Goal: Transaction & Acquisition: Purchase product/service

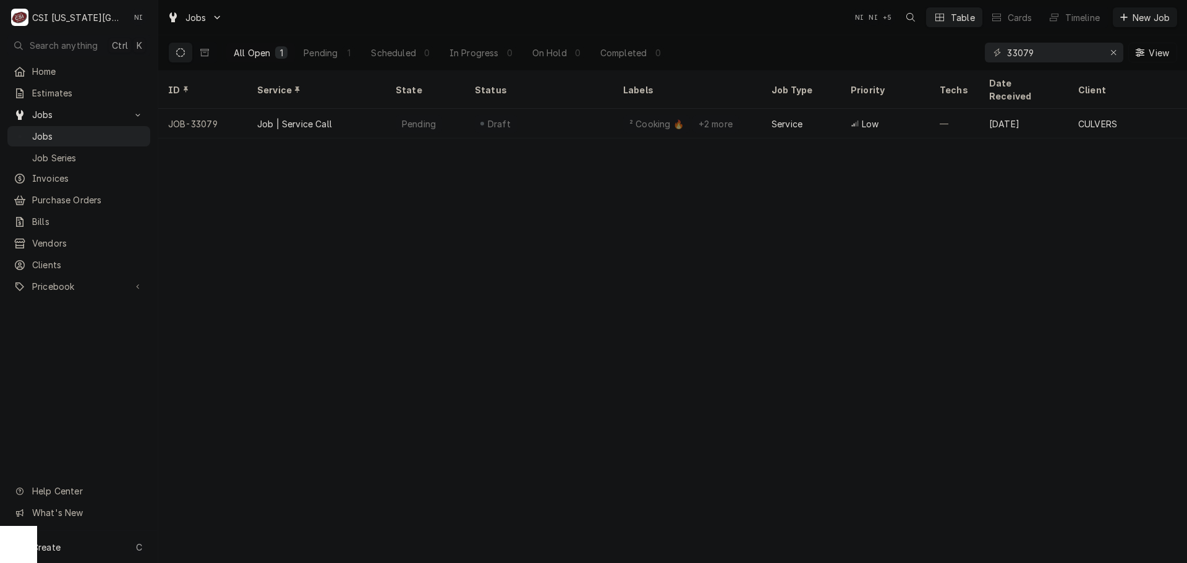
click at [524, 205] on div "ID Service State Status Labels Job Type Priority Techs Date Received Client Loc…" at bounding box center [672, 317] width 1029 height 493
click at [1111, 53] on icon "Erase input" at bounding box center [1114, 52] width 7 height 9
paste input "33063"
click at [1111, 52] on div "Dynamic Content Wrapper" at bounding box center [1054, 53] width 139 height 20
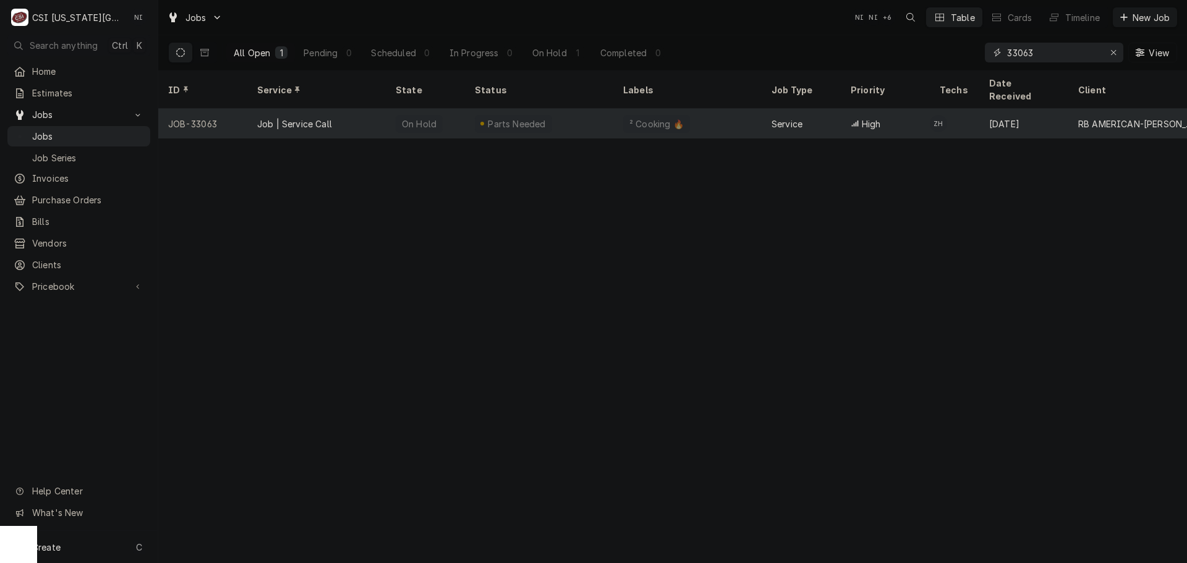
type input "33063"
click at [476, 115] on div "Parts Needed" at bounding box center [513, 124] width 77 height 18
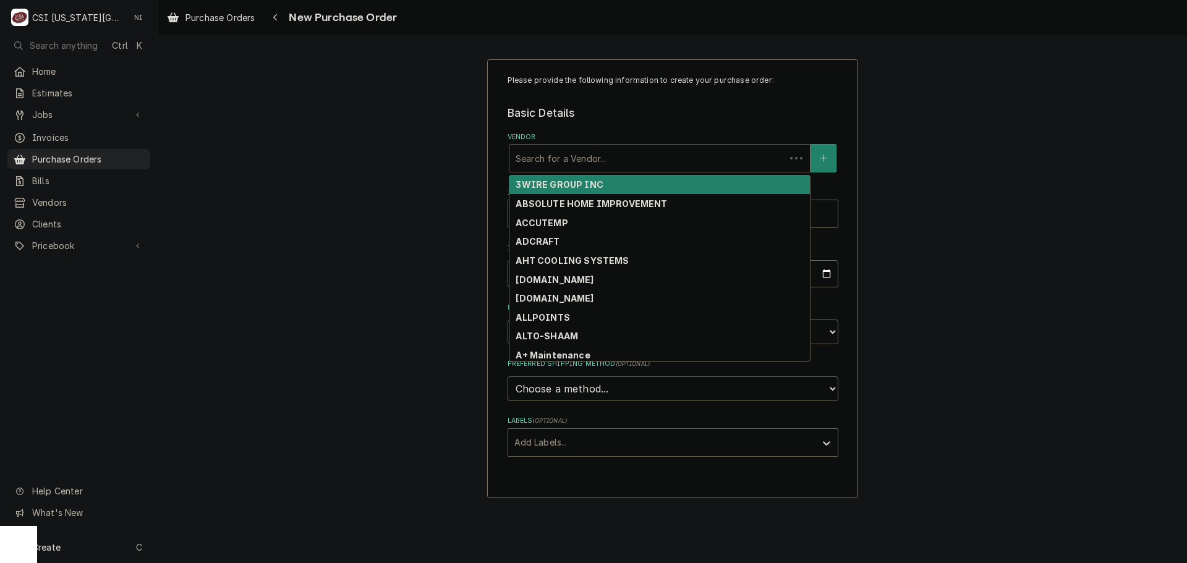
click at [575, 152] on div "Vendor" at bounding box center [647, 158] width 263 height 22
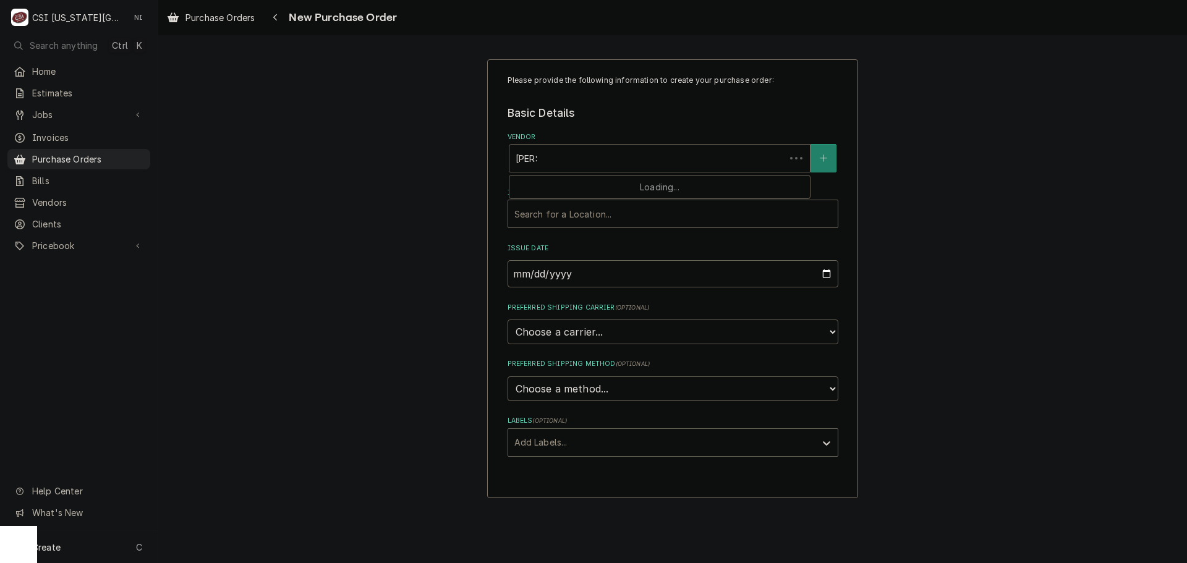
type input "reeves"
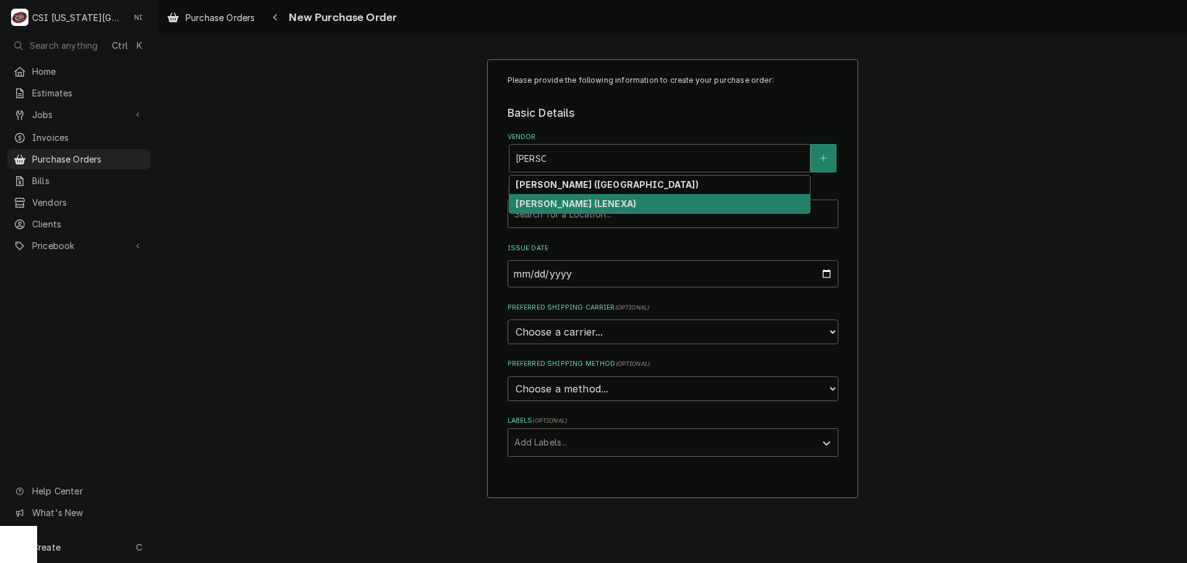
click at [562, 204] on strong "REEVES-WIEDEMAN (LENEXA)" at bounding box center [576, 204] width 121 height 11
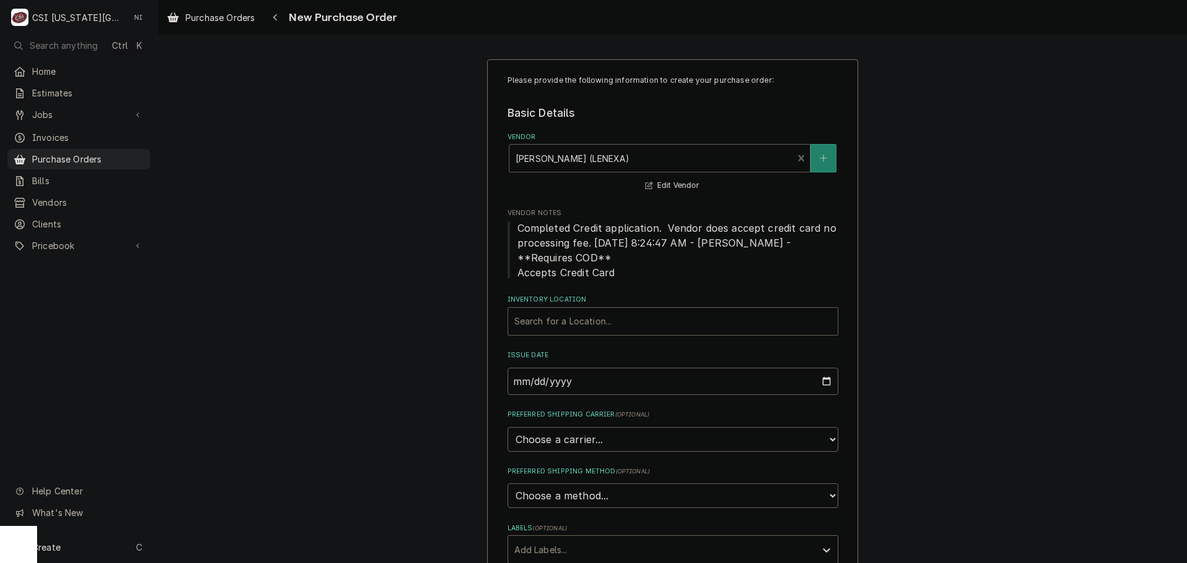
click at [554, 324] on div "Inventory Location" at bounding box center [673, 321] width 317 height 22
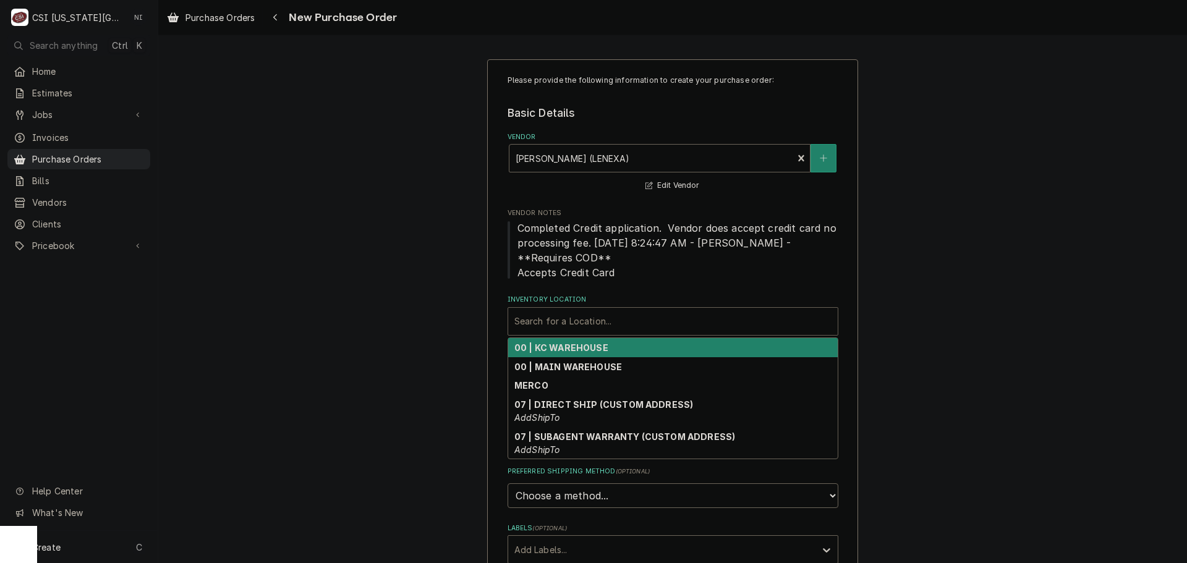
click at [555, 349] on strong "00 | KC WAREHOUSE" at bounding box center [562, 348] width 94 height 11
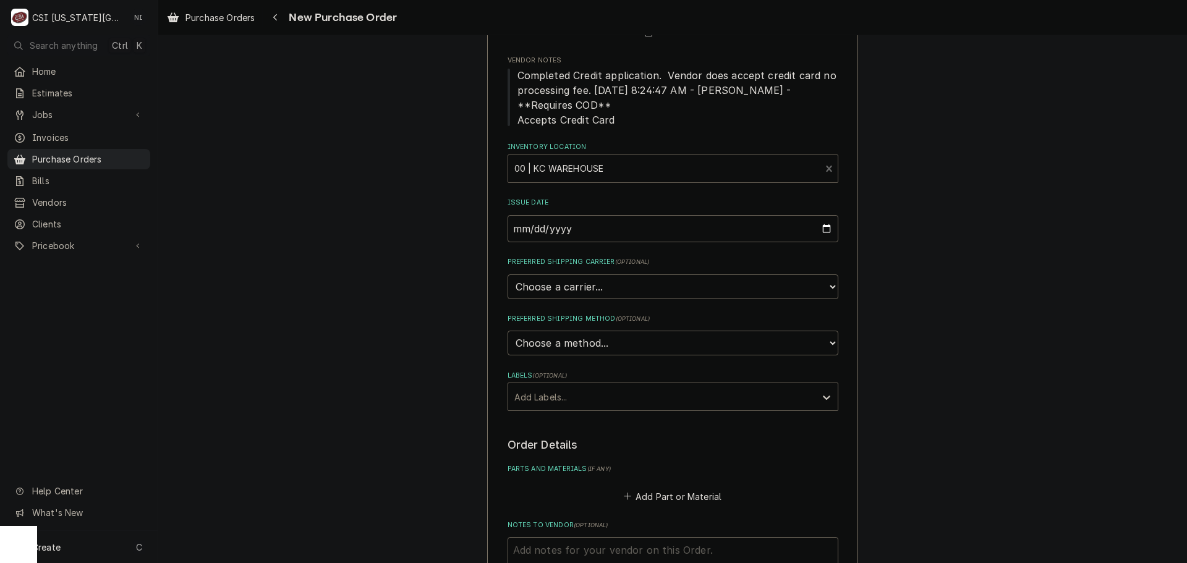
scroll to position [247, 0]
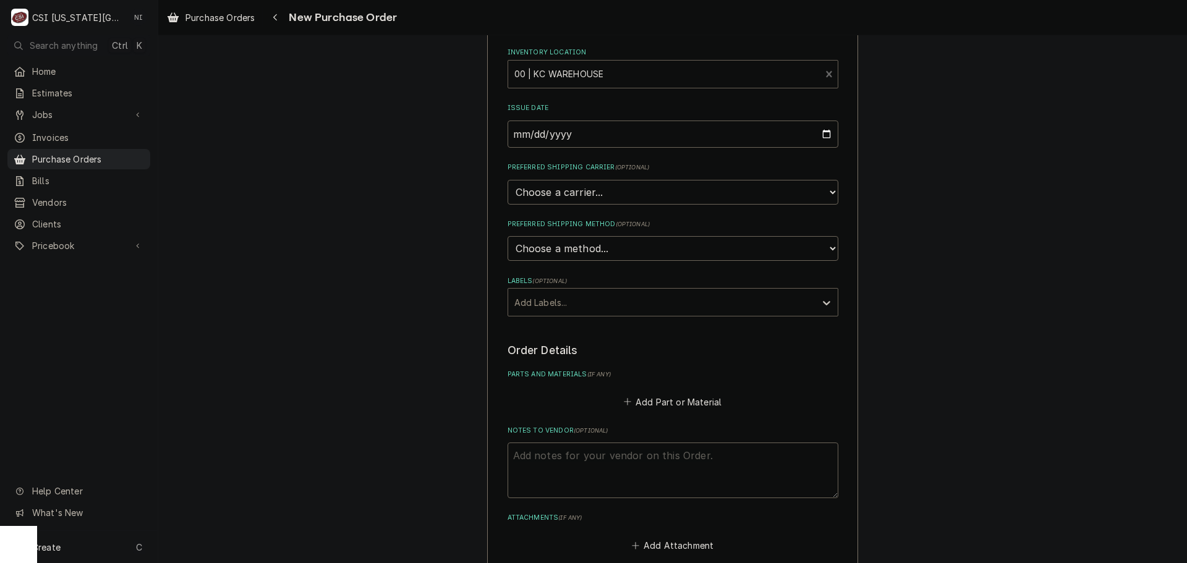
click at [575, 302] on div "Labels" at bounding box center [662, 302] width 295 height 22
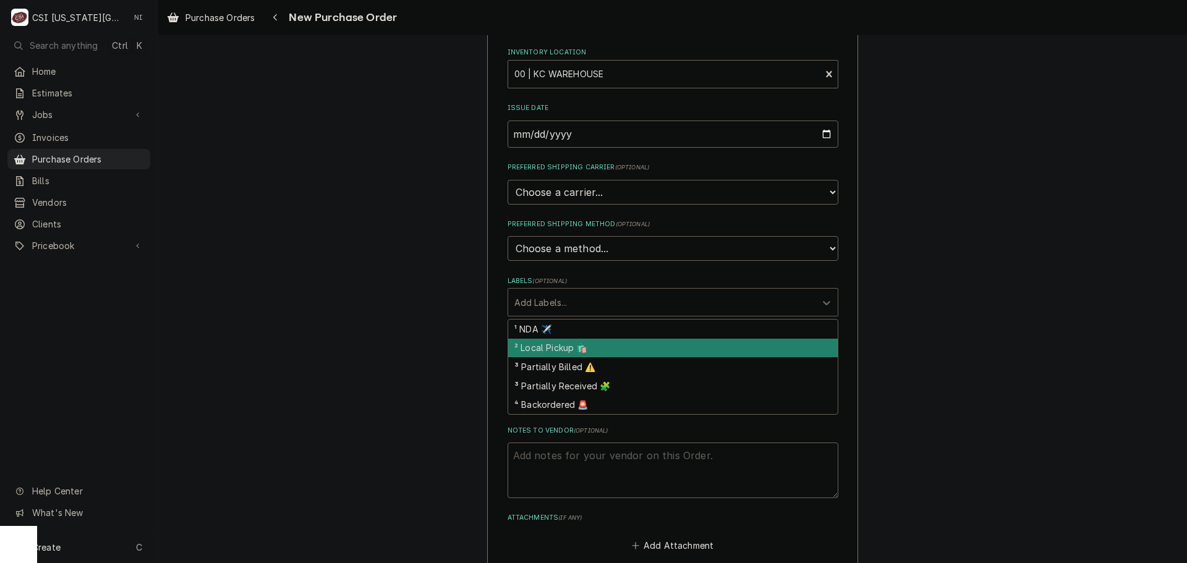
click at [552, 348] on div "² Local Pickup 🛍️" at bounding box center [673, 348] width 330 height 19
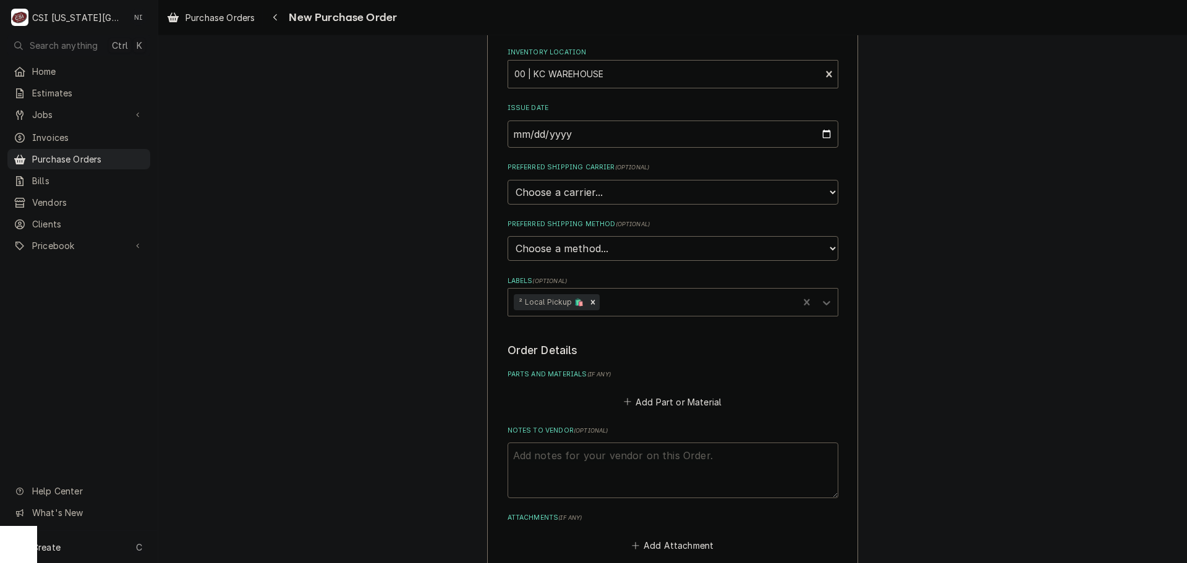
click at [591, 445] on textarea "Notes to Vendor ( optional )" at bounding box center [673, 471] width 331 height 56
type textarea "x"
type textarea "j"
type textarea "x"
type textarea "jo"
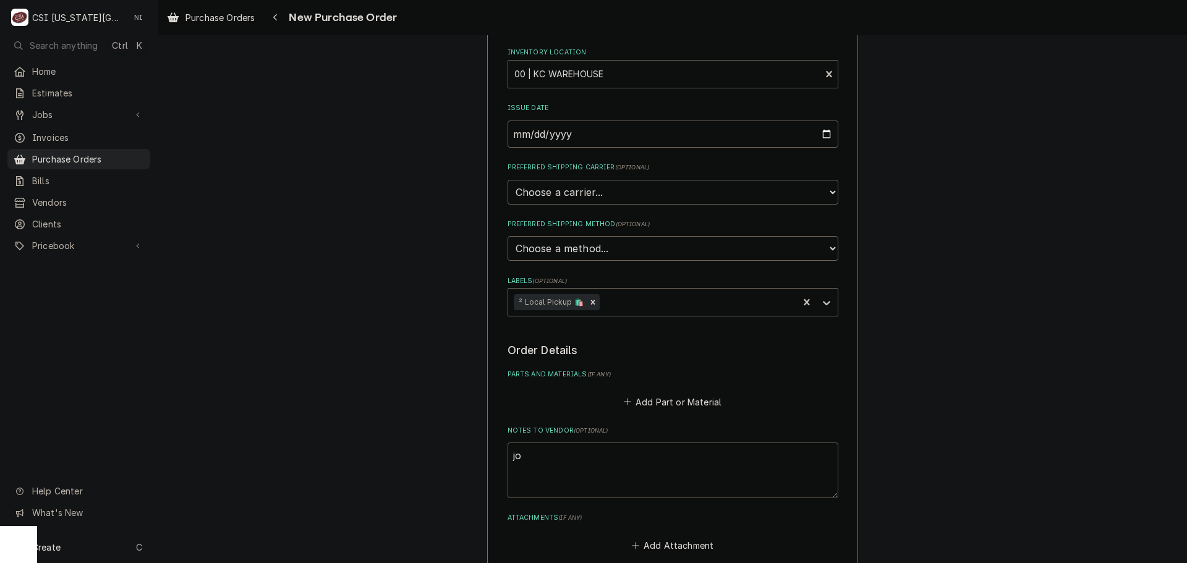
type textarea "x"
type textarea "joe"
type textarea "x"
type textarea "joey"
click at [676, 404] on button "Add Part or Material" at bounding box center [673, 401] width 102 height 17
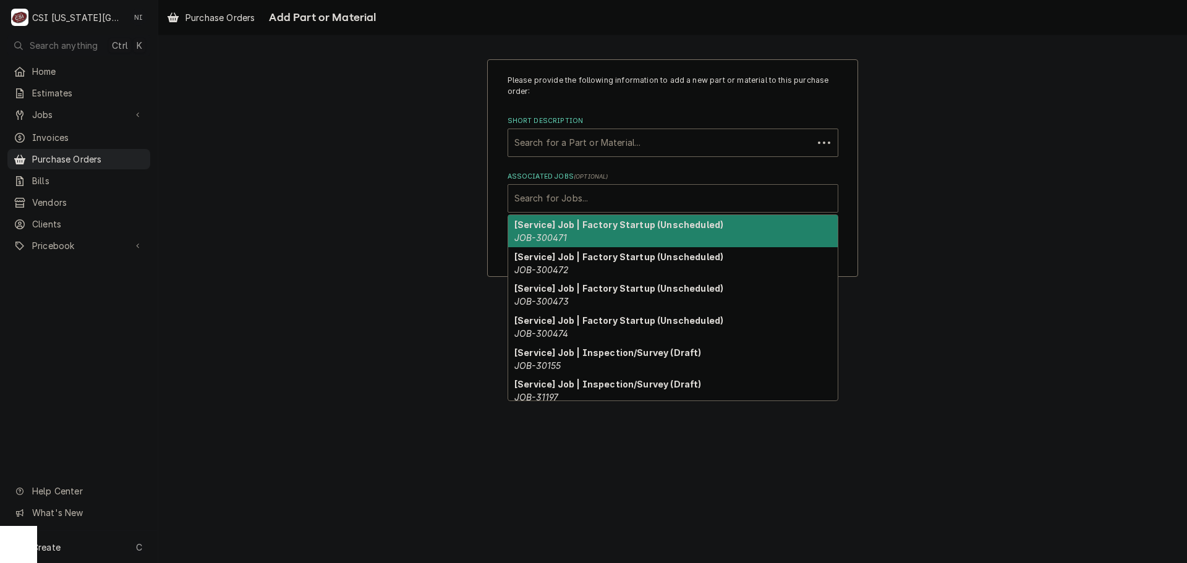
click at [611, 196] on div "Associated Jobs" at bounding box center [673, 198] width 317 height 22
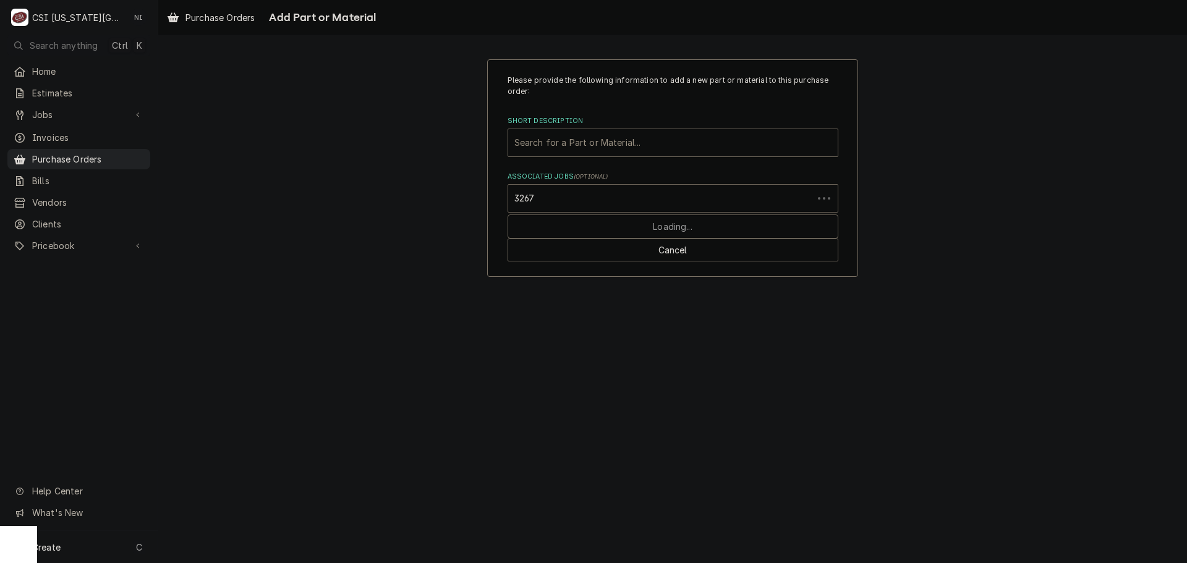
type input "32674"
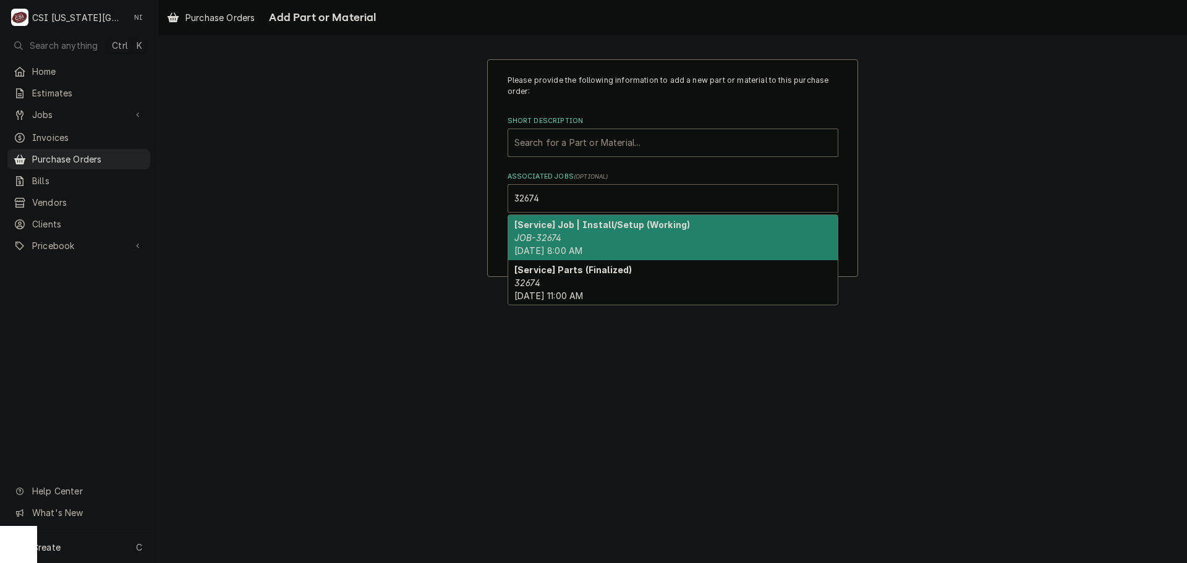
click at [618, 230] on div "[Service] Job | Install/Setup (Working) JOB-32674 Tue, Sep 30th, 2025 - 8:00 AM" at bounding box center [673, 237] width 330 height 45
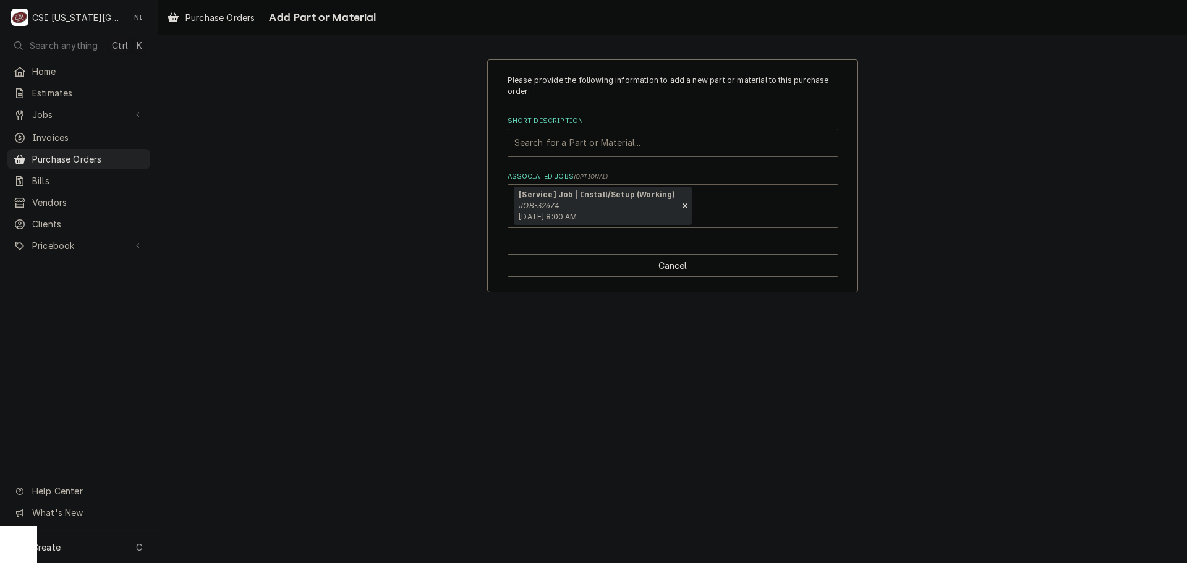
click at [571, 143] on div "Short Description" at bounding box center [673, 143] width 317 height 22
type input "misc pro"
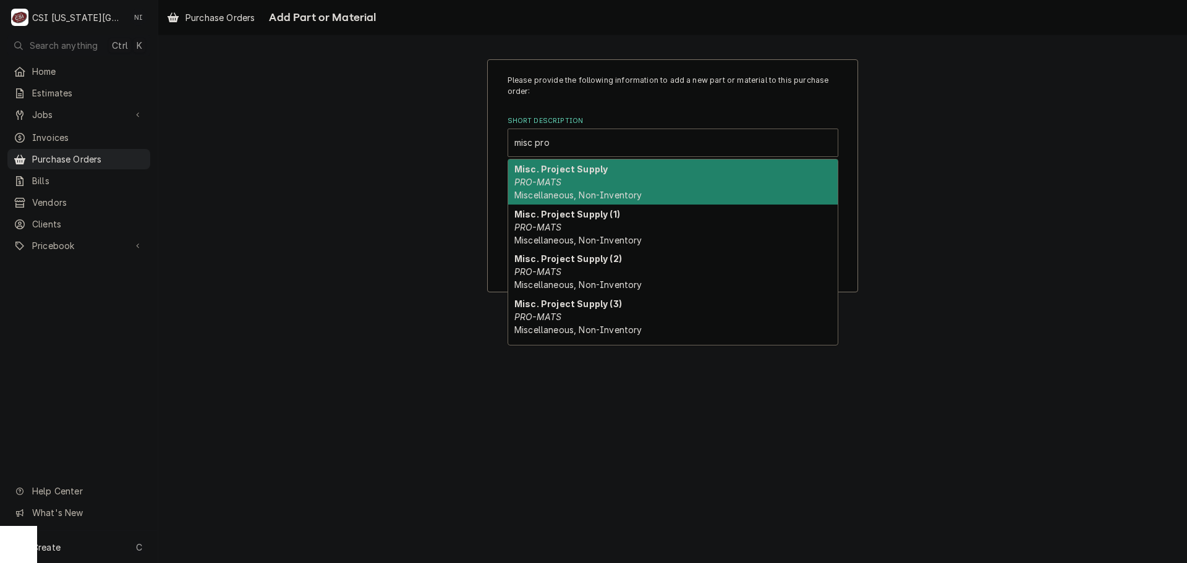
click at [599, 178] on div "Misc. Project Supply PRO-MATS Miscellaneous, Non-Inventory" at bounding box center [673, 182] width 330 height 45
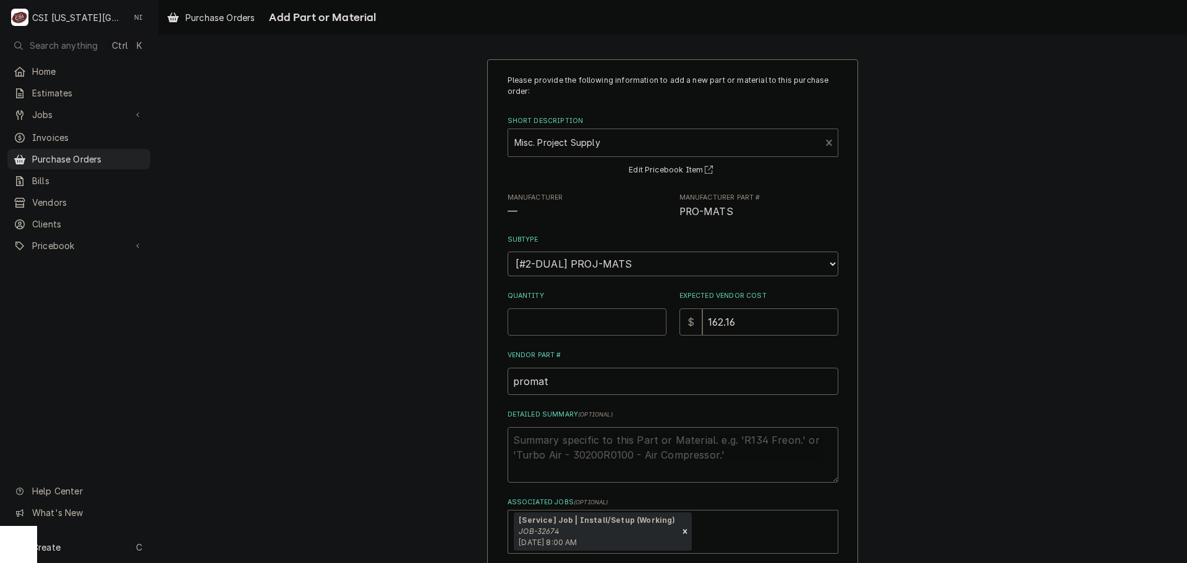
click at [557, 317] on input "Quantity" at bounding box center [587, 322] width 159 height 27
type textarea "x"
type input "1"
type textarea "x"
type input "0"
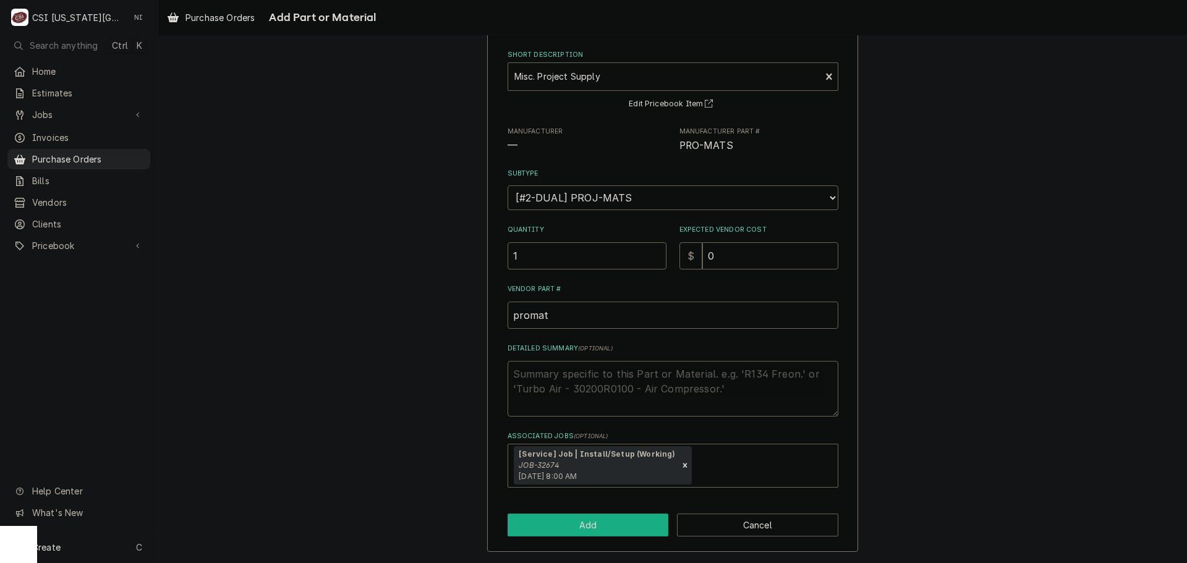
click at [571, 514] on button "Add" at bounding box center [588, 525] width 161 height 23
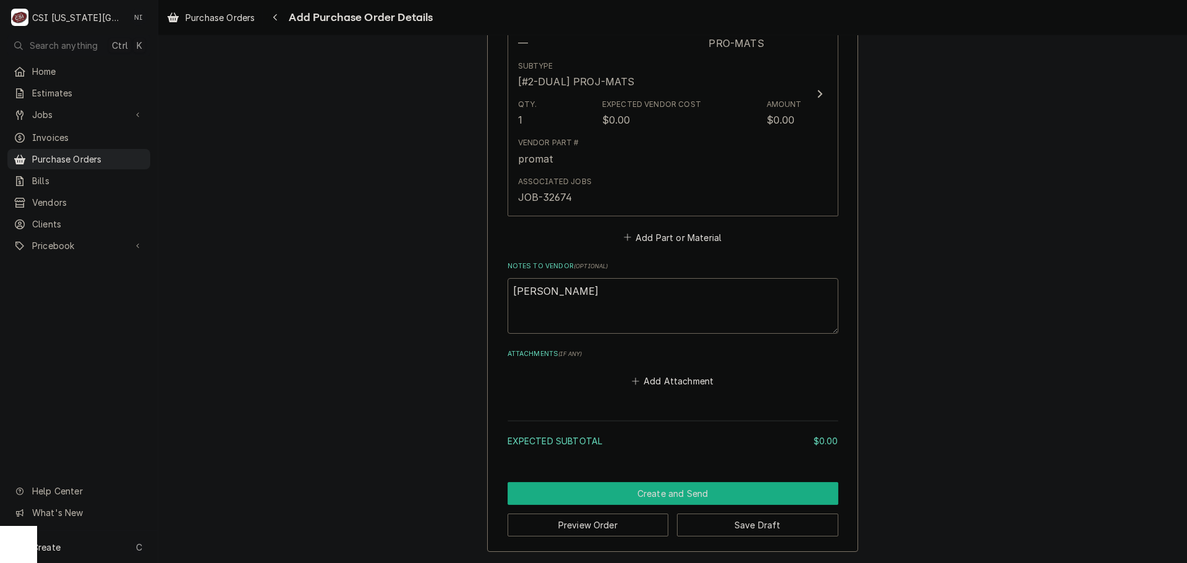
click at [625, 492] on button "Create and Send" at bounding box center [673, 493] width 331 height 23
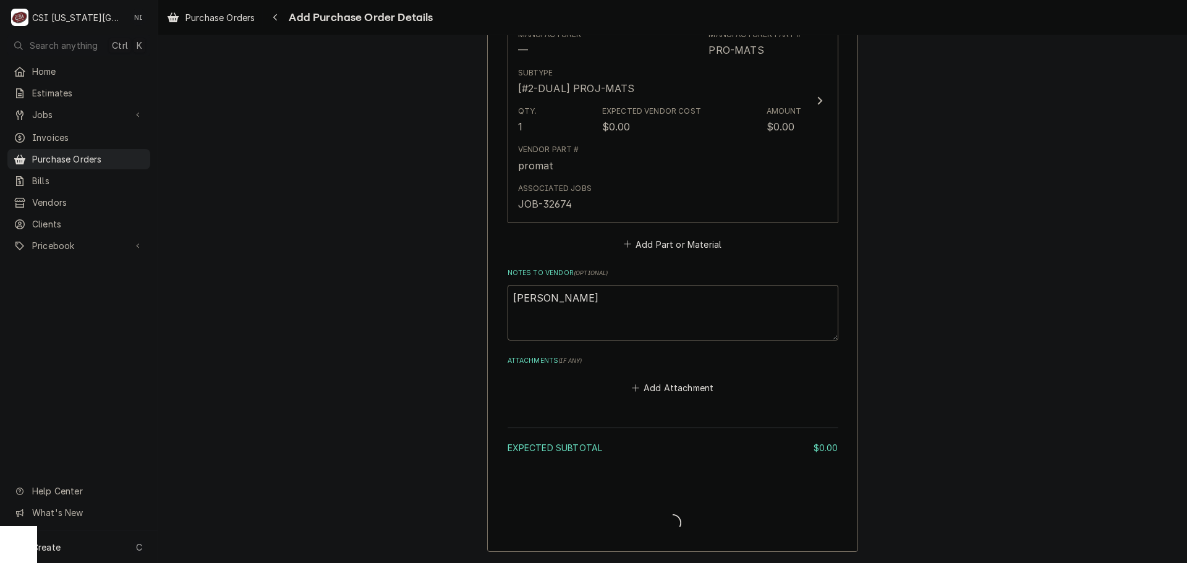
scroll to position [656, 0]
type textarea "x"
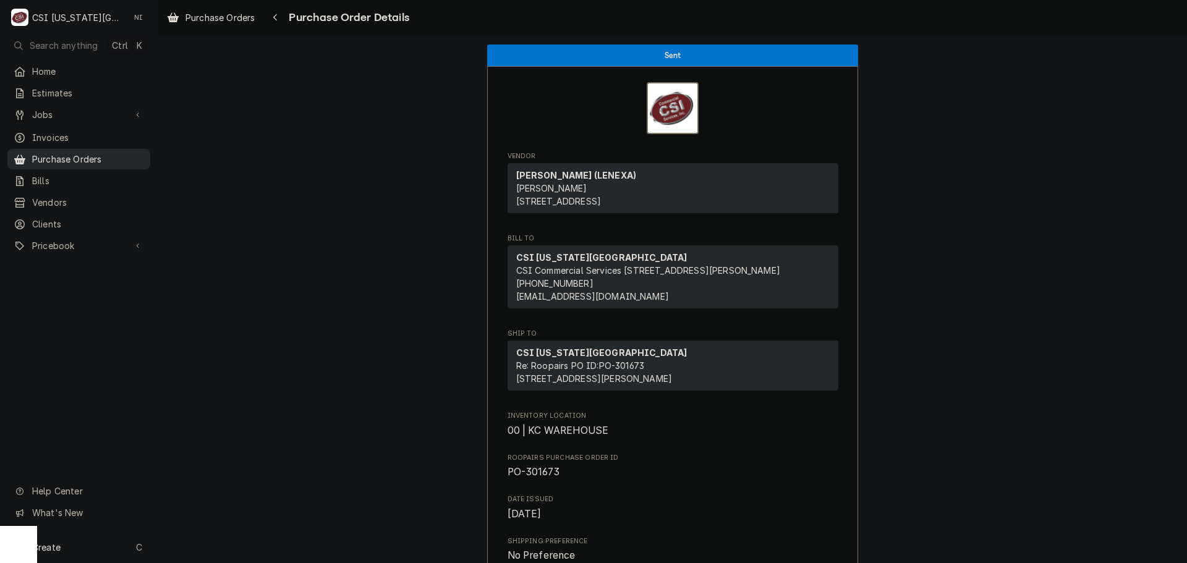
click at [106, 158] on span "Purchase Orders" at bounding box center [88, 159] width 112 height 13
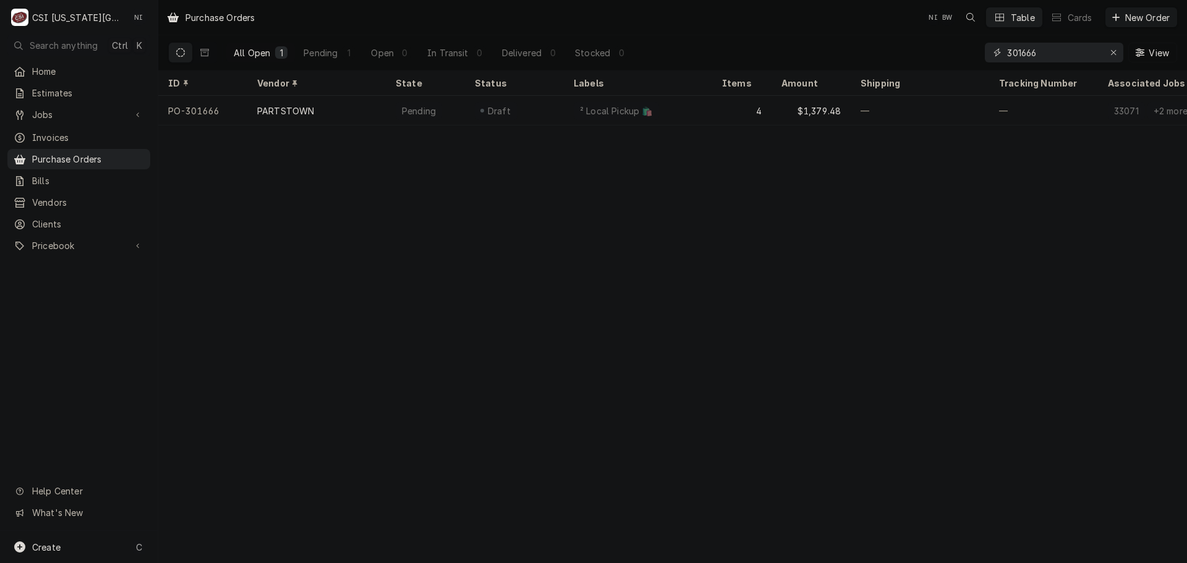
click at [1050, 49] on input "301666" at bounding box center [1053, 53] width 93 height 20
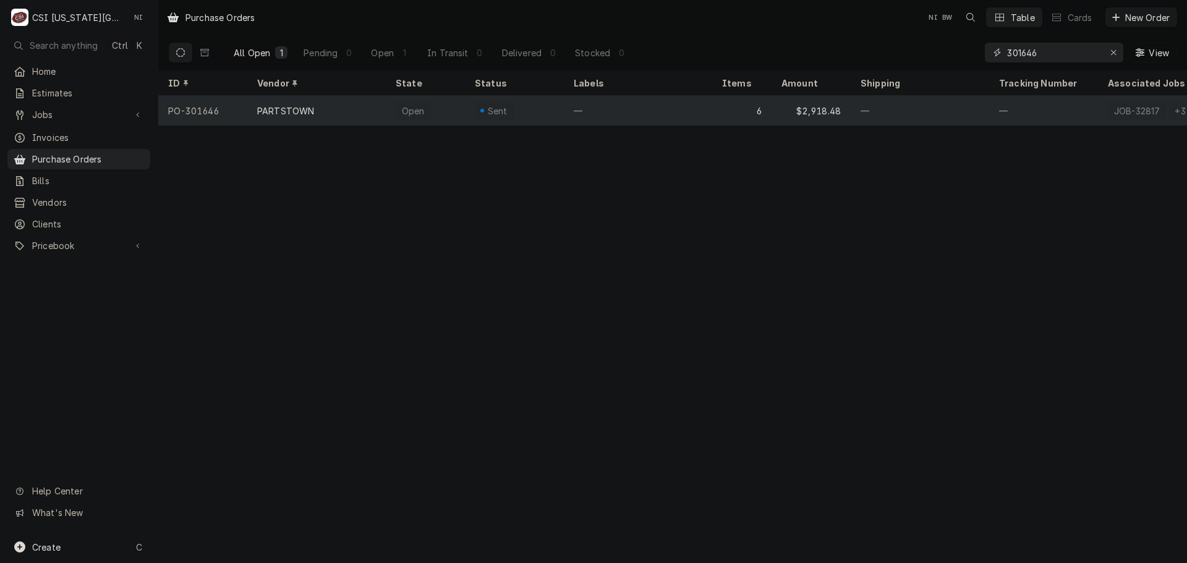
type input "301646"
click at [652, 103] on div "—" at bounding box center [638, 111] width 148 height 30
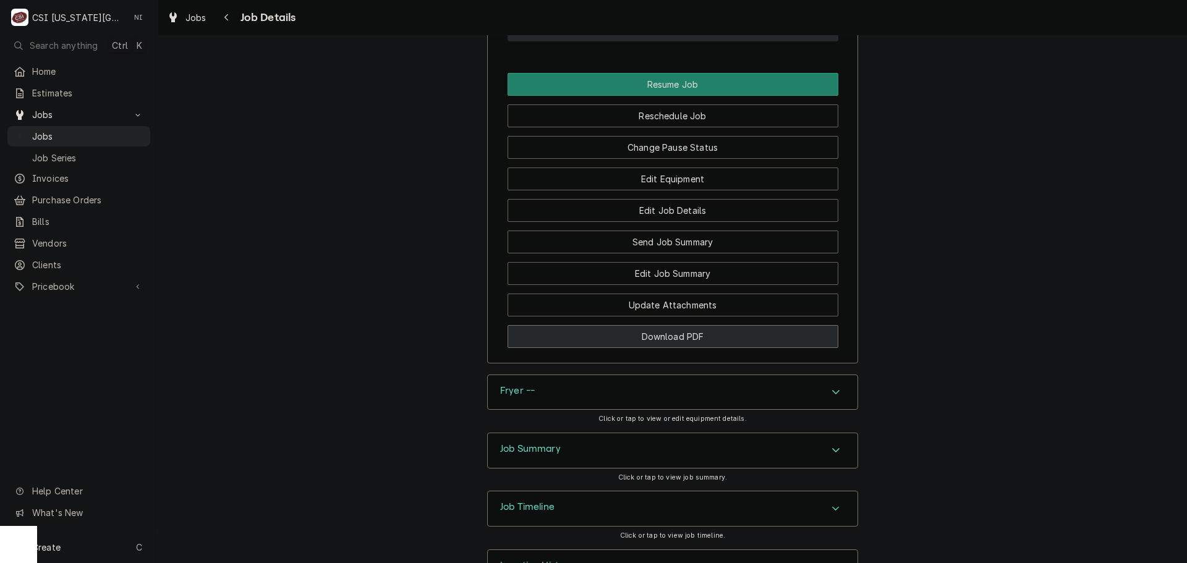
scroll to position [2162, 0]
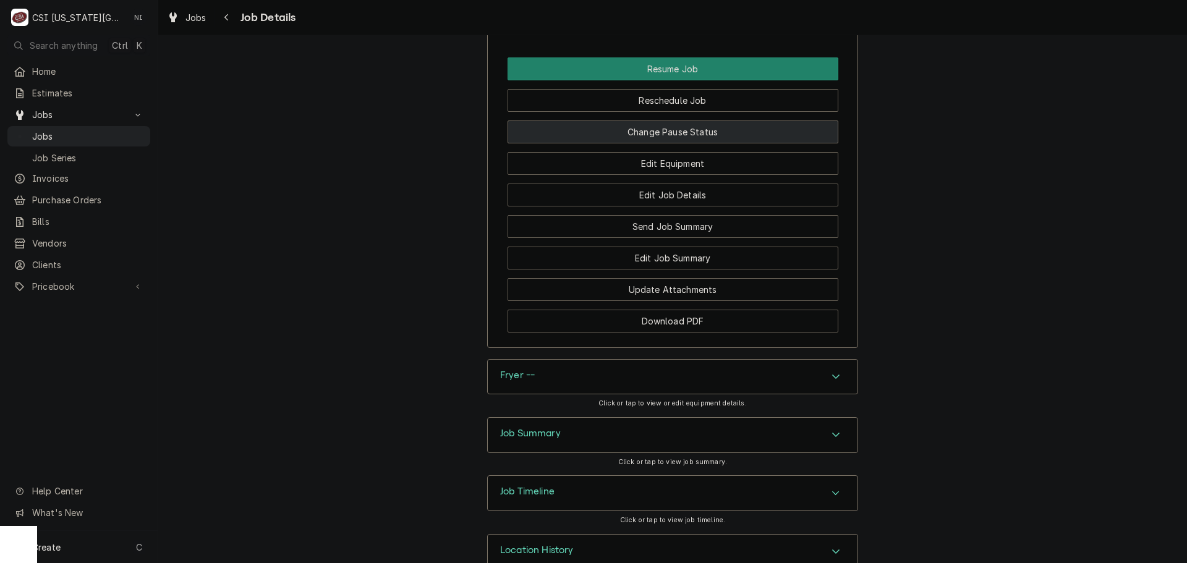
click at [630, 121] on button "Change Pause Status" at bounding box center [673, 132] width 331 height 23
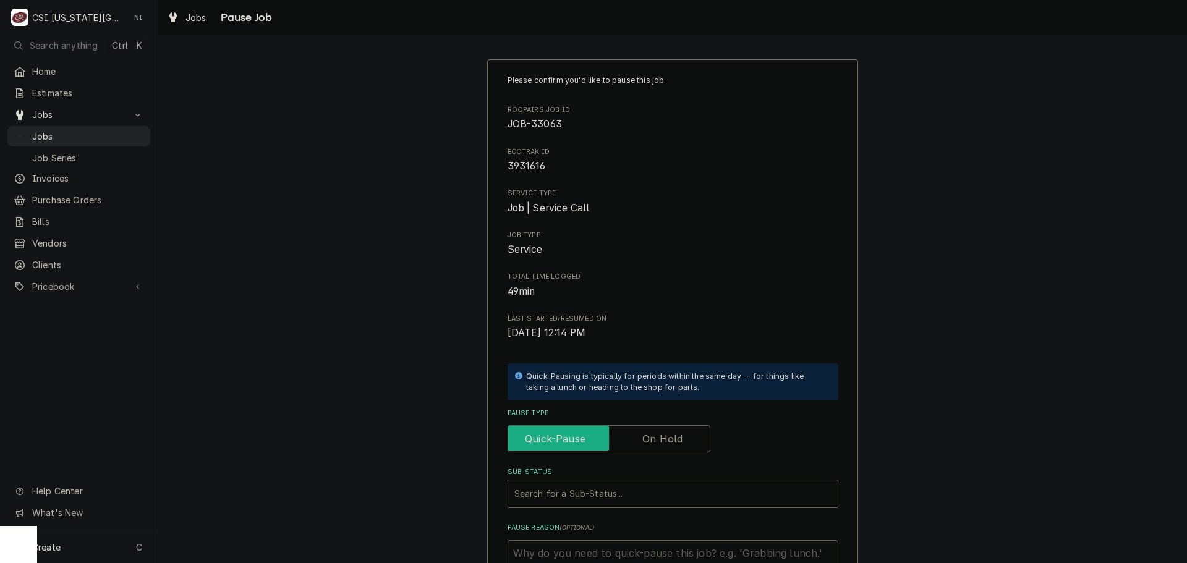
click at [683, 432] on input "Pause Type" at bounding box center [609, 439] width 192 height 27
checkbox input "true"
click at [707, 483] on div "Sub-Status" at bounding box center [673, 494] width 317 height 22
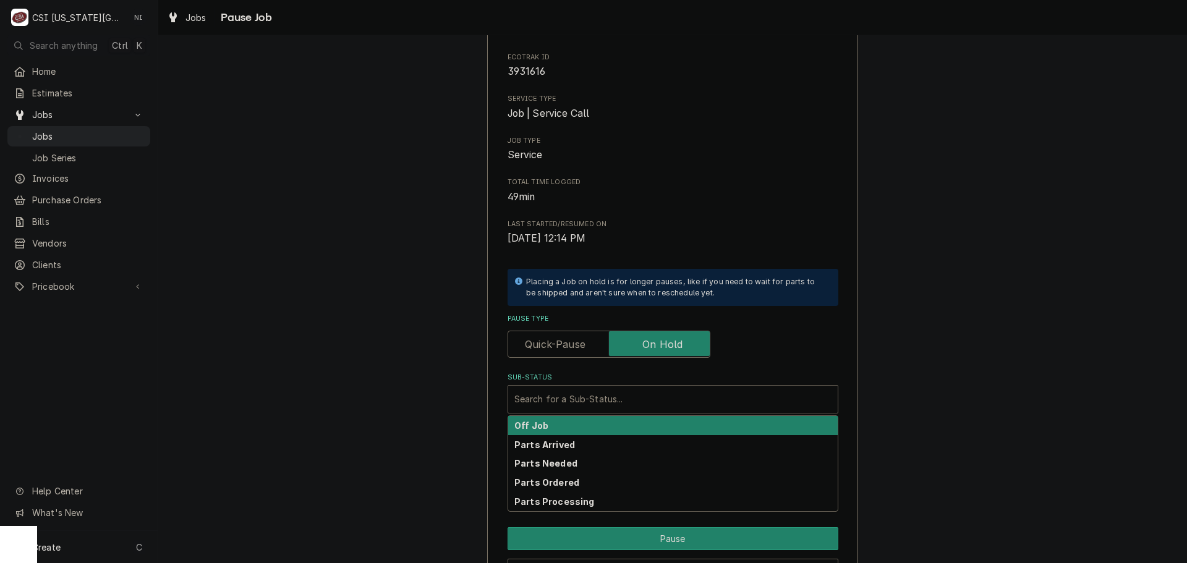
scroll to position [171, 0]
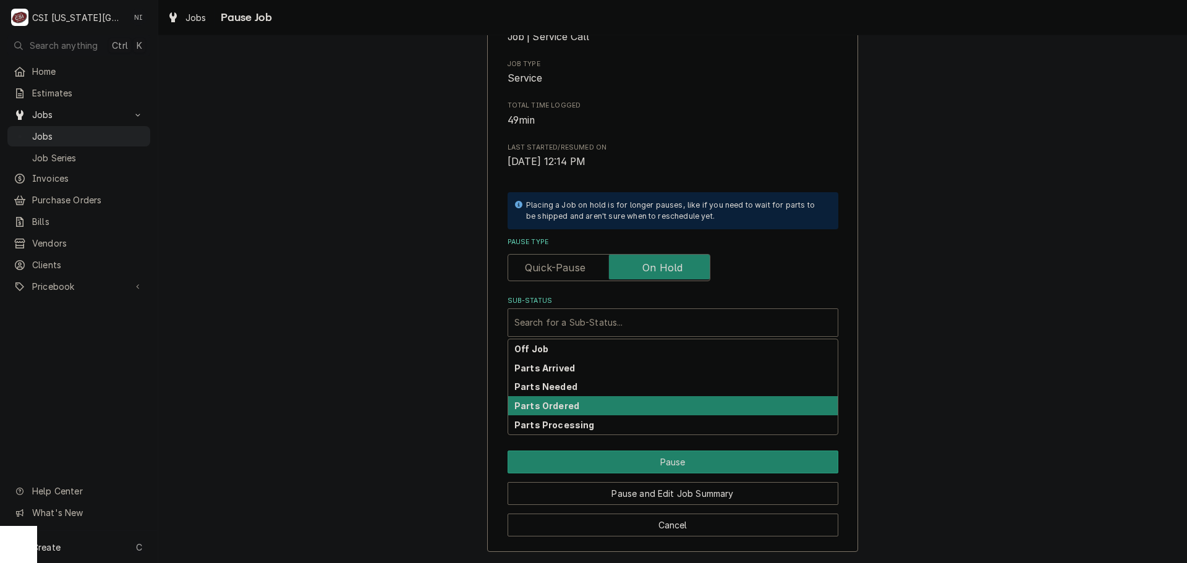
click at [545, 408] on strong "Parts Ordered" at bounding box center [547, 406] width 65 height 11
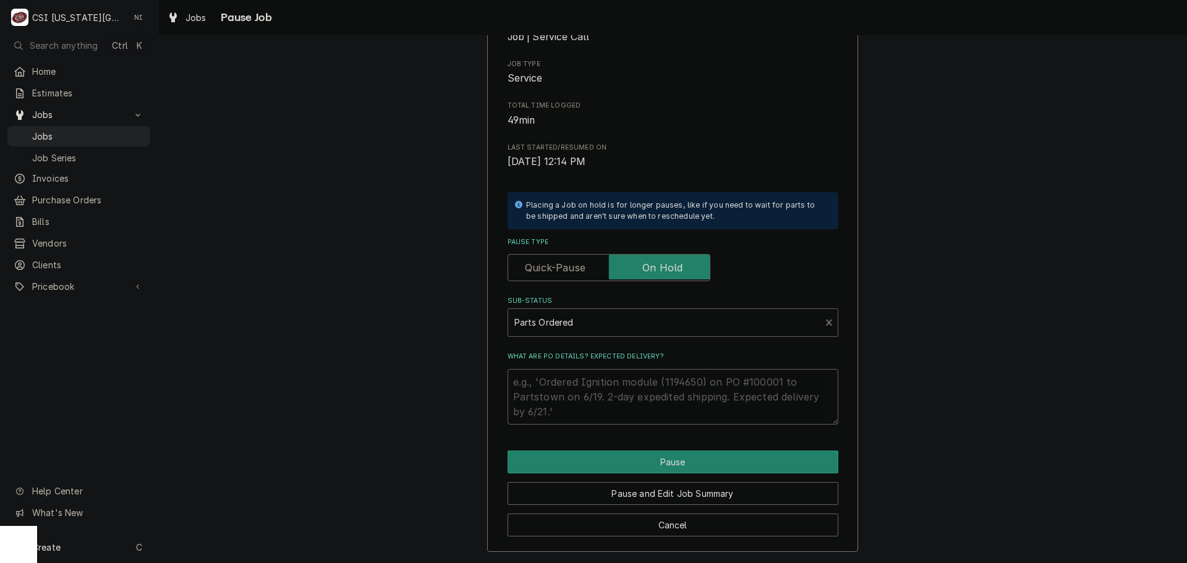
click at [541, 381] on textarea "What are PO details? Expected delivery?" at bounding box center [673, 397] width 331 height 56
type textarea "x"
type textarea "p"
type textarea "x"
type textarea "pa"
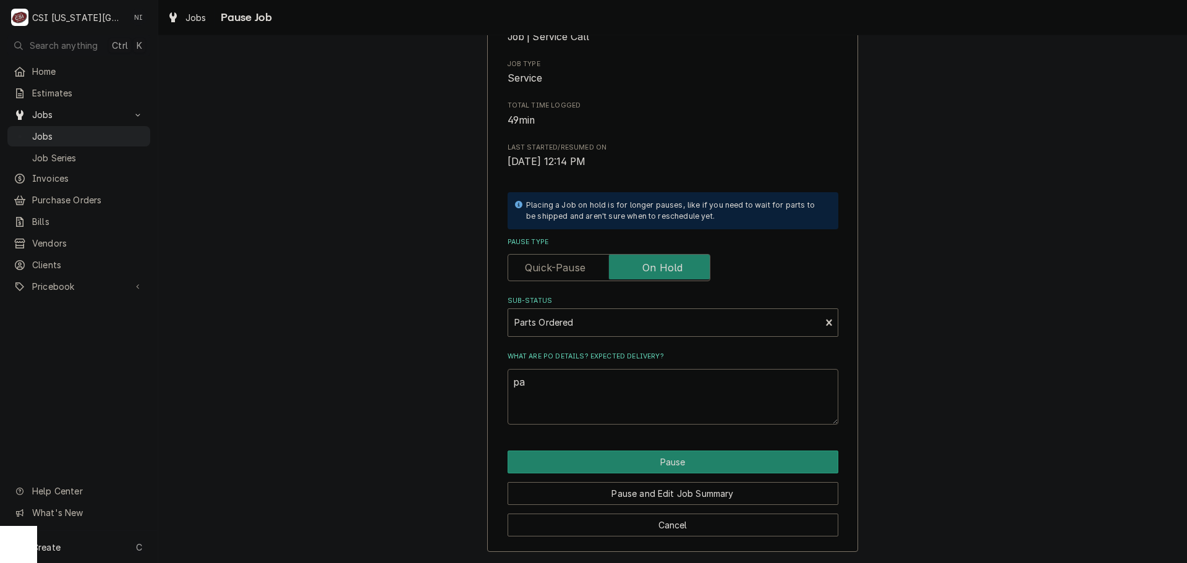
type textarea "x"
type textarea "par"
type textarea "x"
type textarea "part"
type textarea "x"
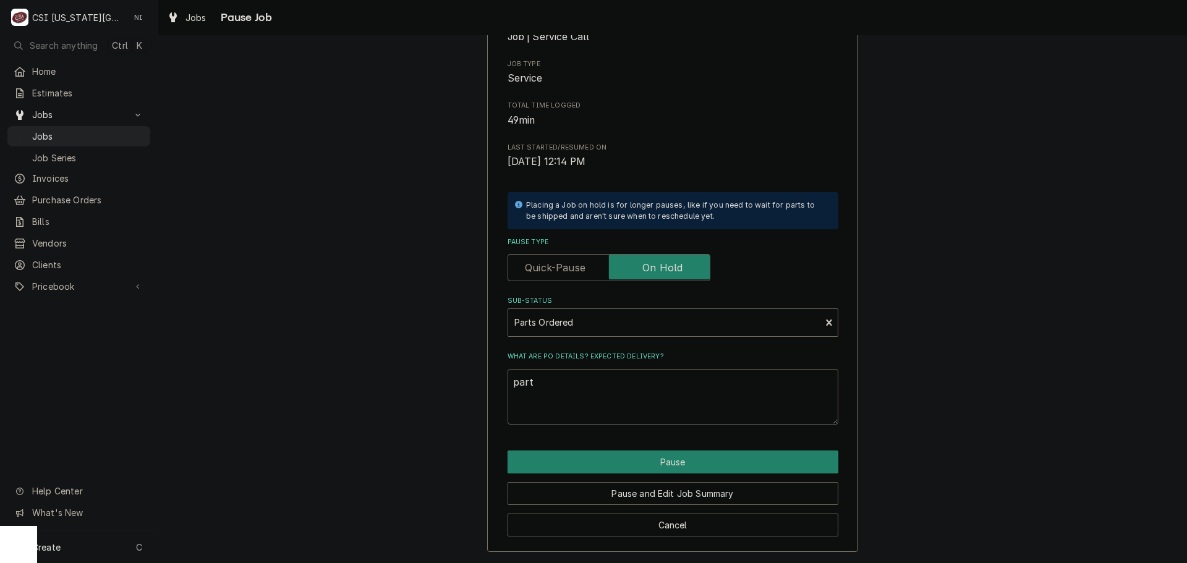
type textarea "parts"
type textarea "x"
type textarea "parts"
type textarea "x"
type textarea "parts o"
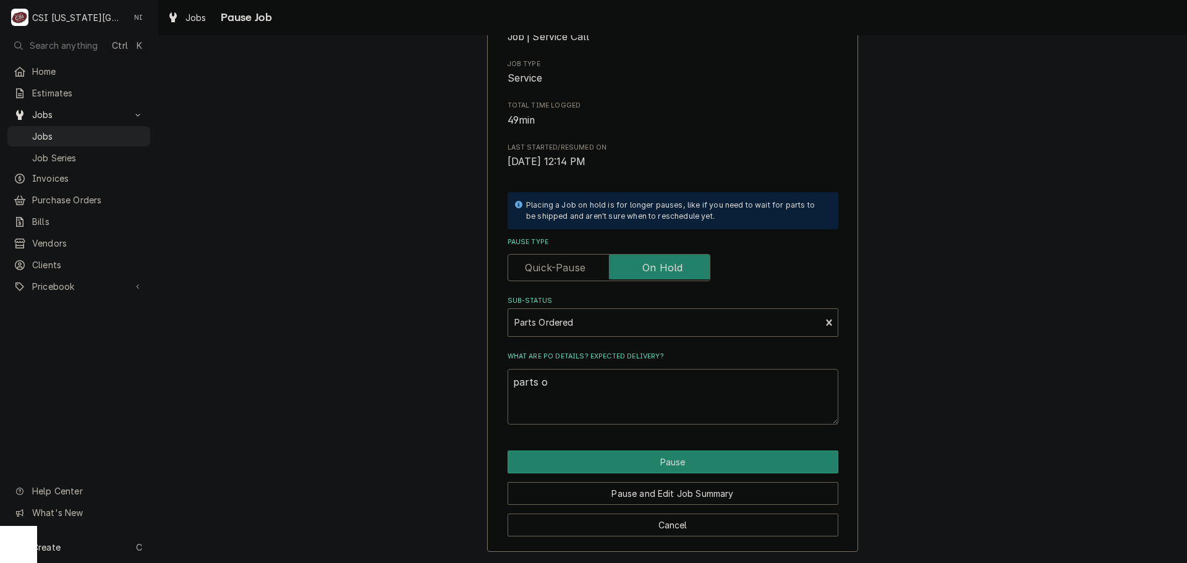
type textarea "x"
type textarea "parts or"
type textarea "x"
type textarea "parts ord"
type textarea "x"
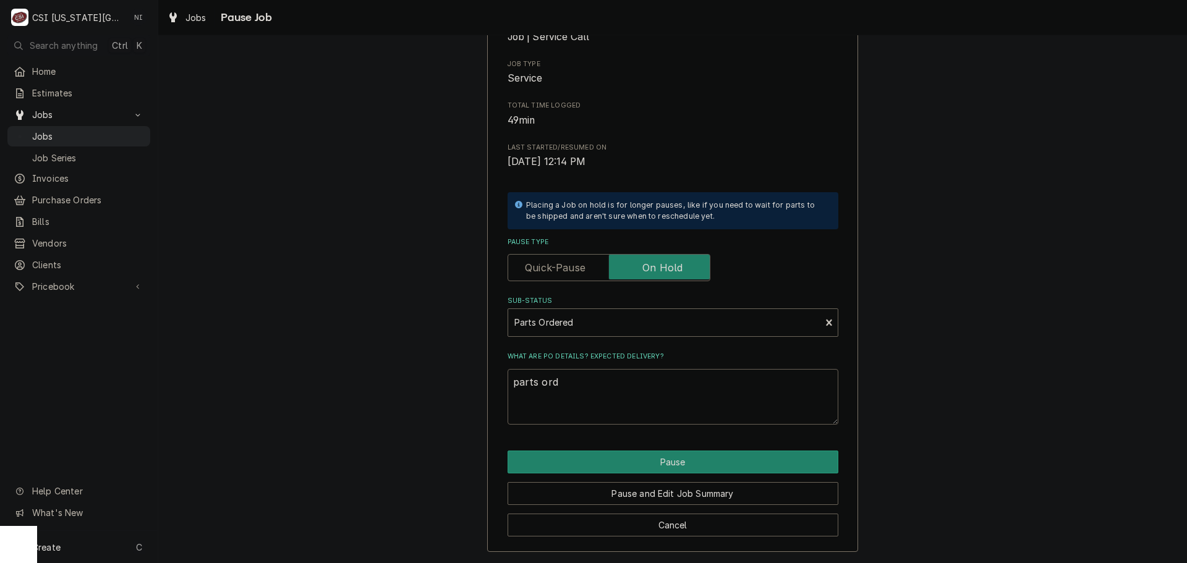
type textarea "parts orde"
type textarea "x"
type textarea "parts order"
type textarea "x"
type textarea "parts ordere"
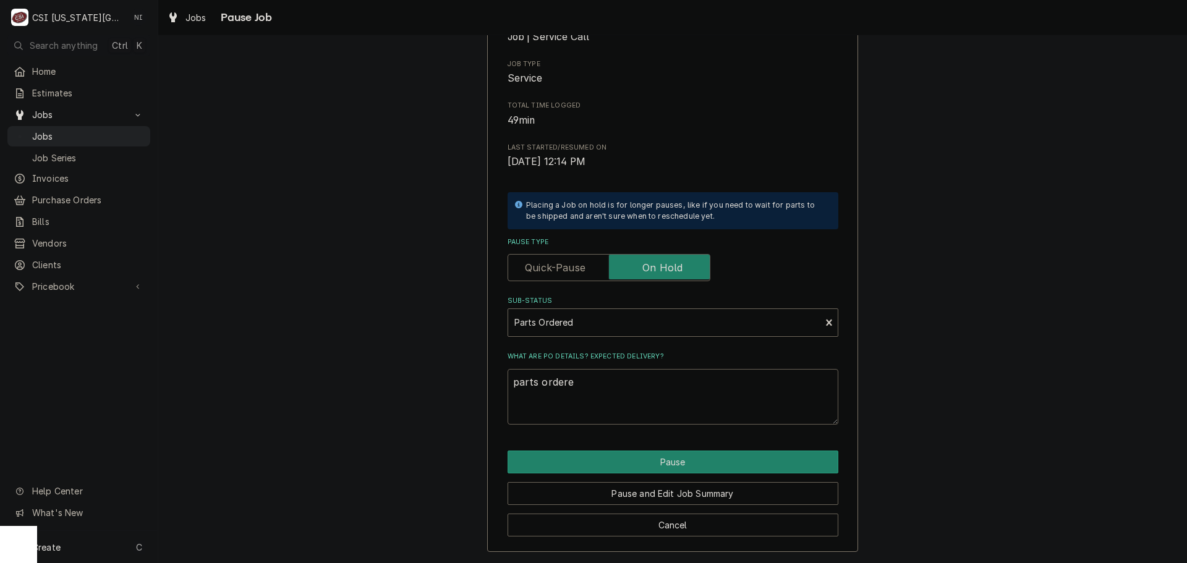
type textarea "x"
type textarea "parts ordered"
type textarea "x"
type textarea "parts ordered"
type textarea "x"
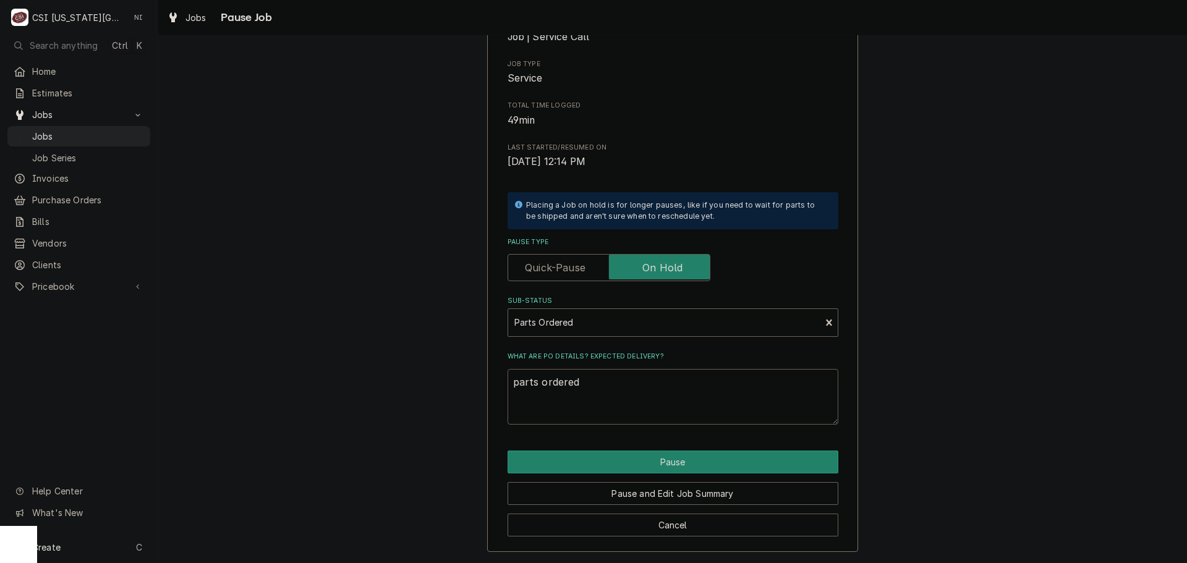
type textarea "parts ordered n"
type textarea "x"
type textarea "parts ordered no"
type textarea "x"
type textarea "parts ordered no"
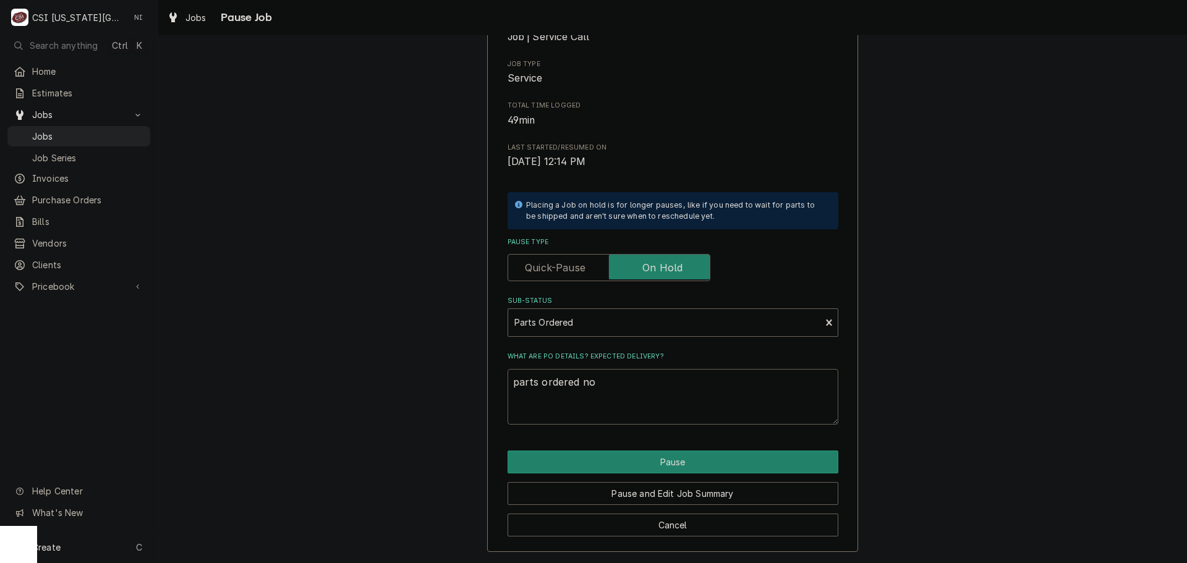
type textarea "x"
type textarea "parts ordered no P"
type textarea "x"
type textarea "parts ordered no PO"
type textarea "x"
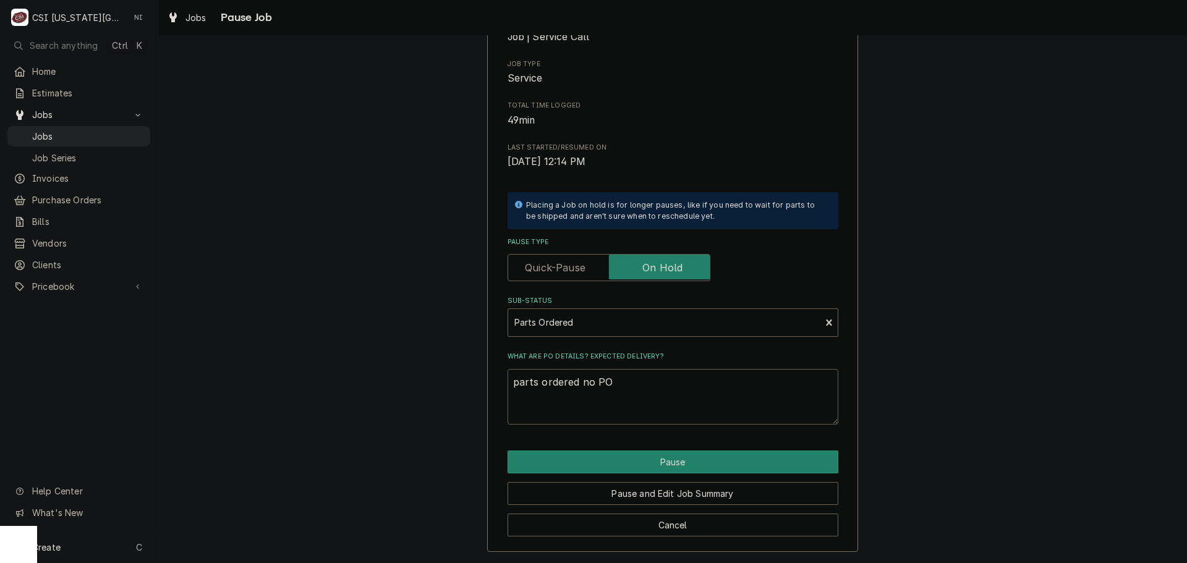
type textarea "parts ordered no PO"
type textarea "x"
type textarea "parts ordered no P"
type textarea "x"
type textarea "parts ordered no"
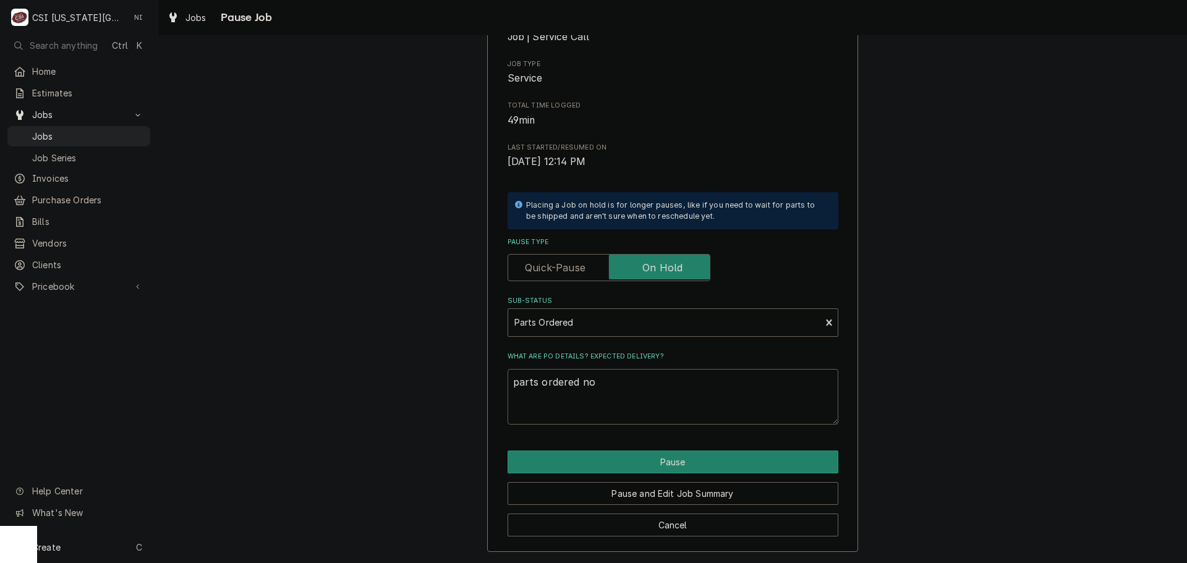
type textarea "x"
type textarea "parts ordered no"
type textarea "x"
type textarea "parts ordered n"
type textarea "x"
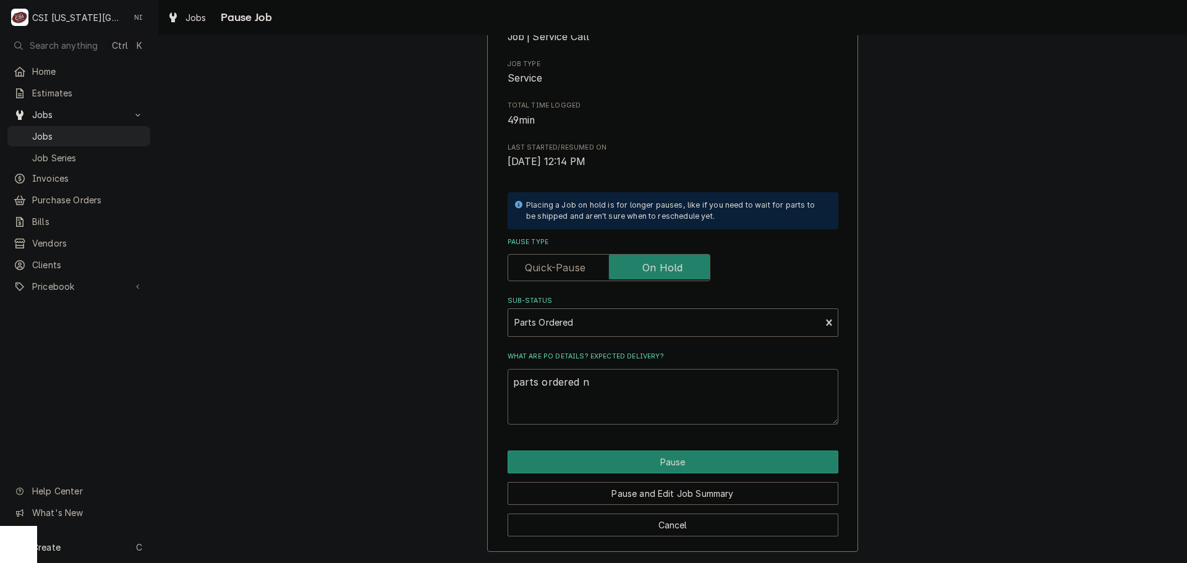
type textarea "parts ordered"
type textarea "x"
type textarea "parts ordered o"
type textarea "x"
type textarea "parts ordered on"
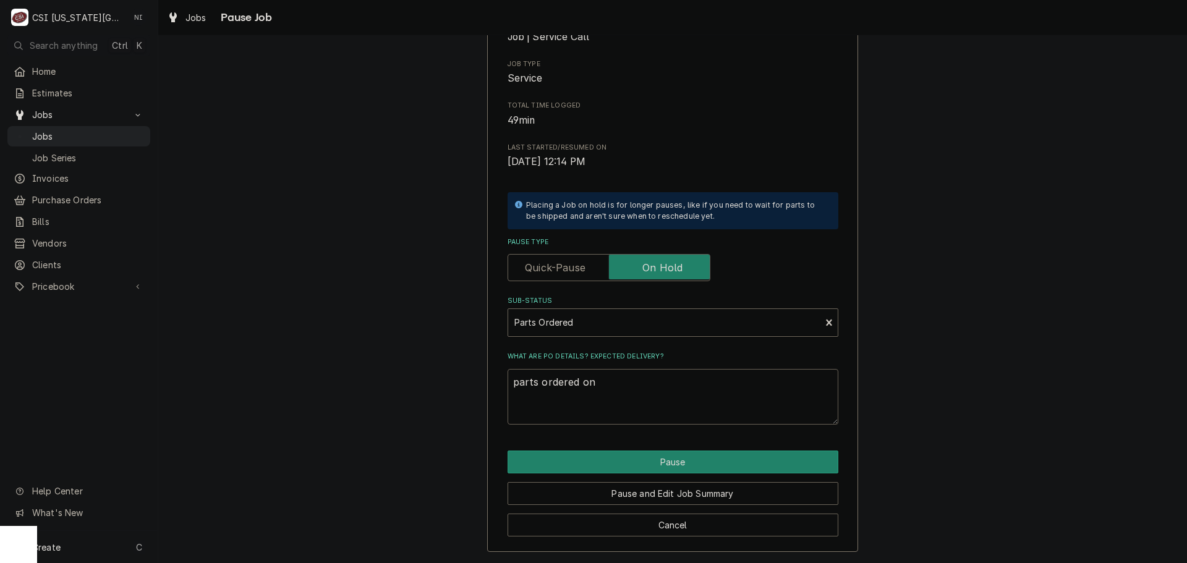
type textarea "x"
type textarea "parts ordered on"
type textarea "x"
type textarea "parts ordered on P"
type textarea "x"
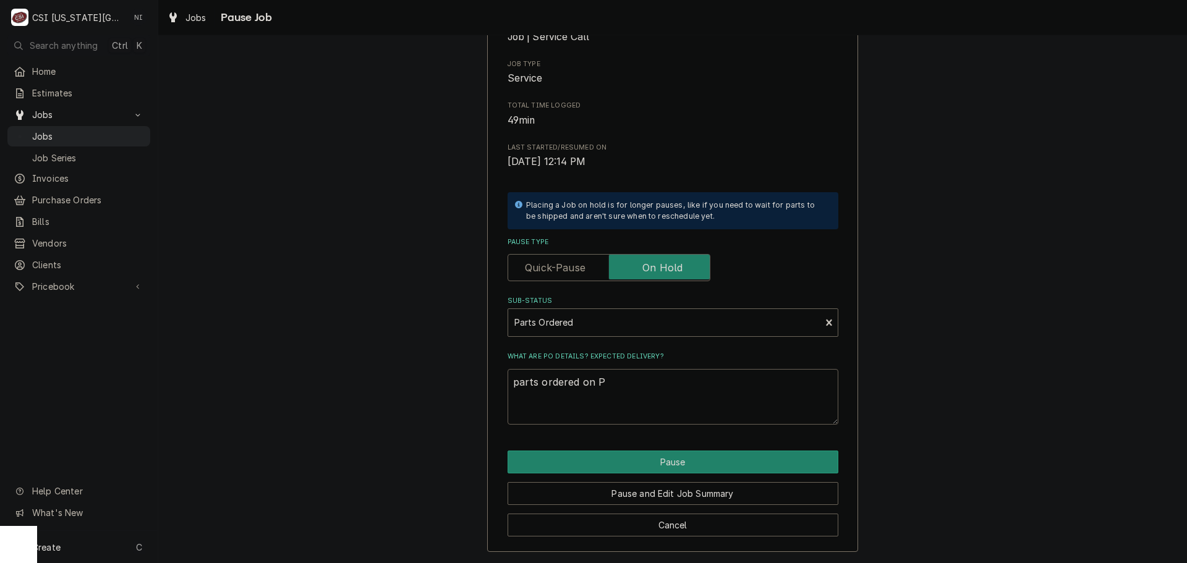
type textarea "parts ordered on PO"
type textarea "x"
type textarea "parts ordered on PO"
type textarea "x"
type textarea "parts ordered on PO 3"
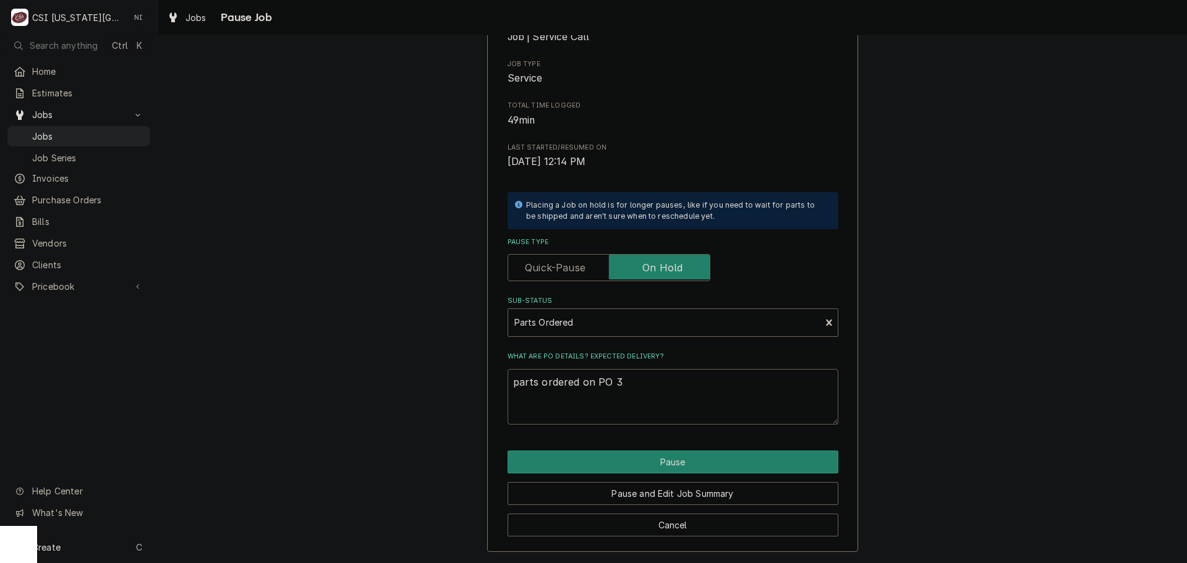
type textarea "x"
type textarea "parts ordered on PO 30"
type textarea "x"
type textarea "parts ordered on PO 301"
type textarea "x"
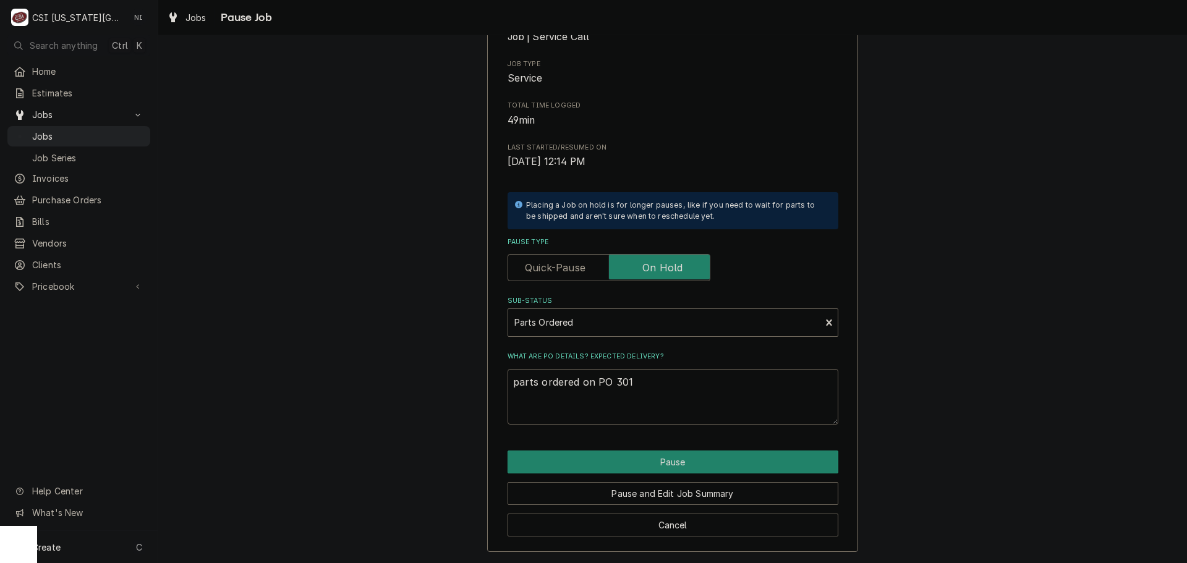
type textarea "parts ordered on PO 3016"
type textarea "x"
type textarea "parts ordered on PO 30166"
type textarea "x"
type textarea "parts ordered on PO 301666"
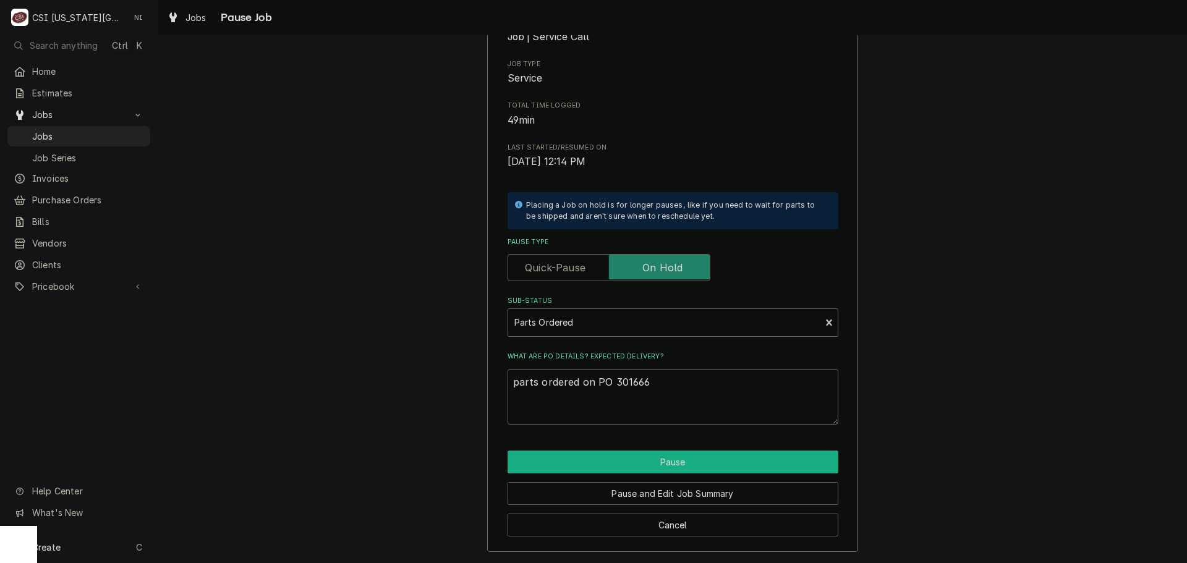
click at [661, 456] on button "Pause" at bounding box center [673, 462] width 331 height 23
type textarea "x"
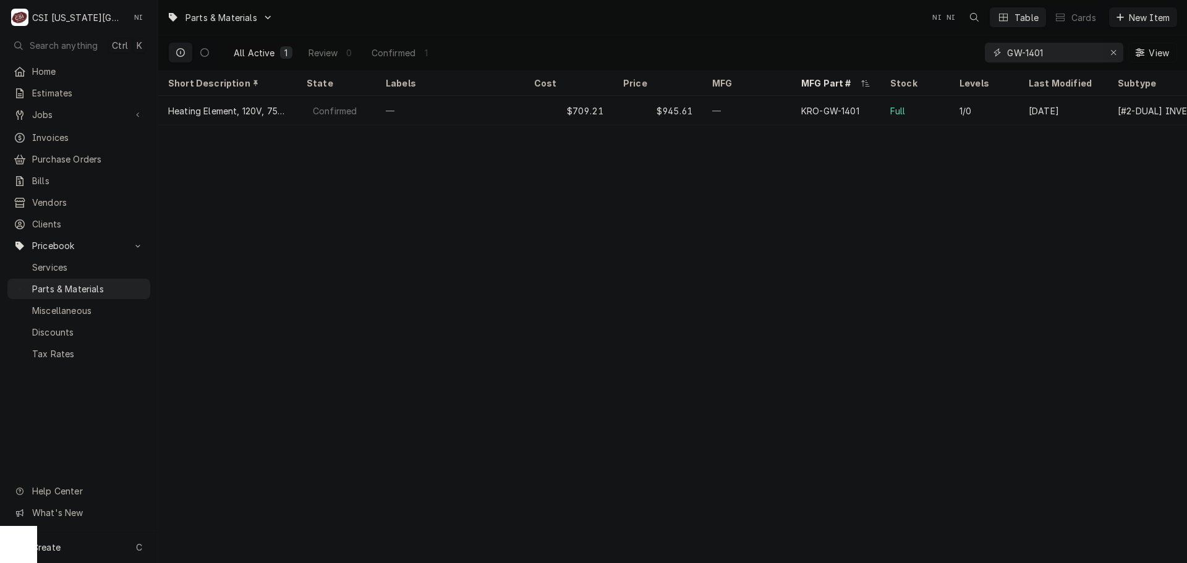
click at [1114, 50] on icon "Erase input" at bounding box center [1114, 52] width 7 height 9
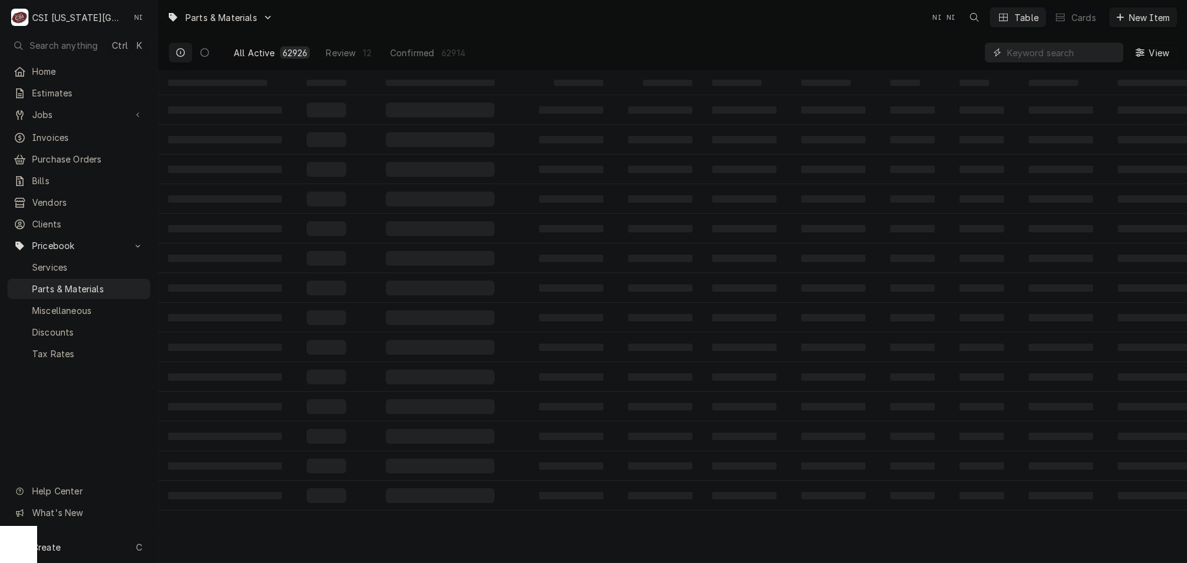
click at [1089, 58] on input "Dynamic Content Wrapper" at bounding box center [1062, 53] width 110 height 20
paste input "Fp05-016"
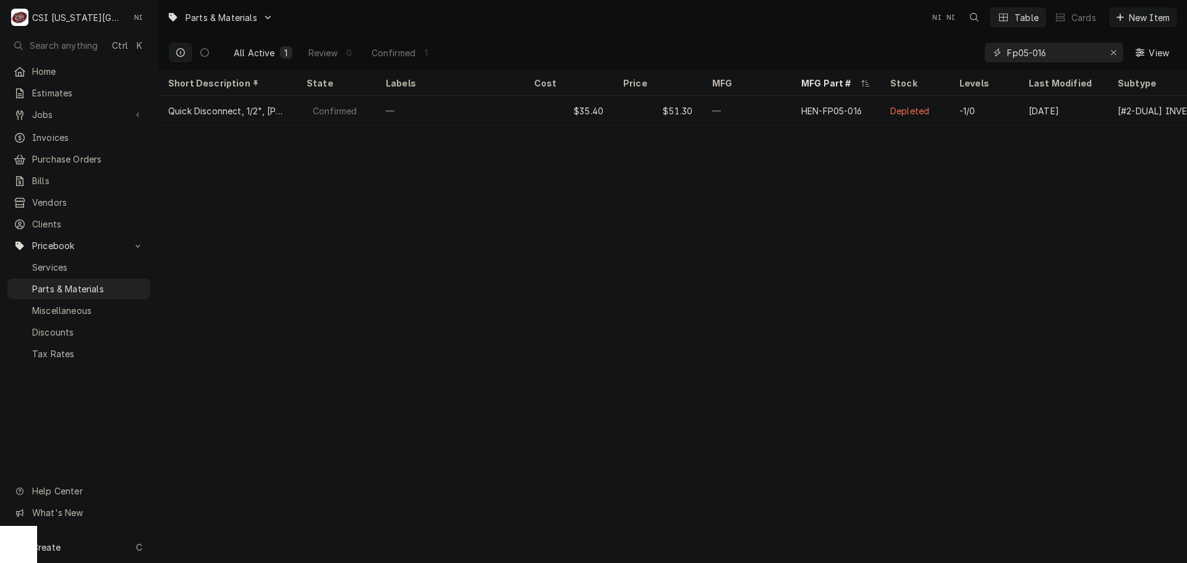
type input "Fp05-016"
click at [1116, 51] on icon "Erase input" at bounding box center [1114, 52] width 7 height 9
click at [1083, 50] on input "Dynamic Content Wrapper" at bounding box center [1065, 53] width 116 height 20
paste input "Fp05-017"
type input "Fp05-017"
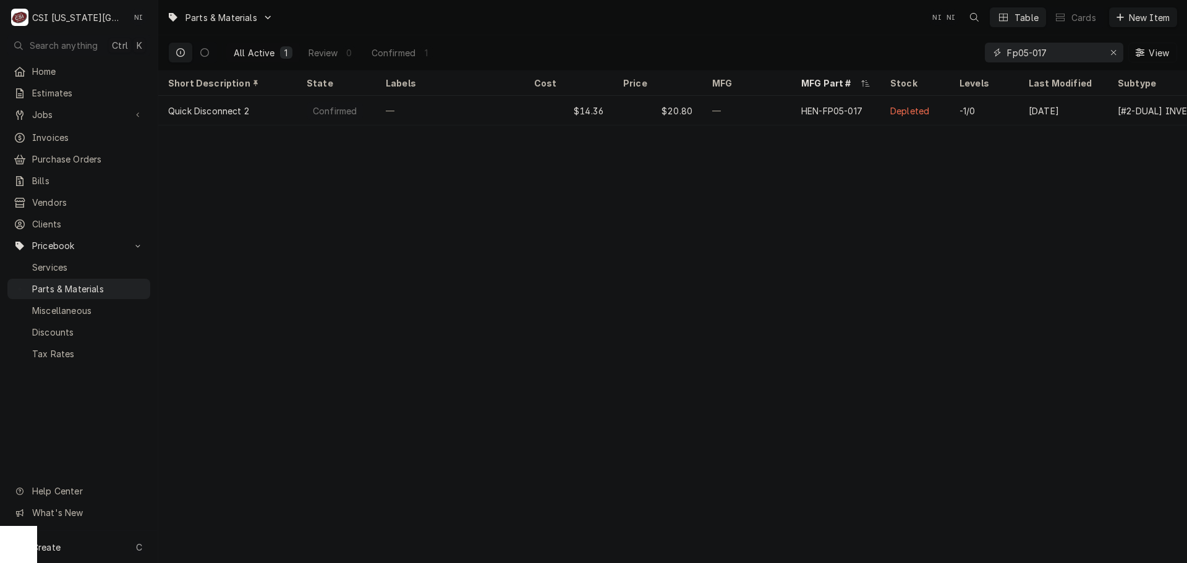
drag, startPoint x: 1115, startPoint y: 51, endPoint x: 1093, endPoint y: 50, distance: 22.3
click at [1116, 50] on icon "Erase input" at bounding box center [1113, 52] width 5 height 5
click at [1085, 50] on input "Dynamic Content Wrapper" at bounding box center [1053, 53] width 93 height 20
paste input "8103257"
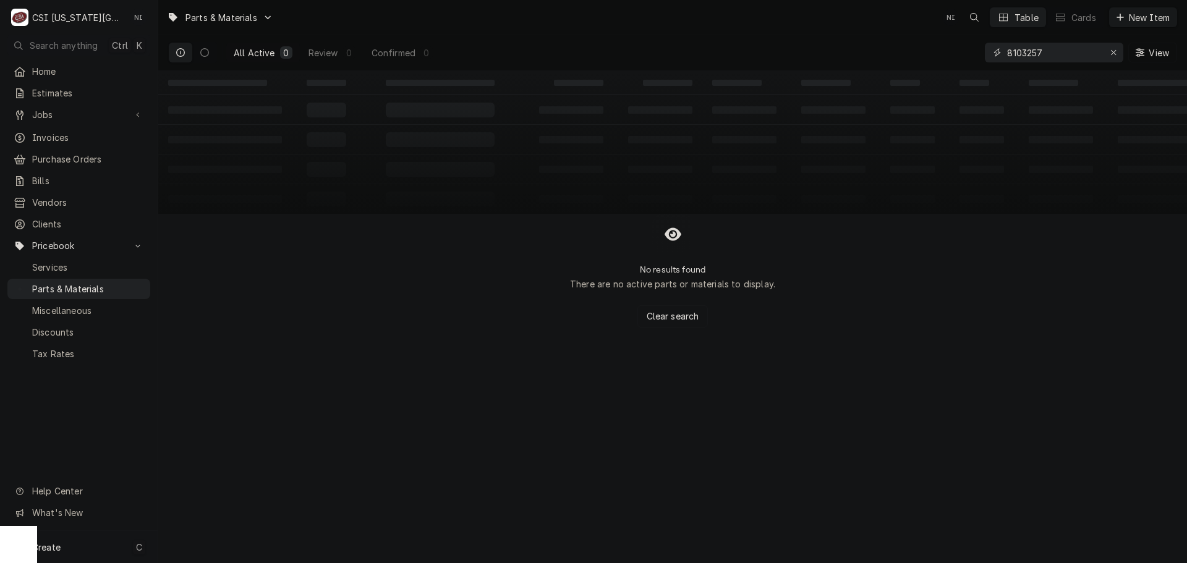
type input "8103257"
click at [66, 544] on div "Create C" at bounding box center [79, 547] width 158 height 32
drag, startPoint x: 223, startPoint y: 542, endPoint x: 254, endPoint y: 541, distance: 31.0
click at [223, 542] on div "Pricebook Item" at bounding box center [226, 548] width 72 height 13
click at [334, 475] on div "Part or Material" at bounding box center [326, 476] width 85 height 15
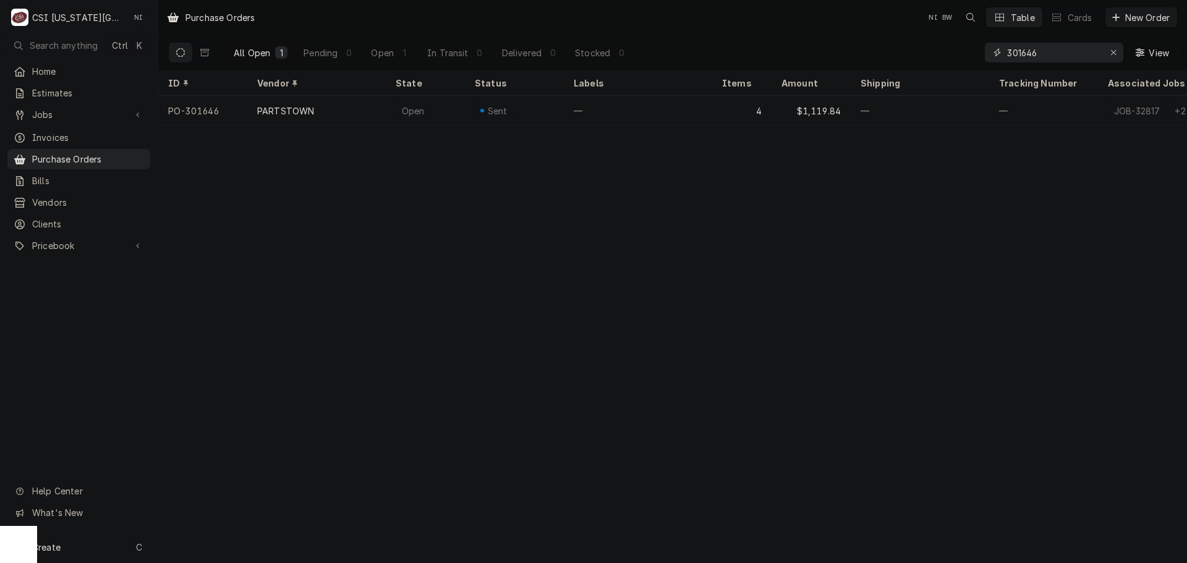
click at [1043, 51] on input "301646" at bounding box center [1053, 53] width 93 height 20
type input "301666"
click at [712, 113] on div "² Local Pickup 🛍️" at bounding box center [638, 111] width 148 height 30
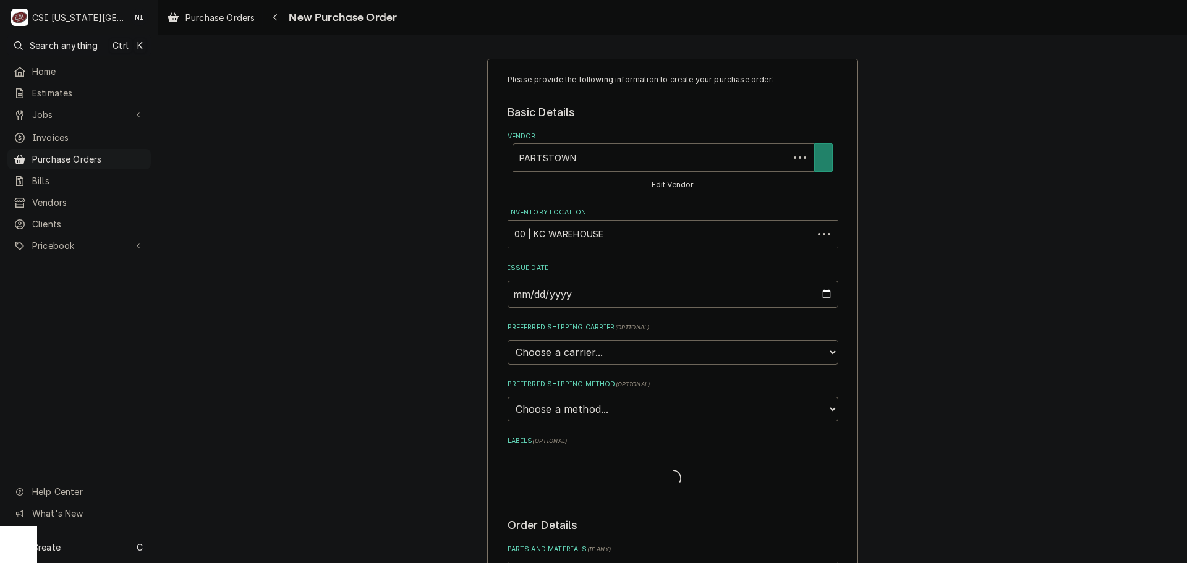
type textarea "x"
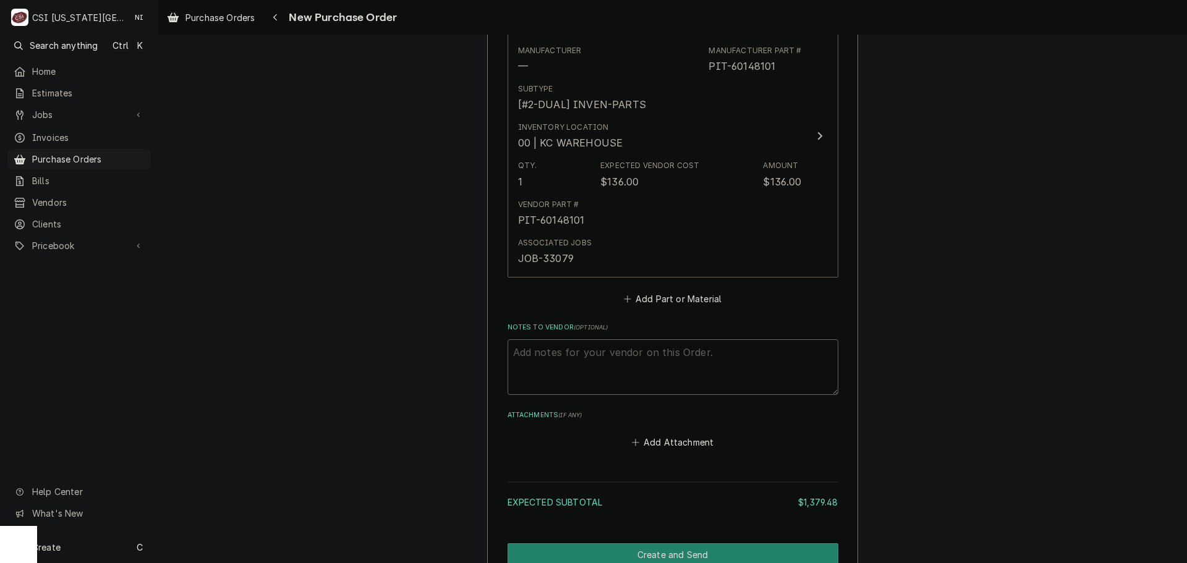
scroll to position [1463, 0]
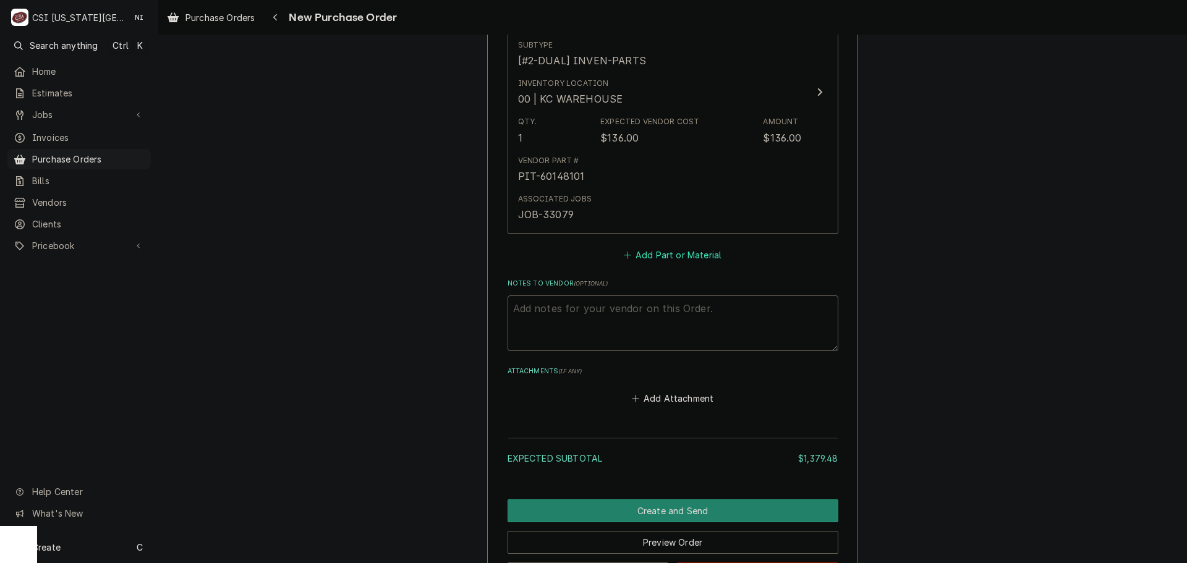
click at [674, 252] on button "Add Part or Material" at bounding box center [673, 254] width 102 height 17
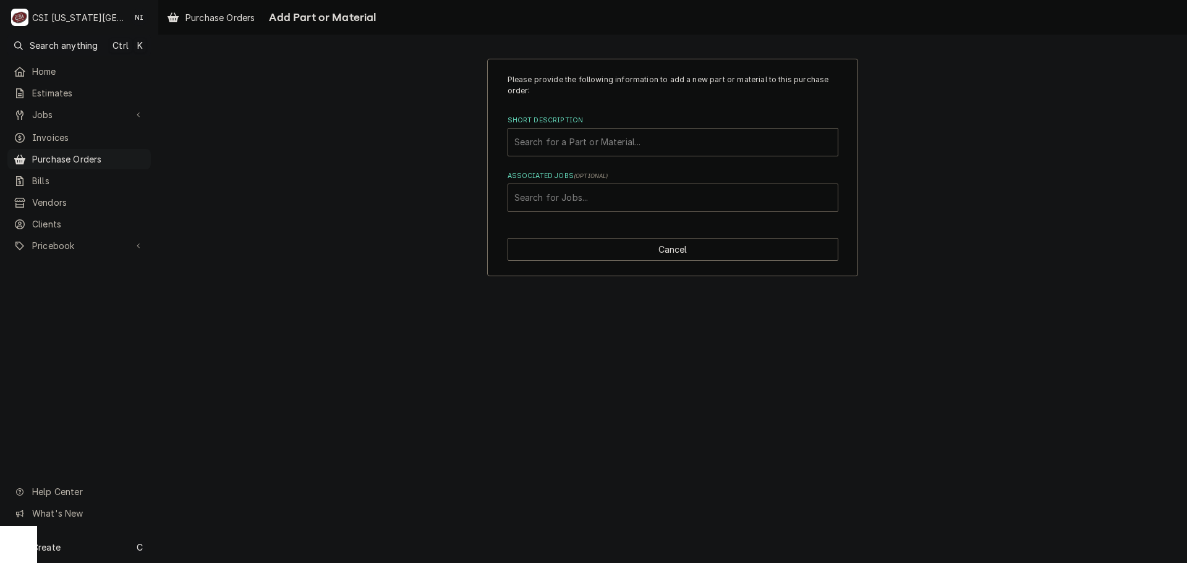
click at [618, 207] on div "Associated Jobs" at bounding box center [673, 198] width 317 height 22
type input "33063"
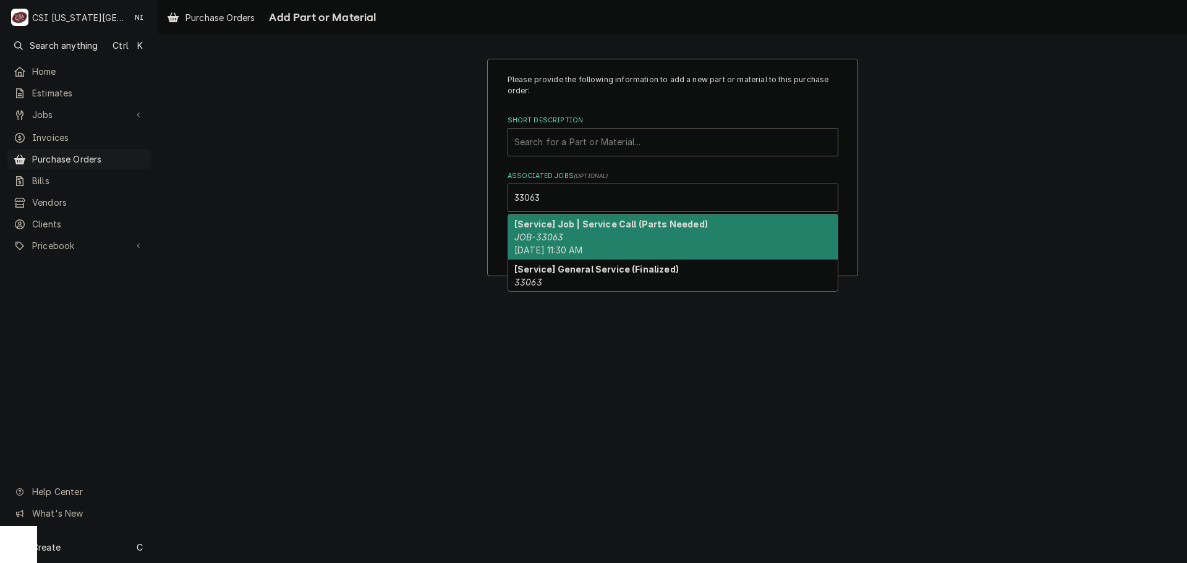
click at [579, 226] on strong "[Service] Job | Service Call (Parts Needed)" at bounding box center [612, 224] width 194 height 11
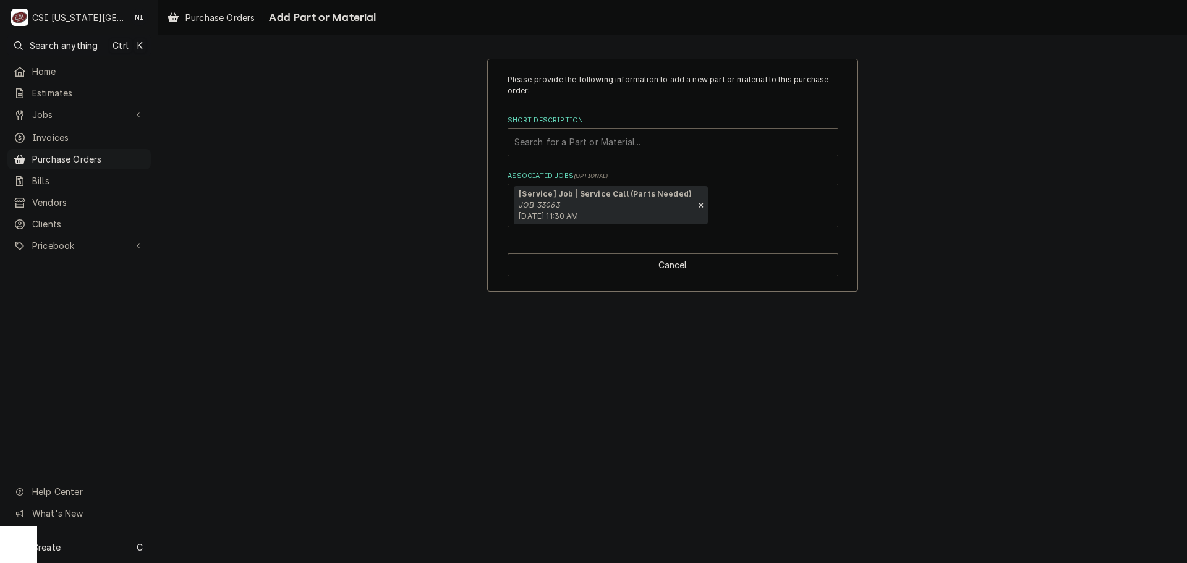
click at [648, 149] on div "Short Description" at bounding box center [673, 142] width 317 height 22
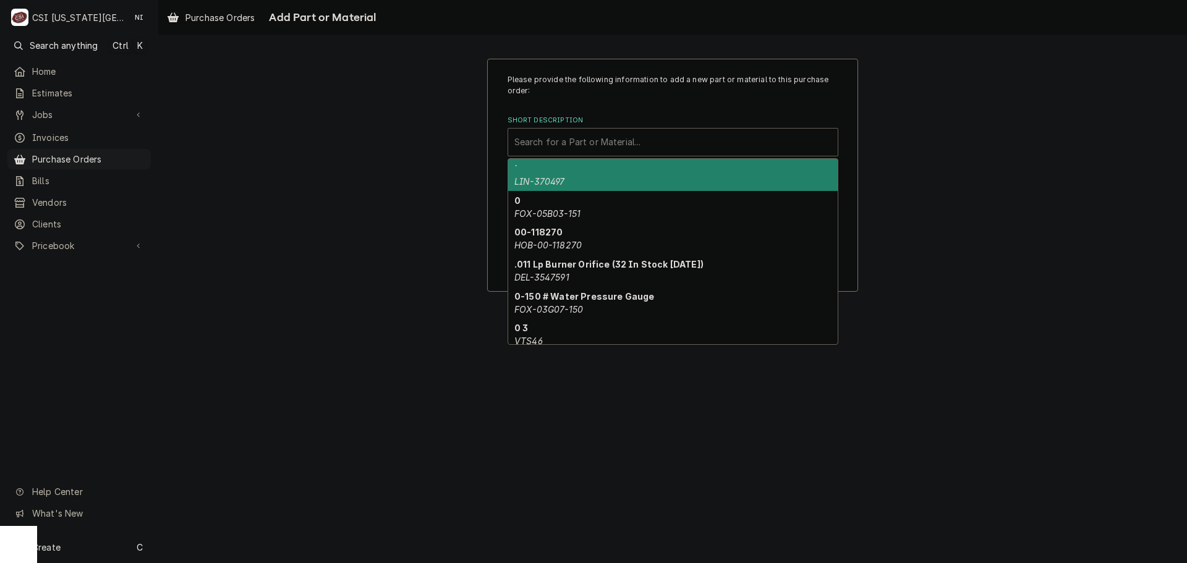
paste input "Fp05-016"
type input "Fp05-016"
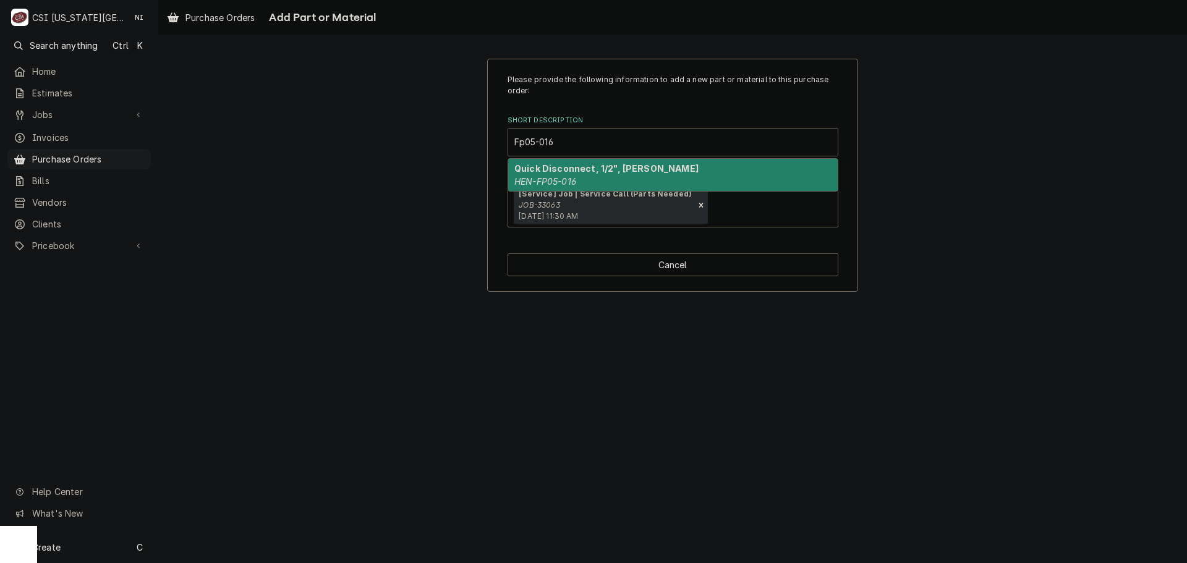
click at [578, 179] on div "Quick Disconnect, 1/2", henny penny HEN-FP05-016" at bounding box center [673, 175] width 330 height 32
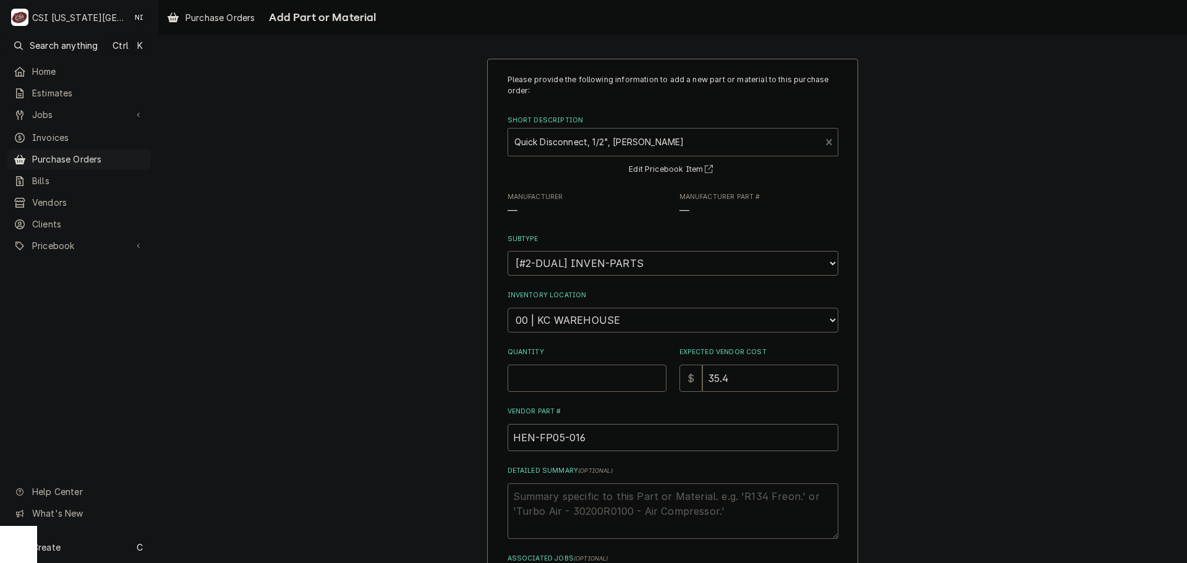
type textarea "x"
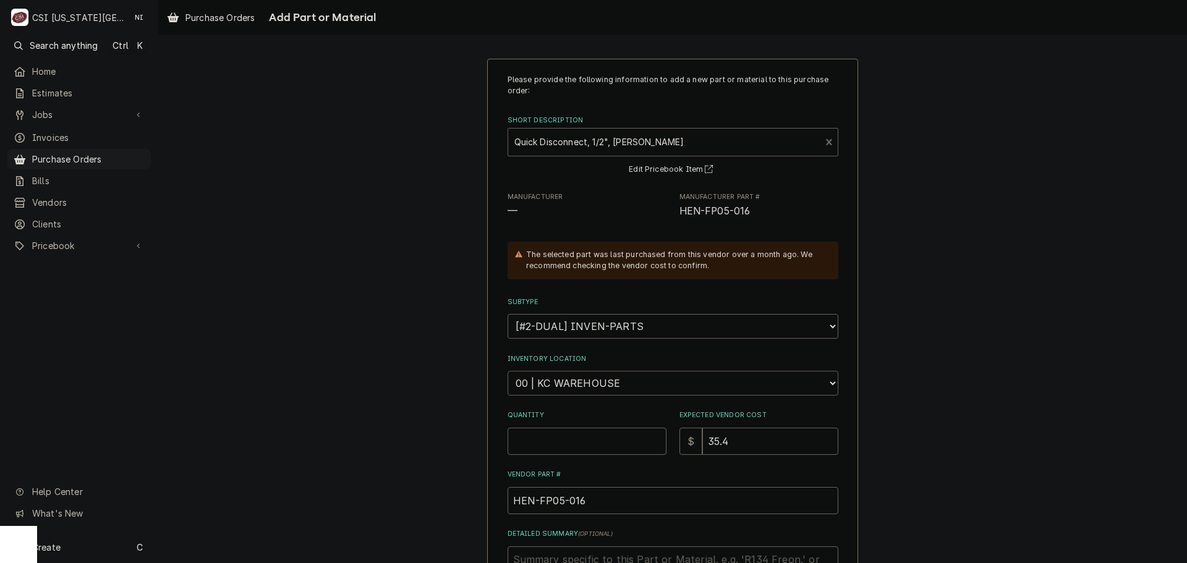
click at [564, 390] on select "Choose a location... 00 | KC WAREHOUSE 00 | MAIN WAREHOUSE 01 | BRIAN BREAZIER …" at bounding box center [673, 383] width 331 height 25
select select "2817"
click at [508, 371] on select "Choose a location... 00 | KC WAREHOUSE 00 | MAIN WAREHOUSE 01 | BRIAN BREAZIER …" at bounding box center [673, 383] width 331 height 25
click at [563, 436] on input "Quantity" at bounding box center [587, 441] width 159 height 27
type textarea "x"
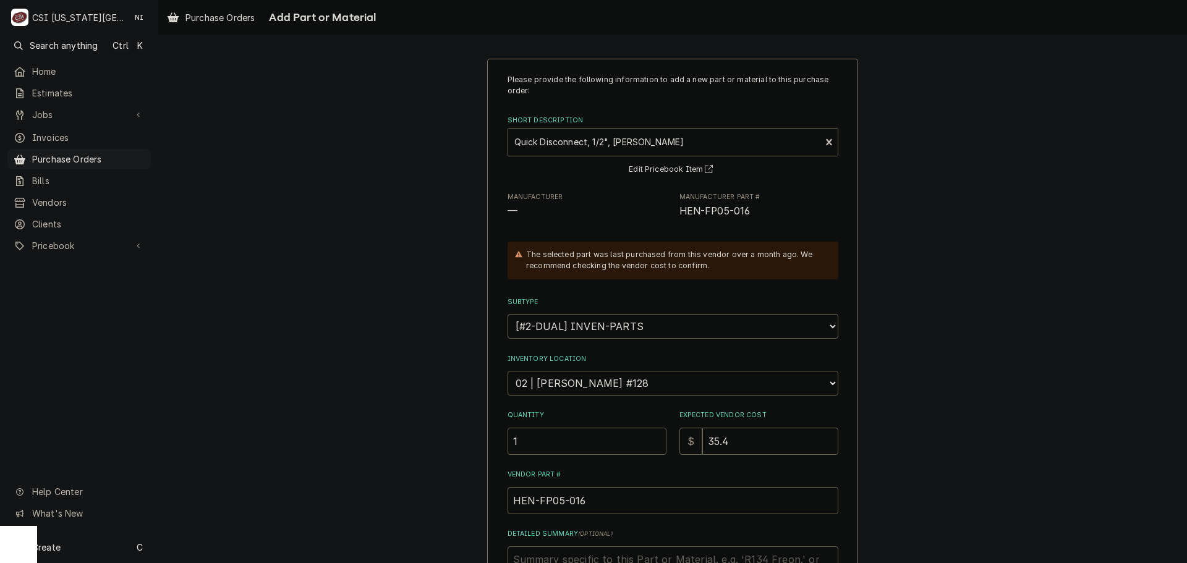
type input "1"
type textarea "x"
type input "3"
type textarea "x"
type input "35"
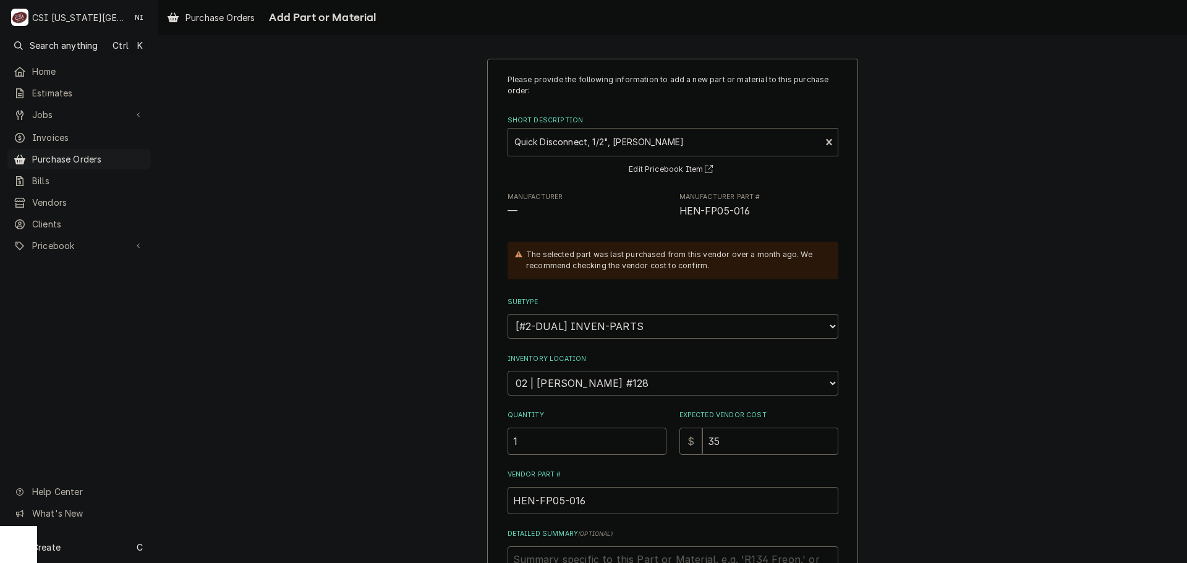
type textarea "x"
type input "35.4"
type textarea "x"
type input "35.40"
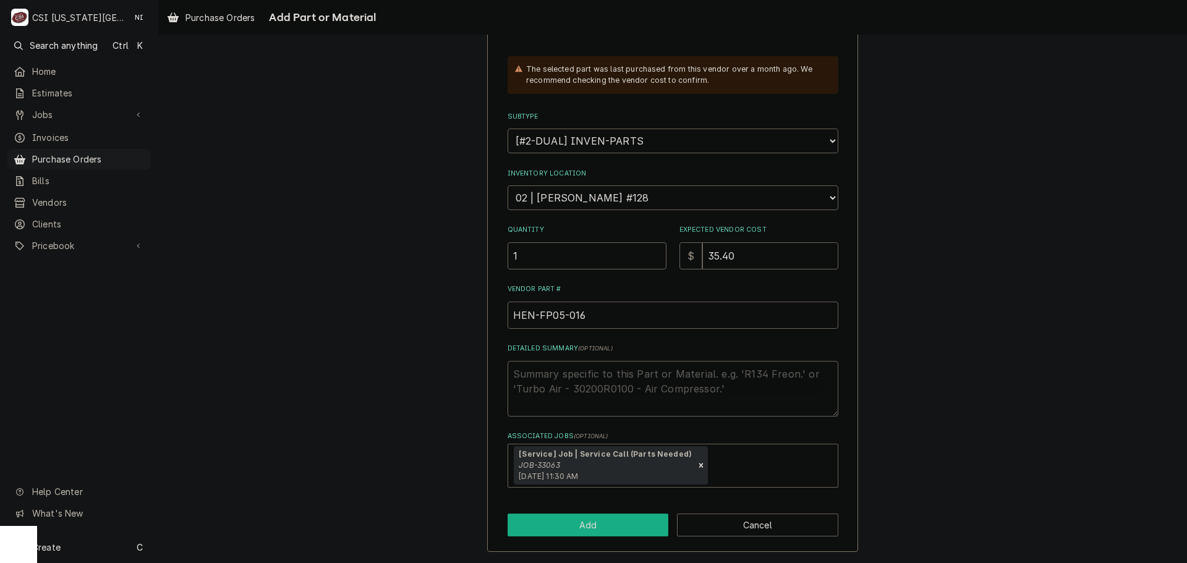
click at [615, 535] on button "Add" at bounding box center [588, 525] width 161 height 23
type textarea "x"
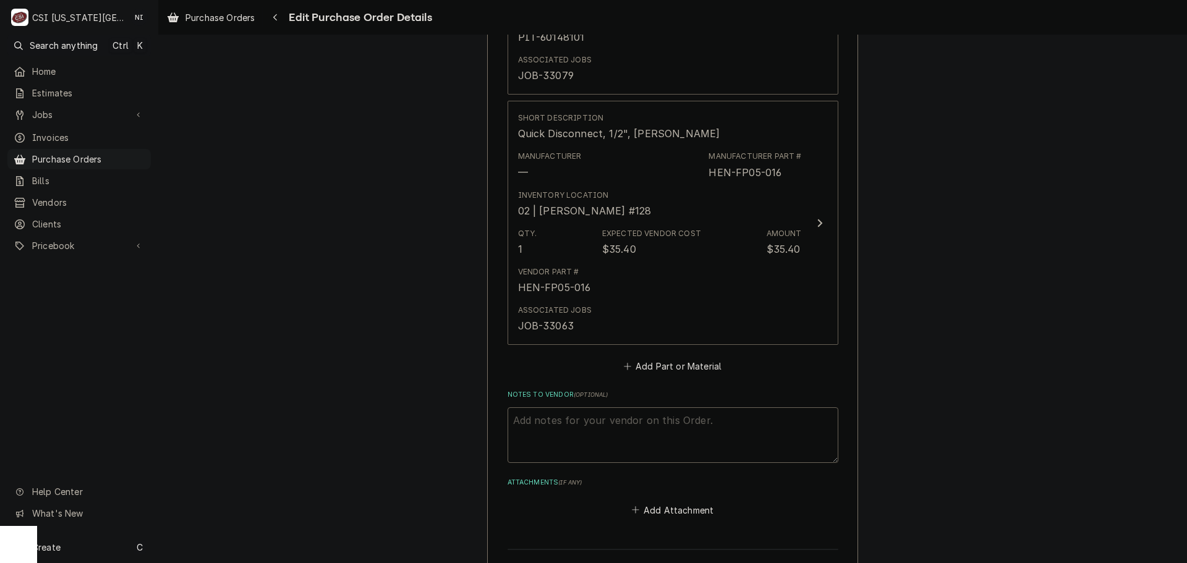
scroll to position [1602, 0]
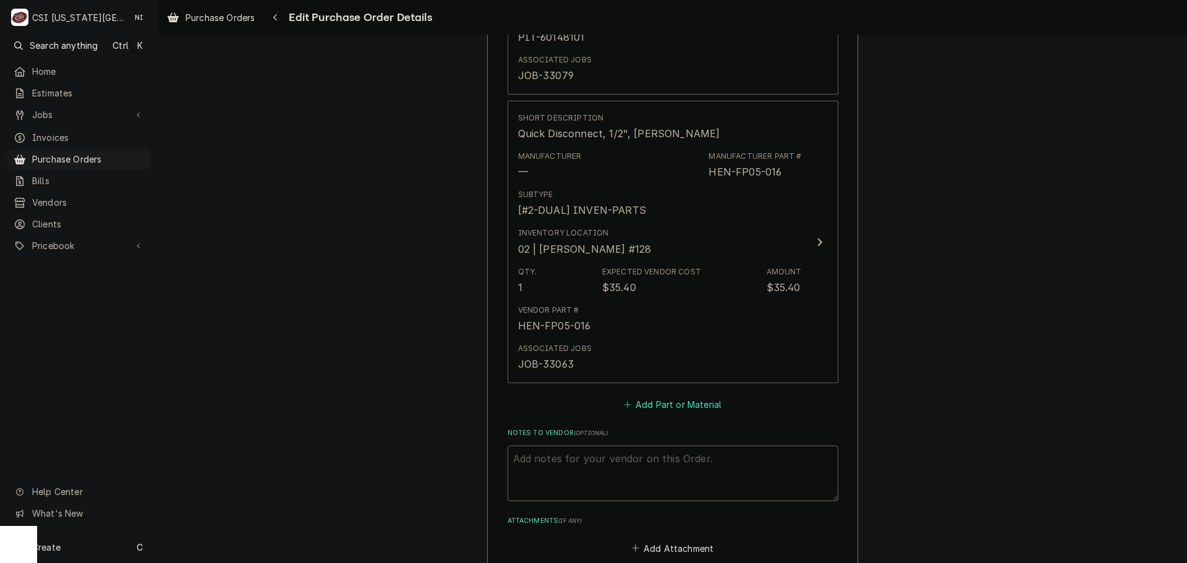
click at [683, 407] on button "Add Part or Material" at bounding box center [673, 404] width 102 height 17
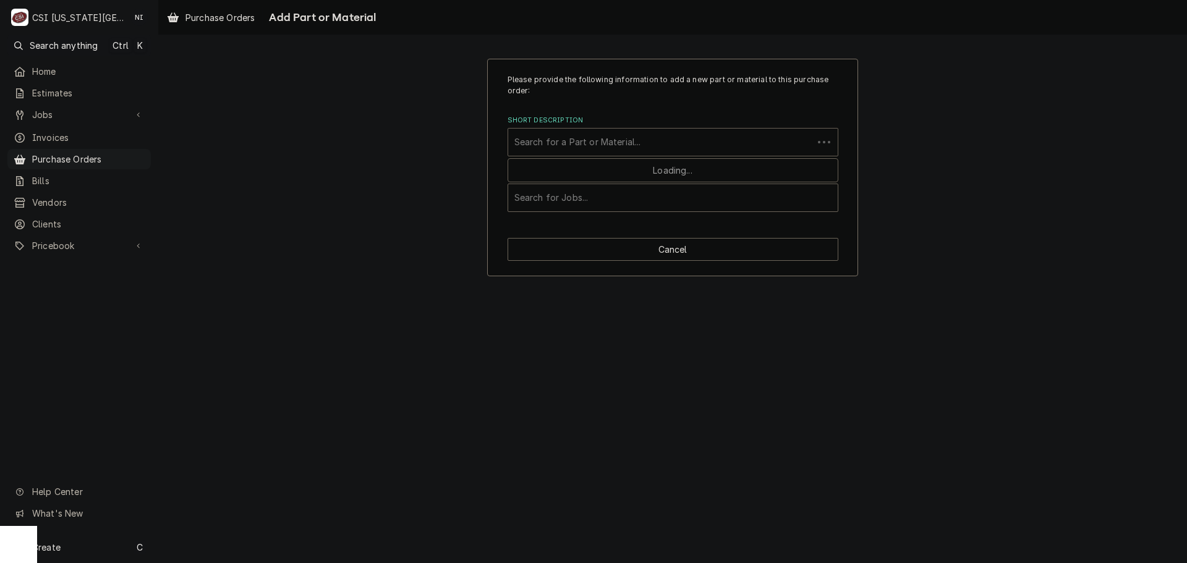
click at [585, 149] on div "Short Description" at bounding box center [661, 142] width 293 height 22
paste input "Fp05-017"
type input "Fp05-017"
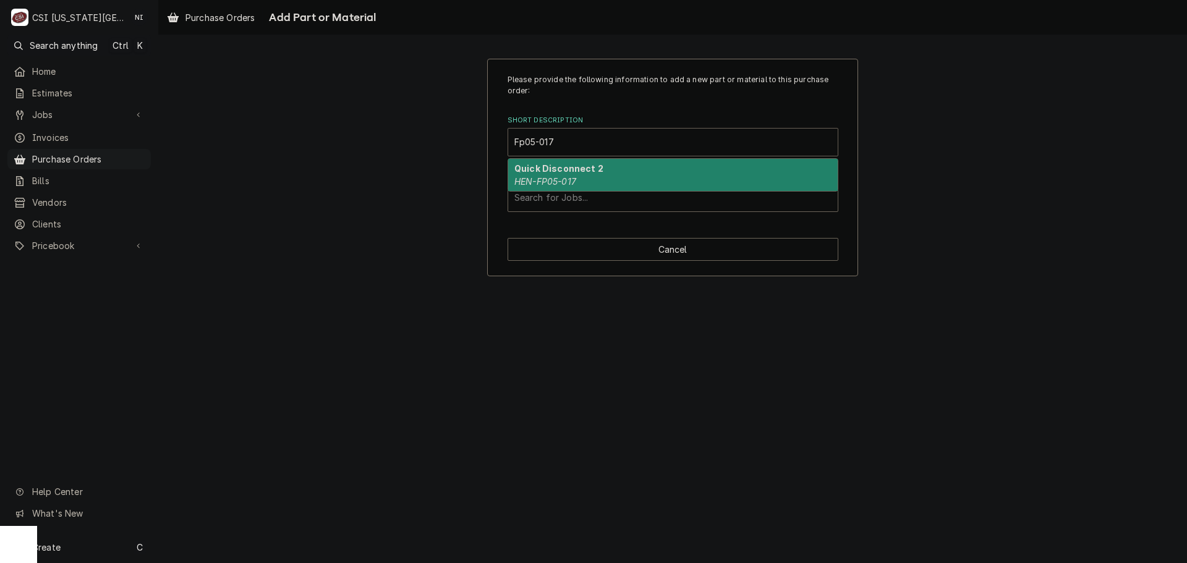
click at [579, 177] on div "Quick Disconnect 2 HEN-FP05-017" at bounding box center [673, 175] width 330 height 32
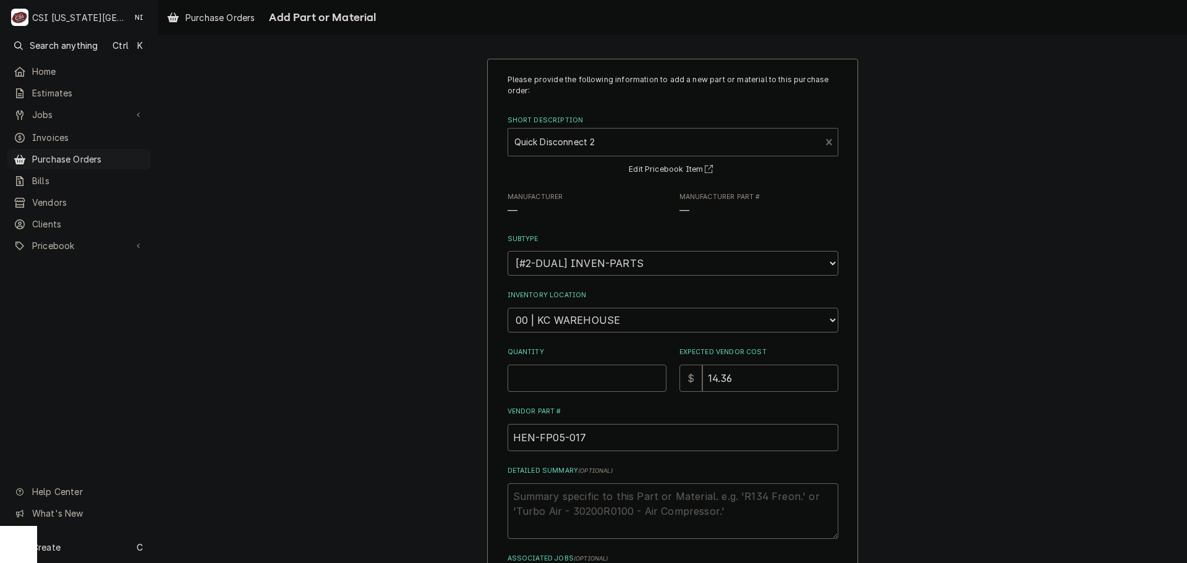
type textarea "x"
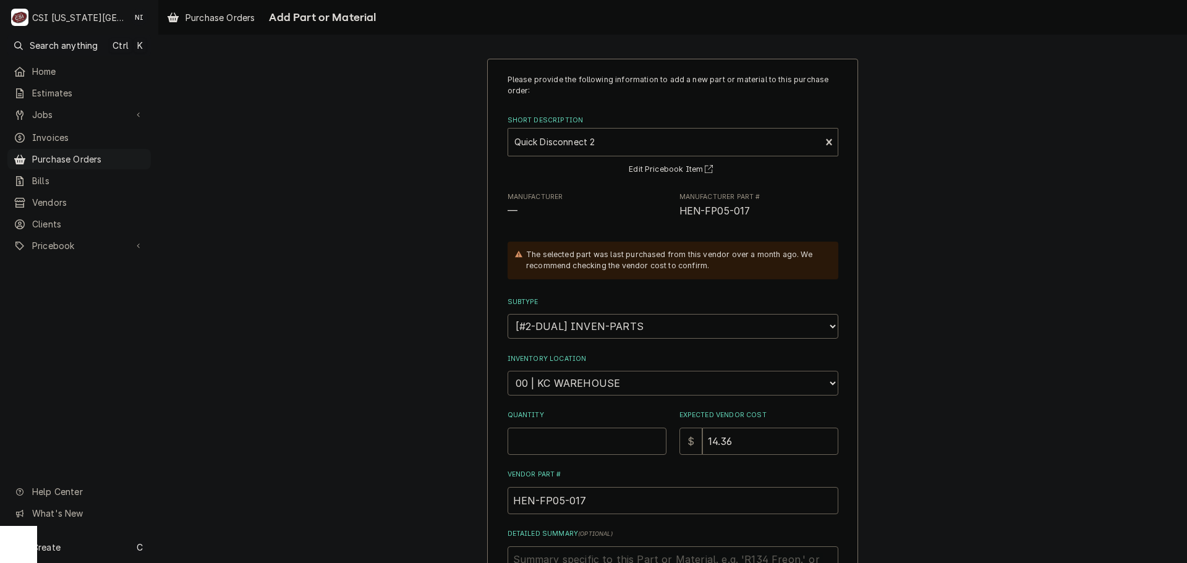
click at [611, 377] on select "Choose a location... 00 | KC WAREHOUSE 00 | MAIN WAREHOUSE 01 | BRIAN BREAZIER …" at bounding box center [673, 383] width 331 height 25
select select "2817"
click at [508, 371] on select "Choose a location... 00 | KC WAREHOUSE 00 | MAIN WAREHOUSE 01 | BRIAN BREAZIER …" at bounding box center [673, 383] width 331 height 25
click at [567, 437] on input "Quantity" at bounding box center [587, 441] width 159 height 27
type textarea "x"
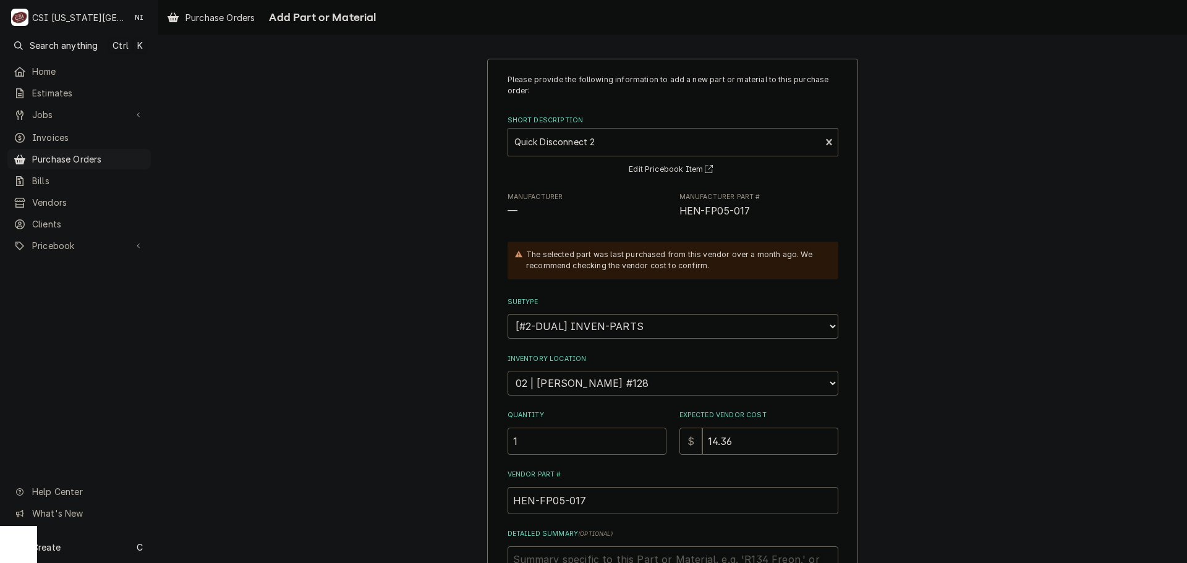
type input "1"
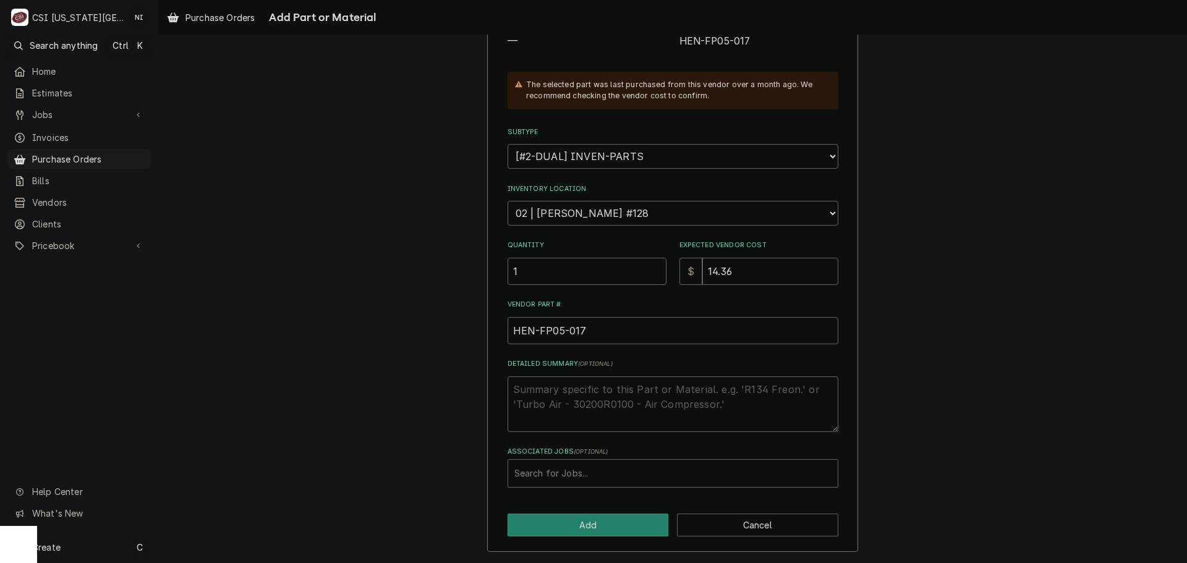
click at [592, 473] on div "Associated Jobs" at bounding box center [673, 474] width 317 height 22
type input "33063"
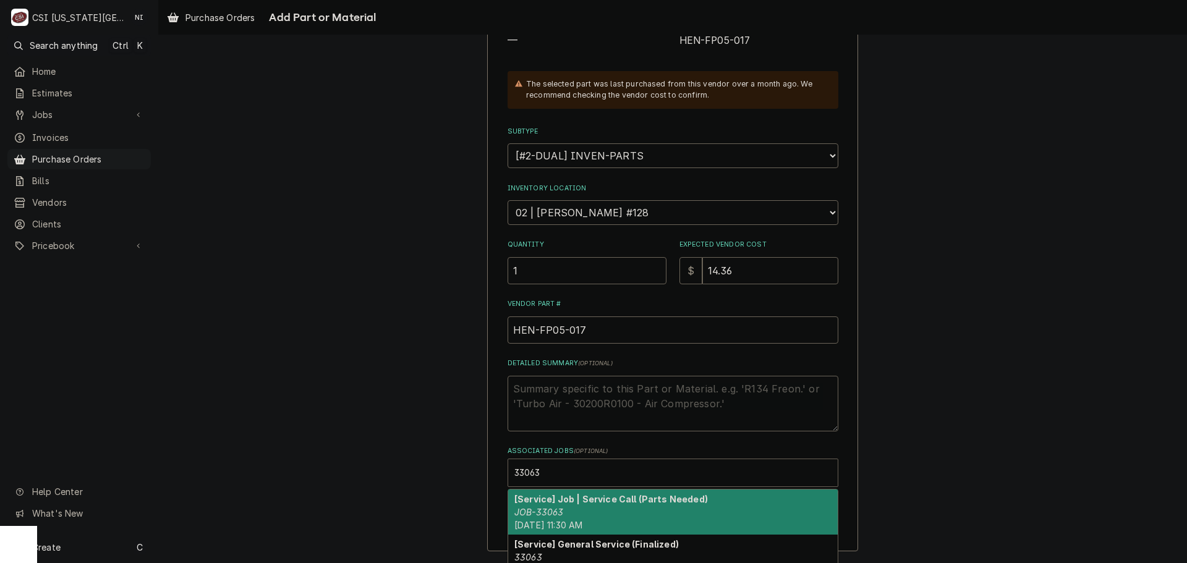
click at [586, 506] on div "[Service] Job | Service Call (Parts Needed) JOB-33063 Tue, Sep 30th, 2025 - 11:…" at bounding box center [673, 512] width 330 height 45
type textarea "x"
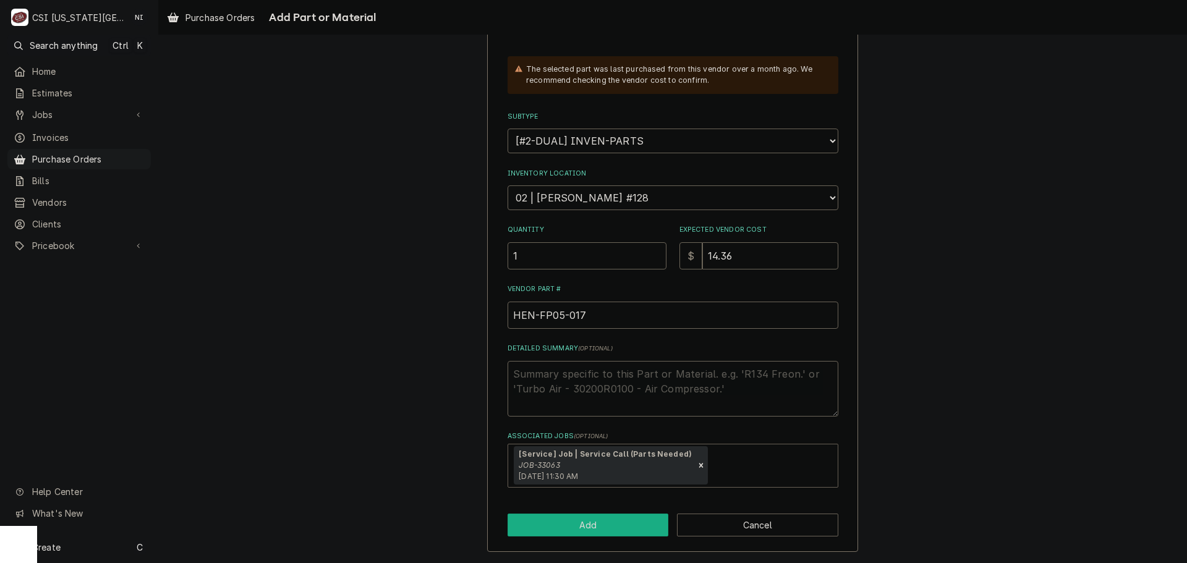
click at [557, 518] on button "Add" at bounding box center [588, 525] width 161 height 23
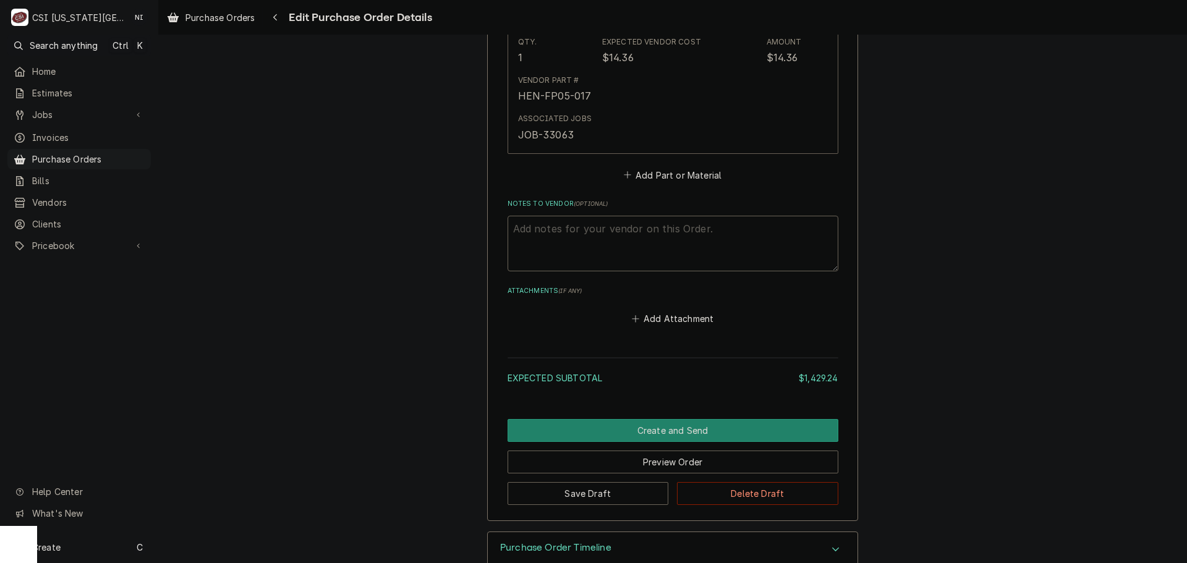
scroll to position [2149, 0]
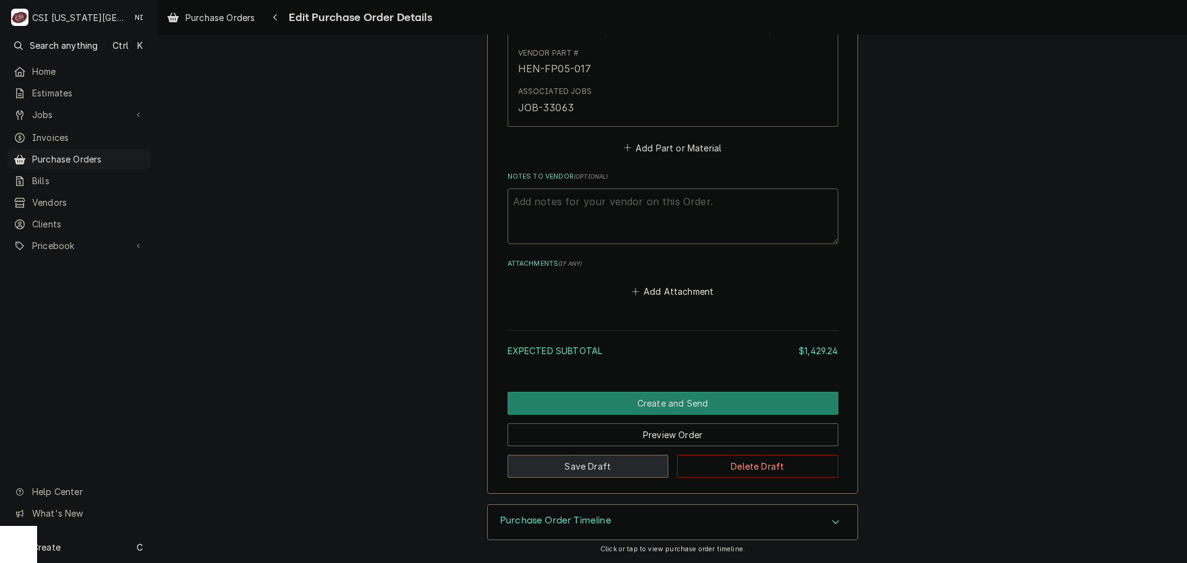
click at [597, 471] on button "Save Draft" at bounding box center [588, 466] width 161 height 23
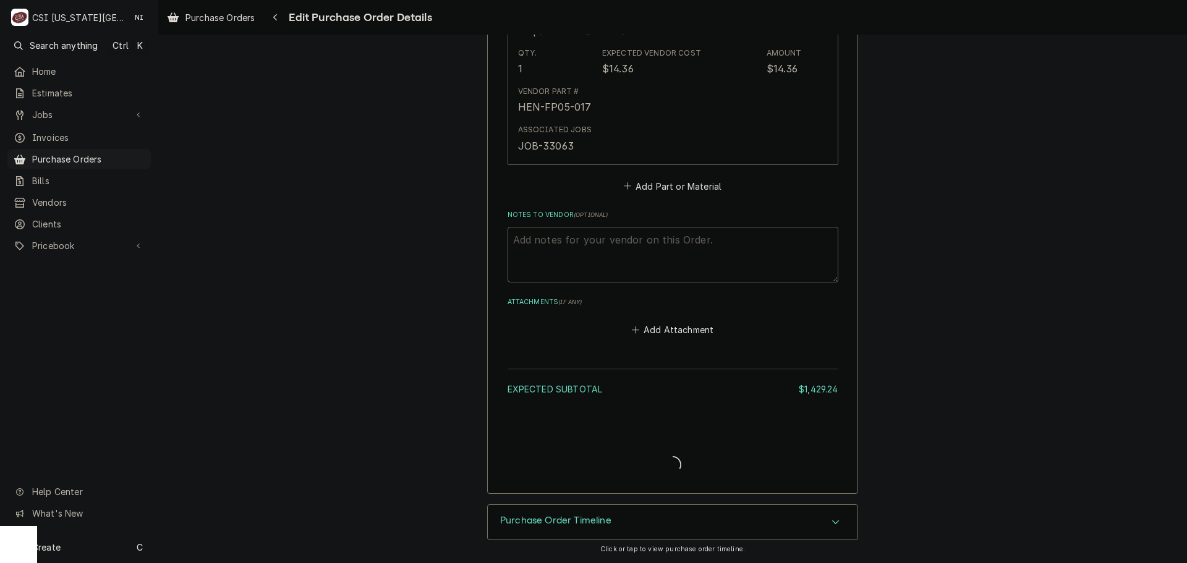
scroll to position [2111, 0]
type textarea "x"
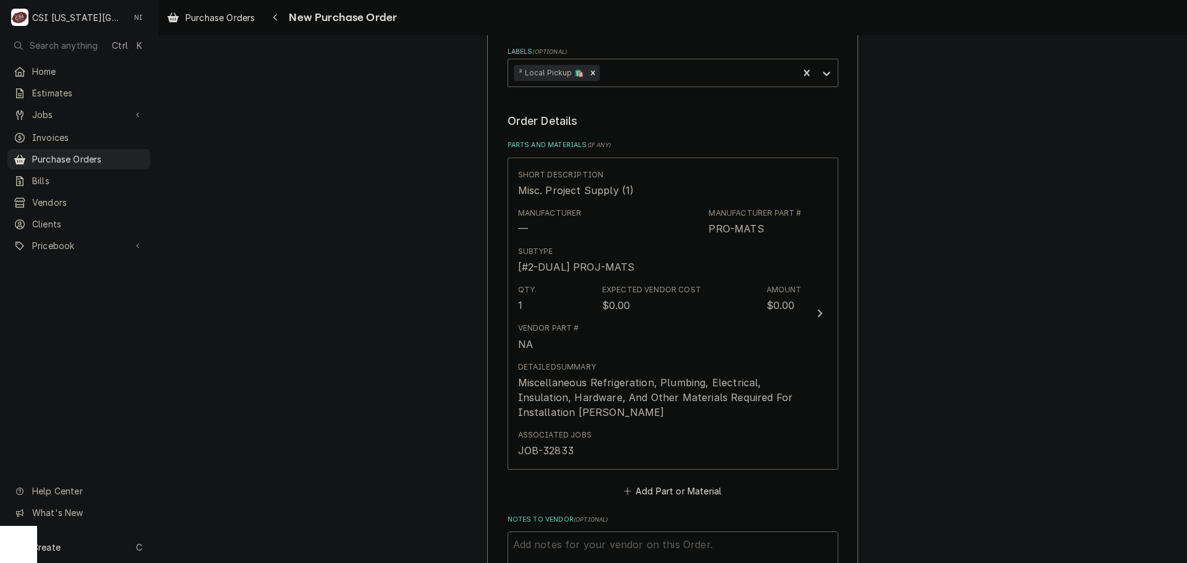
scroll to position [557, 0]
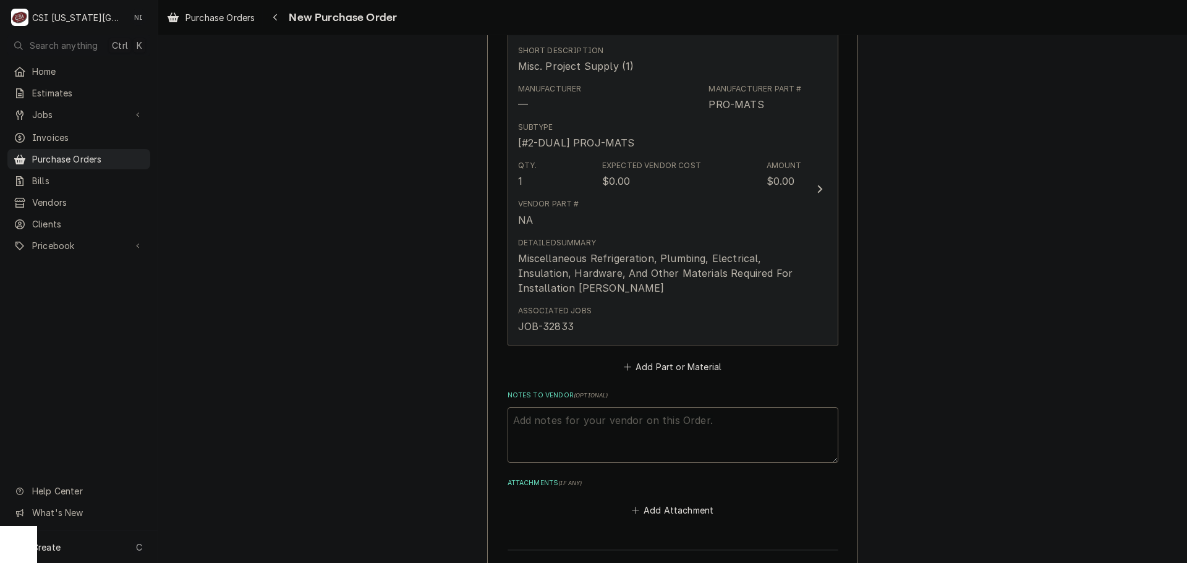
click at [734, 297] on div "Detailed Summary Miscellaneous Refrigeration, Plumbing, Electrical, Insulation,…" at bounding box center [660, 267] width 284 height 68
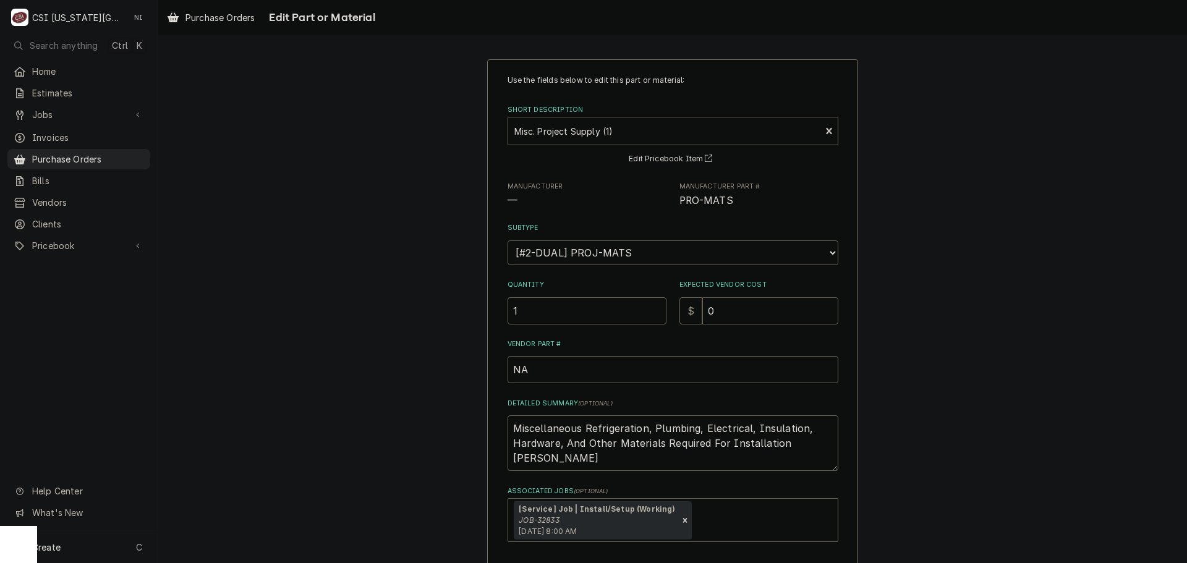
drag, startPoint x: 721, startPoint y: 311, endPoint x: 675, endPoint y: 323, distance: 47.4
click at [682, 321] on div "$ 0" at bounding box center [759, 310] width 159 height 27
type textarea "x"
type input "3"
type textarea "x"
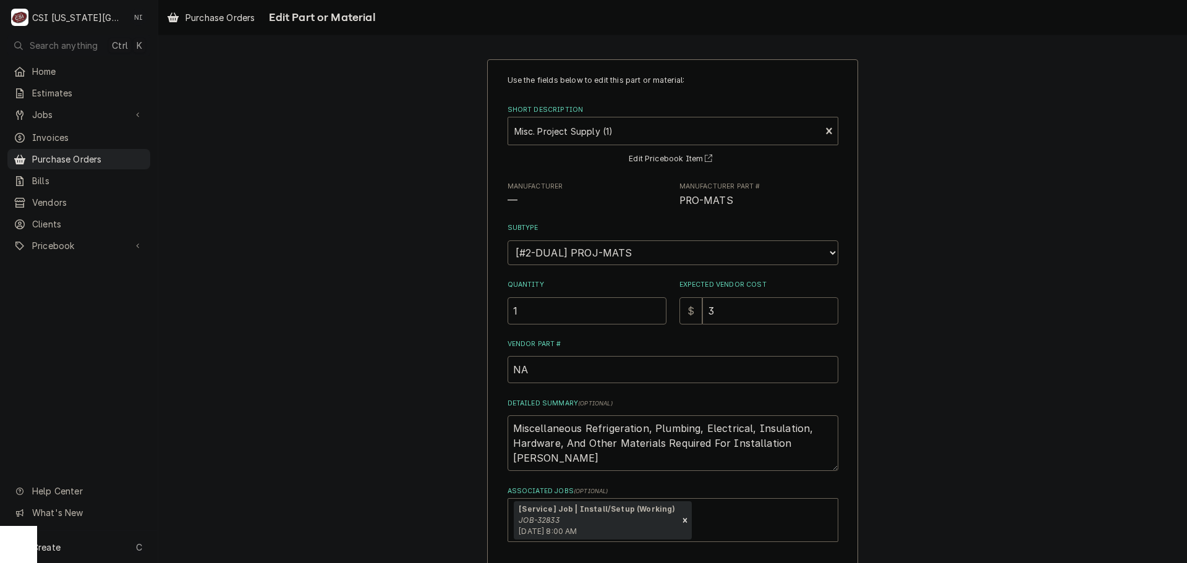
type input "3.9"
type textarea "x"
type input "3.96"
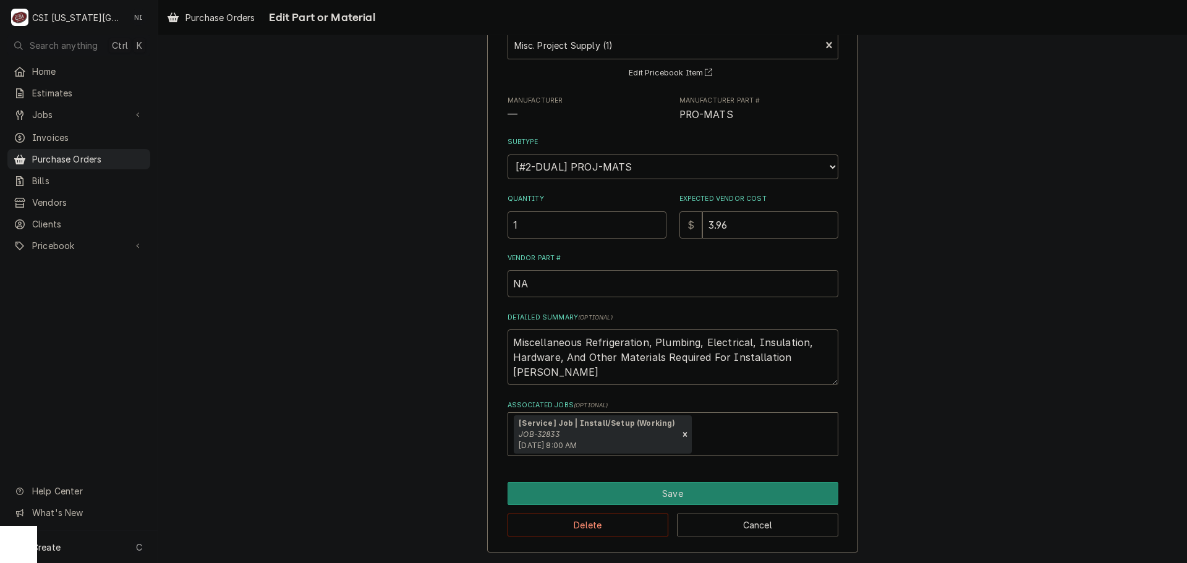
drag, startPoint x: 825, startPoint y: 359, endPoint x: 479, endPoint y: 338, distance: 346.9
click at [481, 338] on div "Use the fields below to edit this part or material: Short Description Misc. Pro…" at bounding box center [672, 262] width 1029 height 601
type textarea "x"
type textarea "c"
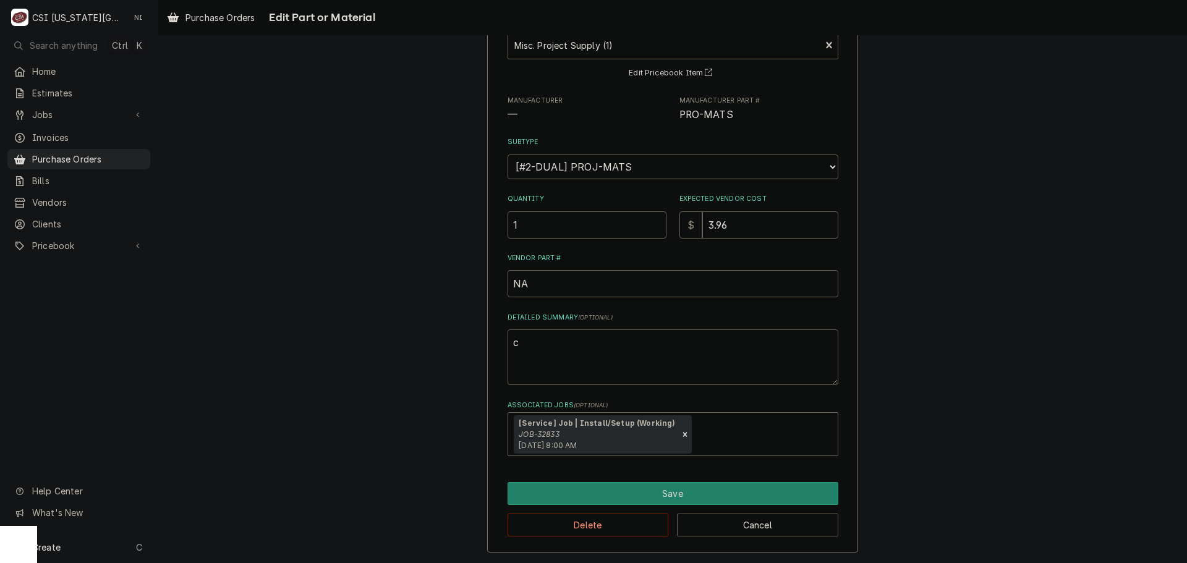
type textarea "x"
type textarea "co"
type textarea "x"
type textarea "coup"
type textarea "x"
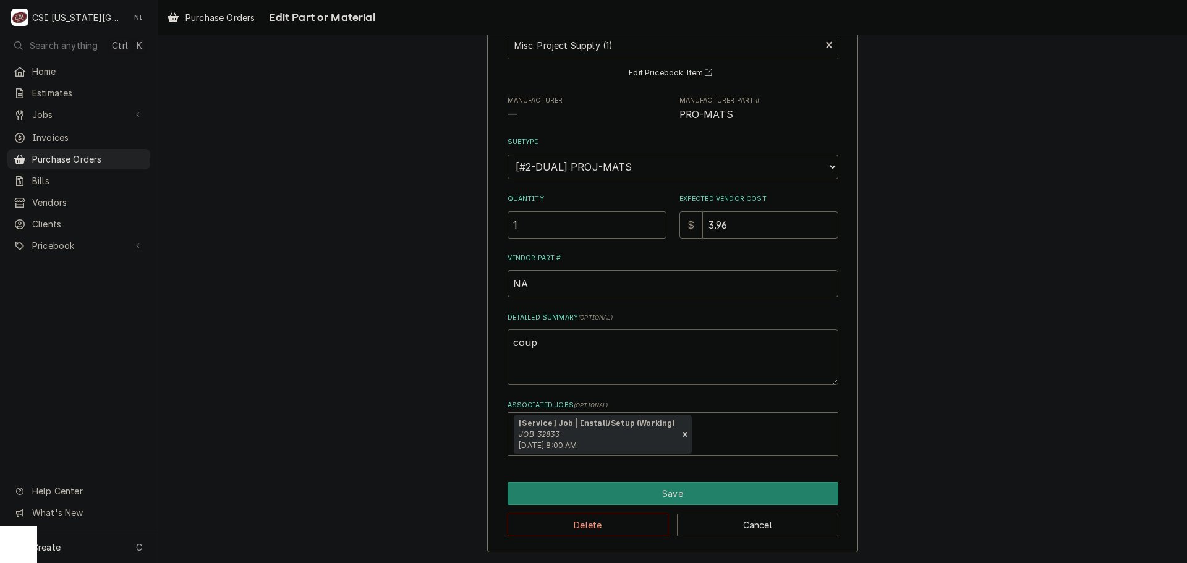
type textarea "coupl"
type textarea "x"
type textarea "coupli"
type textarea "x"
type textarea "couplin"
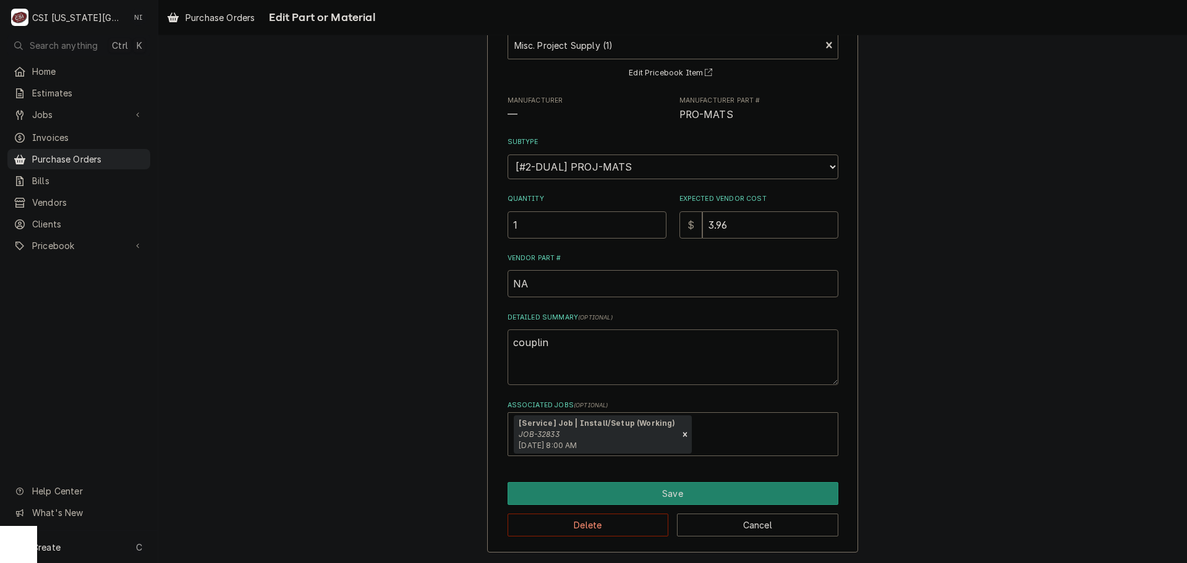
type textarea "x"
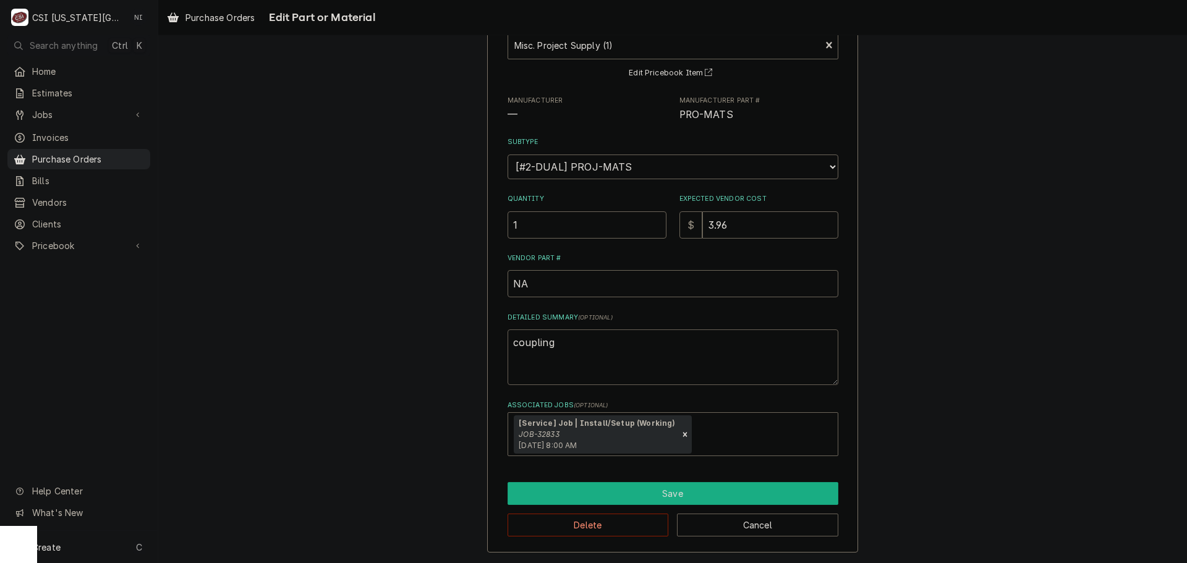
type textarea "coupling"
click at [602, 503] on button "Save" at bounding box center [673, 493] width 331 height 23
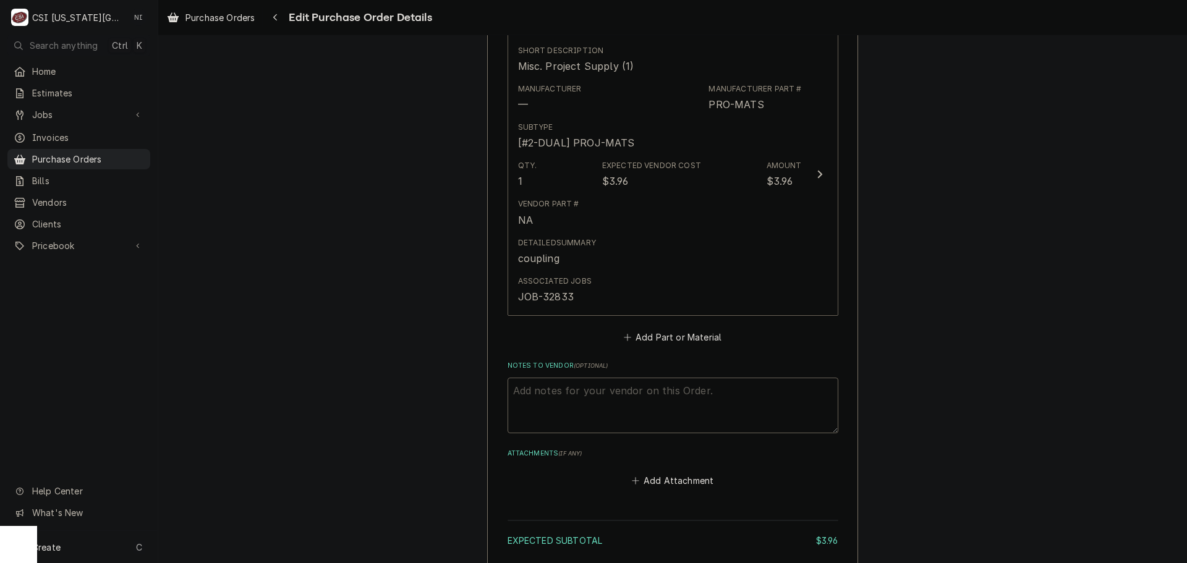
scroll to position [542, 0]
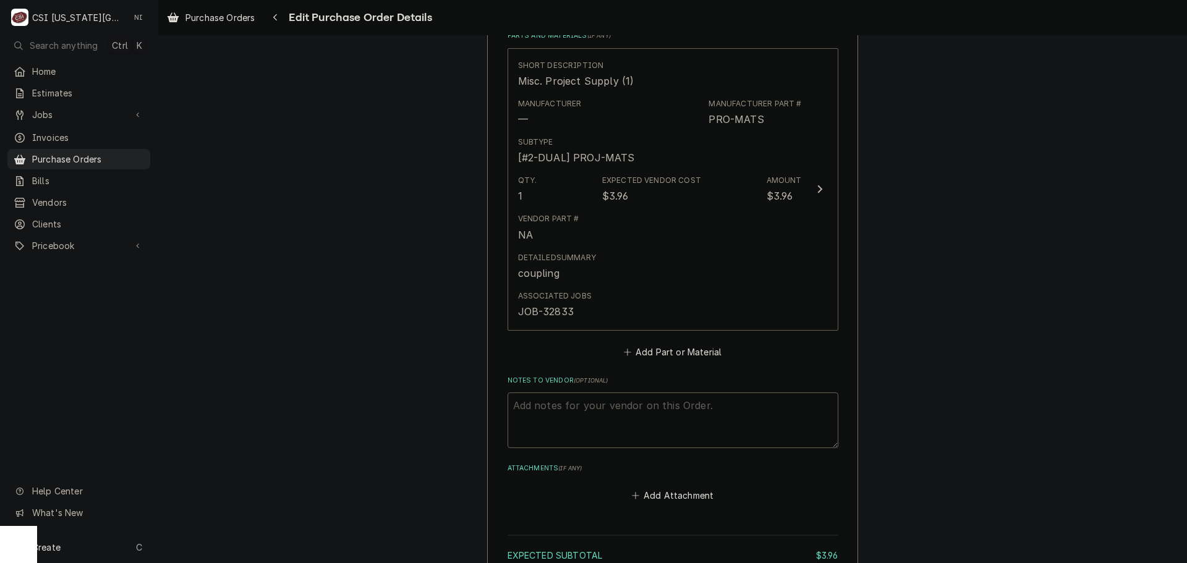
click at [567, 408] on textarea "Notes to Vendor ( optional )" at bounding box center [673, 421] width 331 height 56
type textarea "x"
type textarea "g"
type textarea "x"
type textarea "go"
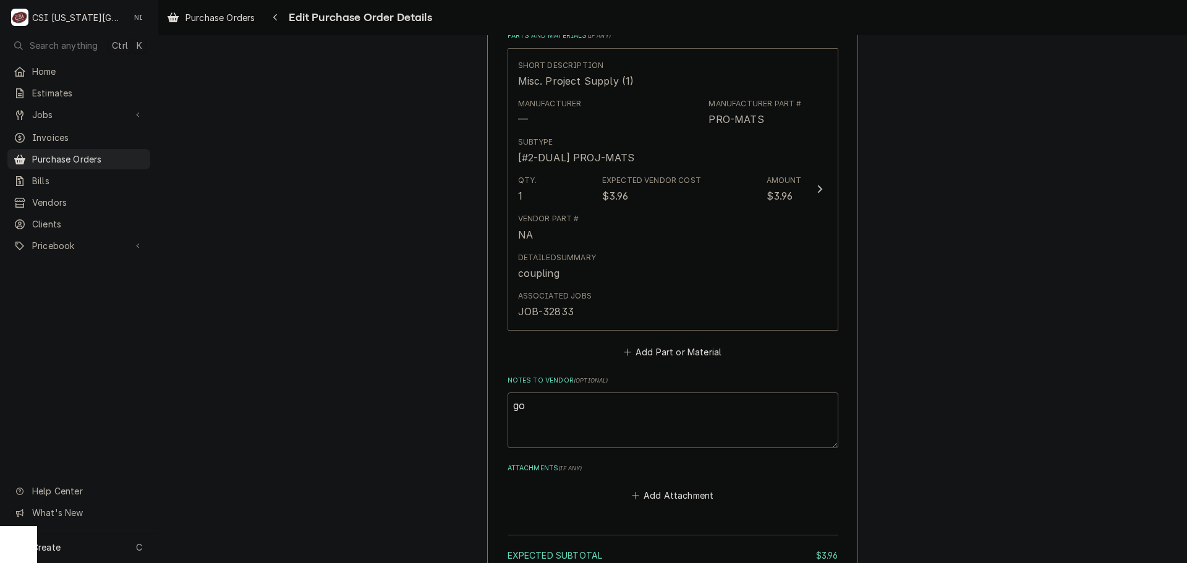
type textarea "x"
type textarea "goo"
type textarea "x"
type textarea "good"
type textarea "x"
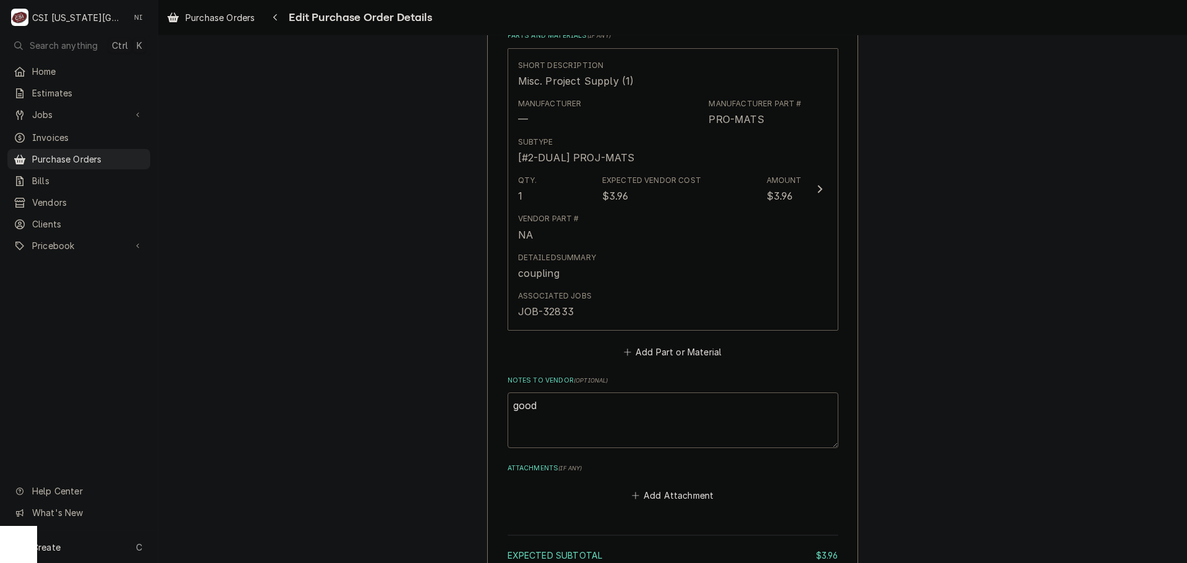
type textarea "goodr"
type textarea "x"
type textarea "goodri"
type textarea "x"
type textarea "goodric"
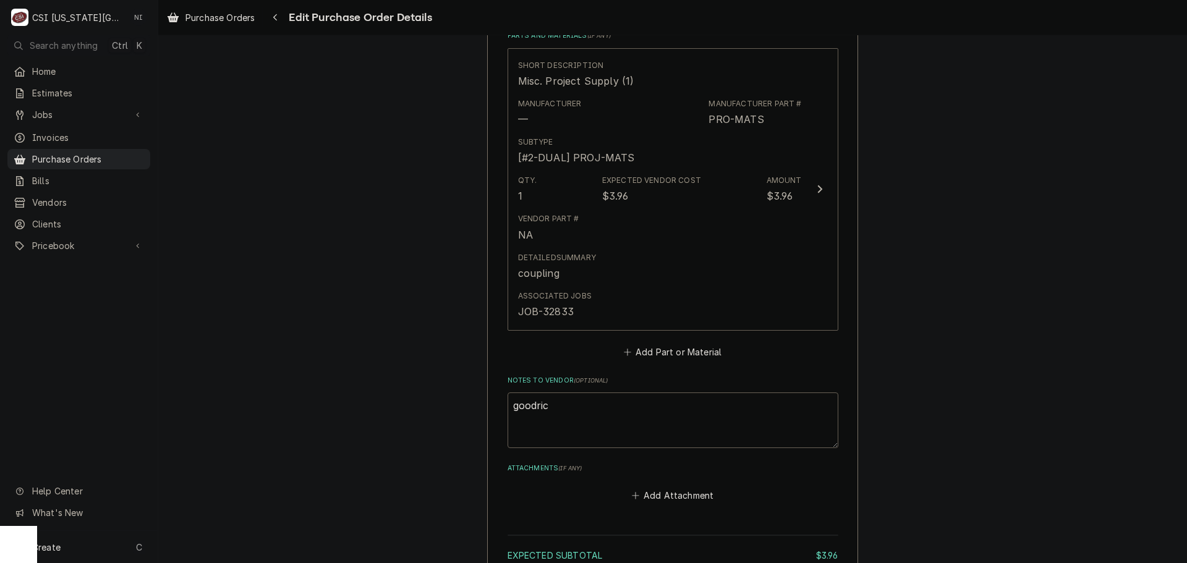
type textarea "x"
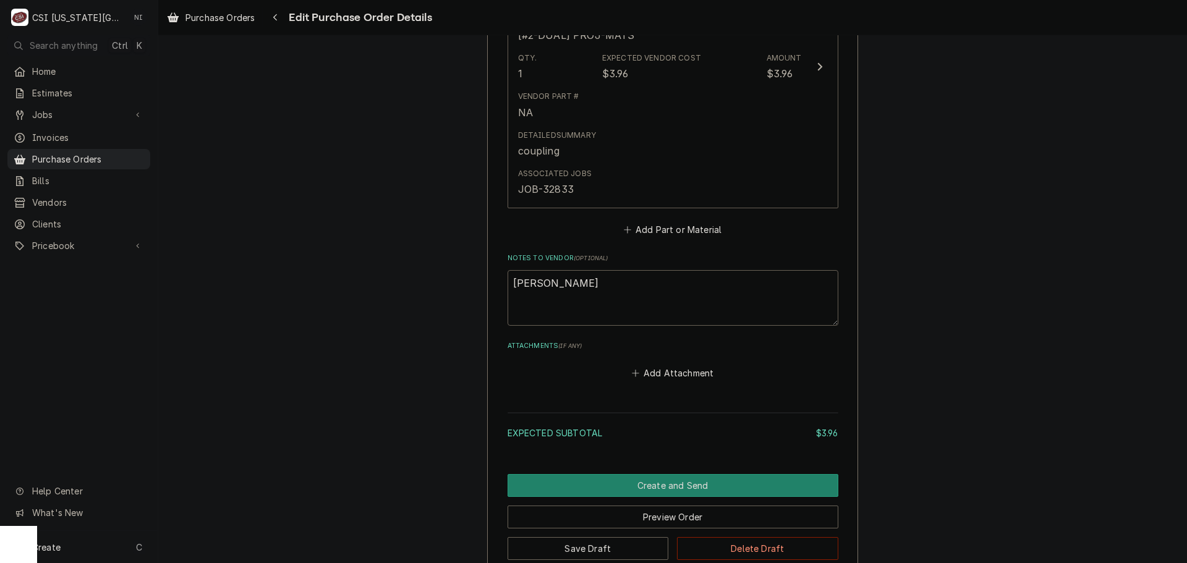
scroll to position [727, 0]
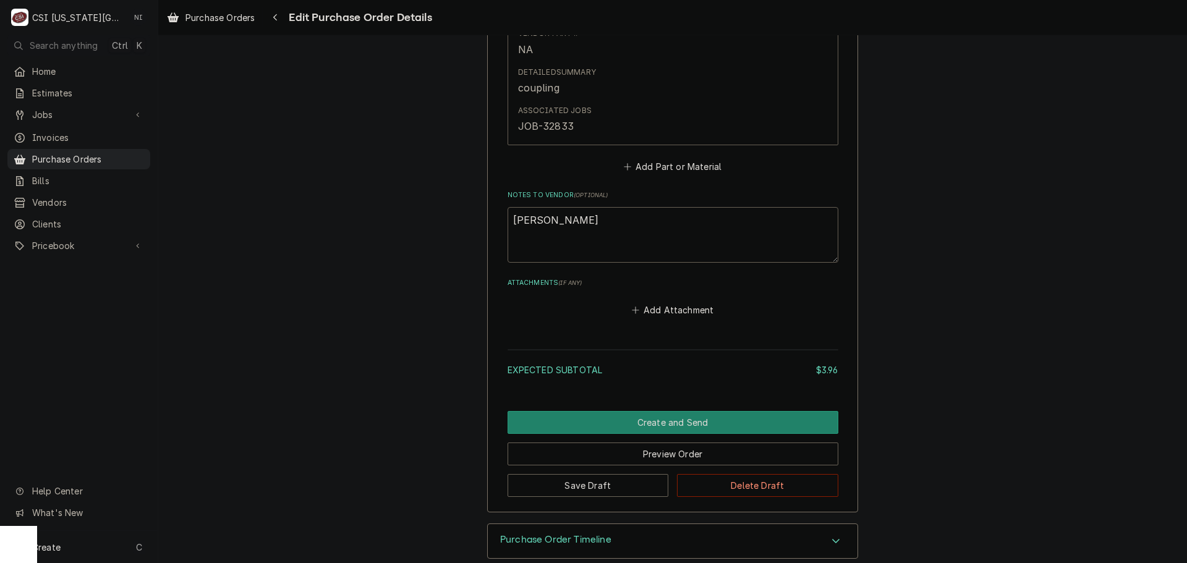
type textarea "goodrich"
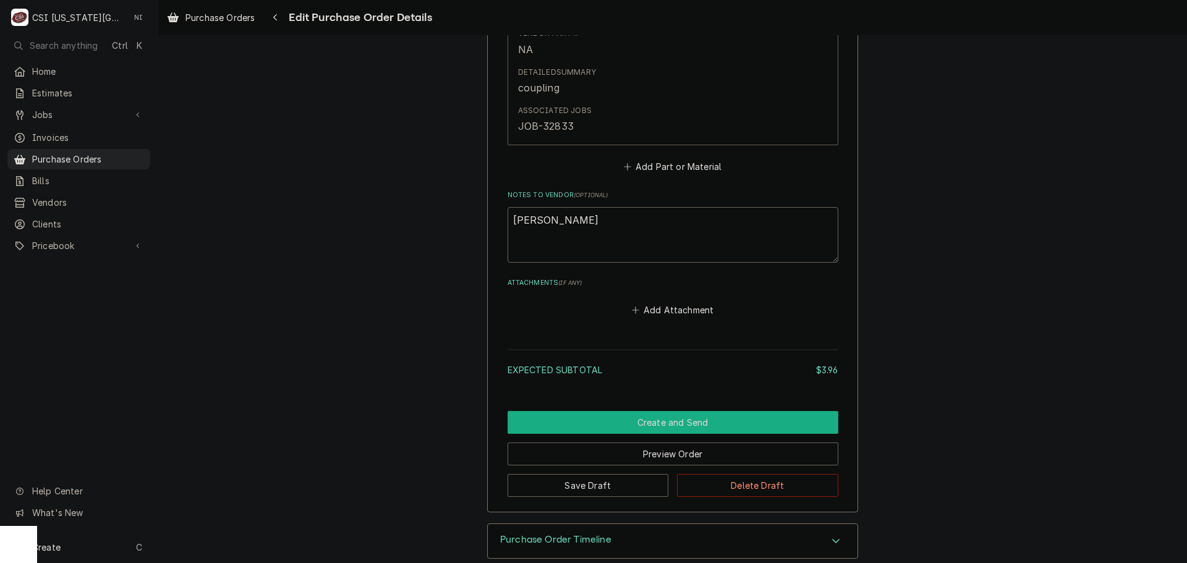
click at [627, 416] on button "Create and Send" at bounding box center [673, 422] width 331 height 23
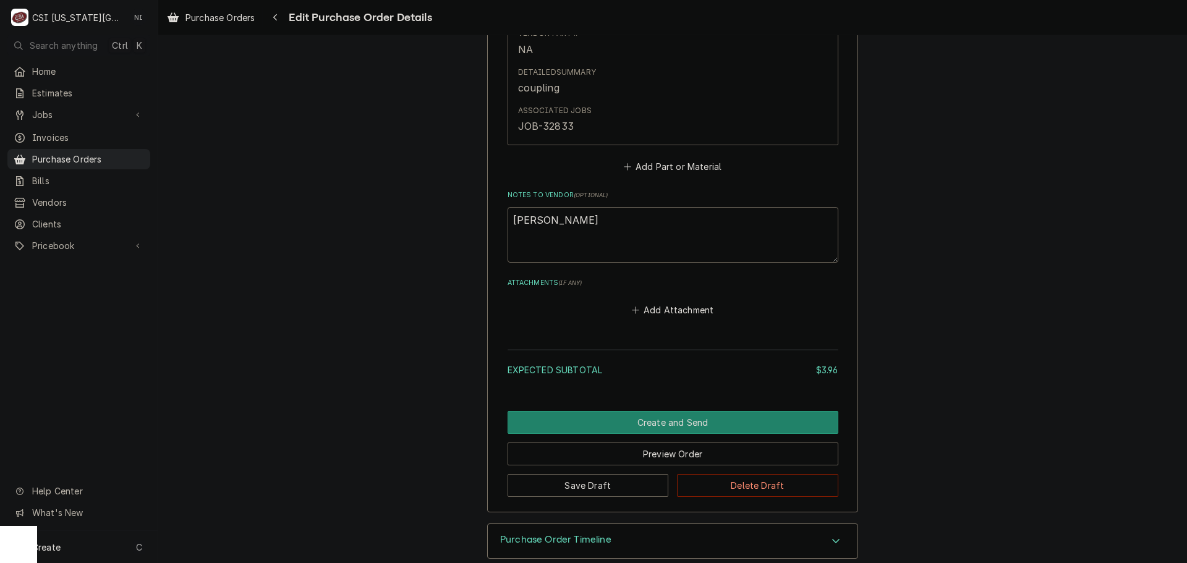
scroll to position [708, 0]
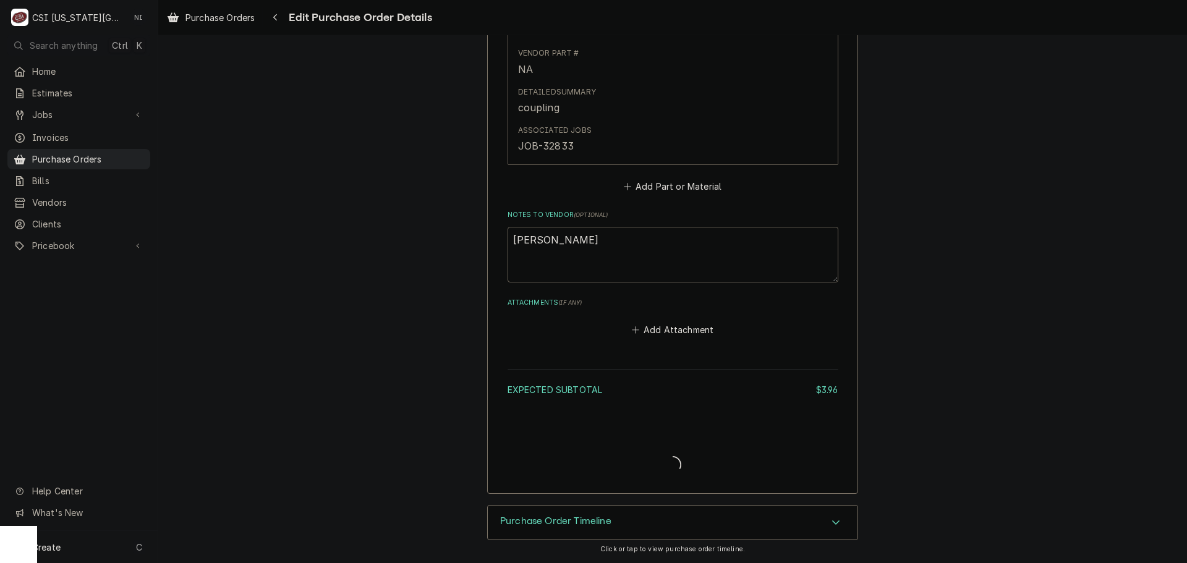
type textarea "x"
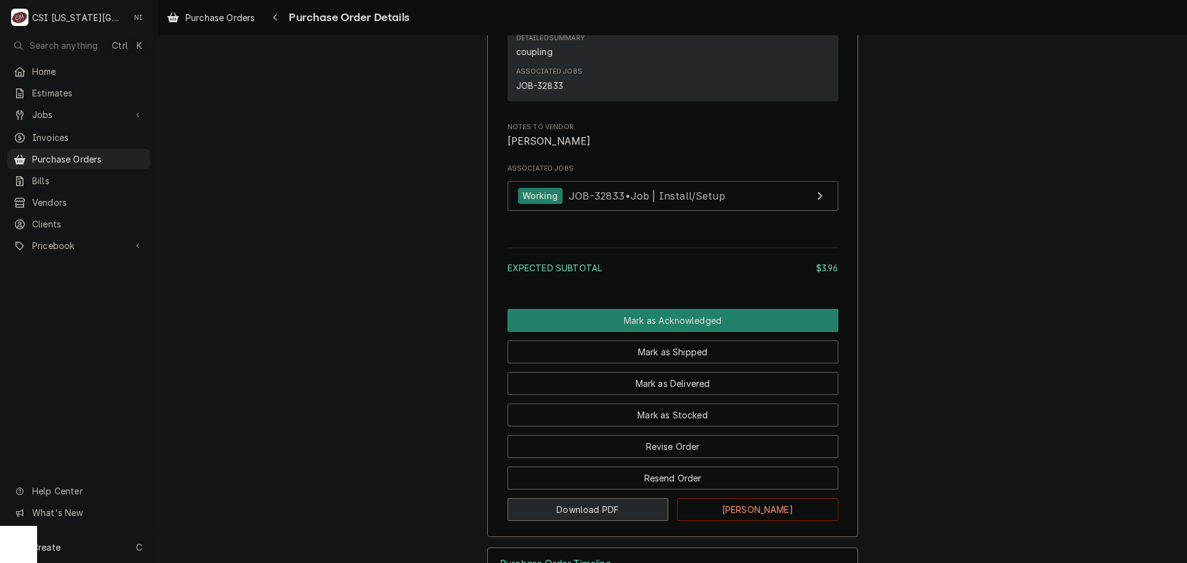
scroll to position [988, 0]
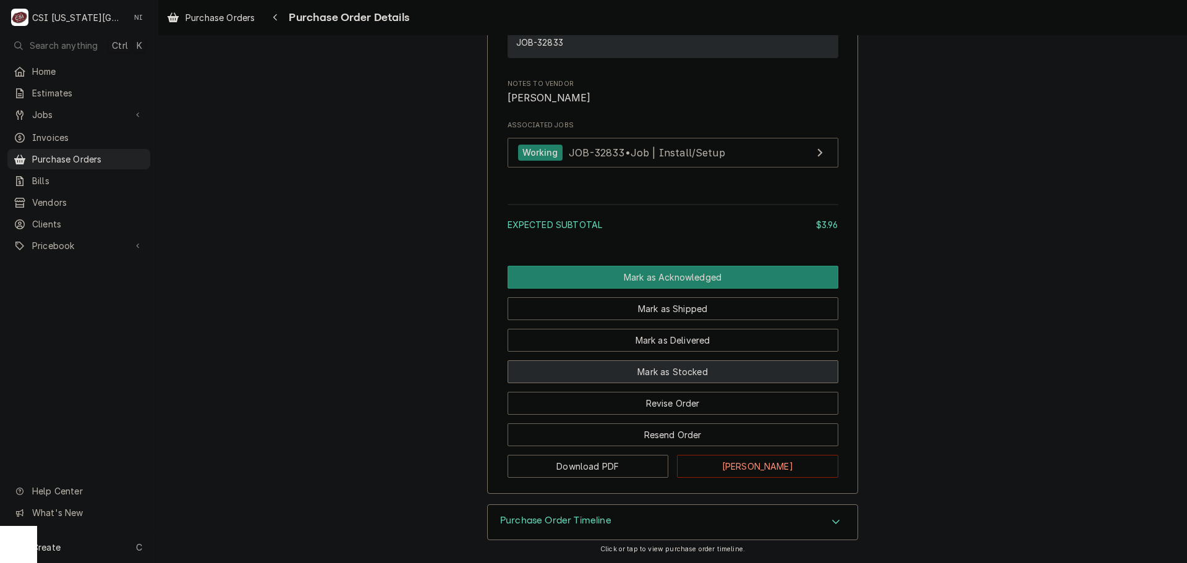
click at [641, 371] on button "Mark as Stocked" at bounding box center [673, 372] width 331 height 23
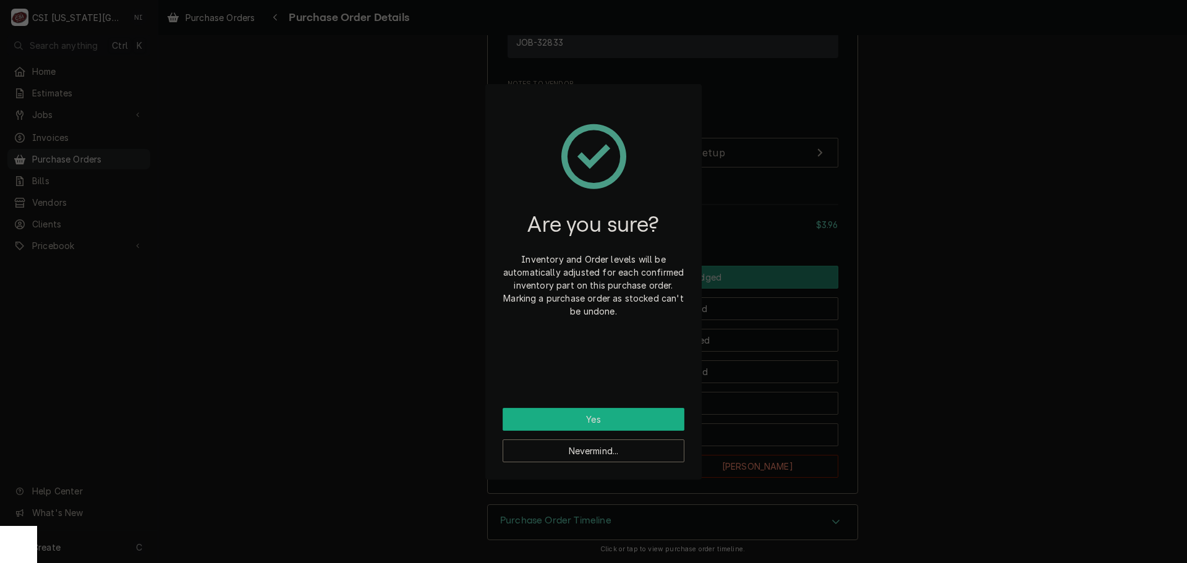
click at [608, 419] on button "Yes" at bounding box center [594, 419] width 182 height 23
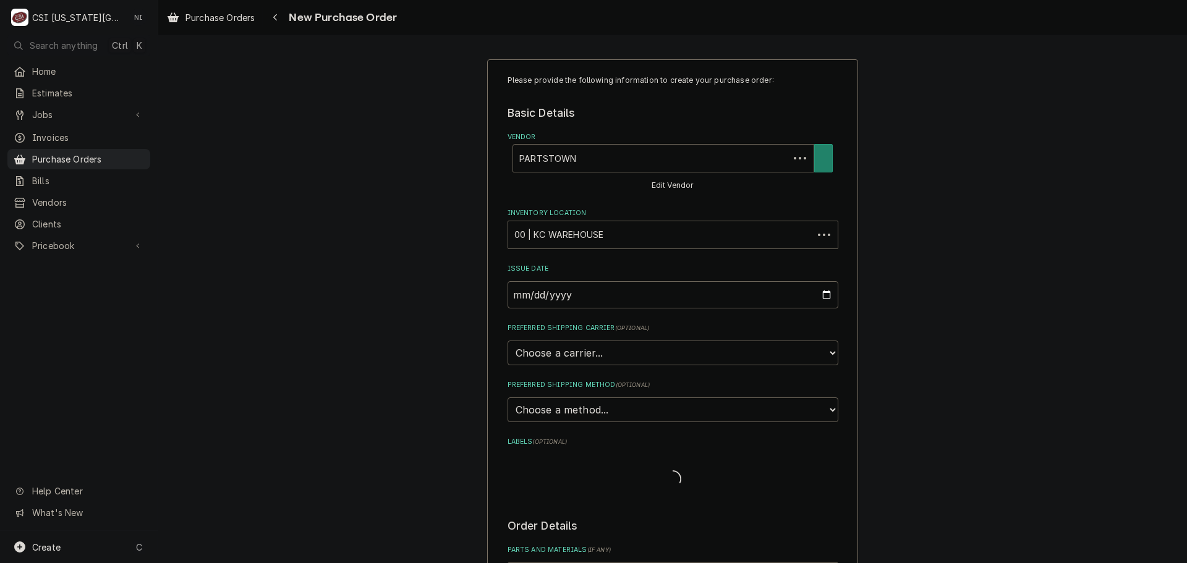
type textarea "x"
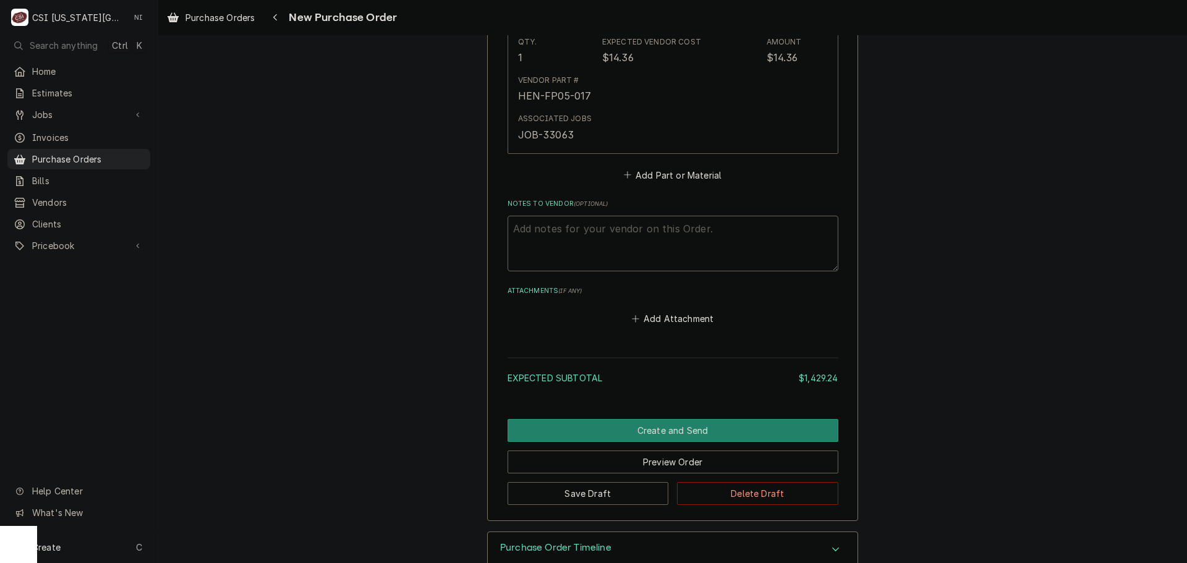
scroll to position [2149, 0]
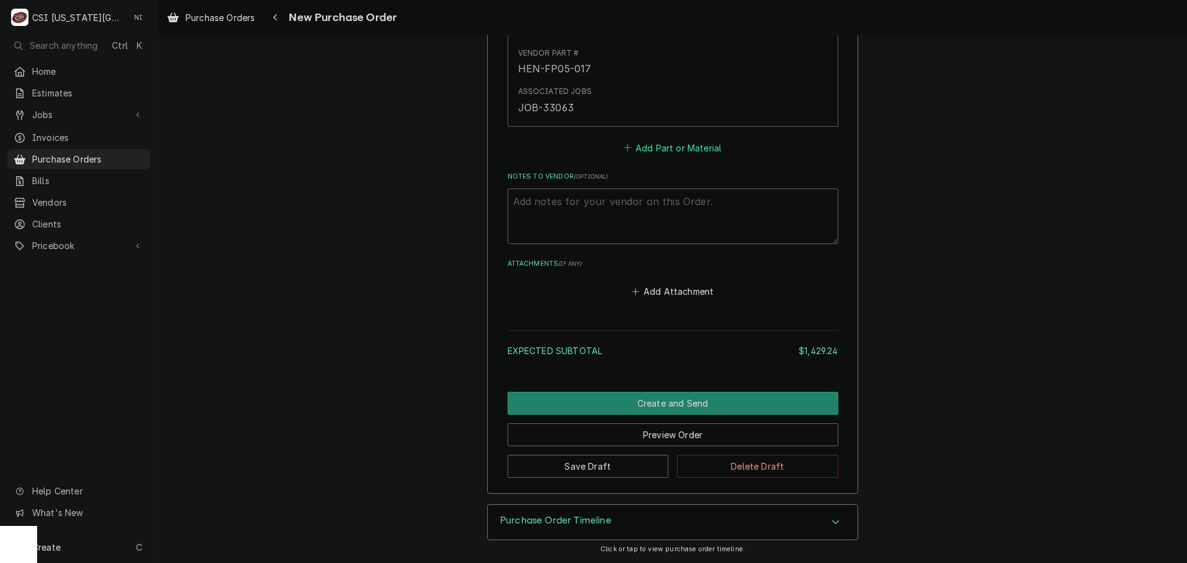
click at [672, 152] on button "Add Part or Material" at bounding box center [673, 147] width 102 height 17
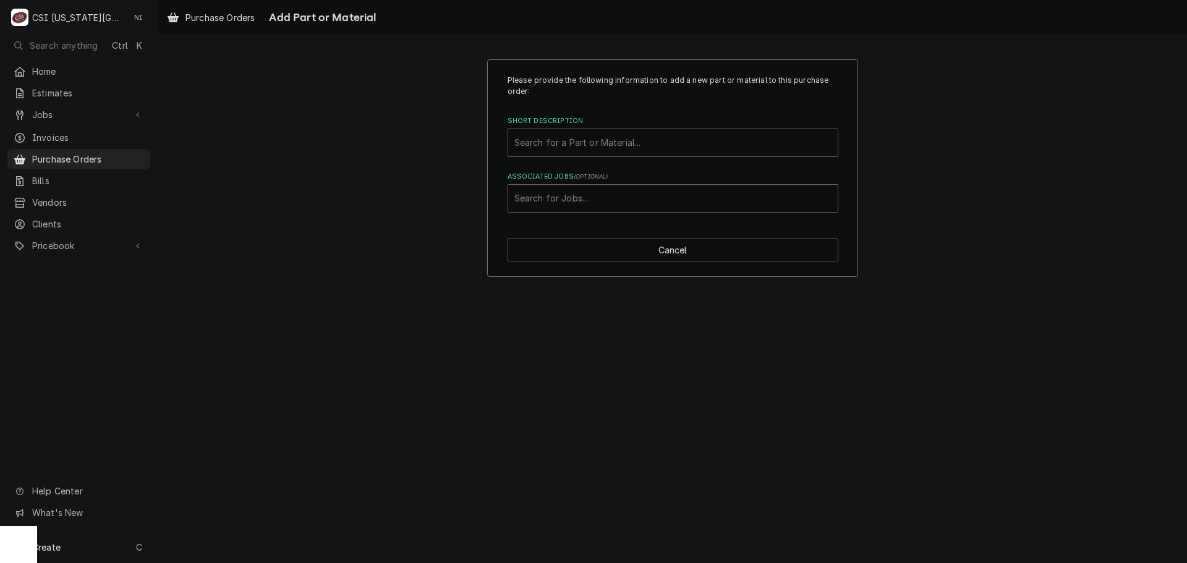
click at [617, 145] on div "Short Description" at bounding box center [673, 143] width 317 height 22
paste input "226741075"
type input "226741075"
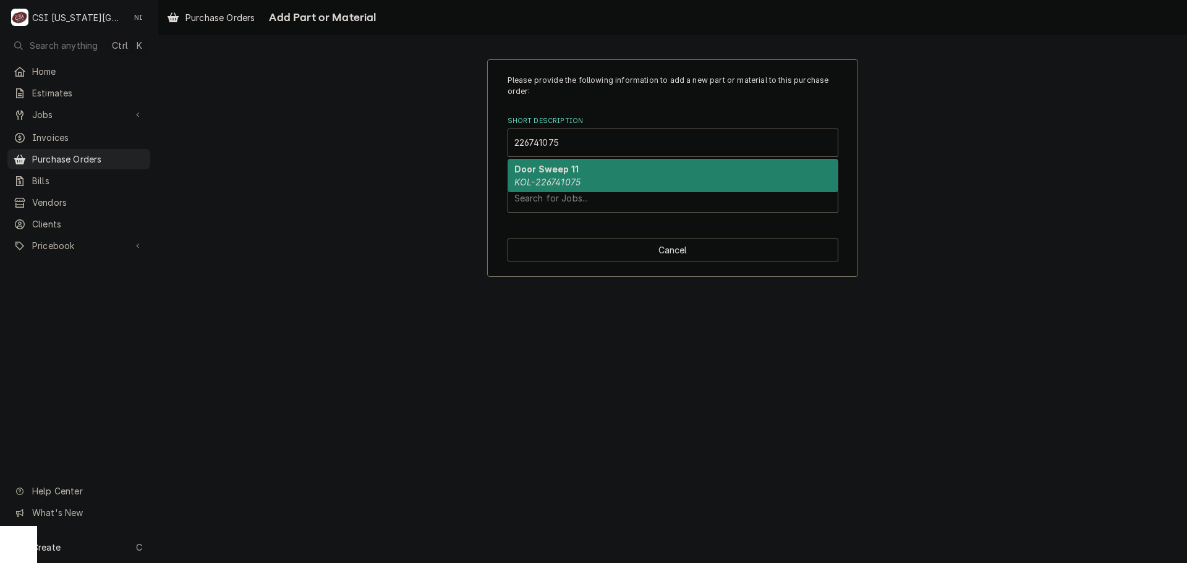
click at [550, 176] on div "Door Sweep 11 KOL-226741075" at bounding box center [673, 176] width 330 height 32
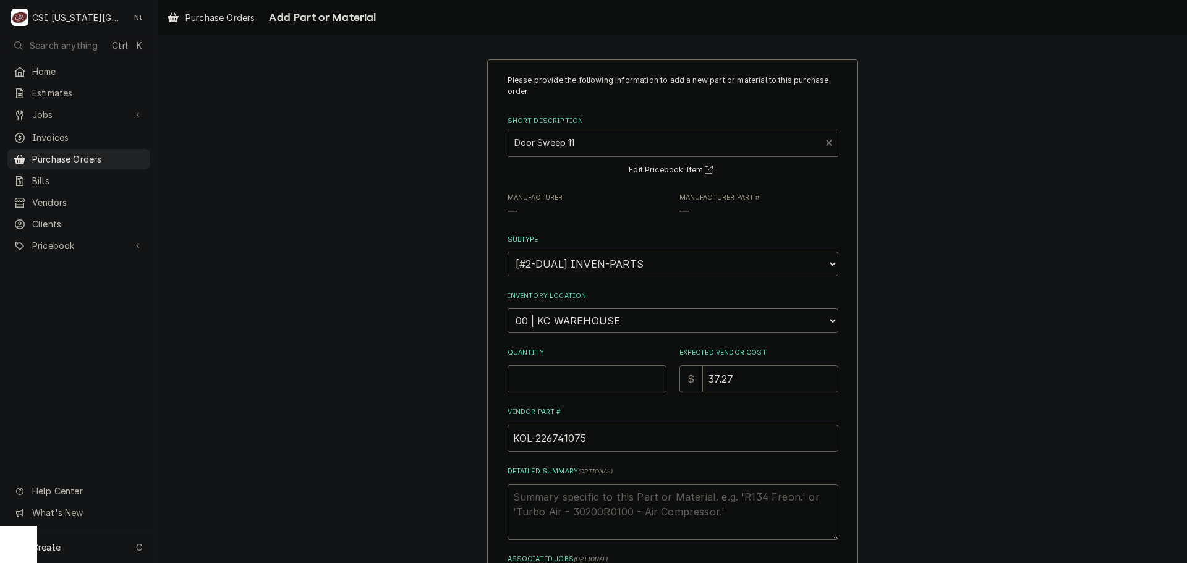
type textarea "x"
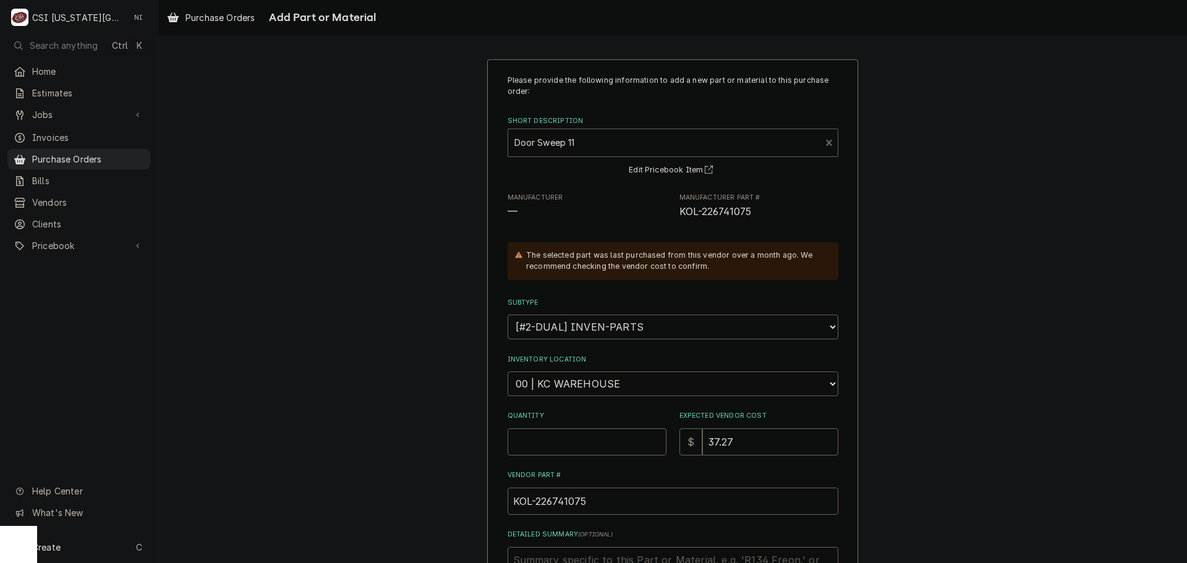
click at [587, 379] on select "Choose a location... 00 | KC WAREHOUSE 00 | MAIN WAREHOUSE 01 | BRIAN BREAZIER …" at bounding box center [673, 384] width 331 height 25
select select "2818"
click at [508, 372] on select "Choose a location... 00 | KC WAREHOUSE 00 | MAIN WAREHOUSE 01 | BRIAN BREAZIER …" at bounding box center [673, 384] width 331 height 25
click at [569, 451] on input "Quantity" at bounding box center [587, 442] width 159 height 27
click at [578, 441] on input "Quantity" at bounding box center [587, 442] width 159 height 27
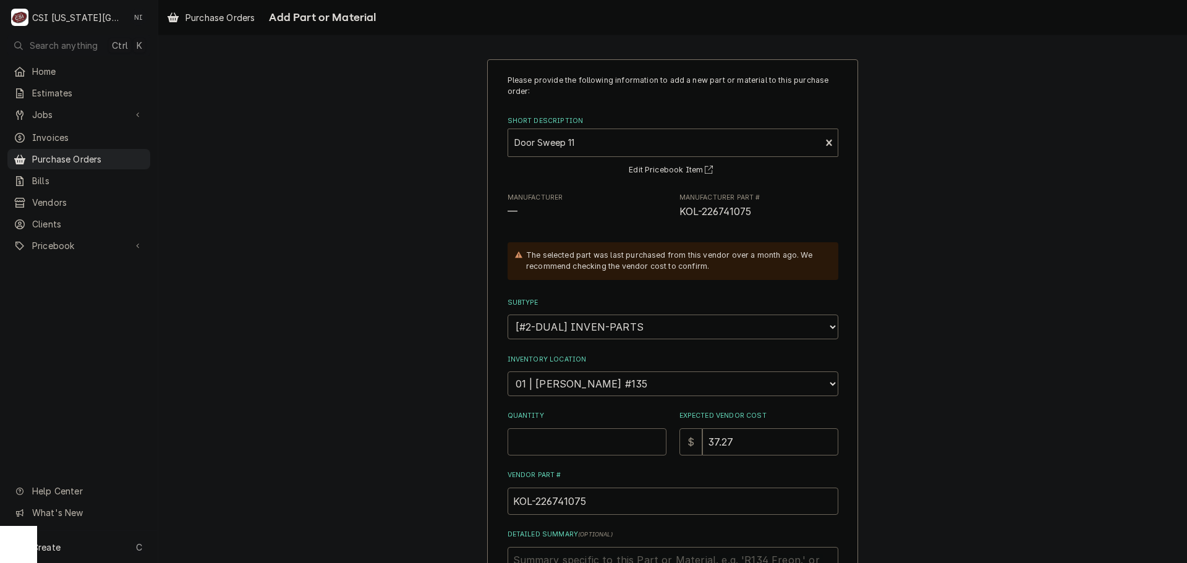
type textarea "x"
type input "1"
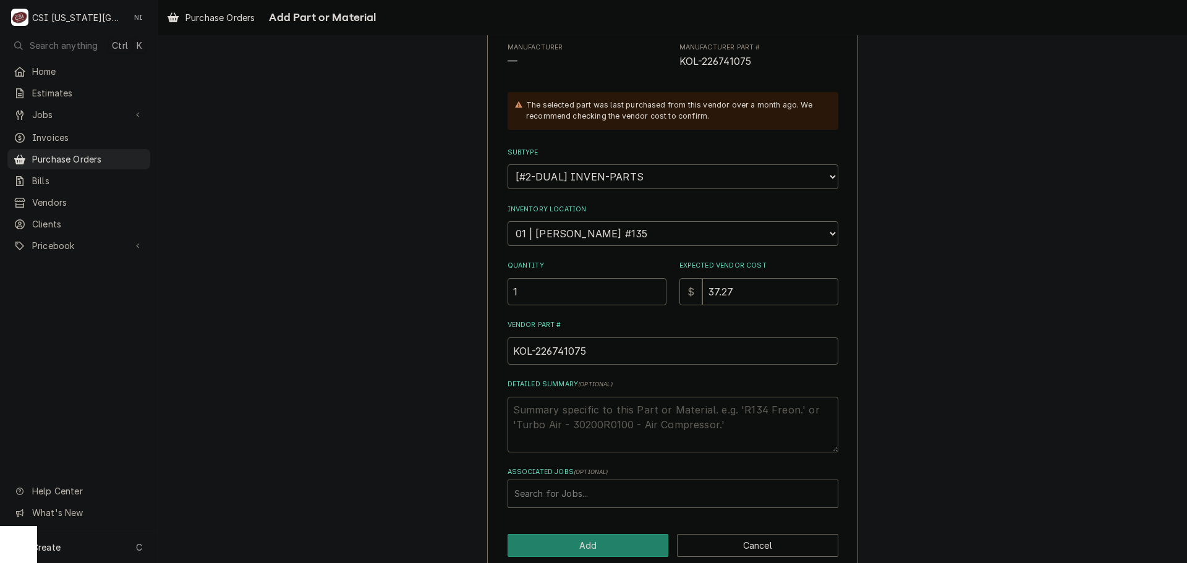
scroll to position [171, 0]
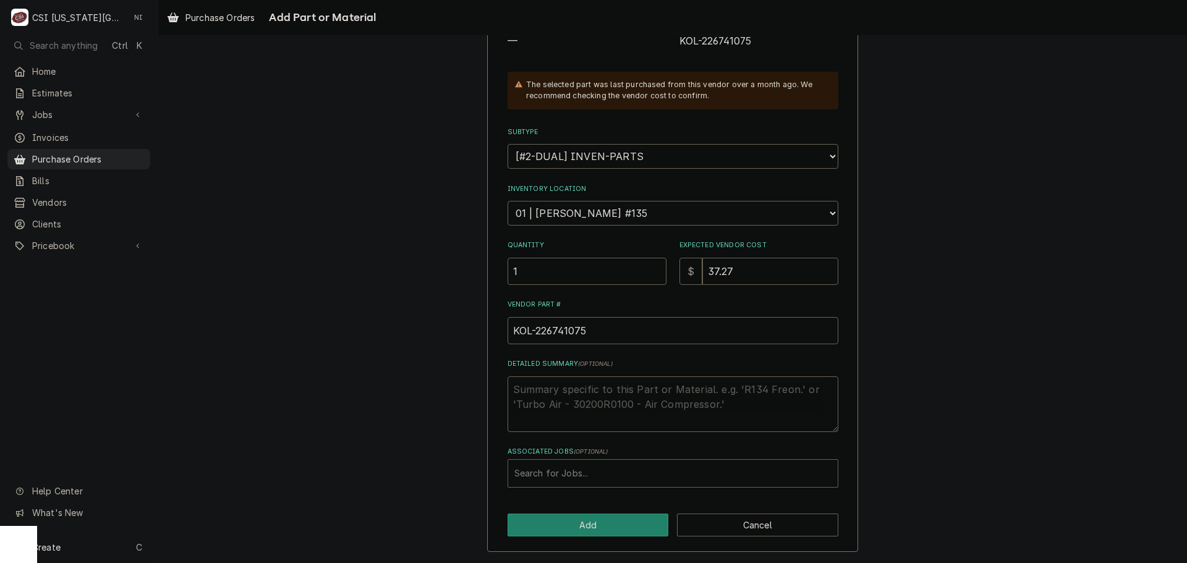
click at [573, 477] on div "Associated Jobs" at bounding box center [673, 474] width 317 height 22
type input "33056"
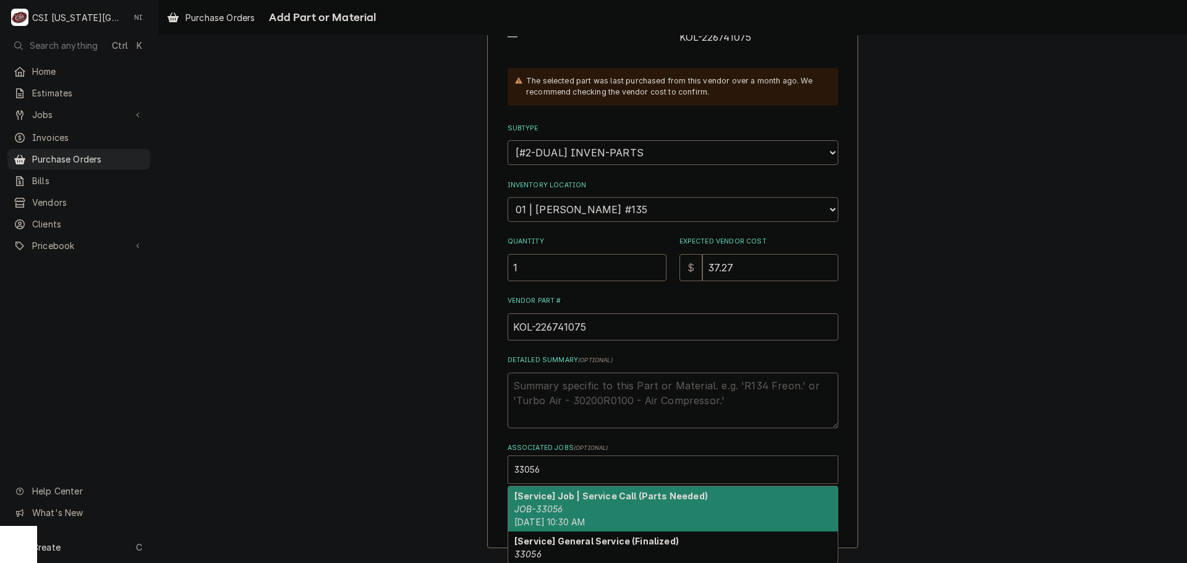
scroll to position [175, 0]
drag, startPoint x: 609, startPoint y: 503, endPoint x: 904, endPoint y: 459, distance: 299.0
click at [618, 503] on div "[Service] Job | Service Call (Parts Needed) JOB-33056 Tue, Sep 30th, 2025 - 10:…" at bounding box center [673, 508] width 330 height 45
type textarea "x"
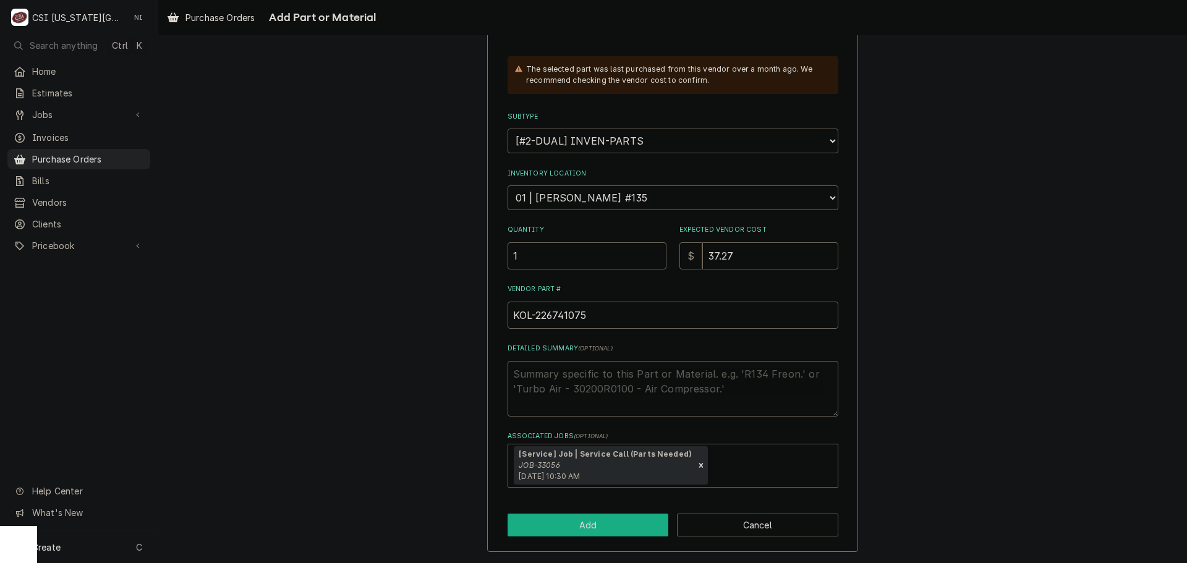
click at [570, 527] on button "Add" at bounding box center [588, 525] width 161 height 23
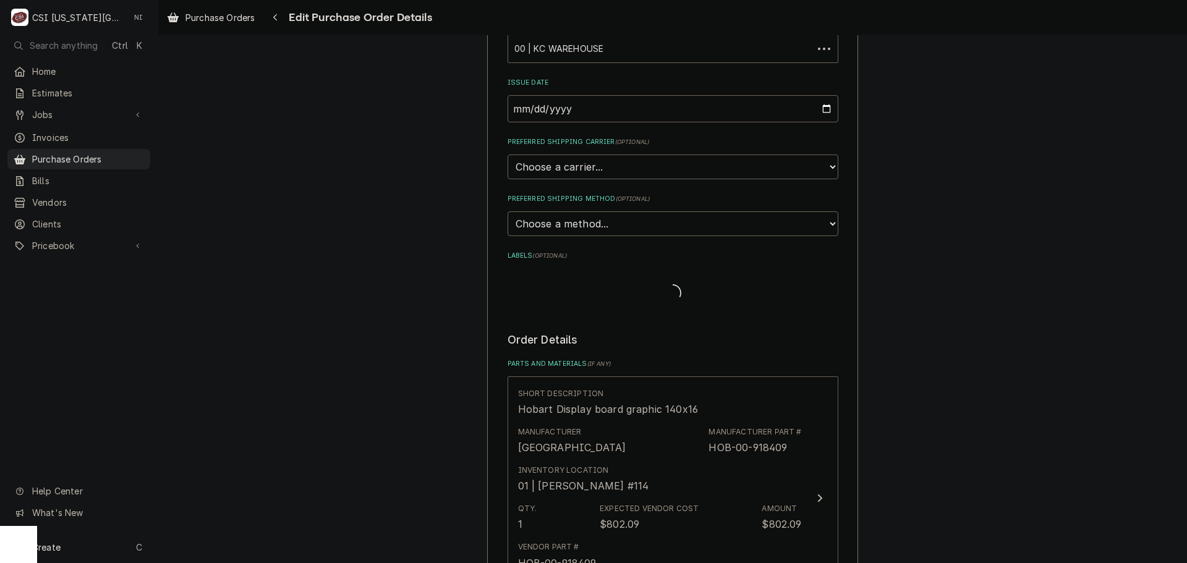
scroll to position [2403, 0]
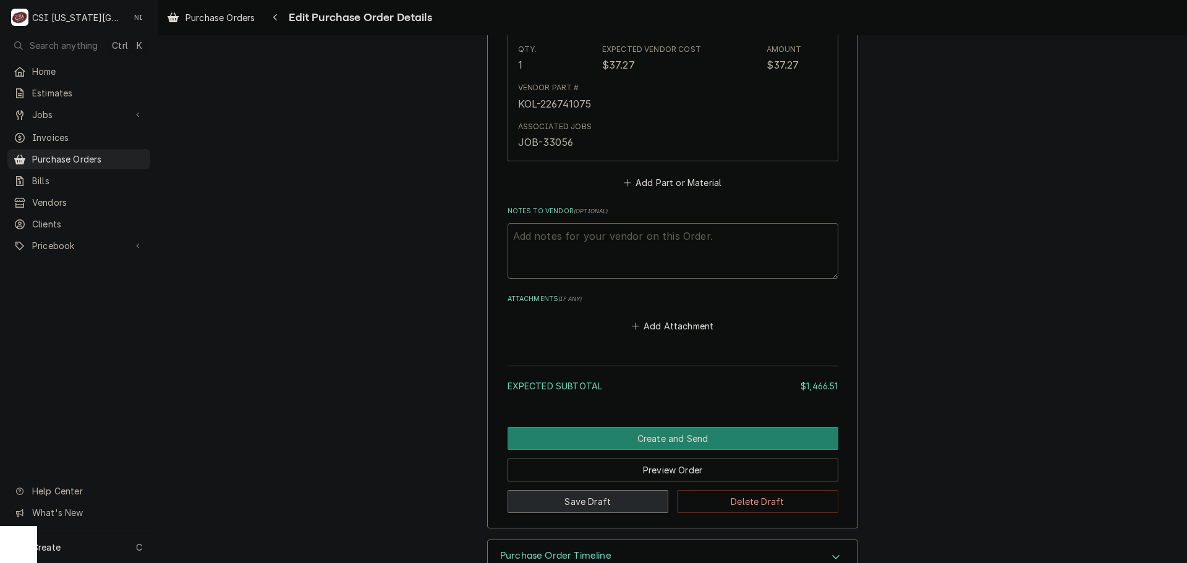
click at [589, 507] on button "Save Draft" at bounding box center [588, 501] width 161 height 23
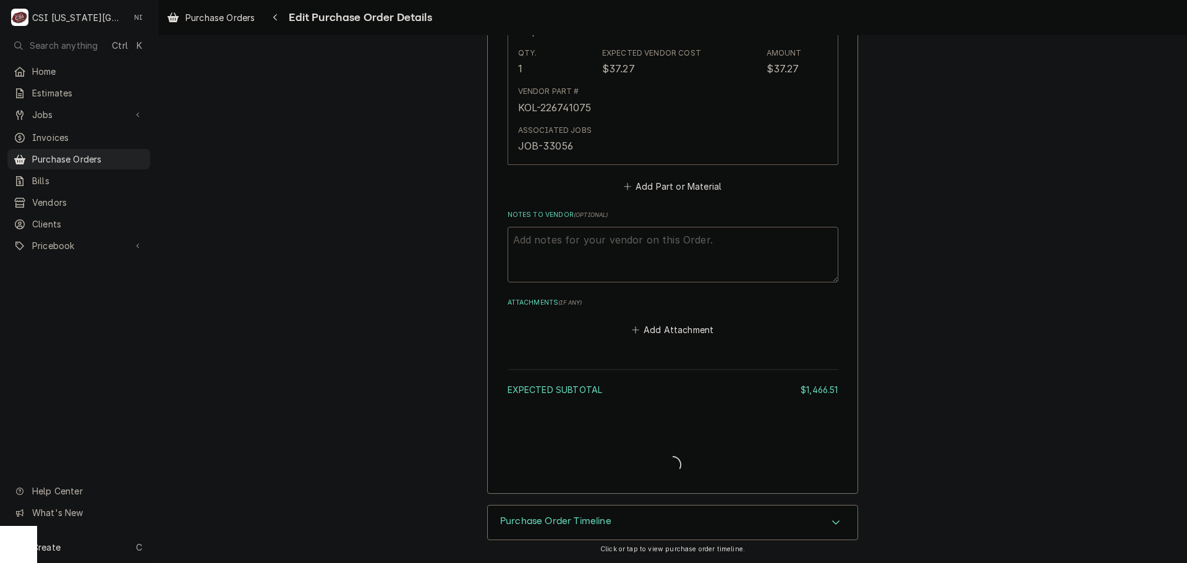
type textarea "x"
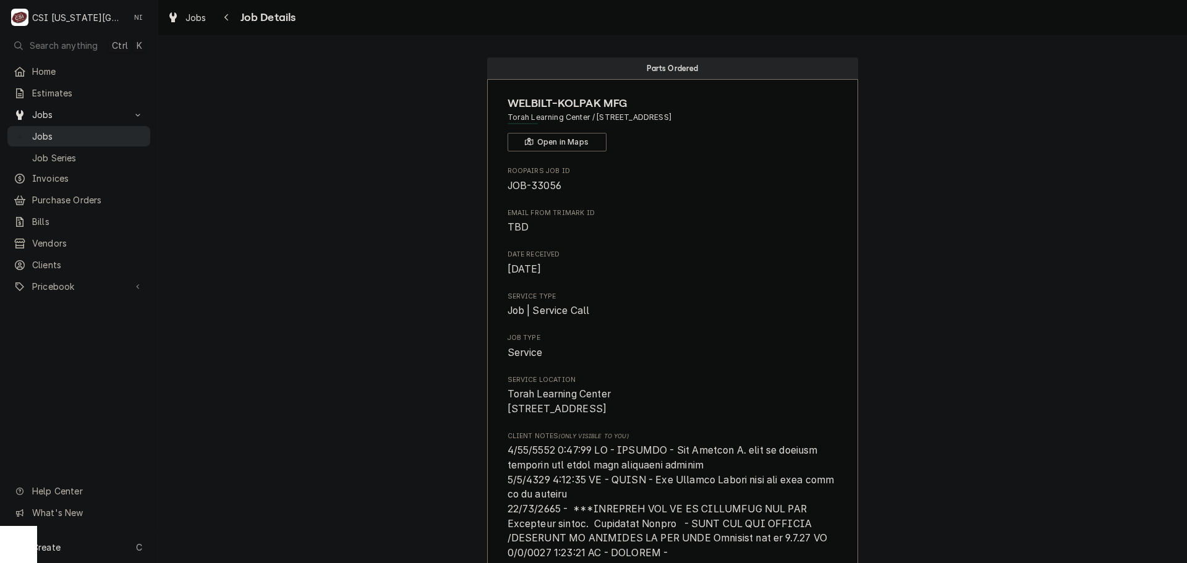
drag, startPoint x: 82, startPoint y: 132, endPoint x: 105, endPoint y: 133, distance: 23.5
click at [82, 132] on span "Jobs" at bounding box center [88, 136] width 112 height 13
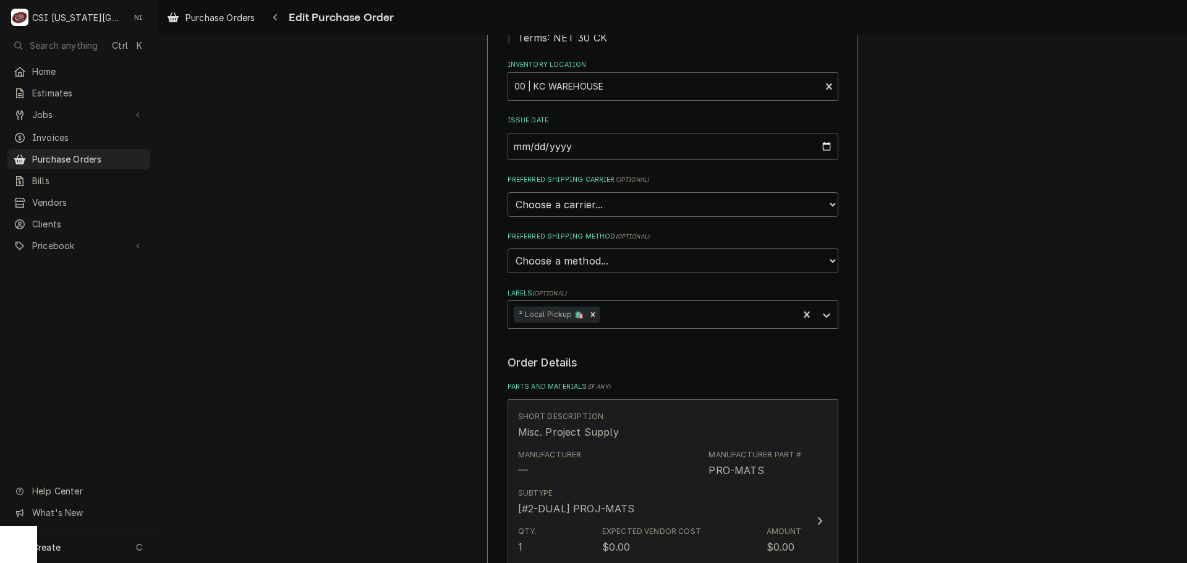
scroll to position [433, 0]
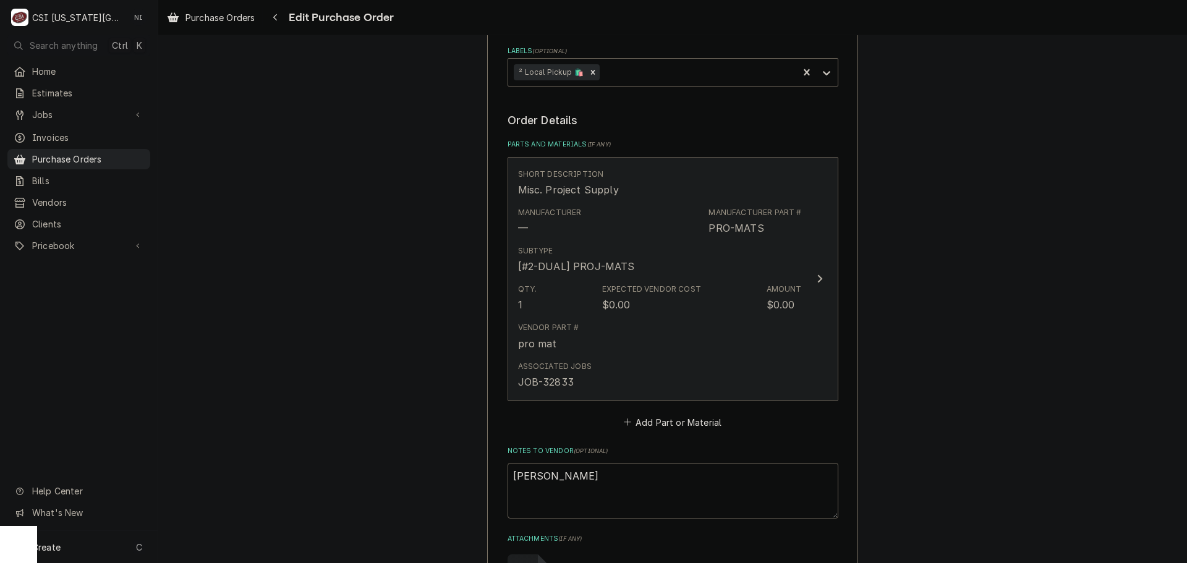
click at [698, 291] on div "Qty. 1 Expected Vendor Cost $0.00 Amount $0.00" at bounding box center [660, 298] width 284 height 38
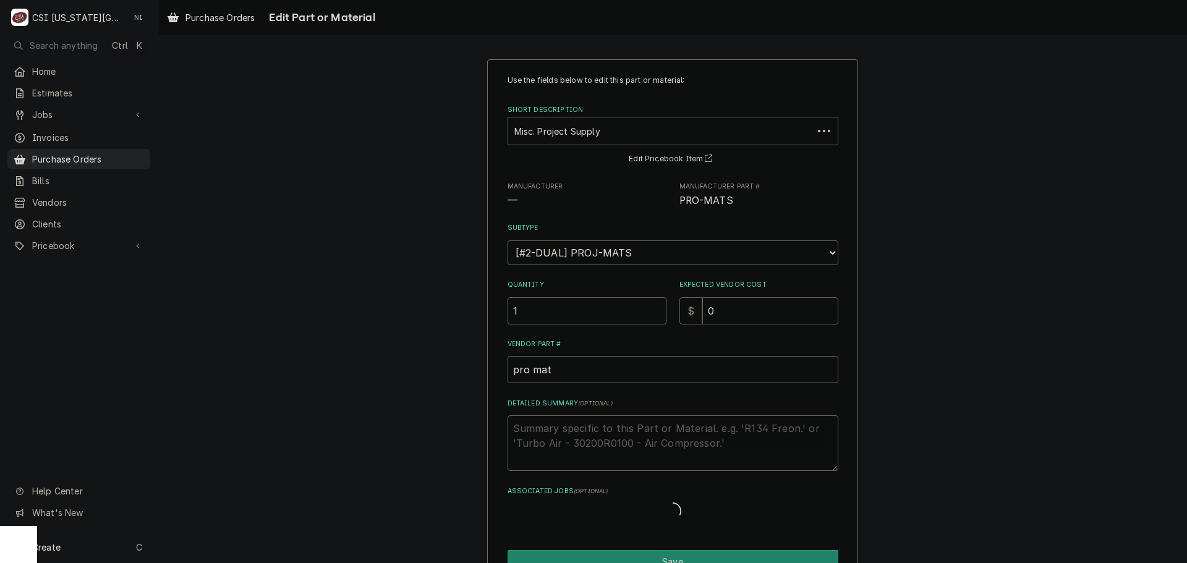
drag, startPoint x: 704, startPoint y: 312, endPoint x: 676, endPoint y: 309, distance: 28.6
click at [680, 309] on div "$ 0" at bounding box center [759, 310] width 159 height 27
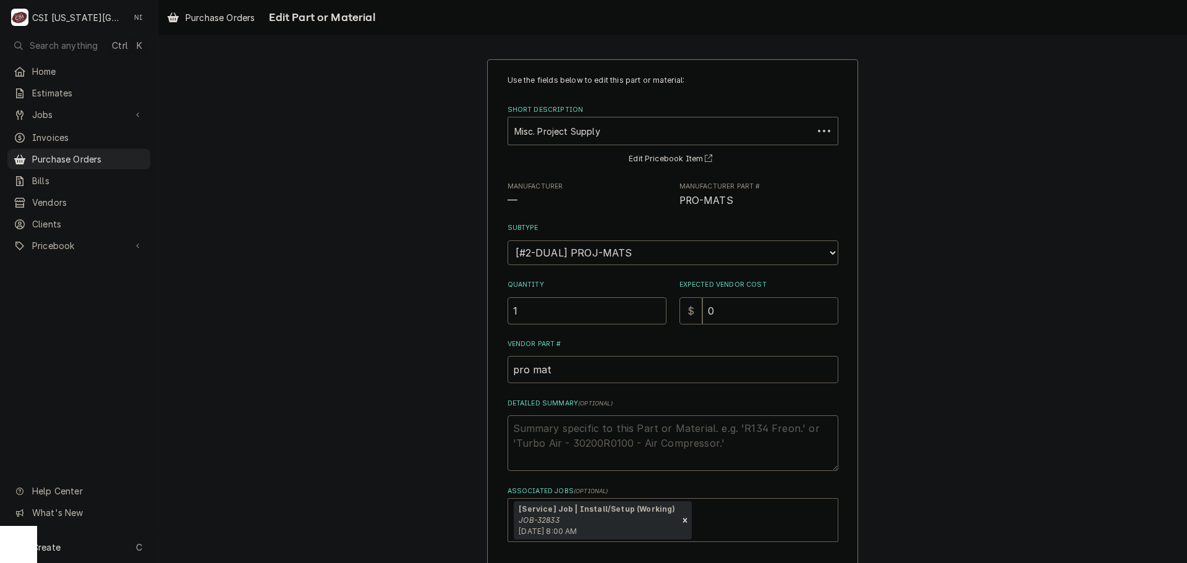
type textarea "x"
type input "81"
type textarea "x"
type input "81.0"
type textarea "x"
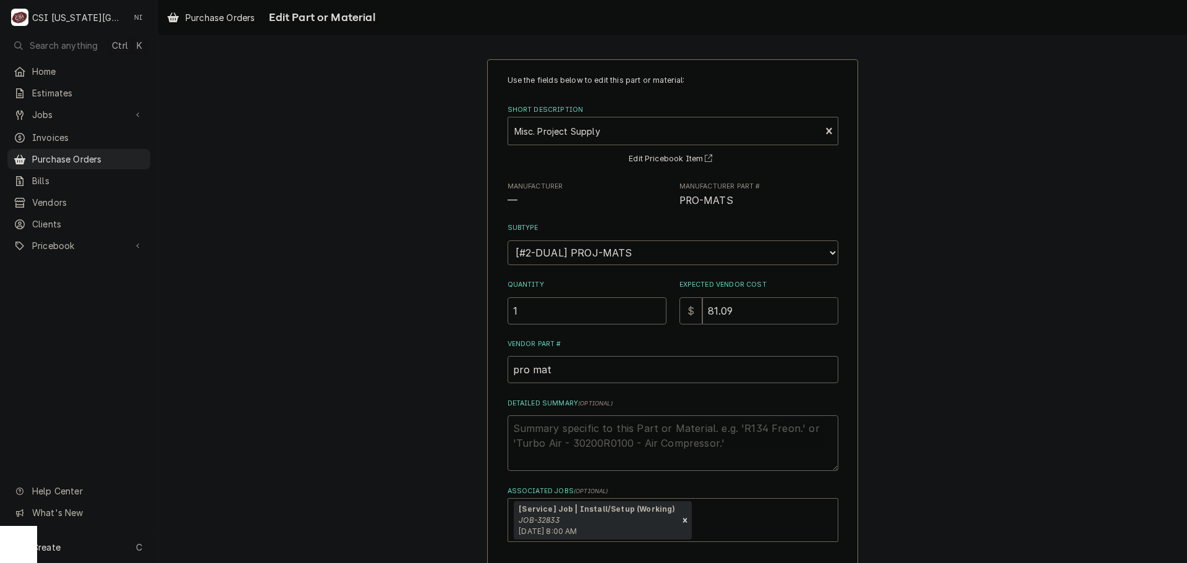
type input "81.09"
click at [677, 435] on textarea "Detailed Summary ( optional )" at bounding box center [673, 444] width 331 height 56
type textarea "x"
type textarea "p"
type textarea "x"
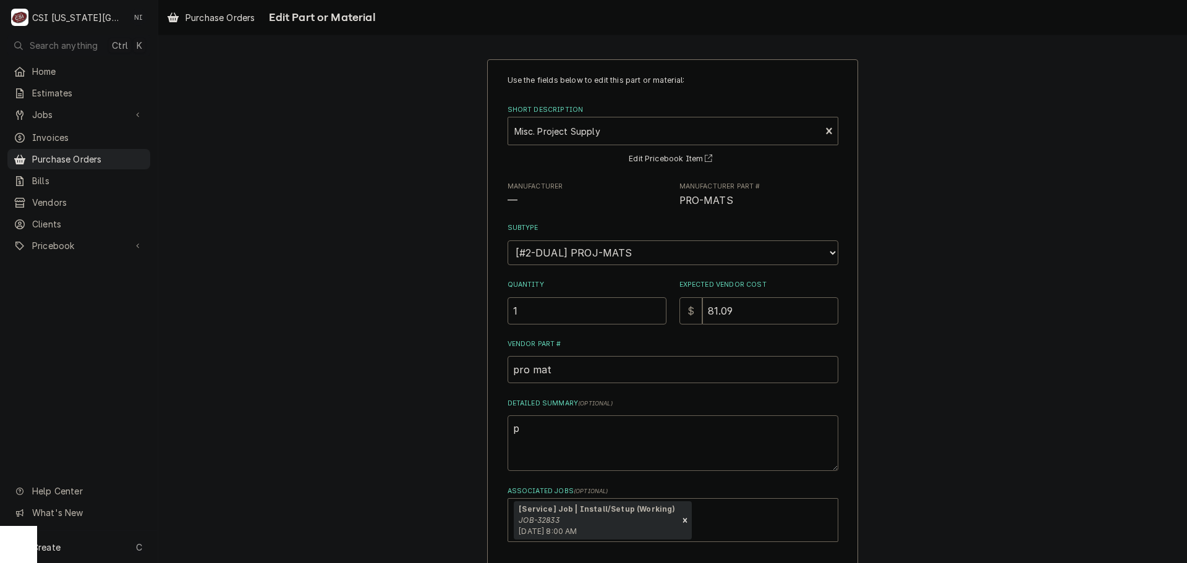
type textarea "pv"
type textarea "x"
type textarea "pvc"
type textarea "x"
type textarea "pvc"
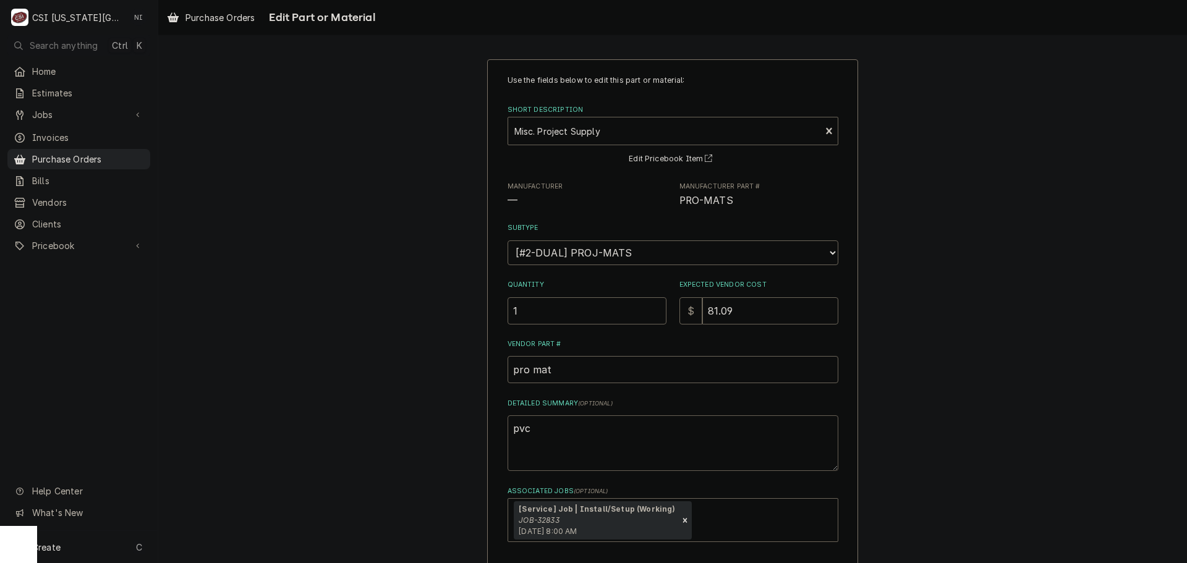
type textarea "x"
type textarea "pvc p"
type textarea "x"
type textarea "pvc po"
type textarea "x"
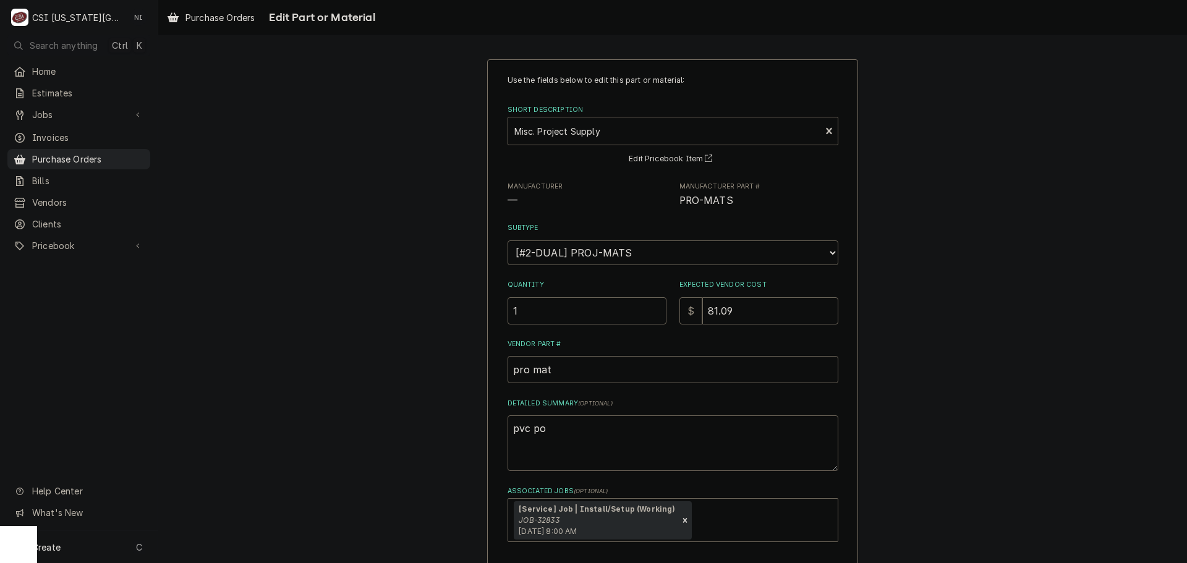
type textarea "pvc p"
type textarea "x"
type textarea "pvc pi"
type textarea "x"
type textarea "pvc pip"
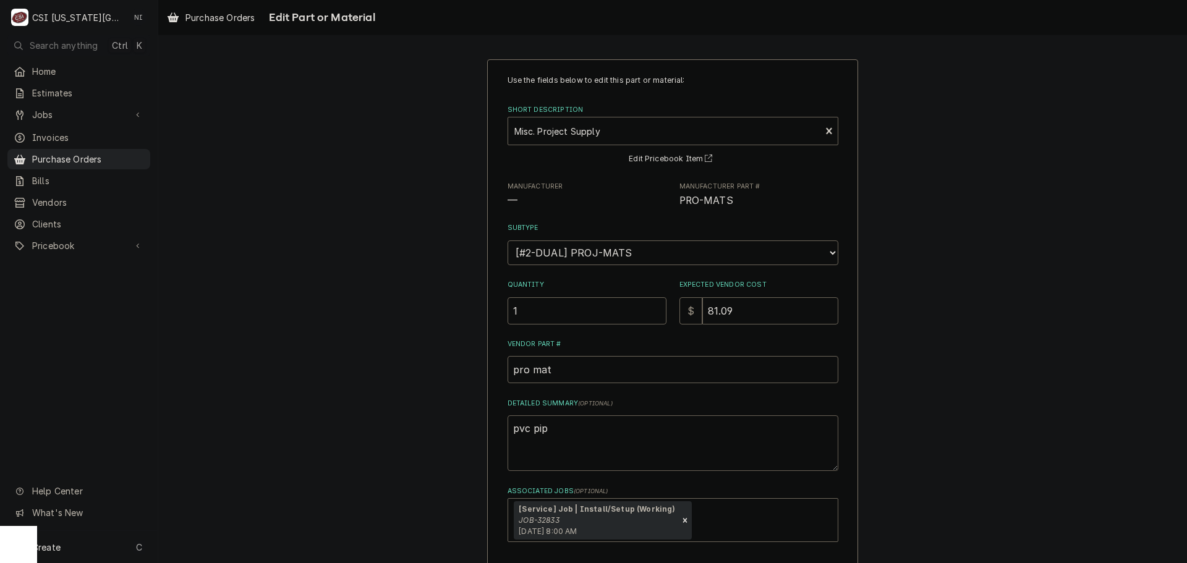
type textarea "x"
type textarea "pvc pipe"
type textarea "x"
type textarea "pvc pipe,"
type textarea "x"
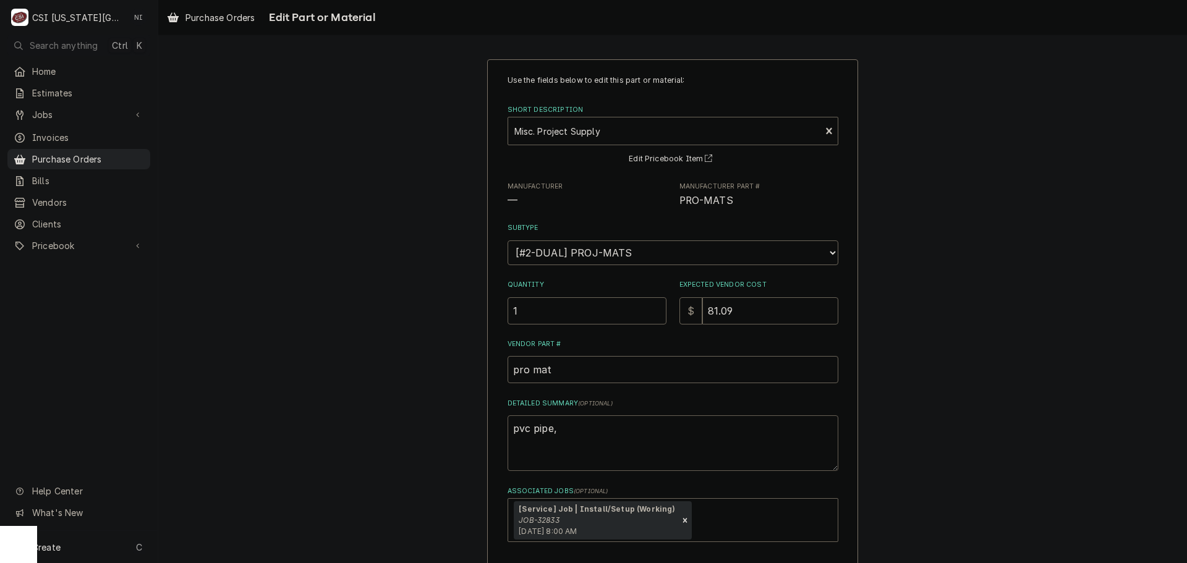
type textarea "pvc pipe,"
type textarea "x"
type textarea "pvc pipe, s"
type textarea "x"
type textarea "pvc pipe, se"
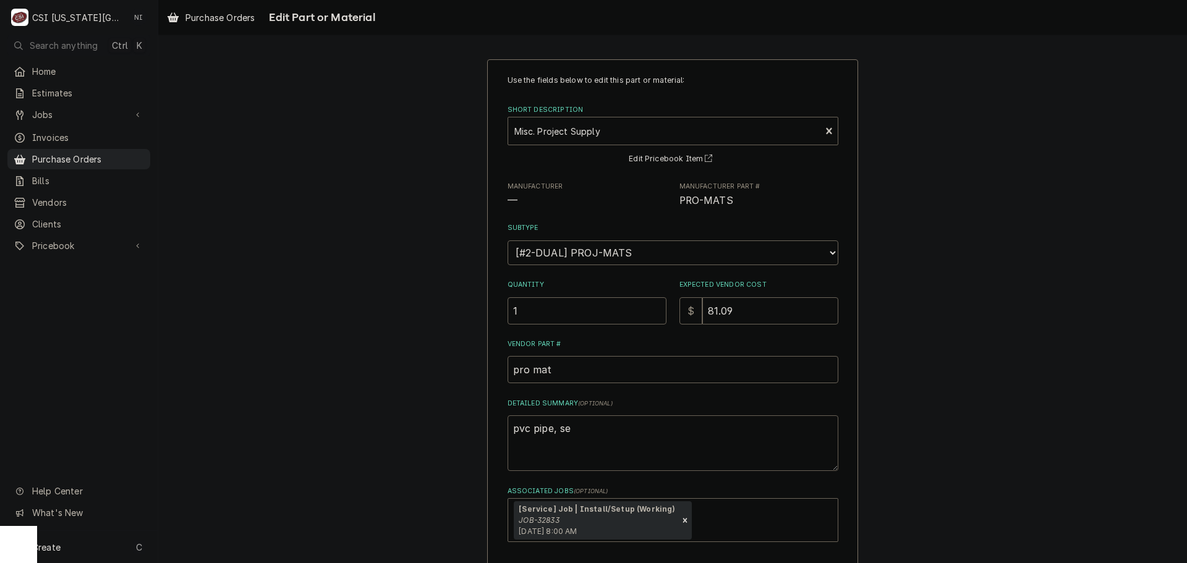
type textarea "x"
type textarea "pvc pipe, sea"
type textarea "x"
type textarea "pvc pipe, seal"
type textarea "x"
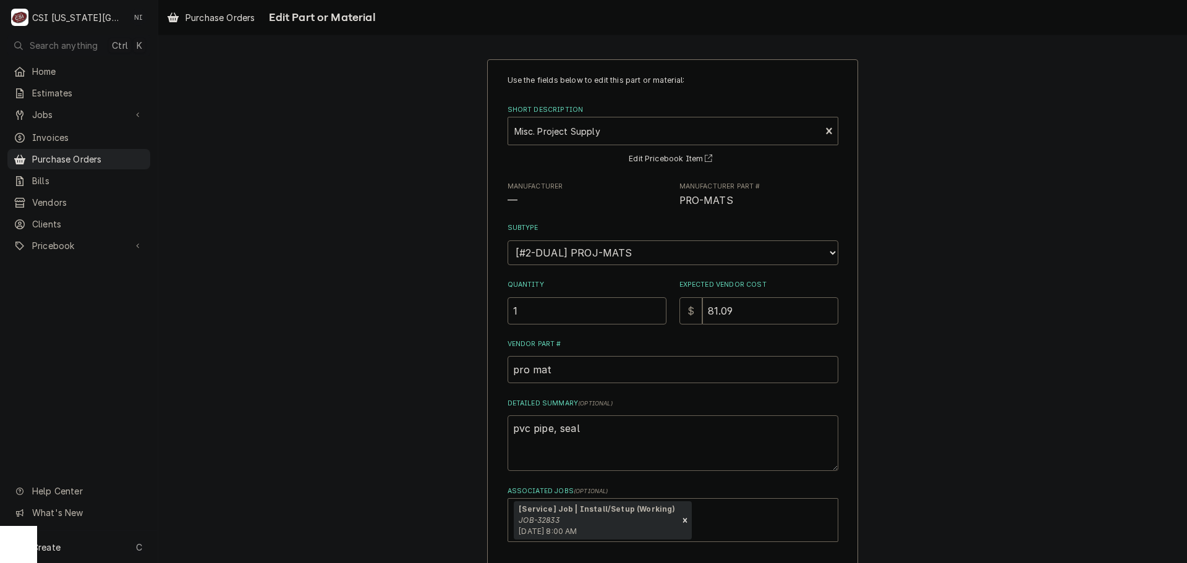
type textarea "pvc pipe, seala"
type textarea "x"
type textarea "pvc pipe, sealan"
type textarea "x"
type textarea "pvc pipe, sealant"
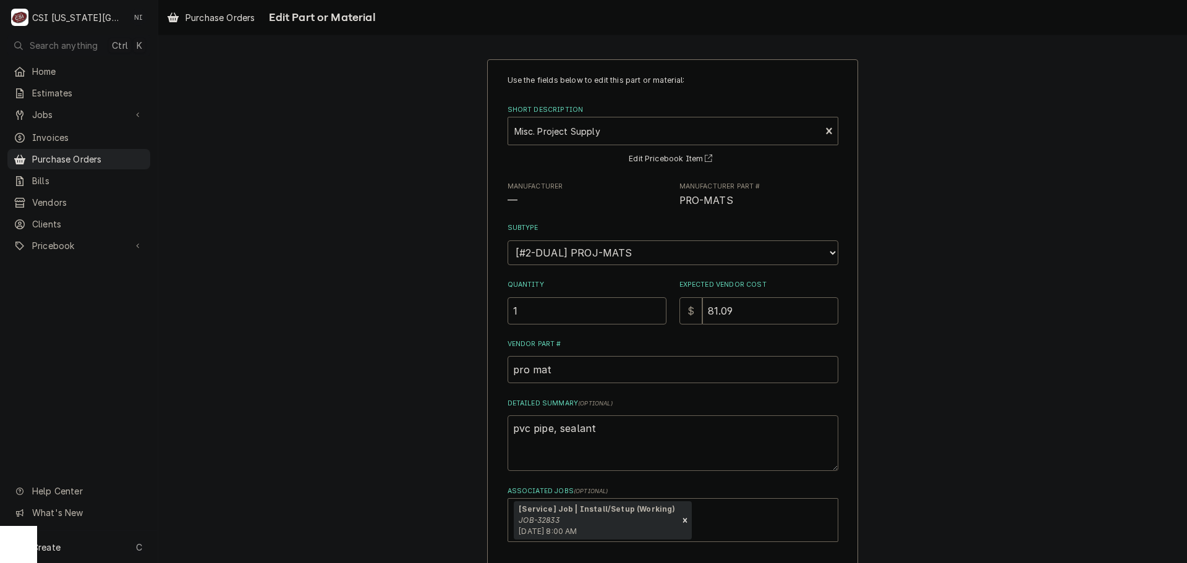
type textarea "x"
type textarea "pvc pipe, sealant,"
type textarea "x"
type textarea "pvc pipe, sealant,"
type textarea "x"
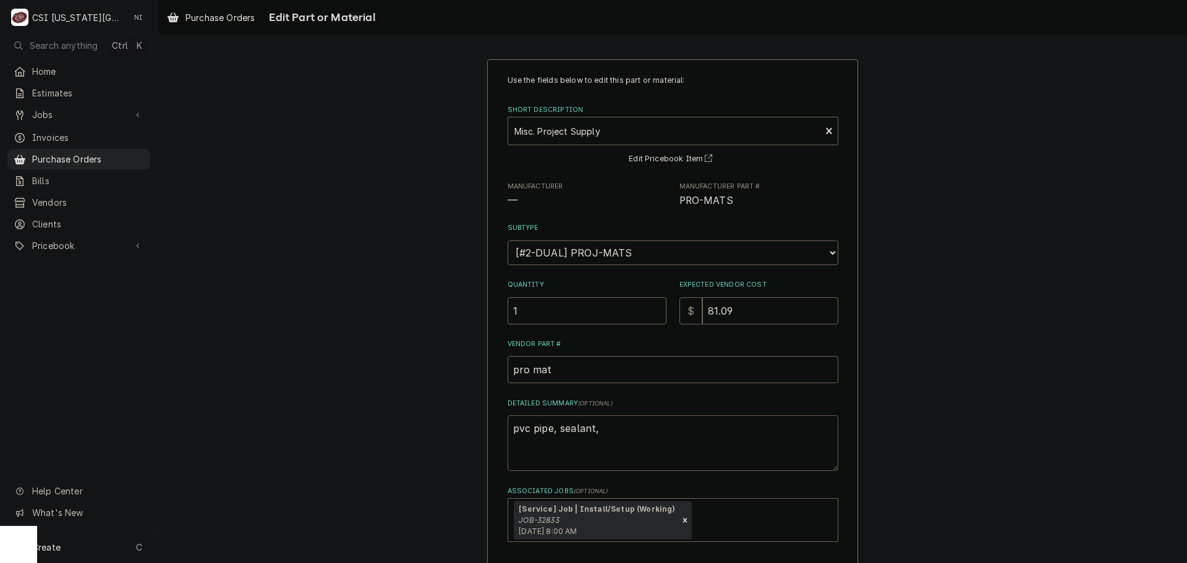
type textarea "pvc pipe, sealant, v"
type textarea "x"
type textarea "pvc pipe, sealant, vr"
type textarea "x"
type textarea "pvc pipe, sealant, v"
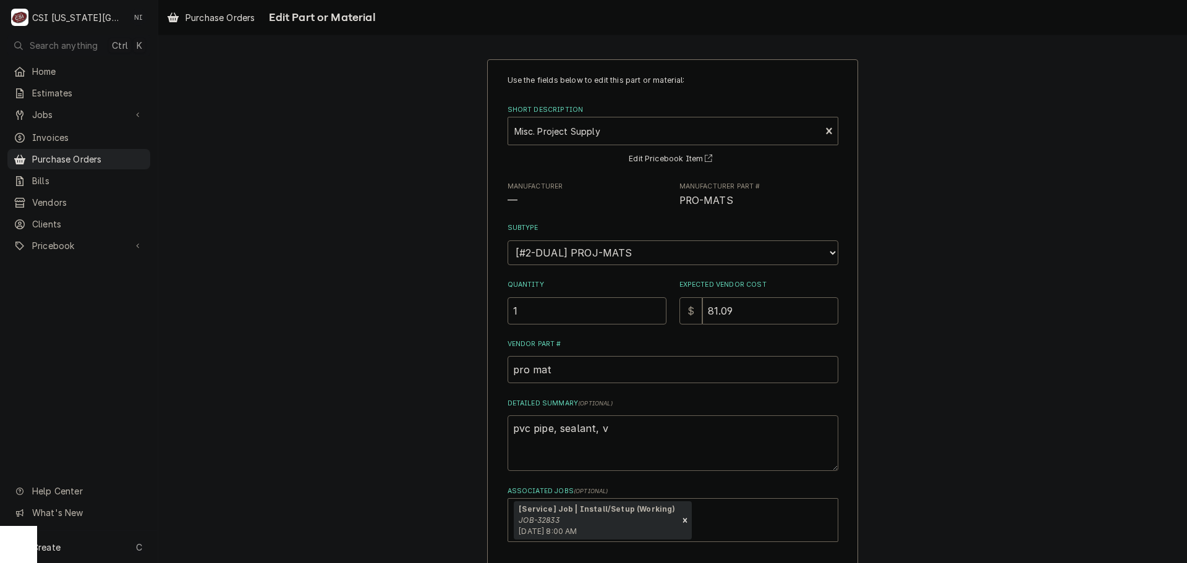
type textarea "x"
type textarea "pvc pipe, sealant,"
type textarea "x"
type textarea "pvc pipe, sealant, b"
type textarea "x"
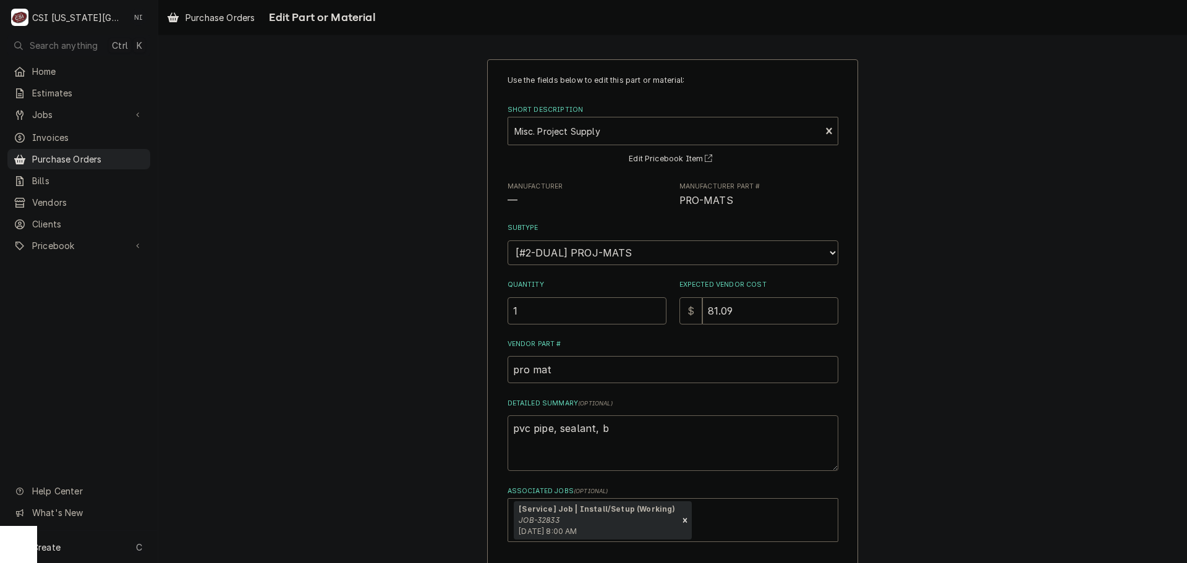
type textarea "pvc pipe, sealant, br"
type textarea "x"
type textarea "pvc pipe, sealant, bra"
type textarea "x"
type textarea "pvc pipe, sealant, bras"
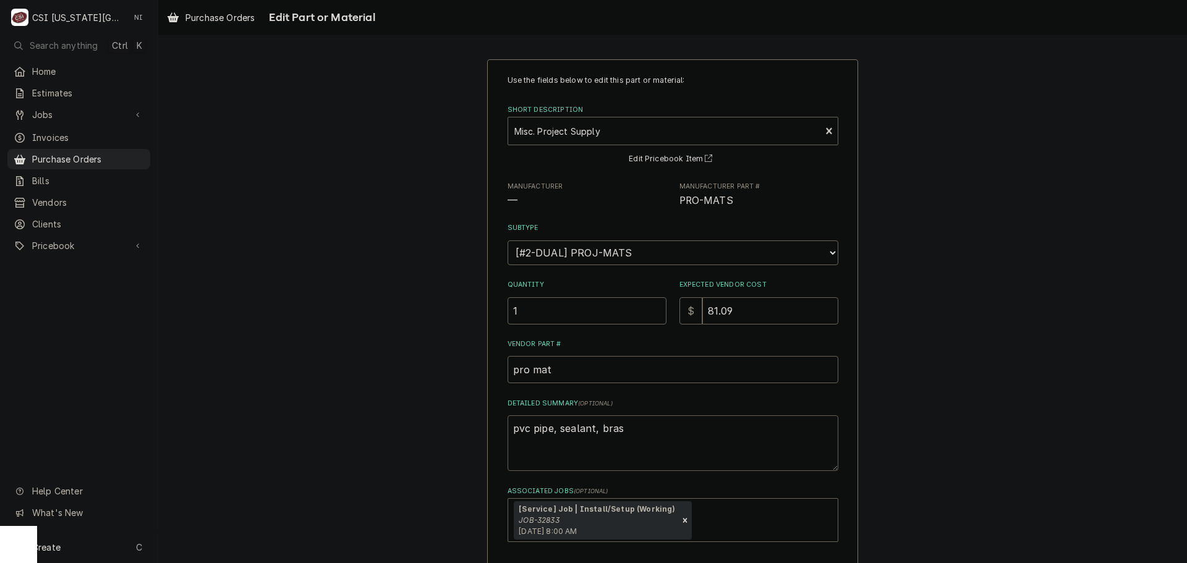
type textarea "x"
type textarea "pvc pipe, sealant, brass"
type textarea "x"
type textarea "pvc pipe, sealant, brass"
type textarea "x"
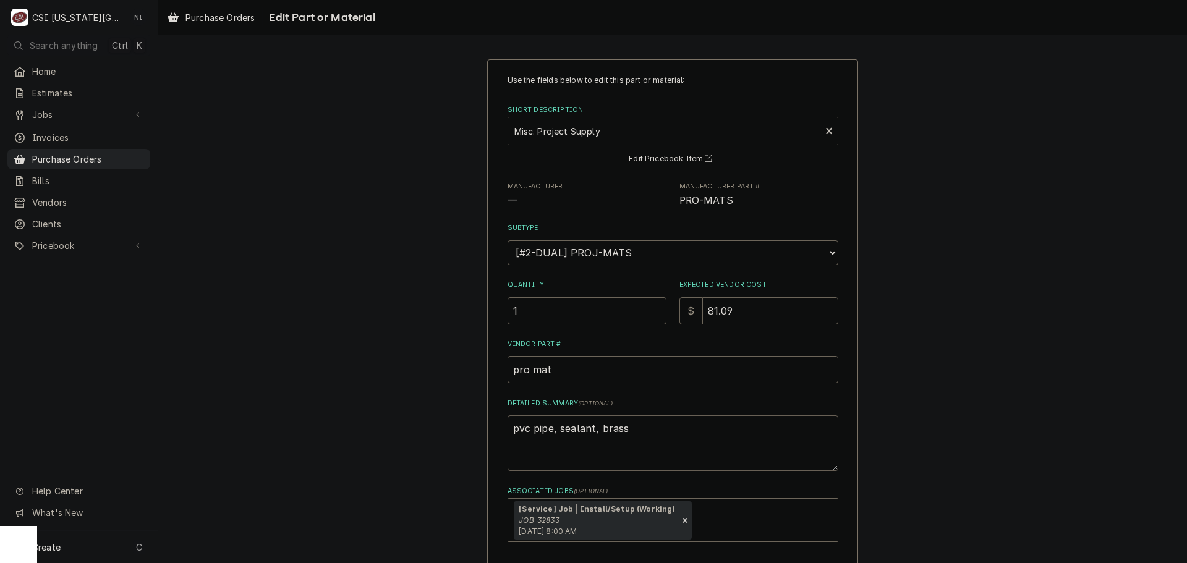
type textarea "pvc pipe, sealant, brass f"
type textarea "x"
type textarea "pvc pipe, sealant, brass fi"
type textarea "x"
type textarea "pvc pipe, sealant, brass fit"
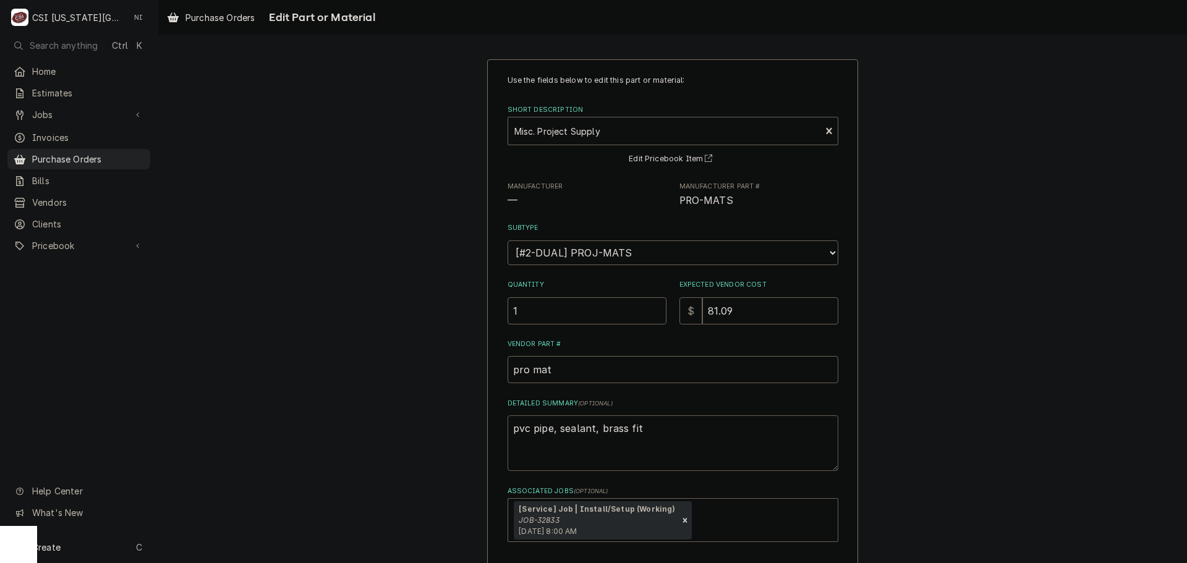
type textarea "x"
type textarea "pvc pipe, sealant, brass fitt"
type textarea "x"
type textarea "pvc pipe, sealant, brass fittig"
type textarea "x"
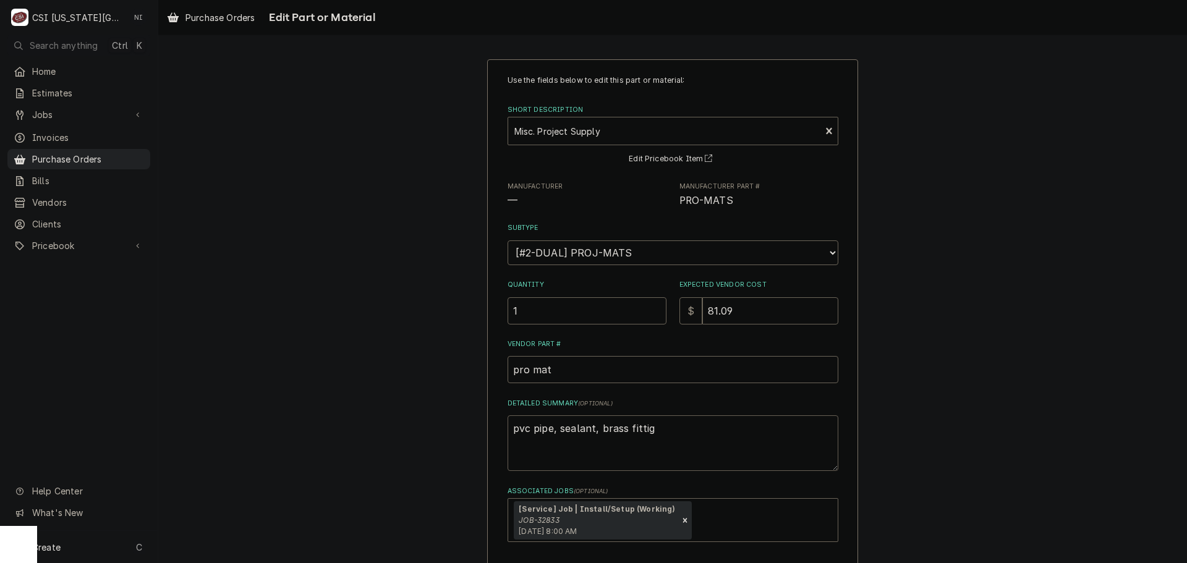
type textarea "pvc pipe, sealant, brass fittign"
type textarea "x"
type textarea "pvc pipe, sealant, brass fittig"
type textarea "x"
type textarea "pvc pipe, sealant, brass fitti"
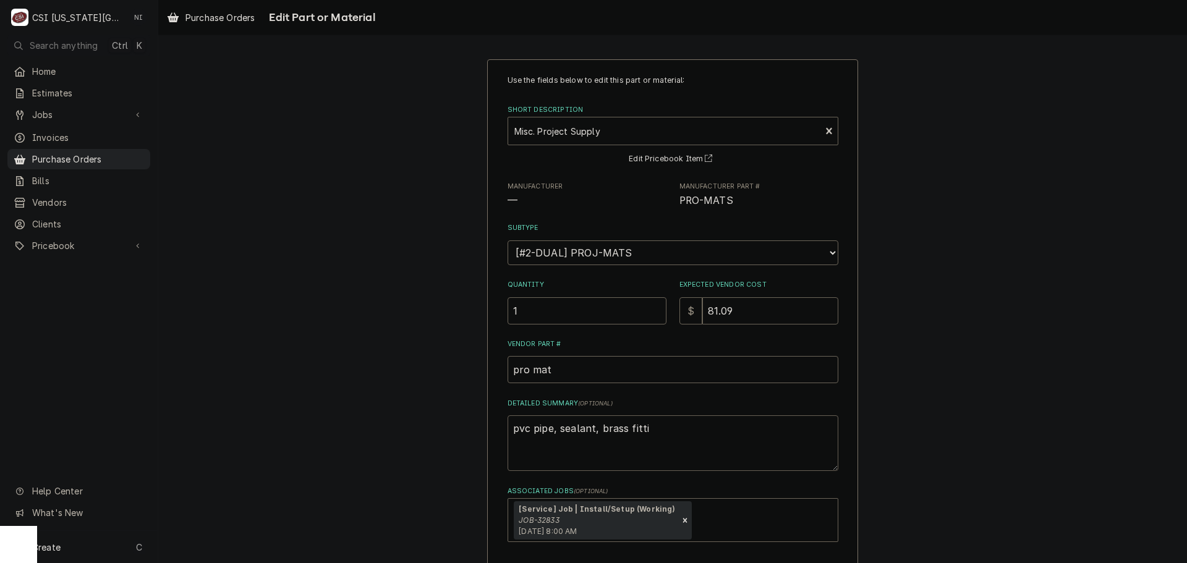
type textarea "x"
type textarea "pvc pipe, sealant, brass fittin"
type textarea "x"
type textarea "pvc pipe, sealant, brass fitting"
type textarea "x"
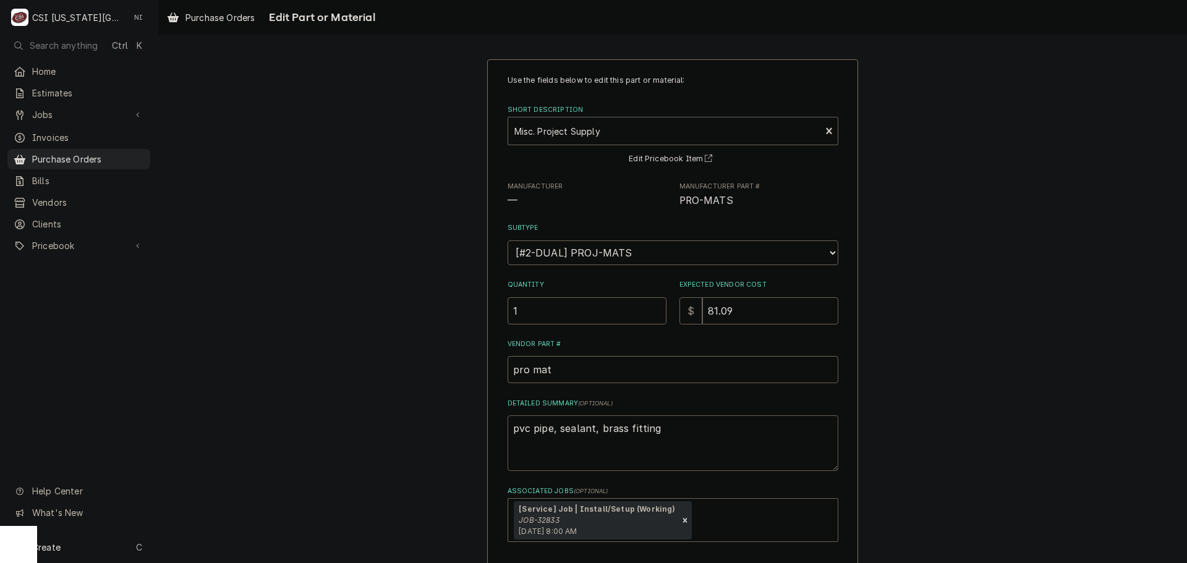
type textarea "pvc pipe, sealant, brass fittings"
type textarea "x"
type textarea "pvc pipe, sealant, brass fittings,"
type textarea "x"
type textarea "pvc pipe, sealant, brass fittings,"
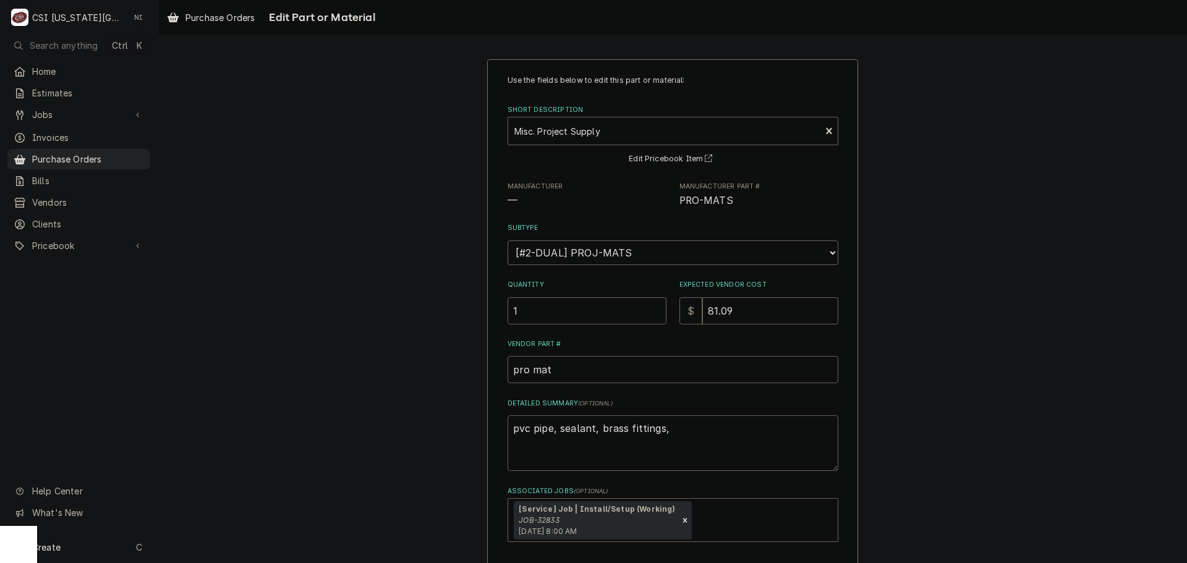
type textarea "x"
type textarea "pvc pipe, sealant, brass fittings, k"
type textarea "x"
type textarea "pvc pipe, sealant, brass fittings, kd"
type textarea "x"
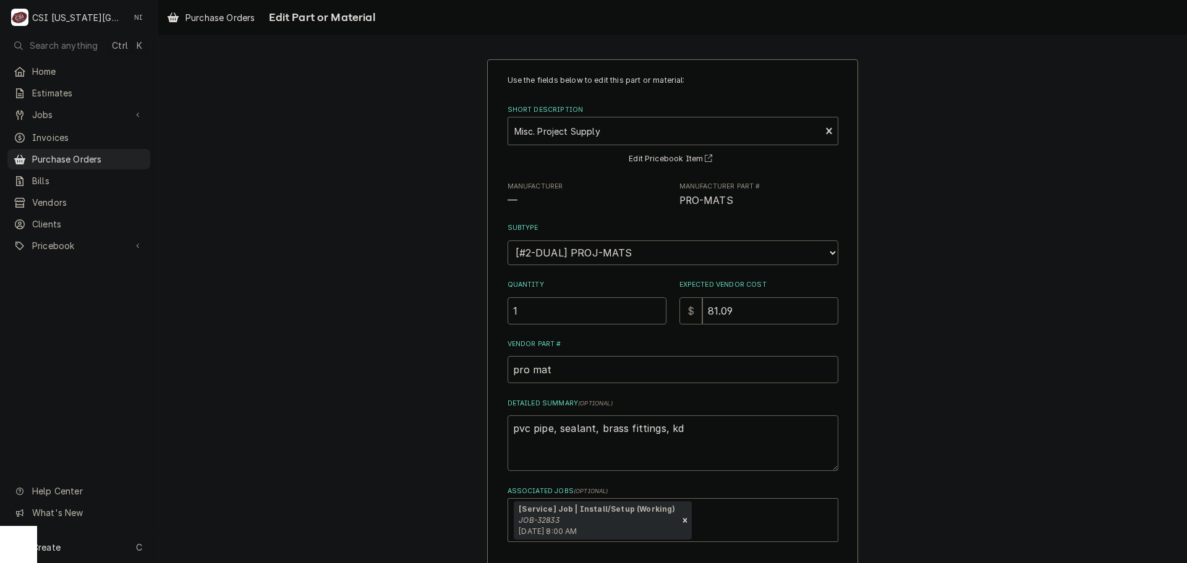
type textarea "pvc pipe, sealant, brass fittings, k"
type textarea "x"
type textarea "pvc pipe, sealant, brass fittings,"
type textarea "x"
type textarea "pvc pipe, sealant, brass fittings, d"
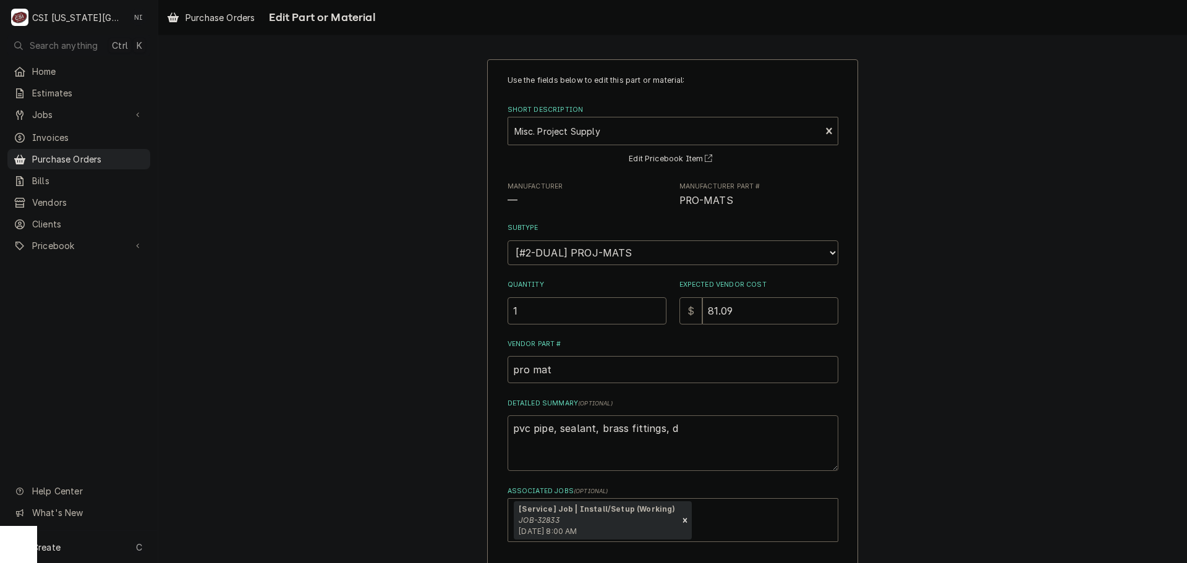
type textarea "x"
type textarea "pvc pipe, sealant, brass fittings, di"
type textarea "x"
type textarea "pvc pipe, sealant, brass fittings, dis"
type textarea "x"
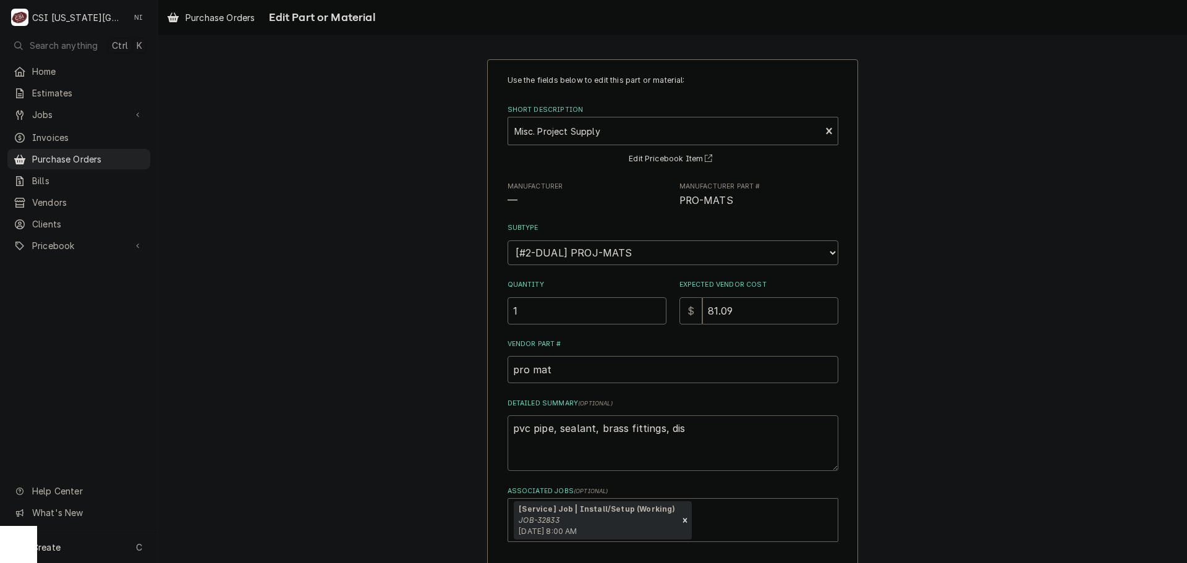
type textarea "pvc pipe, sealant, brass fittings, dish"
type textarea "x"
type textarea "pvc pipe, sealant, brass fittings, dishw"
type textarea "x"
type textarea "pvc pipe, sealant, brass fittings, dishwa"
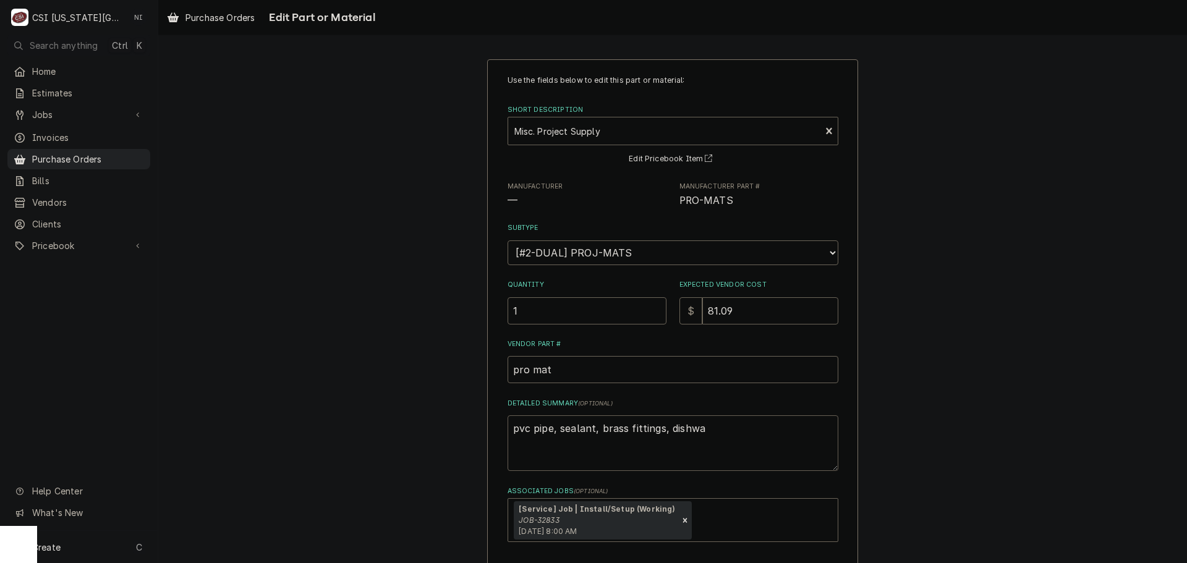
type textarea "x"
type textarea "pvc pipe, sealant, brass fittings, dishwas"
type textarea "x"
type textarea "pvc pipe, sealant, brass fittings, dishwash"
type textarea "x"
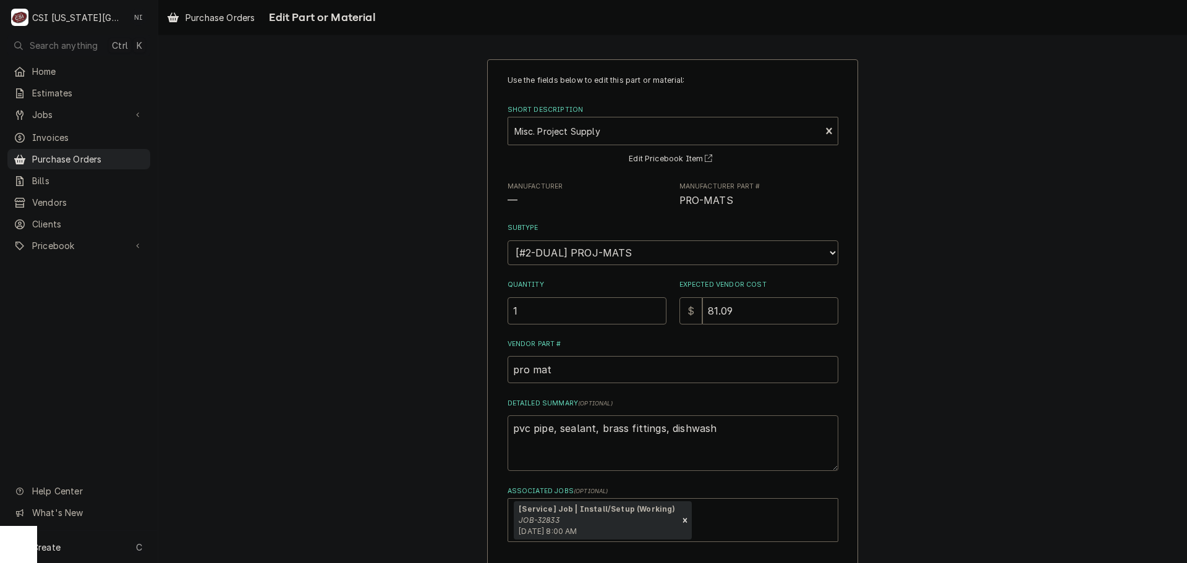
type textarea "pvc pipe, sealant, brass fittings, dishwashe"
type textarea "x"
type textarea "pvc pipe, sealant, brass fittings, dishwasher"
type textarea "x"
type textarea "pvc pipe, sealant, brass fittings, dishwasher"
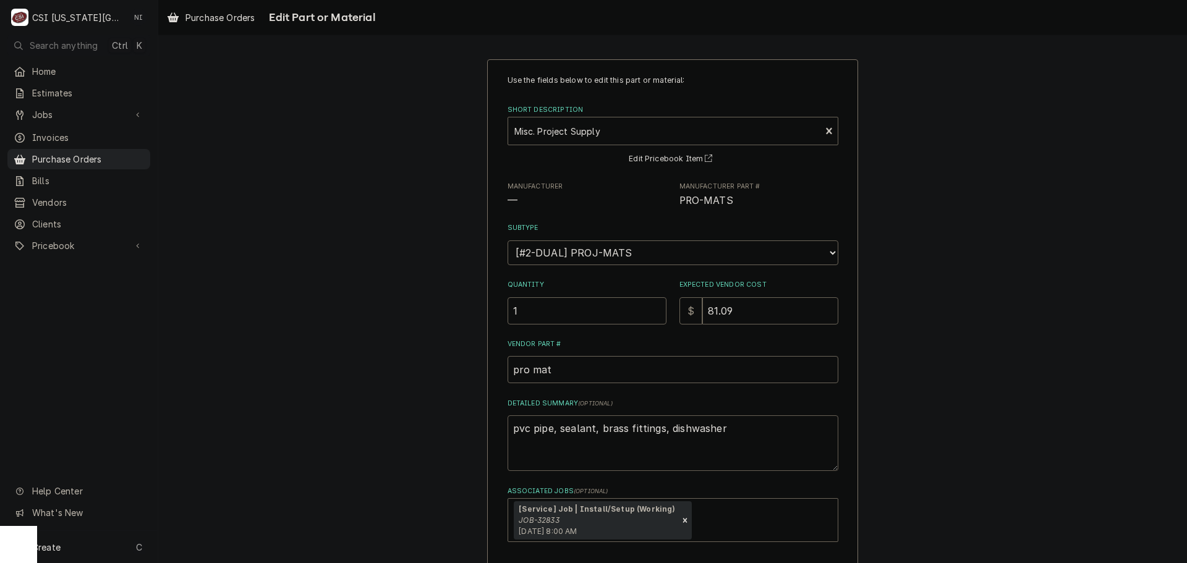
type textarea "x"
type textarea "pvc pipe, sealant, brass fittings, dishwasher k"
type textarea "x"
type textarea "pvc pipe, sealant, brass fittings, dishwasher ki"
type textarea "x"
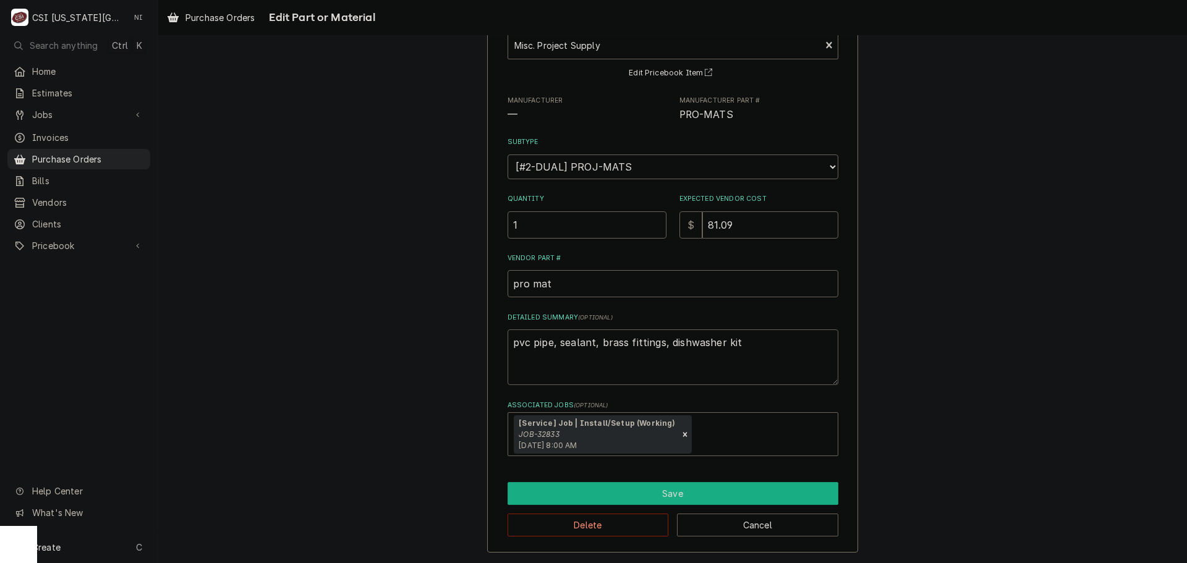
type textarea "pvc pipe, sealant, brass fittings, dishwasher kit"
click at [678, 487] on button "Save" at bounding box center [673, 493] width 331 height 23
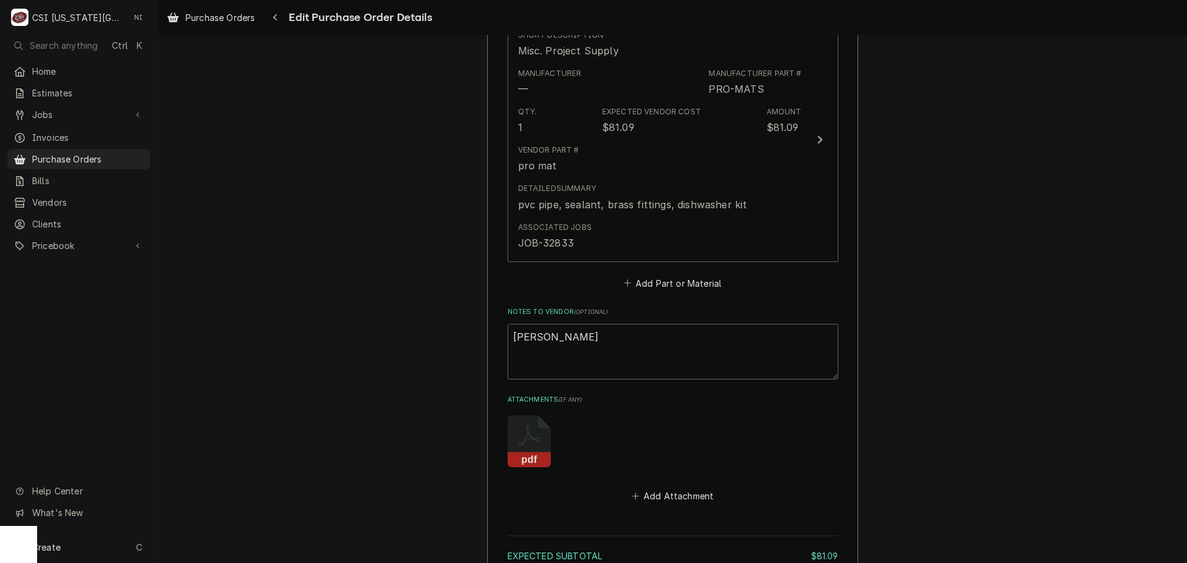
scroll to position [714, 0]
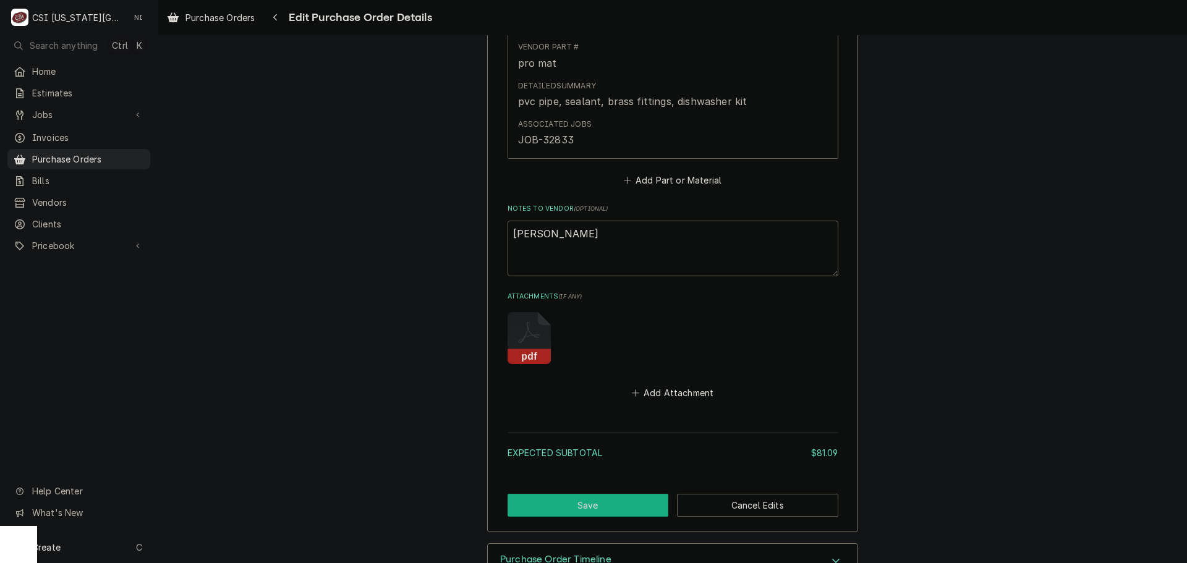
drag, startPoint x: 624, startPoint y: 507, endPoint x: 1166, endPoint y: 286, distance: 585.6
click at [625, 507] on button "Save" at bounding box center [588, 505] width 161 height 23
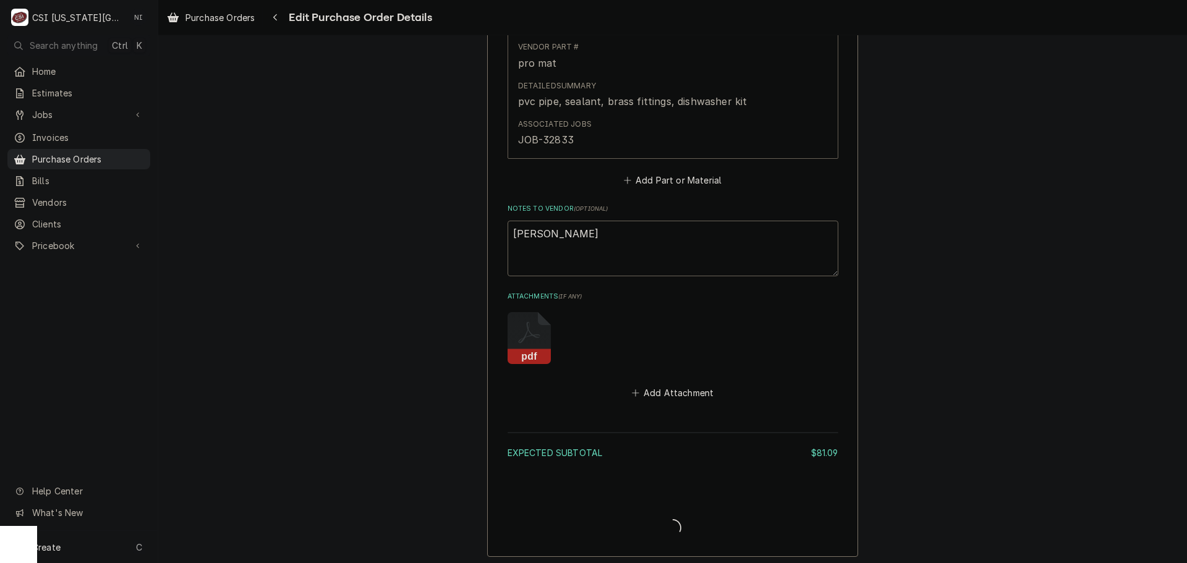
type textarea "x"
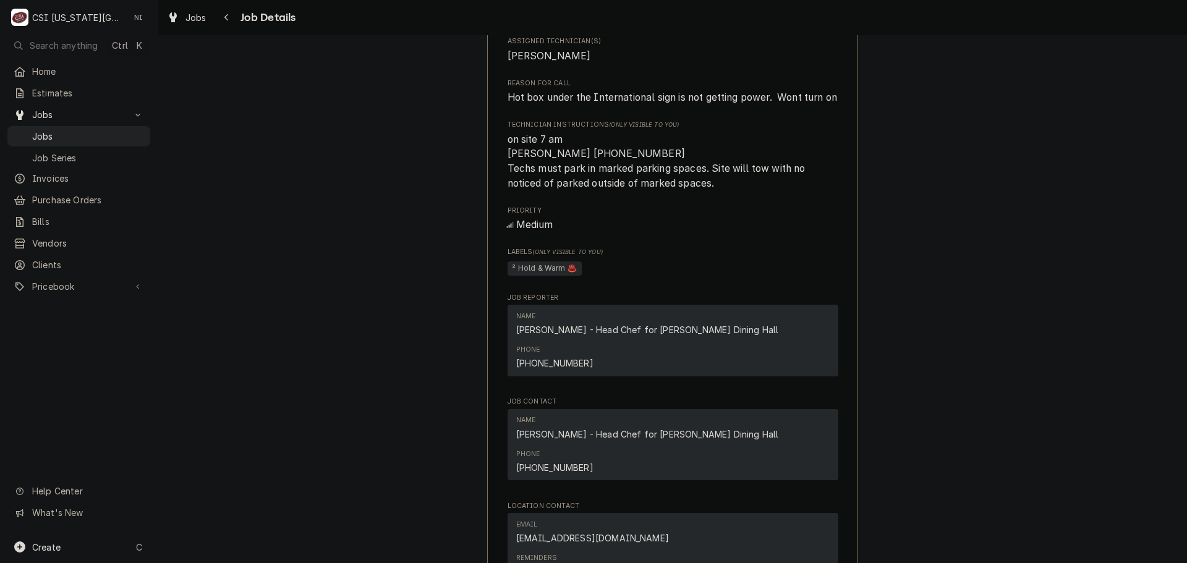
scroll to position [1655, 0]
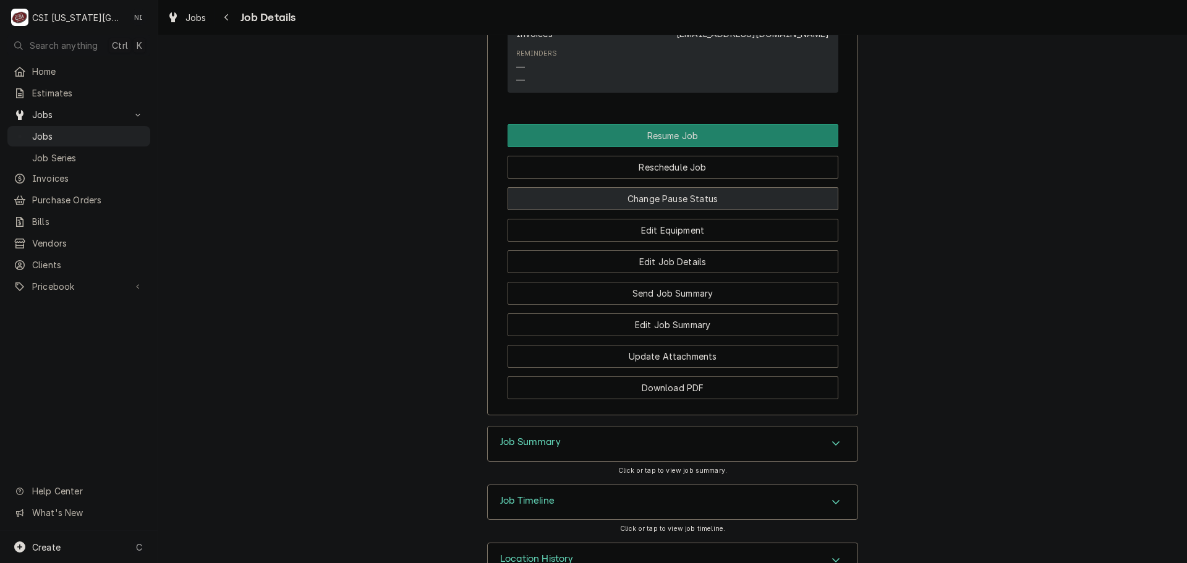
click at [695, 187] on button "Change Pause Status" at bounding box center [673, 198] width 331 height 23
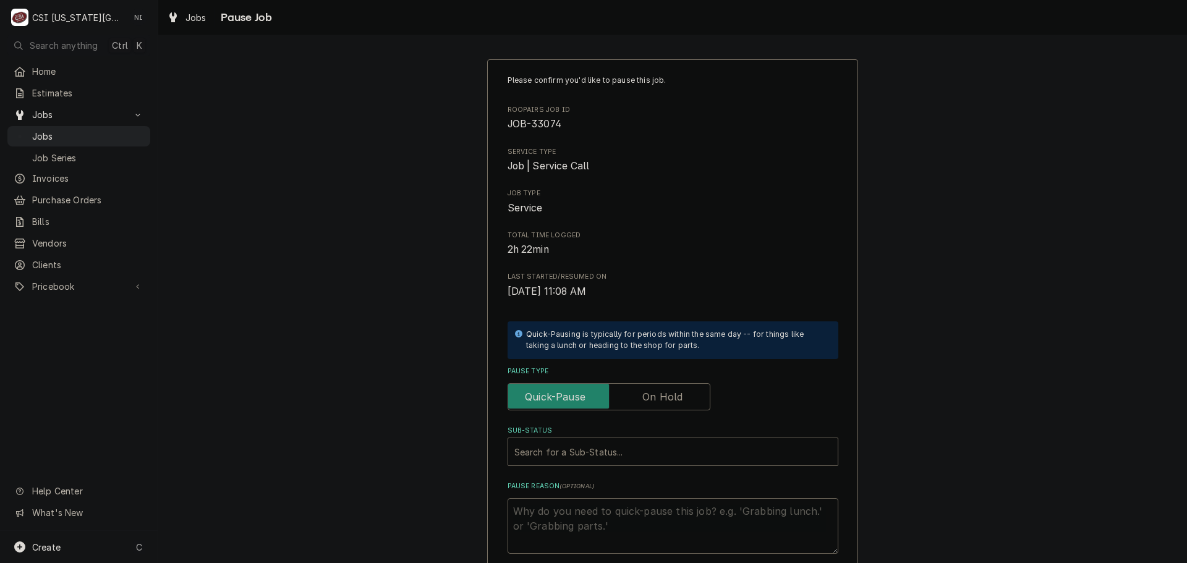
drag, startPoint x: 652, startPoint y: 393, endPoint x: 650, endPoint y: 402, distance: 9.0
click at [652, 394] on label "Pause Type" at bounding box center [609, 396] width 203 height 27
click at [652, 394] on input "Pause Type" at bounding box center [609, 396] width 192 height 27
checkbox input "true"
drag, startPoint x: 633, startPoint y: 435, endPoint x: 636, endPoint y: 457, distance: 22.6
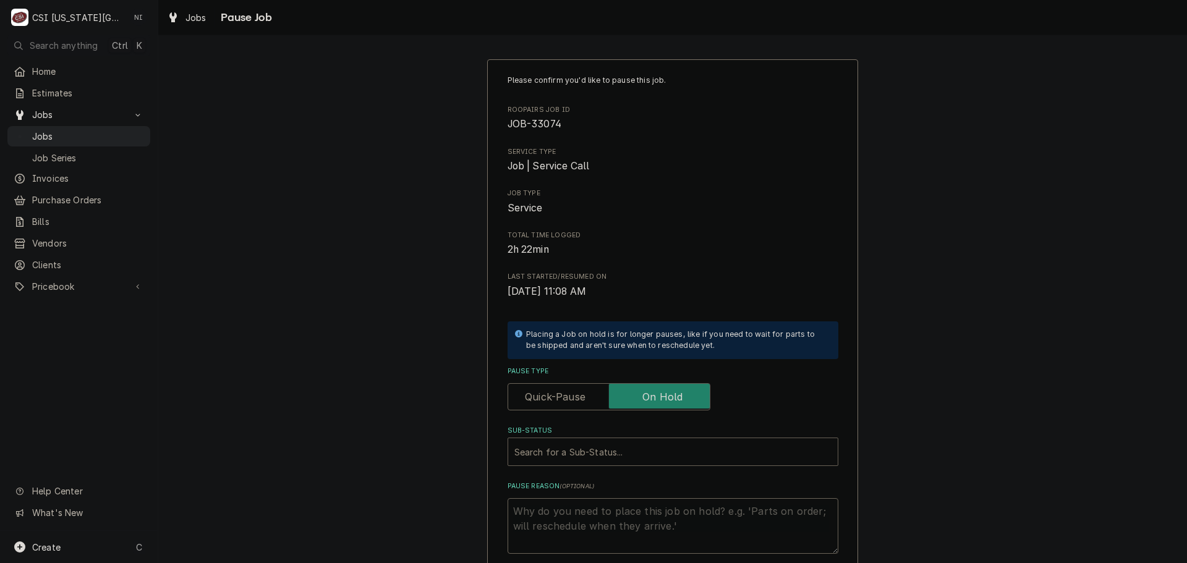
click at [628, 448] on div "Sub-Status" at bounding box center [673, 452] width 317 height 22
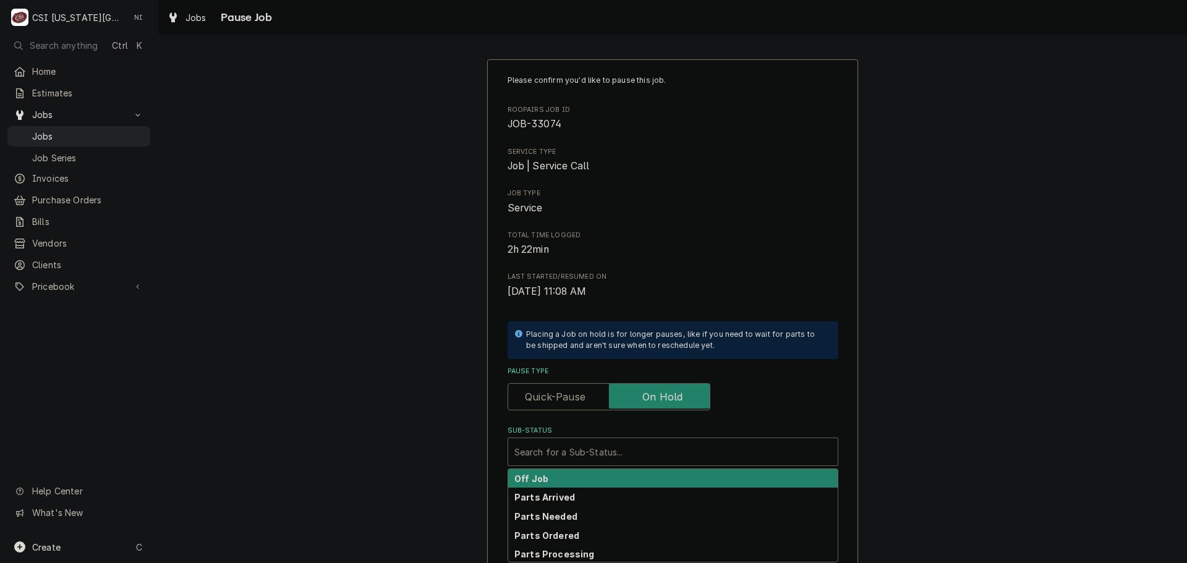
scroll to position [129, 0]
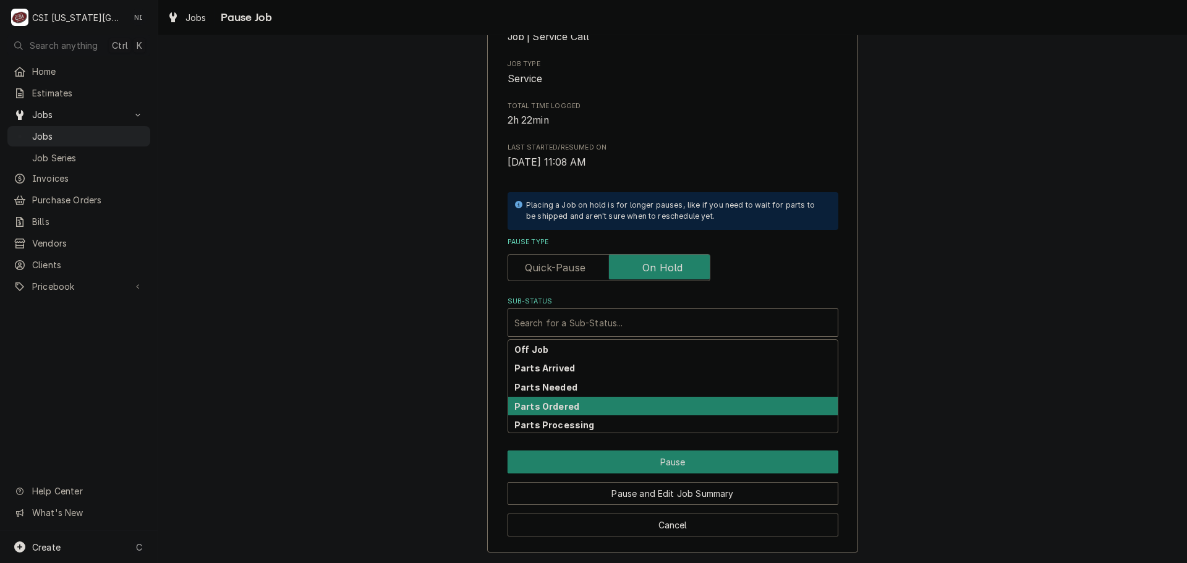
click at [562, 406] on strong "Parts Ordered" at bounding box center [547, 406] width 65 height 11
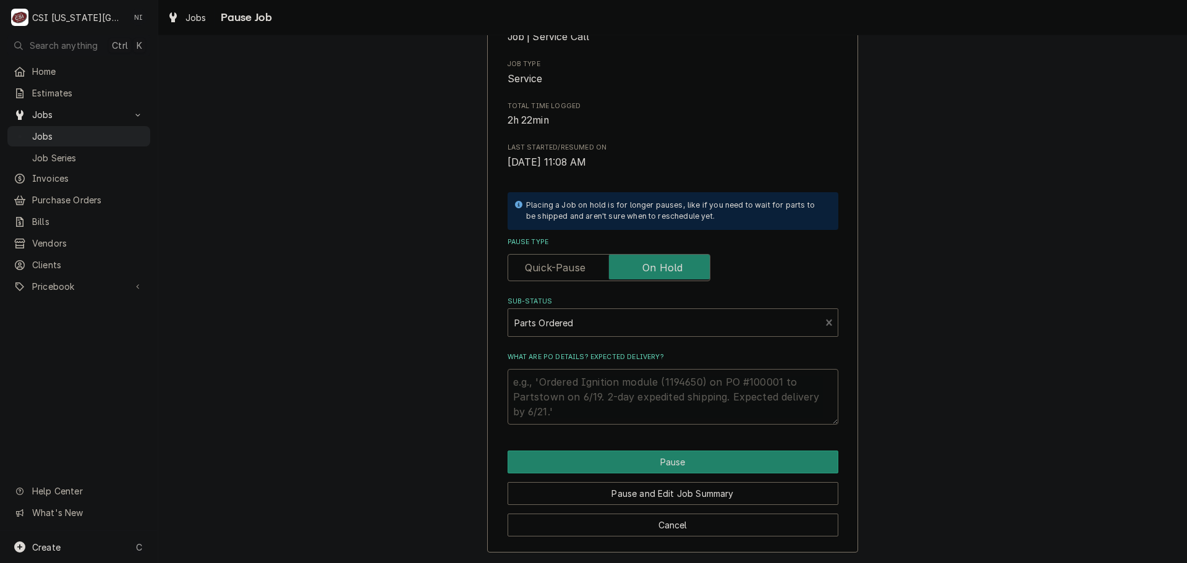
click at [562, 375] on textarea "What are PO details? Expected delivery?" at bounding box center [673, 397] width 331 height 56
type textarea "x"
type textarea "Jp"
type textarea "x"
type textarea "Jpa"
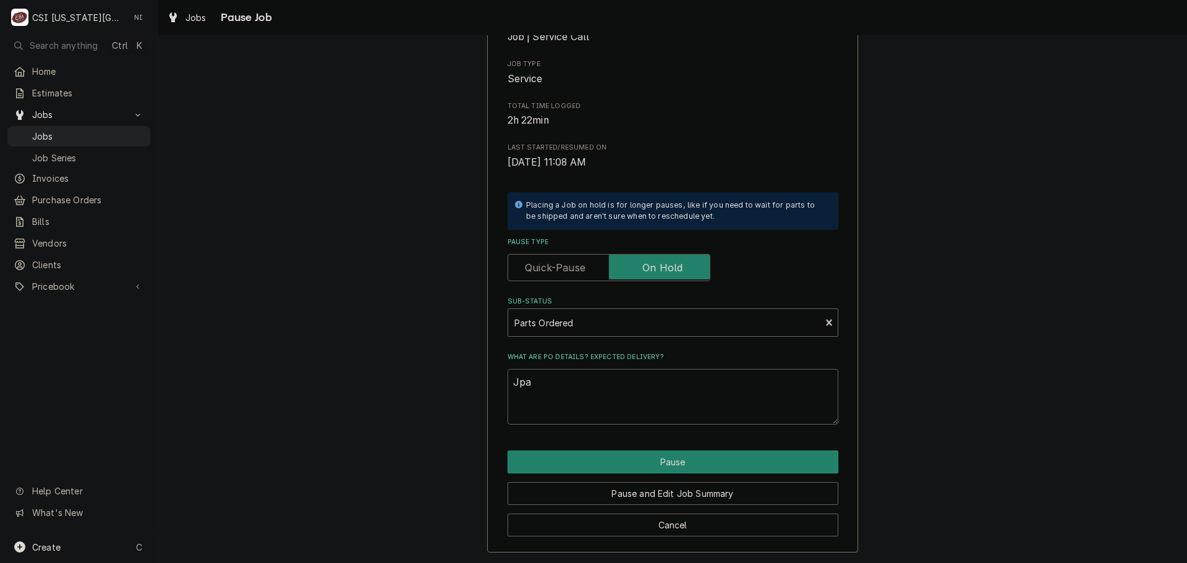
type textarea "x"
type textarea "Jpar"
type textarea "x"
type textarea "Jpa"
type textarea "x"
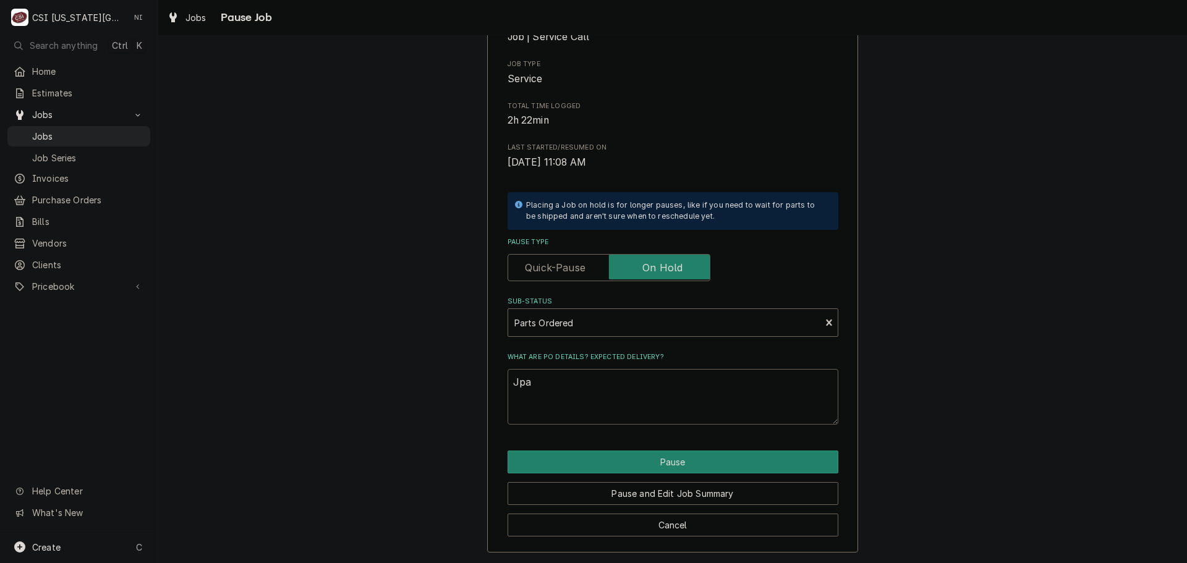
type textarea "Jp"
type textarea "x"
type textarea "J"
type textarea "x"
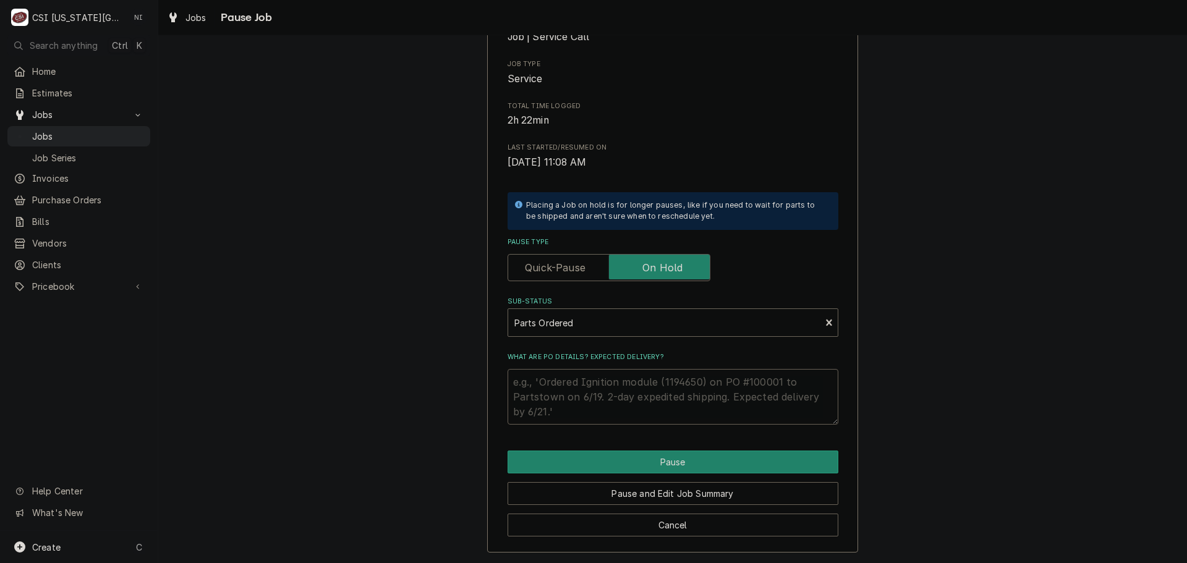
type textarea "P"
type textarea "x"
type textarea "Pa"
type textarea "x"
type textarea "Pas"
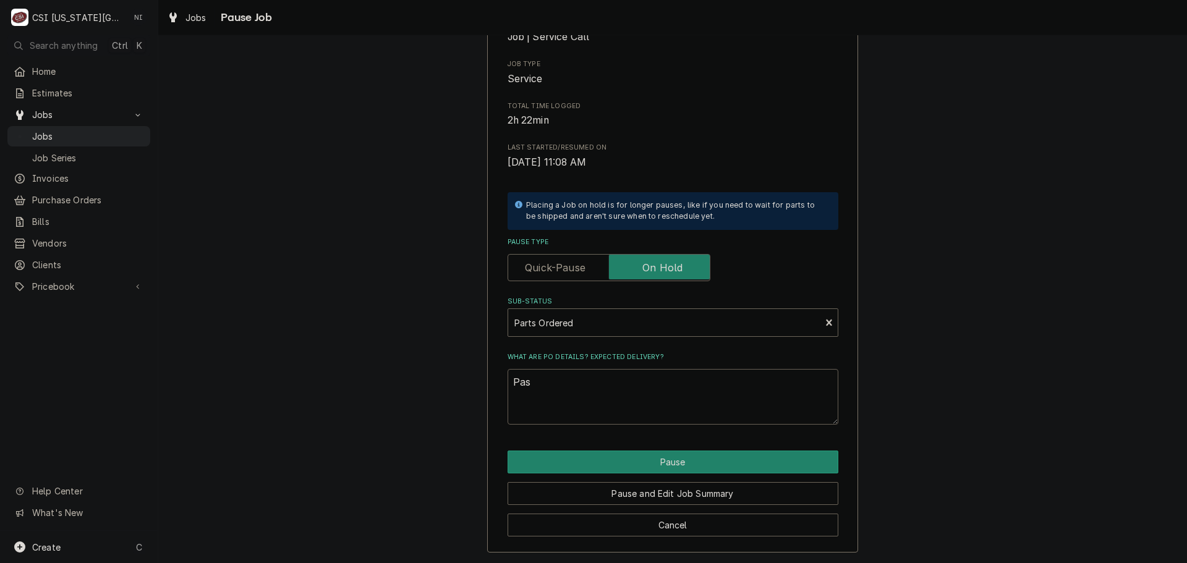
type textarea "x"
type textarea "Pasr"
type textarea "x"
type textarea "Pasrt"
type textarea "x"
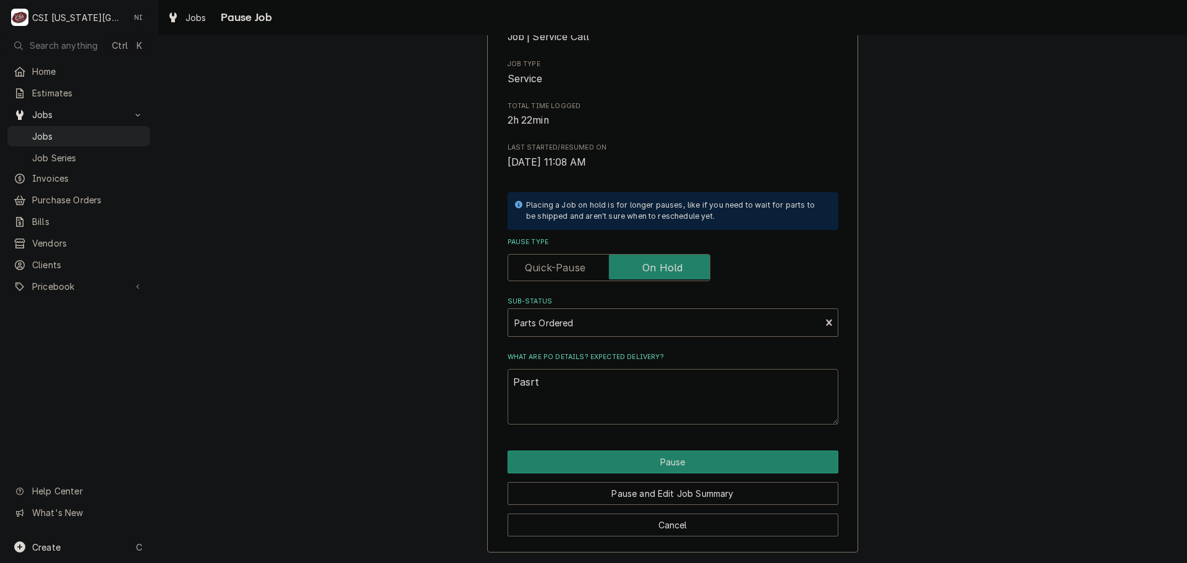
type textarea "Pasrts"
type textarea "x"
type textarea "Pasrt"
type textarea "x"
type textarea "Pasr"
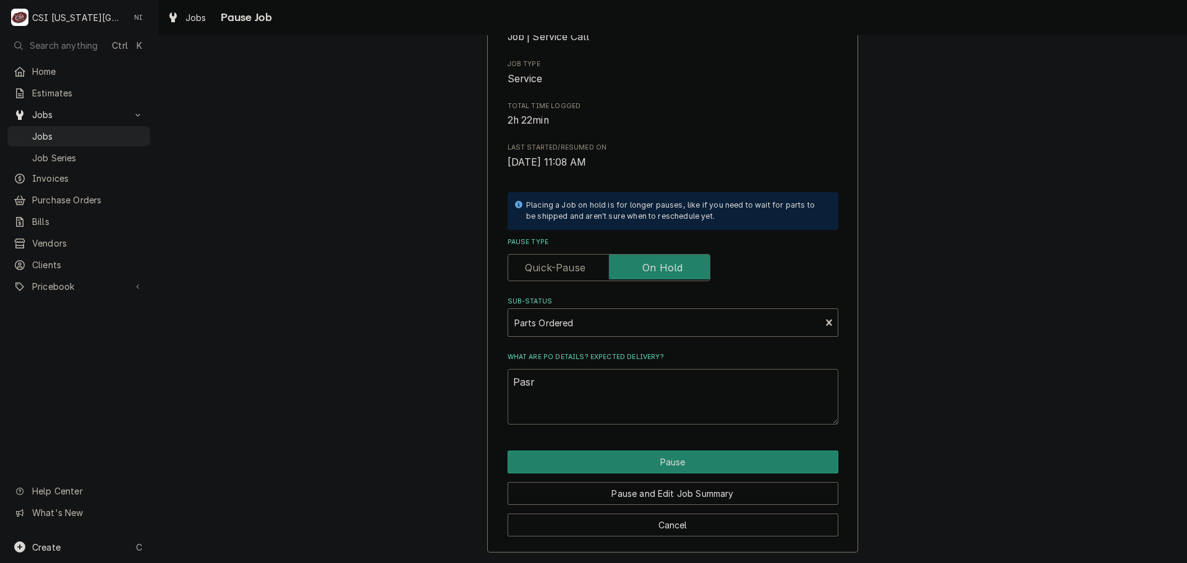
type textarea "x"
type textarea "Pas"
type textarea "x"
type textarea "Pa"
type textarea "x"
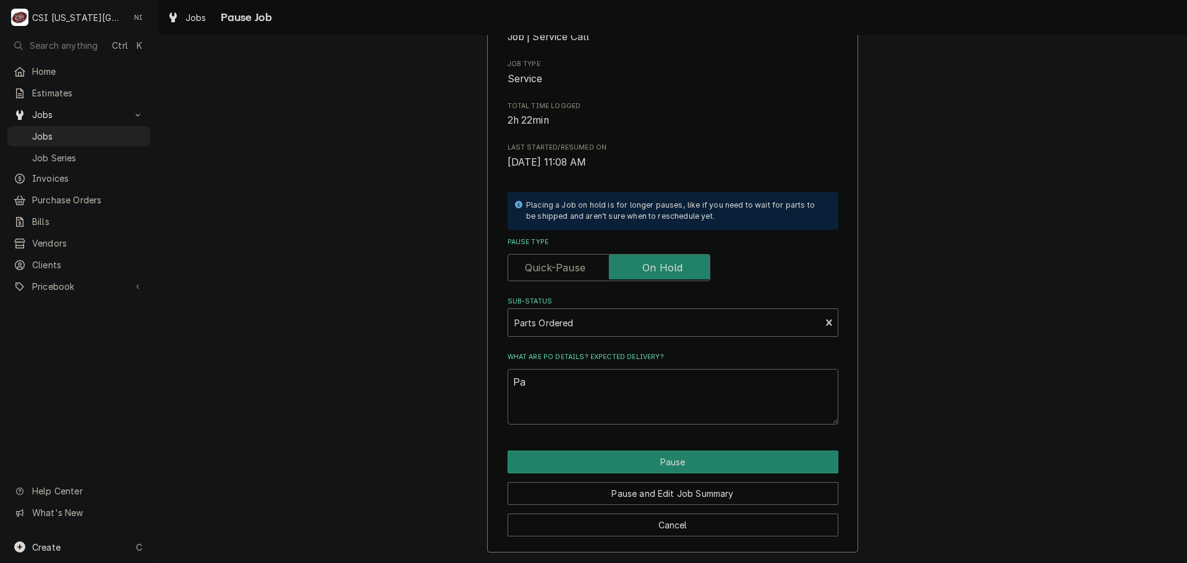
type textarea "Par"
type textarea "x"
type textarea "Part"
type textarea "x"
type textarea "Parts"
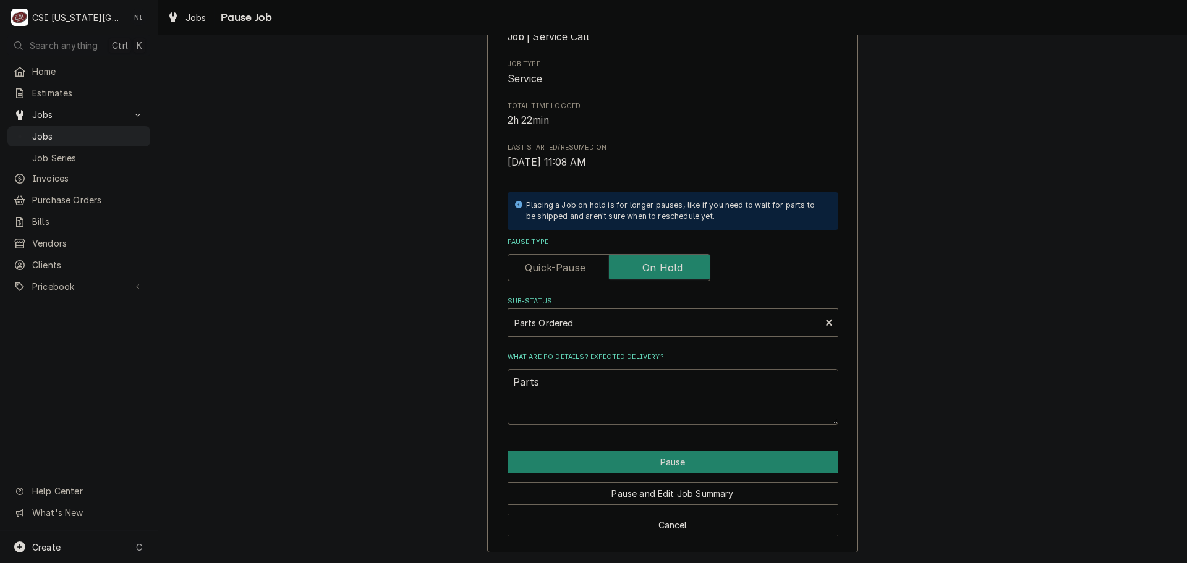
type textarea "x"
type textarea "Parts"
type textarea "x"
type textarea "Parts o"
type textarea "x"
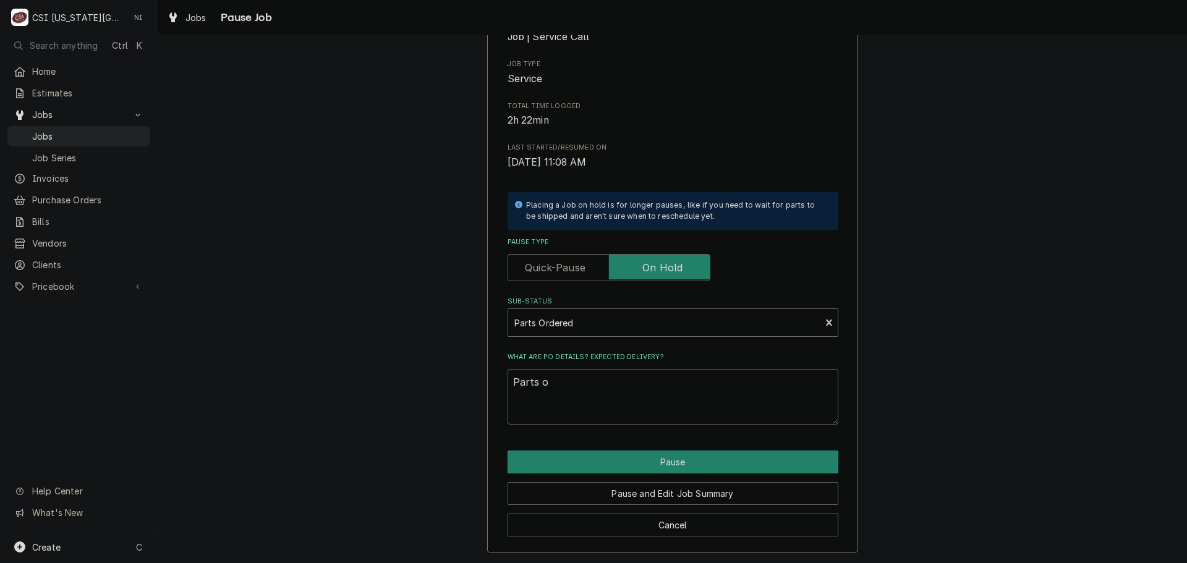
type textarea "Parts or"
type textarea "x"
type textarea "Parts ord"
type textarea "x"
type textarea "Parts orde"
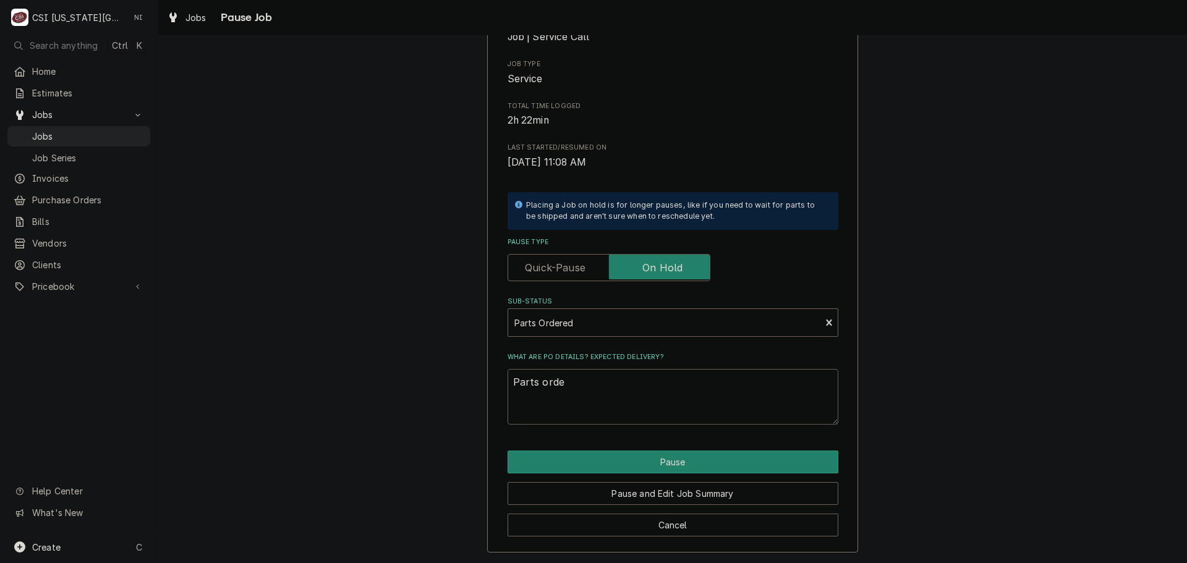
type textarea "x"
type textarea "Parts order"
type textarea "x"
type textarea "Parts ordere"
type textarea "x"
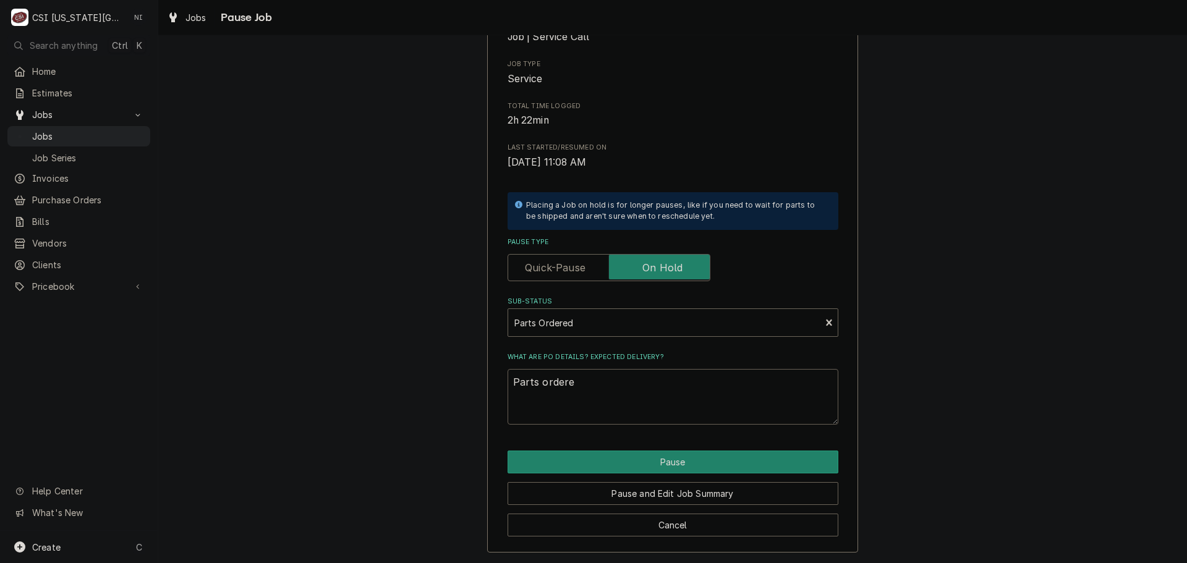
type textarea "Parts ordered"
type textarea "x"
type textarea "Parts ordered"
type textarea "x"
type textarea "Parts ordered o"
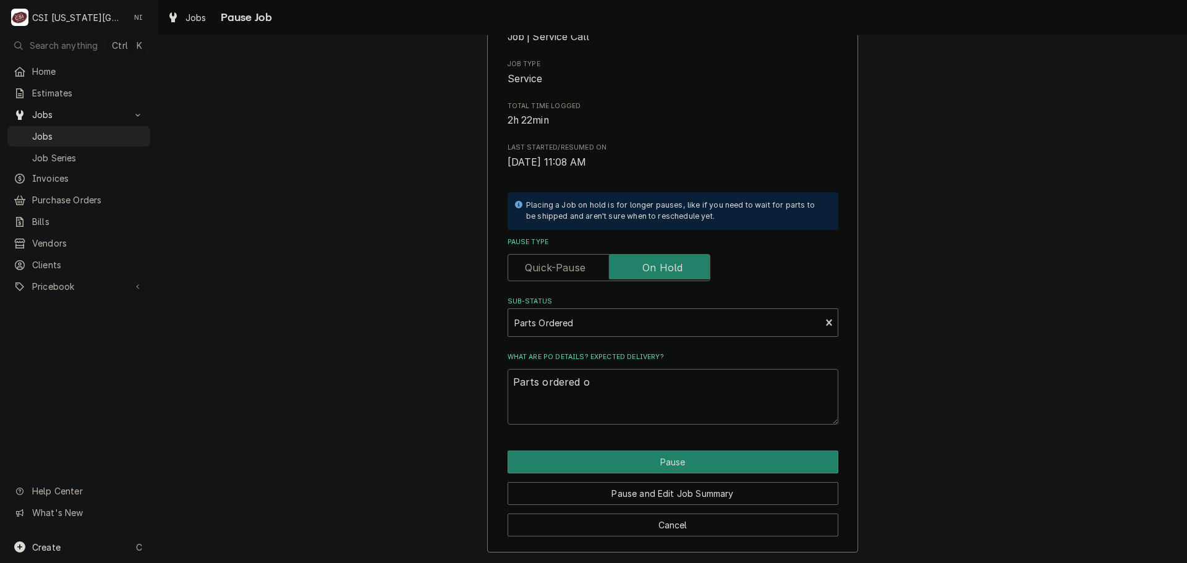
type textarea "x"
type textarea "Parts ordered on"
type textarea "x"
type textarea "Parts ordered on"
type textarea "x"
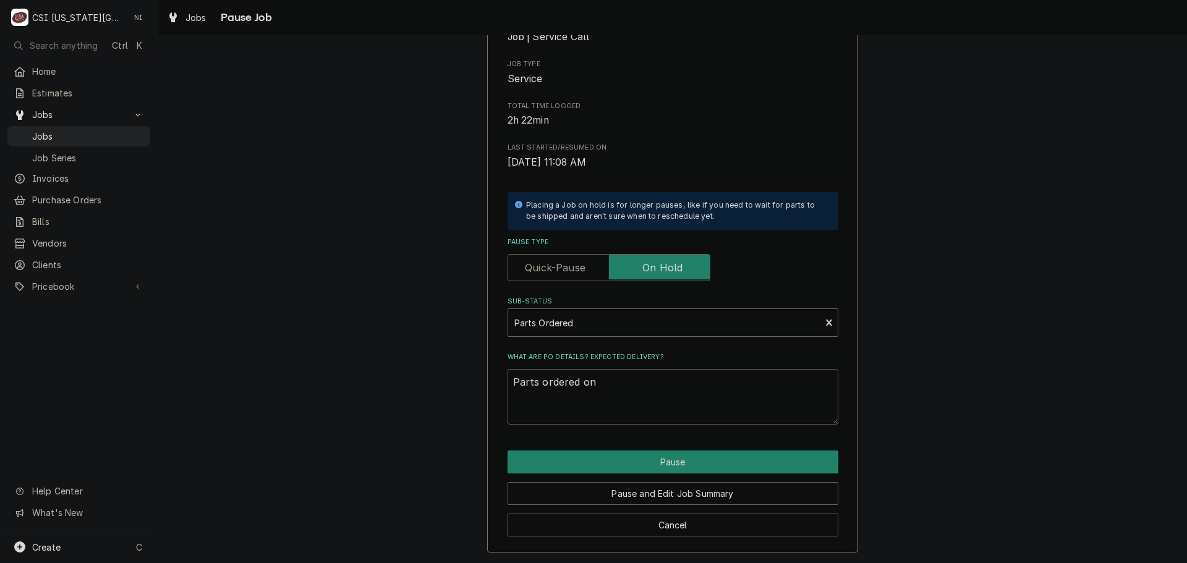
type textarea "Parts ordered on P"
type textarea "x"
type textarea "Parts ordered on Po"
type textarea "x"
type textarea "Parts ordered on Po"
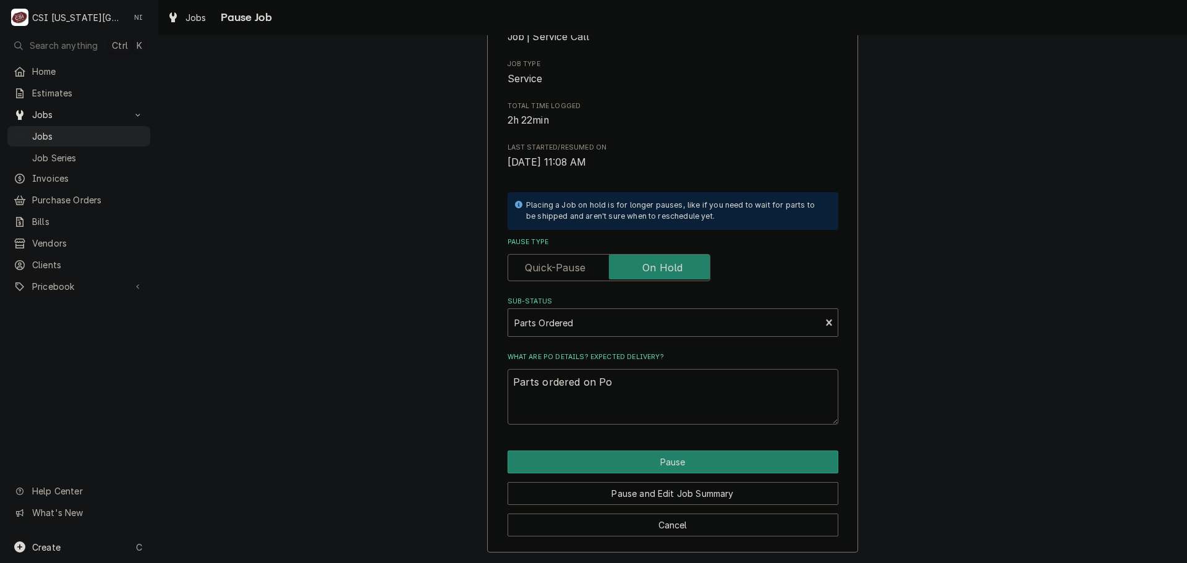
type textarea "x"
type textarea "Parts ordered on Po 3"
type textarea "x"
type textarea "Parts ordered on Po 30"
type textarea "x"
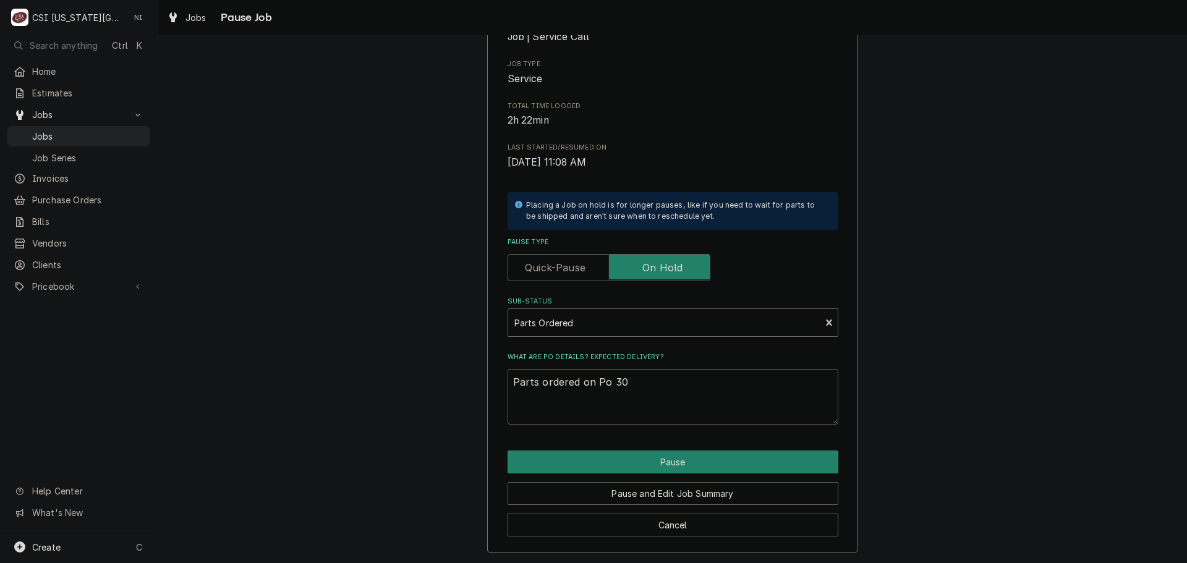
type textarea "Parts ordered on Po 301"
type textarea "x"
type textarea "Parts ordered on Po 3016"
type textarea "x"
type textarea "Parts ordered on Po 30166"
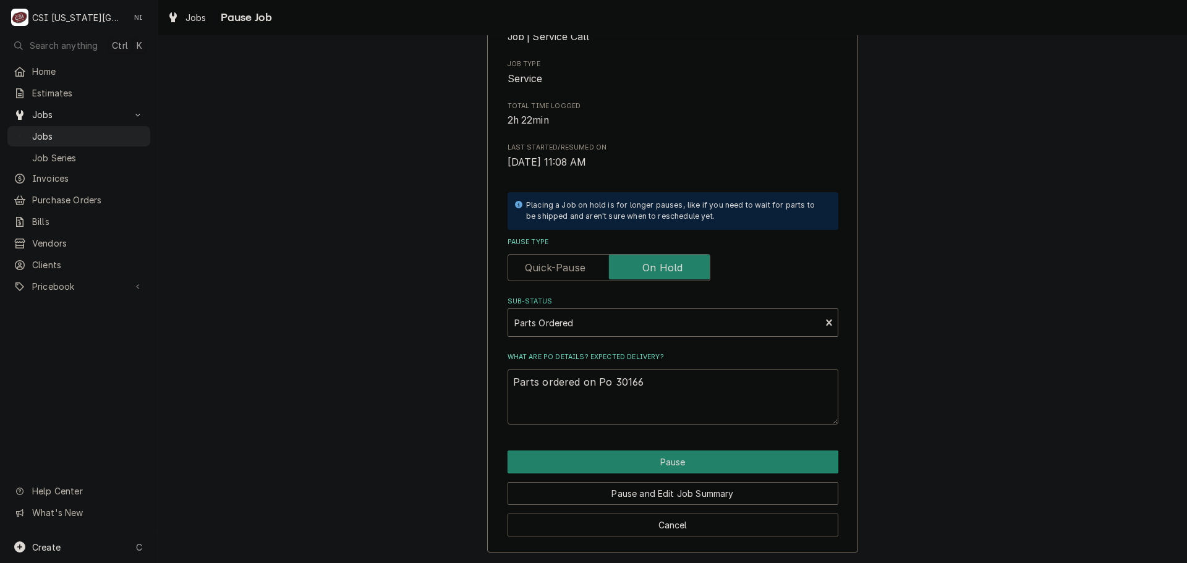
type textarea "x"
type textarea "Parts ordered on Po 301666"
drag, startPoint x: 654, startPoint y: 465, endPoint x: 772, endPoint y: 432, distance: 122.0
click at [655, 465] on button "Pause" at bounding box center [673, 462] width 331 height 23
type textarea "x"
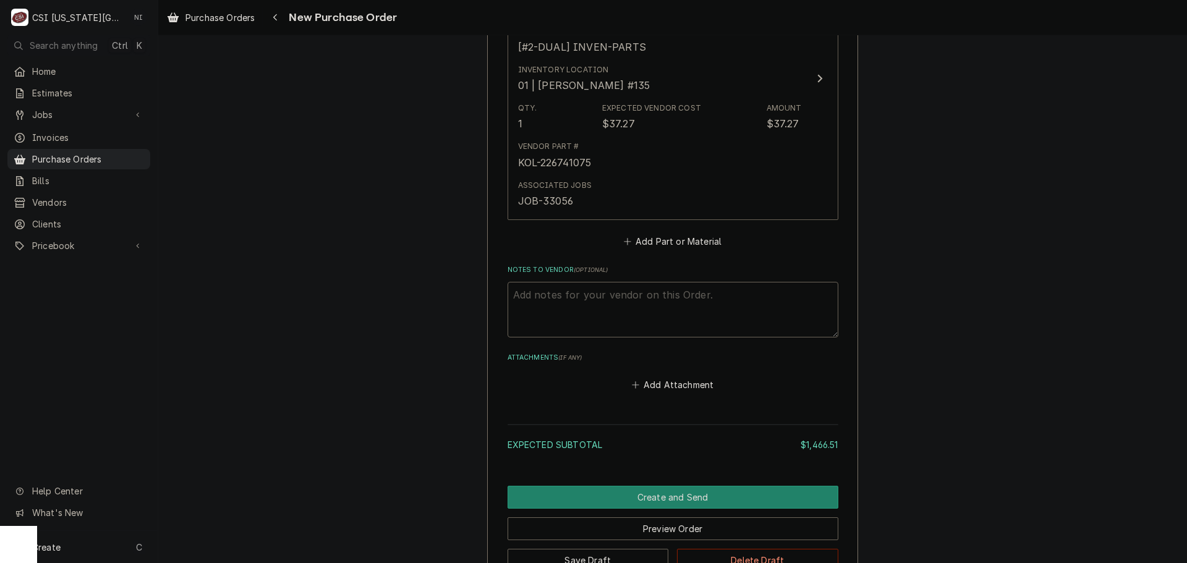
scroll to position [2438, 0]
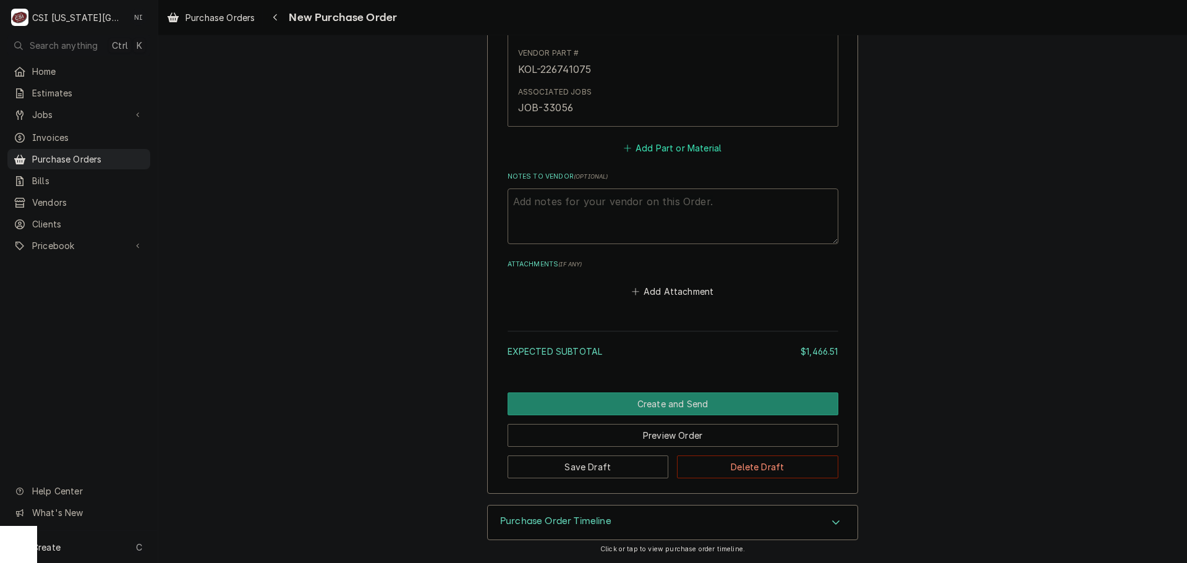
click at [686, 148] on button "Add Part or Material" at bounding box center [673, 147] width 102 height 17
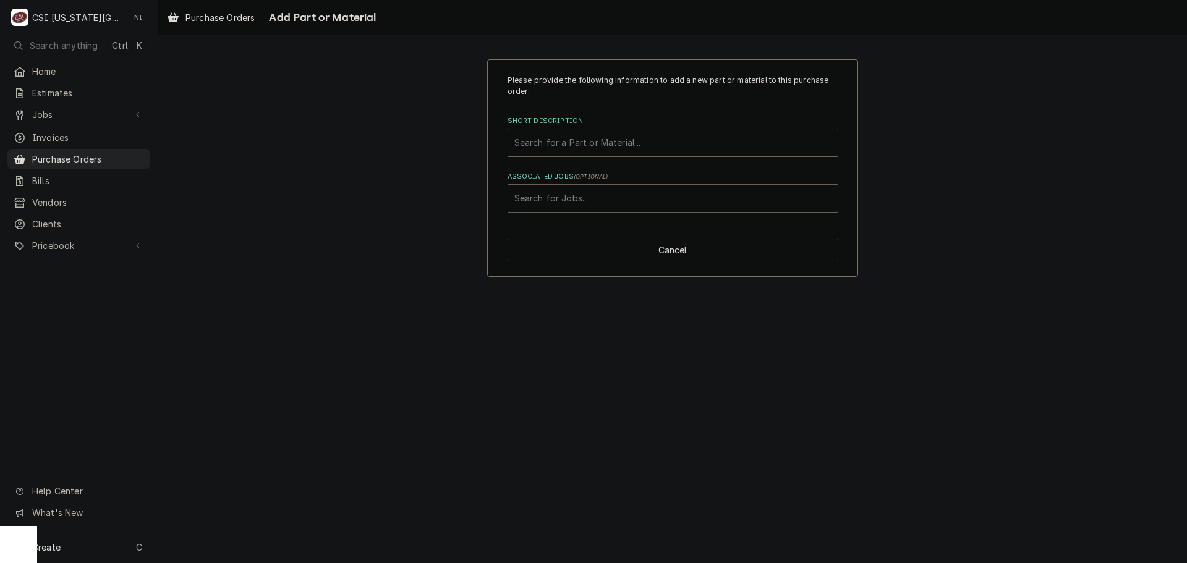
click at [566, 194] on div "Associated Jobs" at bounding box center [673, 198] width 317 height 22
paste input "33074"
type input "33074"
click at [613, 144] on div "Short Description" at bounding box center [673, 143] width 317 height 22
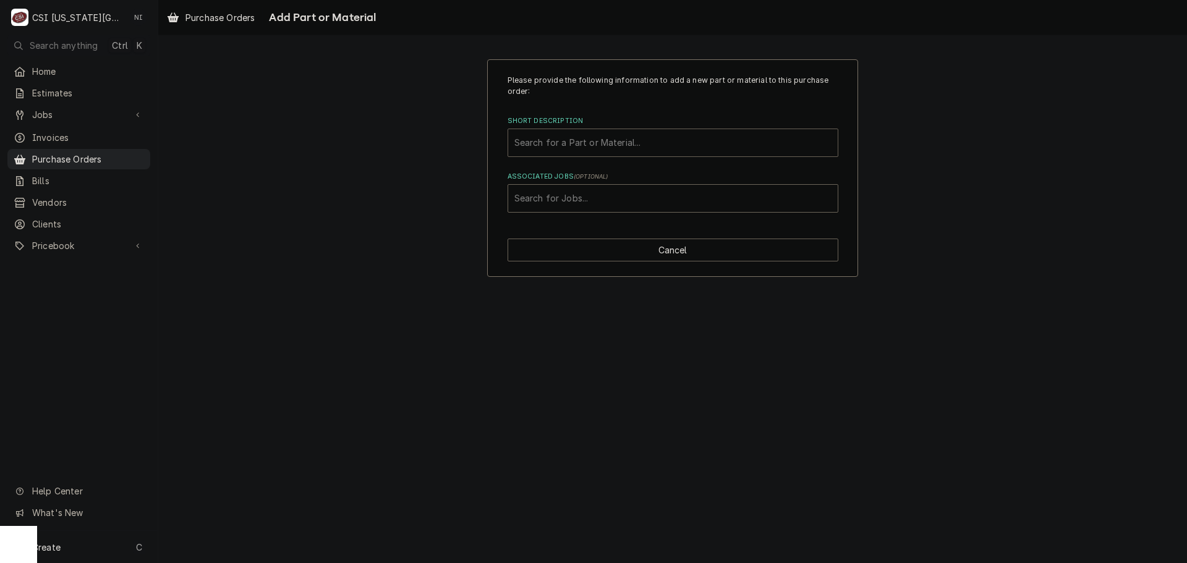
paste input "177PHCD016"
type input "177PHCD016"
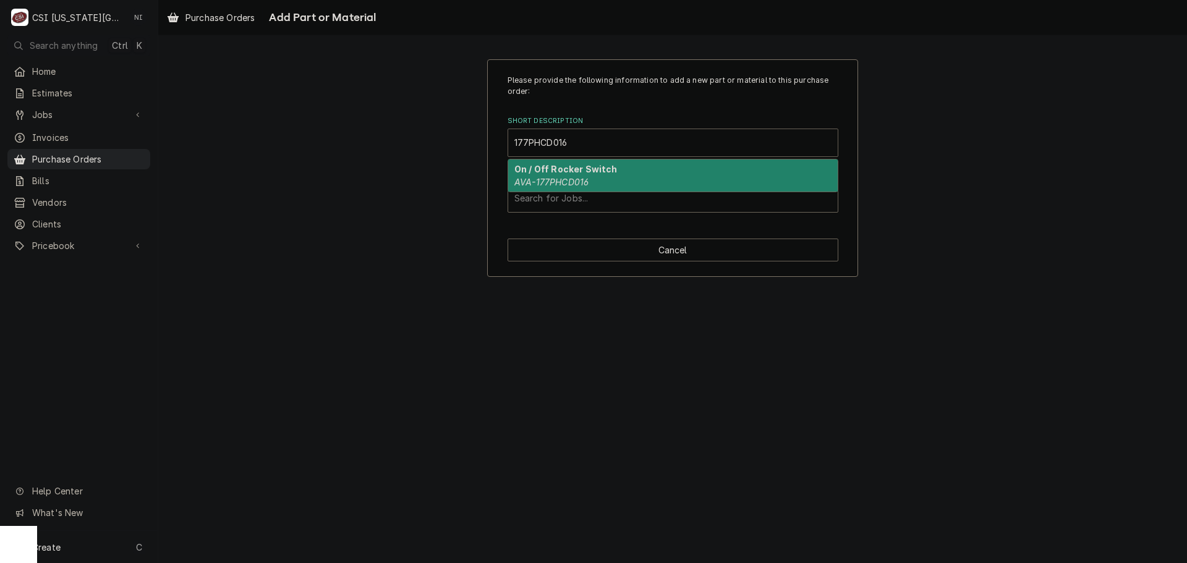
click at [581, 174] on strong "On / Off Rocker Switch" at bounding box center [566, 169] width 103 height 11
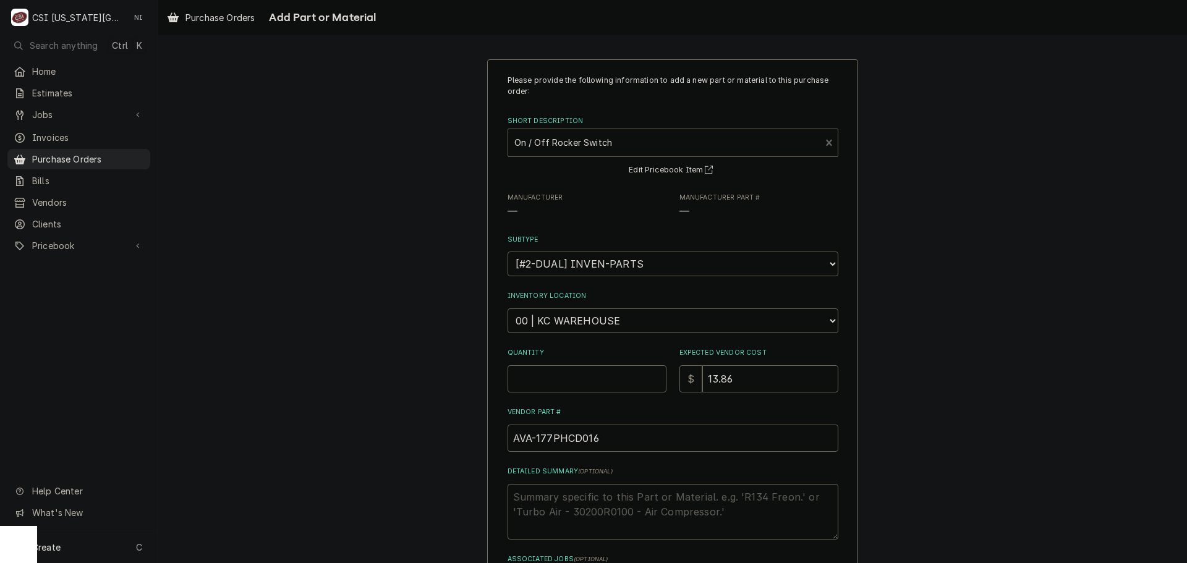
type textarea "x"
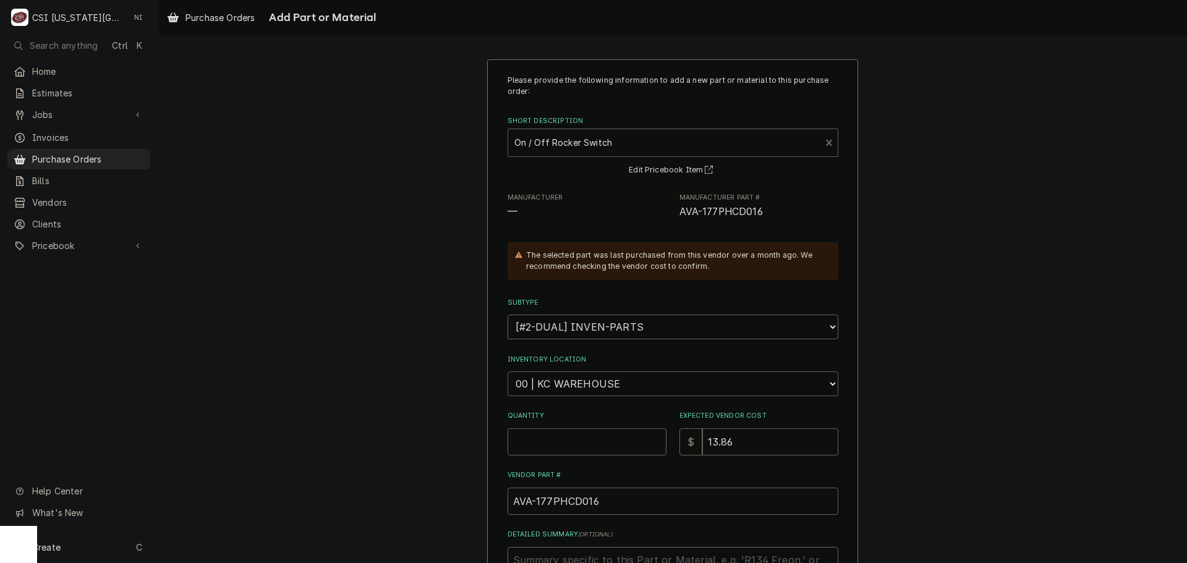
click at [560, 385] on select "Choose a location... 00 | KC WAREHOUSE 00 | MAIN WAREHOUSE 01 | BRIAN BREAZIER …" at bounding box center [673, 384] width 331 height 25
select select "2817"
click at [508, 372] on select "Choose a location... 00 | KC WAREHOUSE 00 | MAIN WAREHOUSE 01 | BRIAN BREAZIER …" at bounding box center [673, 384] width 331 height 25
click at [562, 443] on input "Quantity" at bounding box center [587, 442] width 159 height 27
type textarea "x"
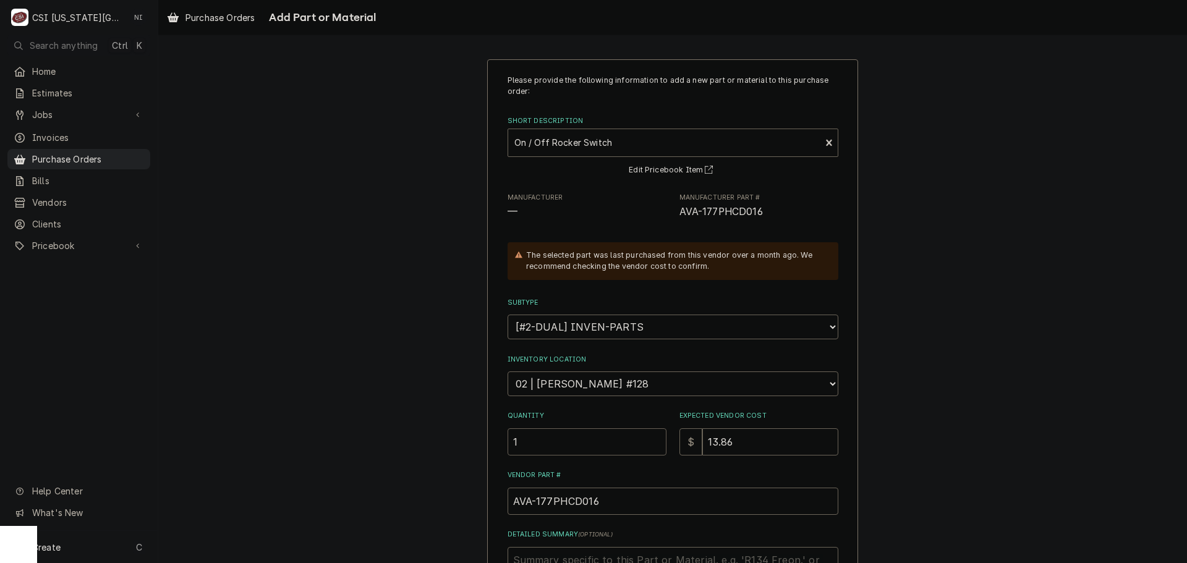
type input "1"
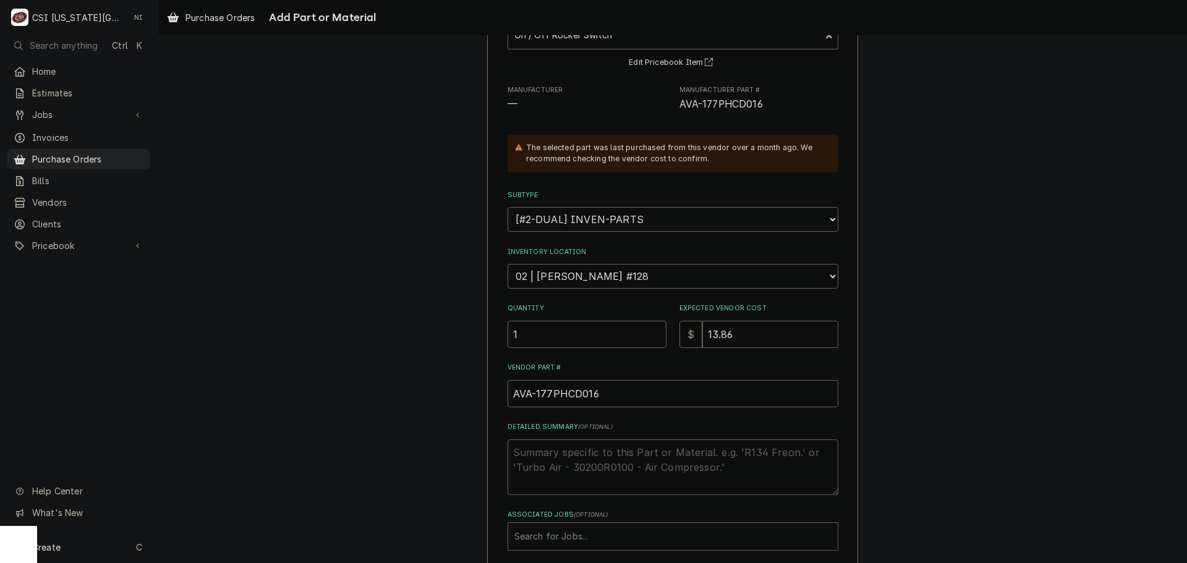
scroll to position [171, 0]
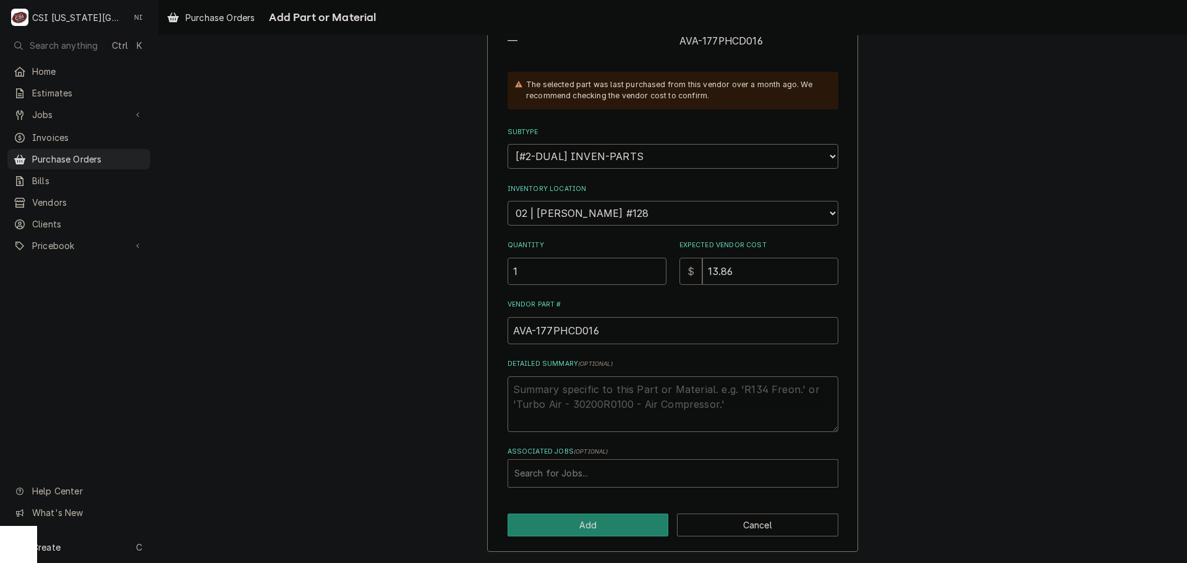
click at [562, 477] on div "Associated Jobs" at bounding box center [673, 474] width 317 height 22
type input "33074"
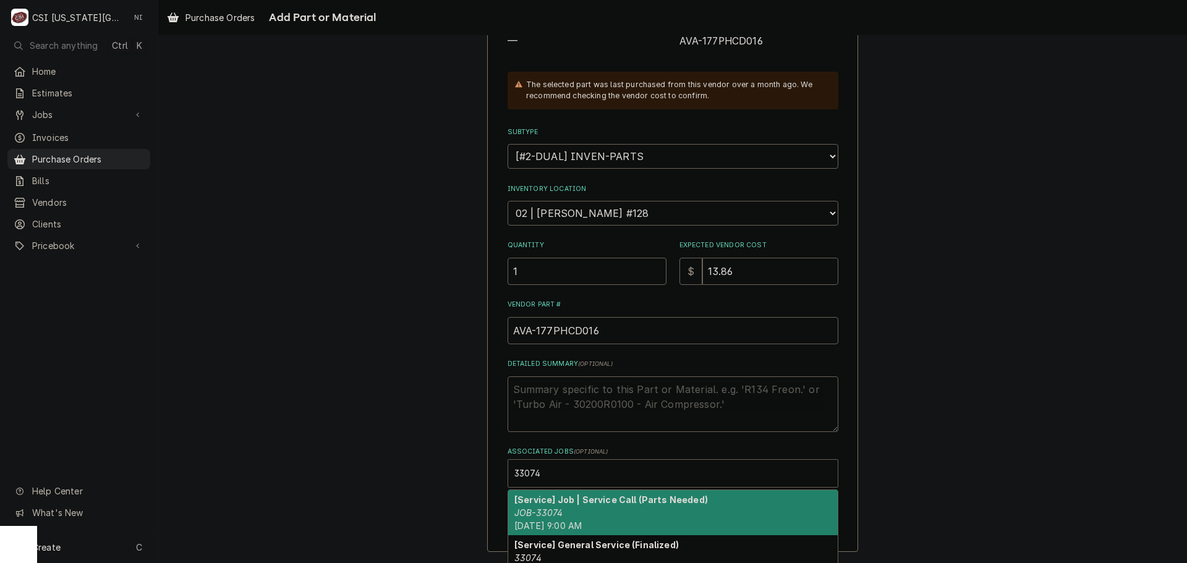
click at [552, 515] on em "JOB-33074" at bounding box center [539, 513] width 48 height 11
type textarea "x"
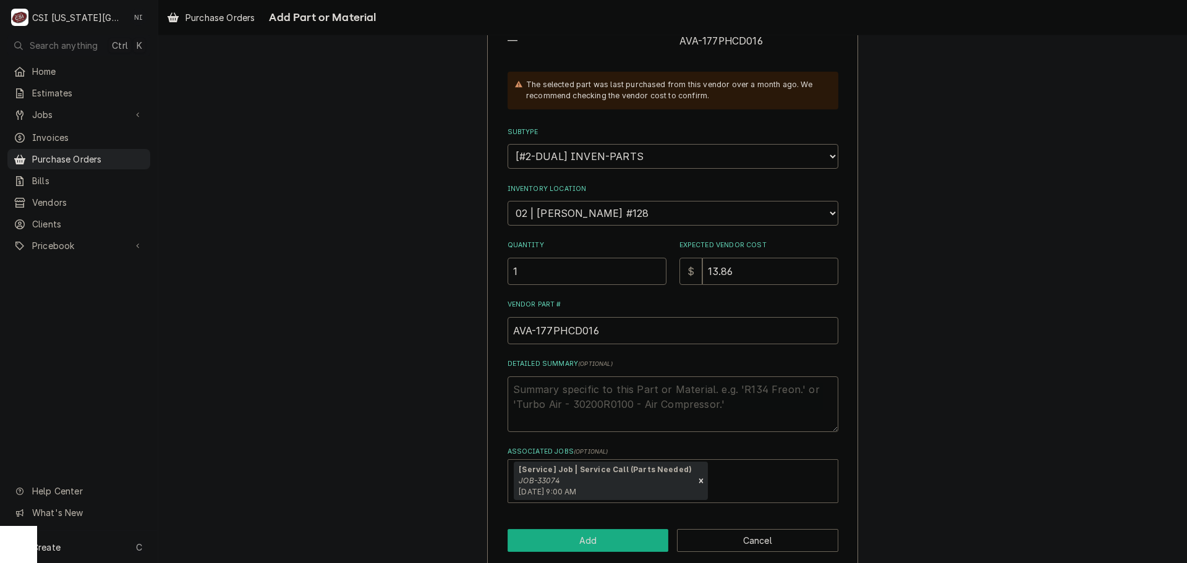
click at [589, 543] on button "Add" at bounding box center [588, 540] width 161 height 23
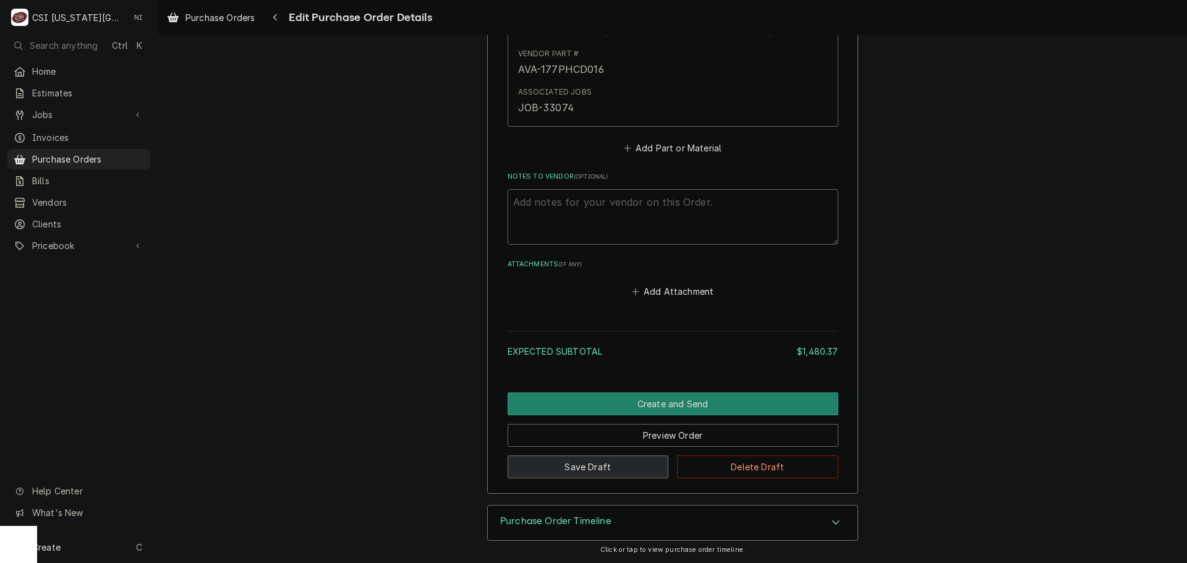
drag, startPoint x: 576, startPoint y: 465, endPoint x: 474, endPoint y: 187, distance: 295.8
click at [576, 465] on button "Save Draft" at bounding box center [588, 467] width 161 height 23
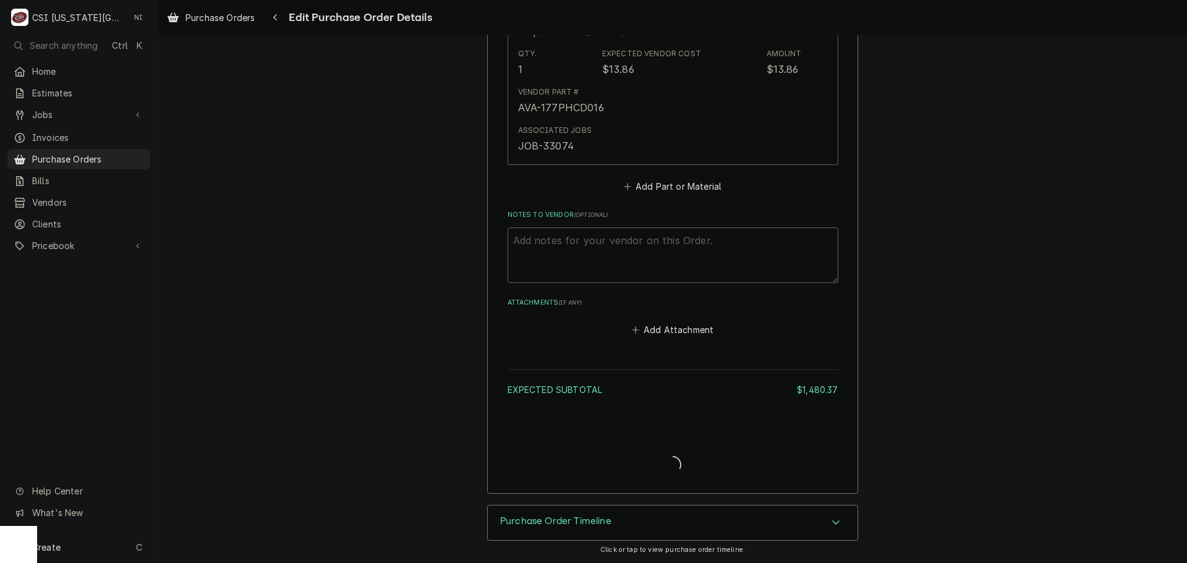
type textarea "x"
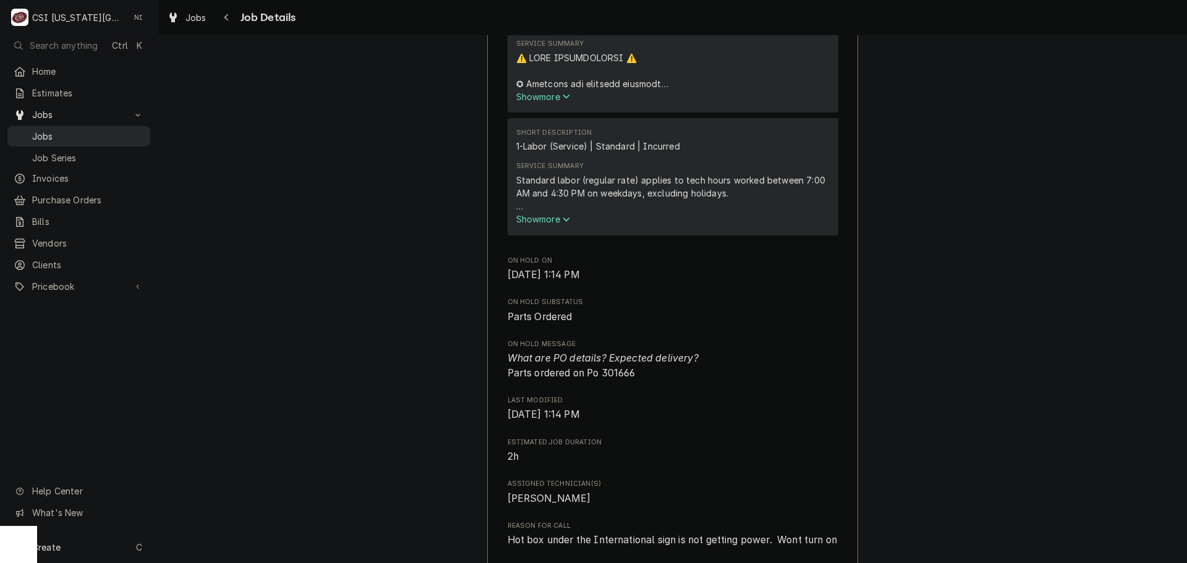
scroll to position [495, 0]
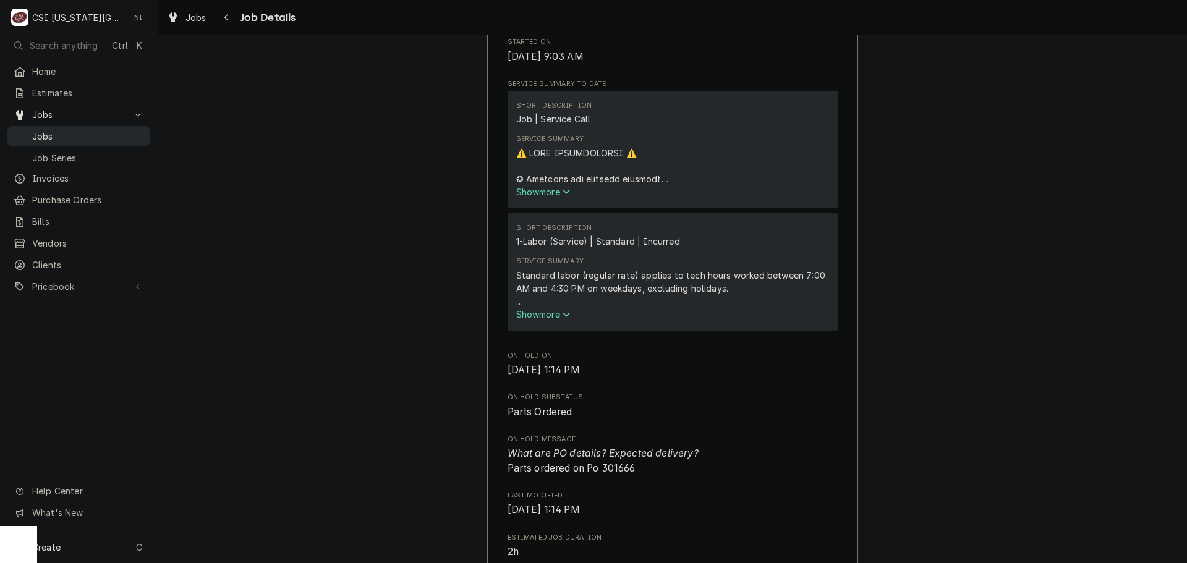
click at [61, 132] on span "Jobs" at bounding box center [88, 136] width 112 height 13
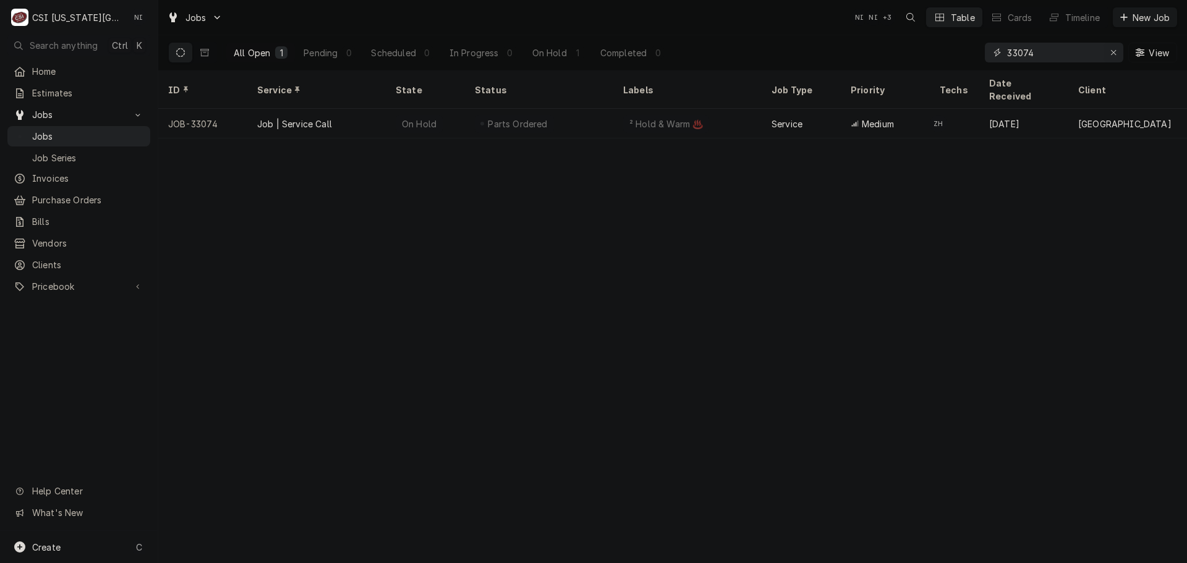
click at [1114, 52] on icon "Erase input" at bounding box center [1113, 52] width 5 height 5
click at [1100, 51] on input "Dynamic Content Wrapper" at bounding box center [1053, 53] width 93 height 20
paste input "33019"
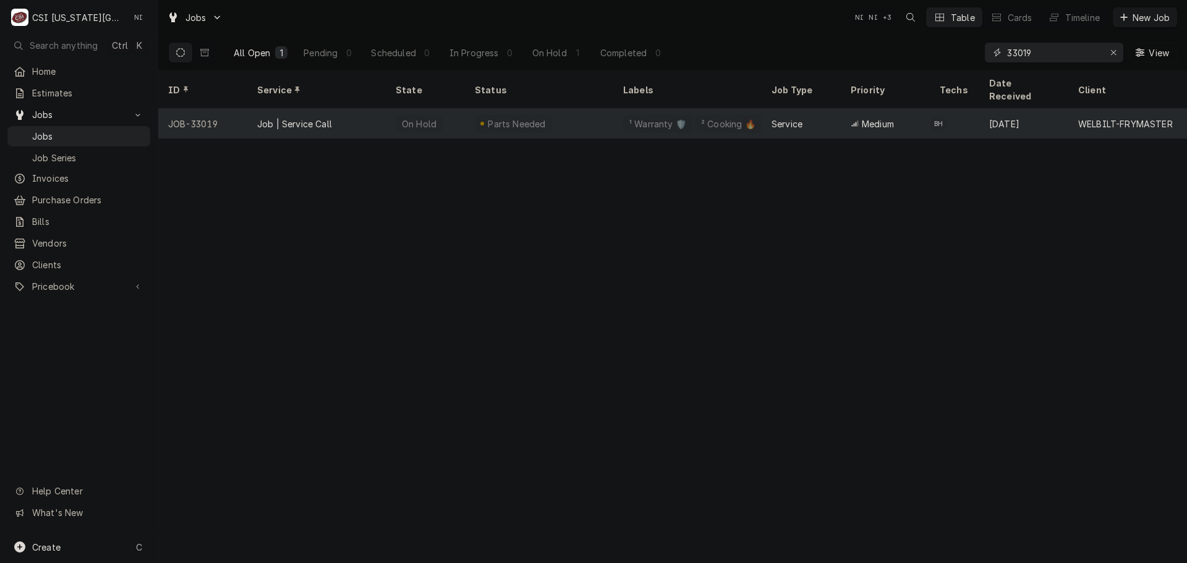
type input "33019"
click at [597, 118] on div "Parts Needed" at bounding box center [539, 124] width 148 height 30
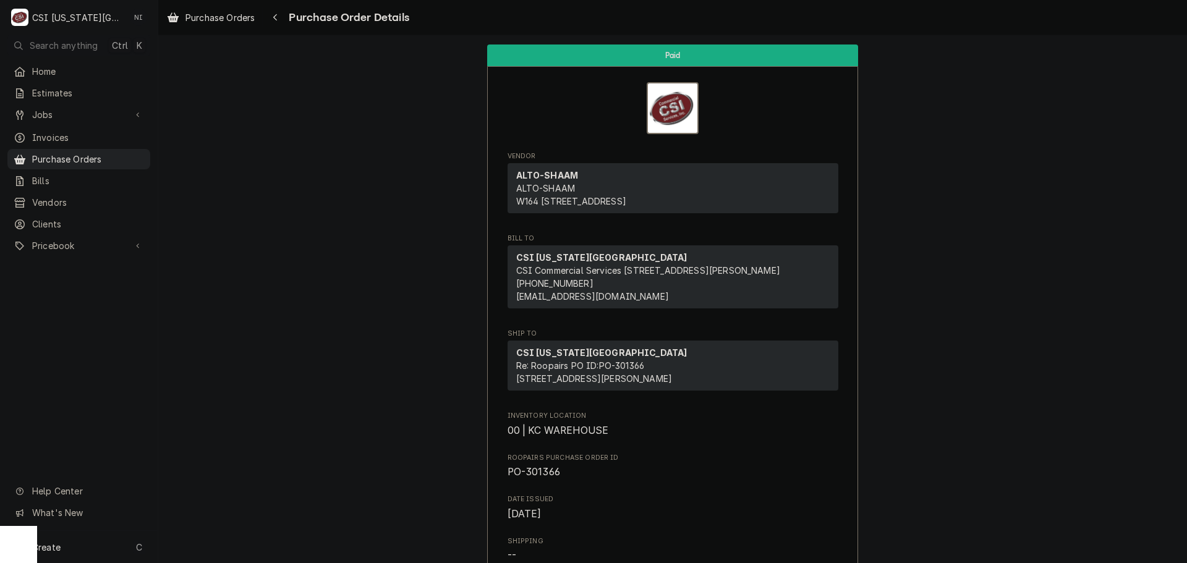
drag, startPoint x: 121, startPoint y: 158, endPoint x: 440, endPoint y: 130, distance: 321.0
click at [121, 158] on span "Purchase Orders" at bounding box center [88, 159] width 112 height 13
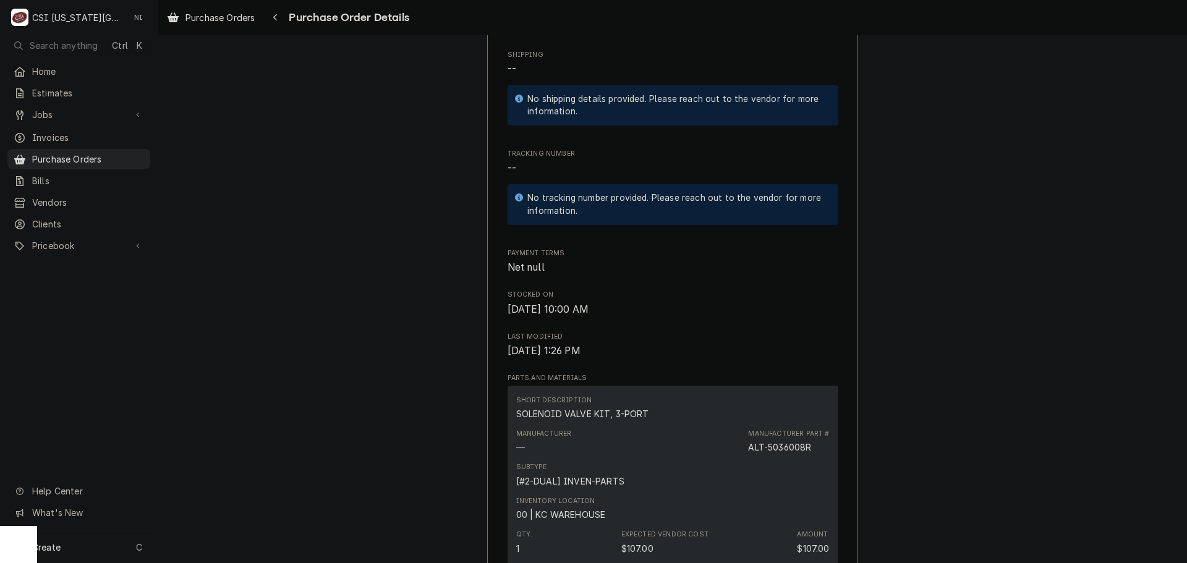
scroll to position [680, 0]
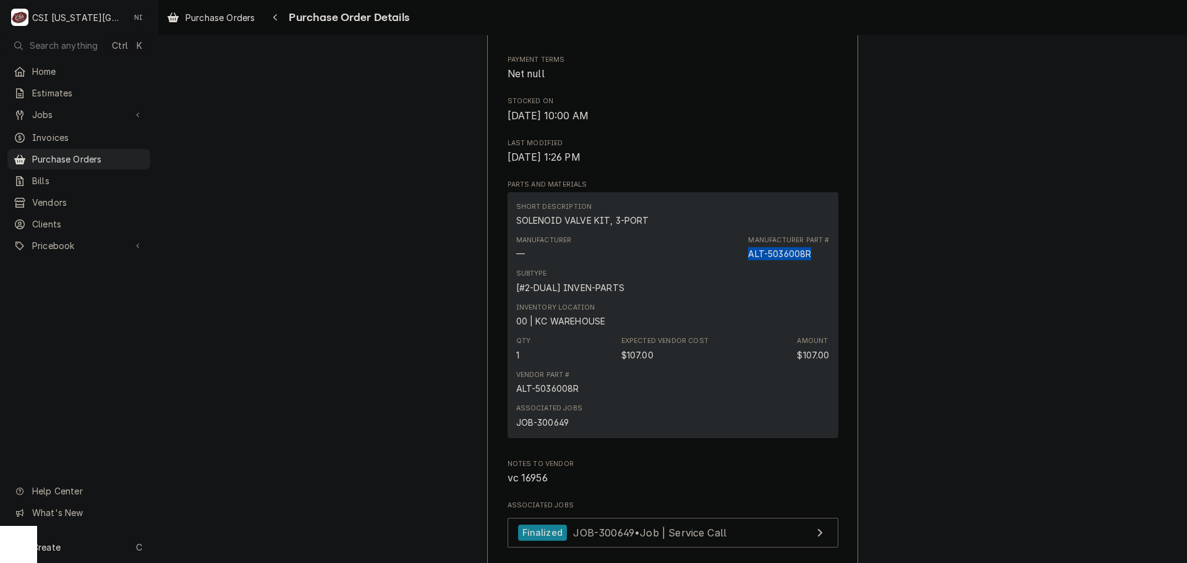
drag, startPoint x: 808, startPoint y: 293, endPoint x: 746, endPoint y: 296, distance: 61.9
click at [748, 260] on div "Manufacturer Part # ALT-5036008R" at bounding box center [788, 248] width 81 height 25
copy div "ALT-5036008R"
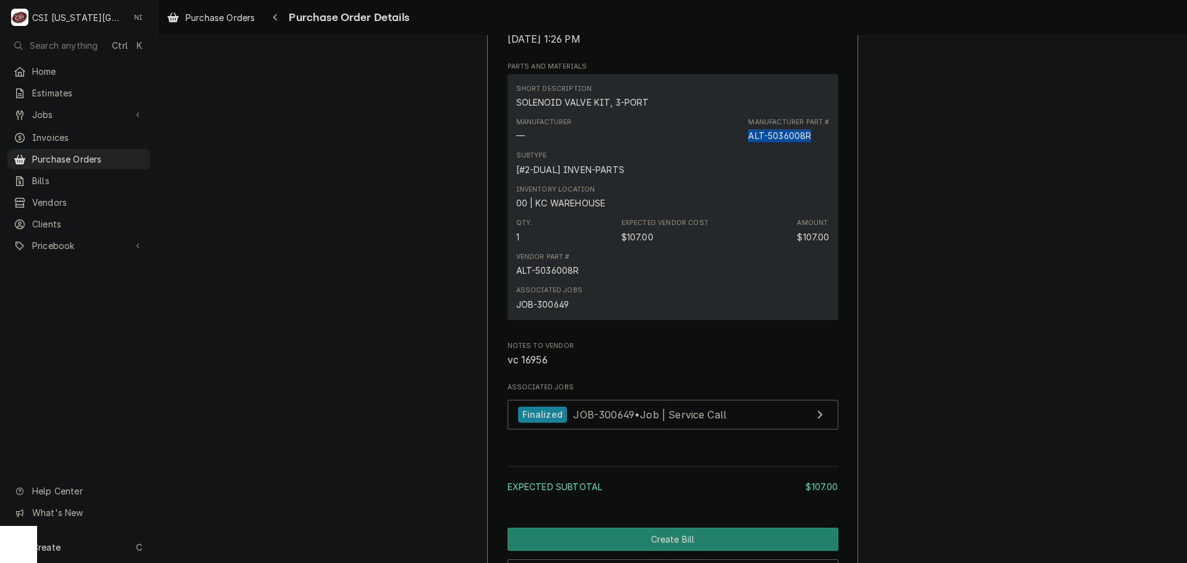
scroll to position [928, 0]
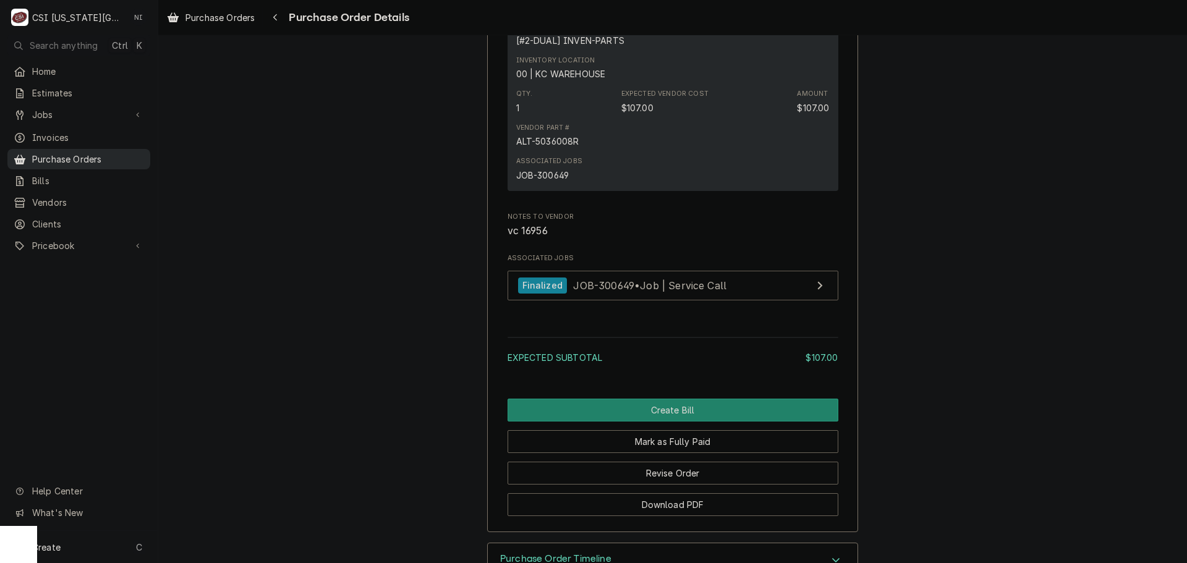
click at [86, 155] on span "Purchase Orders" at bounding box center [88, 159] width 112 height 13
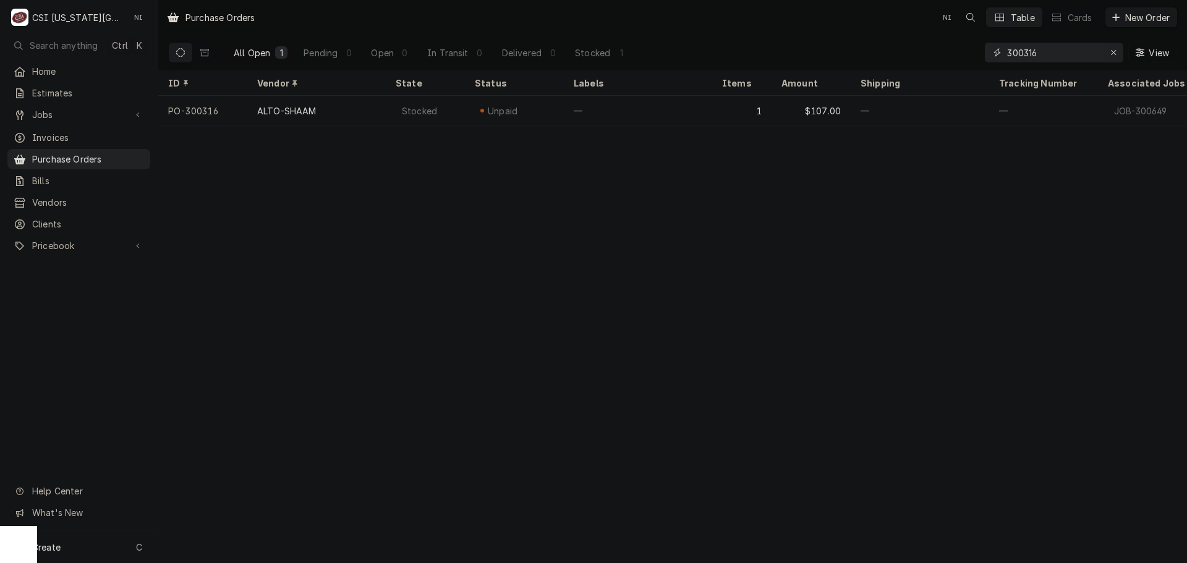
click at [1114, 53] on icon "Erase input" at bounding box center [1114, 52] width 7 height 9
drag, startPoint x: 1104, startPoint y: 52, endPoint x: 1093, endPoint y: 51, distance: 10.5
click at [1100, 52] on input "Dynamic Content Wrapper" at bounding box center [1053, 53] width 93 height 20
paste input "8072484"
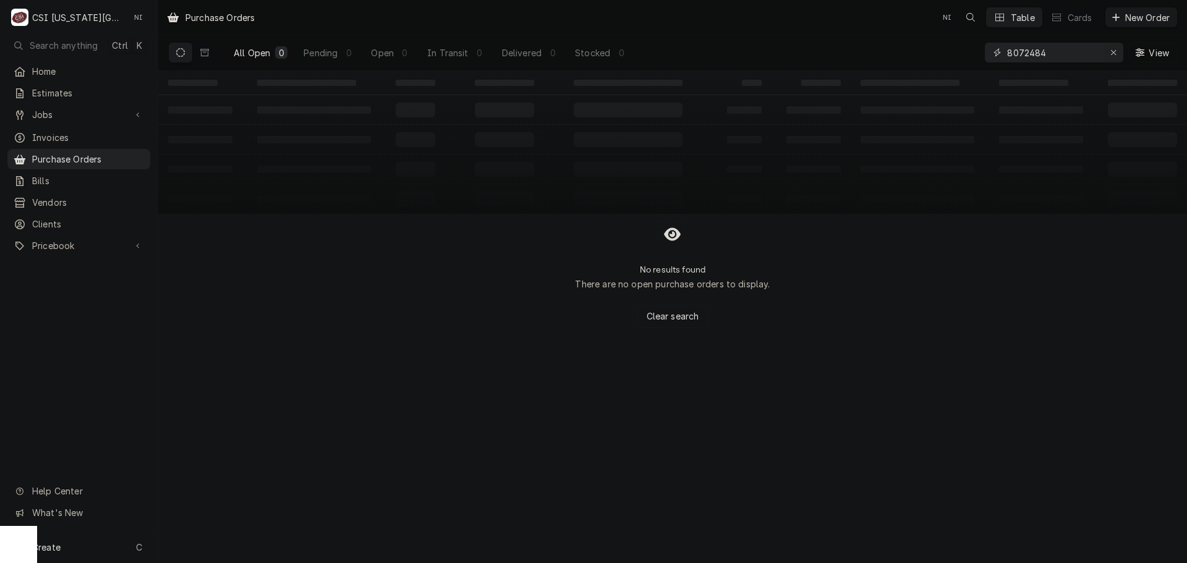
type input "8072484"
click at [1112, 56] on icon "Erase input" at bounding box center [1114, 52] width 7 height 9
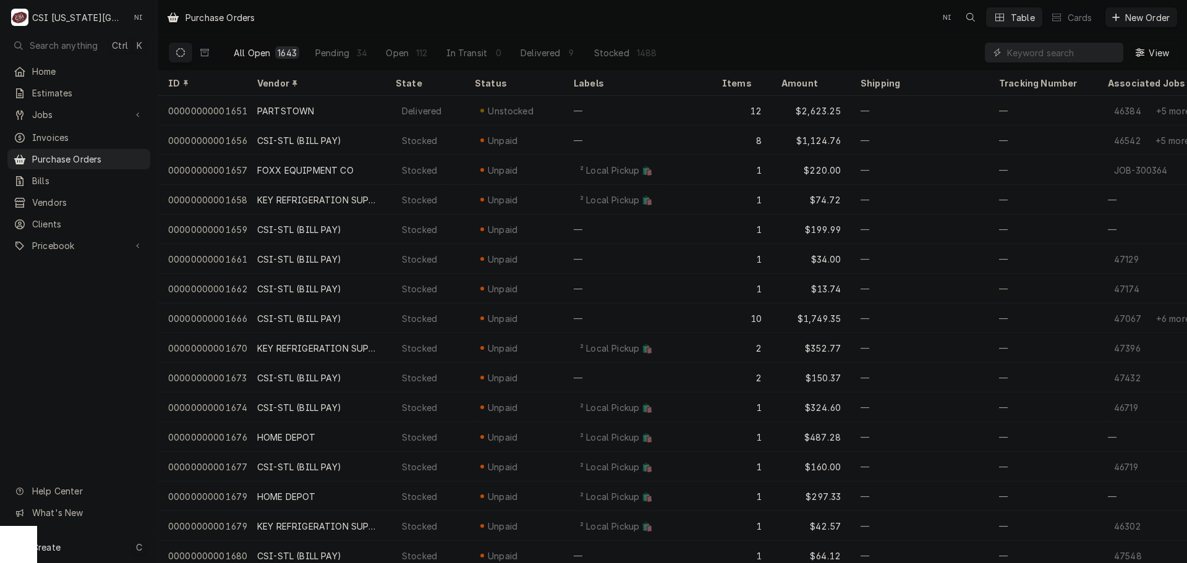
click at [120, 544] on div "Create C" at bounding box center [79, 547] width 158 height 32
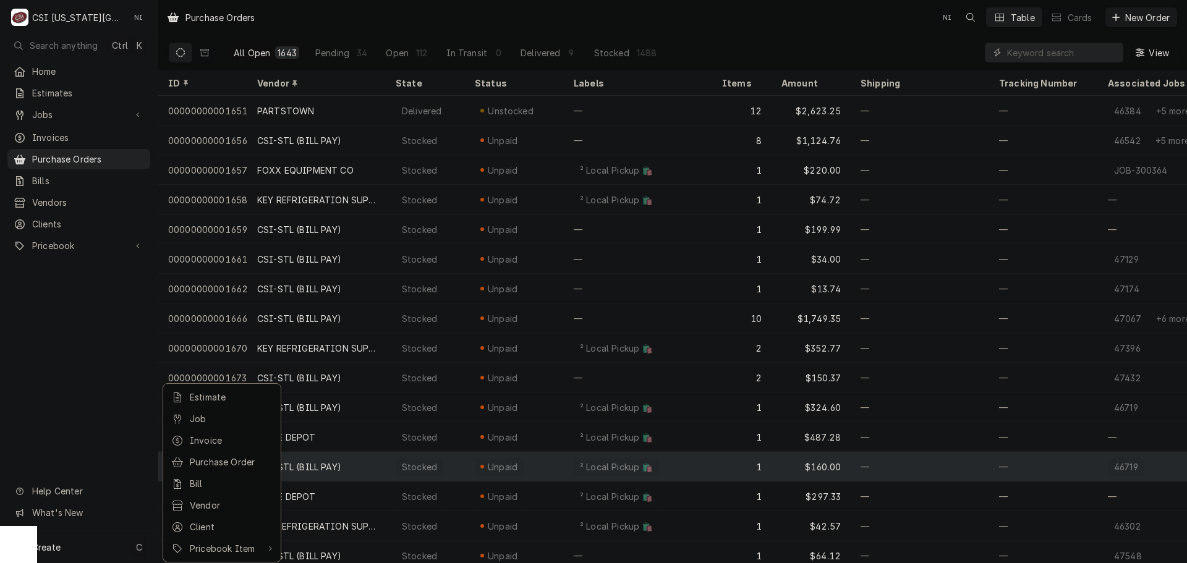
click at [219, 468] on link "Purchase Order" at bounding box center [221, 462] width 111 height 20
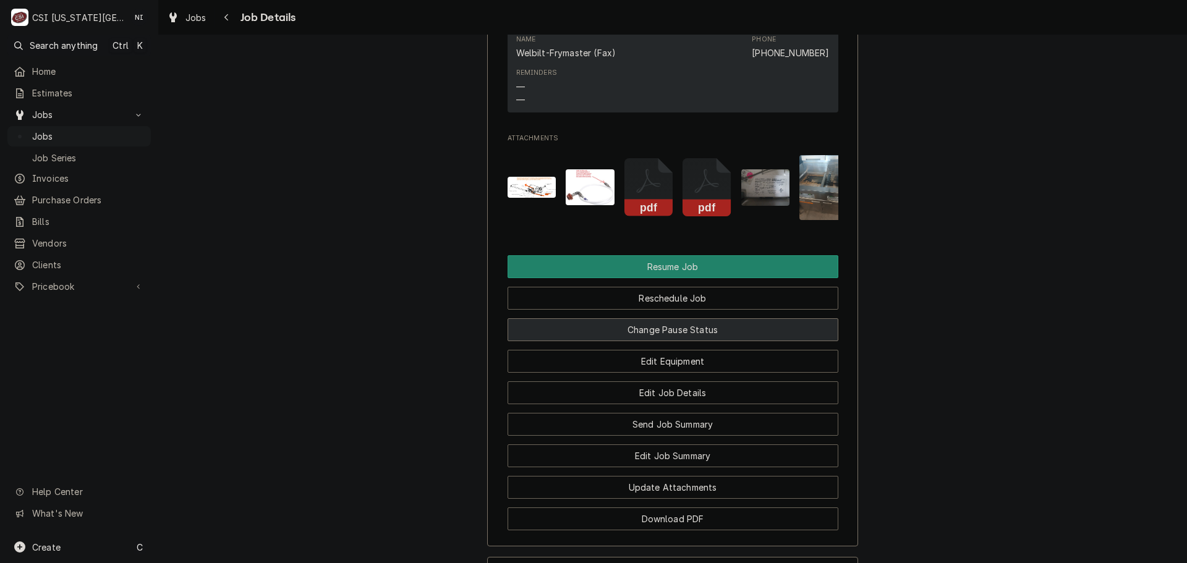
scroll to position [2659, 0]
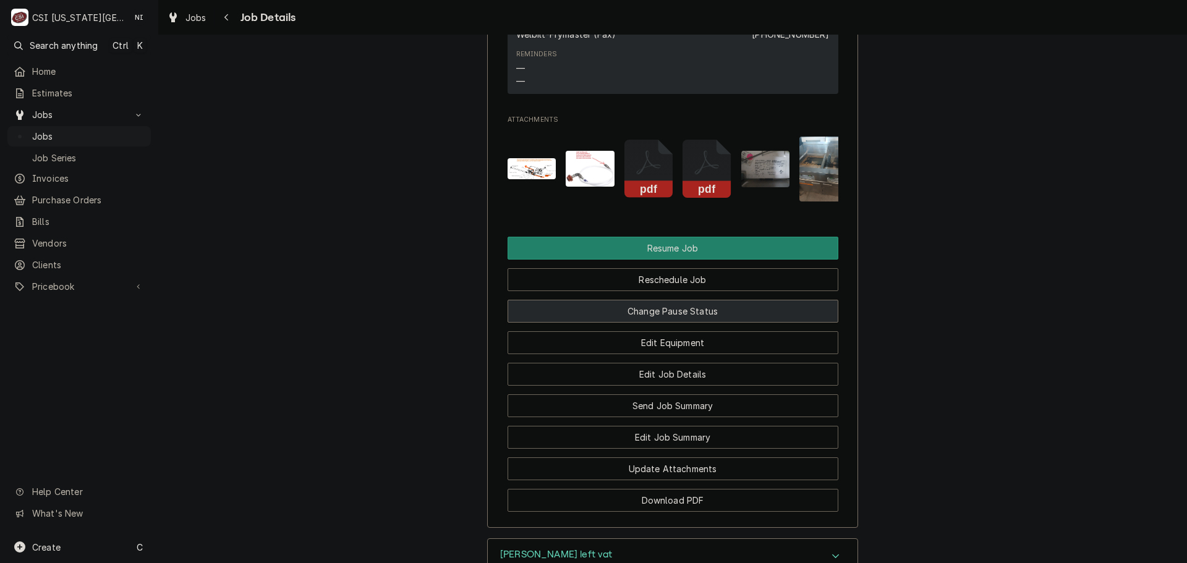
click at [664, 300] on button "Change Pause Status" at bounding box center [673, 311] width 331 height 23
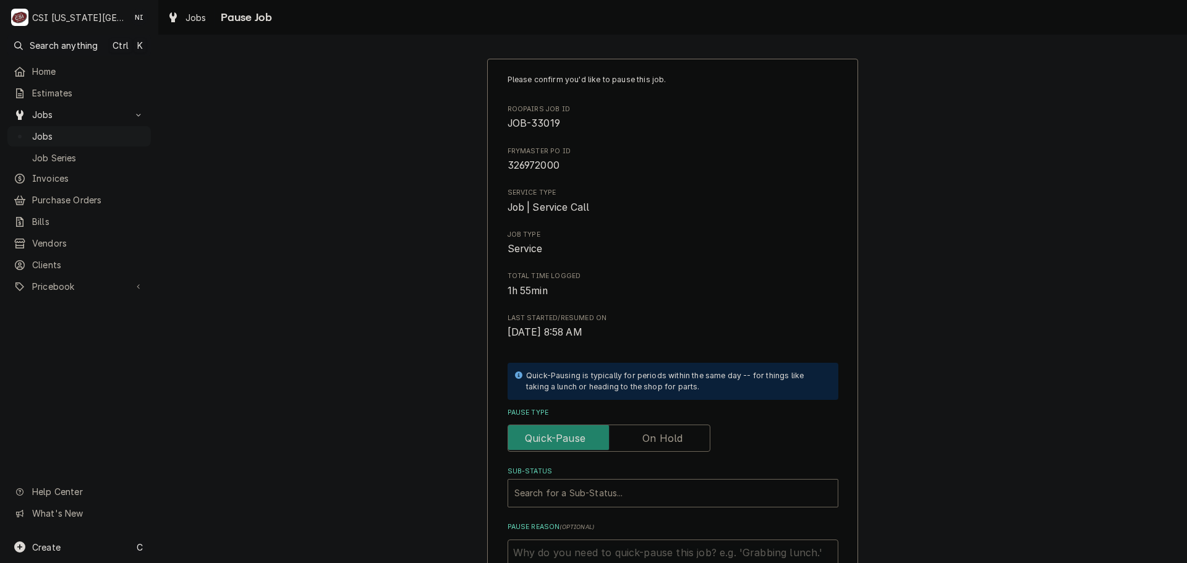
drag, startPoint x: 659, startPoint y: 440, endPoint x: 651, endPoint y: 476, distance: 36.9
click at [659, 441] on label "Pause Type" at bounding box center [609, 438] width 203 height 27
click at [659, 441] on input "Pause Type" at bounding box center [609, 438] width 192 height 27
checkbox input "true"
click at [649, 489] on div "Sub-Status" at bounding box center [673, 493] width 317 height 22
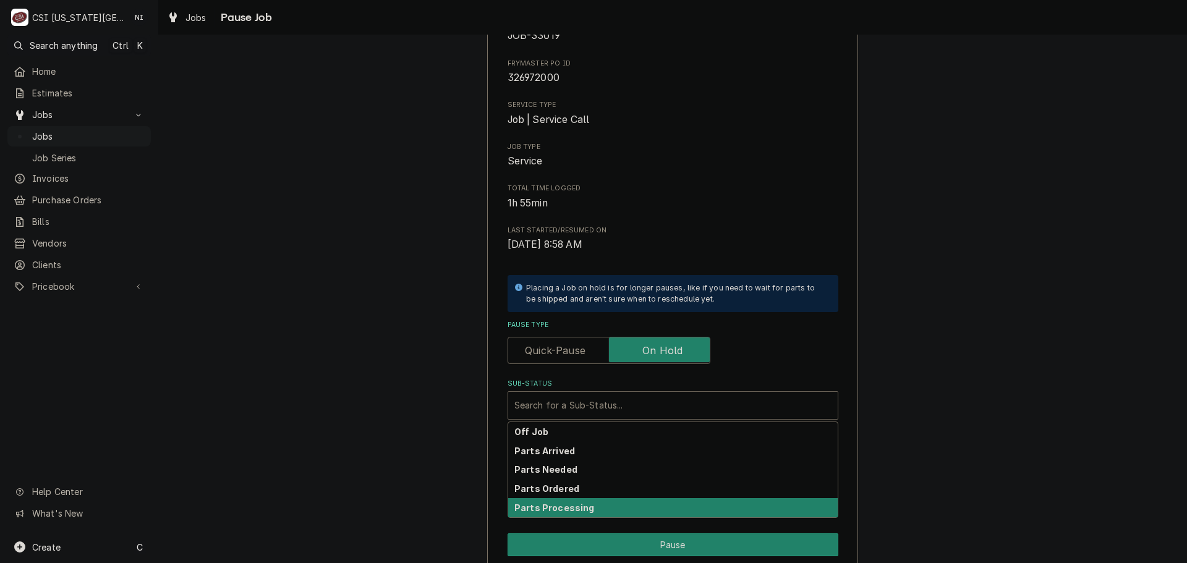
scroll to position [171, 0]
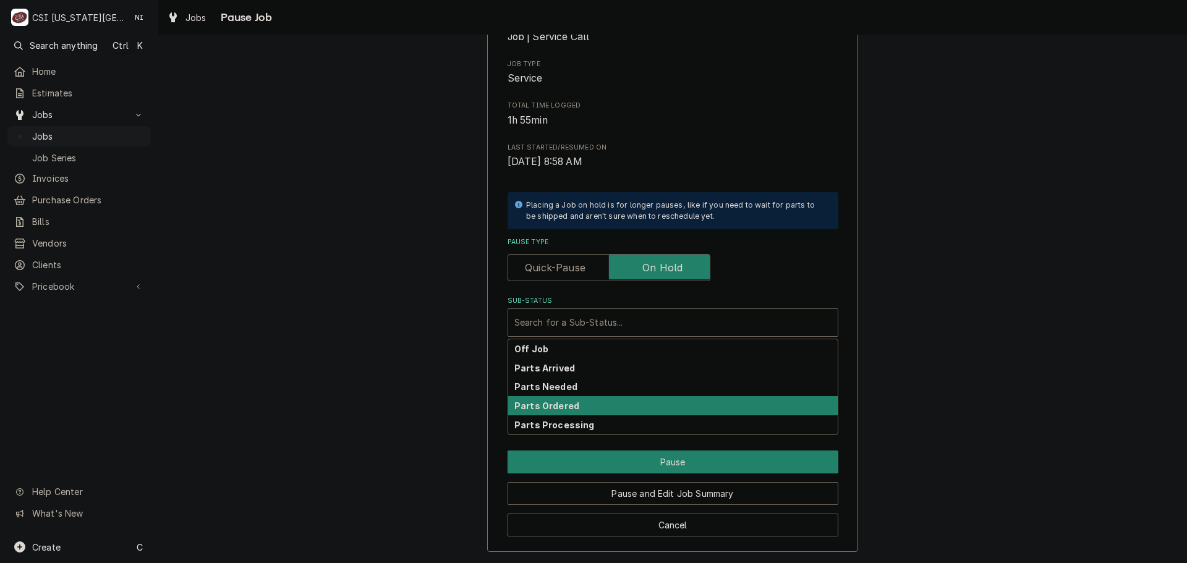
click at [563, 413] on div "Parts Ordered" at bounding box center [673, 405] width 330 height 19
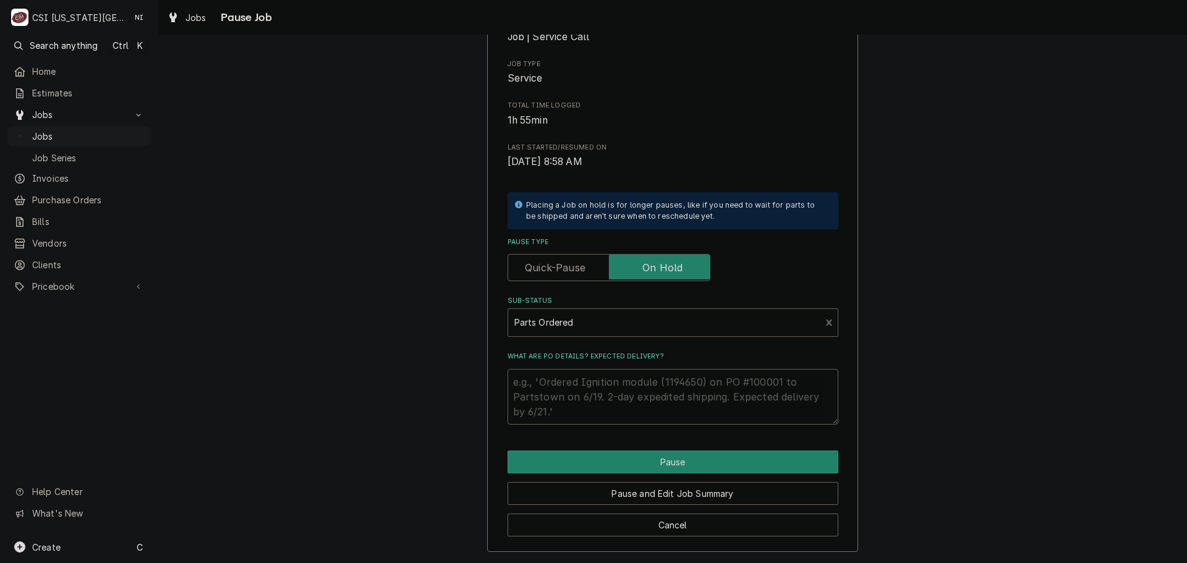
click at [558, 369] on textarea "What are PO details? Expected delivery?" at bounding box center [673, 397] width 331 height 56
type textarea "x"
type textarea "p"
type textarea "x"
type textarea "pA"
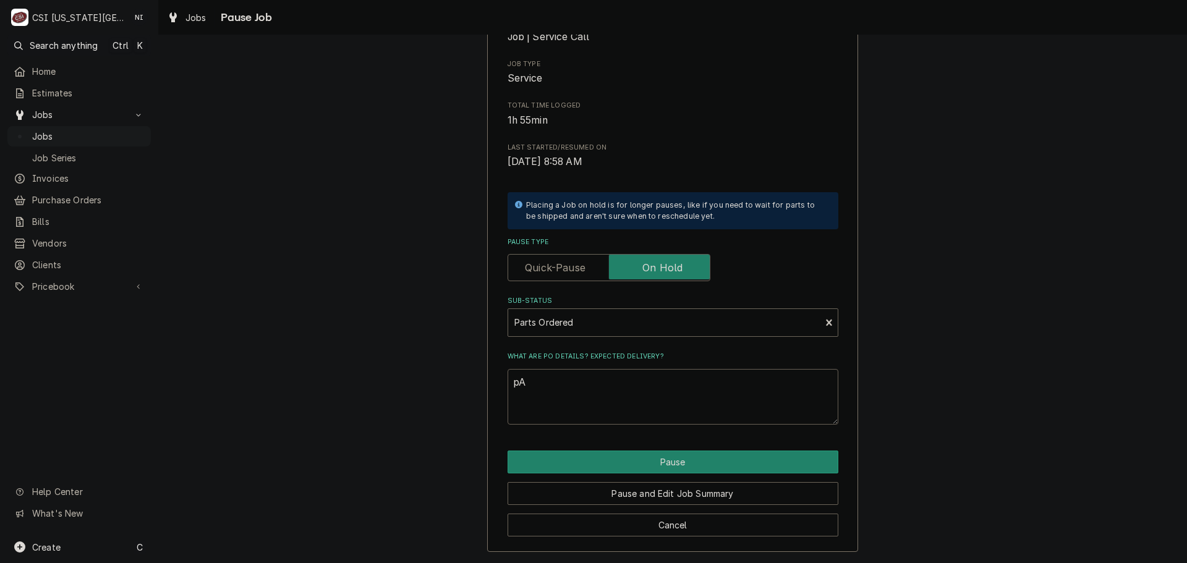
type textarea "x"
type textarea "pAR"
type textarea "x"
type textarea "pART"
type textarea "x"
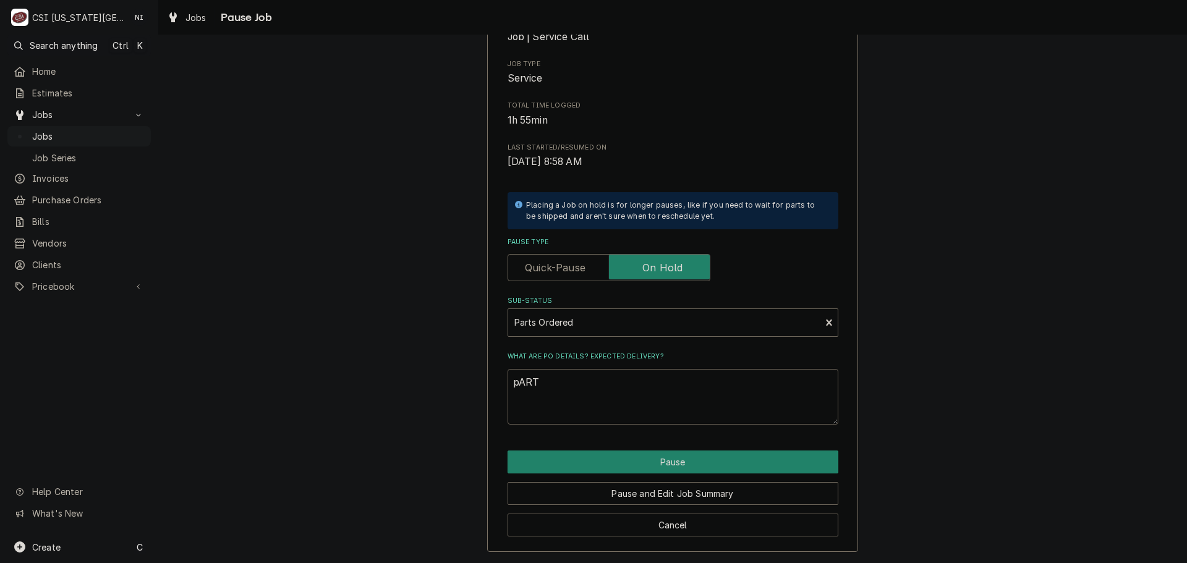
type textarea "pARTS"
type textarea "x"
type textarea "pARTS"
type textarea "x"
type textarea "pARTS ="
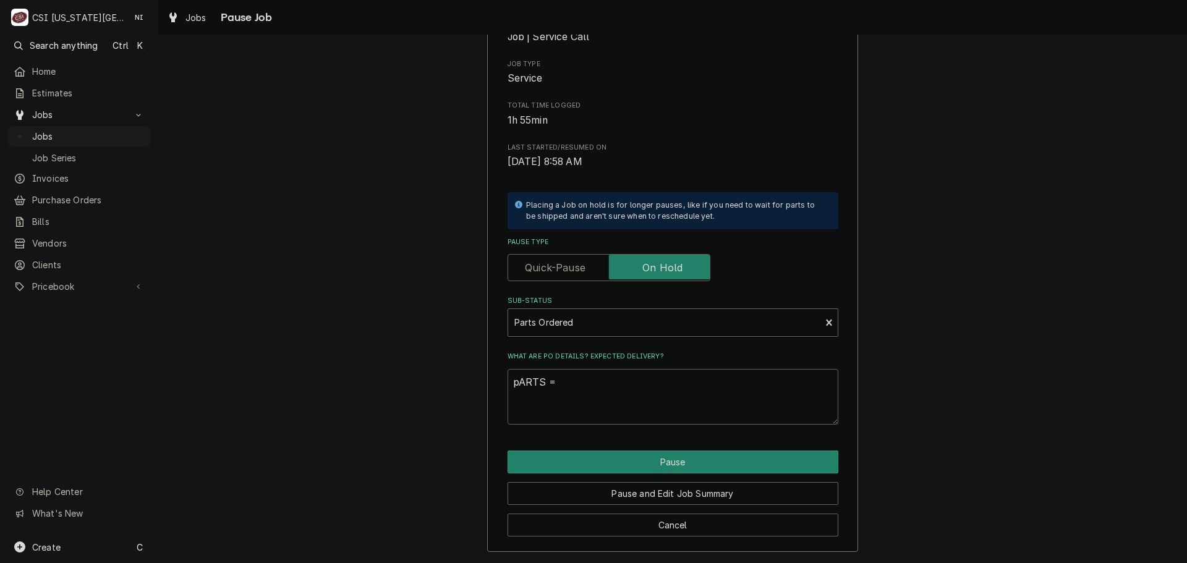
type textarea "x"
type textarea "pARTS"
type textarea "x"
type textarea "pARTS"
type textarea "x"
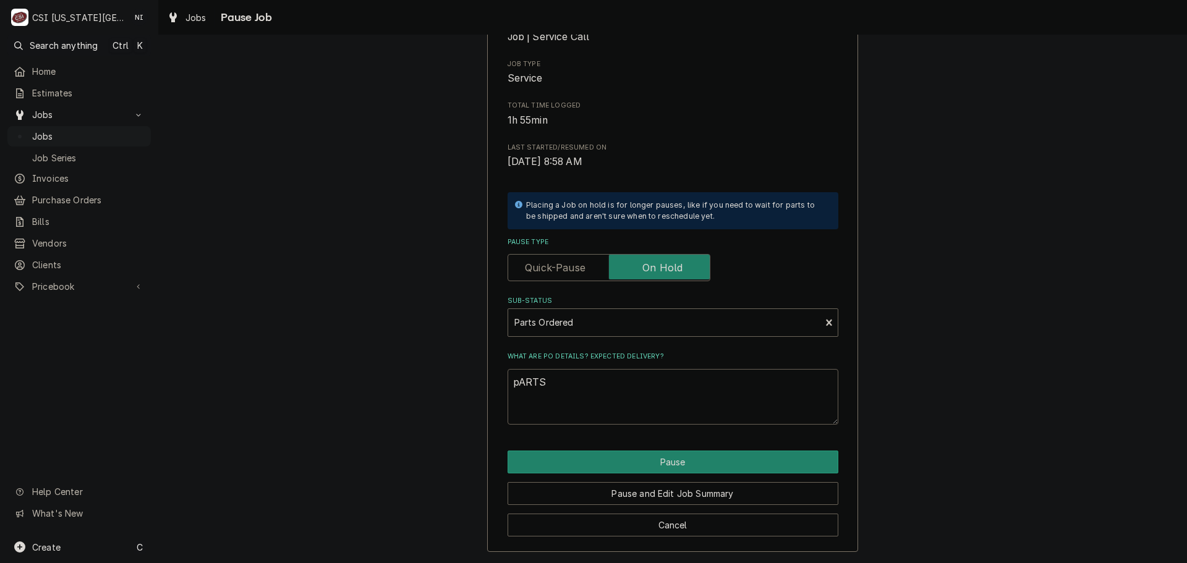
type textarea "pART"
type textarea "x"
type textarea "pAR"
type textarea "x"
type textarea "pA"
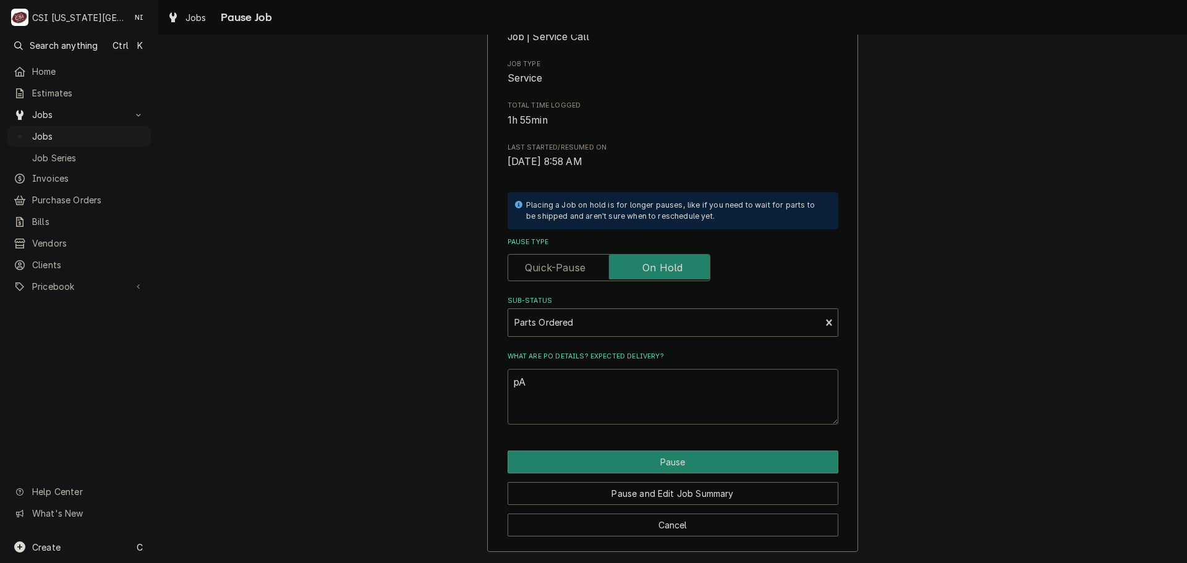
type textarea "x"
type textarea "p"
type textarea "x"
type textarea "p"
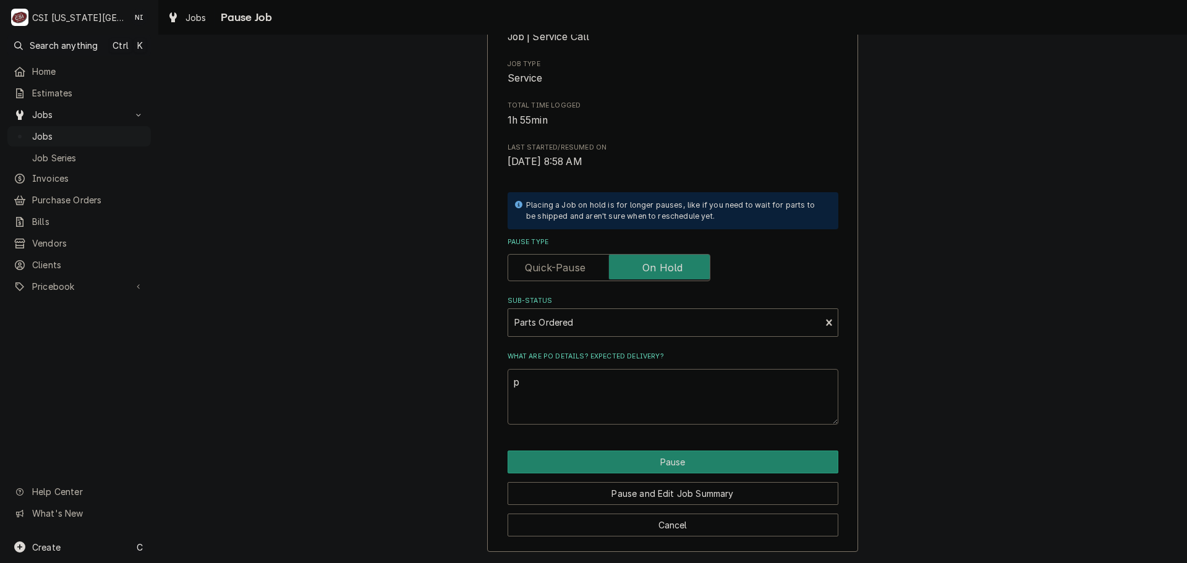
type textarea "x"
type textarea "pa"
type textarea "x"
type textarea "pars"
type textarea "x"
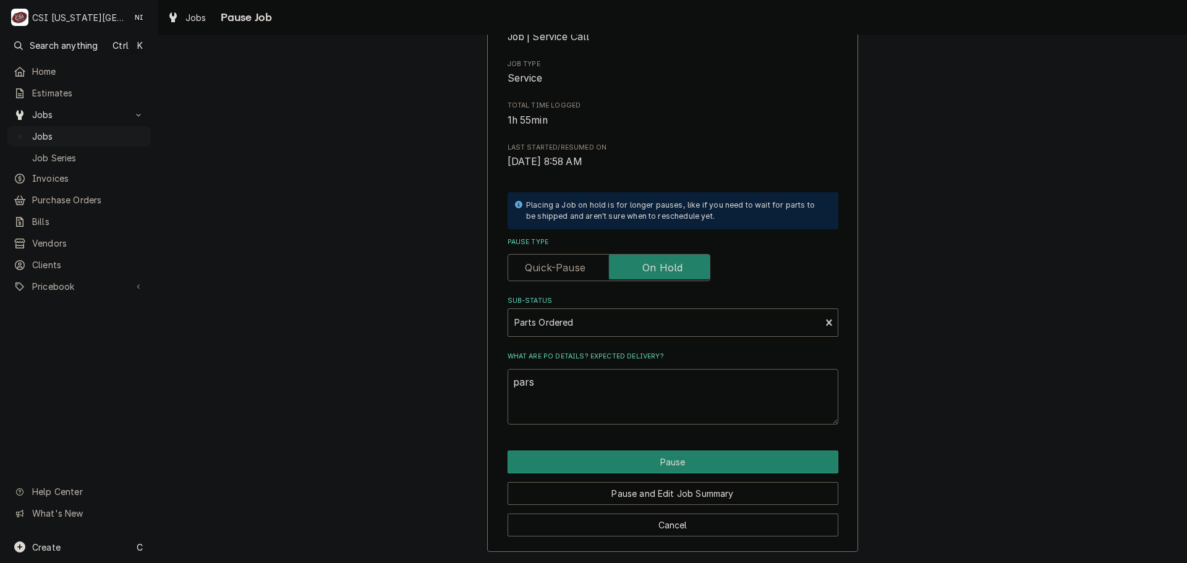
type textarea "parst"
type textarea "x"
type textarea "parst"
type textarea "x"
type textarea "parst"
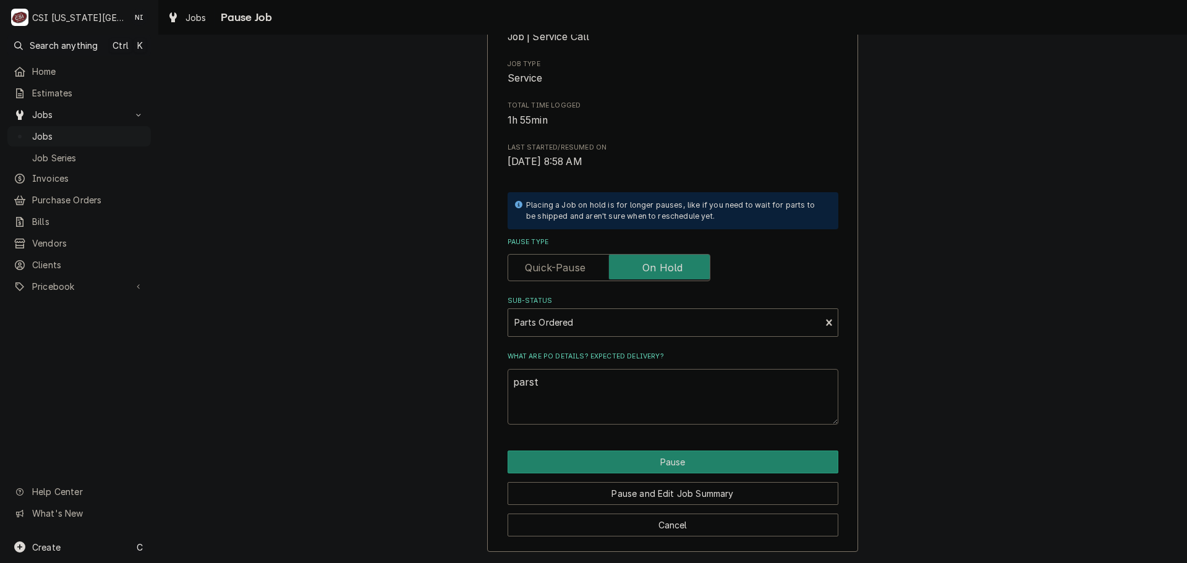
type textarea "x"
type textarea "pars"
type textarea "x"
type textarea "par"
type textarea "x"
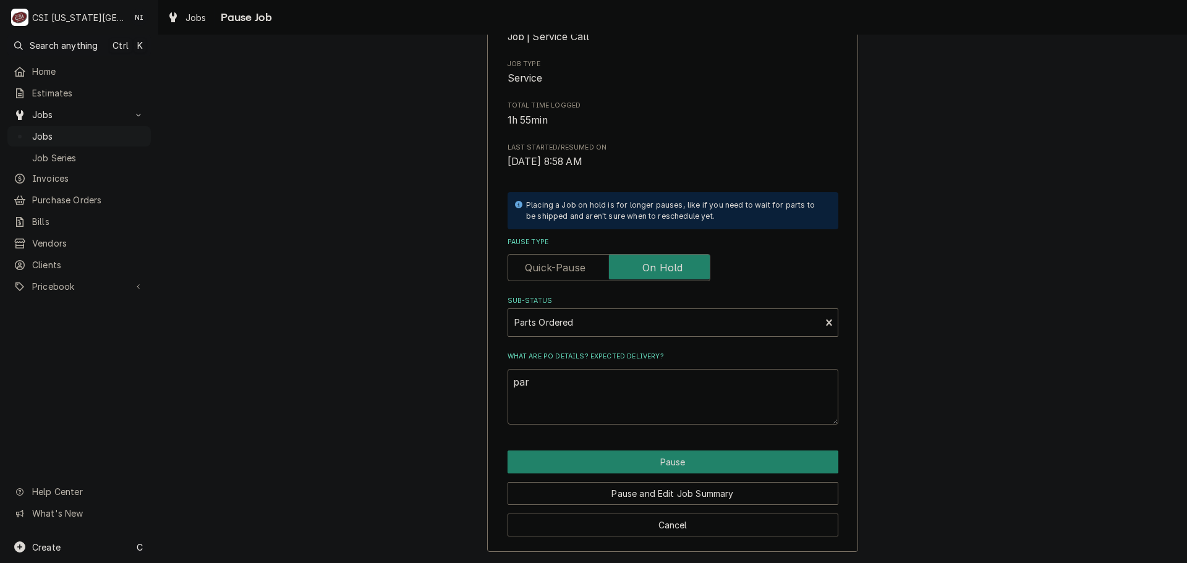
type textarea "pa"
type textarea "x"
type textarea "p"
type textarea "x"
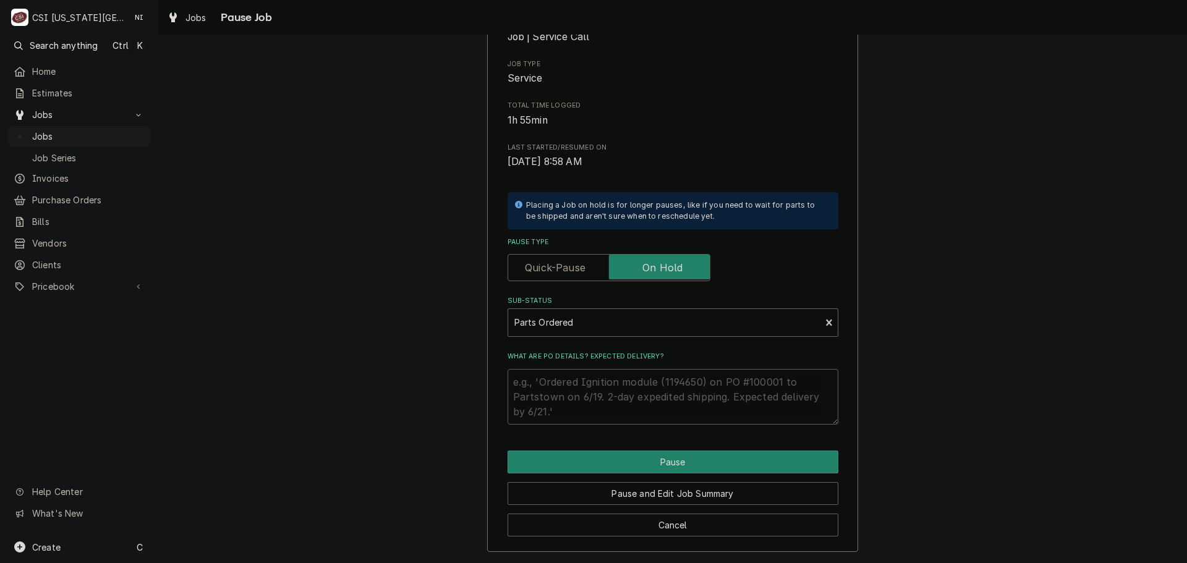
type textarea "P"
type textarea "x"
type textarea "Pa"
type textarea "x"
type textarea "Par"
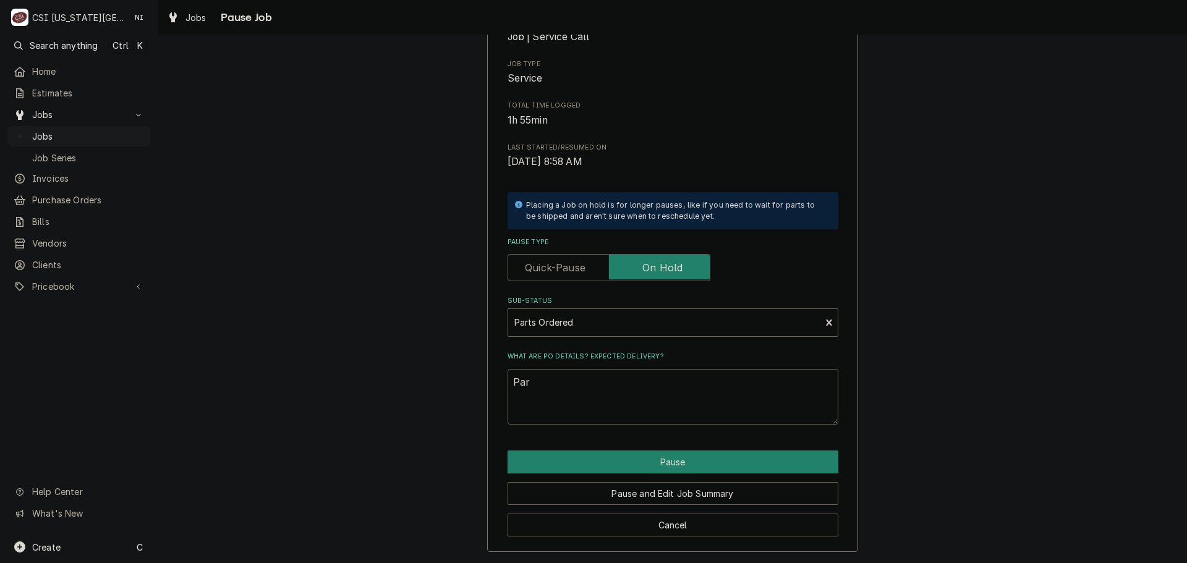
type textarea "x"
type textarea "Part"
type textarea "x"
type textarea "Parts"
type textarea "x"
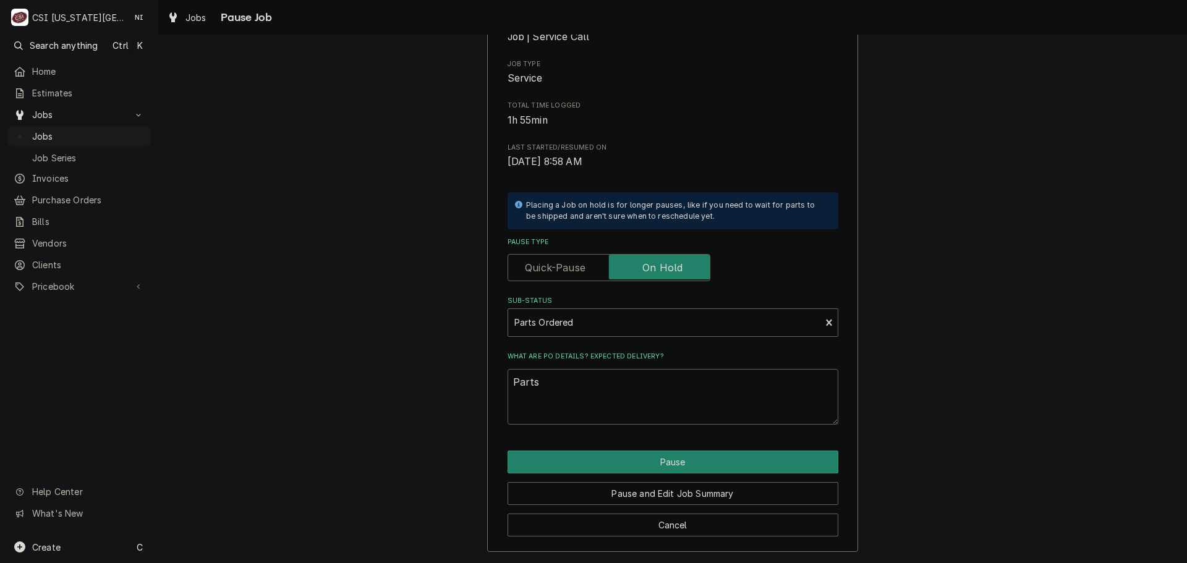
type textarea "Parts o"
type textarea "x"
type textarea "Parts or"
type textarea "x"
type textarea "Parts ord"
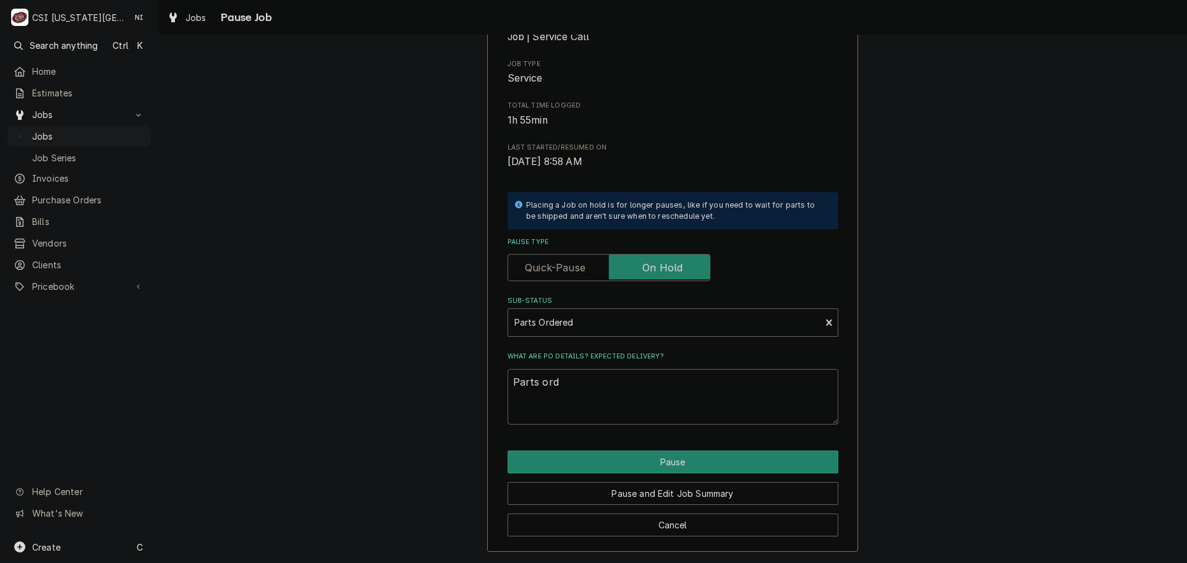
type textarea "x"
type textarea "Parts orde"
type textarea "x"
type textarea "Parts order"
type textarea "x"
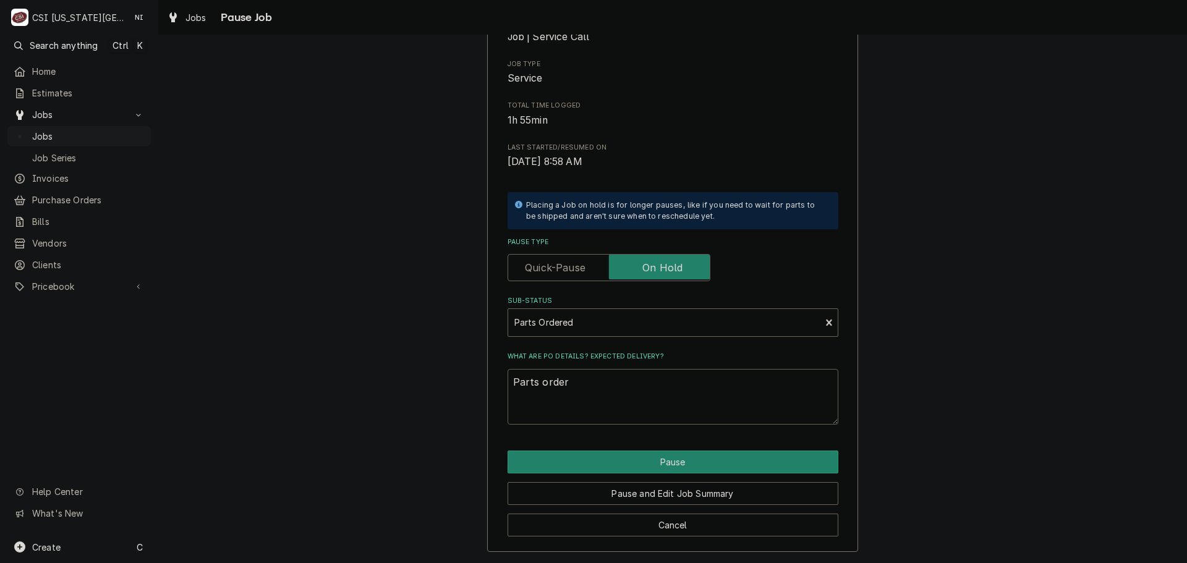
type textarea "Parts orderd"
type textarea "x"
type textarea "Parts orderd"
type textarea "x"
type textarea "Parts orderd"
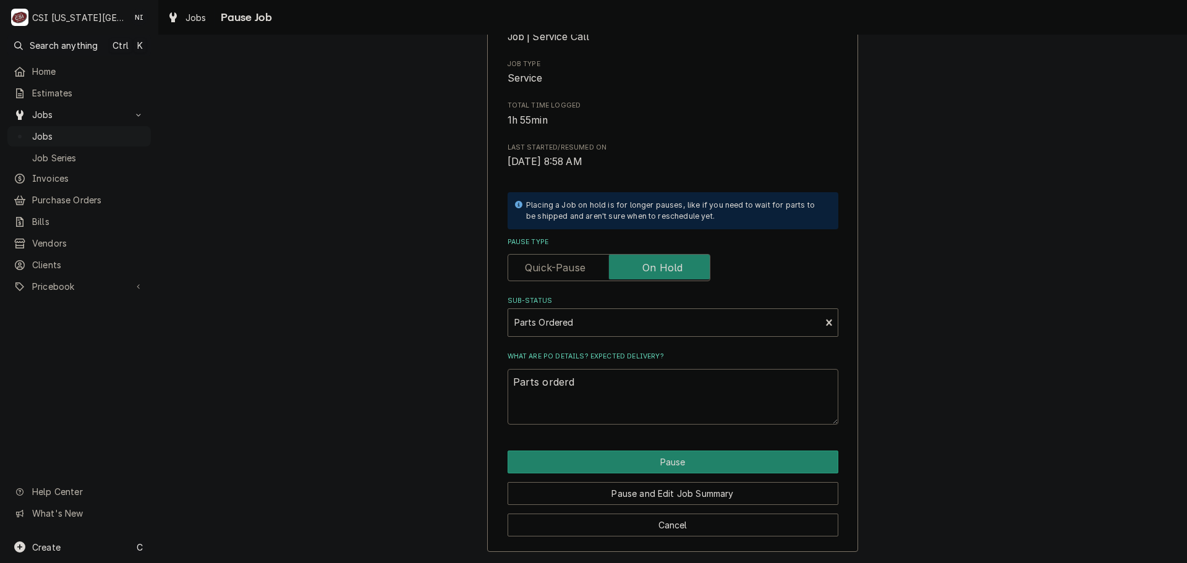
type textarea "x"
type textarea "Parts order"
type textarea "x"
type textarea "Parts ordere"
type textarea "x"
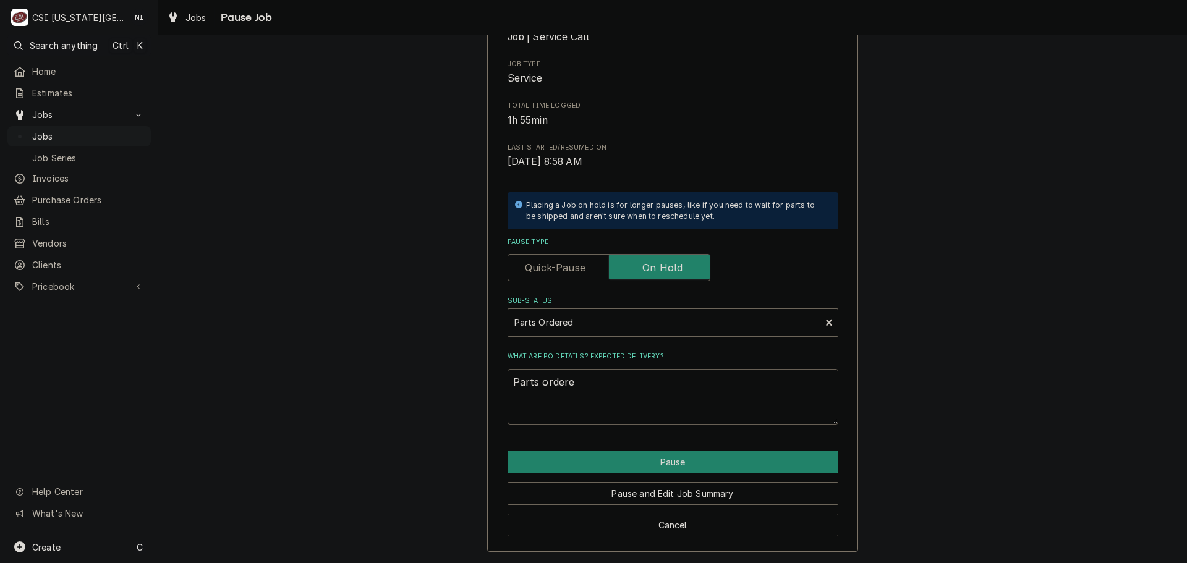
type textarea "Parts ordered"
type textarea "x"
type textarea "Parts ordered"
type textarea "x"
type textarea "Parts ordered N"
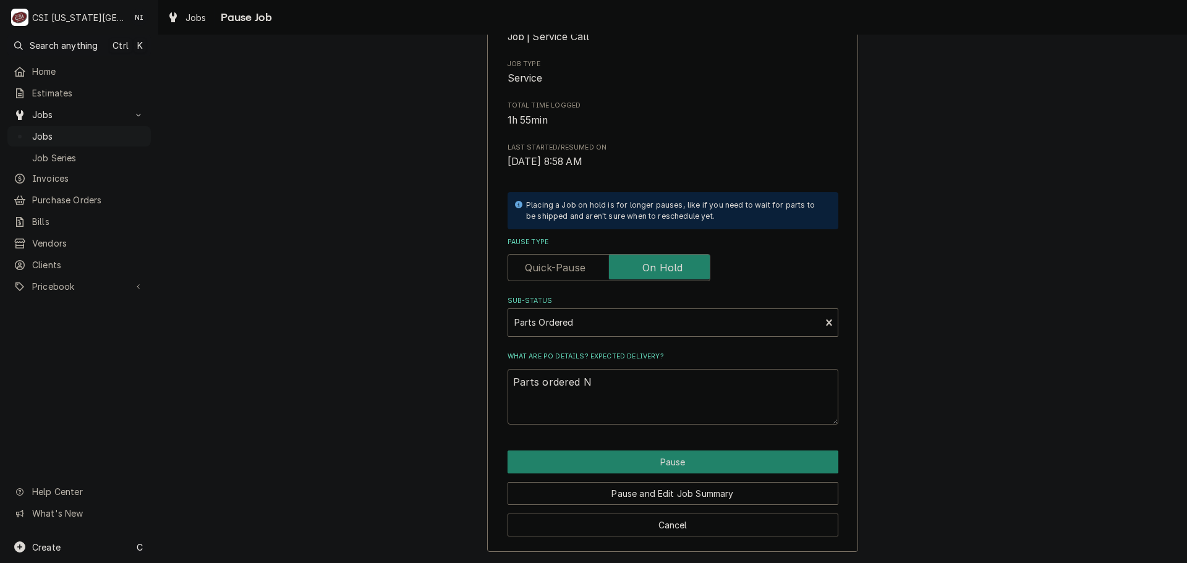
type textarea "x"
type textarea "Parts ordered ND"
type textarea "x"
type textarea "Parts ordered NDA"
type textarea "x"
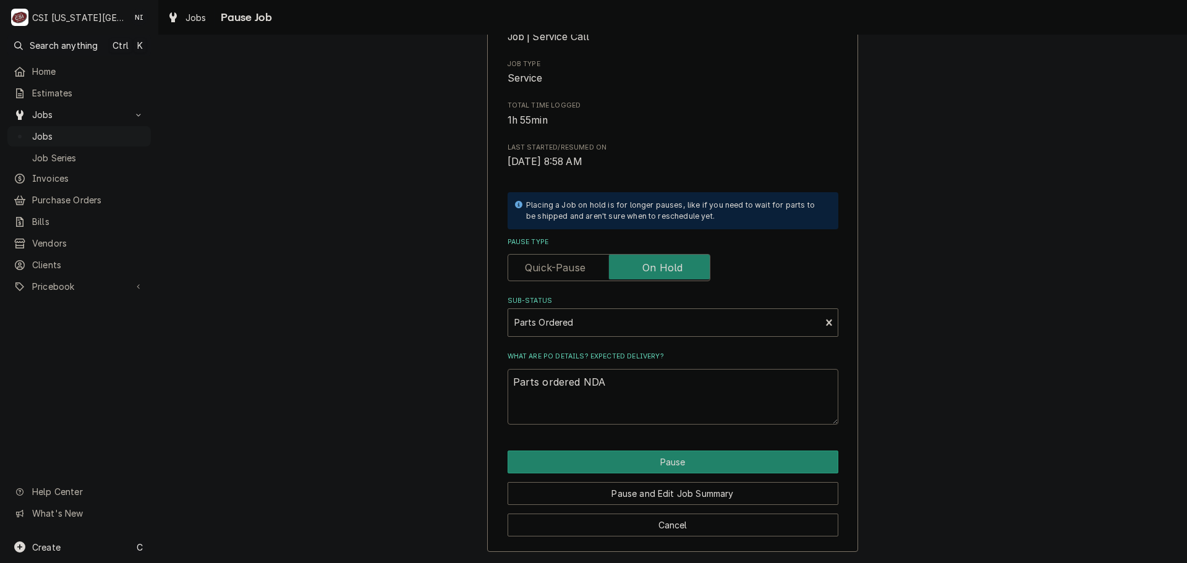
type textarea "Parts ordered NDA"
type textarea "x"
type textarea "Parts ordered NDA o"
type textarea "x"
type textarea "Parts ordered NDA on"
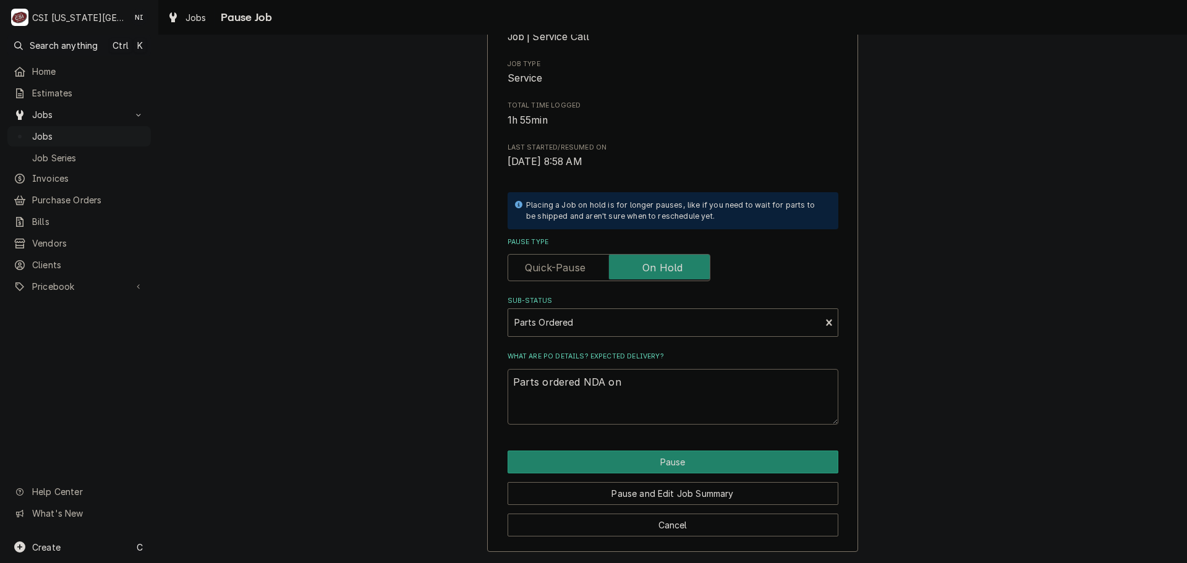
type textarea "x"
type textarea "Parts ordered NDA on"
type textarea "x"
type textarea "Parts ordered NDA on P"
type textarea "x"
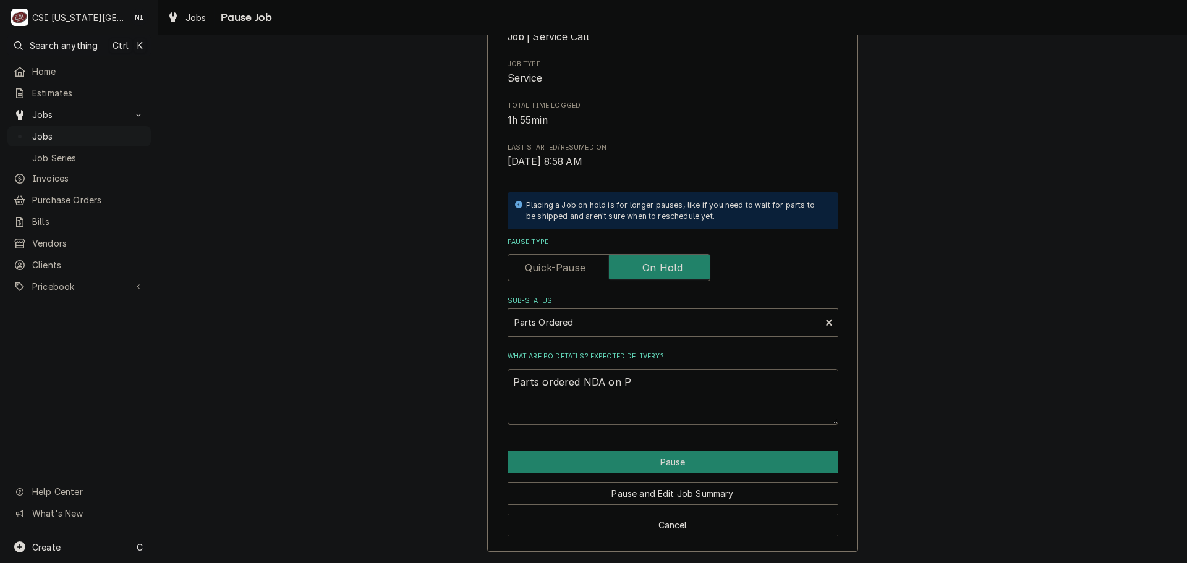
type textarea "Parts ordered NDA on PO"
type textarea "x"
type textarea "Parts ordered NDA on PO"
type textarea "x"
click at [639, 381] on textarea "Parts ordered NDA on PO" at bounding box center [673, 397] width 331 height 56
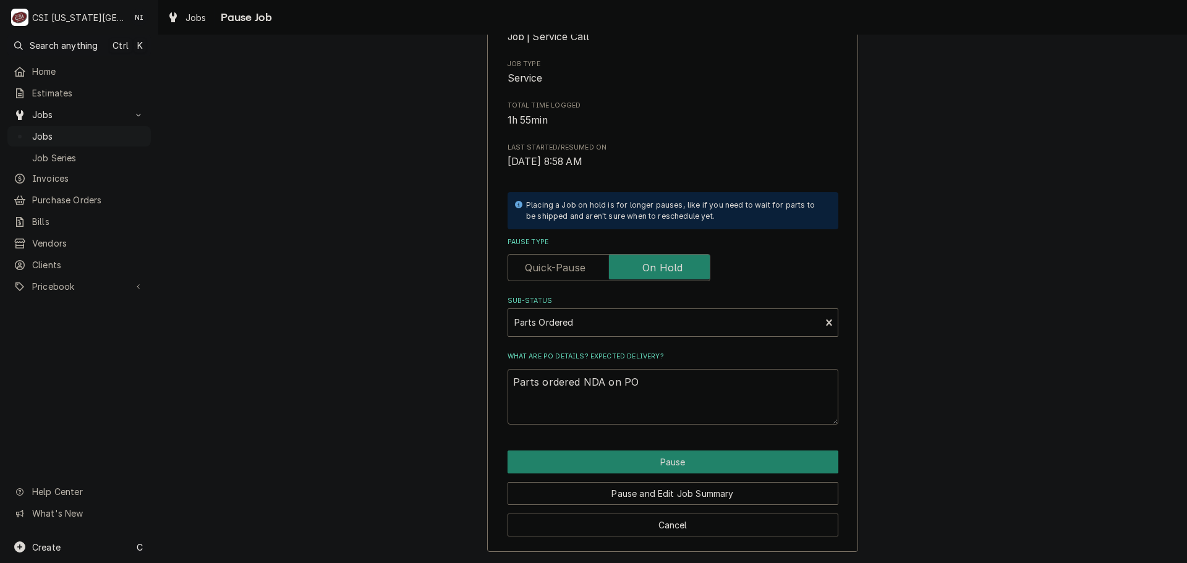
type textarea "Parts ordered NDA on PO 3"
type textarea "x"
type textarea "Parts ordered NDA on PO 30"
type textarea "x"
type textarea "Parts ordered NDA on PO 301"
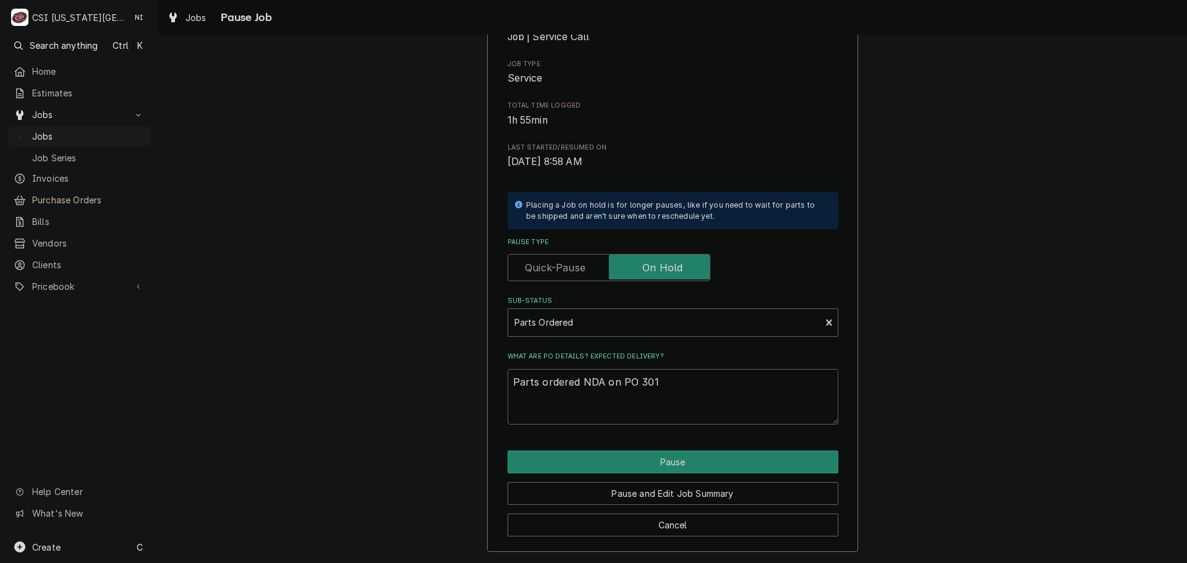
type textarea "x"
type textarea "Parts ordered NDA on PO 3016"
type textarea "x"
type textarea "Parts ordered NDA on PO 30167"
type textarea "x"
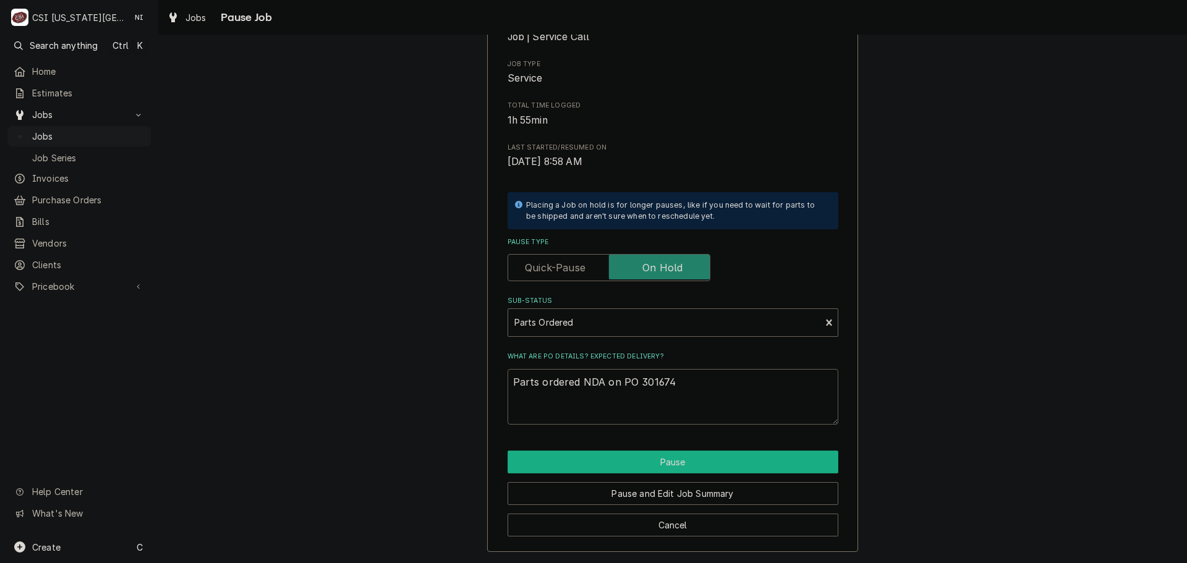
type textarea "Parts ordered NDA on PO 301674"
click at [652, 468] on button "Pause" at bounding box center [673, 462] width 331 height 23
type textarea "x"
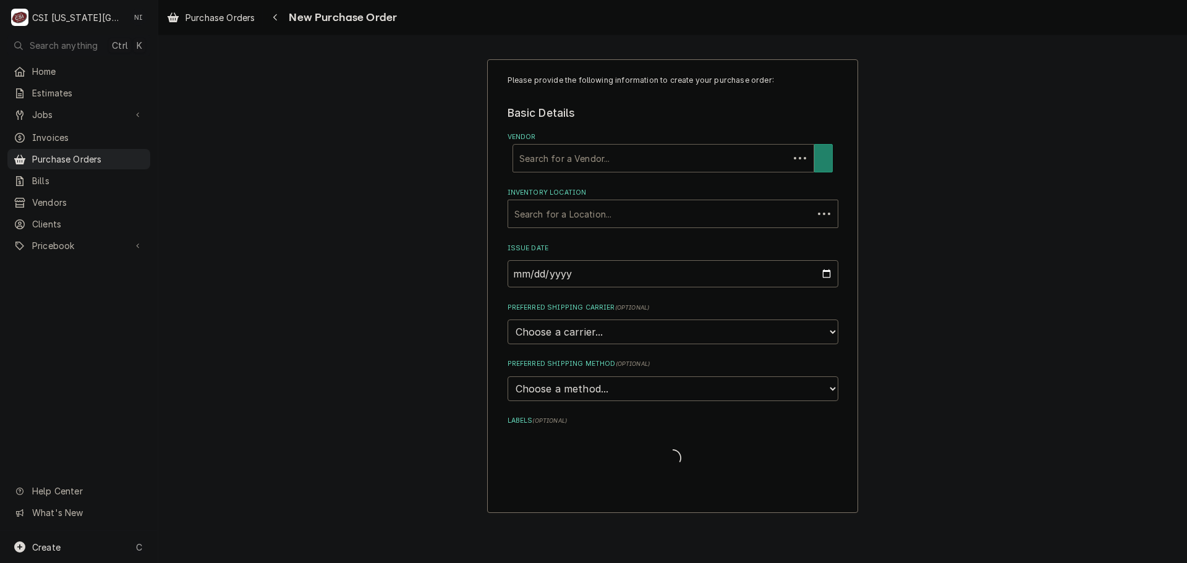
click at [602, 147] on div "Vendor" at bounding box center [651, 158] width 263 height 22
type input "a"
type input "partstown"
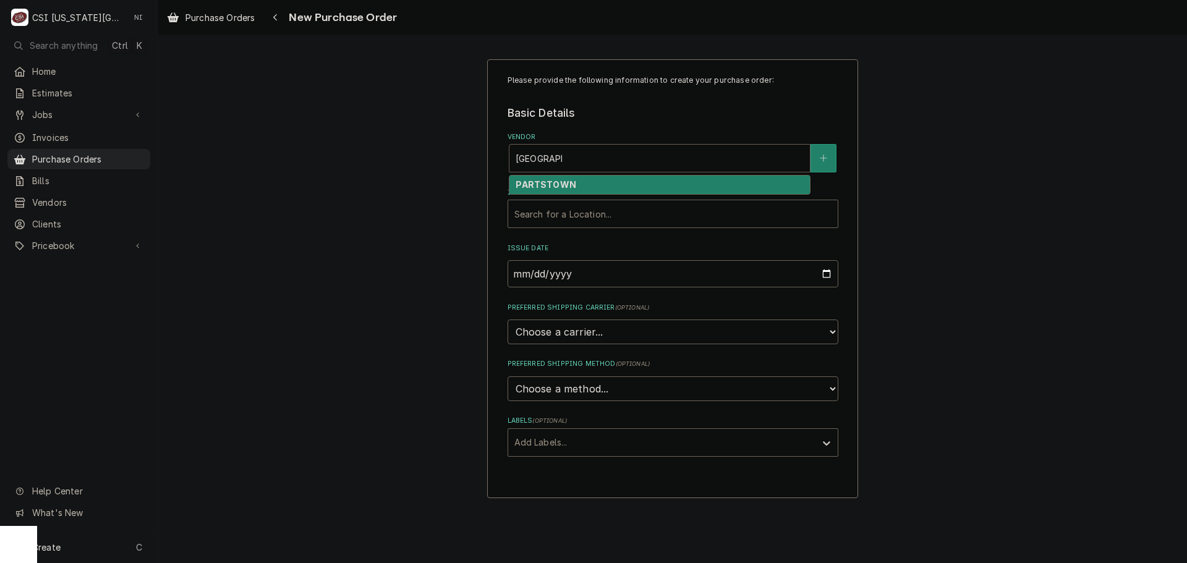
click at [583, 194] on div "PARTSTOWN" at bounding box center [660, 185] width 301 height 19
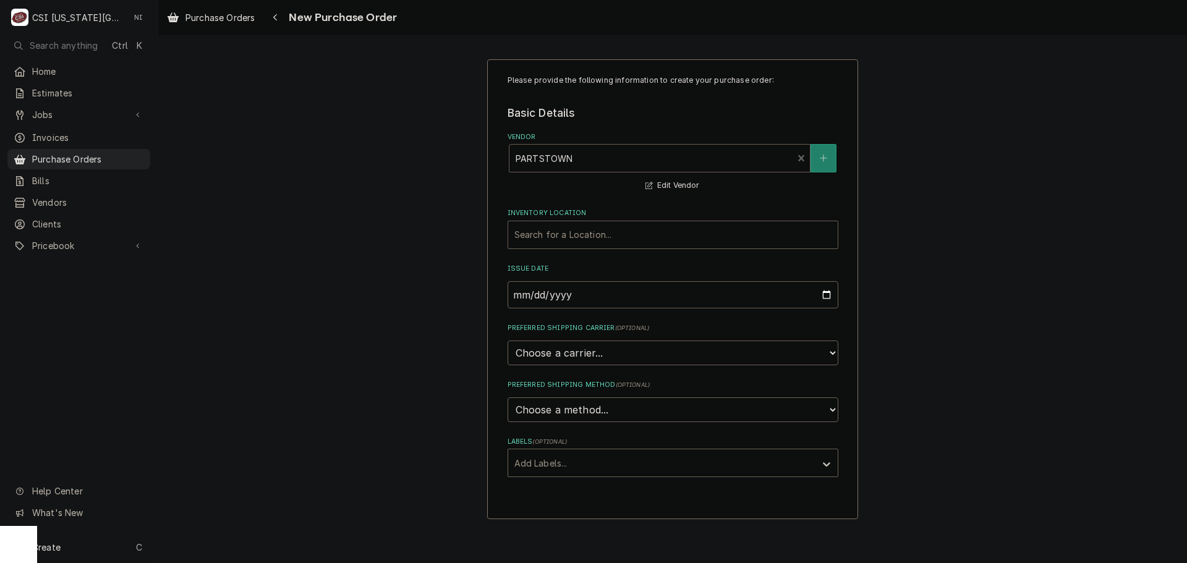
click at [555, 231] on div "Inventory Location" at bounding box center [673, 235] width 317 height 22
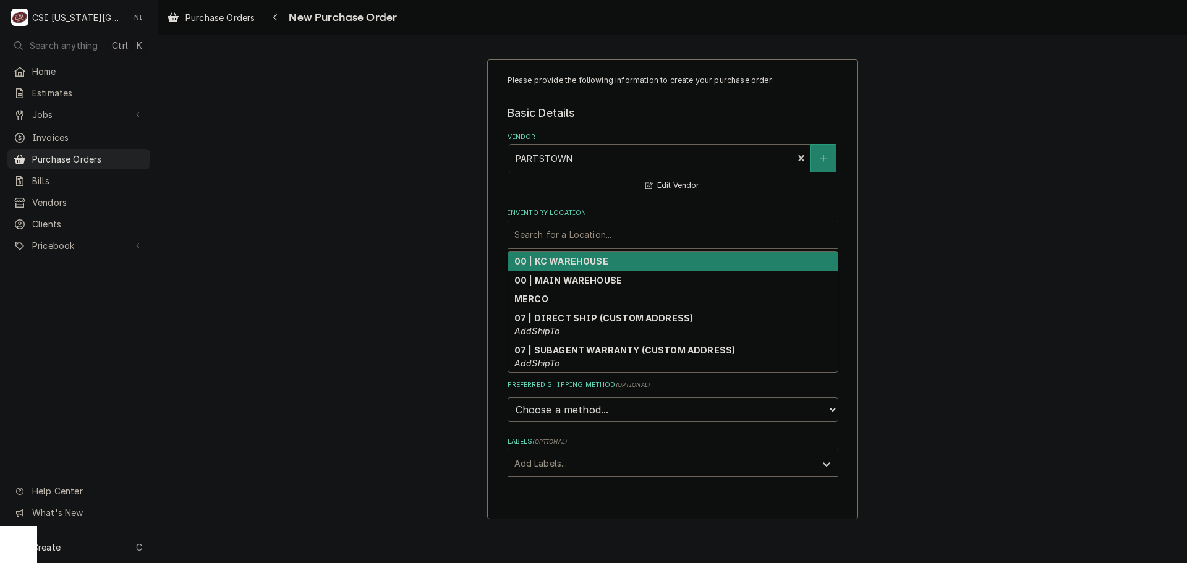
click at [547, 268] on div "00 | KC WAREHOUSE" at bounding box center [673, 261] width 330 height 19
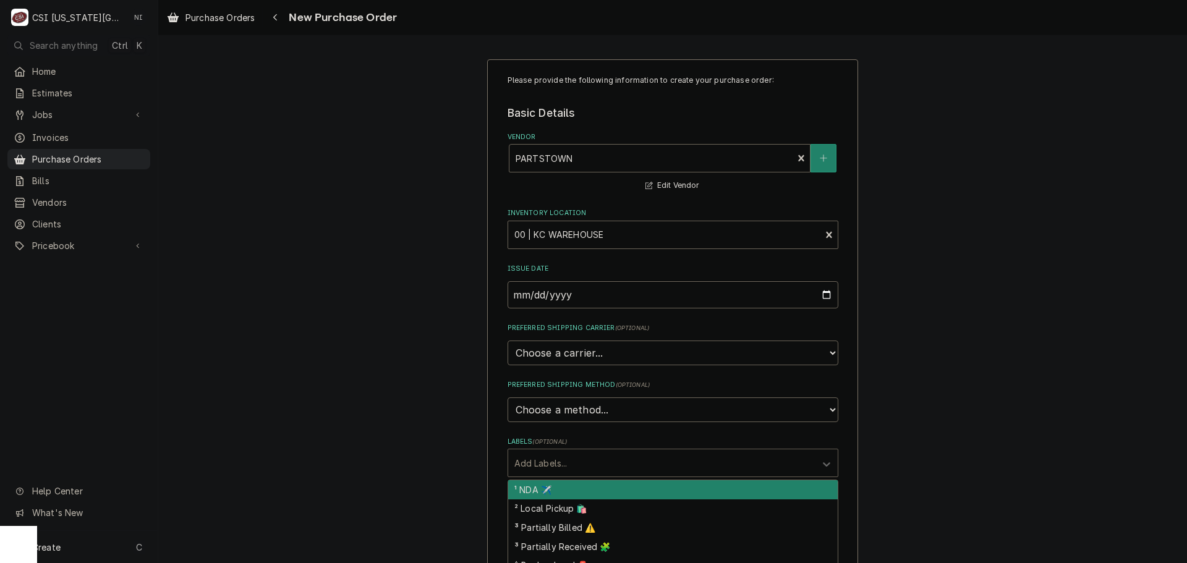
click at [557, 456] on div "Labels" at bounding box center [662, 463] width 295 height 22
drag, startPoint x: 552, startPoint y: 484, endPoint x: 552, endPoint y: 494, distance: 10.5
click at [552, 487] on div "¹ NDA ✈️" at bounding box center [673, 490] width 330 height 19
type textarea "x"
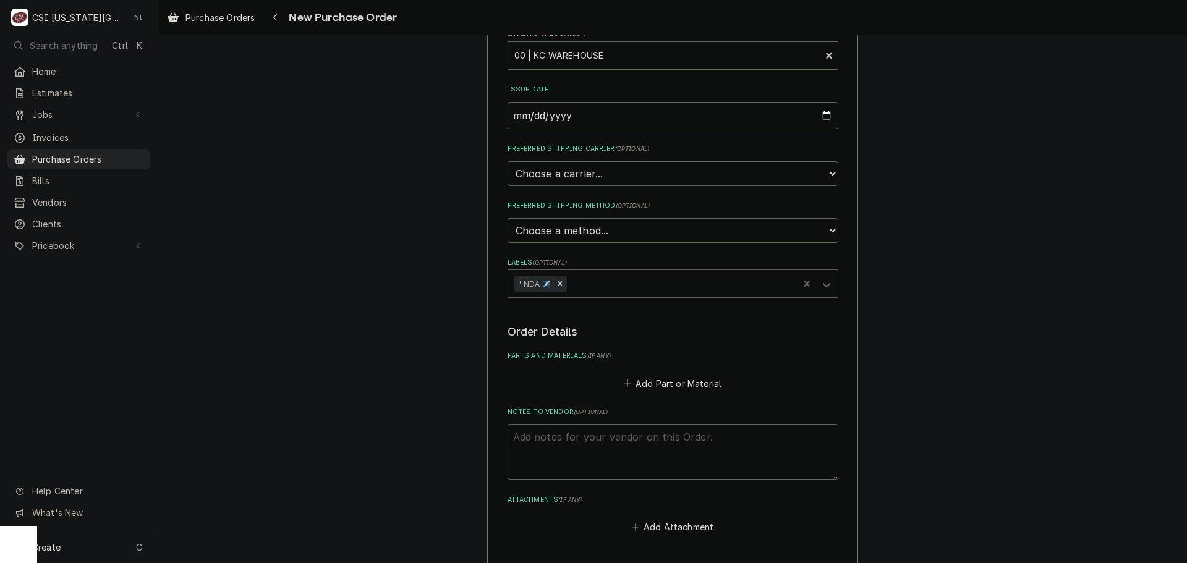
scroll to position [309, 0]
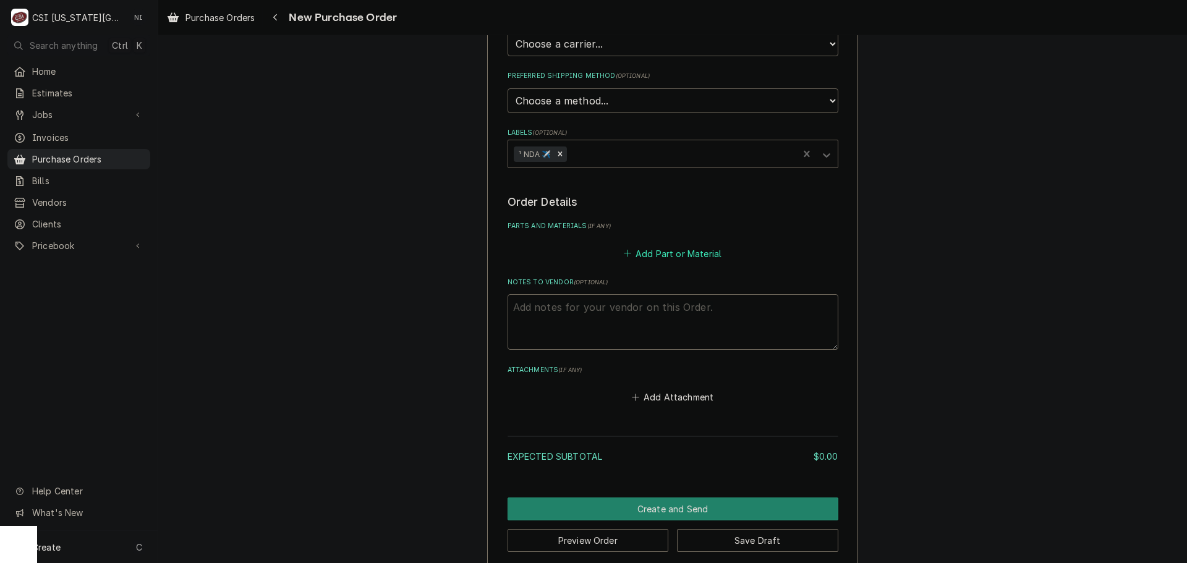
click at [659, 247] on button "Add Part or Material" at bounding box center [673, 253] width 102 height 17
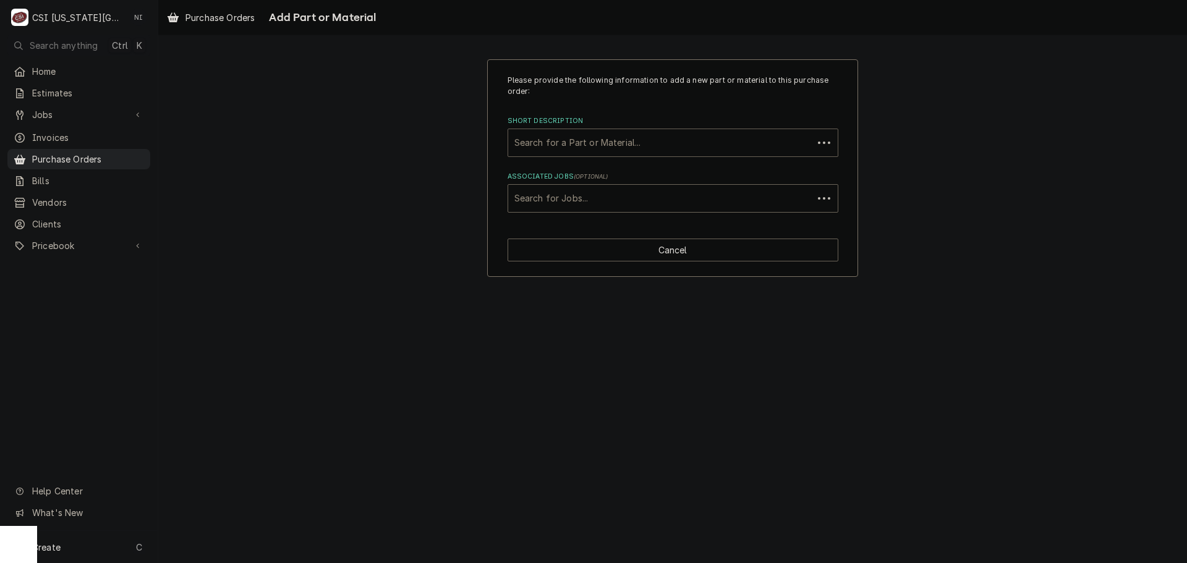
click at [640, 137] on div "Short Description" at bounding box center [661, 143] width 293 height 22
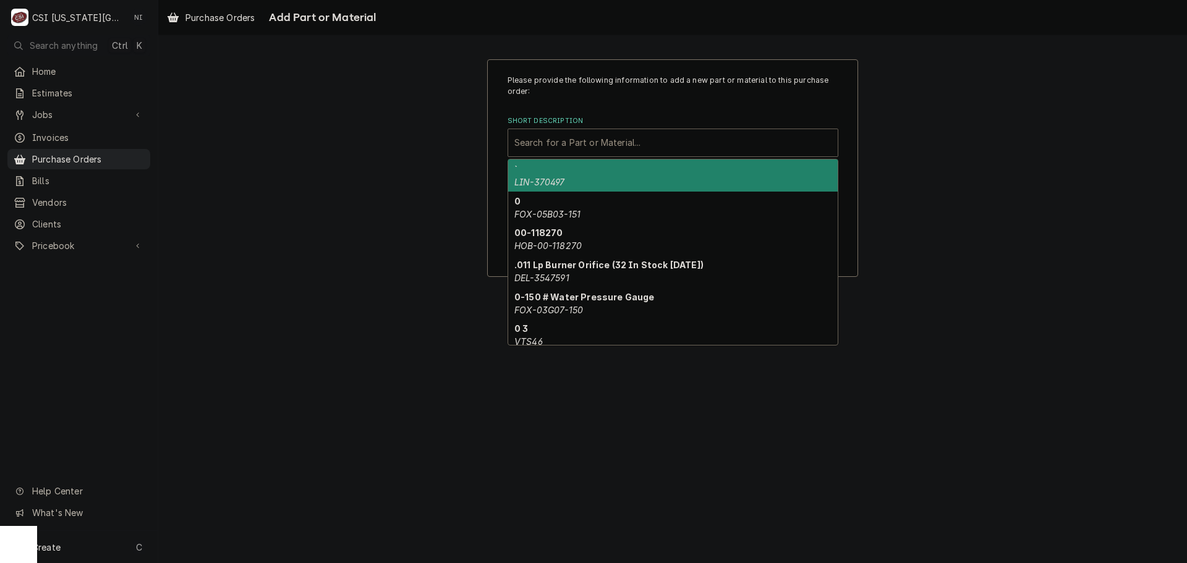
paste input "8072484"
type input "8072484"
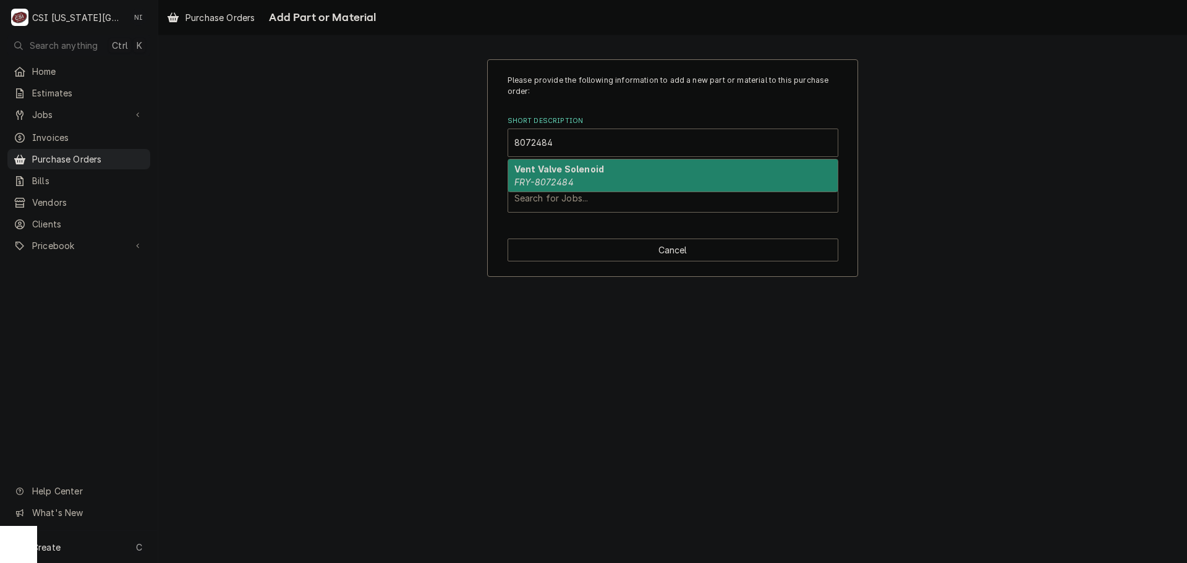
click at [549, 181] on em "FRY-8072484" at bounding box center [544, 182] width 59 height 11
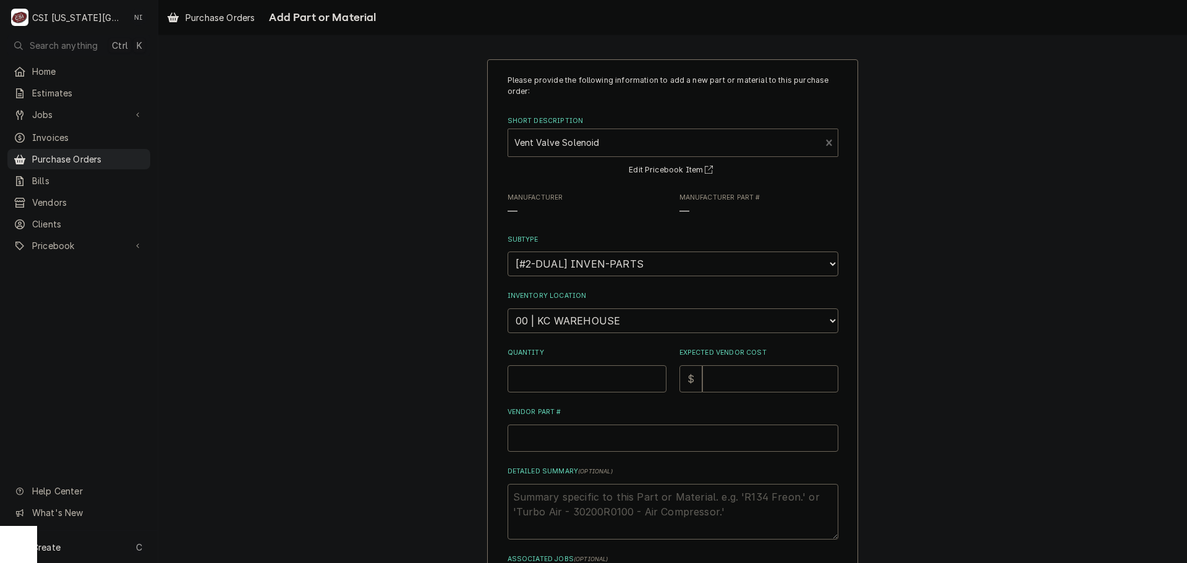
type textarea "x"
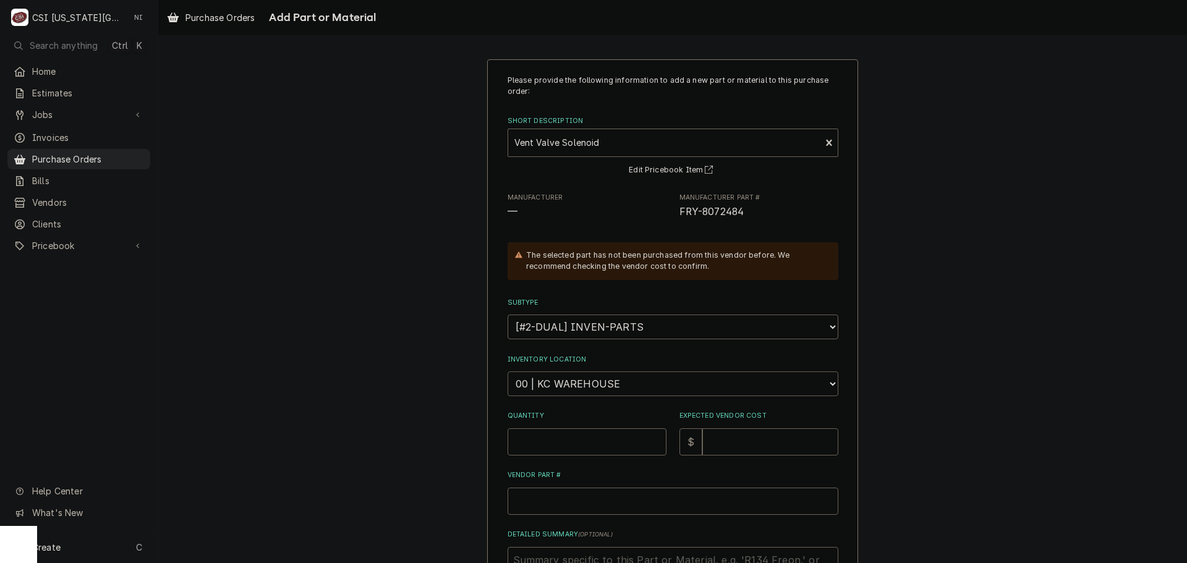
click at [584, 387] on select "Choose a location... 00 | KC WAREHOUSE 00 | MAIN WAREHOUSE 01 | BRIAN BREAZIER …" at bounding box center [673, 384] width 331 height 25
select select "2760"
click at [508, 372] on select "Choose a location... 00 | KC WAREHOUSE 00 | MAIN WAREHOUSE 01 | BRIAN BREAZIER …" at bounding box center [673, 384] width 331 height 25
click at [570, 441] on input "Quantity" at bounding box center [587, 442] width 159 height 27
type textarea "x"
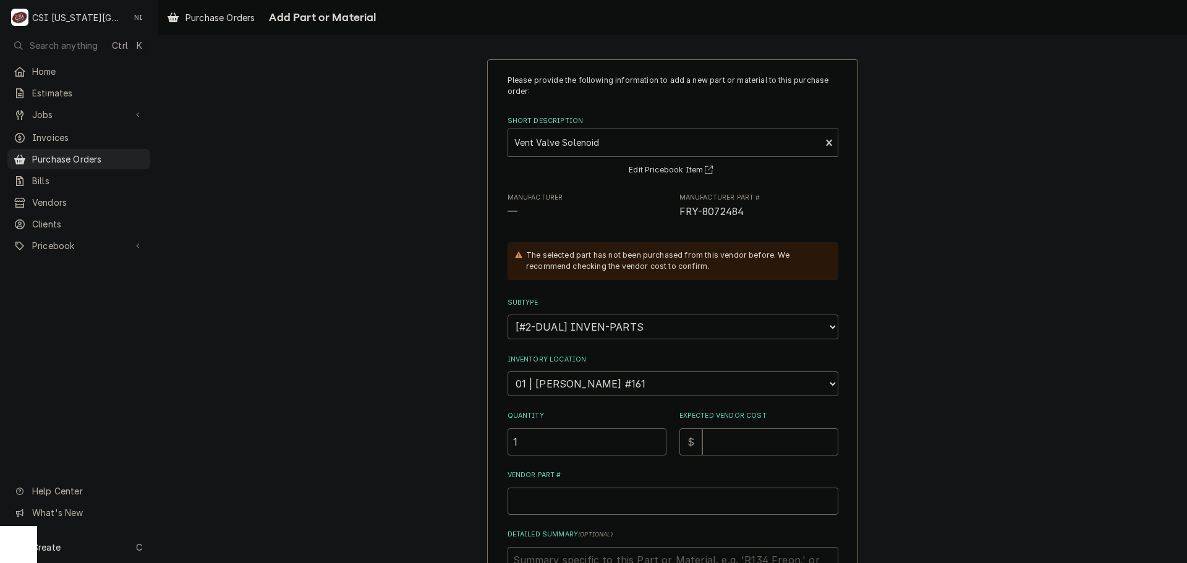
type input "1"
type textarea "x"
type input "1"
type textarea "x"
type input "17"
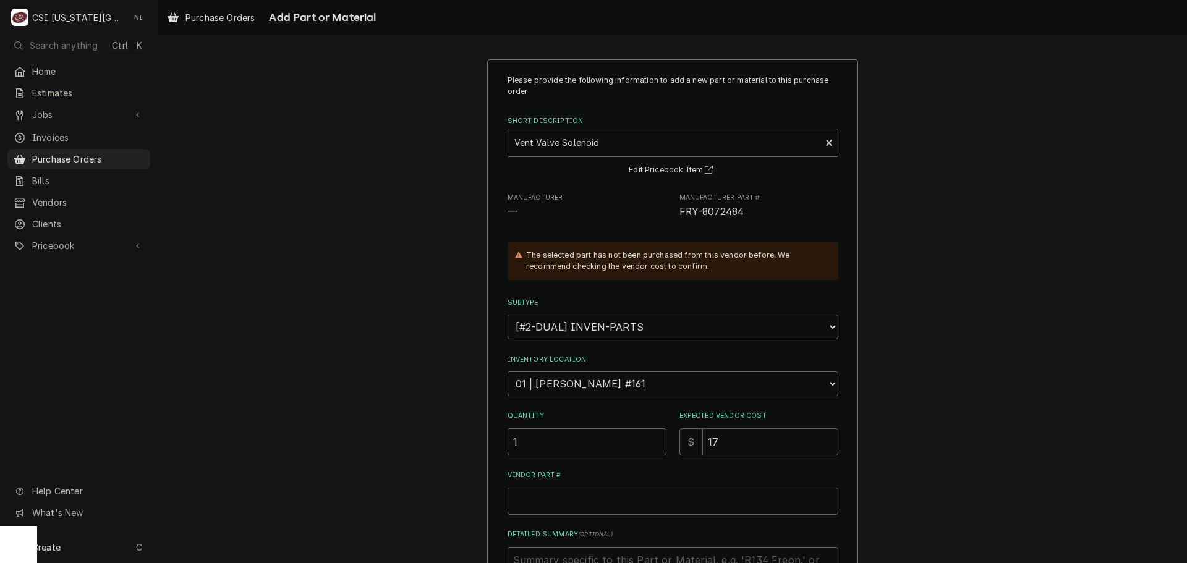
type textarea "x"
type input "175"
type textarea "x"
type input "175.3"
type textarea "x"
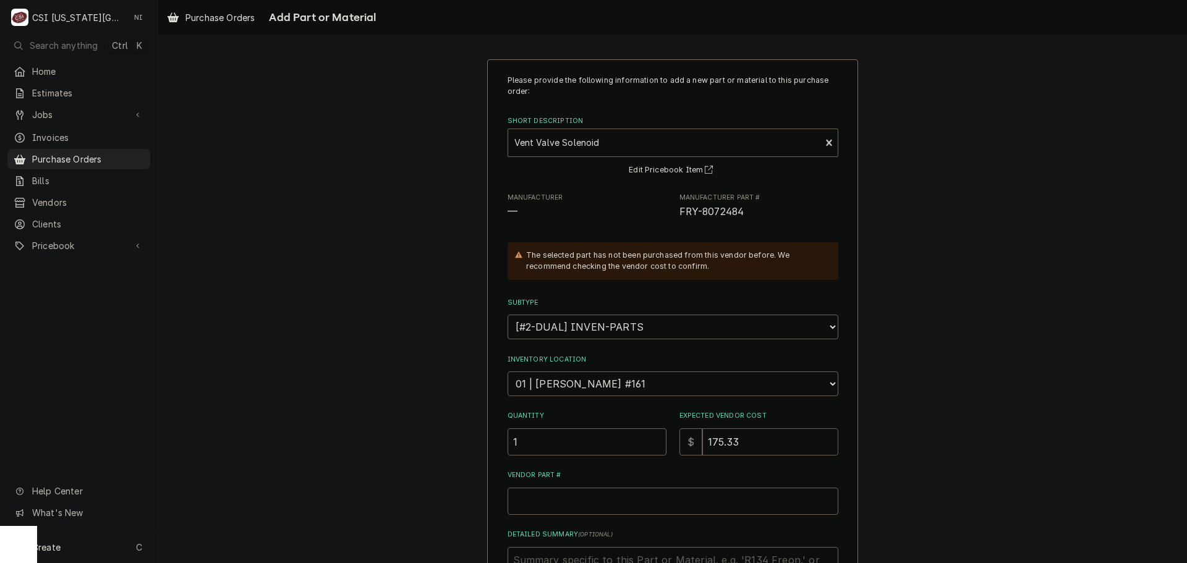
type input "175.33"
drag, startPoint x: 737, startPoint y: 209, endPoint x: 670, endPoint y: 212, distance: 67.5
click at [670, 212] on div "Manufacturer — Manufacturer Part # FRY-8072484" at bounding box center [673, 206] width 331 height 27
copy span "FRY-8072484"
click at [601, 492] on input "Vendor Part #" at bounding box center [673, 501] width 331 height 27
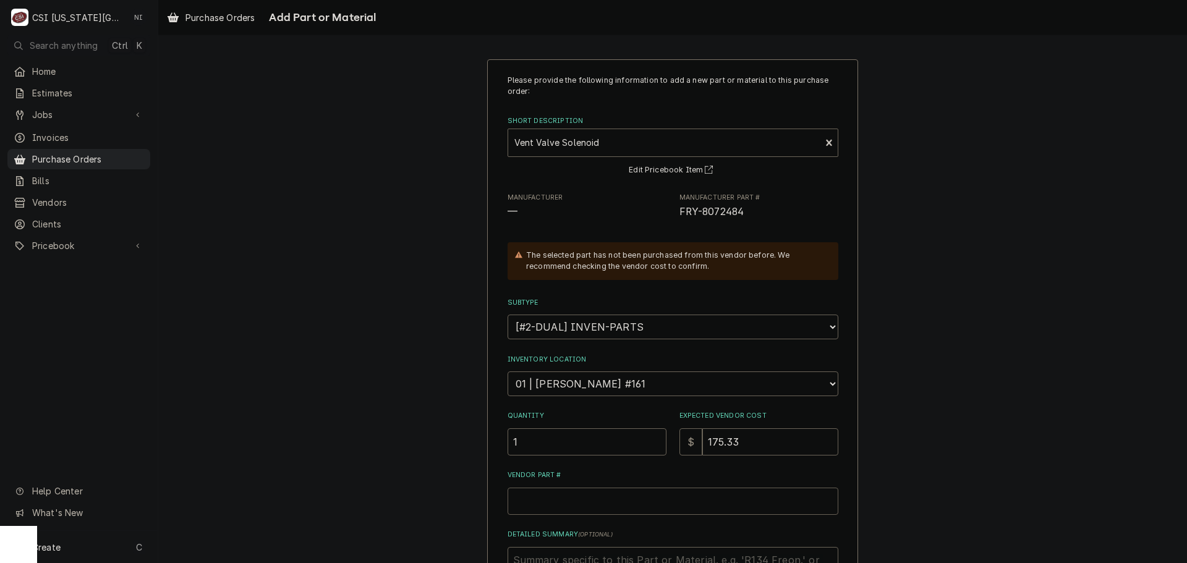
paste input "FRY-8072484"
type textarea "x"
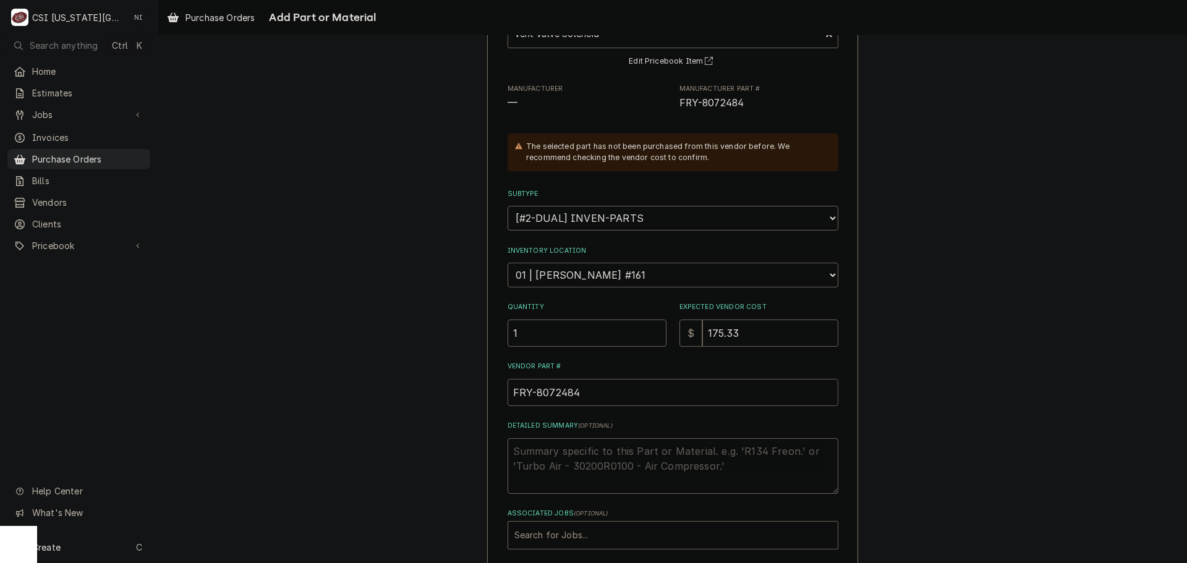
scroll to position [171, 0]
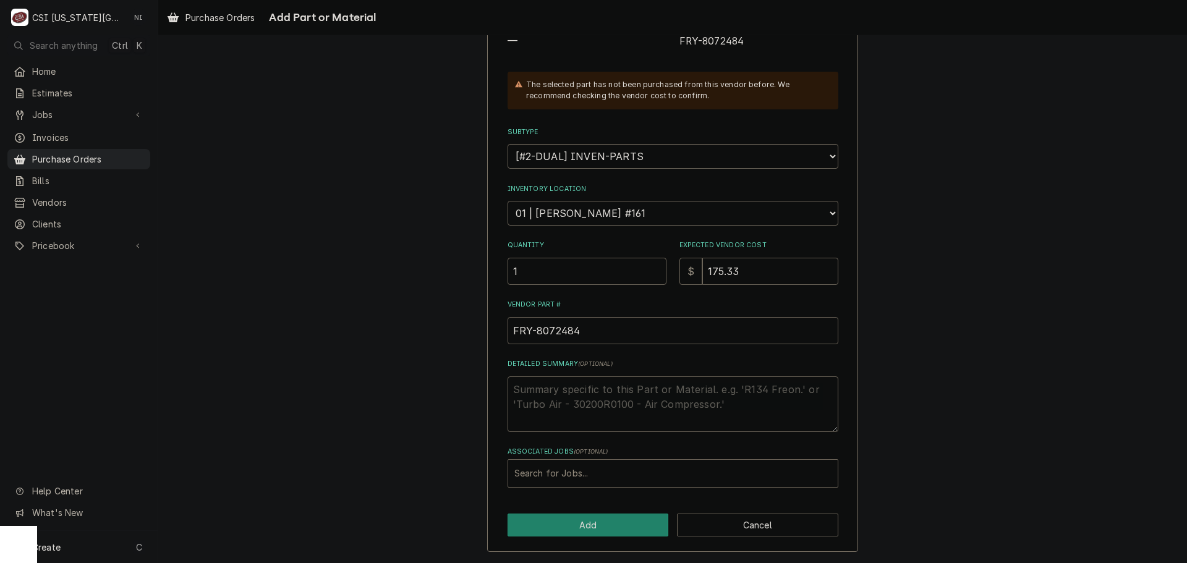
type input "FRY-8072484"
click at [566, 472] on div "Associated Jobs" at bounding box center [673, 474] width 317 height 22
type input "33019"
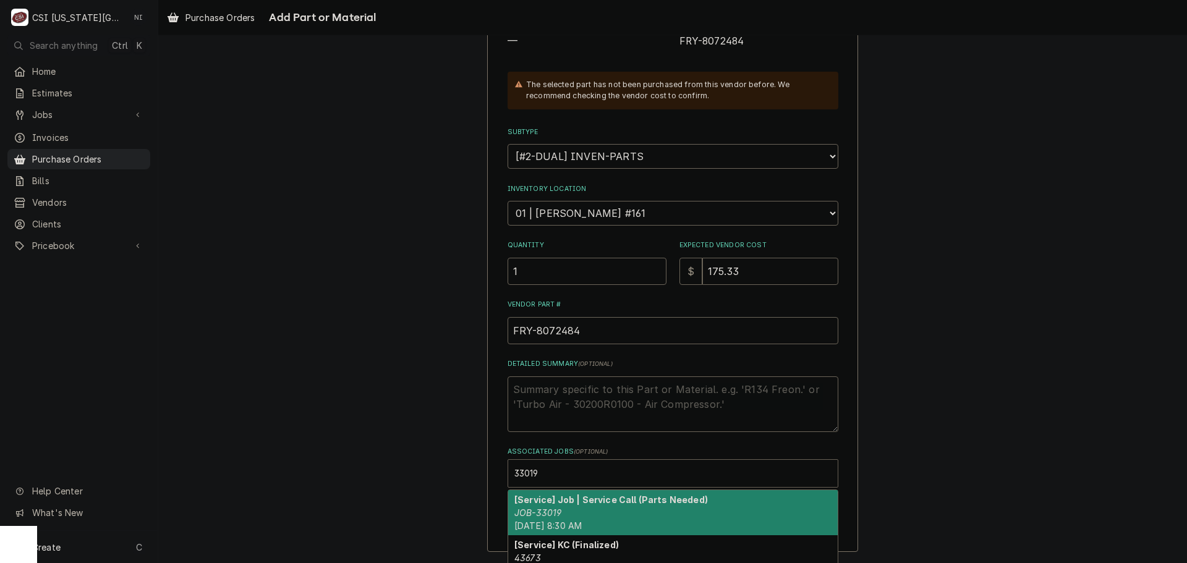
click at [532, 508] on em "JOB-33019" at bounding box center [538, 513] width 47 height 11
type textarea "x"
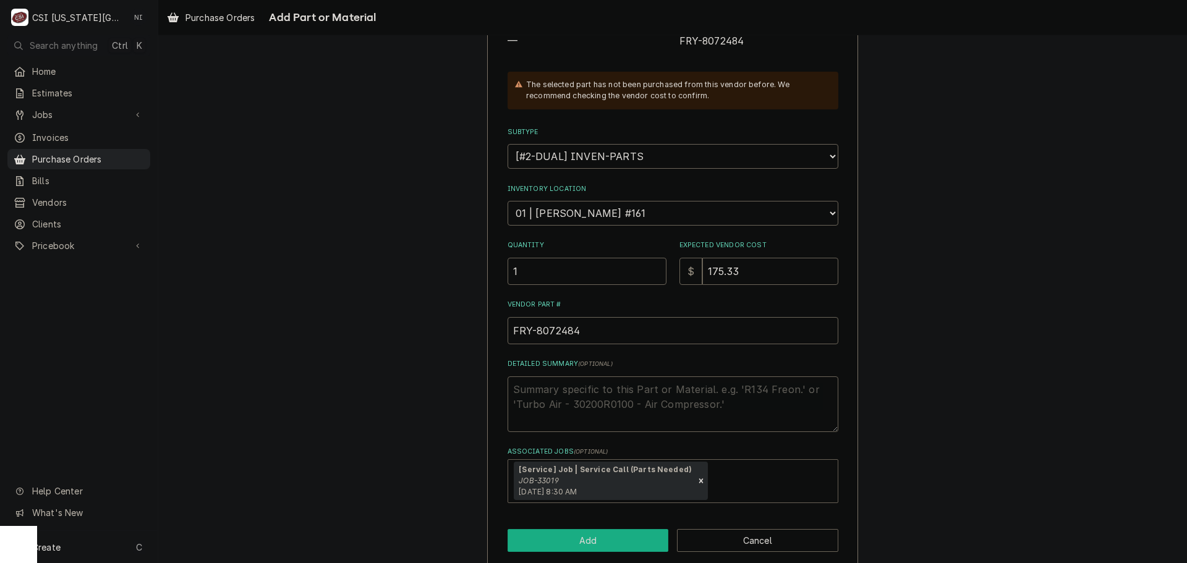
click at [540, 537] on button "Add" at bounding box center [588, 540] width 161 height 23
type textarea "x"
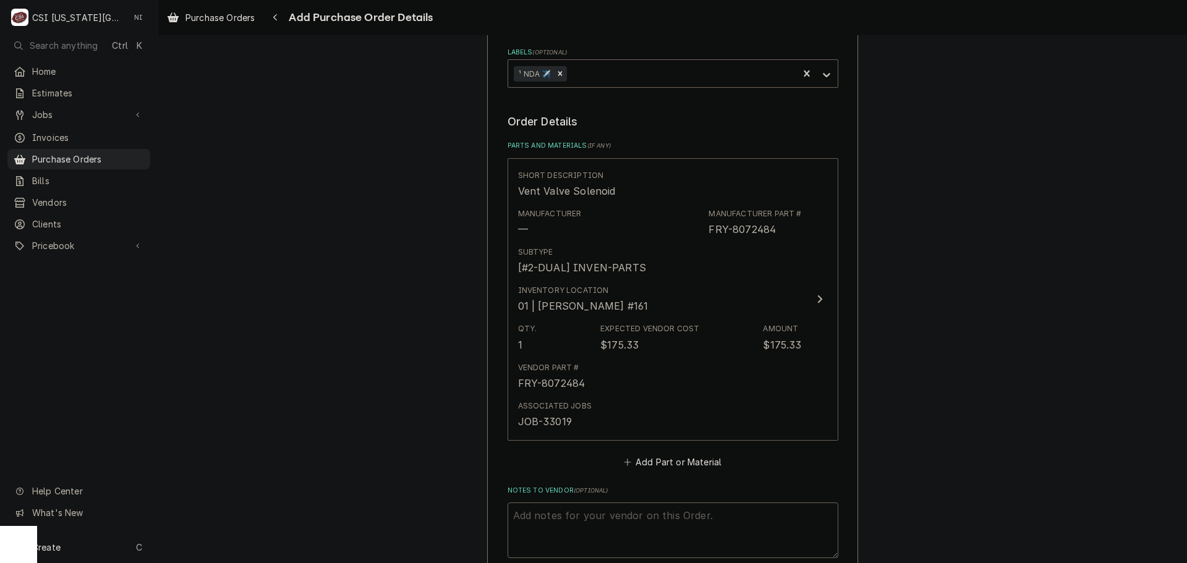
scroll to position [495, 0]
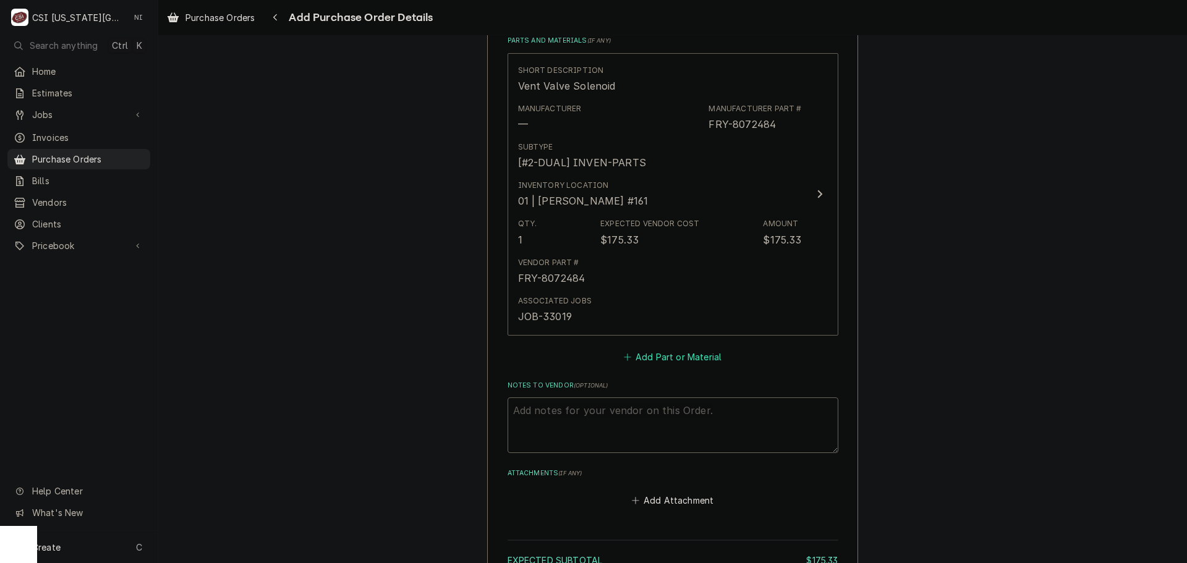
click at [648, 353] on button "Add Part or Material" at bounding box center [673, 356] width 102 height 17
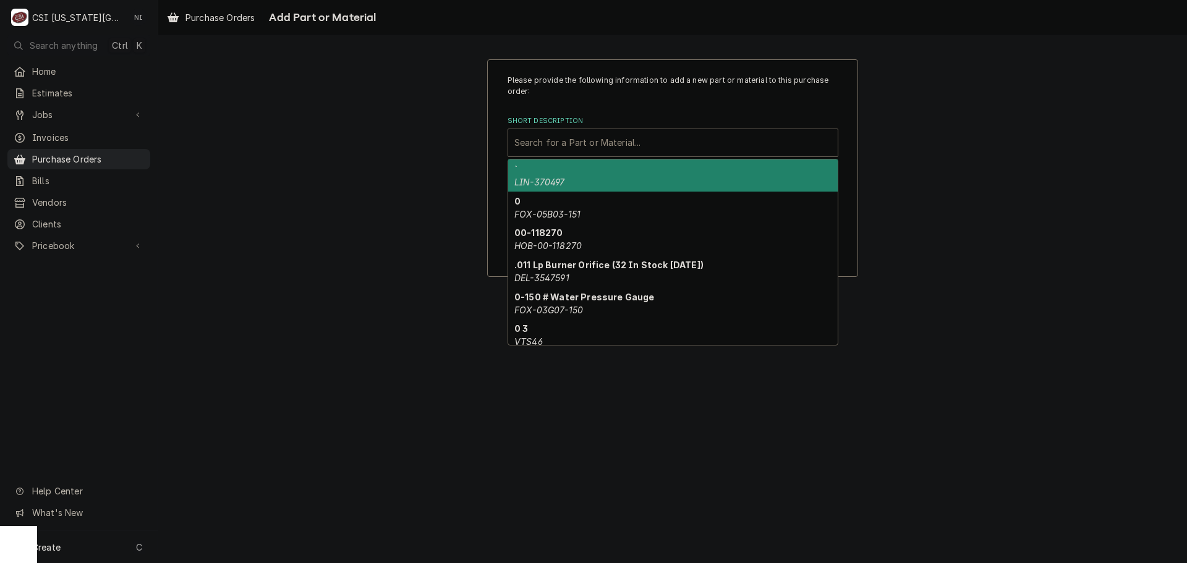
click at [591, 145] on div "Short Description" at bounding box center [673, 143] width 317 height 22
paste input "8103257"
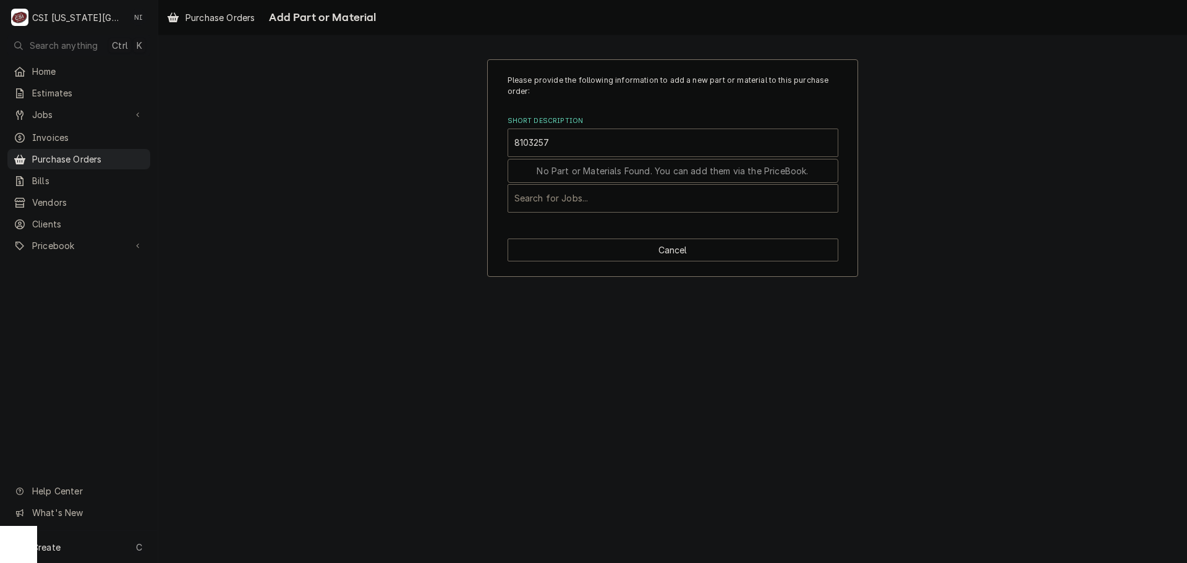
type input "8103257"
drag, startPoint x: 678, startPoint y: 263, endPoint x: 633, endPoint y: 151, distance: 121.5
click at [678, 259] on div "Please provide the following information to add a new part or material to this …" at bounding box center [672, 168] width 371 height 218
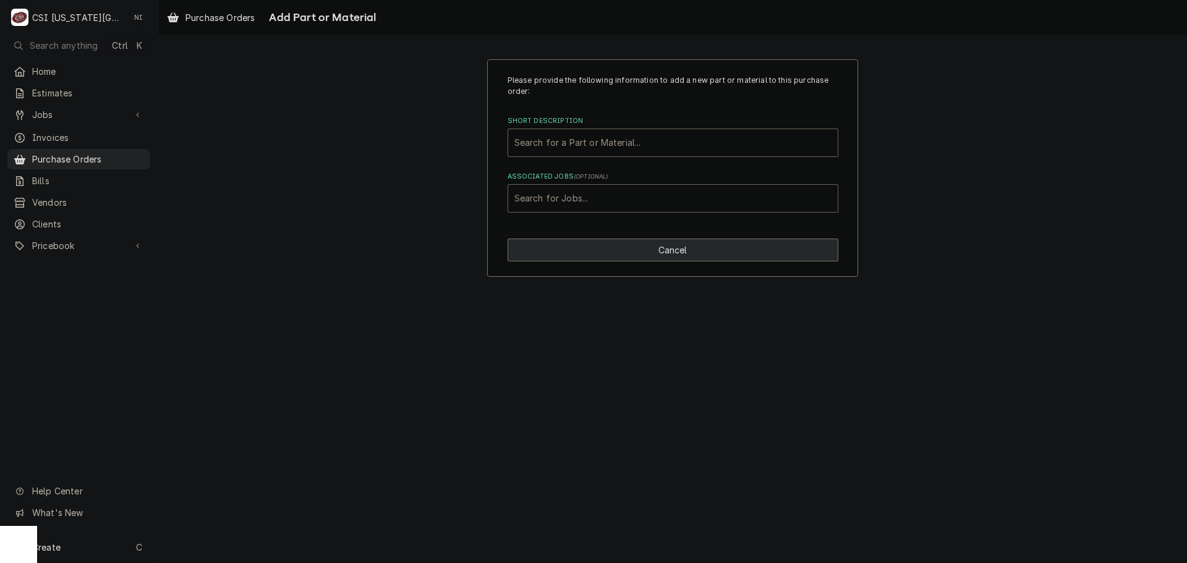
drag, startPoint x: 653, startPoint y: 250, endPoint x: 556, endPoint y: 28, distance: 242.3
click at [653, 249] on button "Cancel" at bounding box center [673, 250] width 331 height 23
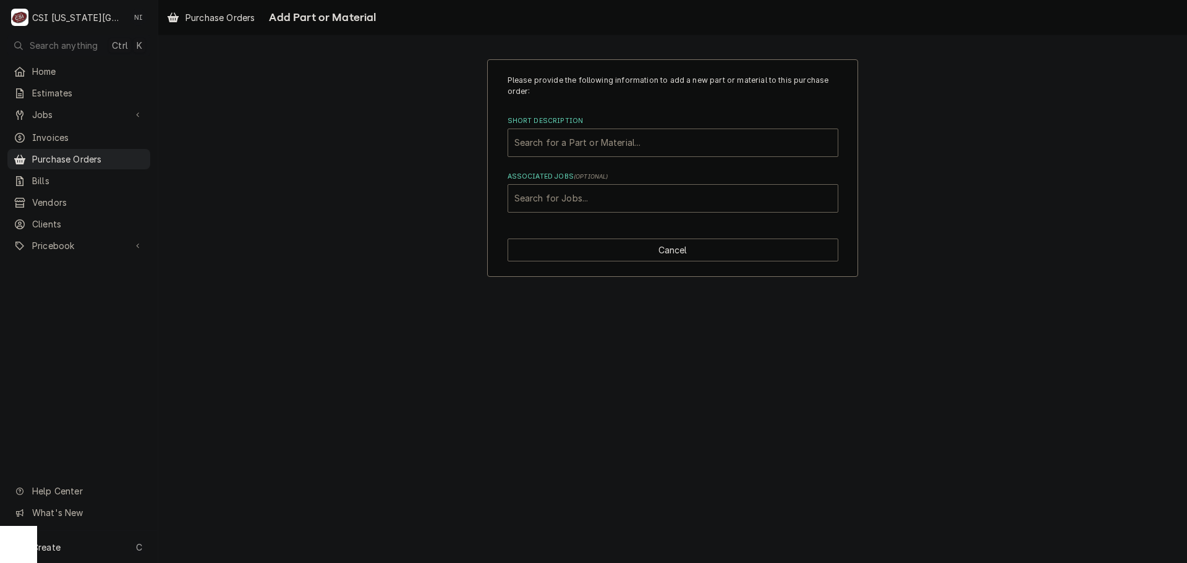
type textarea "x"
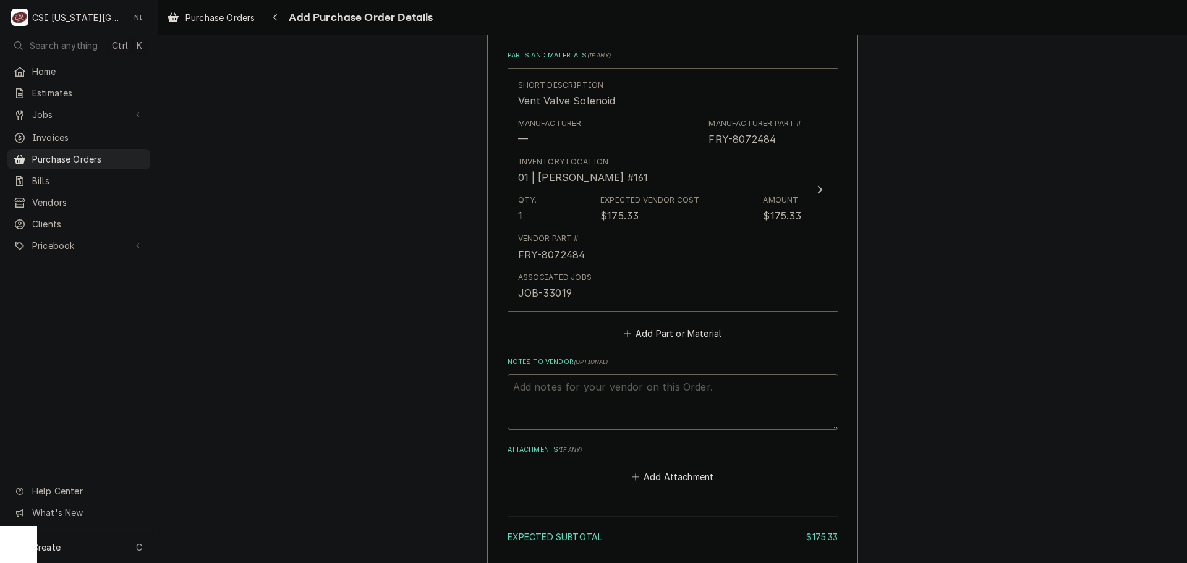
scroll to position [480, 0]
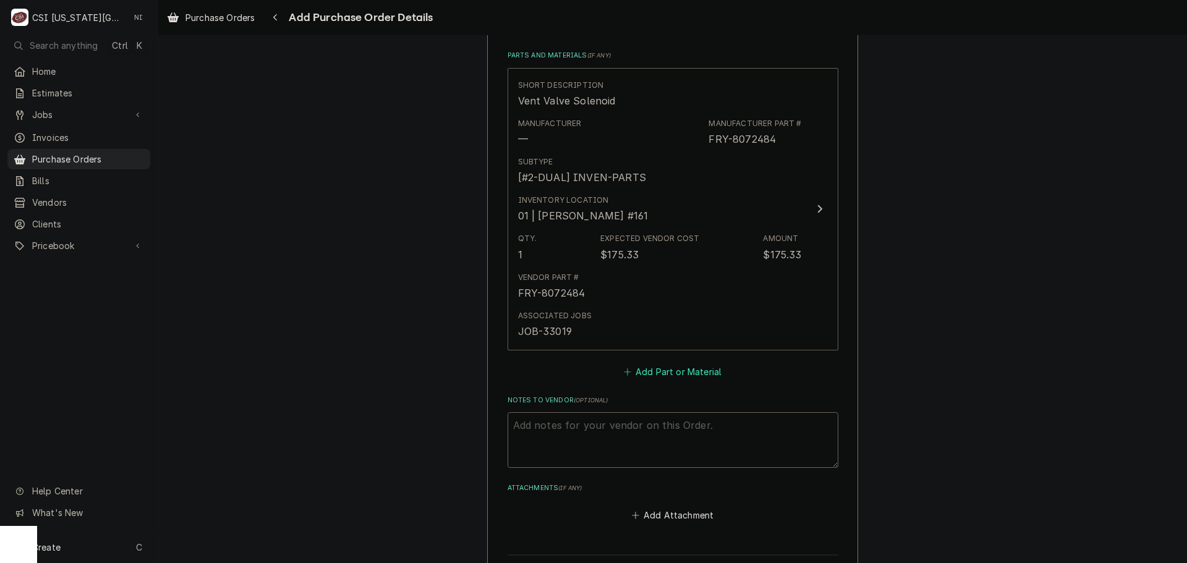
click at [658, 369] on button "Add Part or Material" at bounding box center [673, 371] width 102 height 17
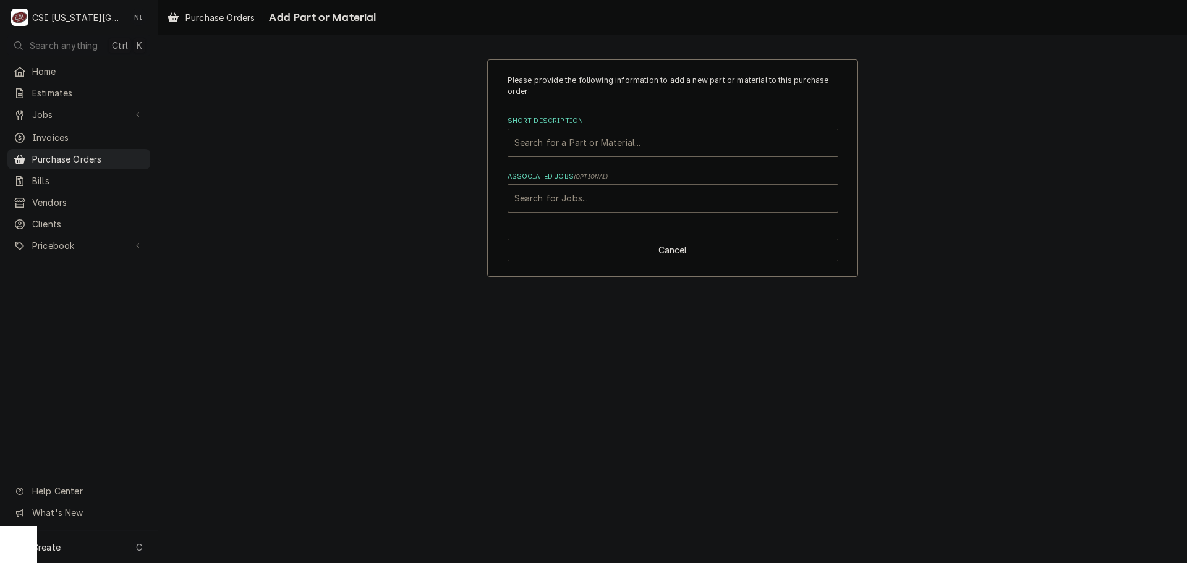
click at [631, 201] on div "Associated Jobs" at bounding box center [673, 198] width 317 height 22
type input "33019"
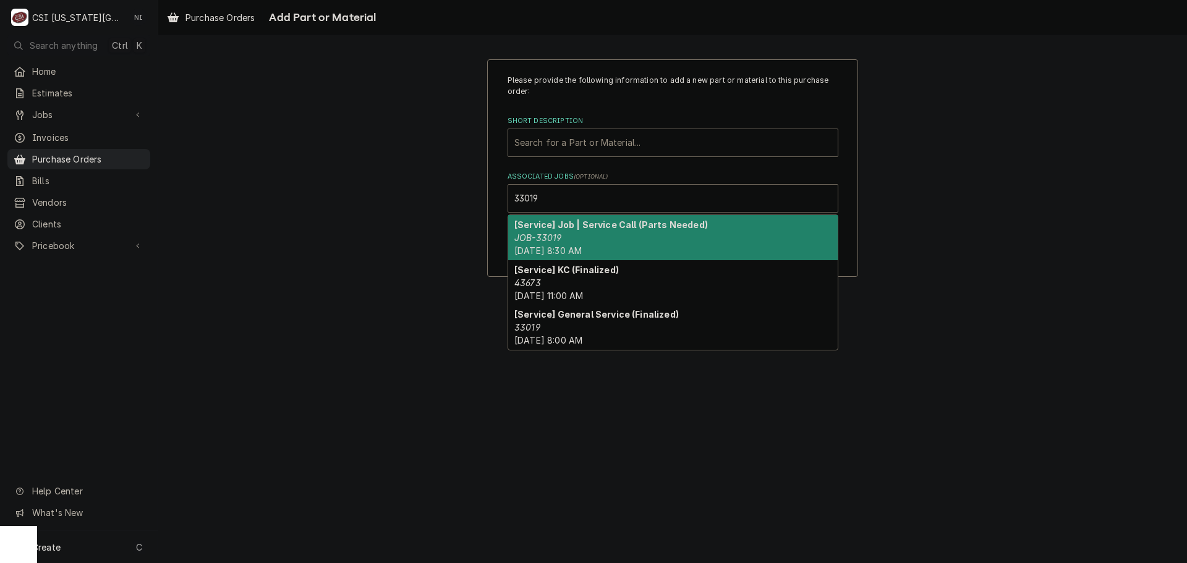
click at [558, 230] on strong "[Service] Job | Service Call (Parts Needed)" at bounding box center [612, 225] width 194 height 11
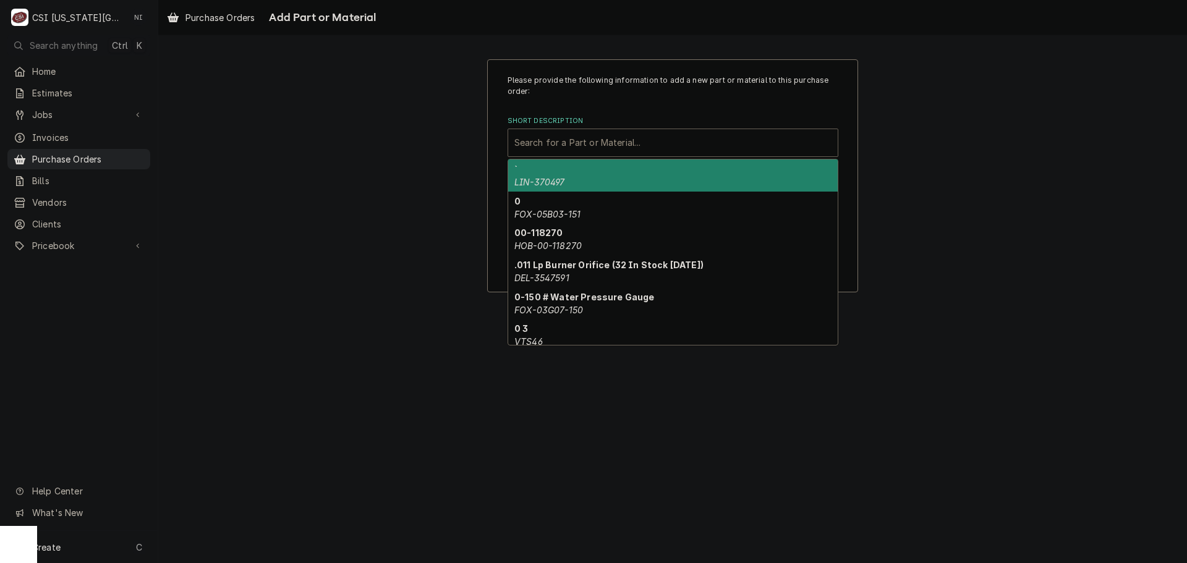
click at [567, 143] on div "Short Description" at bounding box center [673, 143] width 317 height 22
paste input "FRY-8103257"
type input "FRY-8103257"
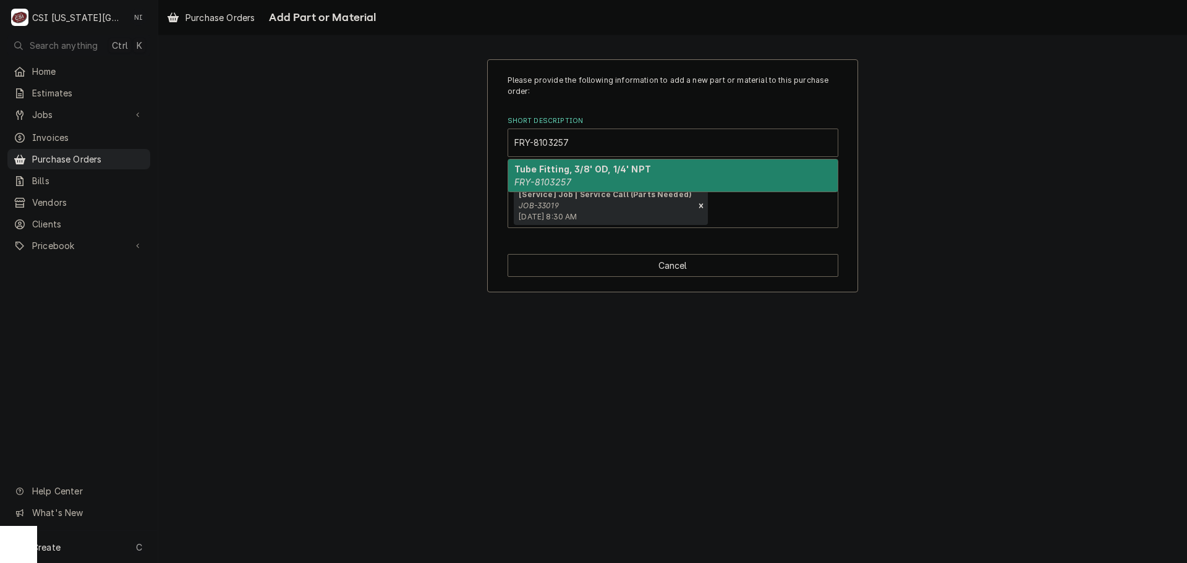
click at [552, 178] on em "FRY-8103257" at bounding box center [543, 182] width 57 height 11
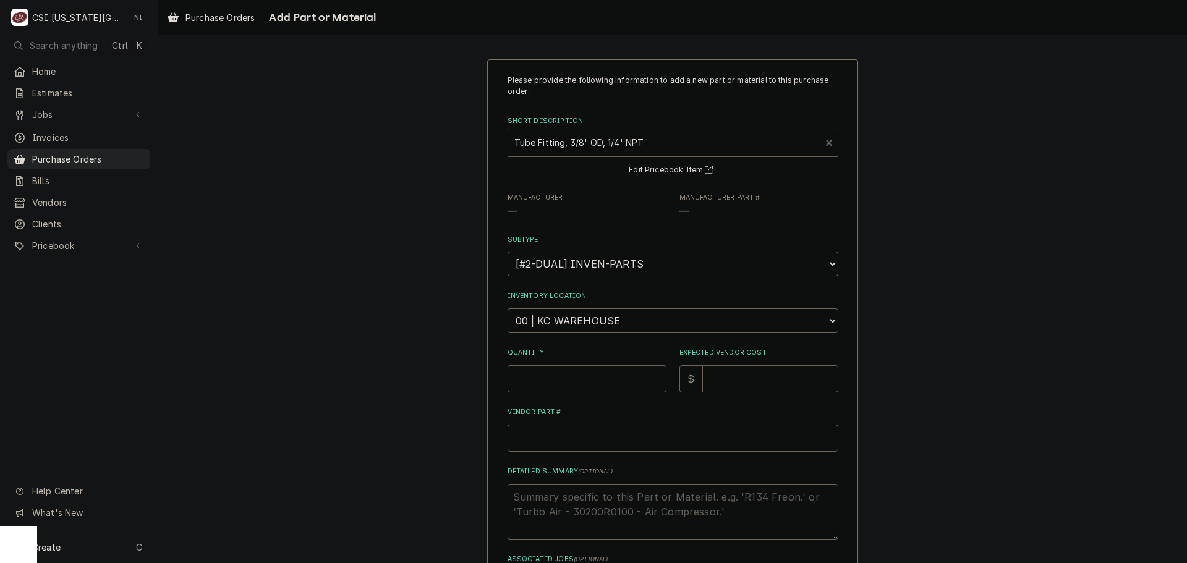
type textarea "x"
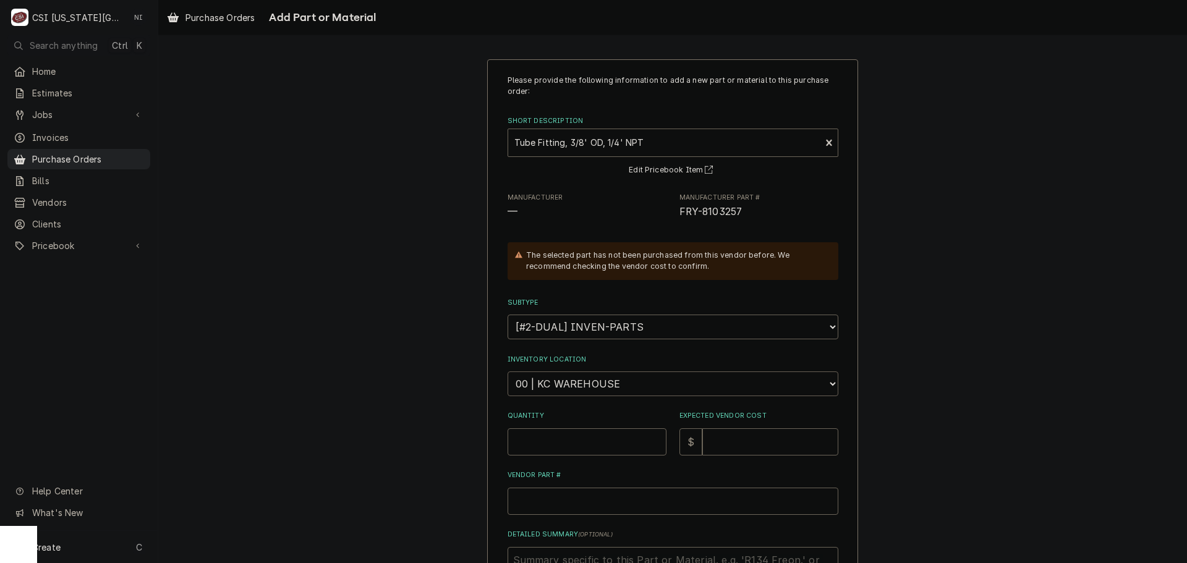
click at [544, 387] on select "Choose a location... 00 | KC WAREHOUSE 00 | MAIN WAREHOUSE 01 | BRIAN BREAZIER …" at bounding box center [673, 384] width 331 height 25
select select "2760"
click at [508, 372] on select "Choose a location... 00 | KC WAREHOUSE 00 | MAIN WAREHOUSE 01 | BRIAN BREAZIER …" at bounding box center [673, 384] width 331 height 25
click at [554, 439] on input "Quantity" at bounding box center [587, 442] width 159 height 27
type textarea "x"
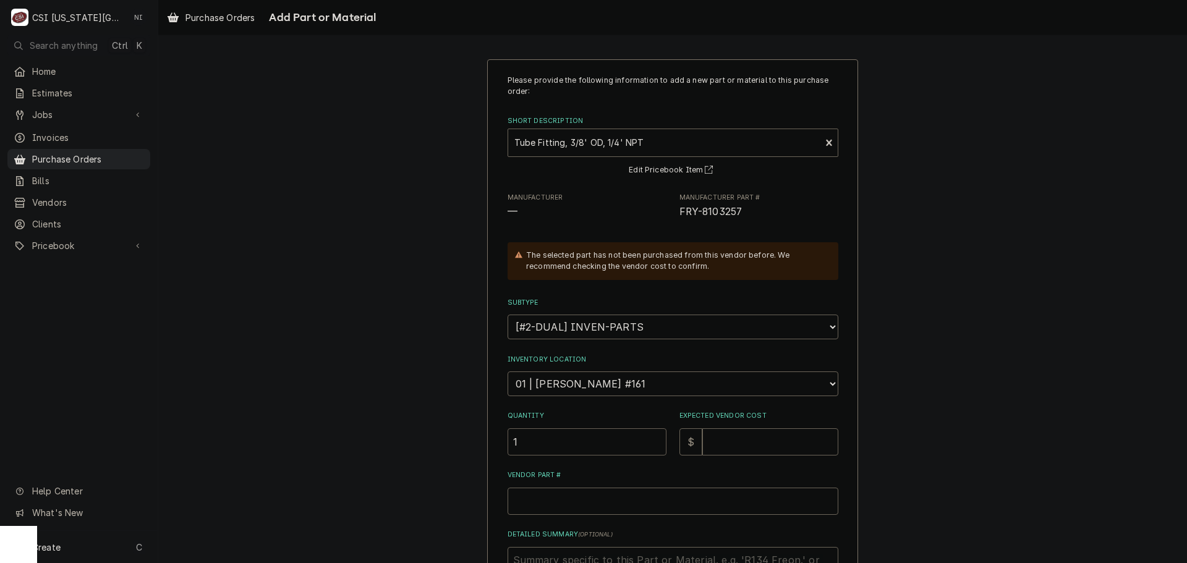
type input "1"
type textarea "x"
type input "1"
type textarea "x"
type input "13"
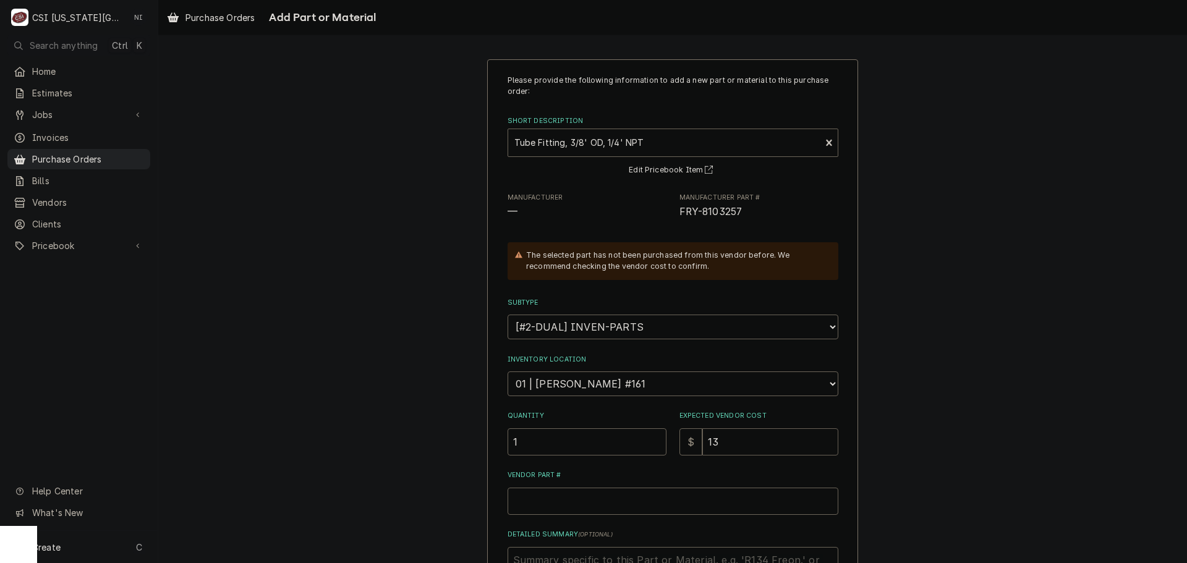
type textarea "x"
type input "13.9"
type textarea "x"
type input "13.98"
click at [644, 505] on input "Vendor Part #" at bounding box center [673, 501] width 331 height 27
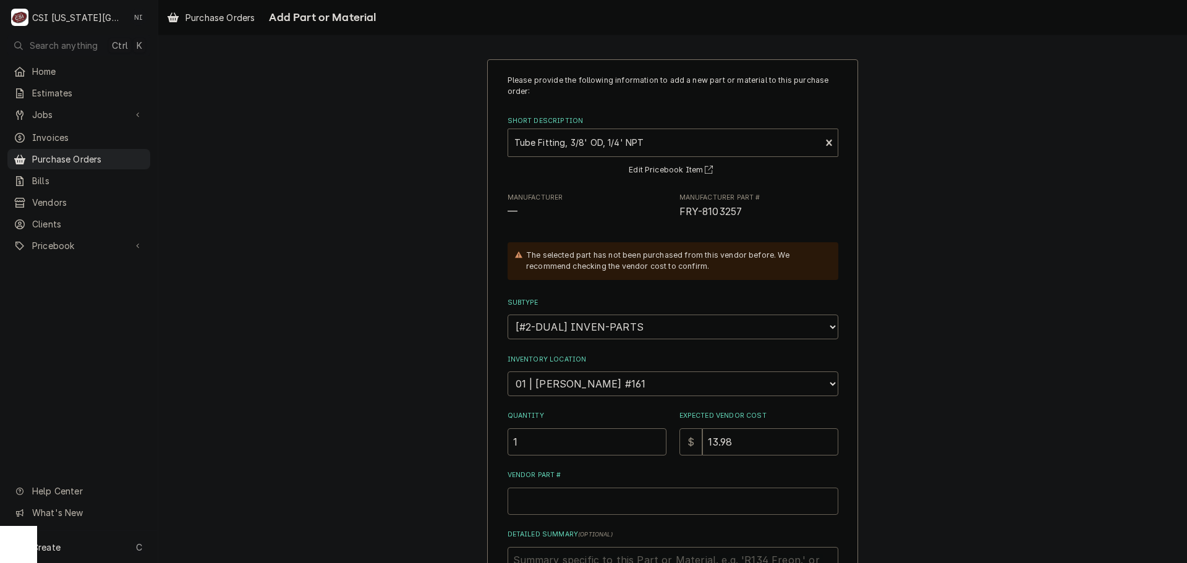
paste input "FRY-8103257"
type input "FRY-8103257"
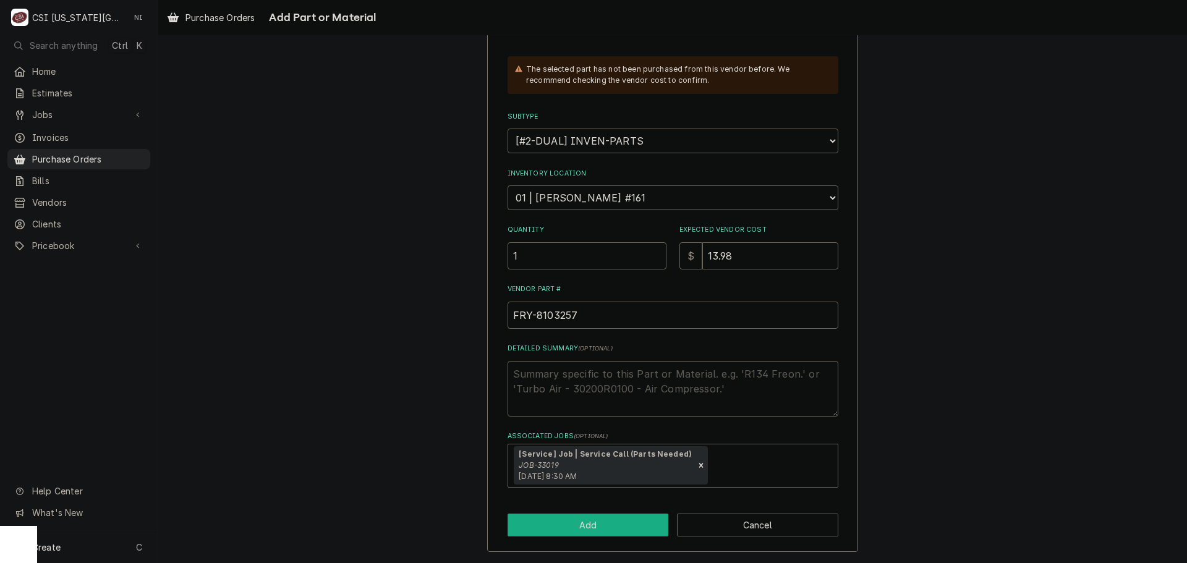
click at [627, 518] on button "Add" at bounding box center [588, 525] width 161 height 23
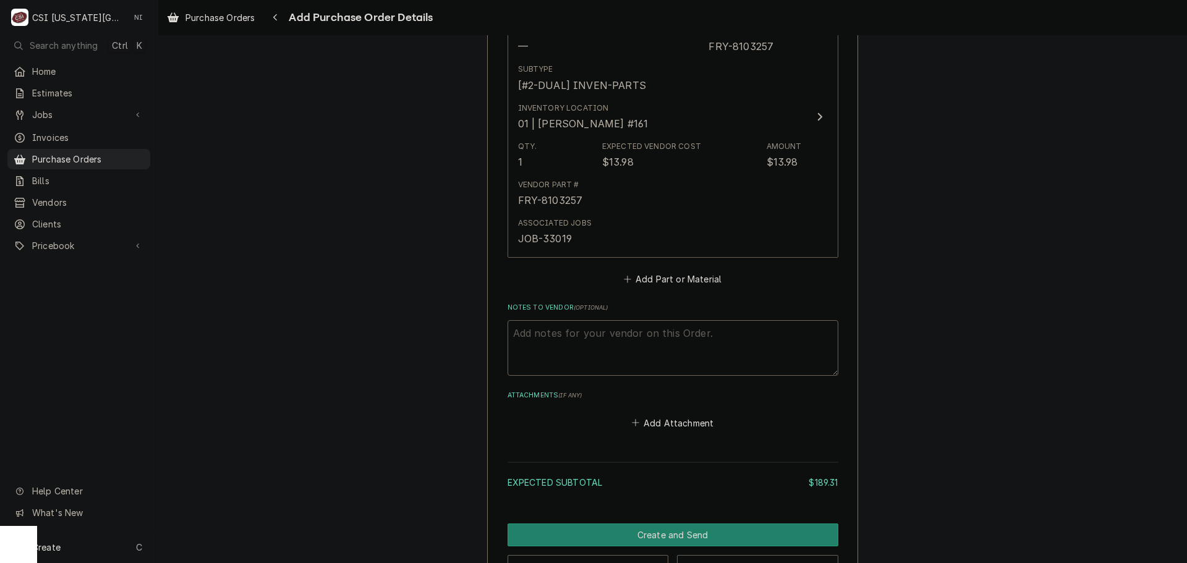
scroll to position [903, 0]
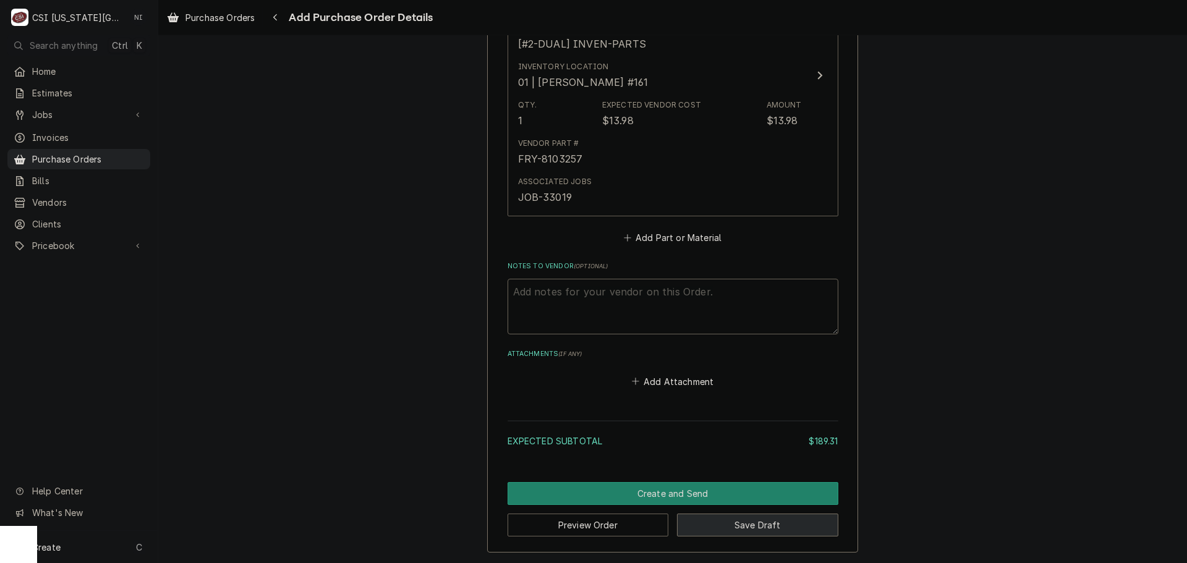
click at [740, 526] on button "Save Draft" at bounding box center [757, 525] width 161 height 23
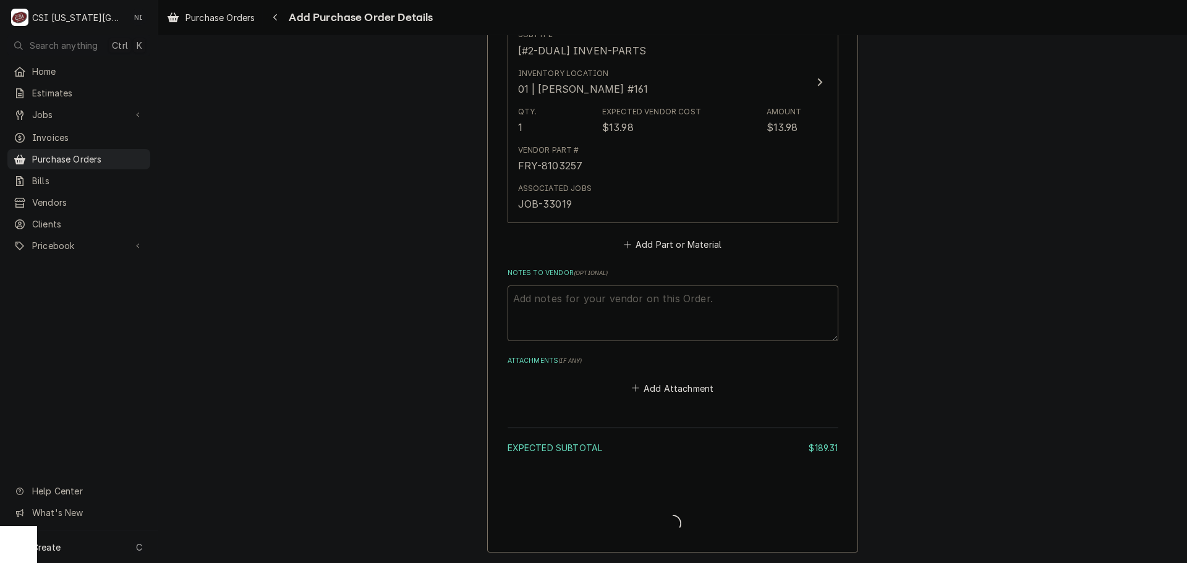
scroll to position [896, 0]
type textarea "x"
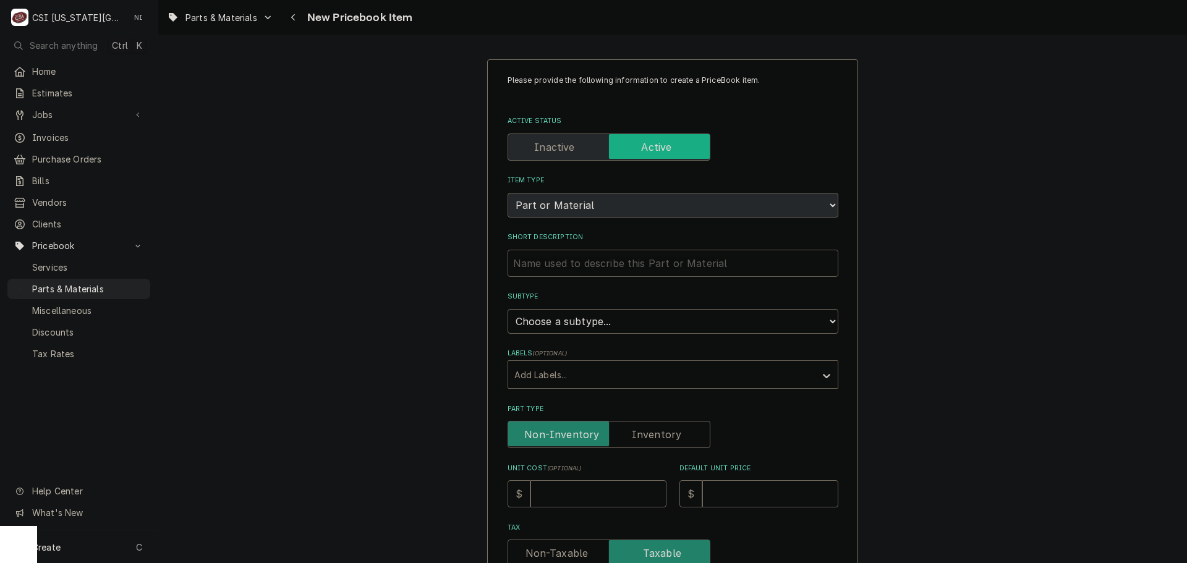
click at [644, 272] on input "Short Description" at bounding box center [673, 263] width 331 height 27
paste input "Tube Fitting, 3/8' OD, 1/4' NPT"
type textarea "x"
type input "Tube Fitting, 3/8' OD, 1/4' NPT"
click at [590, 322] on select "Choose a subtype... [#2-DUAL] AFTERHRS-WH-CHG-2 [#2-DUAL] [PERSON_NAME]-EQUIP […" at bounding box center [673, 321] width 331 height 25
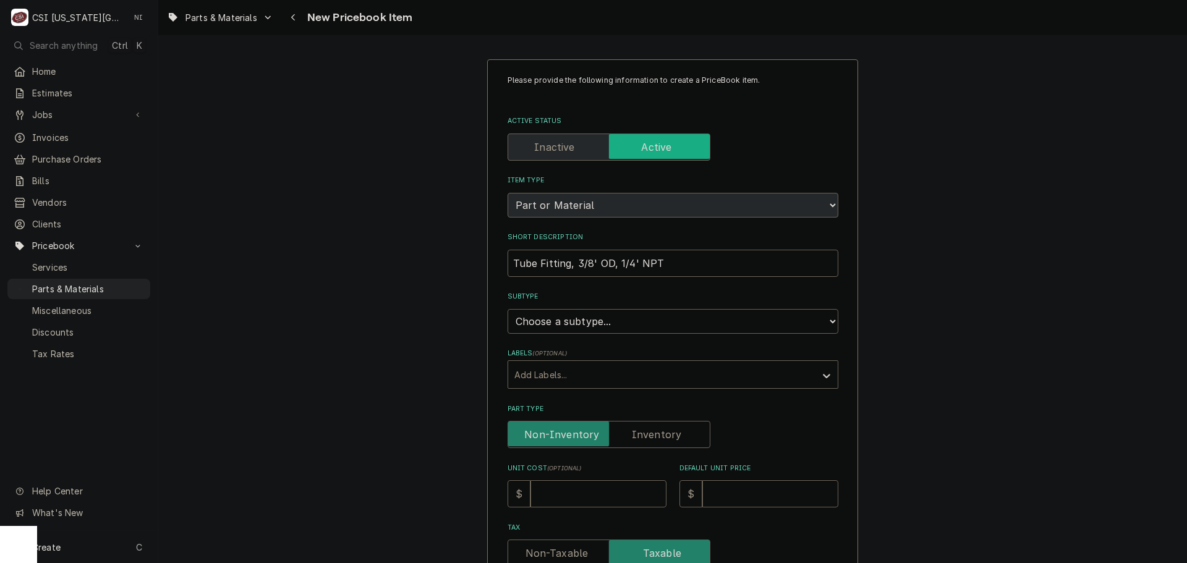
select select "45"
click at [508, 309] on select "Choose a subtype... [#2-DUAL] AFTERHRS-WH-CHG-2 [#2-DUAL] [PERSON_NAME]-EQUIP […" at bounding box center [673, 321] width 331 height 25
type textarea "x"
click at [649, 441] on label "Part Type" at bounding box center [609, 434] width 203 height 27
click at [649, 441] on input "Part Type" at bounding box center [609, 434] width 192 height 27
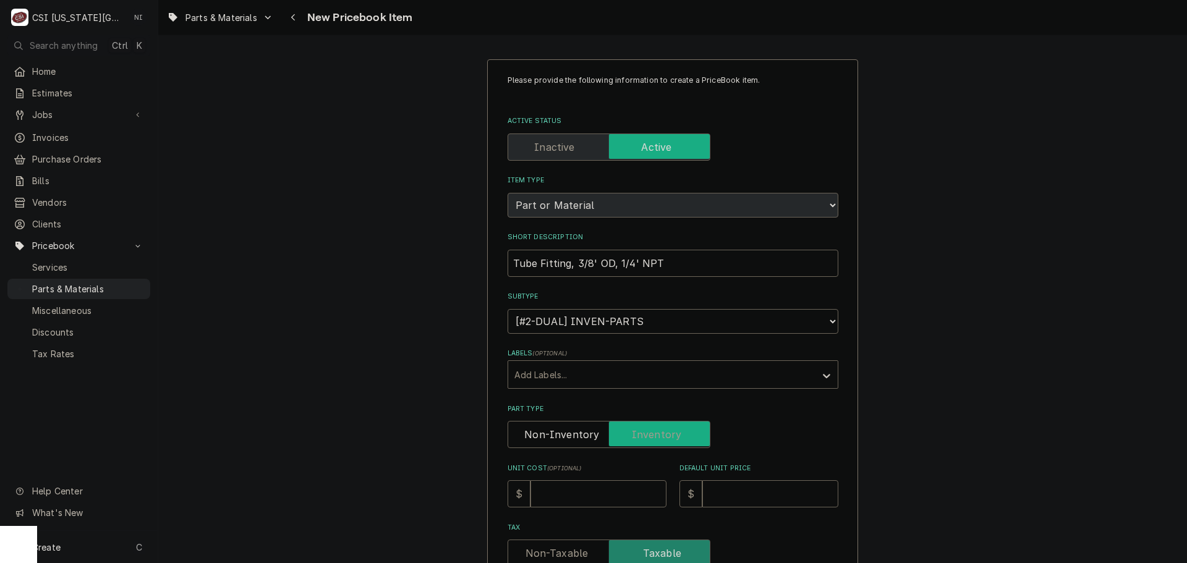
checkbox input "true"
click at [606, 487] on input "Unit Cost ( optional )" at bounding box center [599, 494] width 136 height 27
type textarea "x"
type input "1"
type textarea "x"
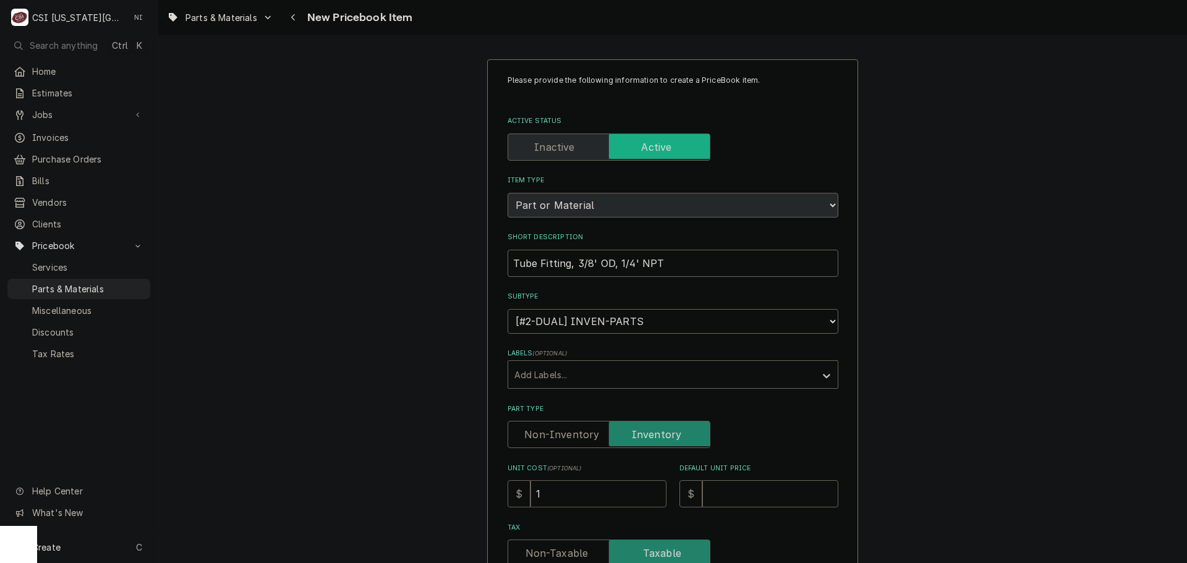
type input "13"
type textarea "x"
type input "13.9"
type textarea "x"
type input "13.98"
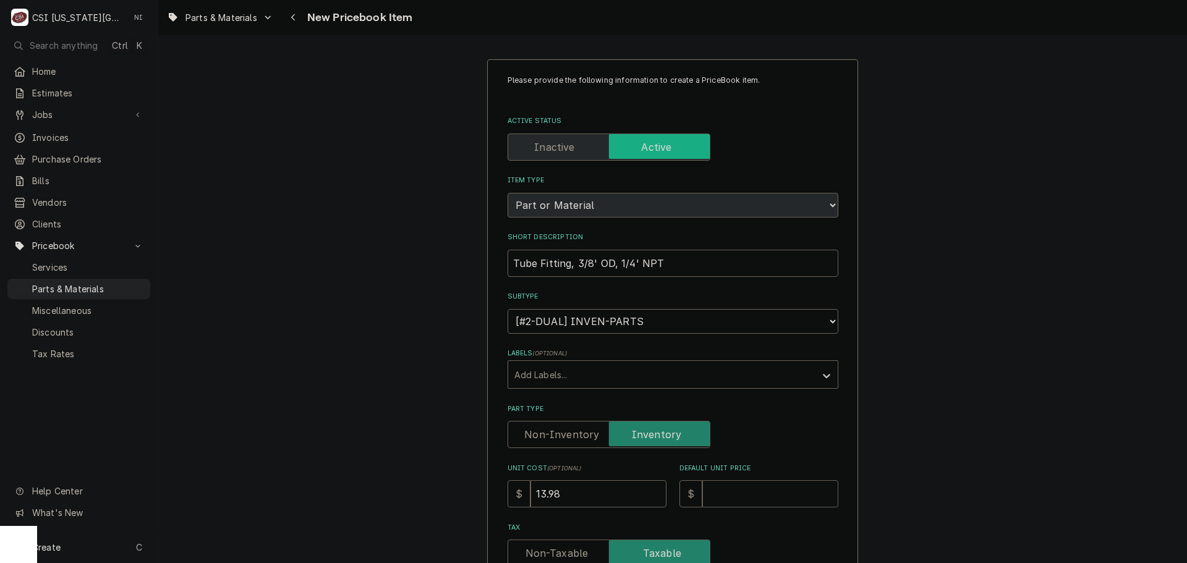
click at [745, 492] on input "Default Unit Price" at bounding box center [771, 494] width 136 height 27
type textarea "x"
type input "2"
type textarea "x"
type input "25"
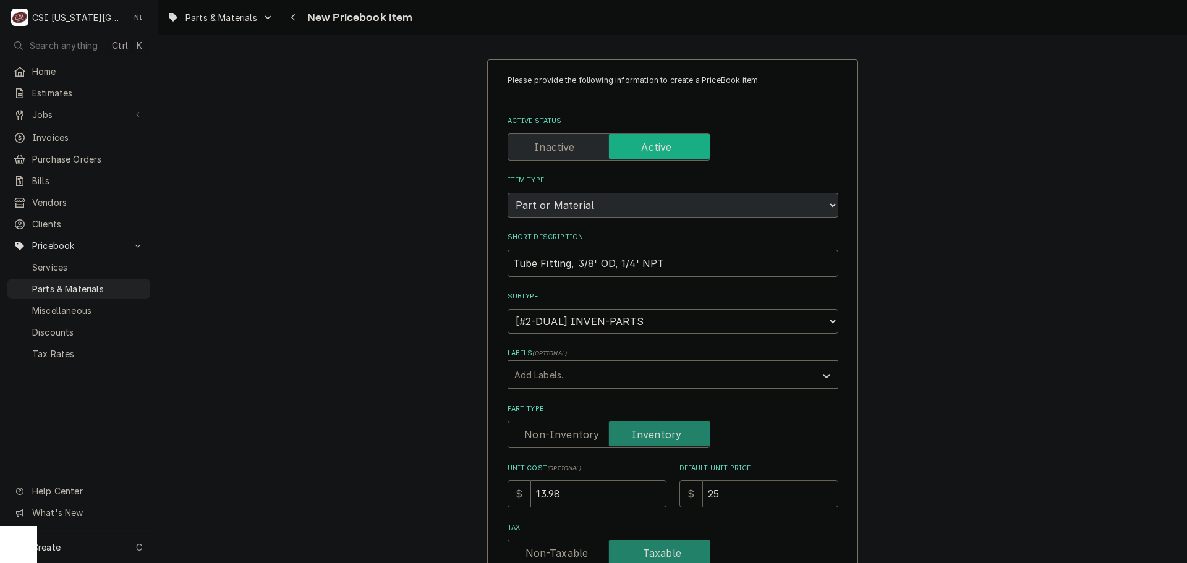
type textarea "x"
type input "25.4"
type textarea "x"
type input "25.41"
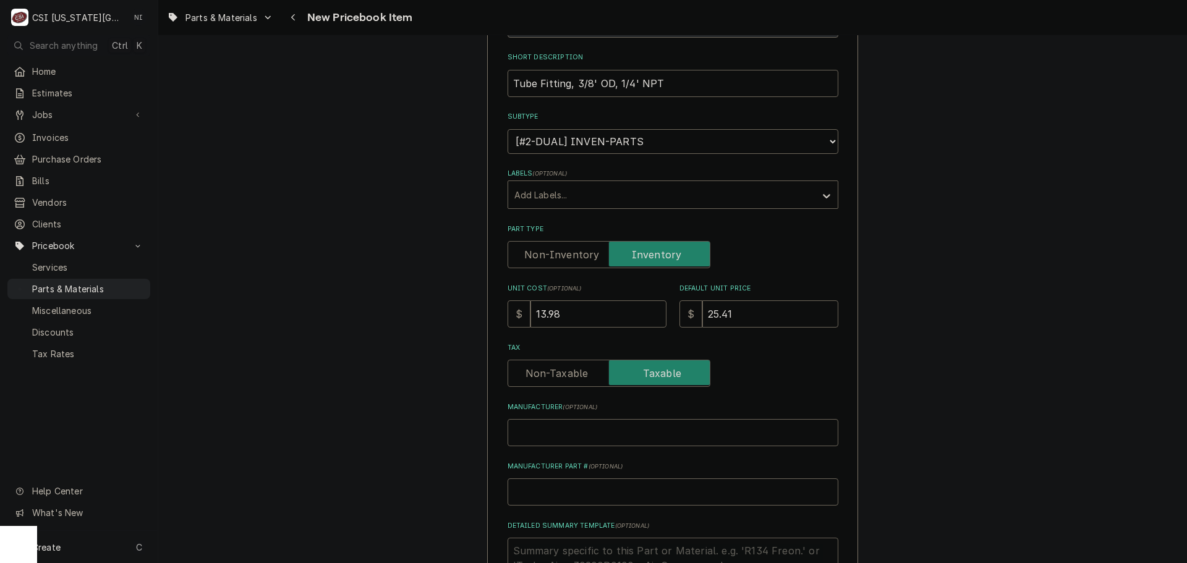
scroll to position [186, 0]
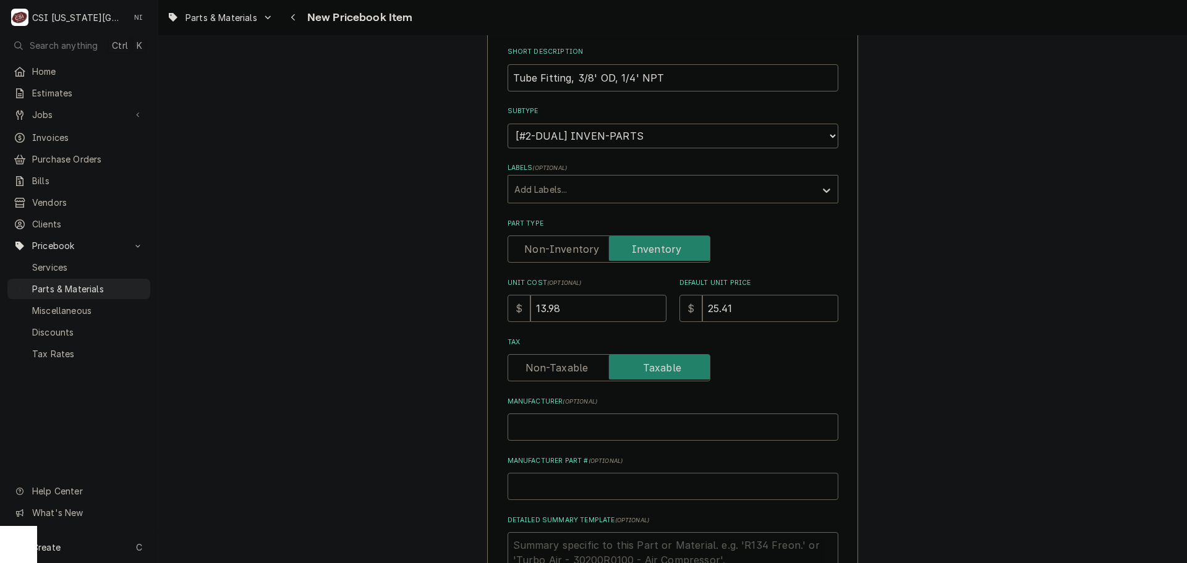
click at [556, 482] on input "Manufacturer Part # ( optional )" at bounding box center [673, 486] width 331 height 27
type textarea "x"
type input "F"
type textarea "x"
type input "FR"
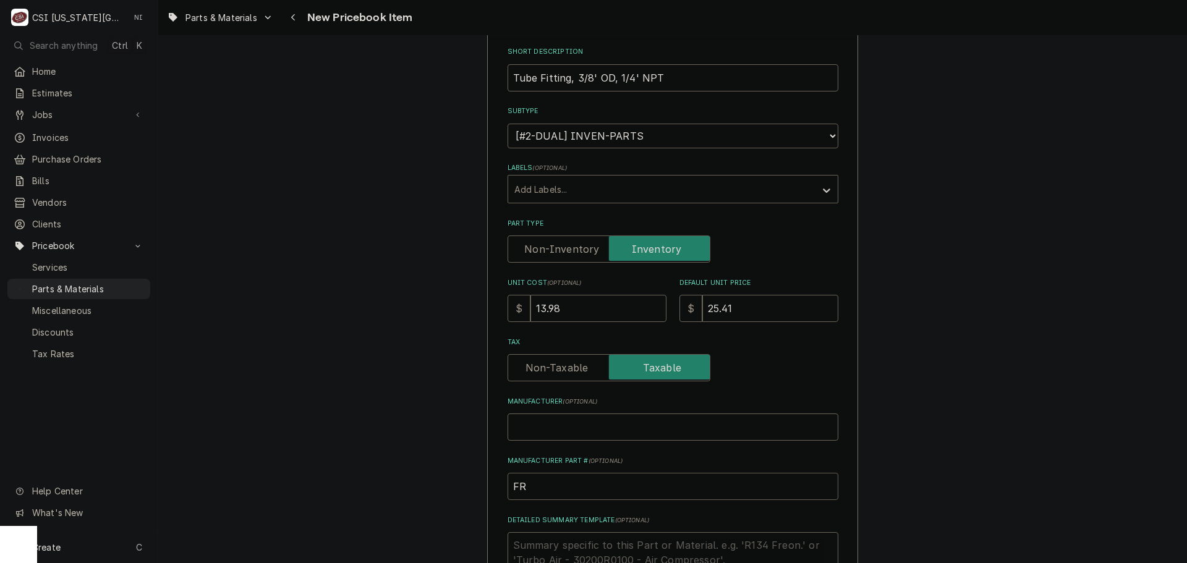
type textarea "x"
type input "FRY"
type textarea "x"
type input "FRY-"
paste input "8103257"
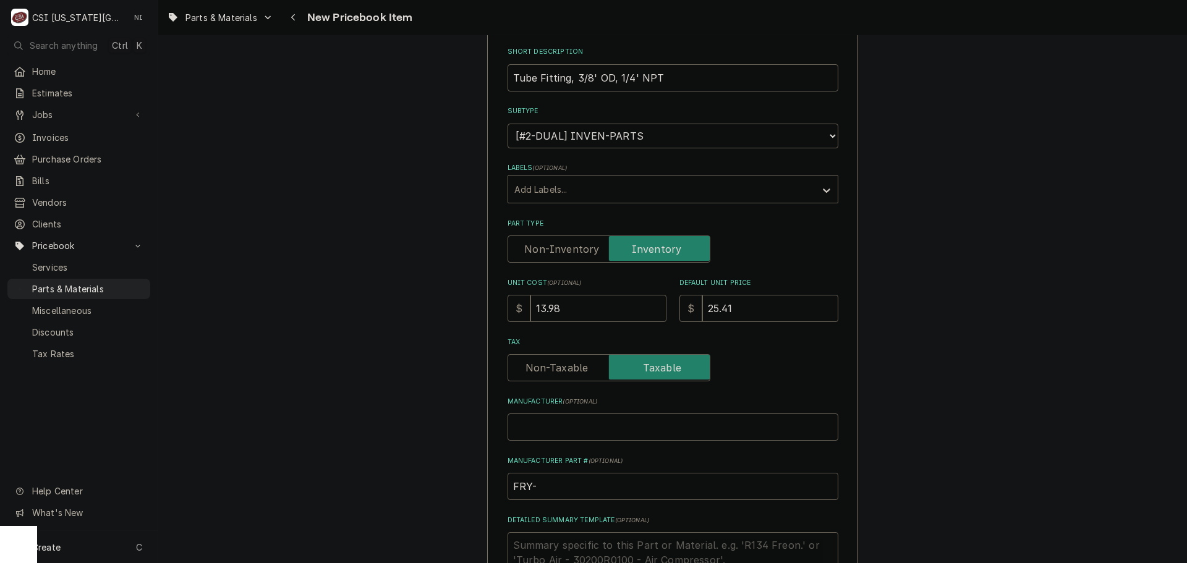
type textarea "x"
drag, startPoint x: 603, startPoint y: 481, endPoint x: 408, endPoint y: 476, distance: 194.9
type input "FRY-8103257"
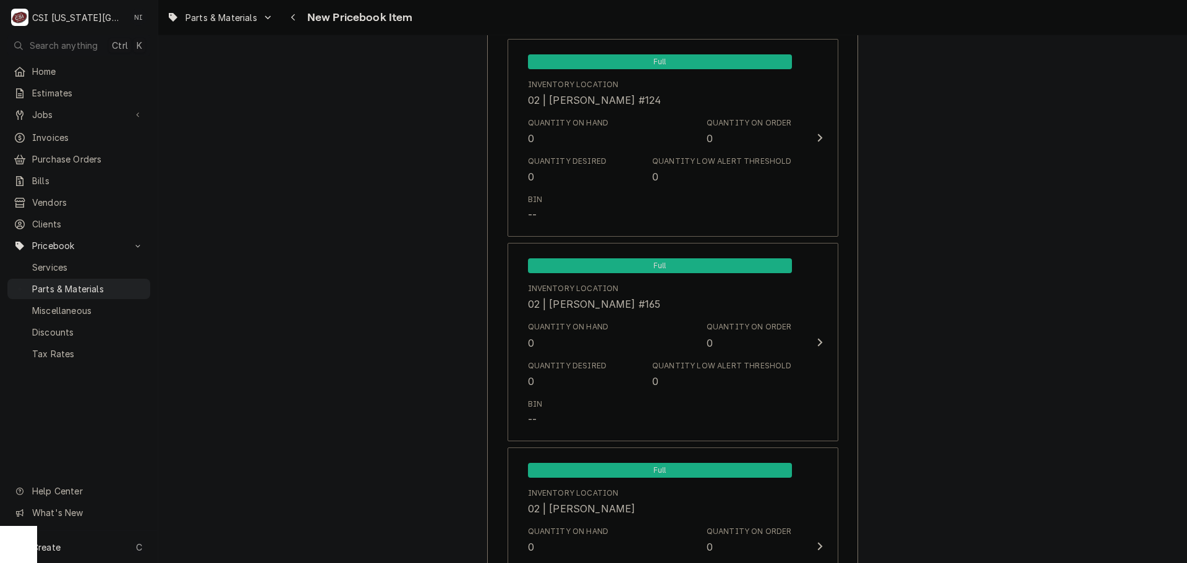
scroll to position [11713, 0]
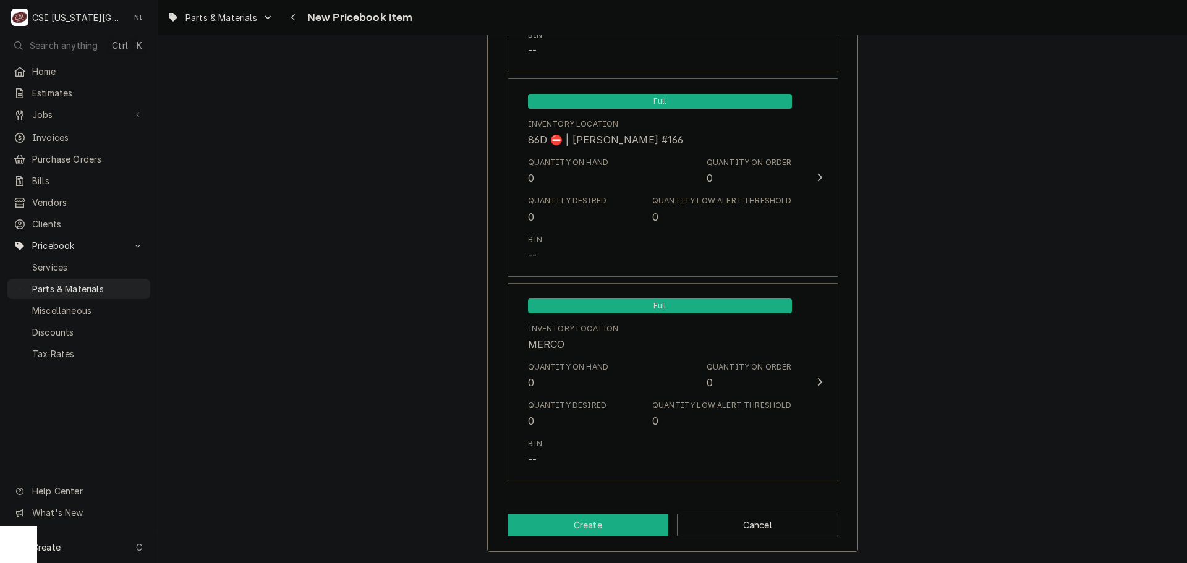
drag, startPoint x: 628, startPoint y: 526, endPoint x: 343, endPoint y: 2, distance: 596.4
click at [627, 524] on button "Create" at bounding box center [588, 525] width 161 height 23
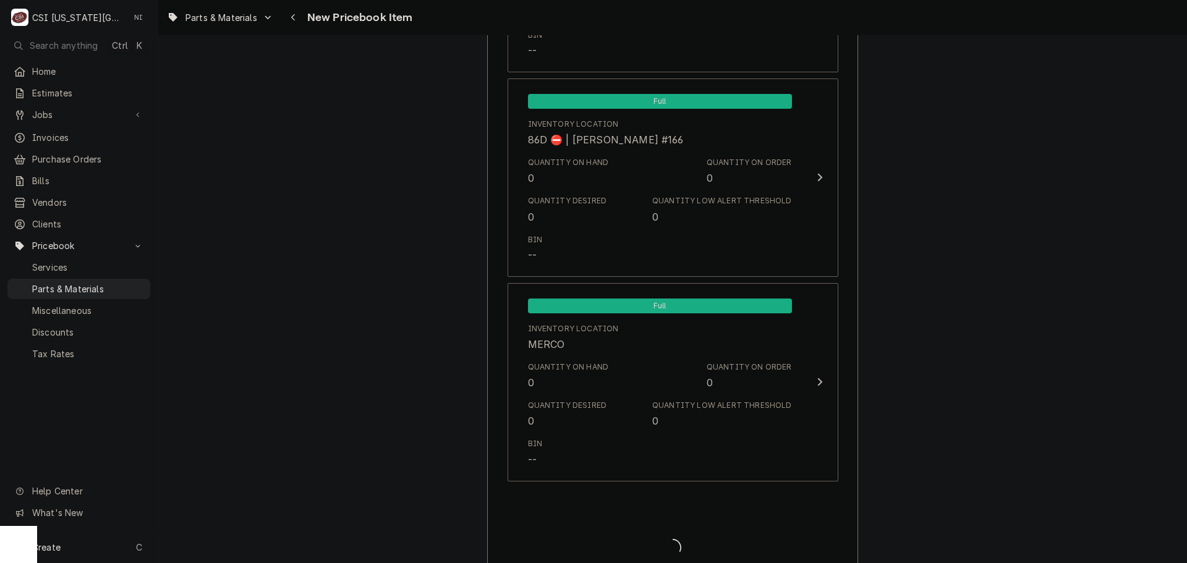
type textarea "x"
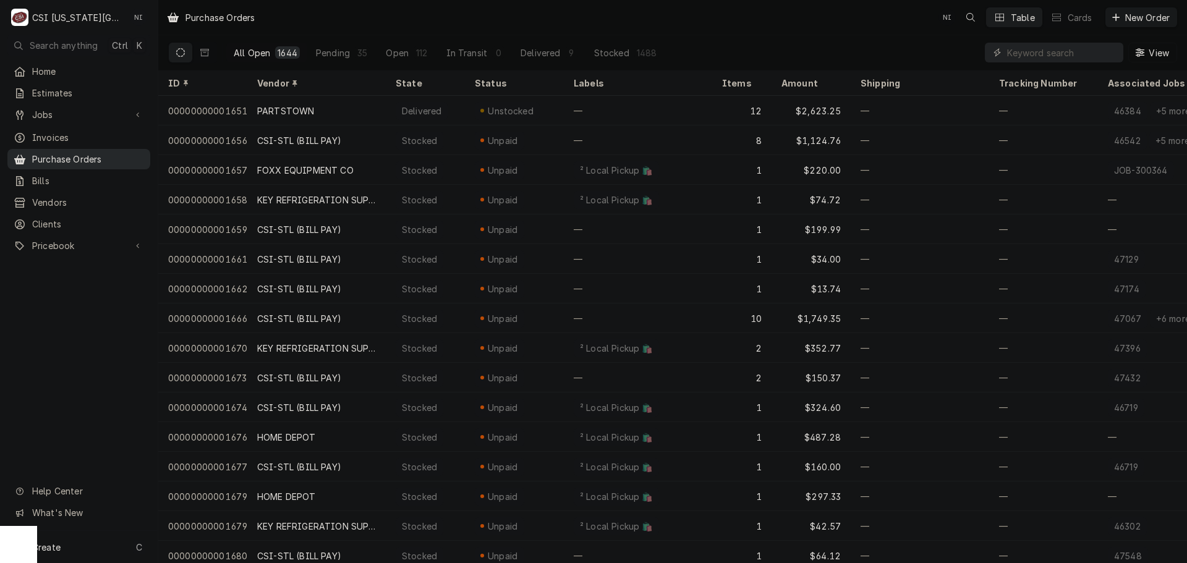
drag, startPoint x: 91, startPoint y: 150, endPoint x: 97, endPoint y: 150, distance: 6.2
click at [93, 153] on span "Purchase Orders" at bounding box center [88, 159] width 112 height 13
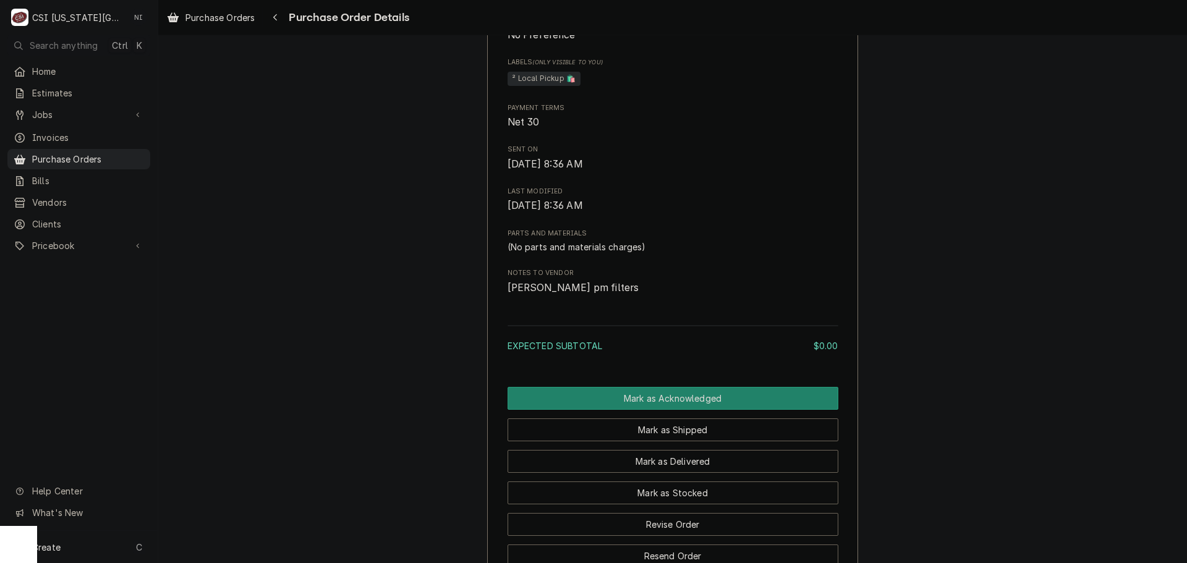
scroll to position [694, 0]
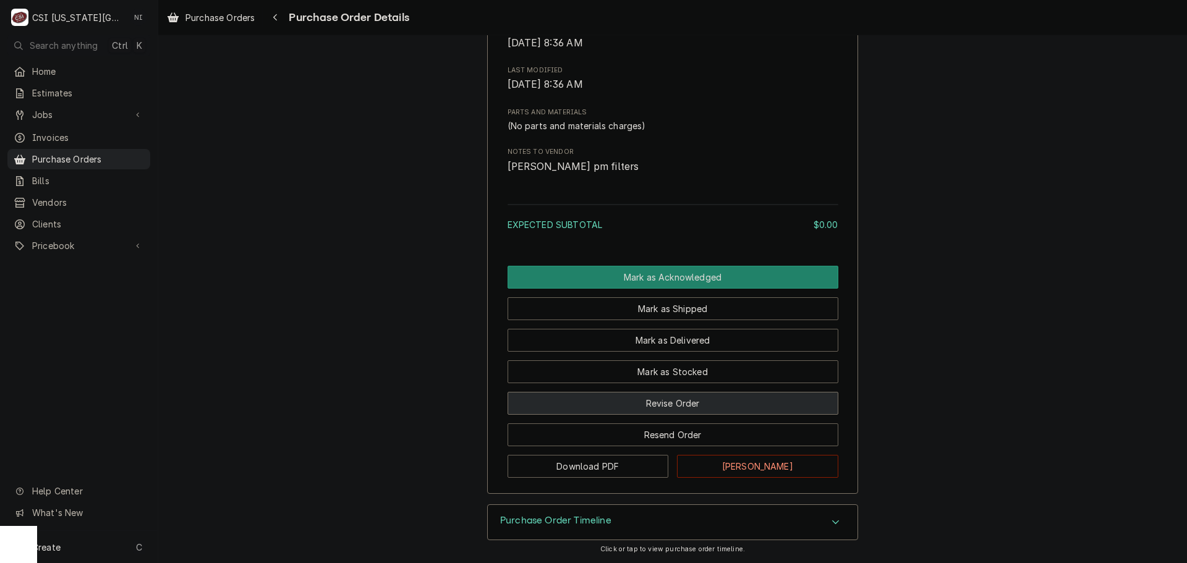
click at [687, 401] on button "Revise Order" at bounding box center [673, 403] width 331 height 23
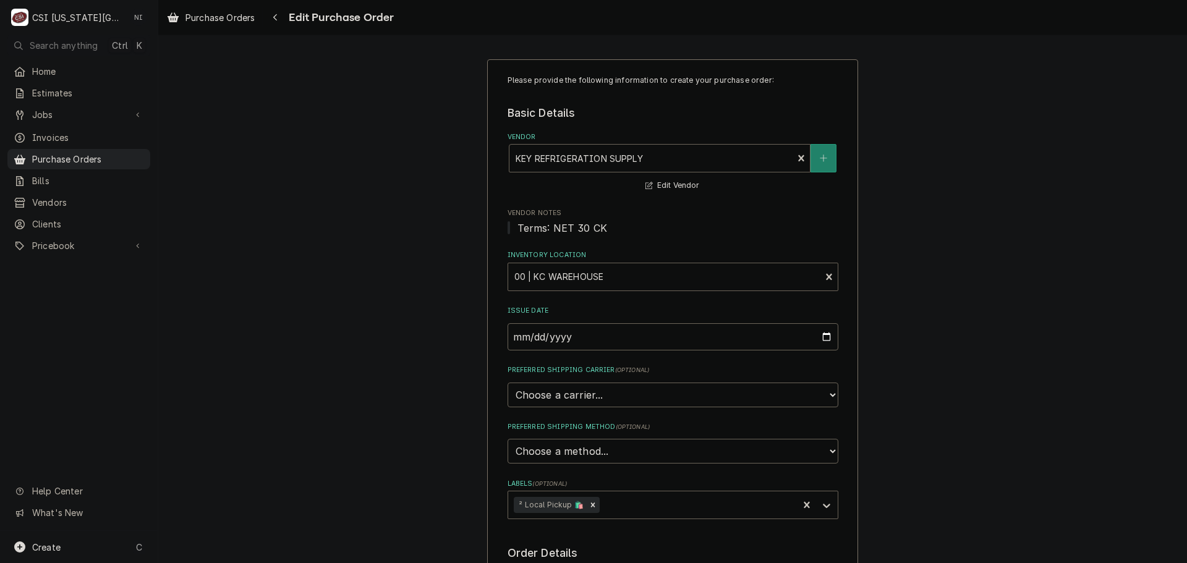
scroll to position [371, 0]
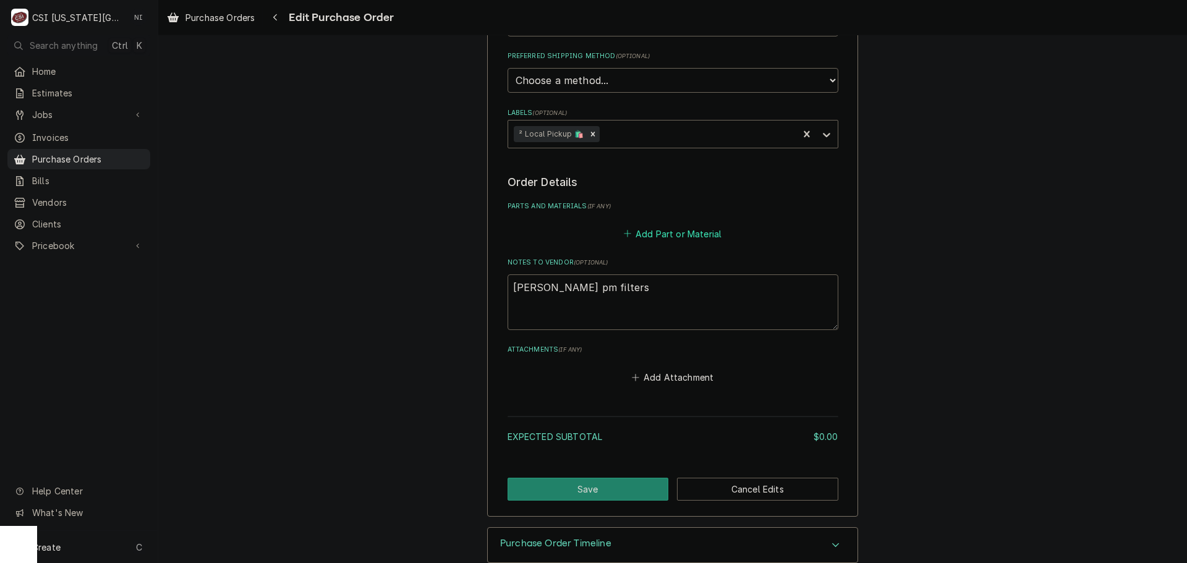
click at [665, 239] on button "Add Part or Material" at bounding box center [673, 233] width 102 height 17
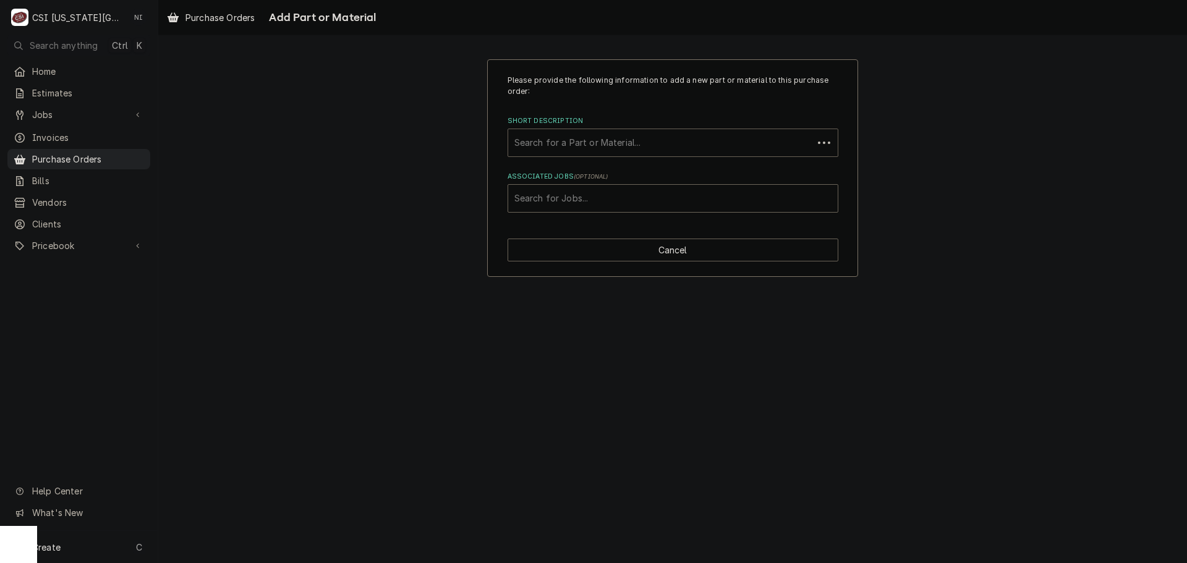
click at [581, 147] on div "Short Description" at bounding box center [661, 143] width 293 height 22
type input "coil cleaner"
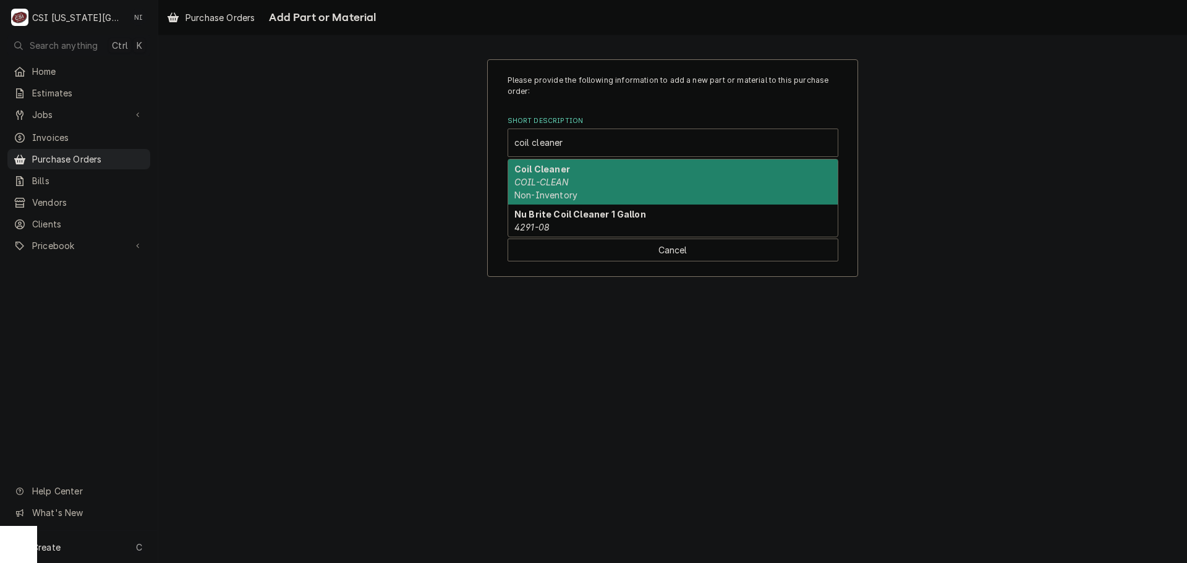
click at [601, 184] on div "Coil Cleaner COIL-CLEAN Non-Inventory" at bounding box center [673, 182] width 330 height 45
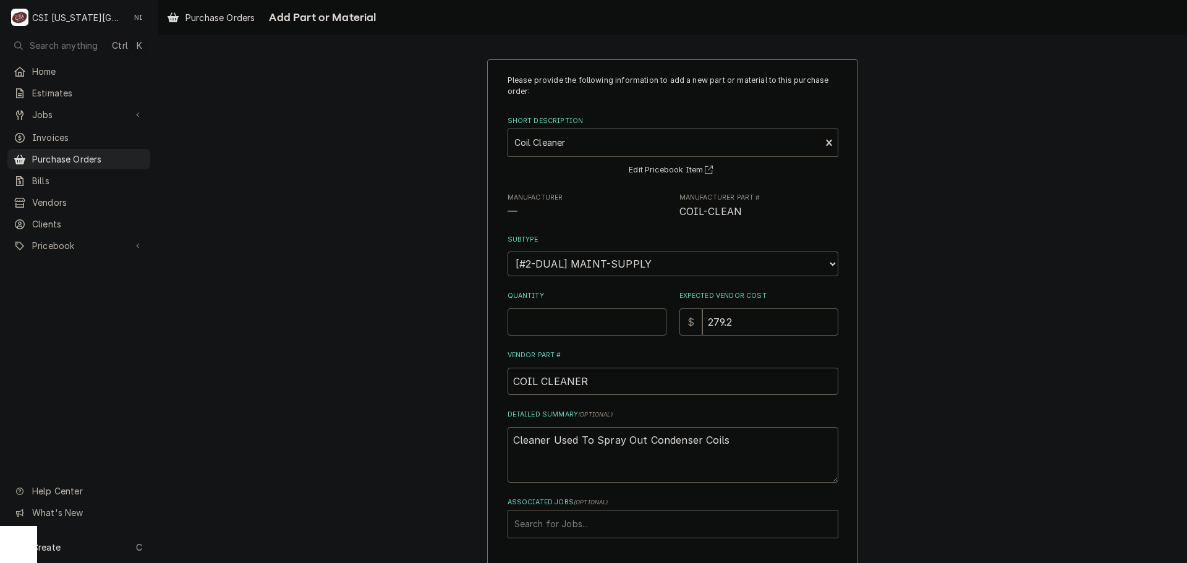
click at [540, 331] on input "Quantity" at bounding box center [587, 322] width 159 height 27
type textarea "x"
type input "7"
type textarea "x"
type input "3"
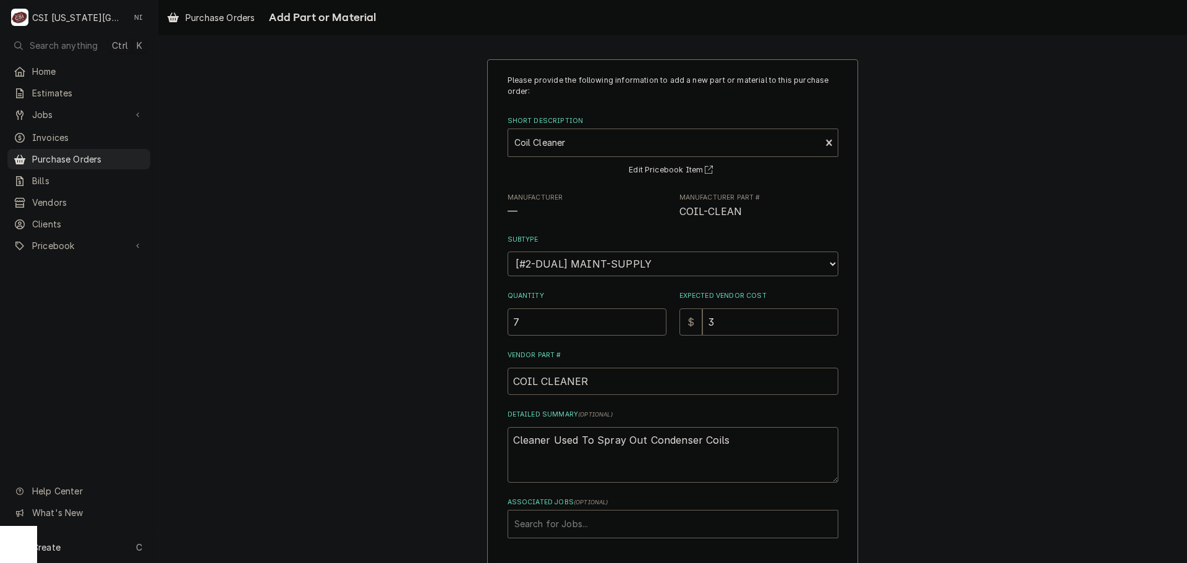
type textarea "x"
type input "31"
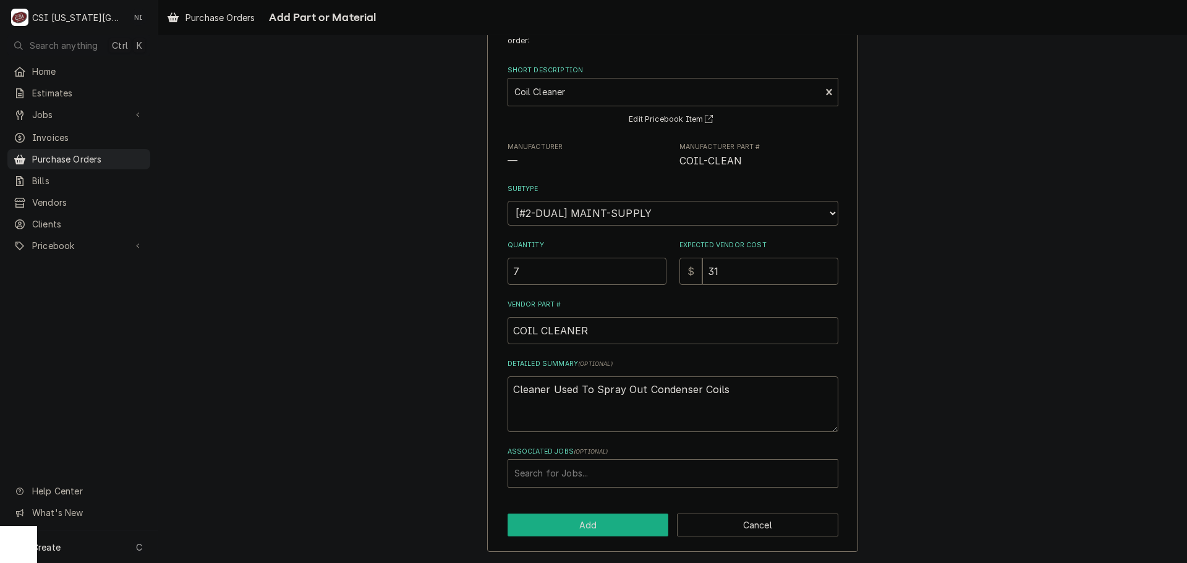
click at [594, 521] on button "Add" at bounding box center [588, 525] width 161 height 23
type textarea "x"
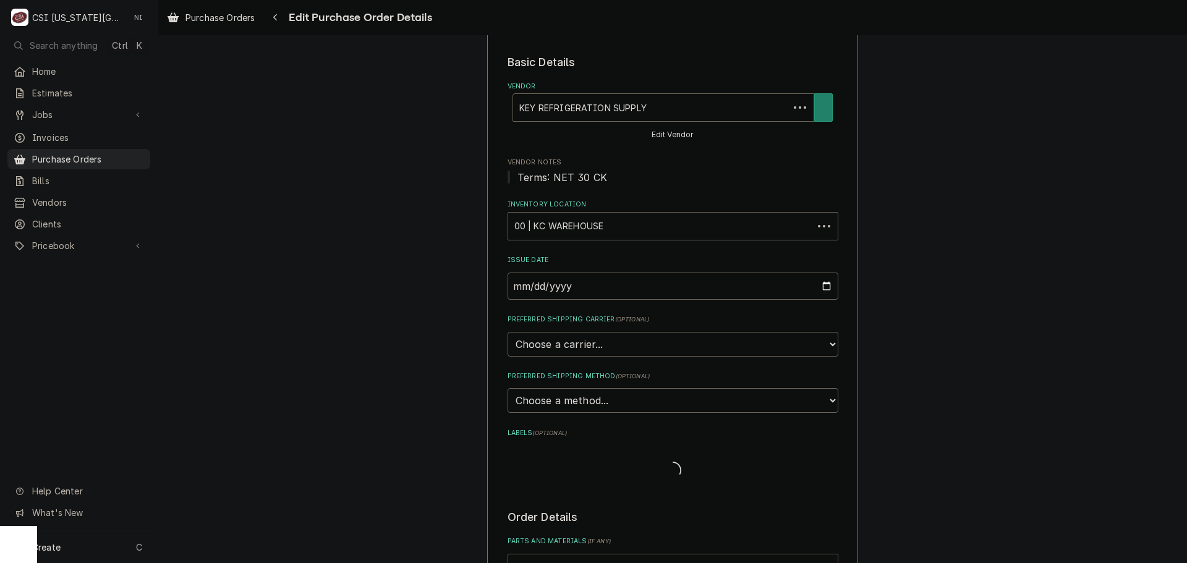
scroll to position [371, 0]
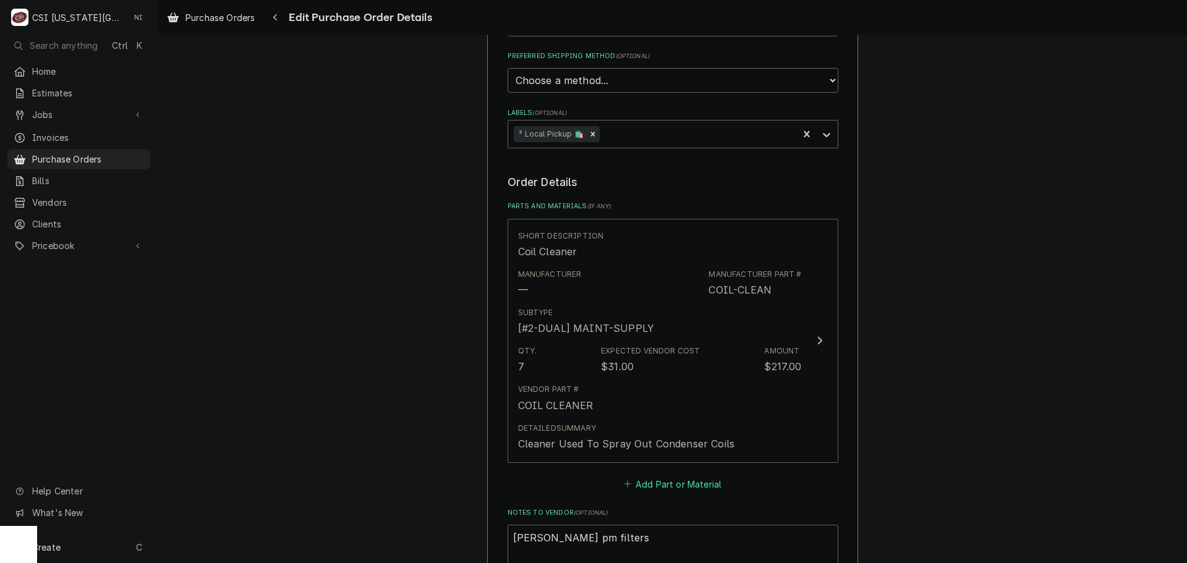
click at [669, 491] on button "Add Part or Material" at bounding box center [673, 484] width 102 height 17
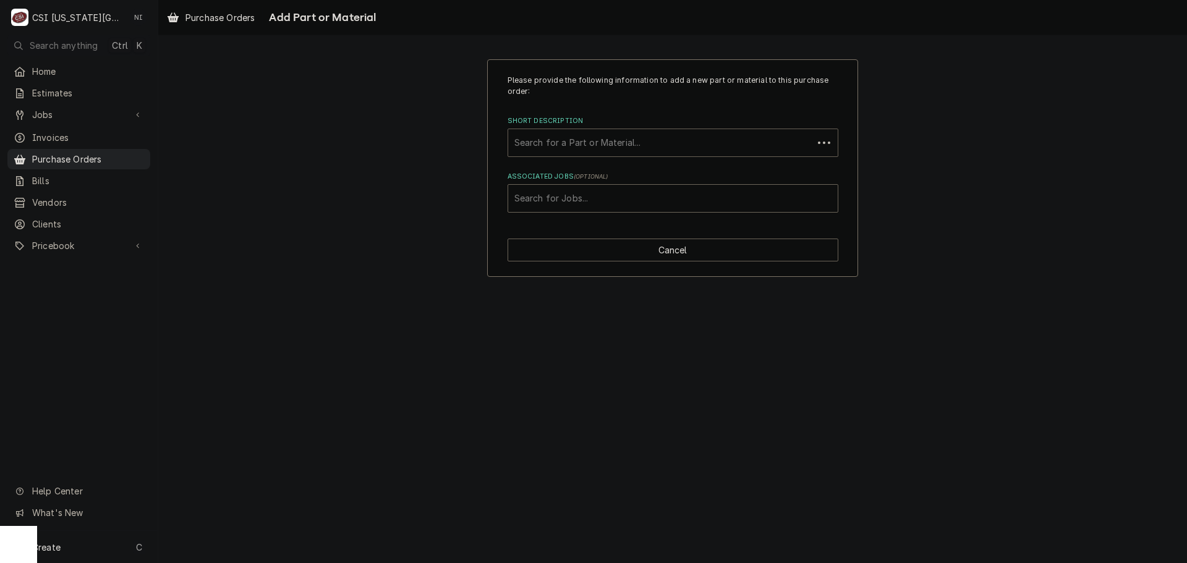
click at [625, 140] on div "Short Description" at bounding box center [661, 143] width 293 height 22
type input "14x25x1"
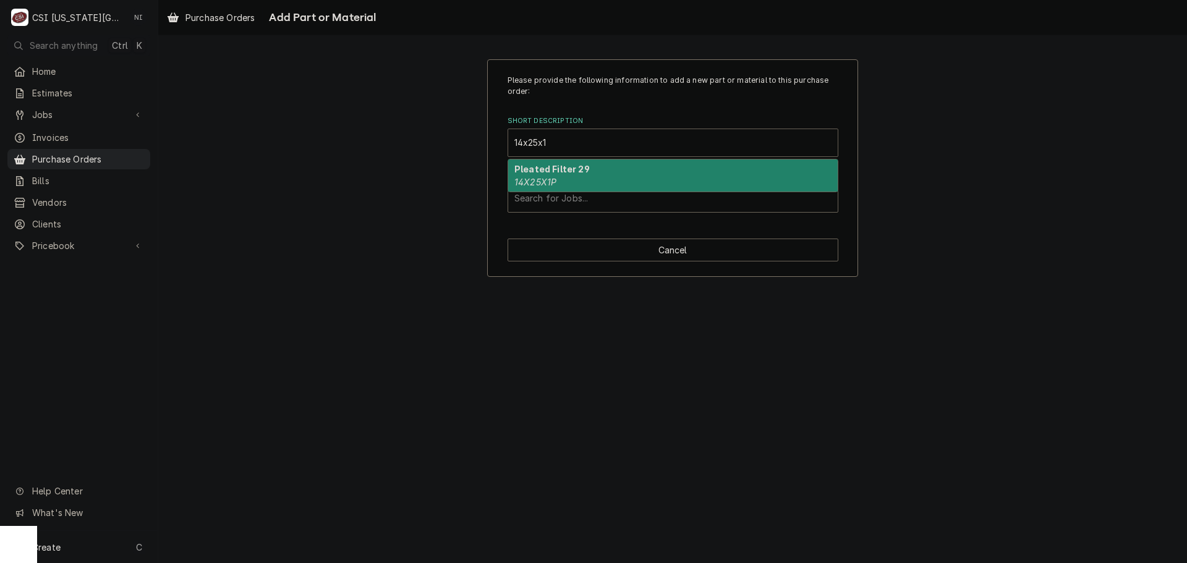
click at [585, 183] on div "Pleated Filter 29 14X25X1P" at bounding box center [673, 176] width 330 height 32
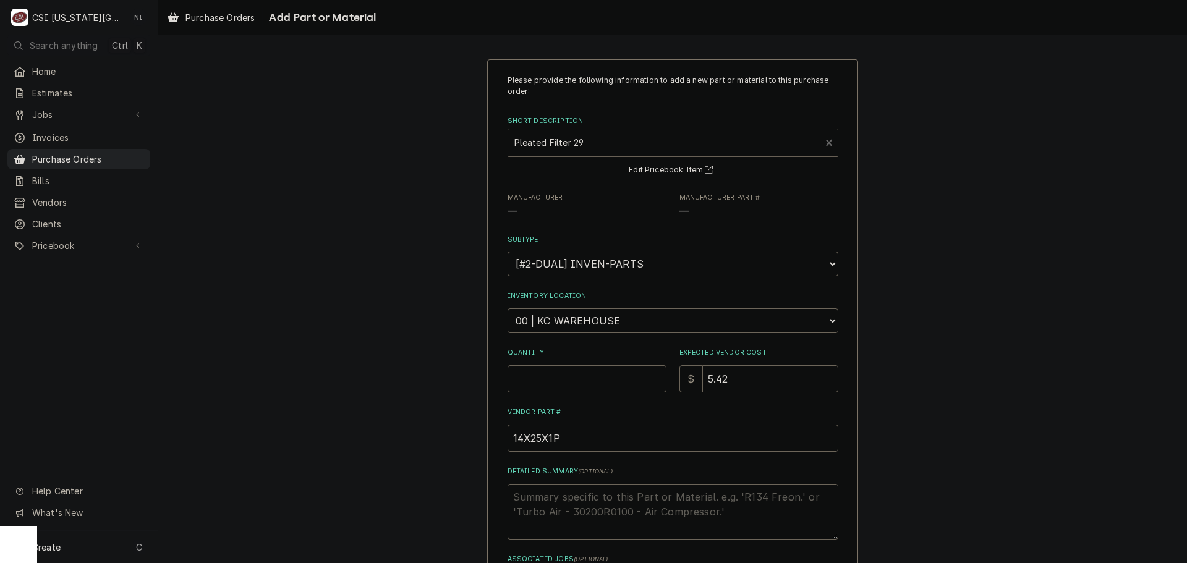
type textarea "x"
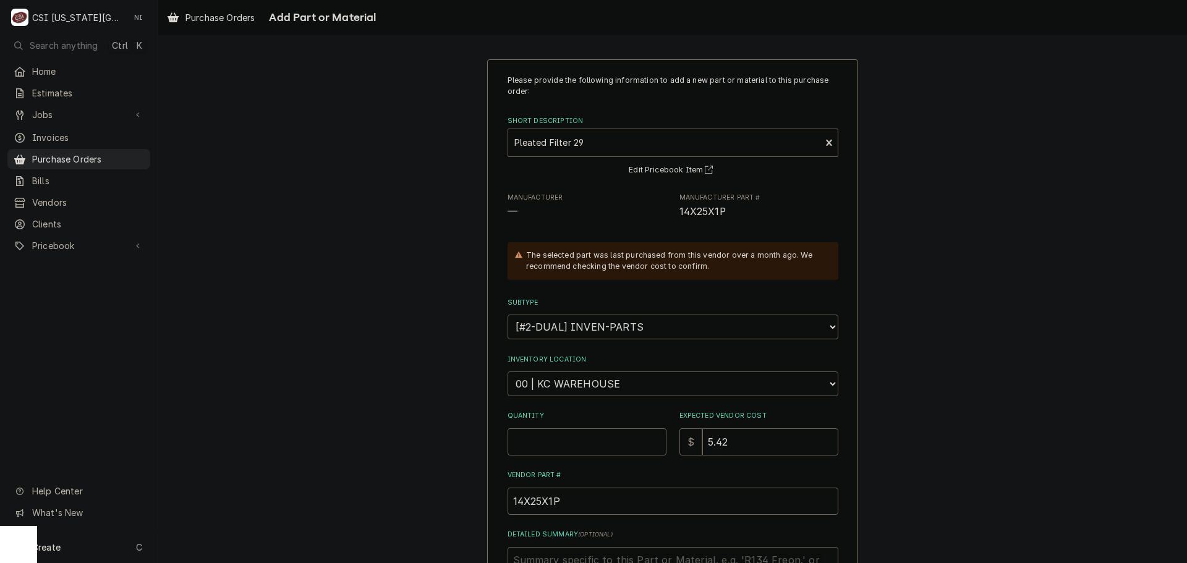
click at [580, 383] on select "Choose a location... 00 | KC WAREHOUSE 00 | MAIN WAREHOUSE 01 | BRIAN BREAZIER …" at bounding box center [673, 384] width 331 height 25
select select "2698"
click at [508, 372] on select "Choose a location... 00 | KC WAREHOUSE 00 | MAIN WAREHOUSE 01 | BRIAN BREAZIER …" at bounding box center [673, 384] width 331 height 25
click at [575, 442] on input "Quantity" at bounding box center [587, 442] width 159 height 27
type textarea "x"
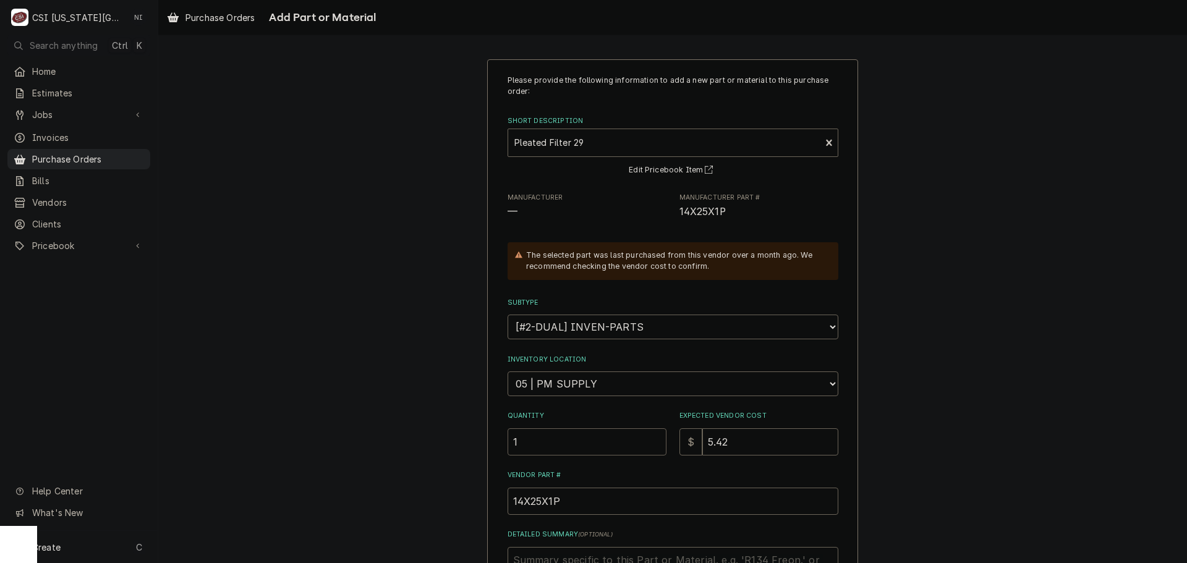
type input "1"
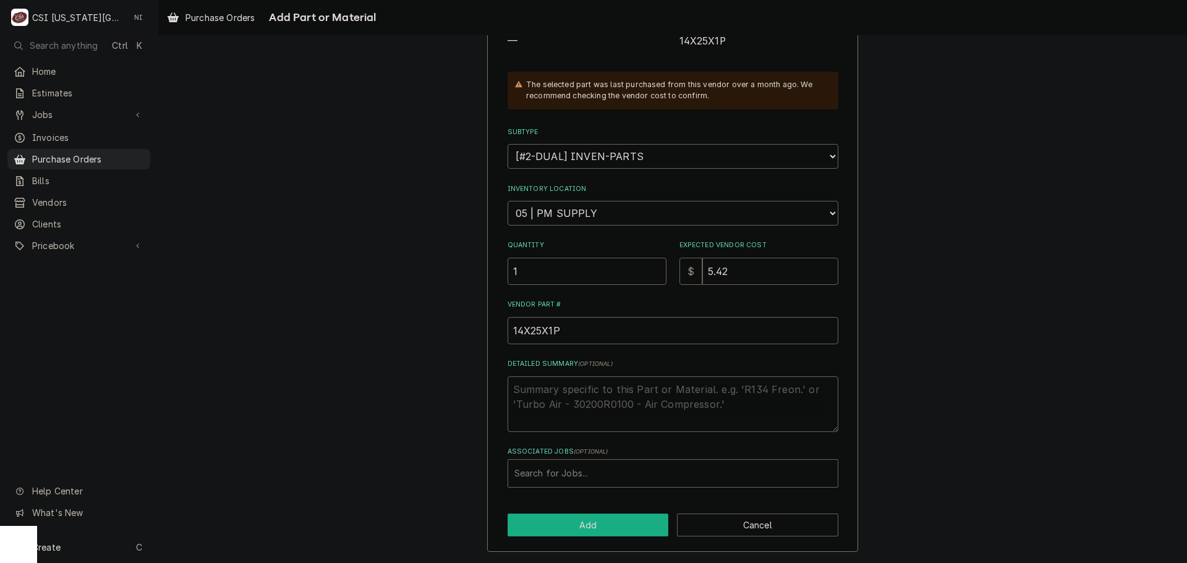
click at [607, 519] on button "Add" at bounding box center [588, 525] width 161 height 23
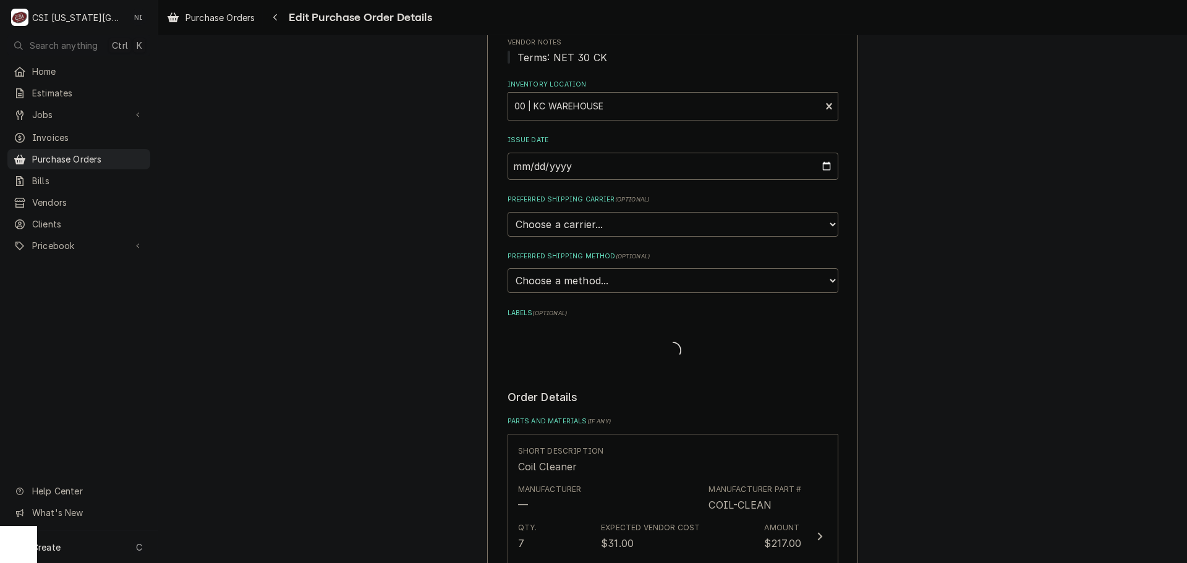
type textarea "x"
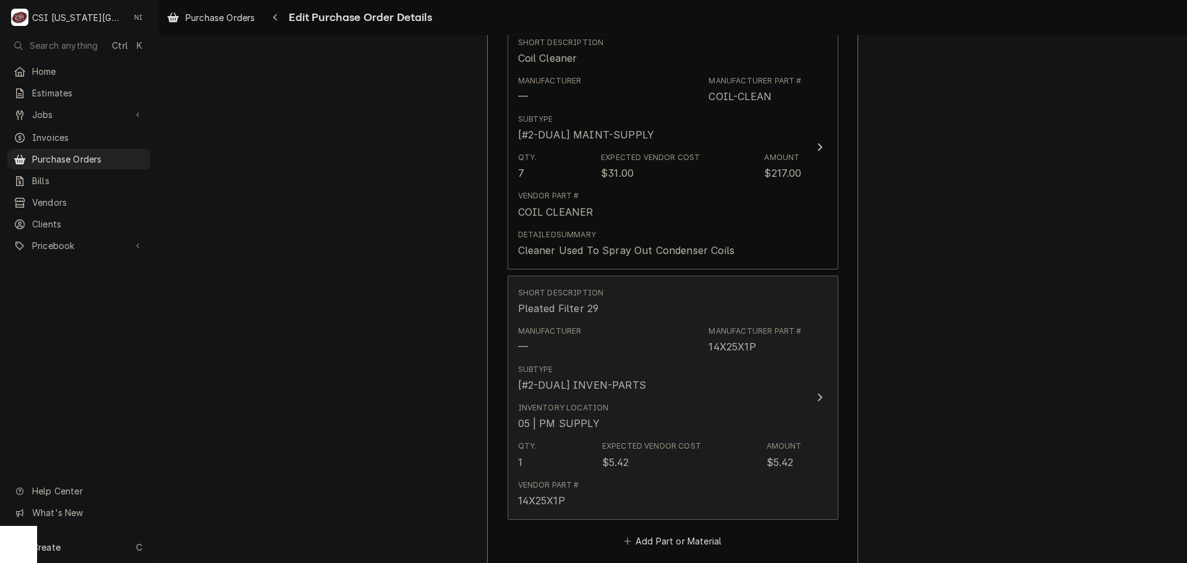
scroll to position [680, 0]
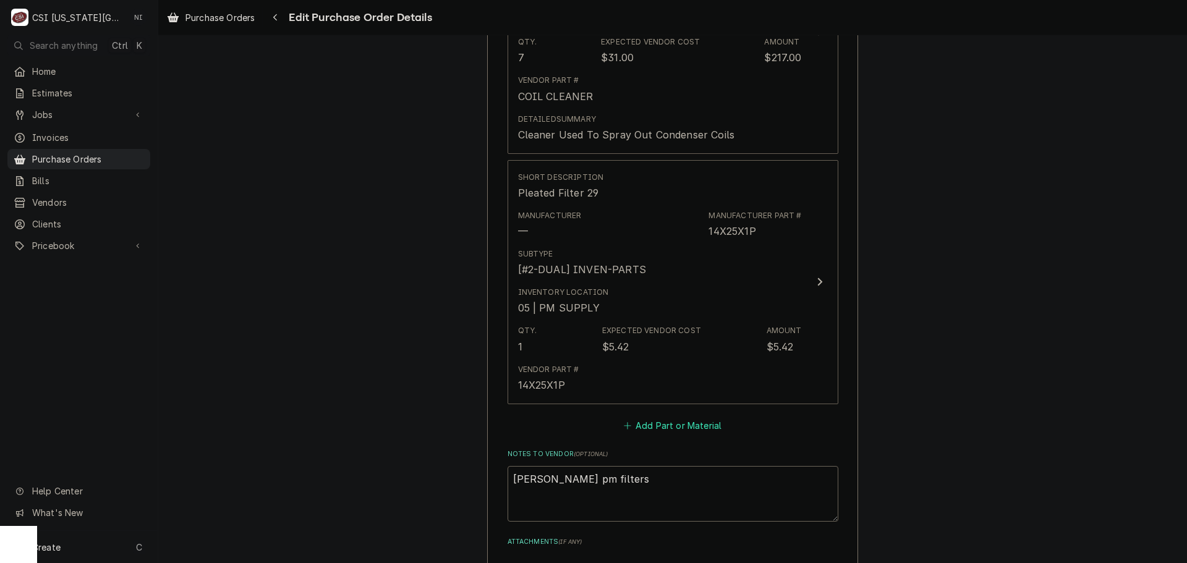
click at [672, 429] on button "Add Part or Material" at bounding box center [673, 425] width 102 height 17
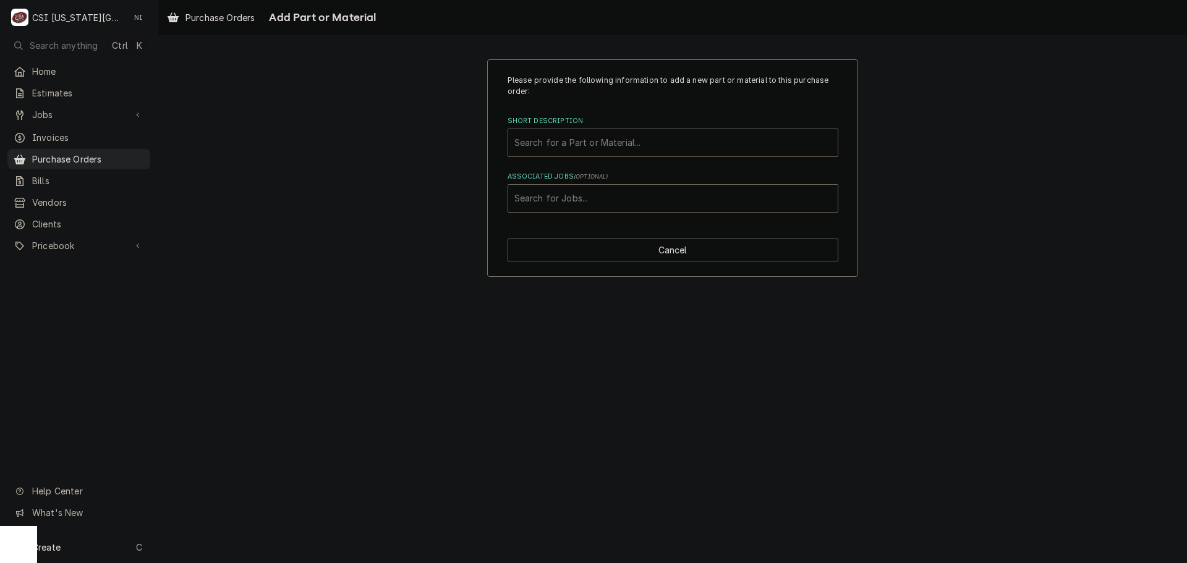
click at [632, 143] on div "Short Description" at bounding box center [673, 143] width 317 height 22
type input "f"
type input "filter med"
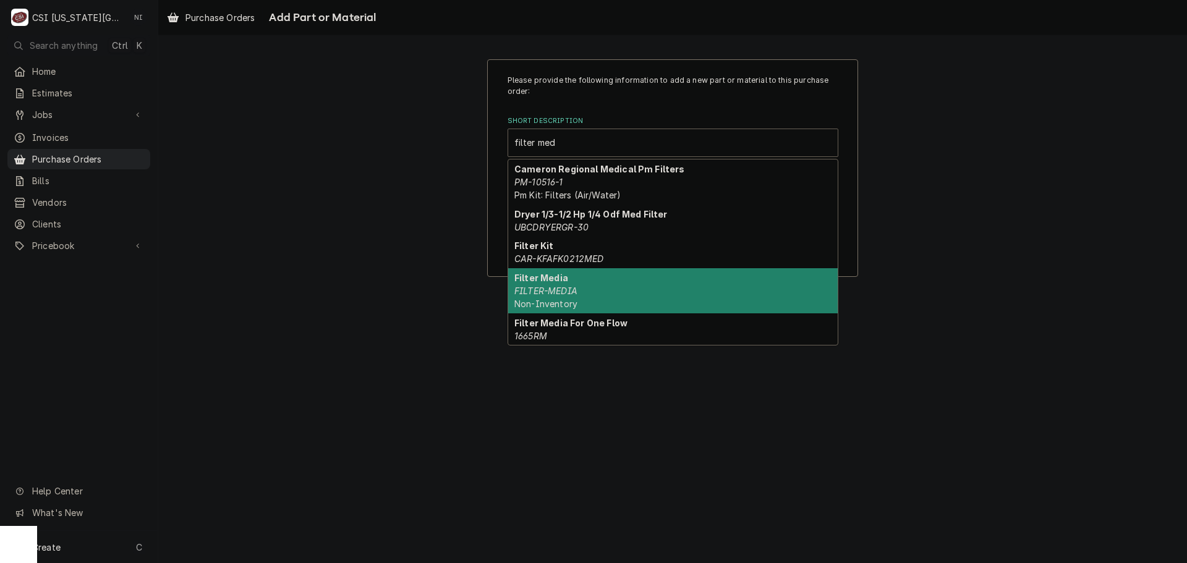
click at [572, 296] on em "FILTER-MEDIA" at bounding box center [546, 291] width 63 height 11
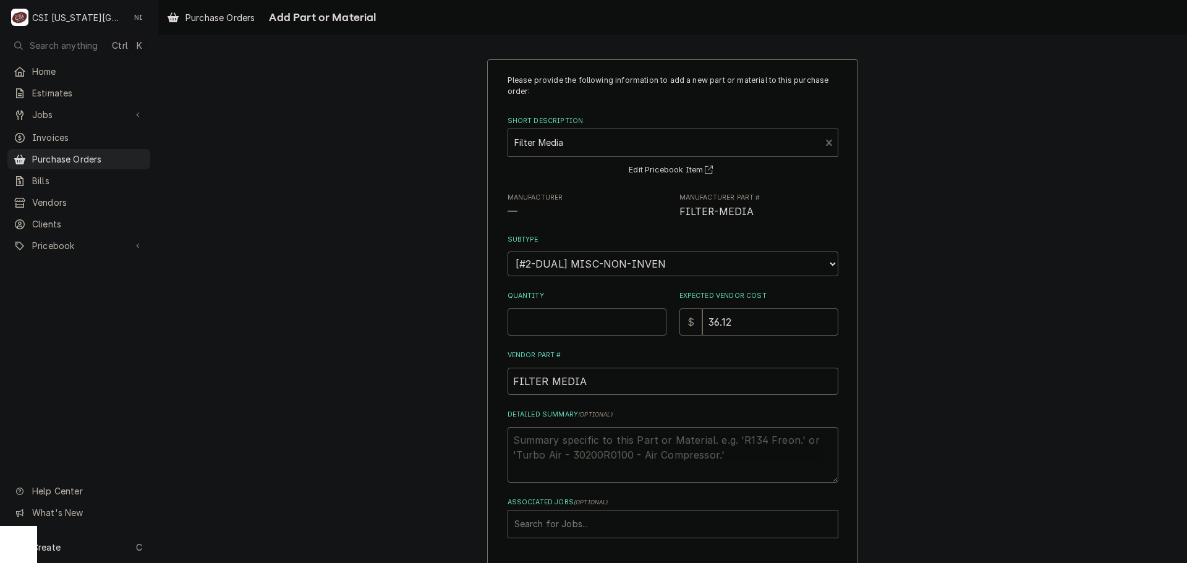
click at [584, 318] on input "Quantity" at bounding box center [587, 322] width 159 height 27
type textarea "x"
type input "1"
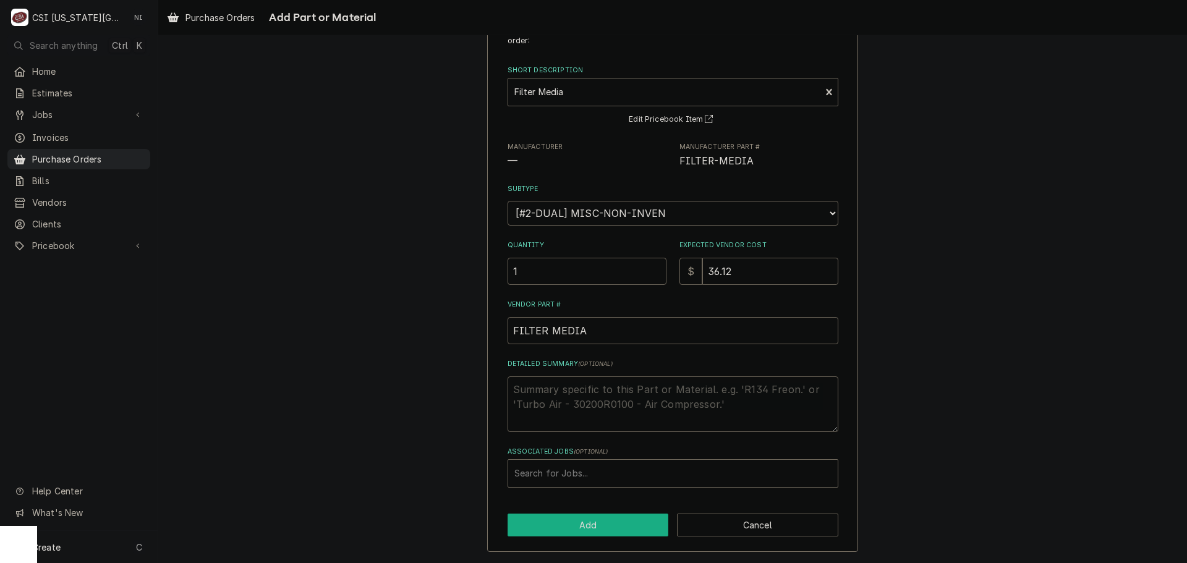
click at [640, 535] on button "Add" at bounding box center [588, 525] width 161 height 23
type textarea "x"
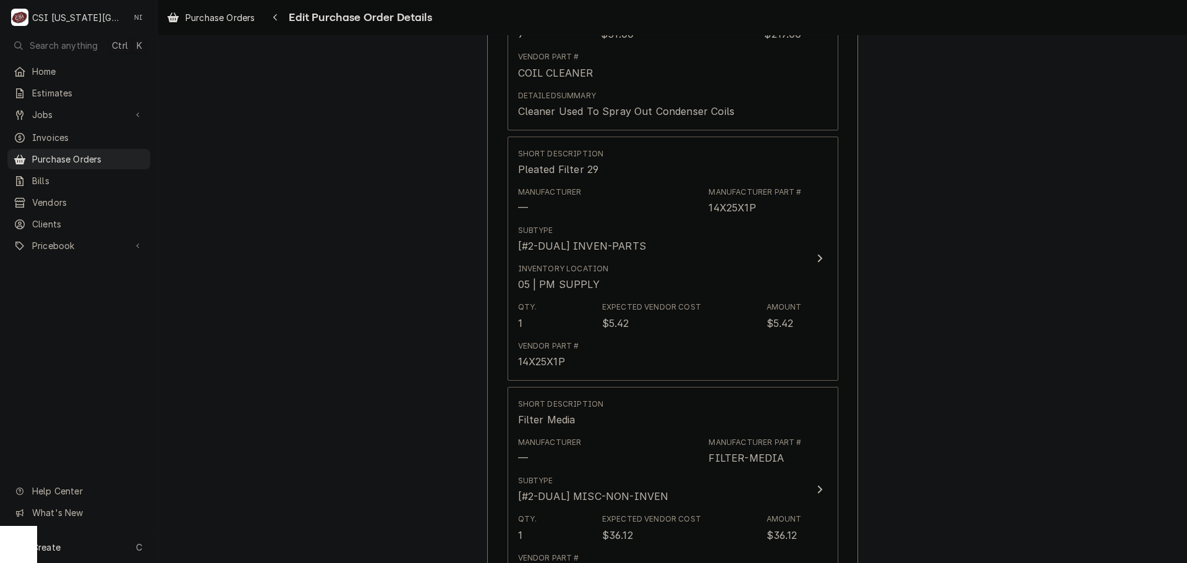
scroll to position [1107, 0]
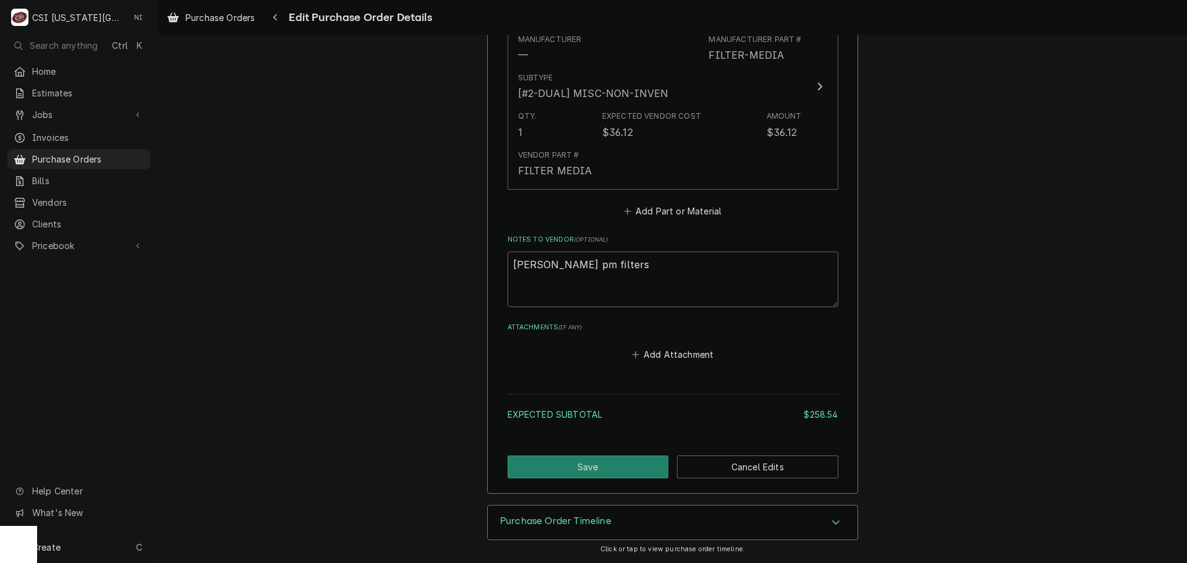
click at [666, 217] on button "Add Part or Material" at bounding box center [673, 210] width 102 height 17
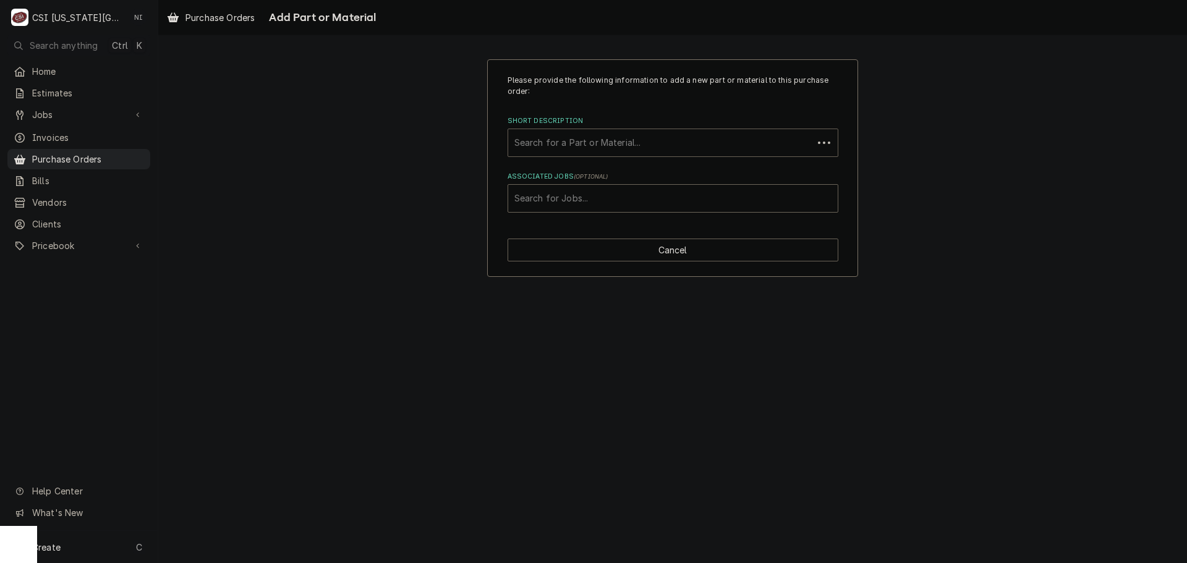
click at [620, 145] on div "Short Description" at bounding box center [661, 143] width 293 height 22
type input "18x24x2"
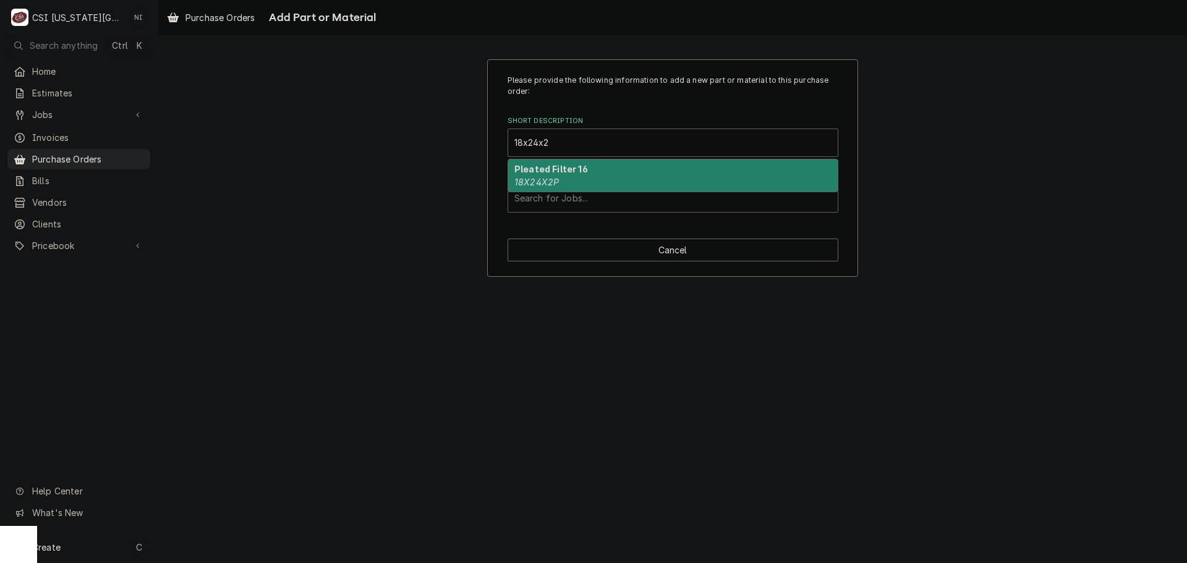
click at [570, 184] on div "Pleated Filter 16 18X24X2P" at bounding box center [673, 176] width 330 height 32
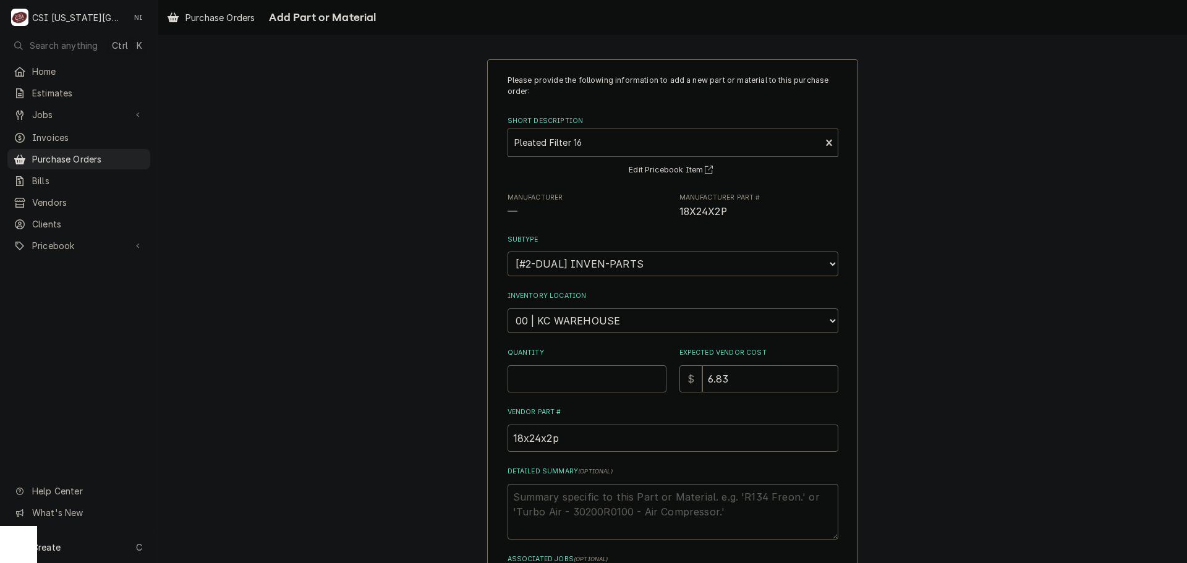
click at [567, 369] on input "Quantity" at bounding box center [587, 379] width 159 height 27
type textarea "x"
type input "5"
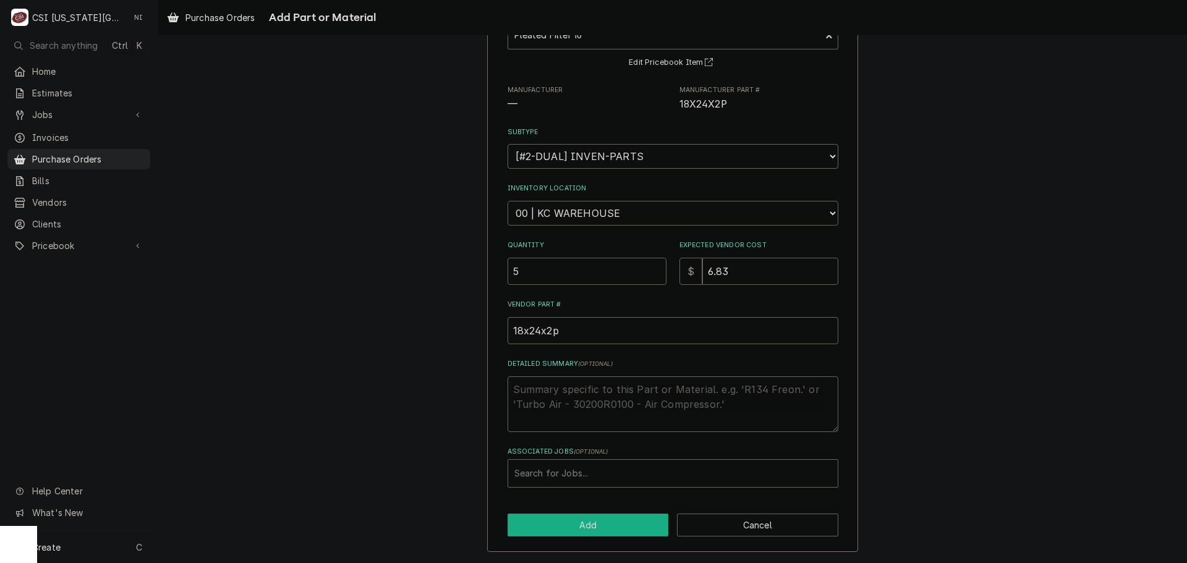
click at [576, 520] on button "Add" at bounding box center [588, 525] width 161 height 23
type textarea "x"
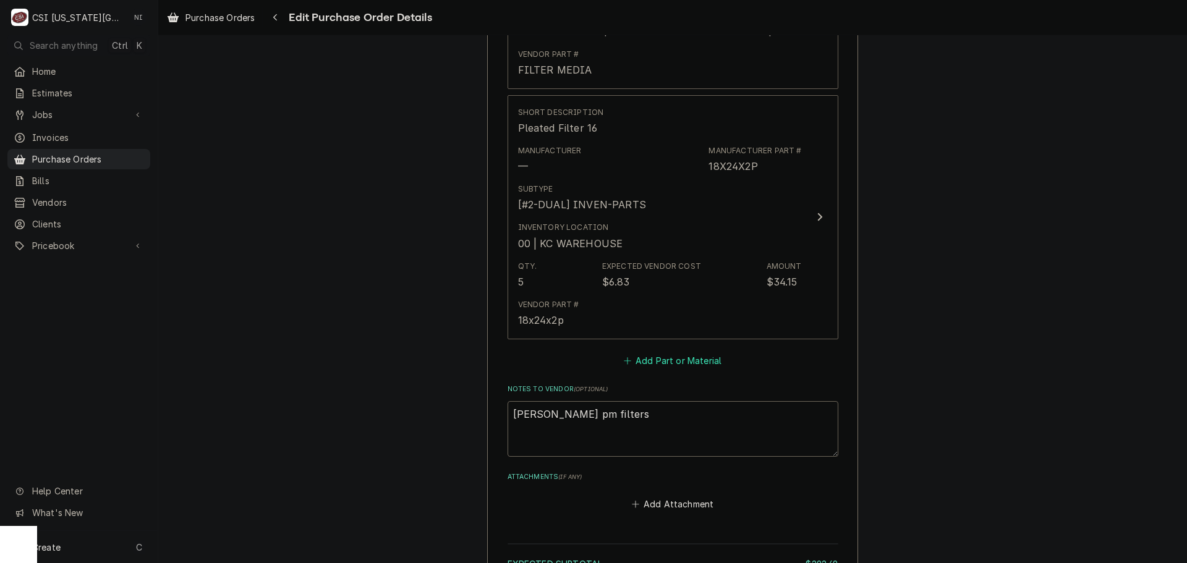
click at [627, 356] on button "Add Part or Material" at bounding box center [673, 360] width 102 height 17
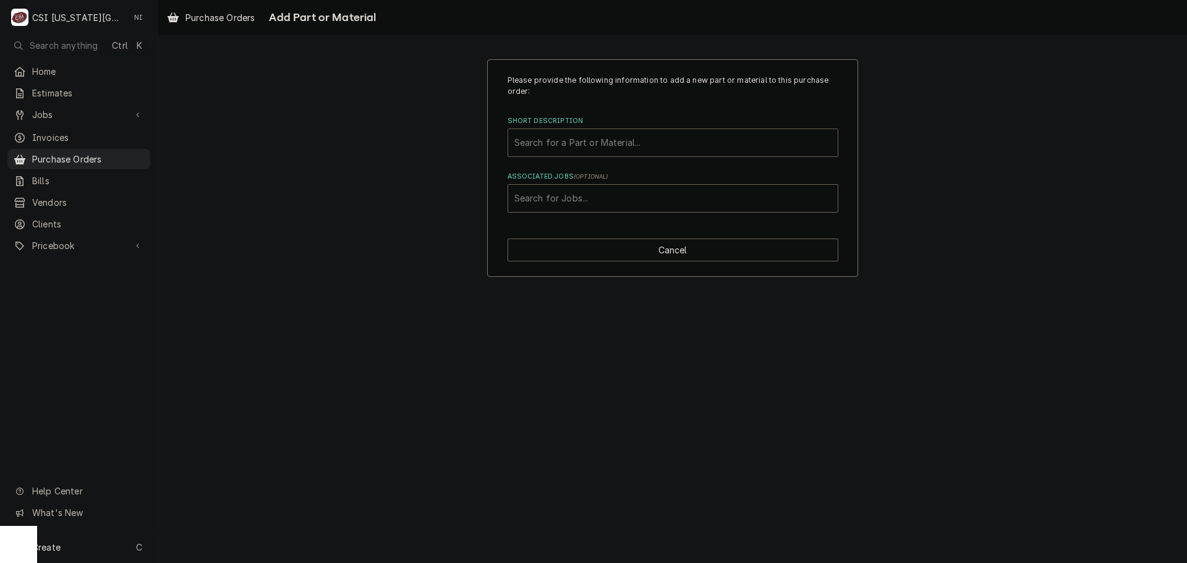
click at [596, 143] on div "Short Description" at bounding box center [673, 143] width 317 height 22
type input "14x20x1"
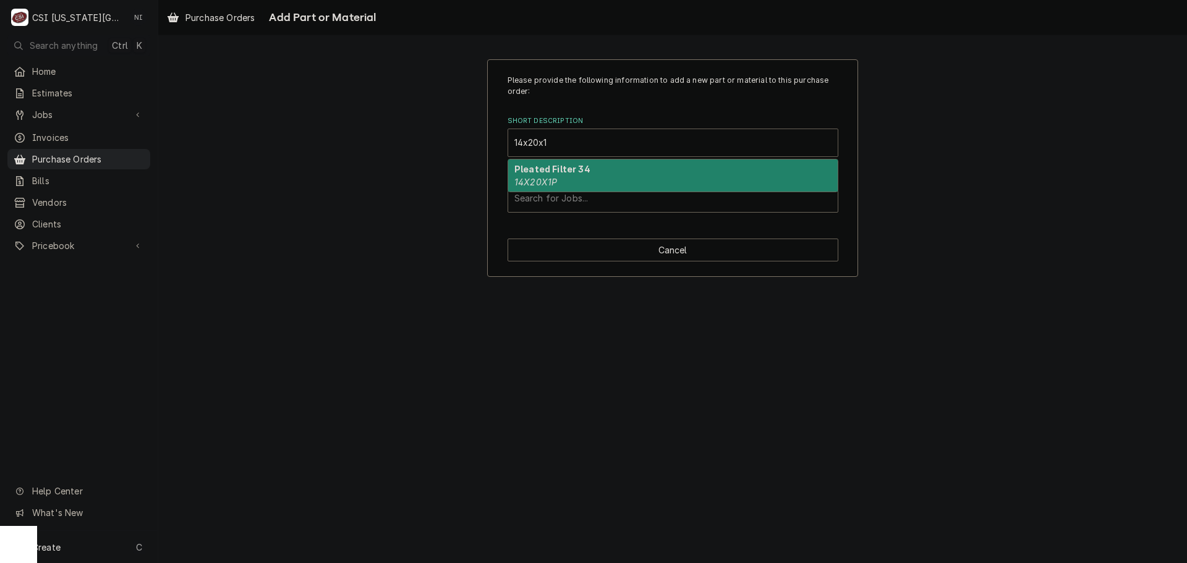
click at [552, 187] on em "14X20X1P" at bounding box center [536, 182] width 43 height 11
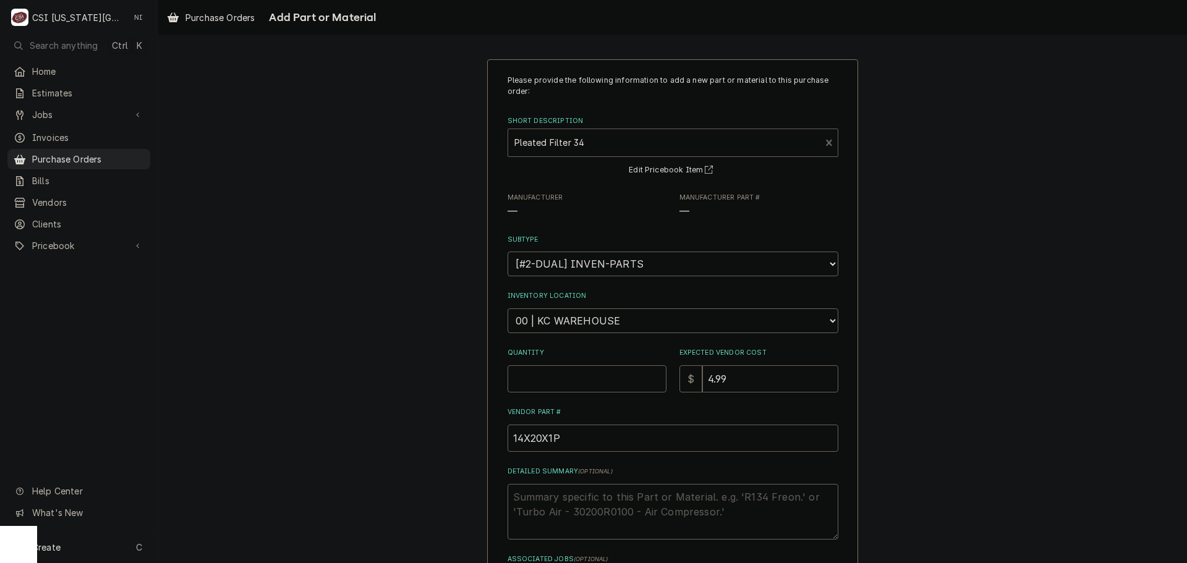
type textarea "x"
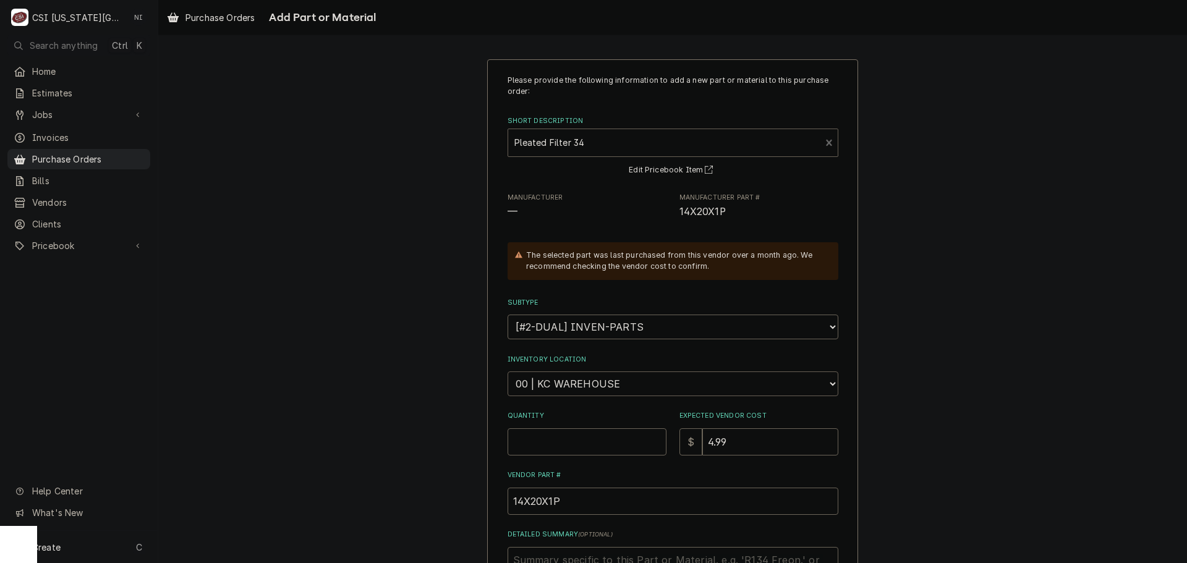
click at [598, 373] on select "Choose a location... 00 | KC WAREHOUSE 00 | MAIN WAREHOUSE 01 | BRIAN BREAZIER …" at bounding box center [673, 384] width 331 height 25
select select "2698"
click at [508, 372] on select "Choose a location... 00 | KC WAREHOUSE 00 | MAIN WAREHOUSE 01 | BRIAN BREAZIER …" at bounding box center [673, 384] width 331 height 25
click at [570, 445] on input "Quantity" at bounding box center [587, 442] width 159 height 27
type textarea "x"
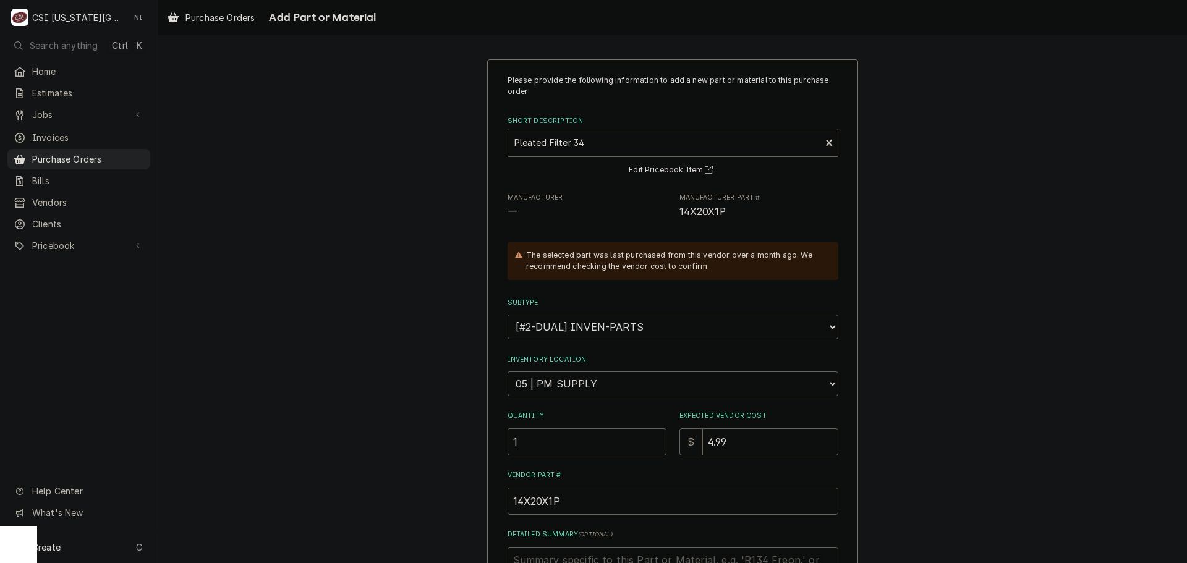
type input "1"
drag, startPoint x: 570, startPoint y: 445, endPoint x: 408, endPoint y: 450, distance: 162.1
click at [408, 450] on div "Please provide the following information to add a new part or material to this …" at bounding box center [672, 391] width 1029 height 686
type textarea "x"
type input "2"
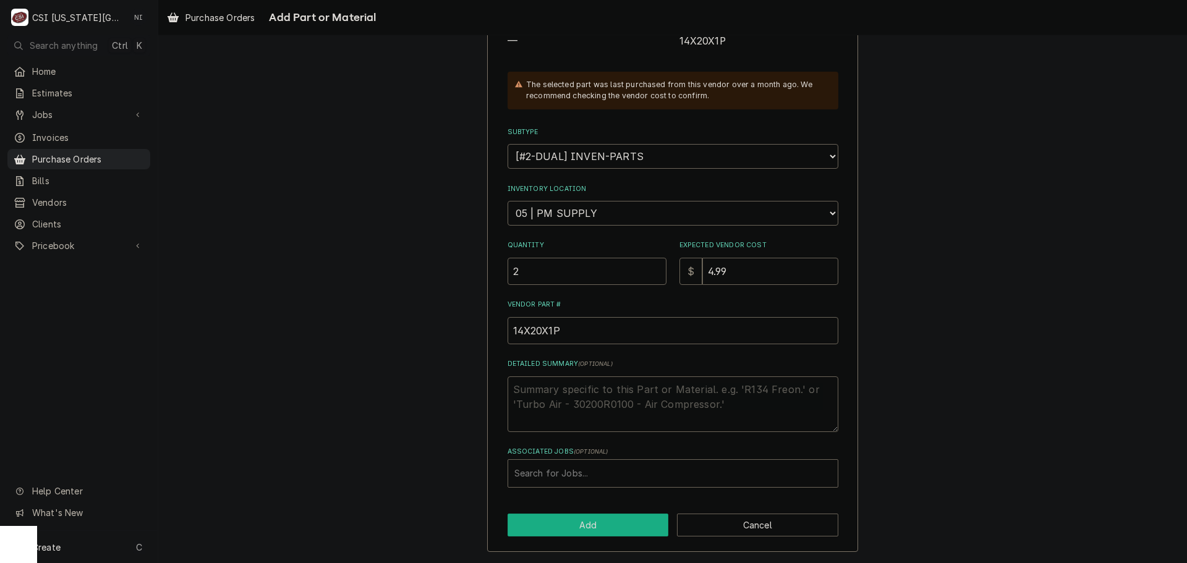
click at [566, 519] on button "Add" at bounding box center [588, 525] width 161 height 23
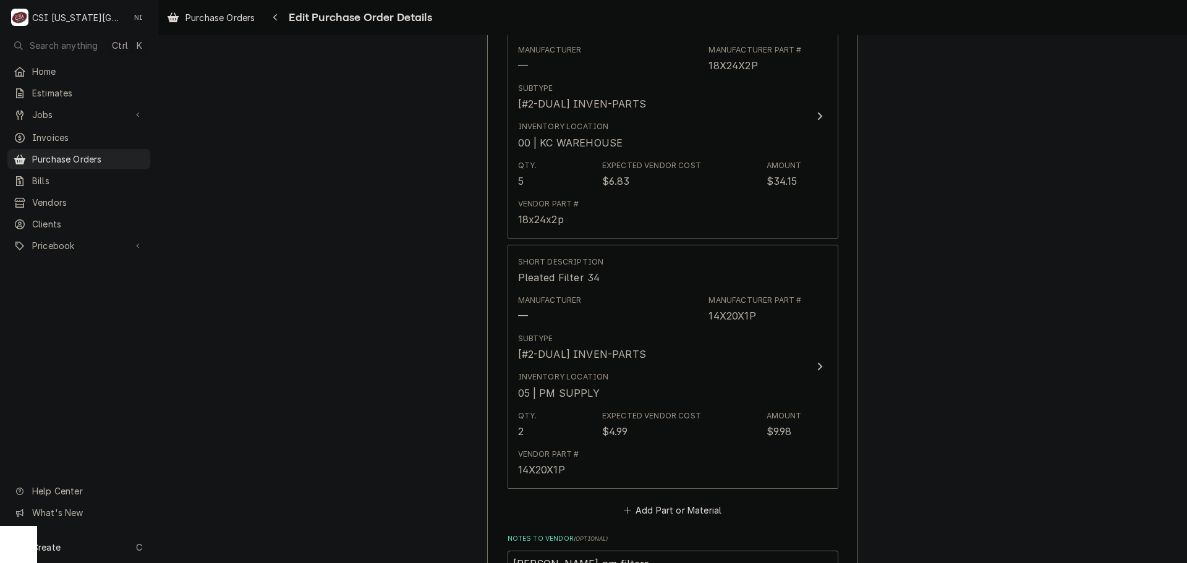
scroll to position [1608, 0]
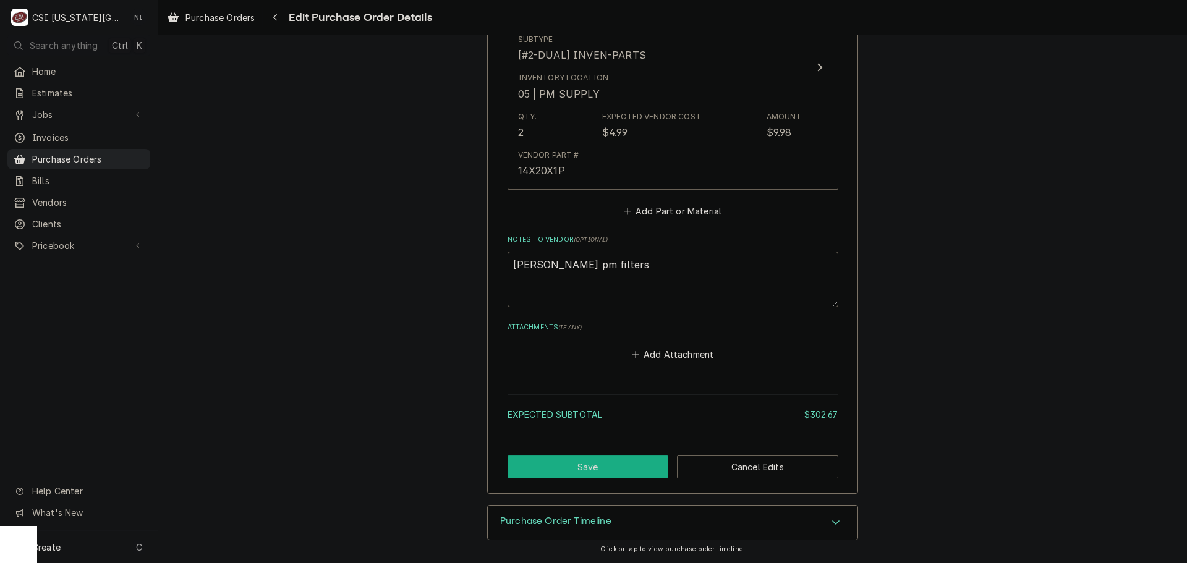
click at [649, 464] on button "Save" at bounding box center [588, 467] width 161 height 23
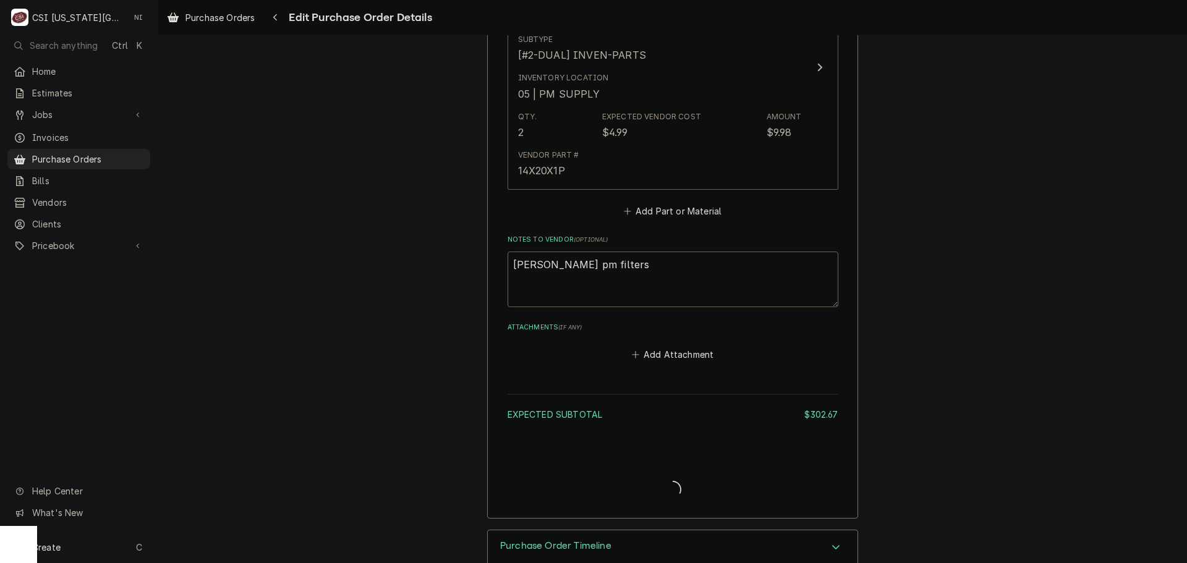
type textarea "x"
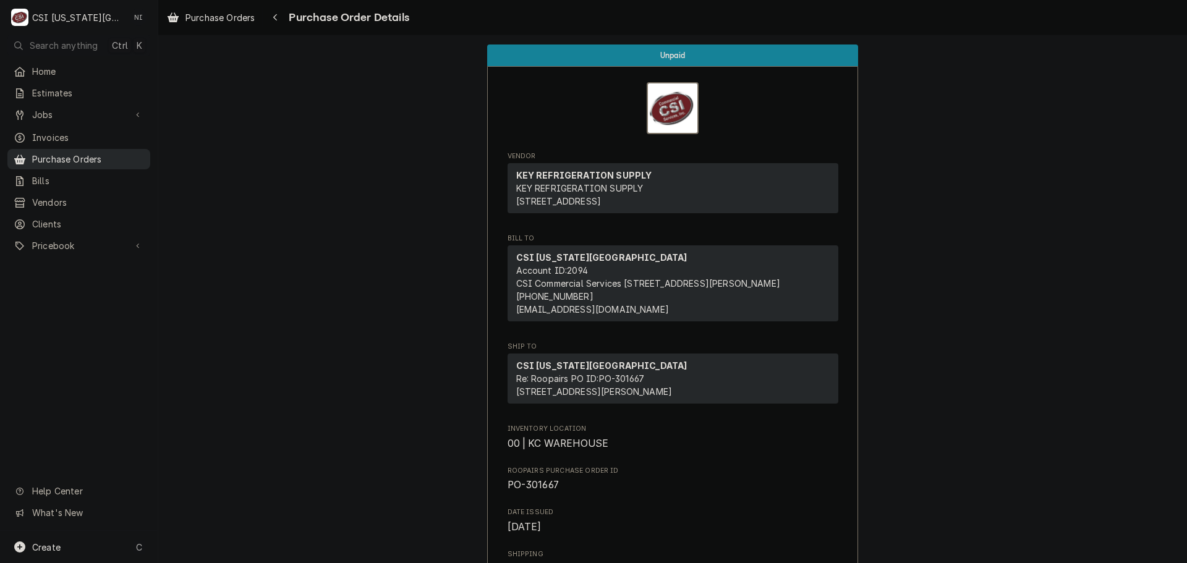
click at [116, 163] on link "Purchase Orders" at bounding box center [78, 159] width 143 height 20
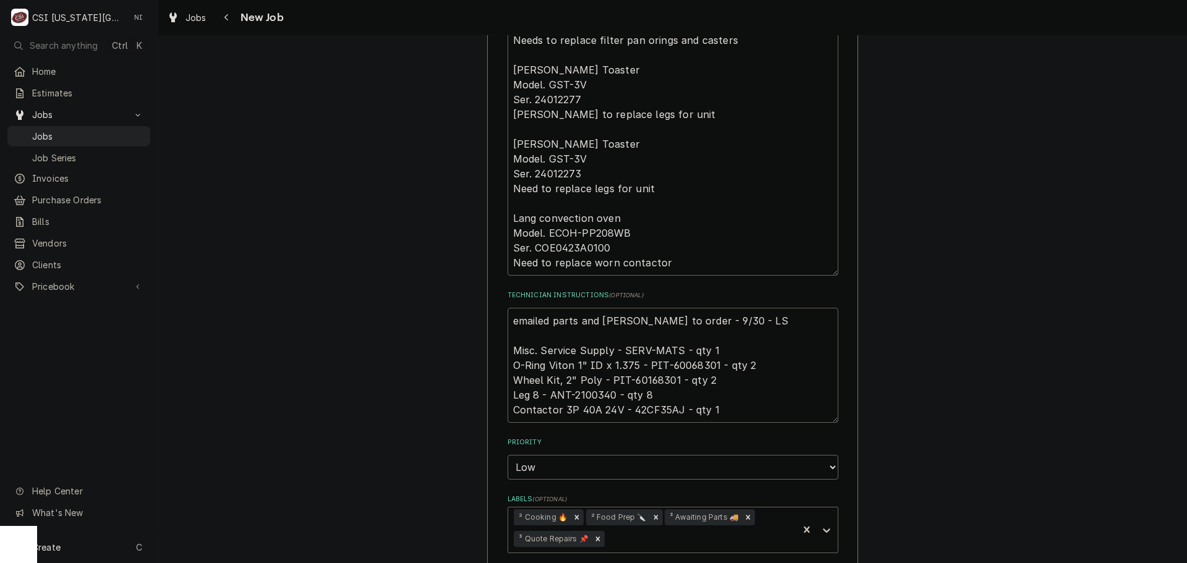
scroll to position [1051, 0]
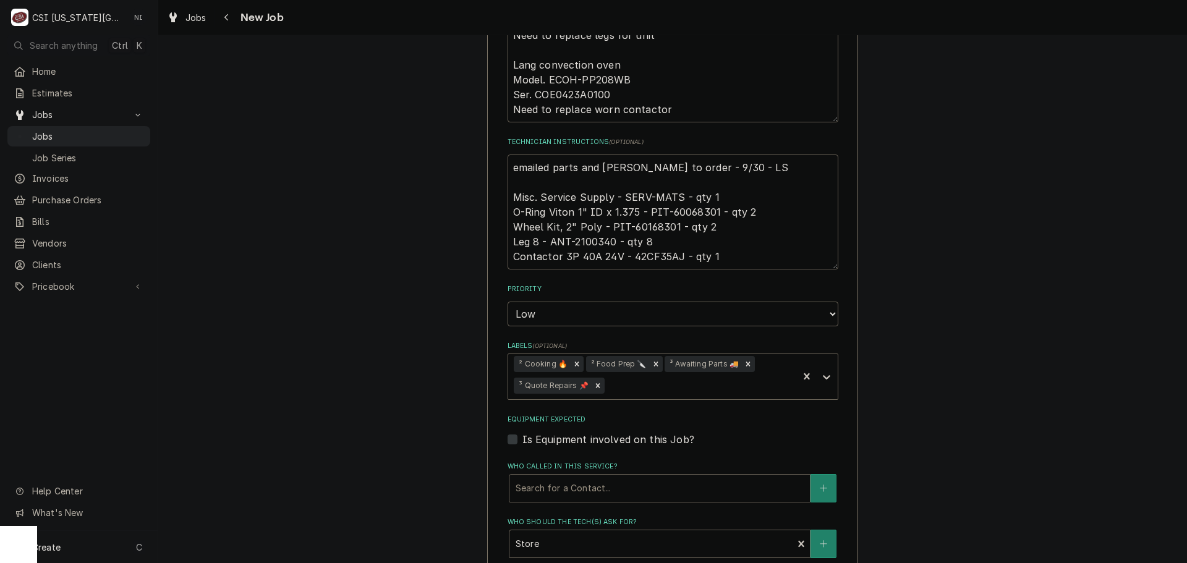
drag, startPoint x: 507, startPoint y: 154, endPoint x: 513, endPoint y: 159, distance: 7.9
click at [509, 155] on textarea "emailed parts and [PERSON_NAME] to order - 9/30 - LS Misc. Service Supply - SER…" at bounding box center [673, 212] width 331 height 115
type textarea "x"
type textarea "emailed parts and [PERSON_NAME] to order - 9/30 - LS Misc. Service Supply - SER…"
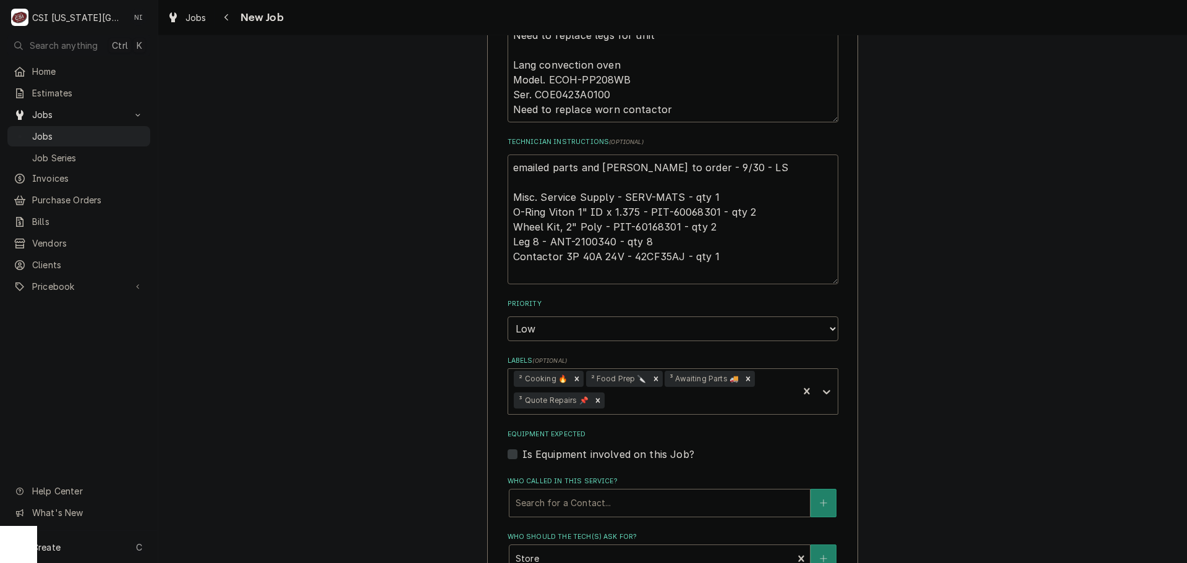
type textarea "x"
type textarea "emailed parts and lindy to order - 9/30 - LS Misc. Service Supply - SERV-MATS -…"
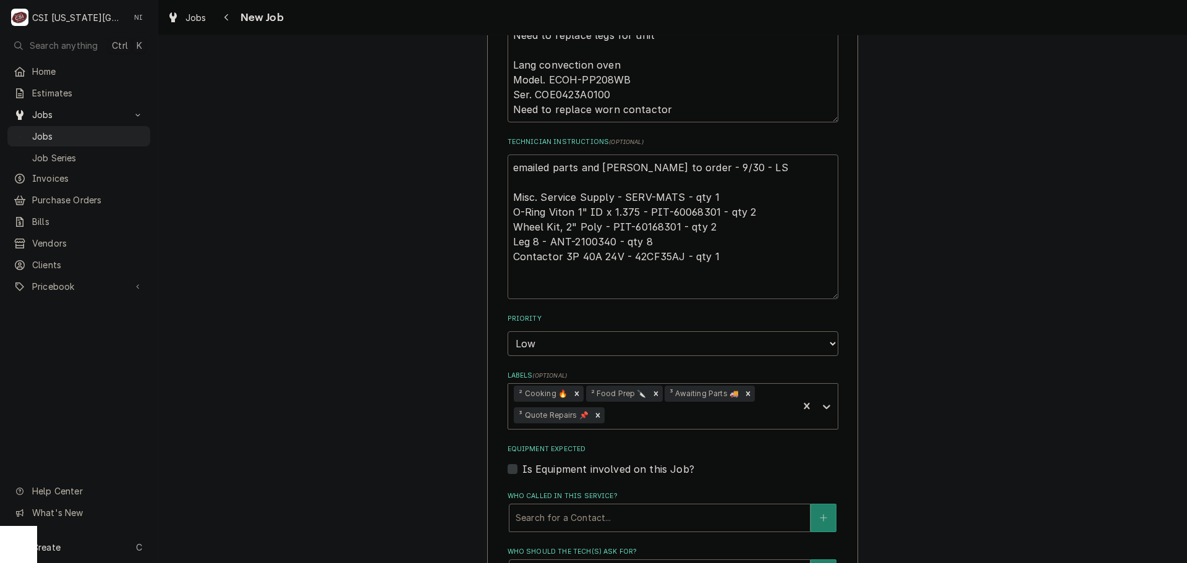
click at [565, 155] on textarea "emailed parts and lindy to order - 9/30 - LS Misc. Service Supply - SERV-MATS -…" at bounding box center [673, 227] width 331 height 145
type textarea "x"
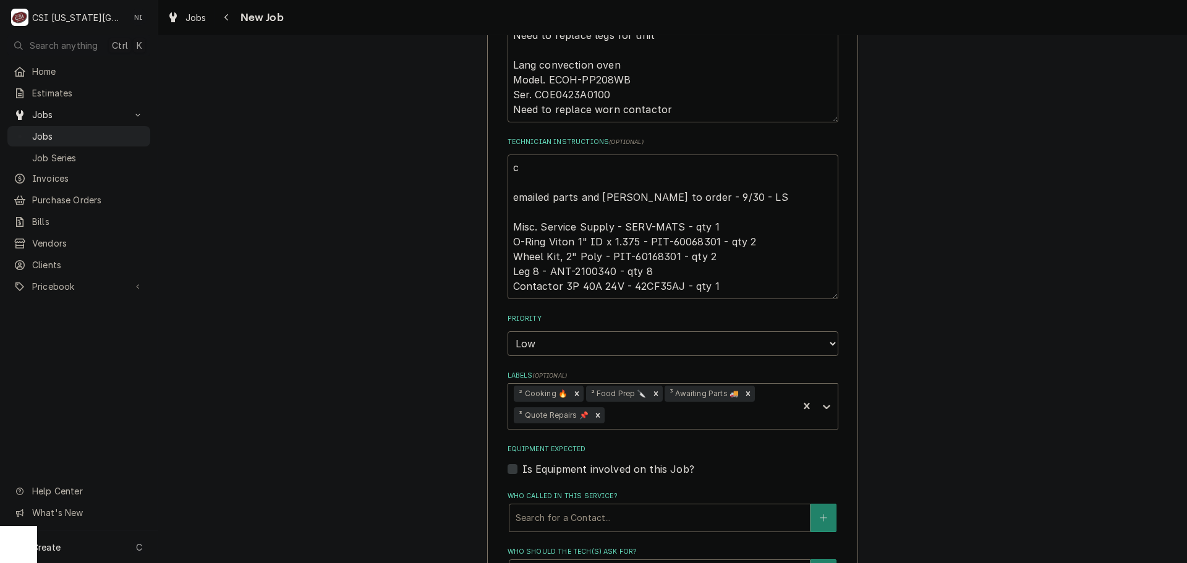
type textarea "co emailed parts and lindy to order - 9/30 - LS Misc. Service Supply - SERV-MAT…"
type textarea "x"
type textarea "con emailed parts and lindy to order - 9/30 - LS Misc. Service Supply - SERV-MA…"
type textarea "x"
type textarea "cont emailed parts and lindy to order - 9/30 - LS Misc. Service Supply - SERV-M…"
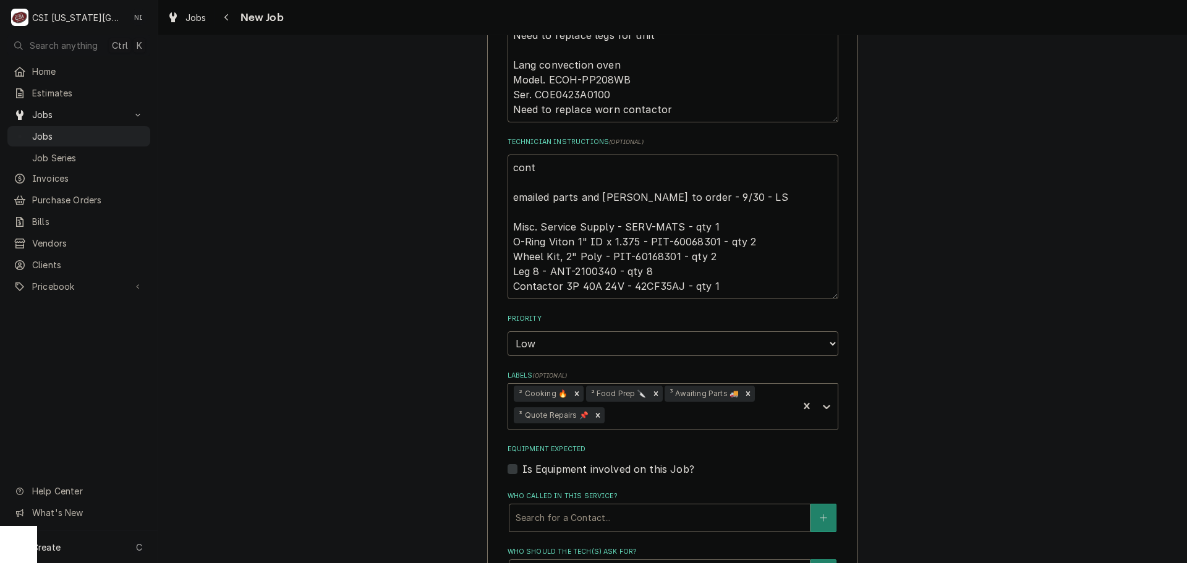
type textarea "x"
type textarea "conty emailed parts and lindy to order - 9/30 - LS Misc. Service Supply - SERV-…"
type textarea "x"
type textarea "contya emailed parts and lindy to order - 9/30 - LS Misc. Service Supply - SERV…"
type textarea "x"
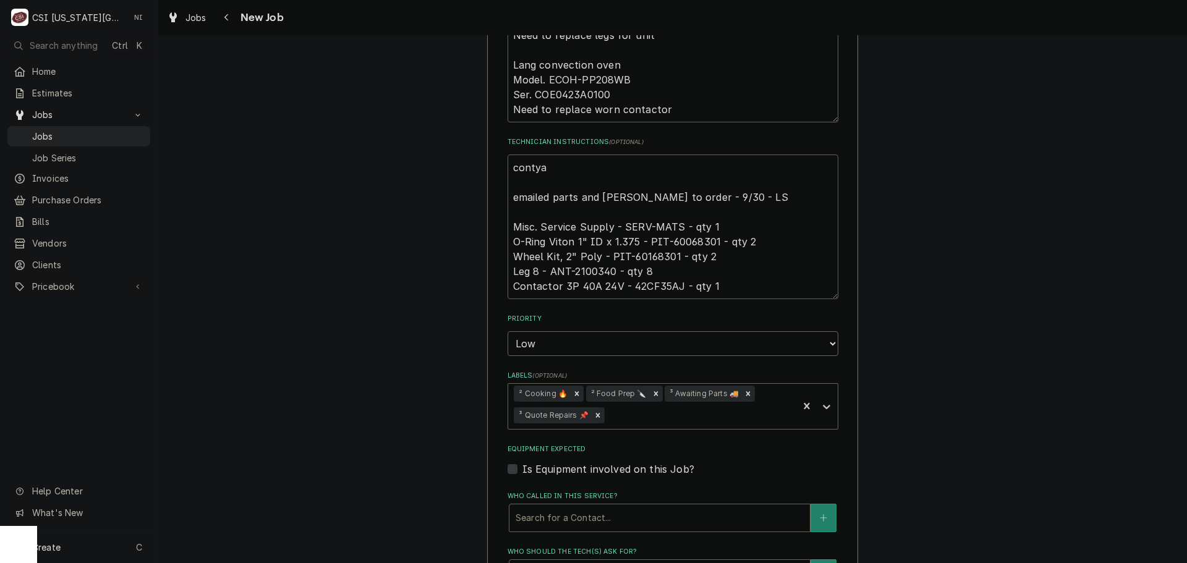
type textarea "conty emailed parts and lindy to order - 9/30 - LS Misc. Service Supply - SERV-…"
type textarea "x"
type textarea "cont emailed parts and lindy to order - 9/30 - LS Misc. Service Supply - SERV-M…"
type textarea "x"
type textarea "conta emailed parts and lindy to order - 9/30 - LS Misc. Service Supply - SERV-…"
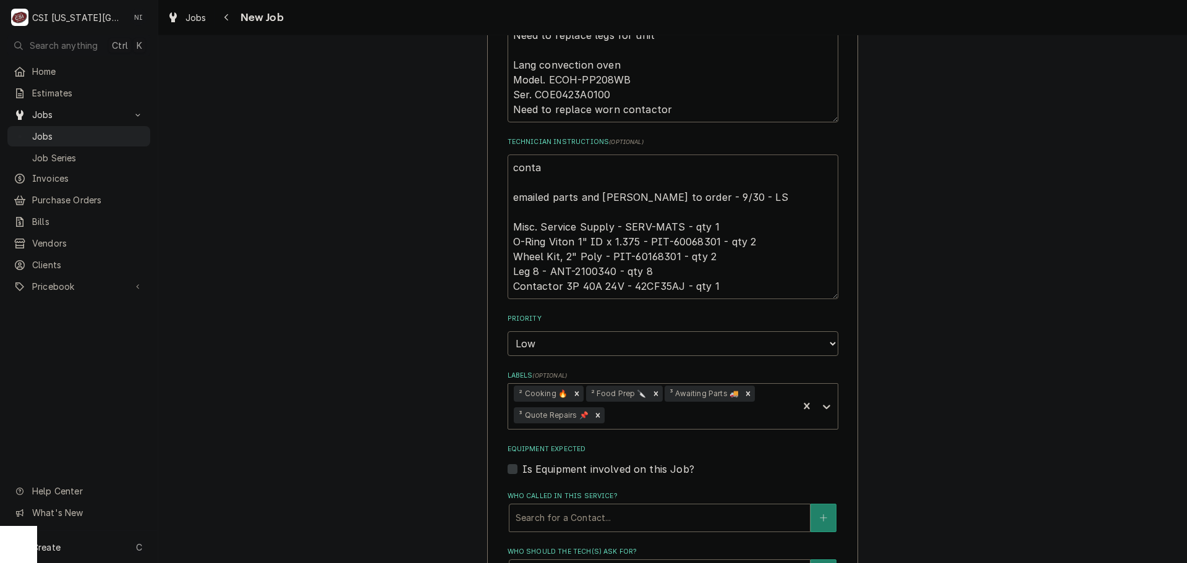
type textarea "x"
type textarea "contact emailed parts and lindy to order - 9/30 - LS Misc. Service Supply - SER…"
type textarea "x"
type textarea "contacto emailed parts and lindy to order - 9/30 - LS Misc. Service Supply - SE…"
type textarea "x"
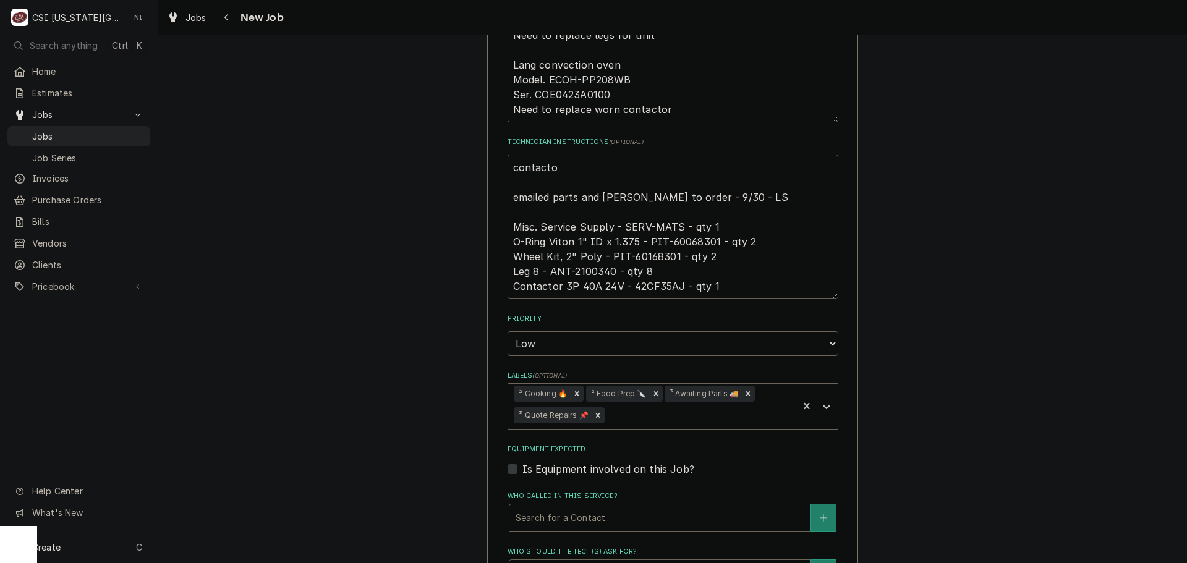
type textarea "contactor emailed parts and lindy to order - 9/30 - LS Misc. Service Supply - S…"
type textarea "x"
type textarea "contactor emailed parts and lindy to order - 9/30 - LS Misc. Service Supply - S…"
type textarea "x"
type textarea "contactor t emailed parts and lindy to order - 9/30 - LS Misc. Service Supply -…"
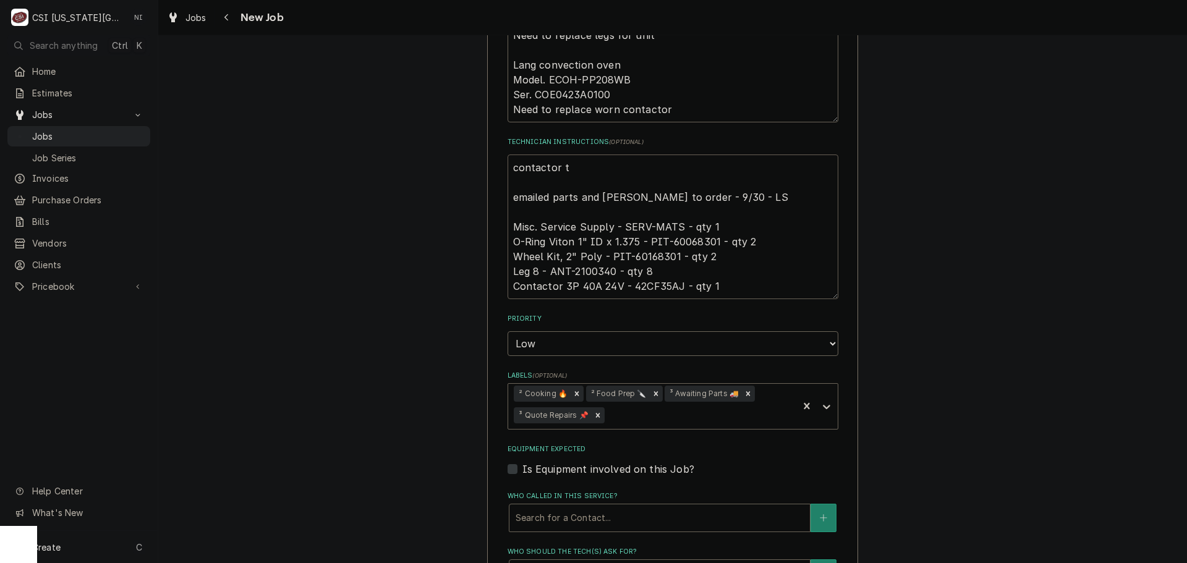
type textarea "x"
type textarea "contactor to emailed parts and lindy to order - 9/30 - LS Misc. Service Supply …"
type textarea "x"
type textarea "contactor to emailed parts and lindy to order - 9/30 - LS Misc. Service Supply …"
type textarea "x"
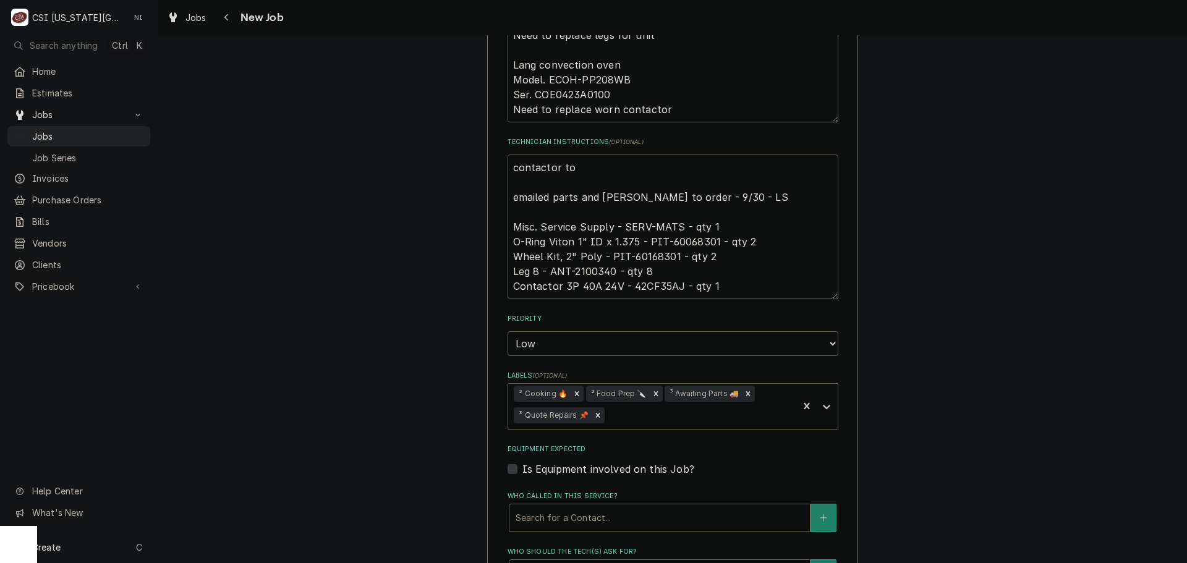
type textarea "contactor to b emailed parts and lindy to order - 9/30 - LS Misc. Service Suppl…"
type textarea "x"
type textarea "contactor to be emailed parts and lindy to order - 9/30 - LS Misc. Service Supp…"
type textarea "x"
type textarea "contactor to be emailed parts and lindy to order - 9/30 - LS Misc. Service Supp…"
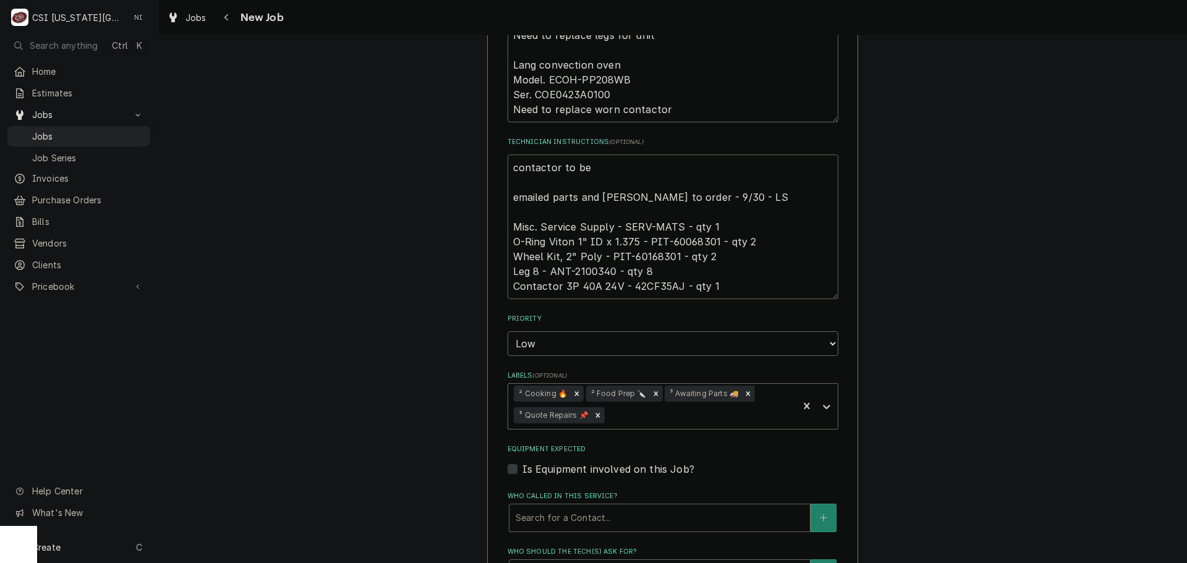
type textarea "x"
type textarea "contactor to be so emailed parts and lindy to order - 9/30 - LS Misc. Service S…"
type textarea "x"
type textarea "contactor to be sou emailed parts and lindy to order - 9/30 - LS Misc. Service …"
type textarea "x"
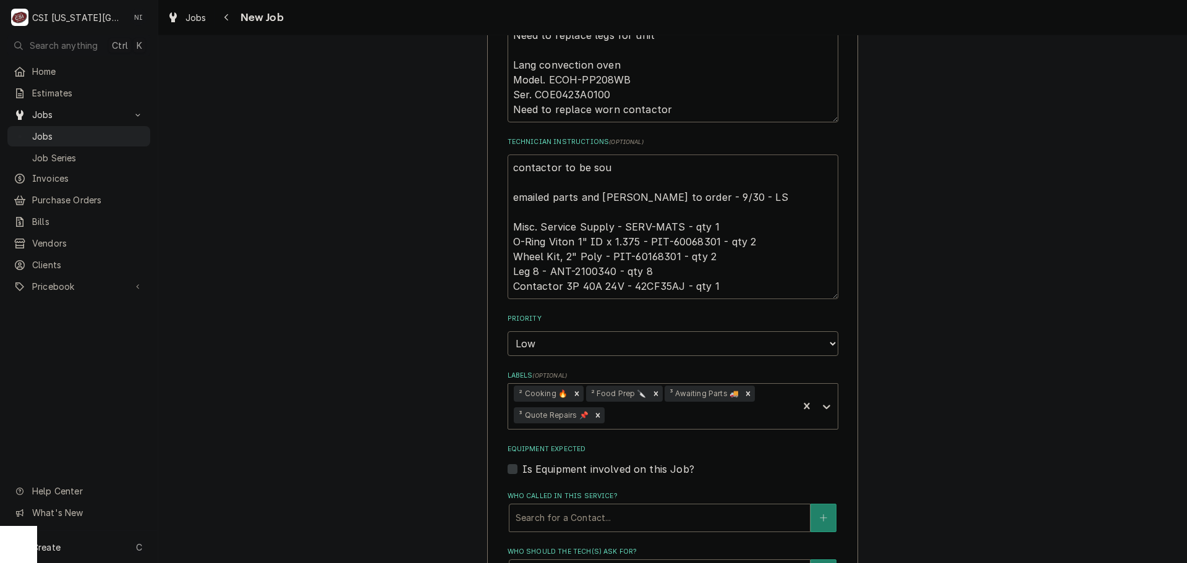
type textarea "contactor to be sour emailed parts and lindy to order - 9/30 - LS Misc. Service…"
type textarea "x"
type textarea "contactor to be sourc emailed parts and lindy to order - 9/30 - LS Misc. Servic…"
type textarea "x"
type textarea "contactor to be source emailed parts and lindy to order - 9/30 - LS Misc. Servi…"
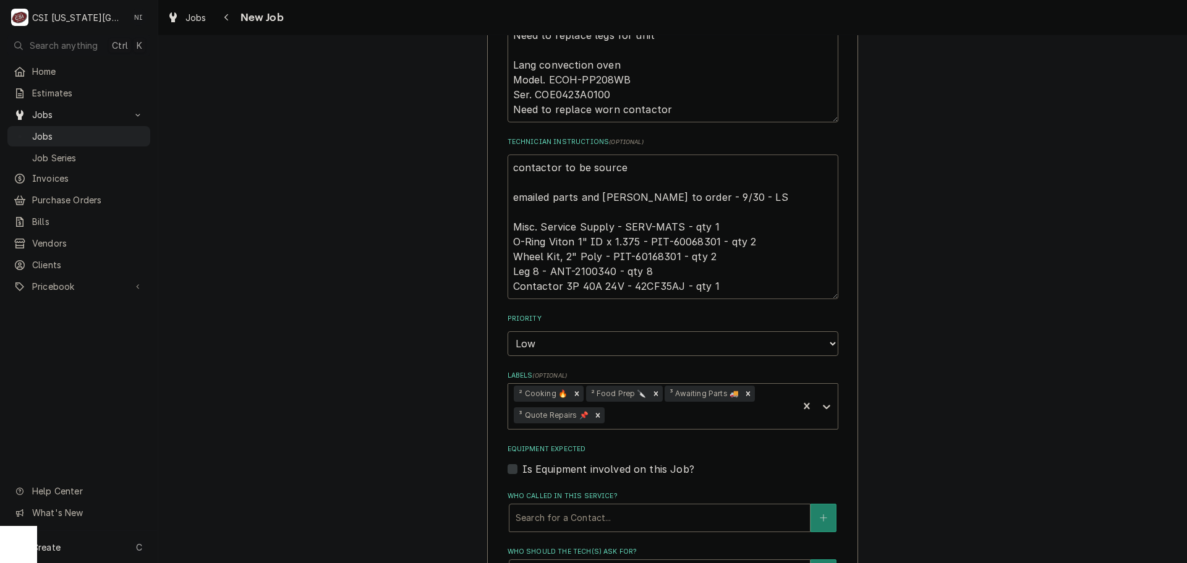
type textarea "x"
type textarea "contactor to be source emailed parts and lindy to order - 9/30 - LS Misc. Servi…"
type textarea "x"
type textarea "contactor to be source emailed parts and lindy to order - 9/30 - LS Misc. Servi…"
type textarea "x"
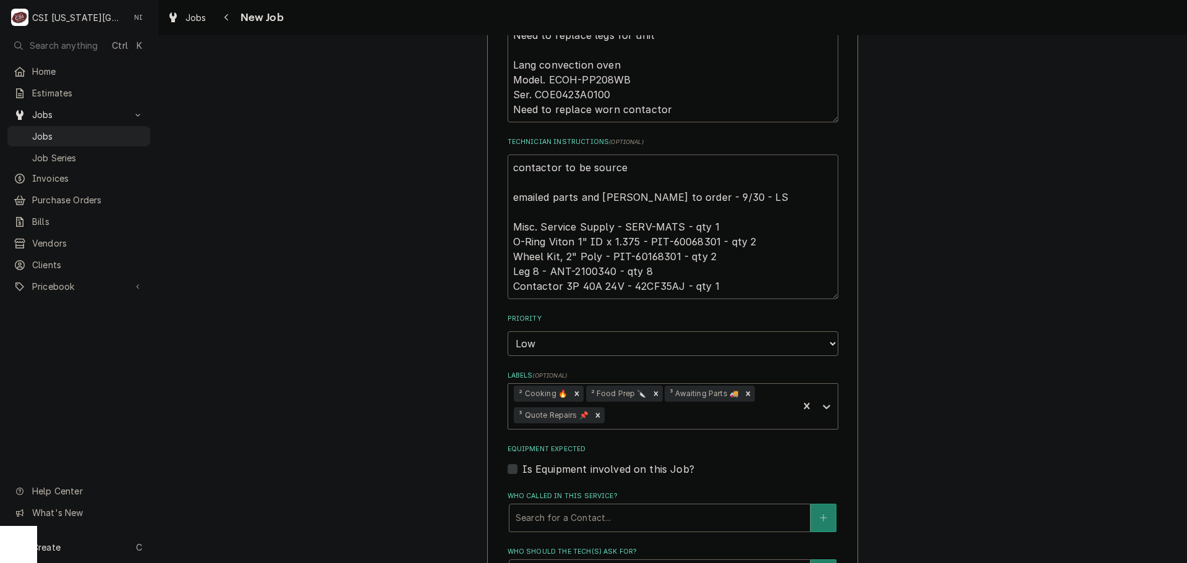
type textarea "contactor to be sourced emailed parts and lindy to order - 9/30 - LS Misc. Serv…"
type textarea "x"
type textarea "contactor to be sourced l emailed parts and lindy to order - 9/30 - LS Misc. Se…"
type textarea "x"
type textarea "contactor to be sourced lo emailed parts and lindy to order - 9/30 - LS Misc. S…"
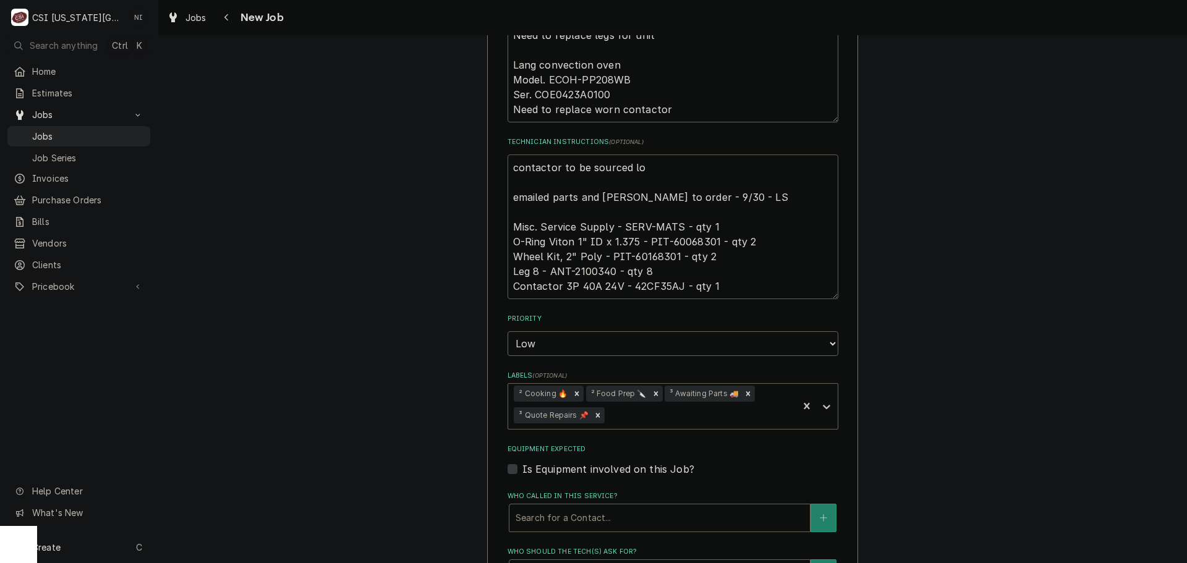
type textarea "x"
type textarea "contactor to be sourced loc emailed parts and lindy to order - 9/30 - LS Misc. …"
type textarea "x"
type textarea "contactor to be sourced loca emailed parts and lindy to order - 9/30 - LS Misc.…"
type textarea "x"
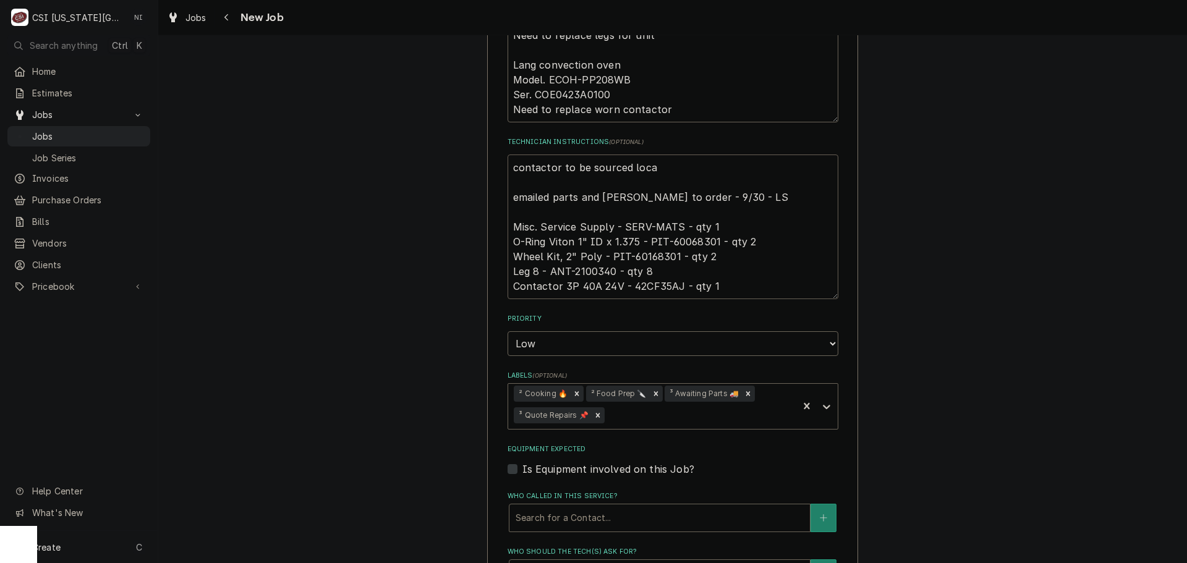
type textarea "contactor to be sourced local emailed parts and lindy to order - 9/30 - LS Misc…"
type textarea "x"
type textarea "contactor to be sourced locall emailed parts and lindy to order - 9/30 - LS Mis…"
type textarea "x"
type textarea "contactor to be sourced locally emailed parts and lindy to order - 9/30 - LS Mi…"
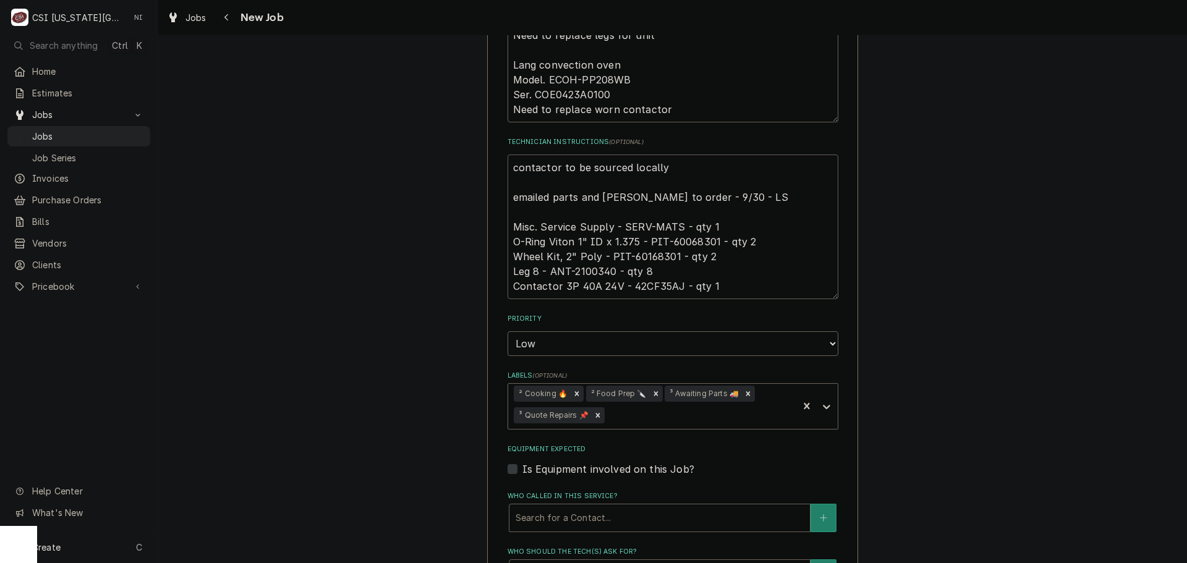
type textarea "x"
type textarea "contactor to be sourced locally. emailed parts and lindy to order - 9/30 - LS M…"
type textarea "x"
type textarea "contactor to be sourced locally. emailed parts and lindy to order - 9/30 - LS M…"
type textarea "x"
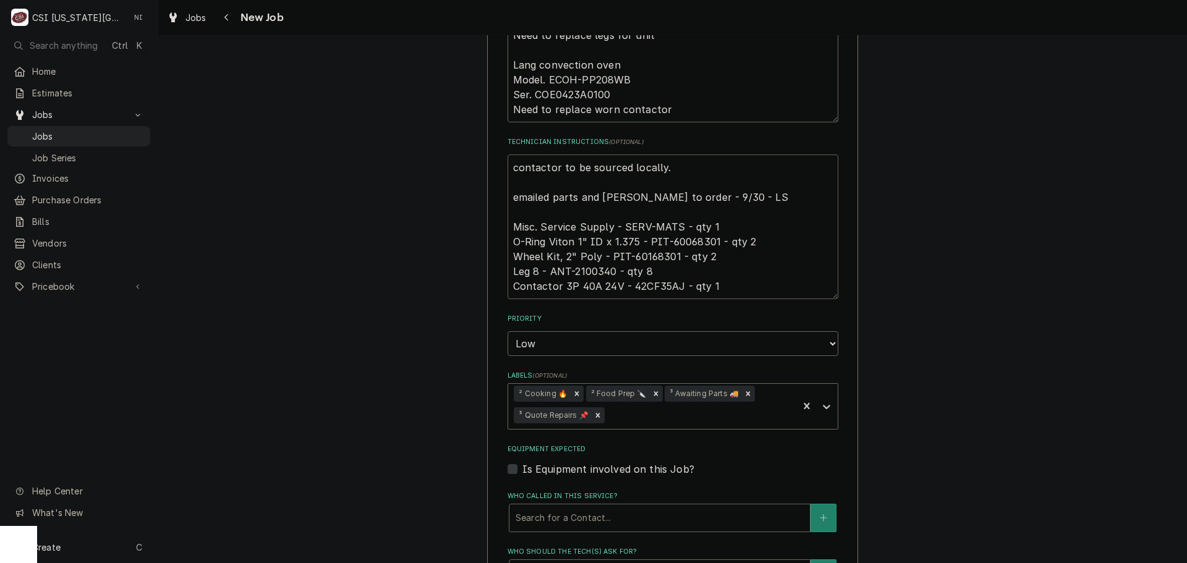
type textarea "contactor to be sourced locally. r emailed parts and lindy to order - 9/30 - LS…"
type textarea "x"
type textarea "contactor to be sourced locally. re emailed parts and lindy to order - 9/30 - L…"
type textarea "x"
type textarea "contactor to be sourced locally. r emailed parts and lindy to order - 9/30 - LS…"
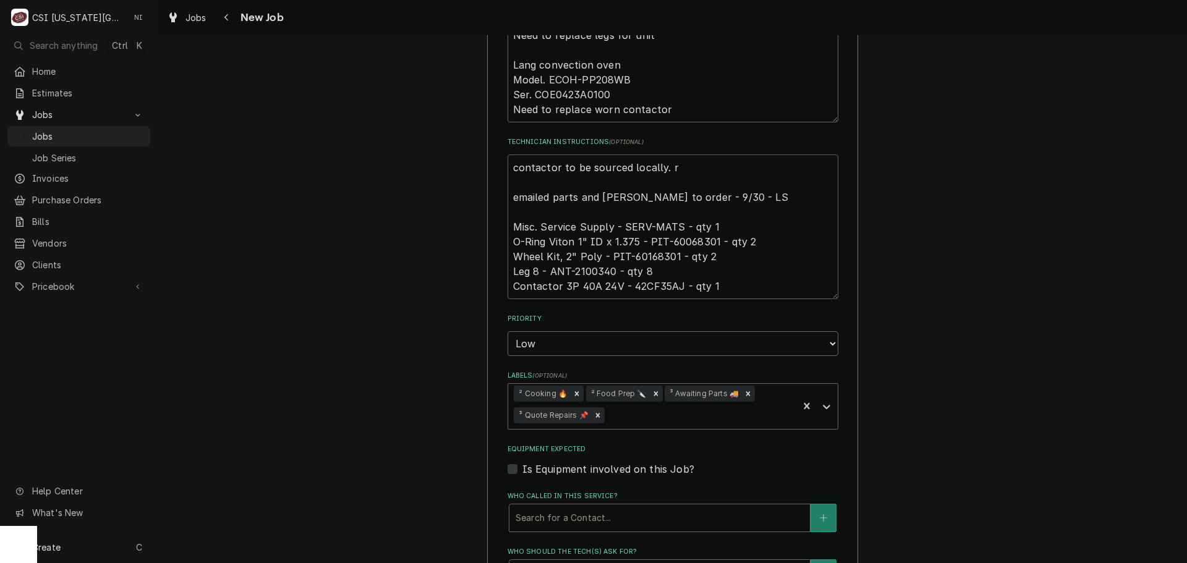
type textarea "x"
type textarea "contactor to be sourced locally. emailed parts and lindy to order - 9/30 - LS M…"
type textarea "x"
type textarea "contactor to be sourced locally. r emailed parts and lindy to order - 9/30 - LS…"
type textarea "x"
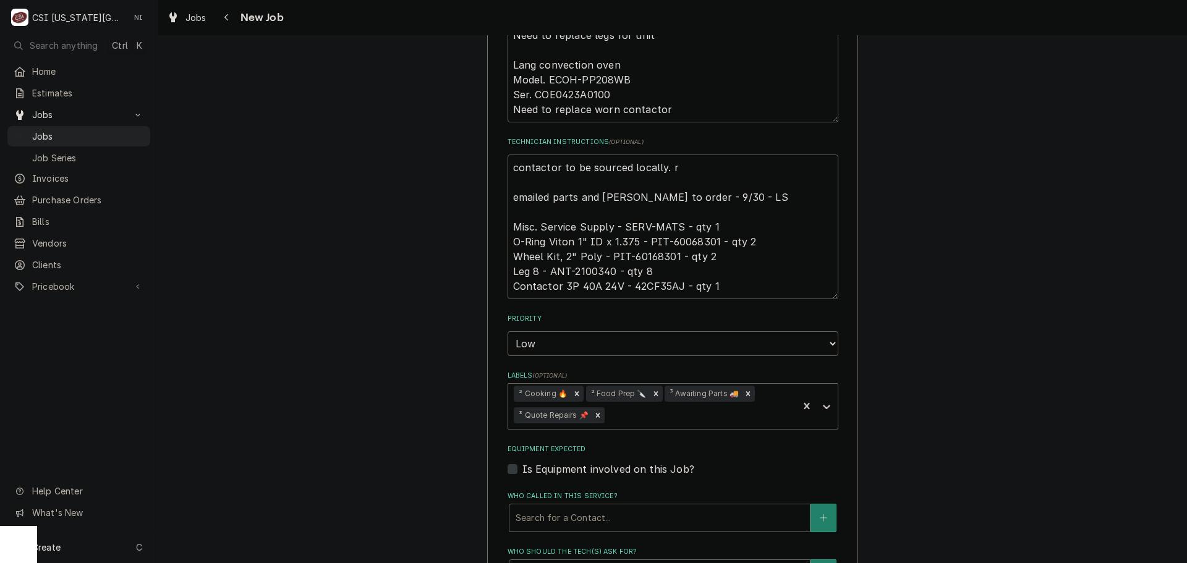
type textarea "contactor to be sourced locally. re emailed parts and lindy to order - 9/30 - L…"
type textarea "x"
type textarea "contactor to be sourced locally. r emailed parts and lindy to order - 9/30 - LS…"
type textarea "x"
type textarea "contactor to be sourced locally. emailed parts and lindy to order - 9/30 - LS M…"
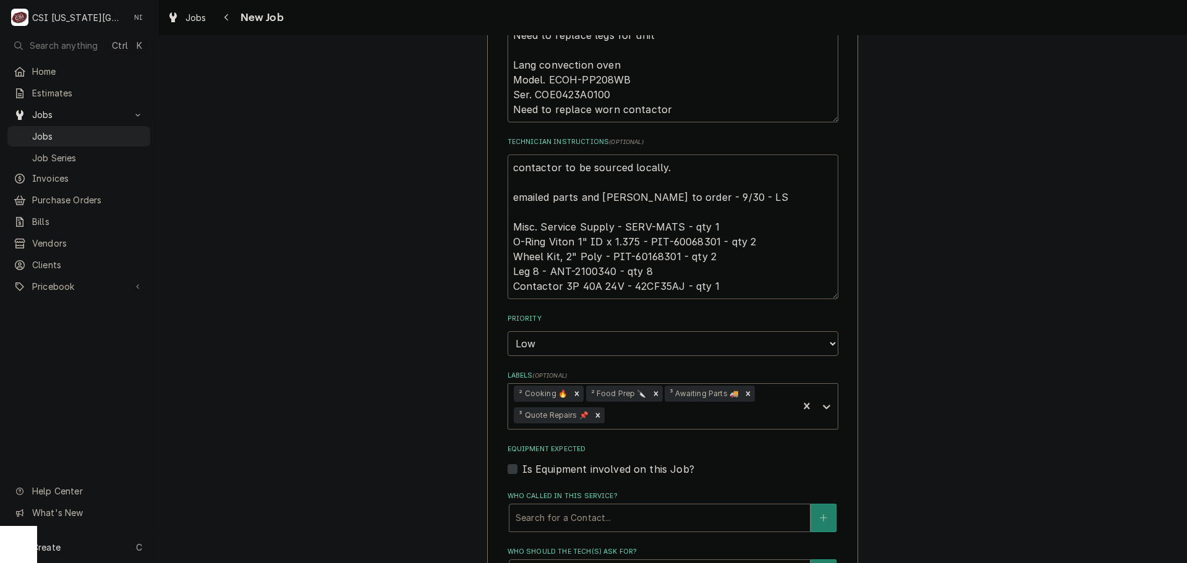
type textarea "x"
type textarea "contactor to be sourced locally. R emailed parts and lindy to order - 9/30 - LS…"
type textarea "x"
type textarea "contactor to be sourced locally. Re emailed parts and lindy to order - 9/30 - L…"
type textarea "x"
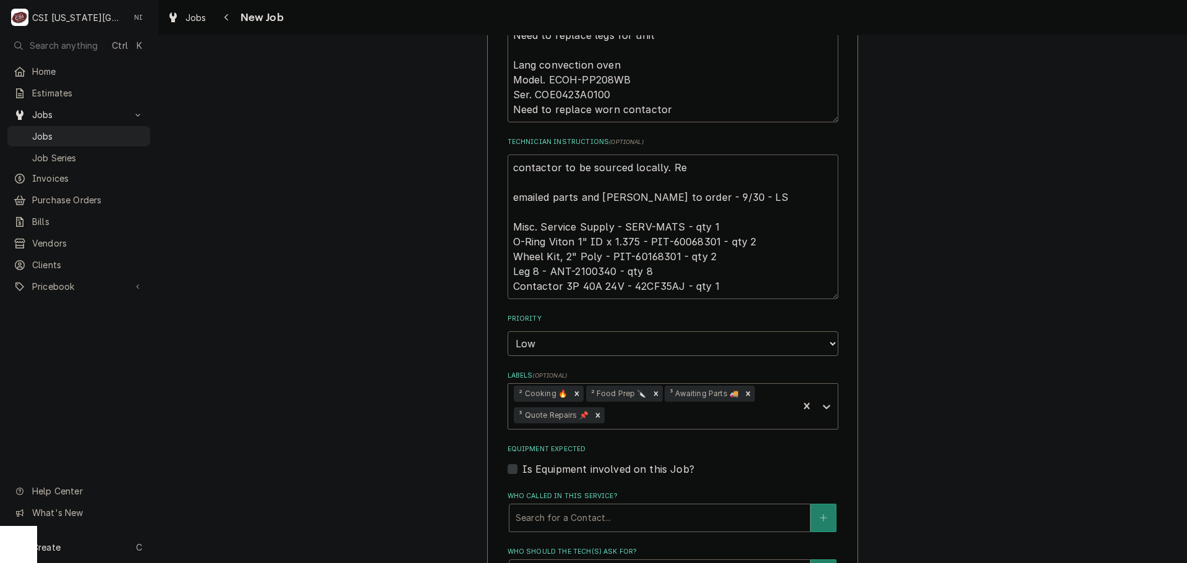
type textarea "contactor to be sourced locally. Rem emailed parts and lindy to order - 9/30 - …"
type textarea "x"
type textarea "contactor to be sourced locally. Rema emailed parts and lindy to order - 9/30 -…"
type textarea "x"
type textarea "contactor to be sourced locally. Remai emailed parts and lindy to order - 9/30 …"
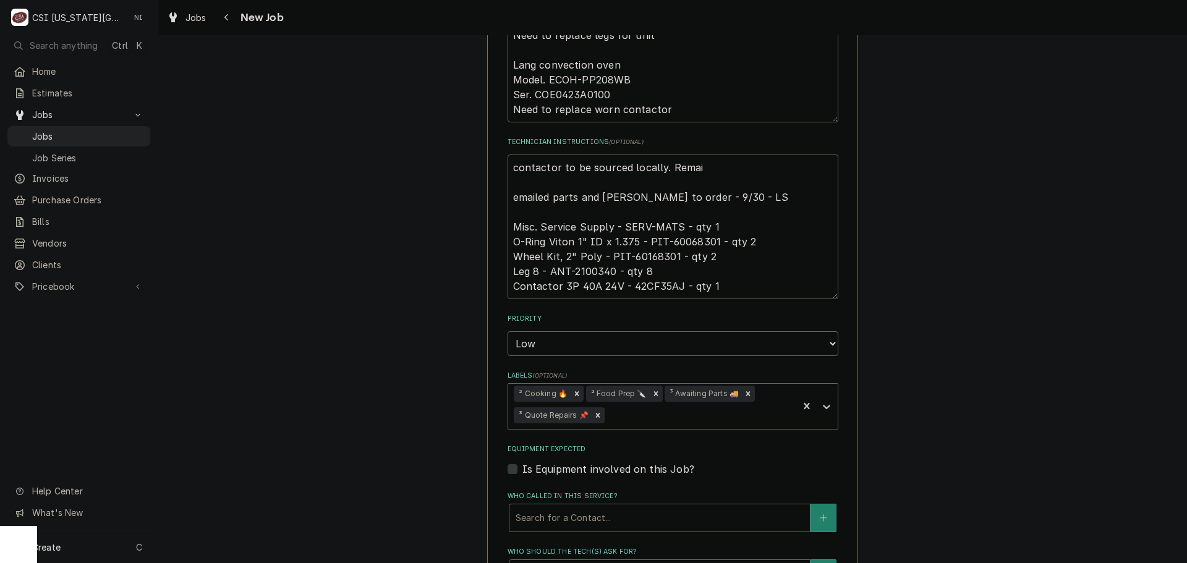
type textarea "x"
type textarea "contactor to be sourced locally. Remain emailed parts and lindy to order - 9/30…"
type textarea "x"
type textarea "contactor to be sourced locally. Remainng emailed parts and lindy to order - 9/…"
type textarea "x"
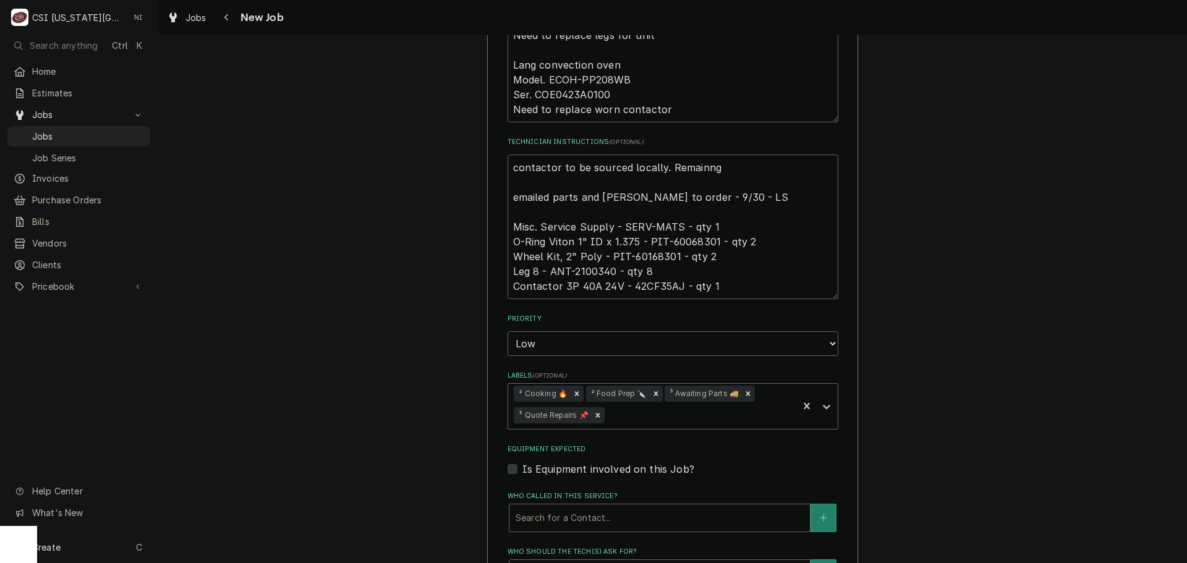
type textarea "contactor to be sourced locally. Remainn emailed parts and lindy to order - 9/3…"
type textarea "x"
type textarea "contactor to be sourced locally. Remain emailed parts and lindy to order - 9/30…"
type textarea "x"
type textarea "contactor to be sourced locally. Remainio emailed parts and lindy to order - 9/…"
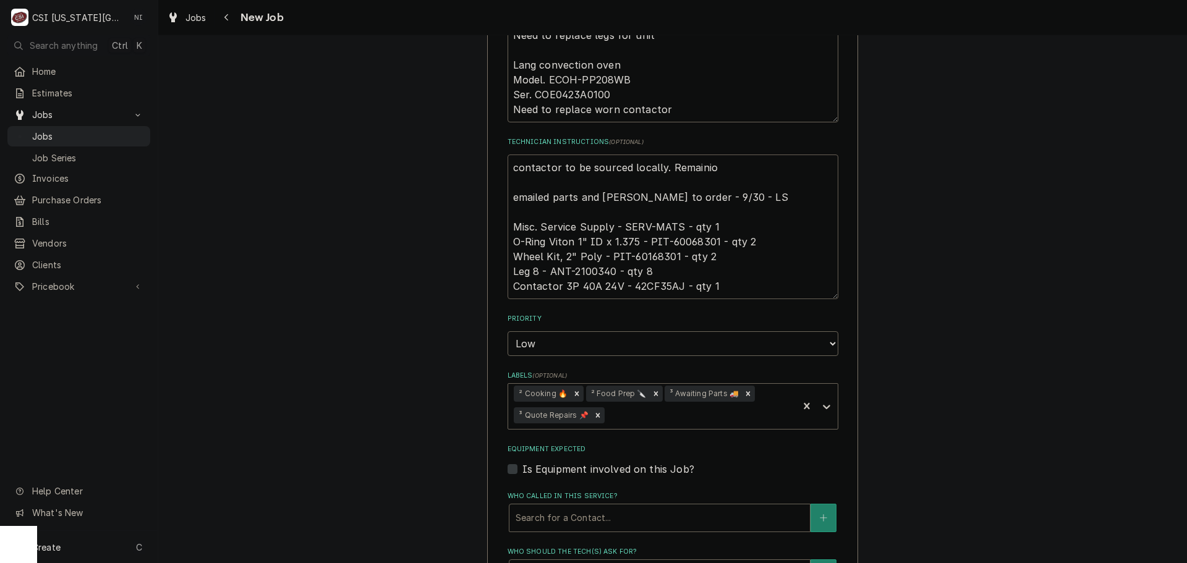
type textarea "x"
type textarea "contactor to be sourced locally. Remainion emailed parts and lindy to order - 9…"
type textarea "x"
type textarea "contactor to be sourced locally. Remainiong emailed parts and lindy to order - …"
type textarea "x"
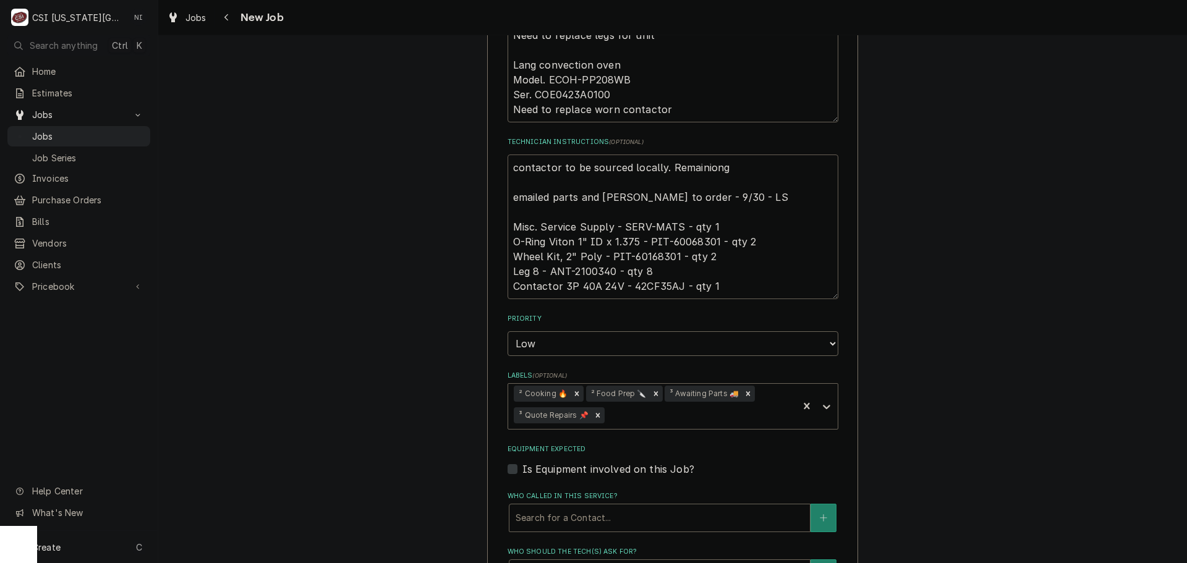
type textarea "contactor to be sourced locally. Remainiong emailed parts and lindy to order - …"
type textarea "x"
type textarea "contactor to be sourced locally. Remainiong emailed parts and lindy to order - …"
type textarea "x"
type textarea "contactor to be sourced locally. Remainion emailed parts and lindy to order - 9…"
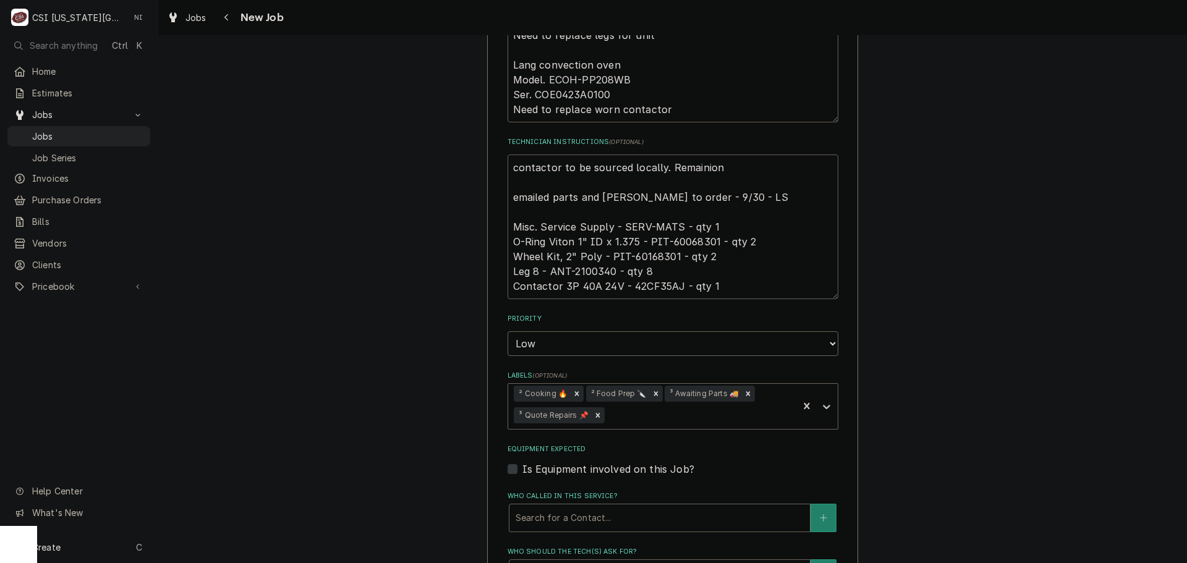
type textarea "x"
type textarea "contactor to be sourced locally. Remainio emailed parts and lindy to order - 9/…"
type textarea "x"
type textarea "contactor to be sourced locally. Remaini emailed parts and lindy to order - 9/3…"
type textarea "x"
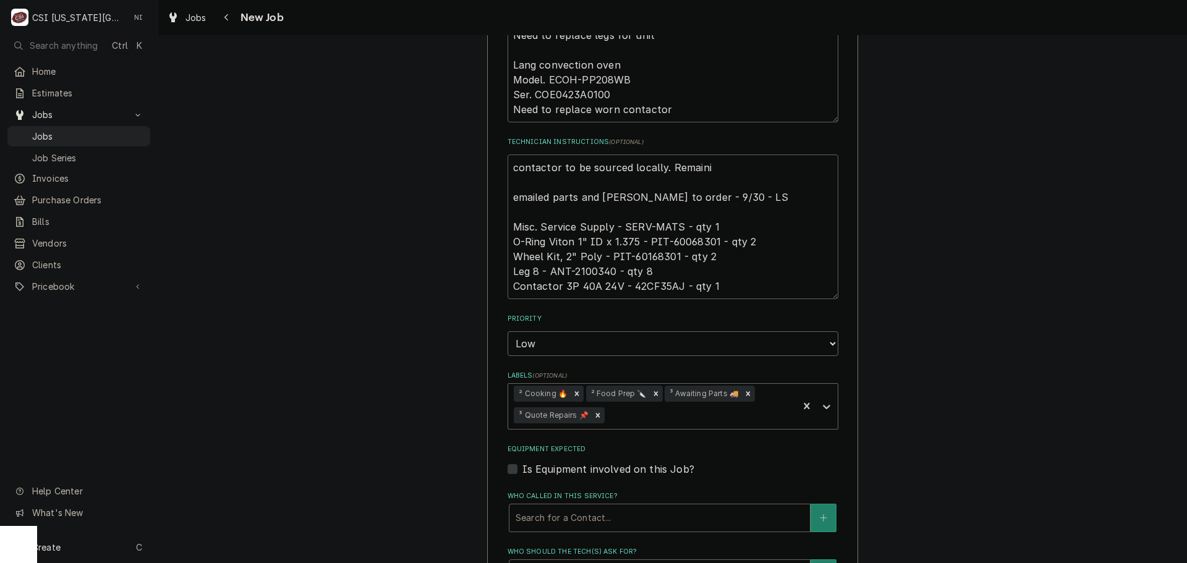
type textarea "contactor to be sourced locally. Remain emailed parts and lindy to order - 9/30…"
type textarea "x"
type textarea "contactor to be sourced locally. Remainin emailed parts and lindy to order - 9/…"
type textarea "x"
type textarea "contactor to be sourced locally. Remaining emailed parts and lindy to order - 9…"
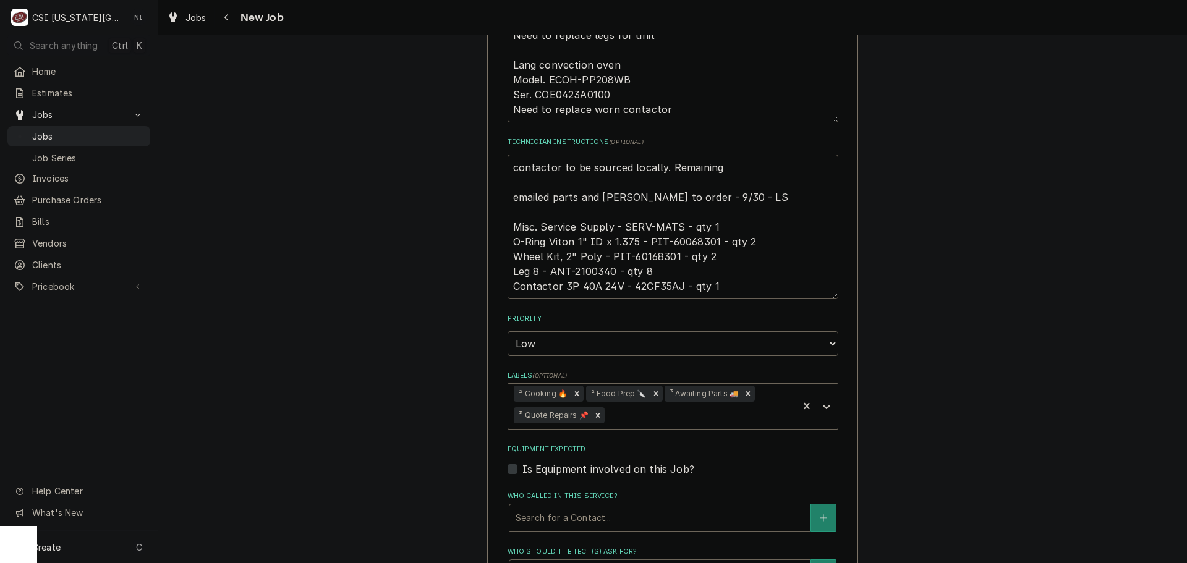
type textarea "x"
type textarea "contactor to be sourced locally. Remaining emailed parts and lindy to order - 9…"
type textarea "x"
type textarea "contactor to be sourced locally. Remaining p emailed parts and lindy to order -…"
type textarea "x"
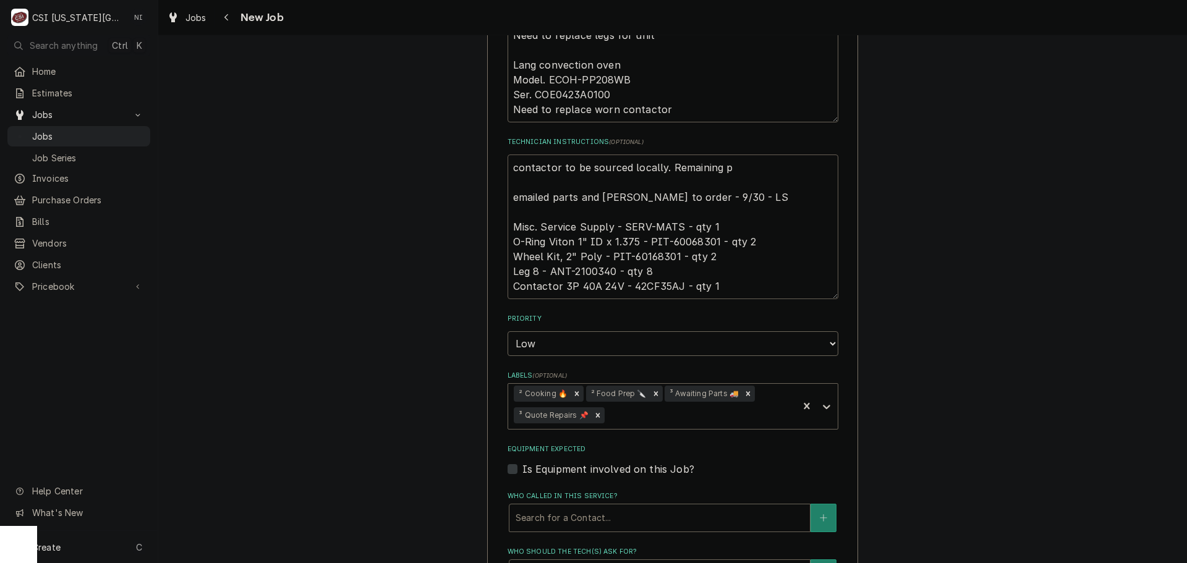
type textarea "contactor to be sourced locally. Remaining pa emailed parts and lindy to order …"
type textarea "x"
type textarea "contactor to be sourced locally. Remaining par emailed parts and lindy to order…"
type textarea "x"
type textarea "contactor to be sourced locally. Remaining part emailed parts and lindy to orde…"
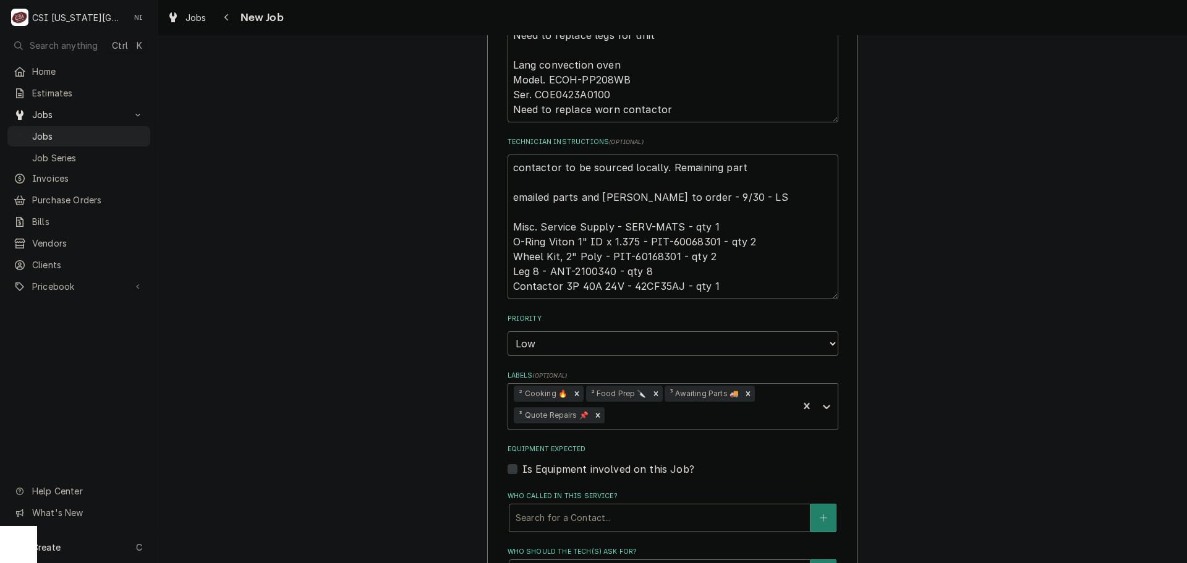
type textarea "x"
type textarea "contactor to be sourced locally. Remaining parts emailed parts and lindy to ord…"
type textarea "x"
type textarea "contactor to be sourced locally. Remaining parts emailed parts and lindy to ord…"
type textarea "x"
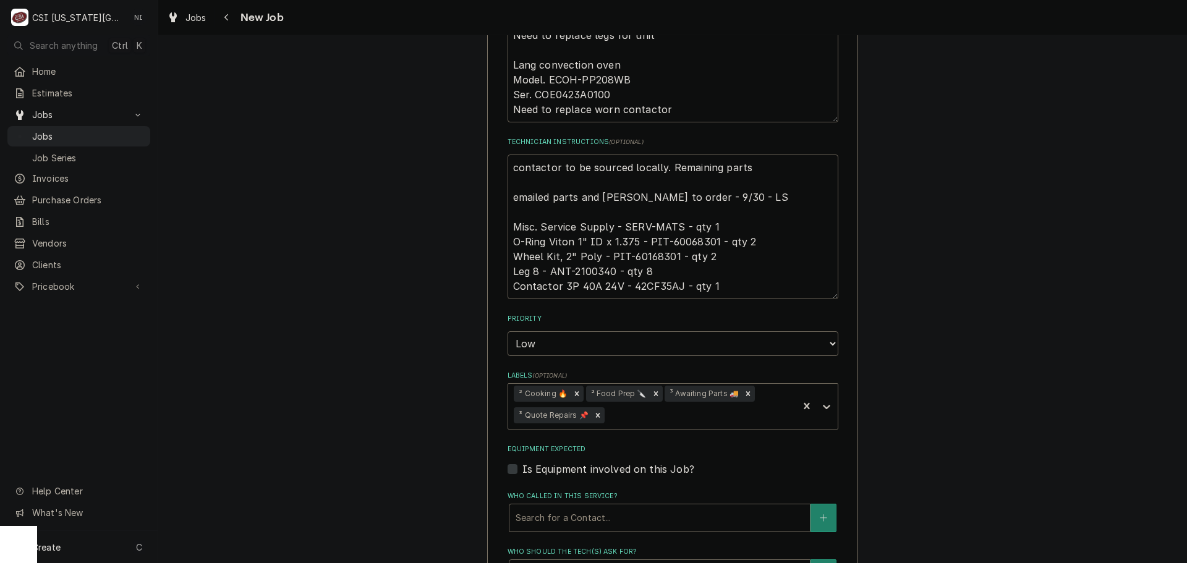
type textarea "contactor to be sourced locally. Remaining parts o emailed parts and lindy to o…"
type textarea "x"
type textarea "contactor to be sourced locally. Remaining parts or emailed parts and lindy to …"
type textarea "x"
type textarea "contactor to be sourced locally. Remaining parts ord emailed parts and lindy to…"
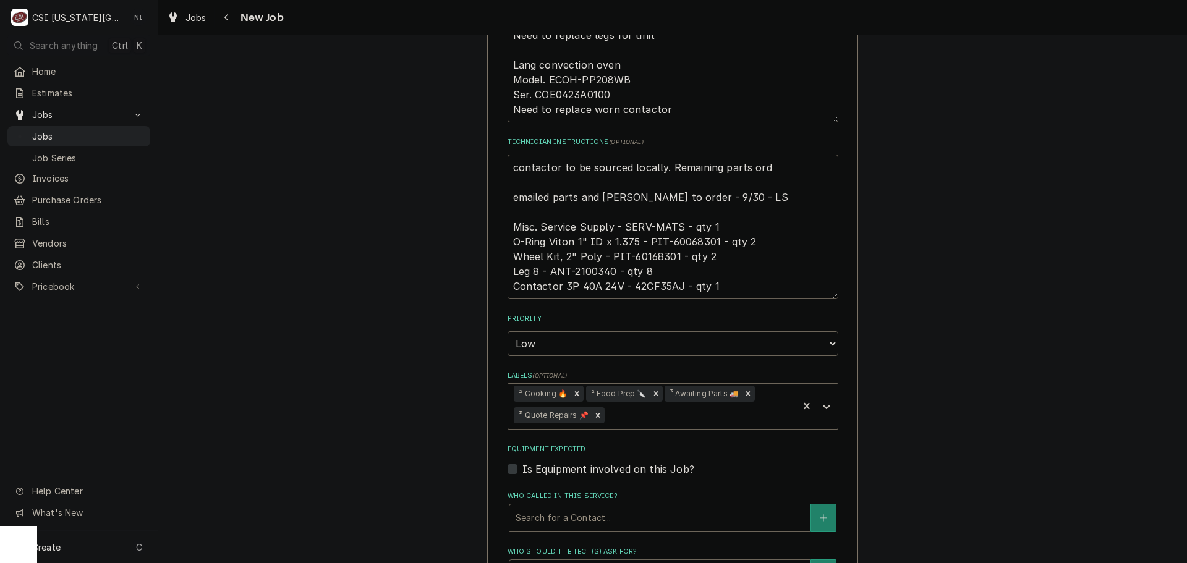
type textarea "x"
type textarea "contactor to be sourced locally. Remaining parts orde emailed parts and lindy t…"
type textarea "x"
type textarea "contactor to be sourced locally. Remaining parts order emailed parts and lindy …"
type textarea "x"
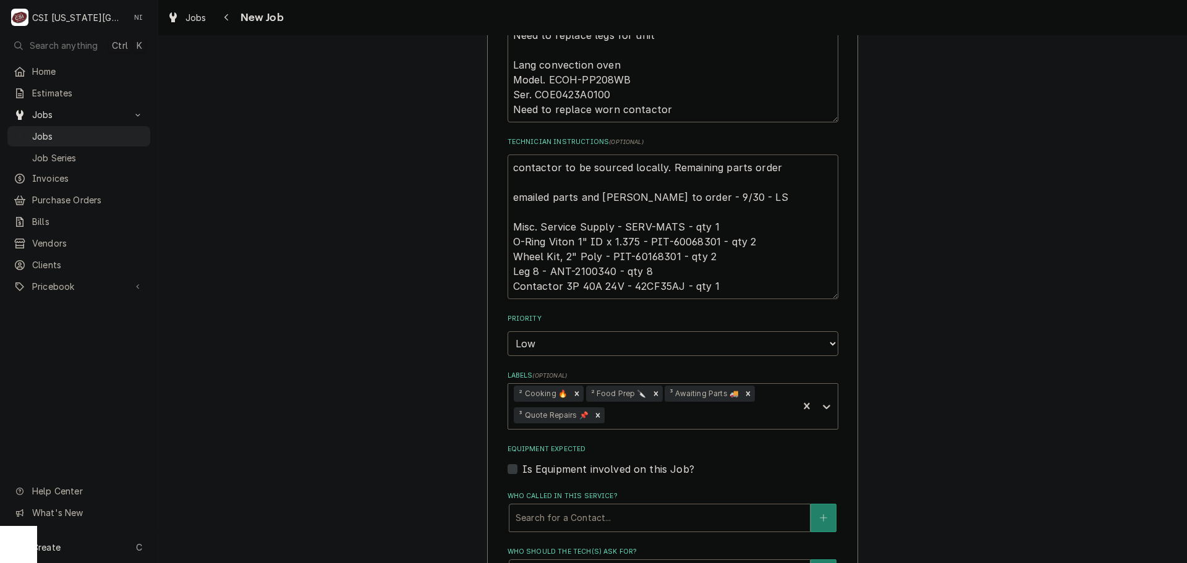
type textarea "contactor to be sourced locally. Remaining parts ordere emailed parts and lindy…"
type textarea "x"
type textarea "contactor to be sourced locally. Remaining parts ordered emailed parts and lind…"
type textarea "x"
type textarea "contactor to be sourced locally. Remaining parts ordered emailed parts and lind…"
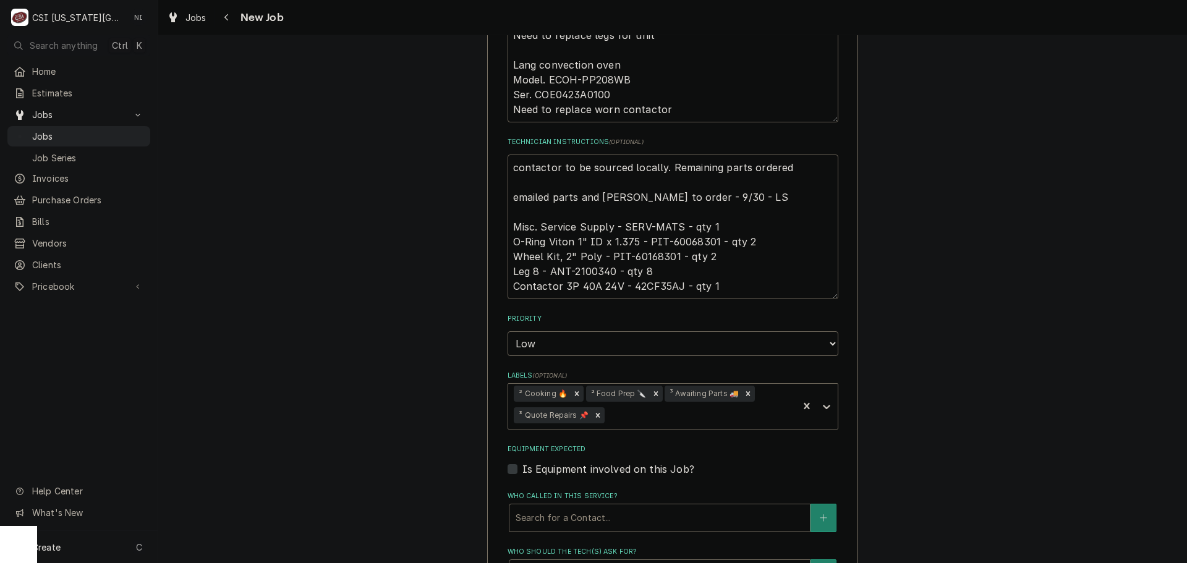
type textarea "x"
type textarea "contactor to be sourced locally. Remaining parts ordered o emailed parts and li…"
type textarea "x"
type textarea "contactor to be sourced locally. Remaining parts ordered on emailed parts and l…"
type textarea "x"
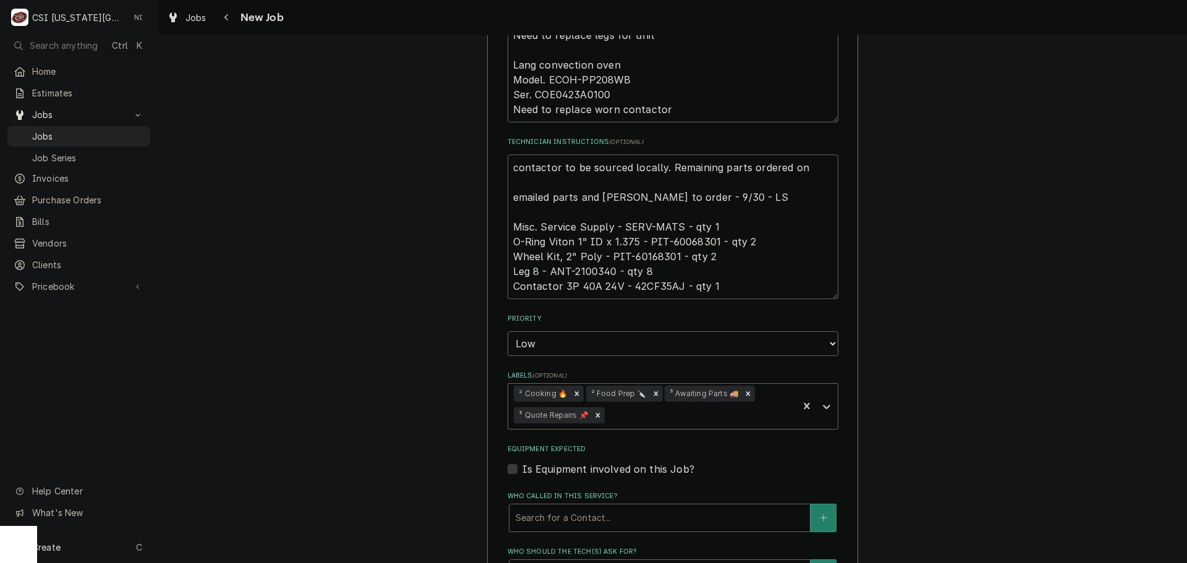
type textarea "contactor to be sourced locally. Remaining parts ordered on emailed parts and l…"
type textarea "x"
type textarea "contactor to be sourced locally. Remaining parts ordered on P emailed parts and…"
type textarea "x"
type textarea "contactor to be sourced locally. Remaining parts ordered on Po emailed parts an…"
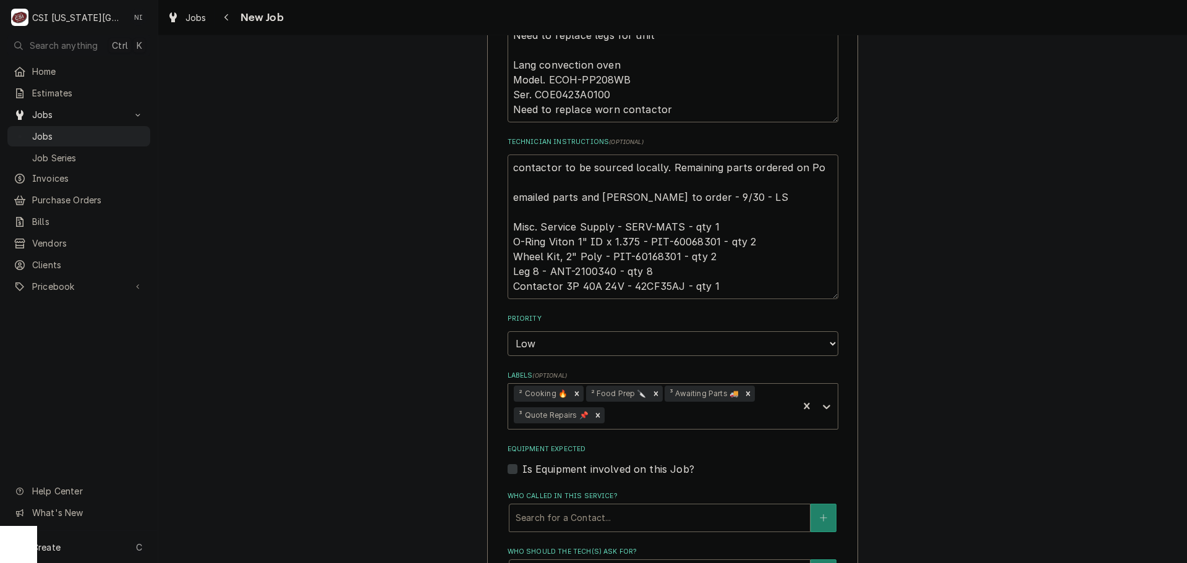
type textarea "x"
type textarea "contactor to be sourced locally. Remaining parts ordered on Po emailed parts an…"
type textarea "x"
type textarea "contactor to be sourced locally. Remaining parts ordered on Po 3 emailed parts …"
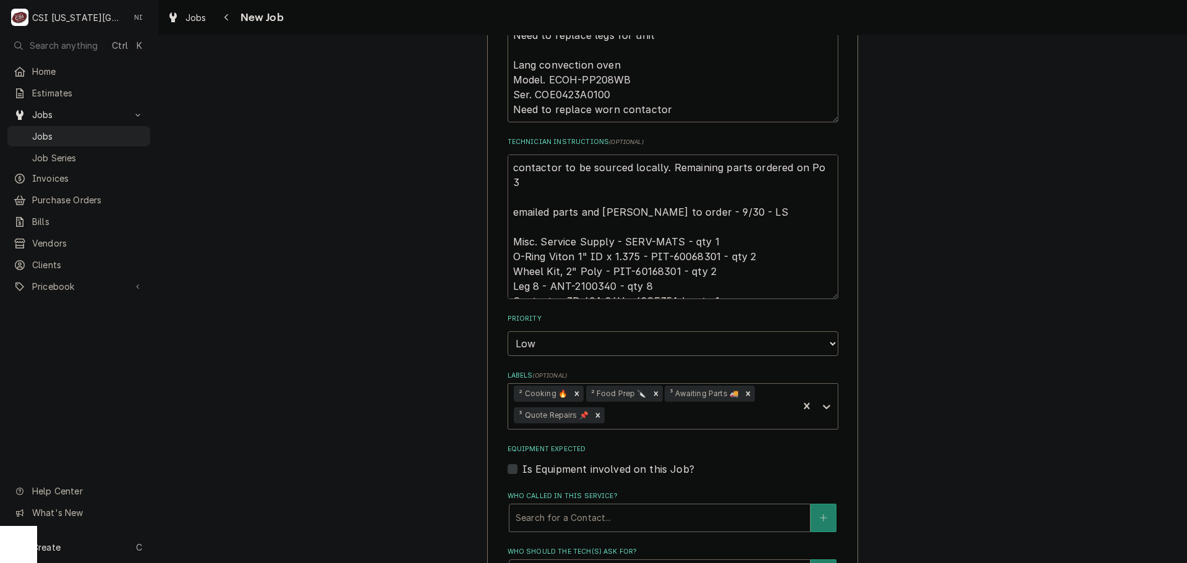
type textarea "x"
type textarea "contactor to be sourced locally. Remaining parts ordered on Po 30 emailed parts…"
type textarea "x"
type textarea "contactor to be sourced locally. Remaining parts ordered on Po 301 emailed part…"
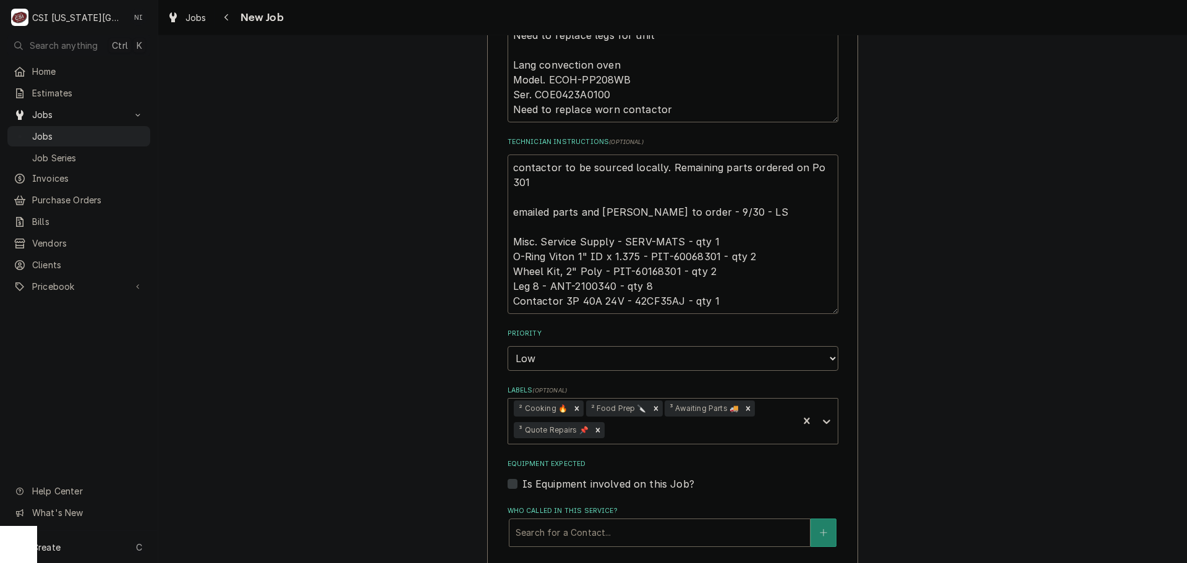
type textarea "x"
type textarea "contactor to be sourced locally. Remaining parts ordered on Po 3016 emailed par…"
type textarea "x"
type textarea "contactor to be sourced locally. Remaining parts ordered on Po 30166 emailed pa…"
type textarea "x"
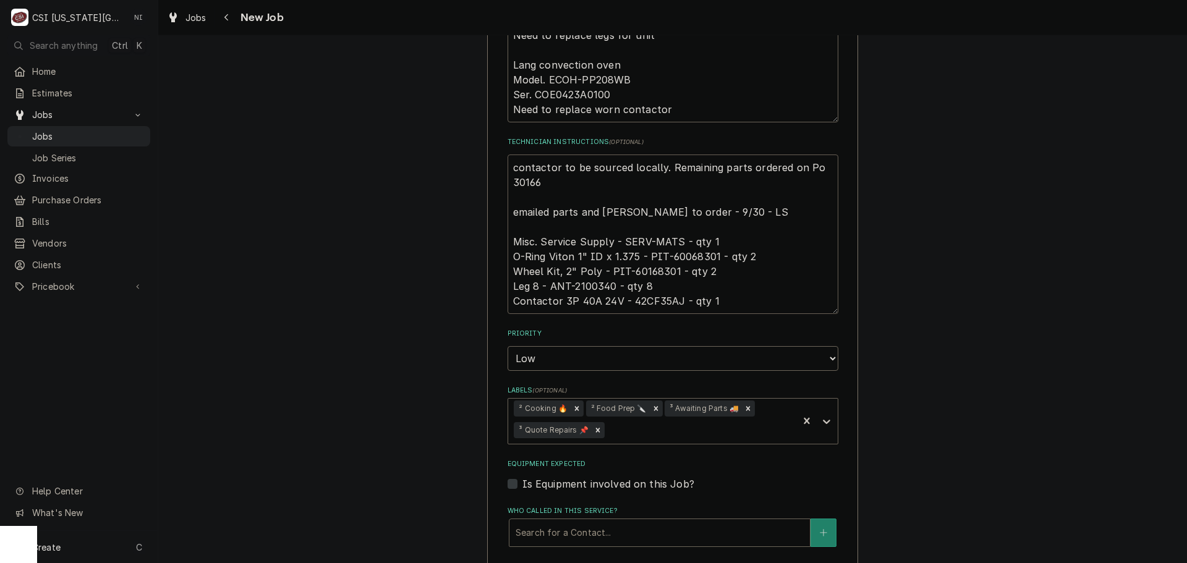
type textarea "contactor to be sourced locally. Remaining parts ordered on Po 301666 emailed p…"
type textarea "x"
type textarea "contactor to be sourced locally. Remaining parts ordered on Po 301666 emailed p…"
click at [682, 241] on textarea "contactor to be sourced locally. Remaining parts ordered on Po 301666 emailed p…" at bounding box center [673, 235] width 331 height 160
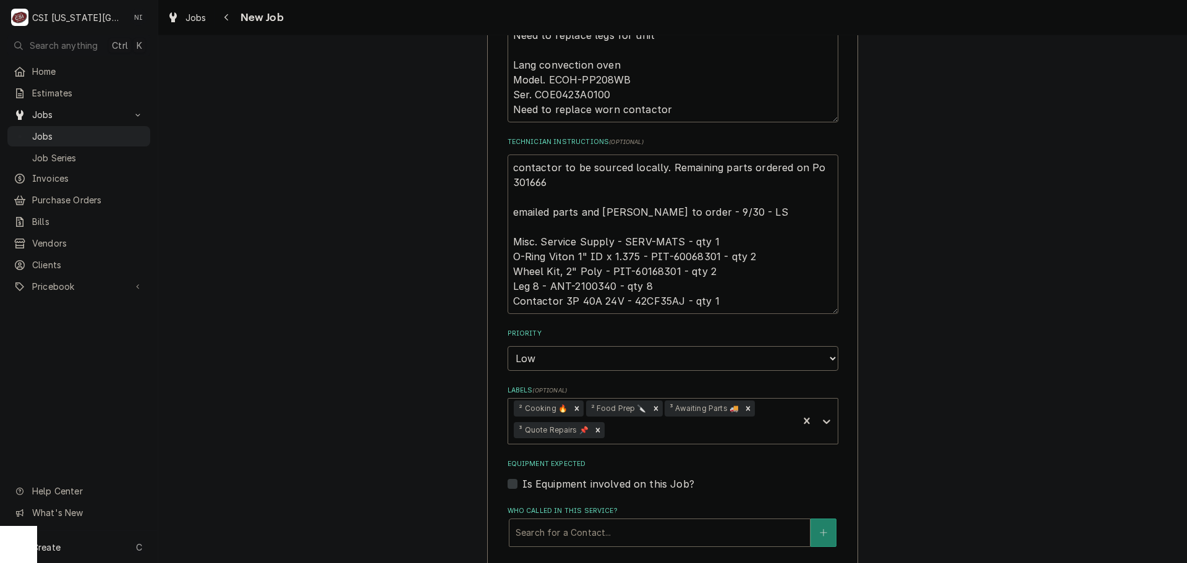
click at [654, 256] on textarea "contactor to be sourced locally. Remaining parts ordered on Po 301666 emailed p…" at bounding box center [673, 235] width 331 height 160
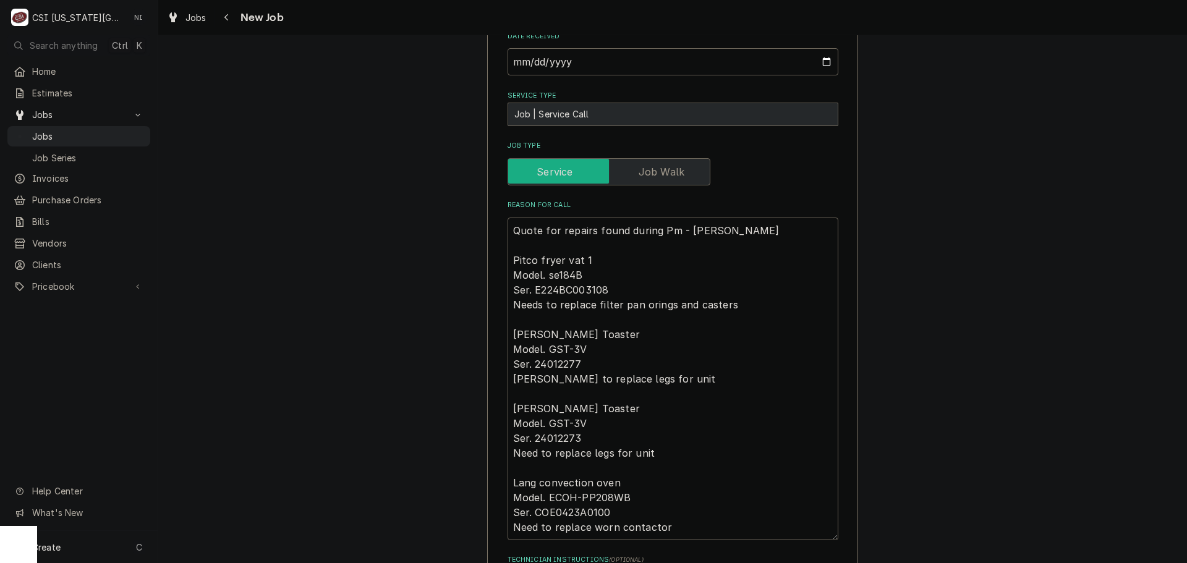
scroll to position [495, 0]
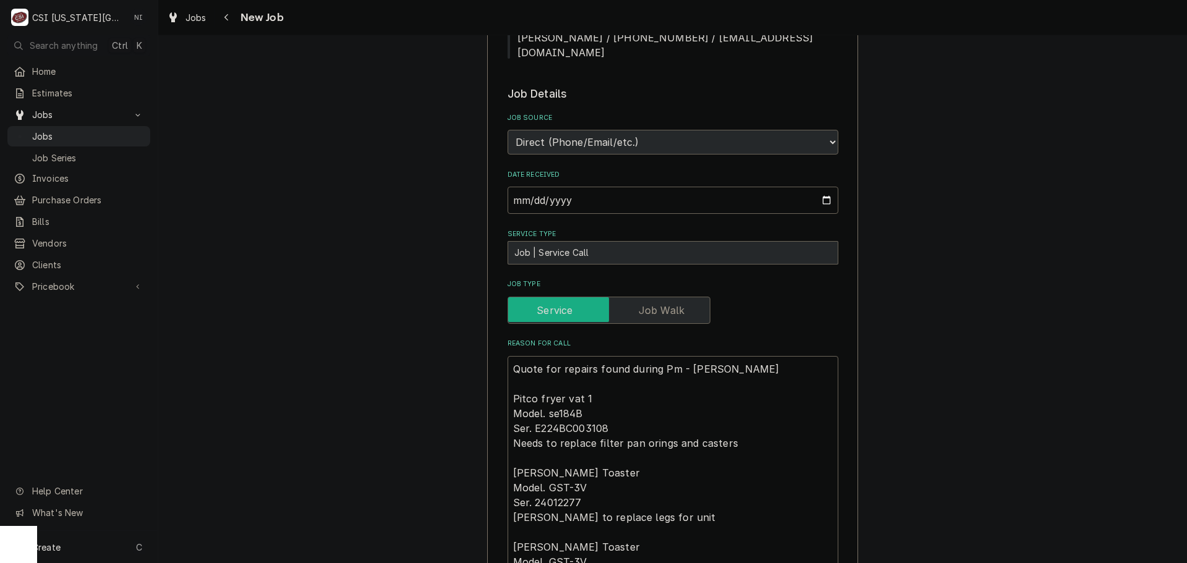
click at [975, 421] on div "Use the fields below to edit this job: Client Details Client KMO BURGER LLC-WHA…" at bounding box center [672, 540] width 1029 height 1975
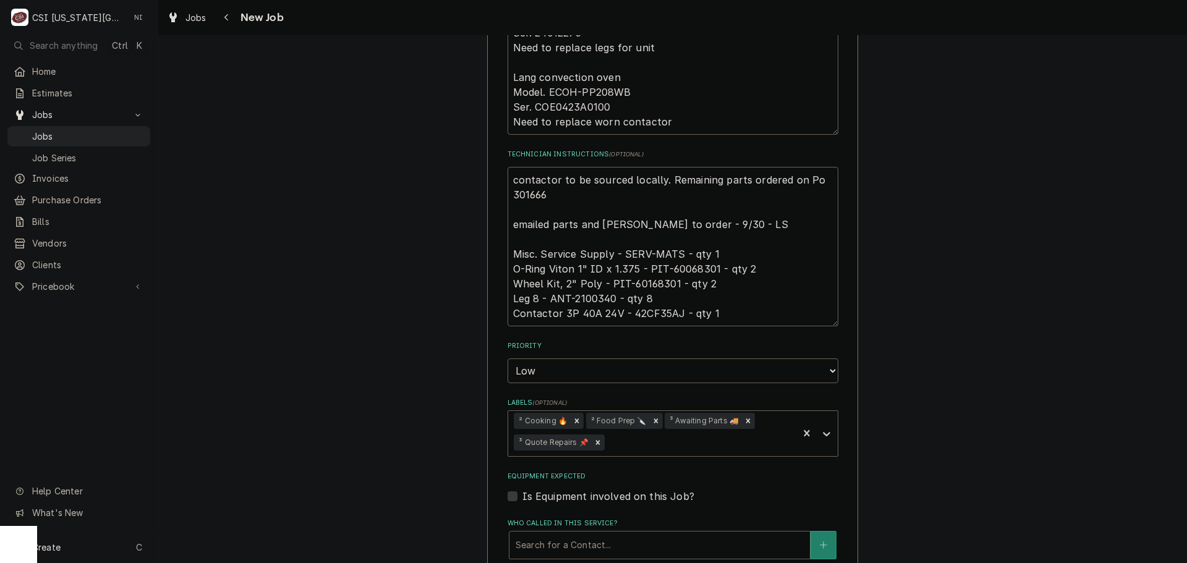
scroll to position [1064, 0]
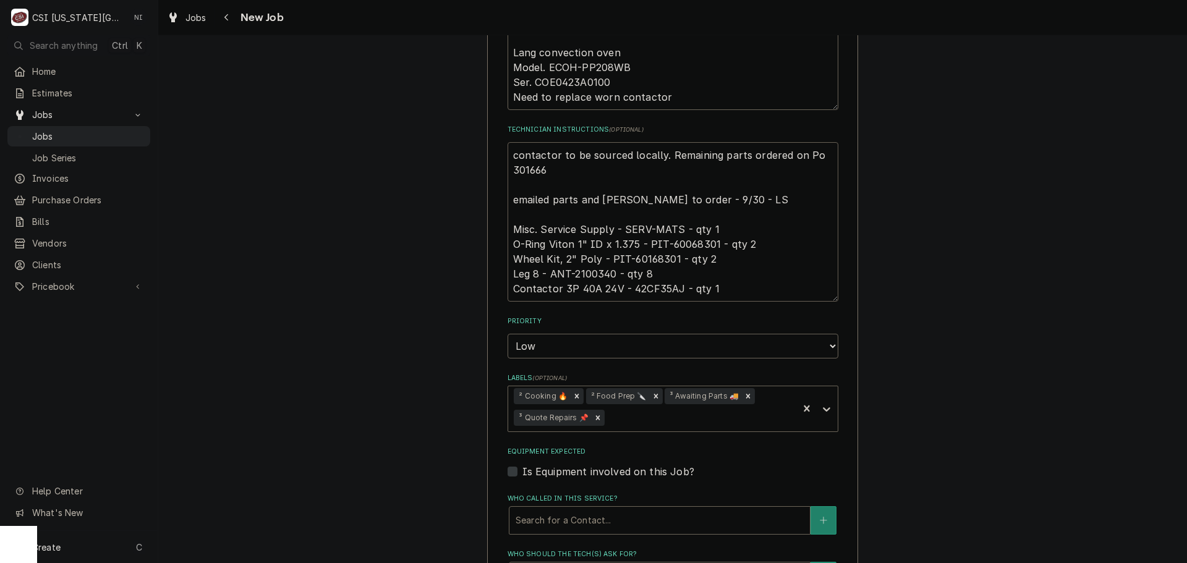
drag, startPoint x: 544, startPoint y: 158, endPoint x: 490, endPoint y: 136, distance: 57.7
click at [581, 166] on textarea "contactor to be sourced locally. Remaining parts ordered on Po 301666 emailed p…" at bounding box center [673, 222] width 331 height 160
click at [562, 158] on textarea "contactor to be sourced locally. Remaining parts ordered on Po 301666 emailed p…" at bounding box center [673, 222] width 331 height 160
type textarea "x"
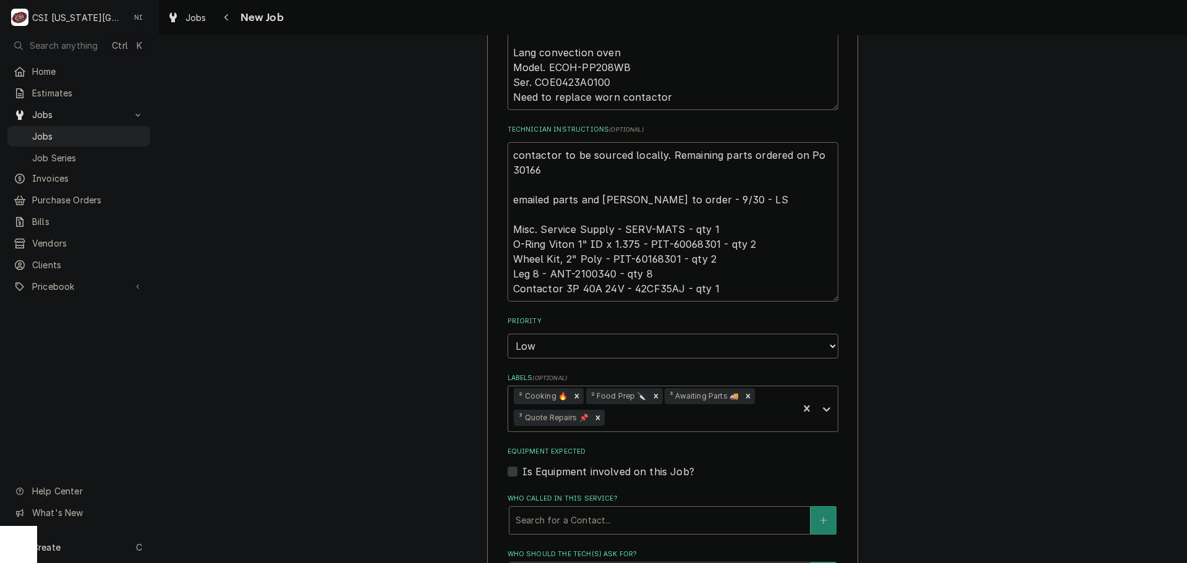
type textarea "contactor to be sourced locally. Remaining parts ordered on Po 3016 emailed par…"
type textarea "x"
type textarea "contactor to be sourced locally. Remaining parts ordered on Po 301 emailed part…"
type textarea "x"
type textarea "contactor to be sourced locally. Remaining parts ordered on Po 30 emailed parts…"
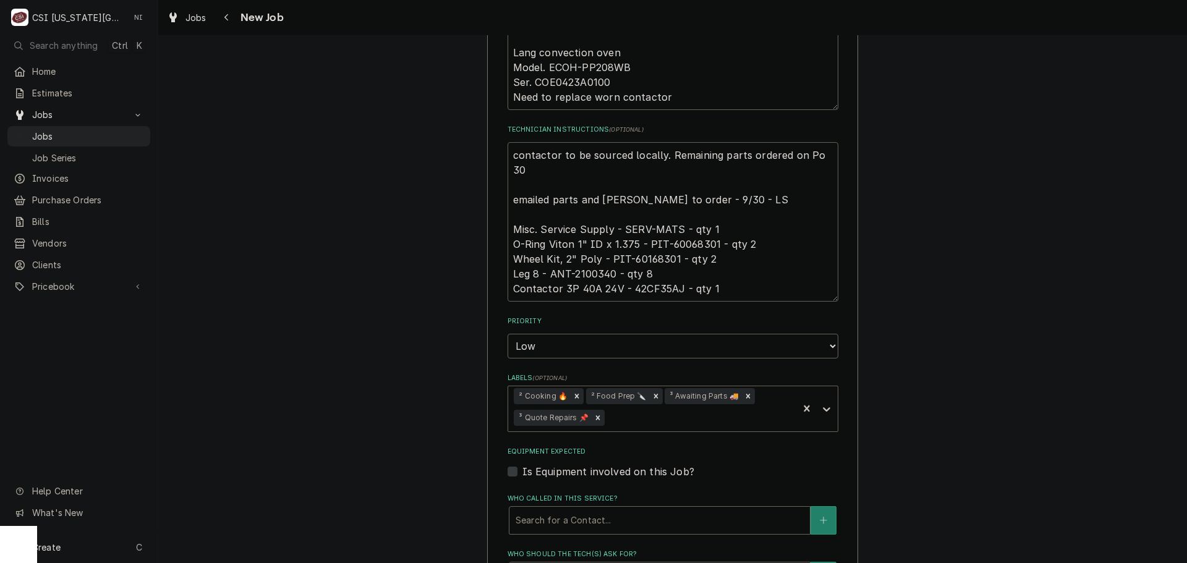
type textarea "x"
type textarea "contactor to be sourced locally. Remaining parts ordered on Po 3 emailed parts …"
type textarea "x"
type textarea "contactor to be sourced locally. Remaining parts ordered on Po emailed parts an…"
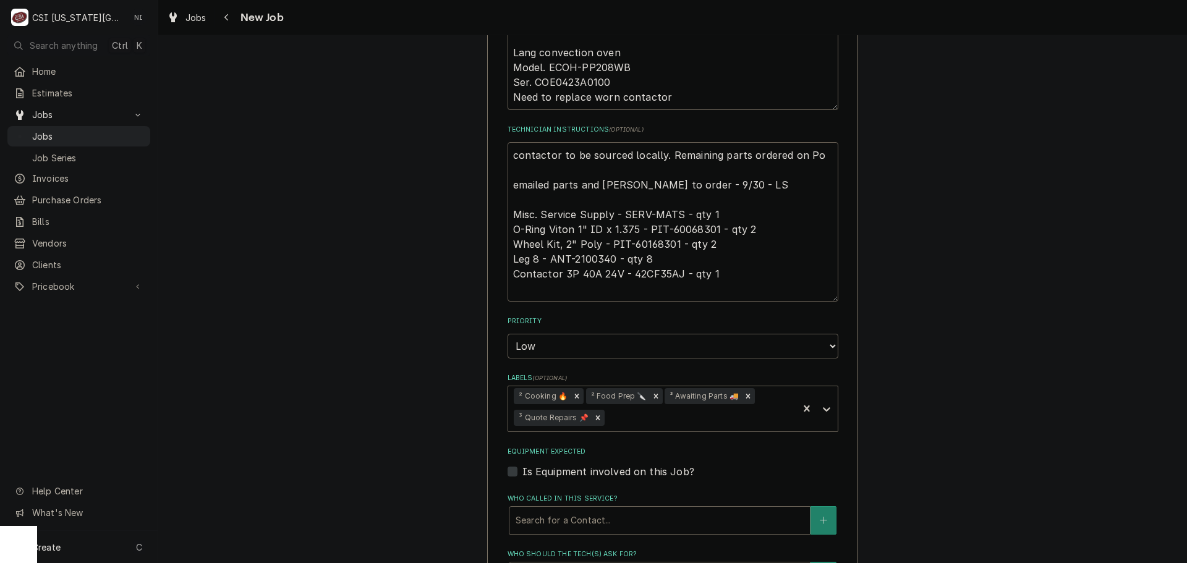
type textarea "x"
type textarea "contactor to be sourced locally. Remaining parts ordered on Po emailed parts an…"
type textarea "x"
type textarea "contactor to be sourced locally. Remaining parts ordered on P emailed parts and…"
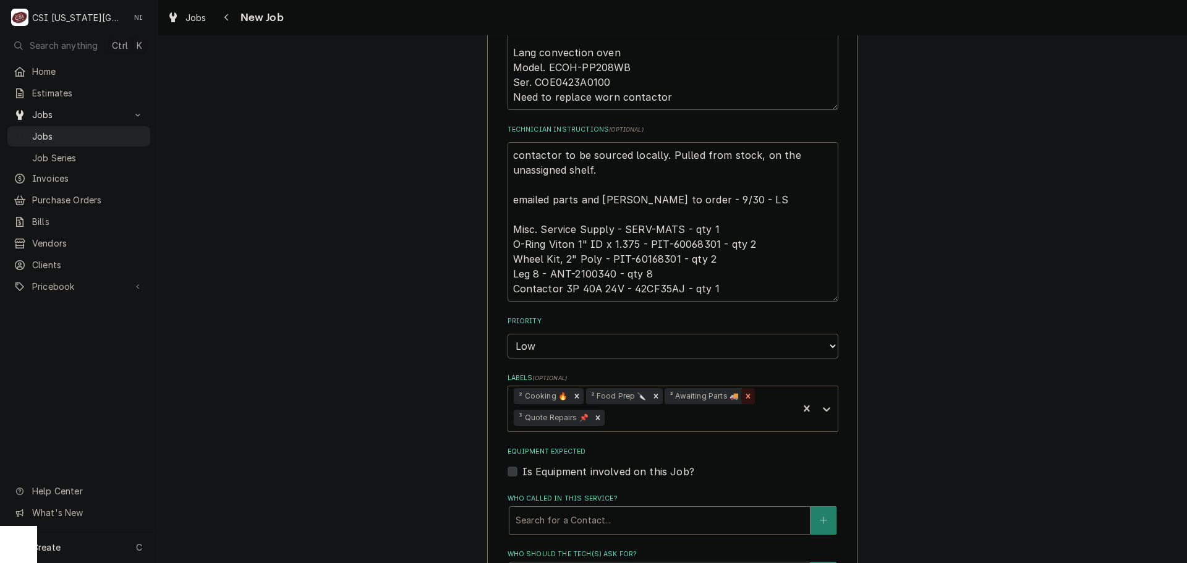
click at [742, 388] on div "Remove ³ Awaiting Parts 🚚" at bounding box center [749, 396] width 14 height 16
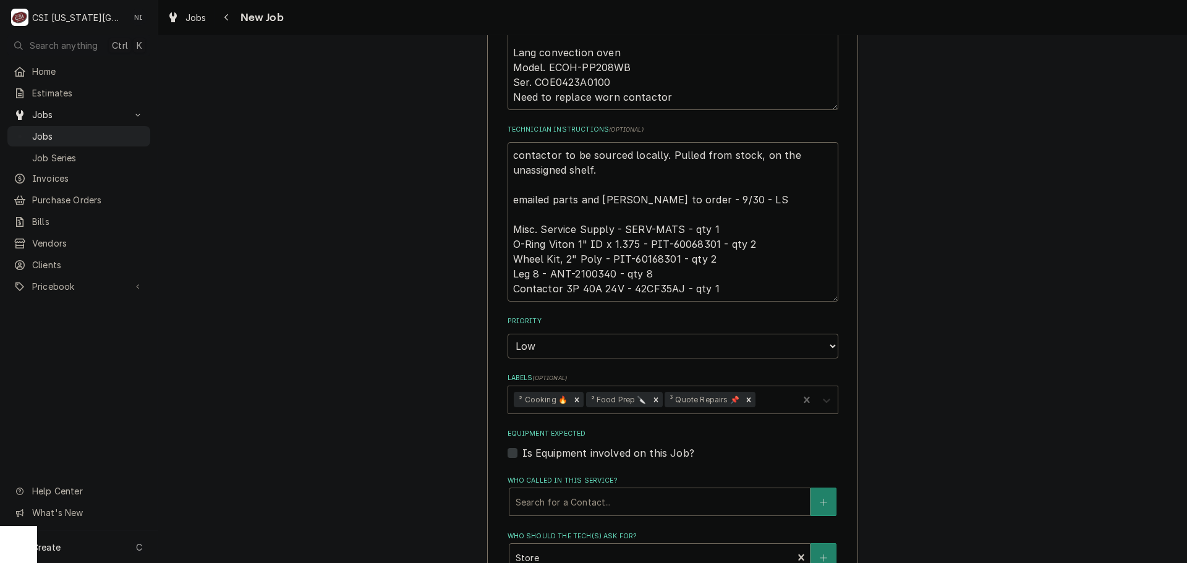
click at [824, 395] on icon "Labels" at bounding box center [827, 401] width 12 height 12
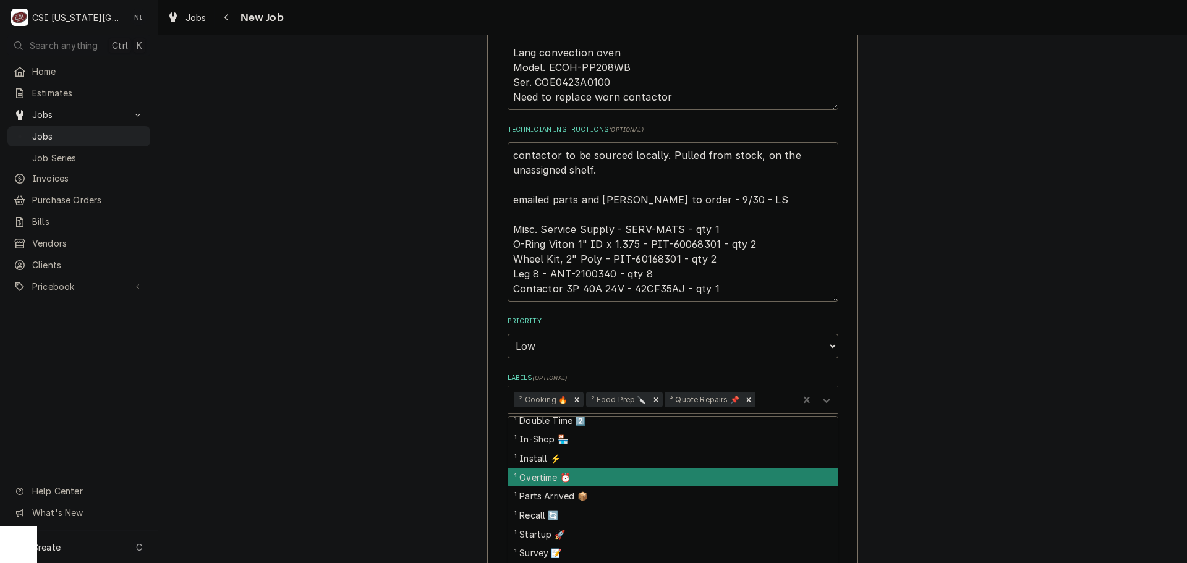
scroll to position [62, 0]
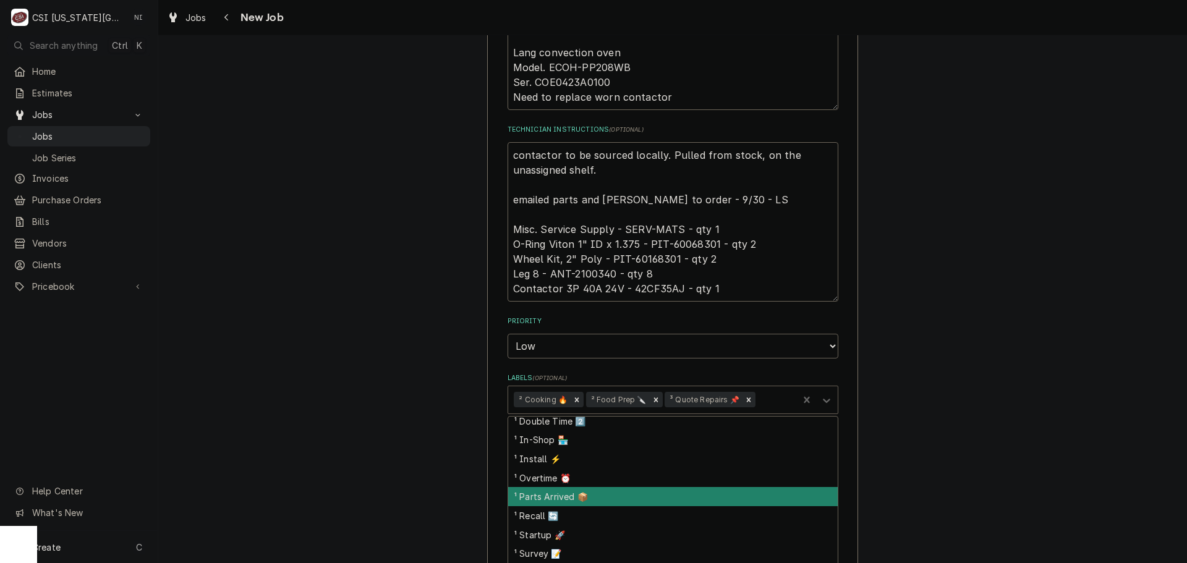
click at [576, 487] on div "¹ Parts Arrived 📦" at bounding box center [673, 496] width 330 height 19
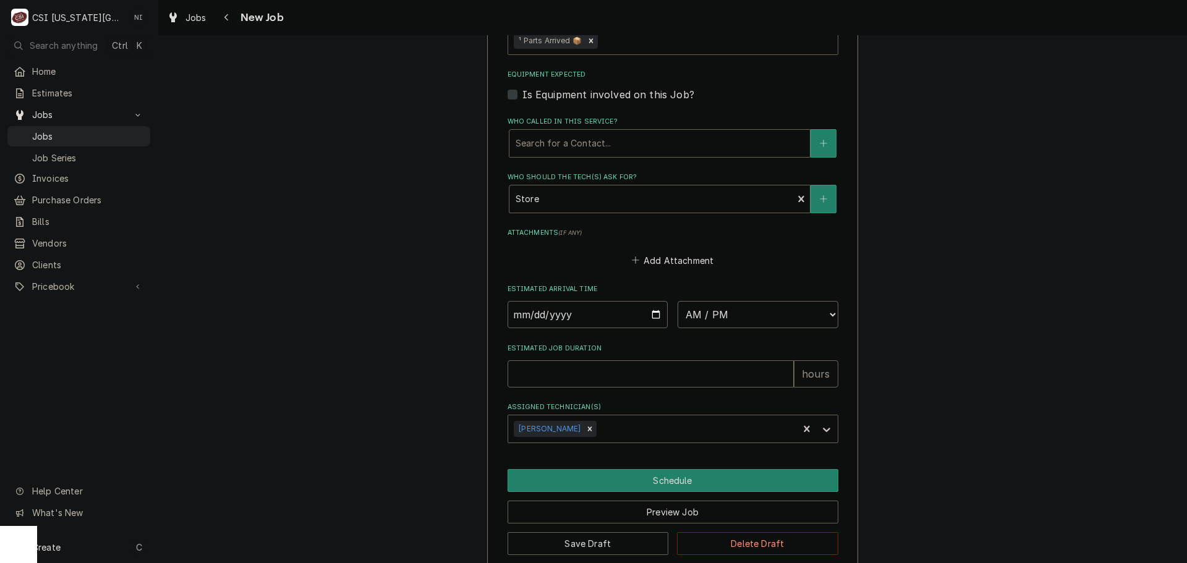
scroll to position [1445, 0]
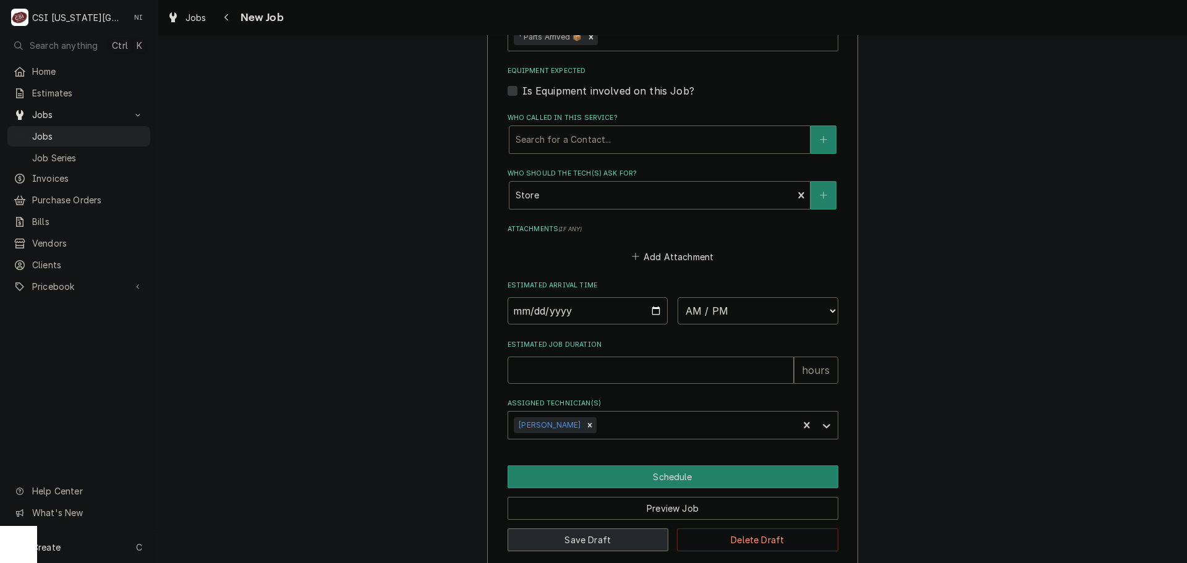
click at [595, 529] on button "Save Draft" at bounding box center [588, 540] width 161 height 23
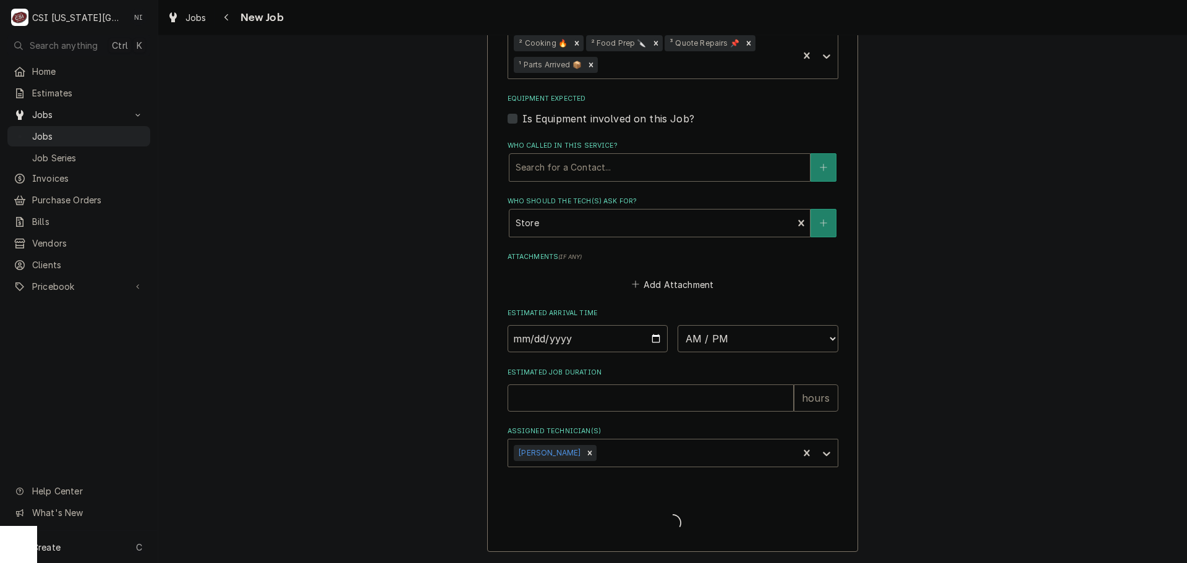
scroll to position [1402, 0]
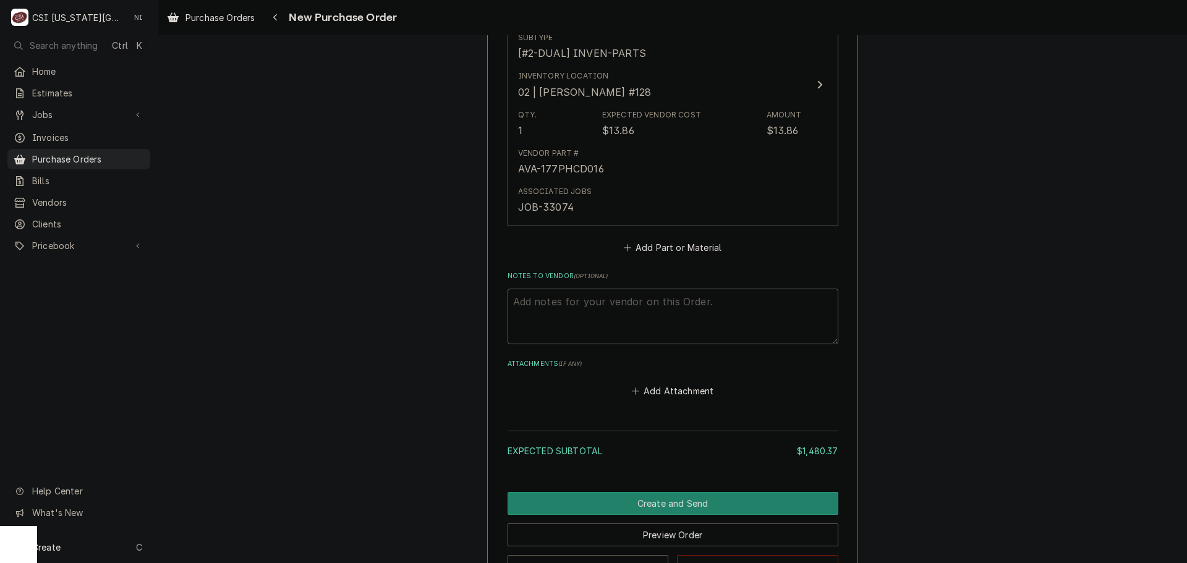
scroll to position [2727, 0]
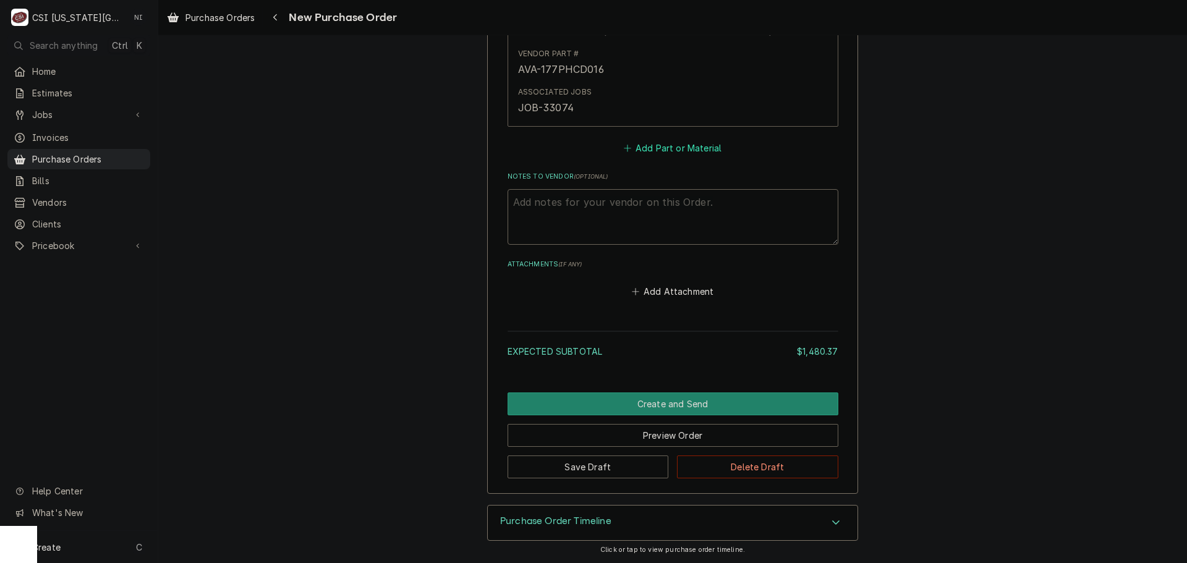
click at [676, 153] on button "Add Part or Material" at bounding box center [673, 148] width 102 height 17
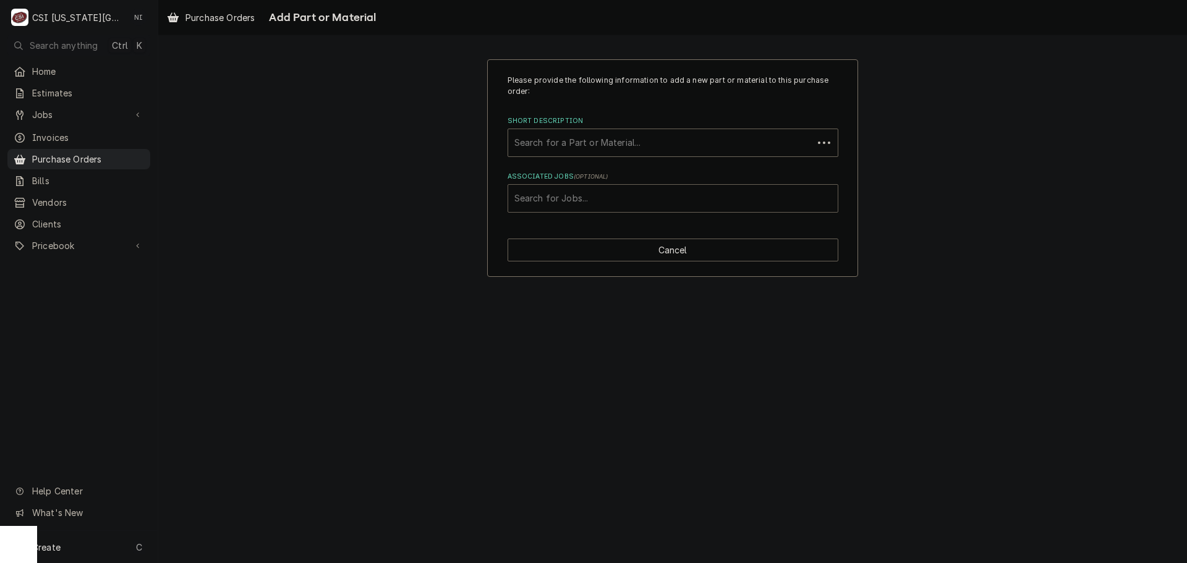
click at [621, 195] on div "Associated Jobs" at bounding box center [673, 198] width 317 height 22
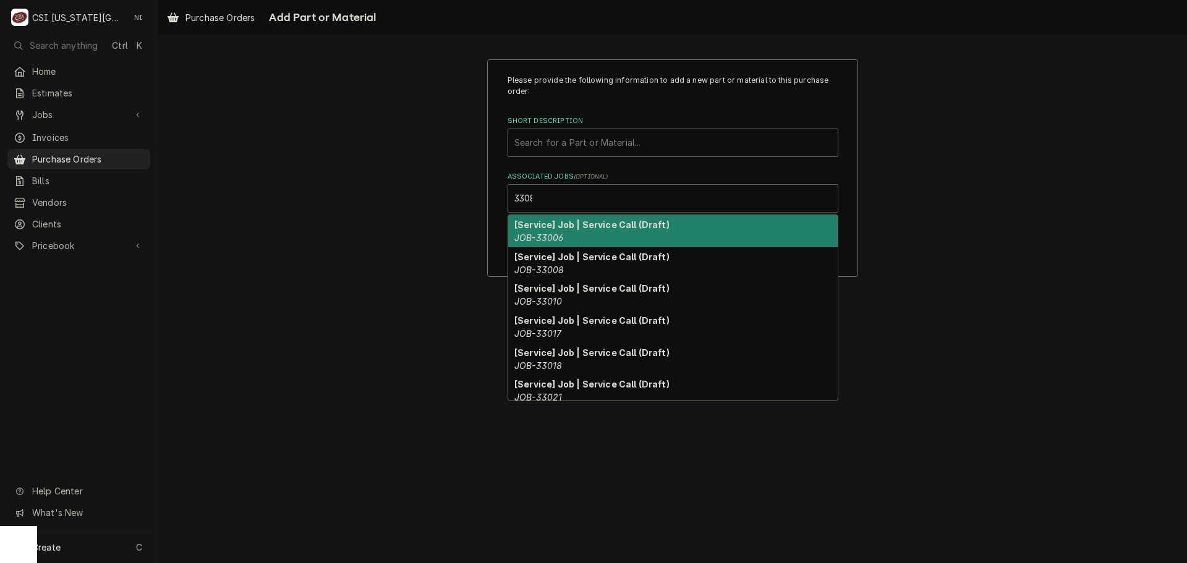
type input "33081"
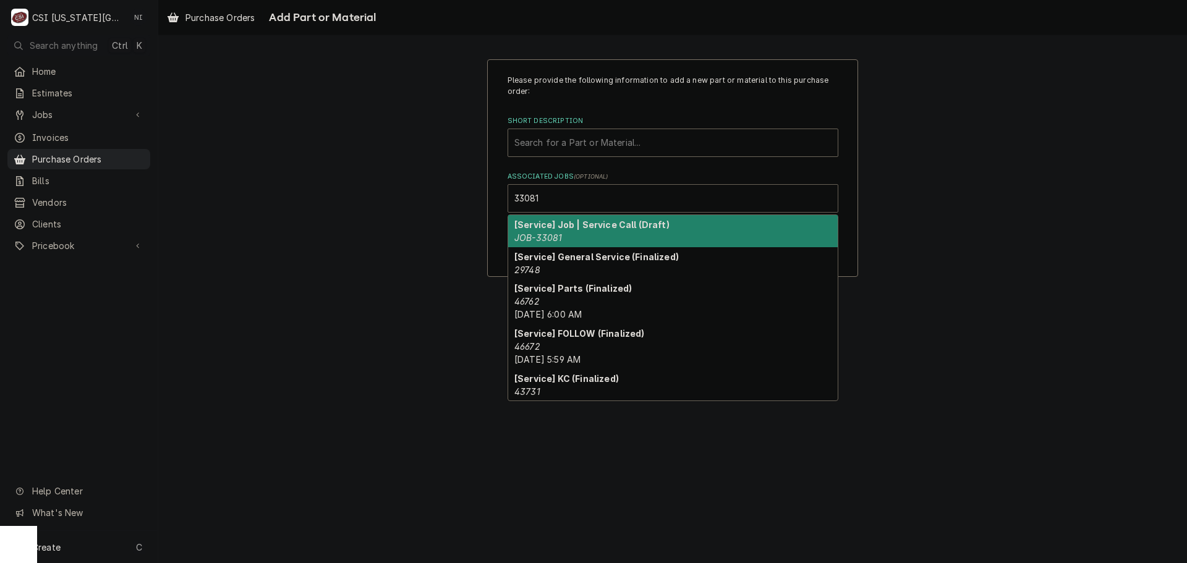
click at [557, 223] on strong "[Service] Job | Service Call (Draft)" at bounding box center [592, 225] width 155 height 11
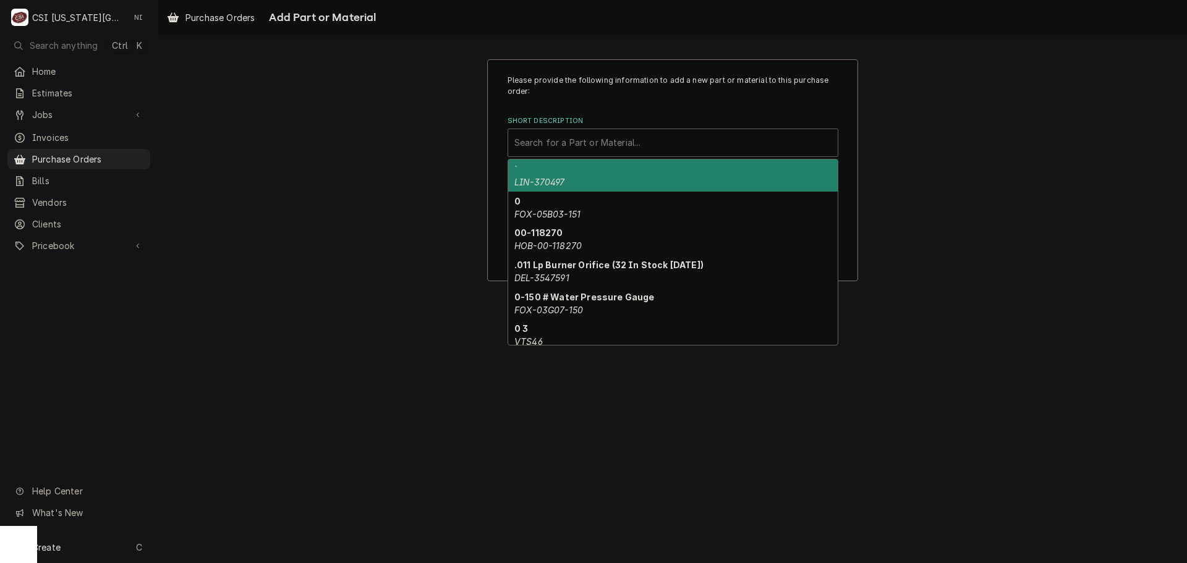
click at [580, 145] on div "Short Description" at bounding box center [673, 143] width 317 height 22
paste input "33081"
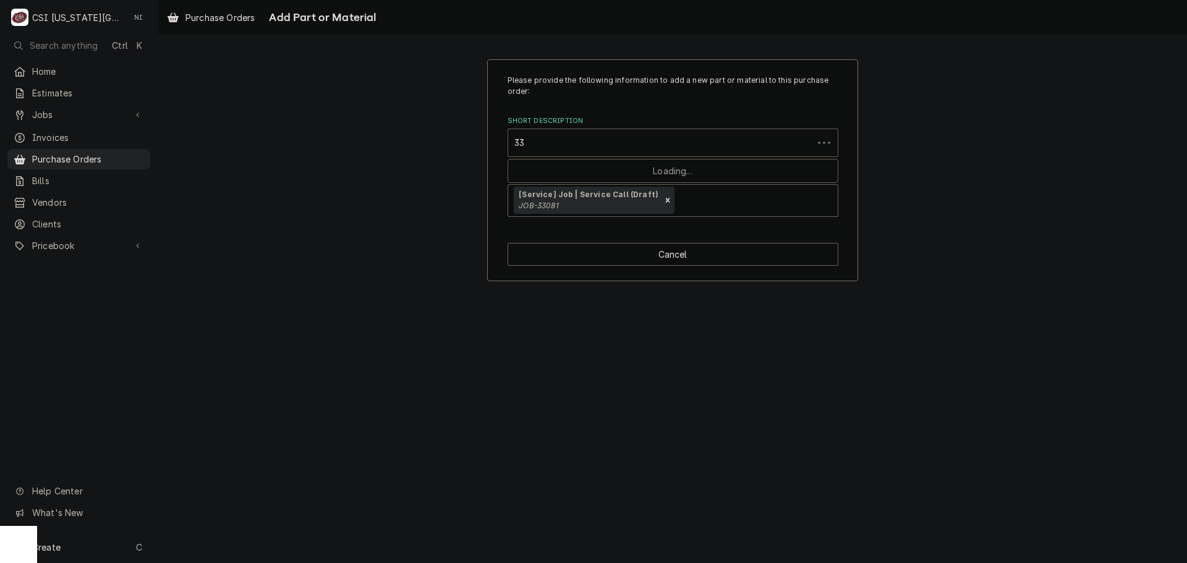
type input "3"
click at [589, 143] on div "Short Description" at bounding box center [673, 143] width 317 height 22
paste input "60068301"
type input "60068301"
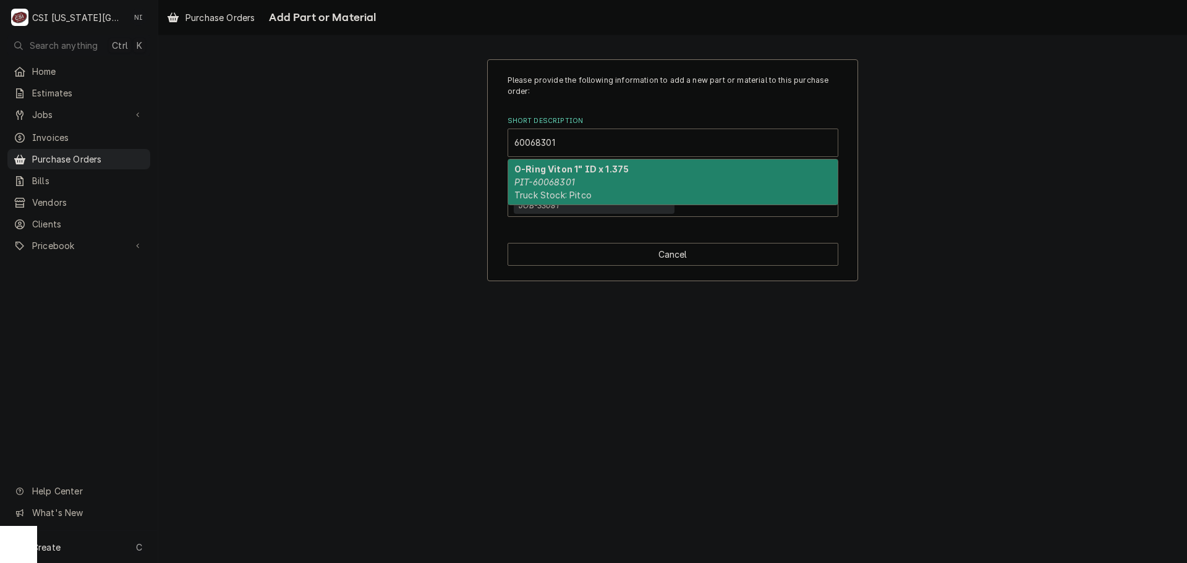
click at [591, 174] on strong "O-Ring Viton 1" ID x 1.375" at bounding box center [572, 169] width 114 height 11
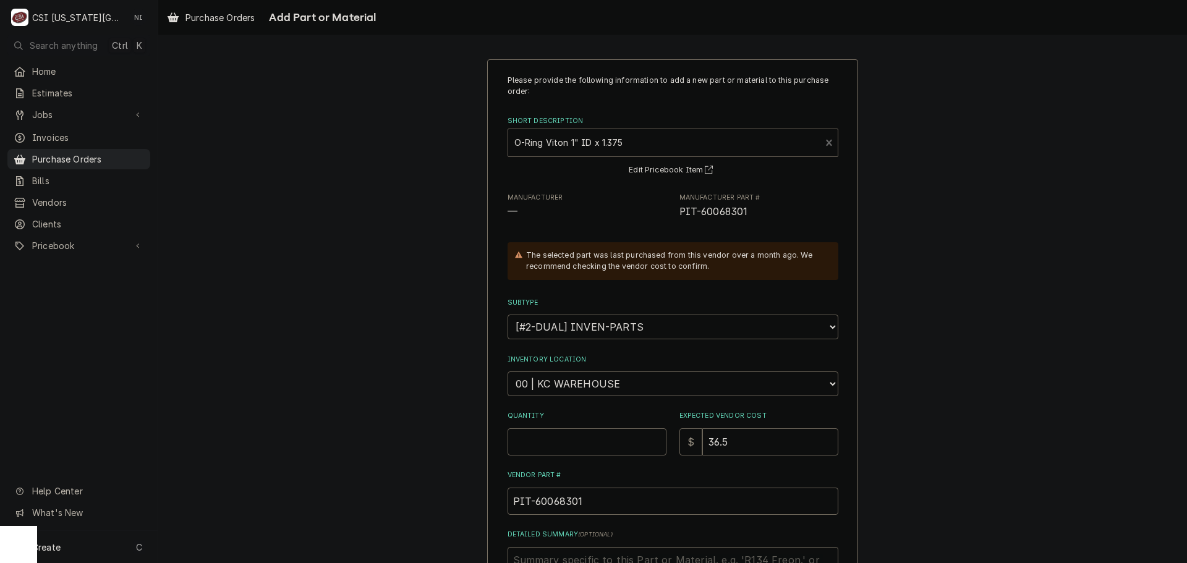
scroll to position [175, 0]
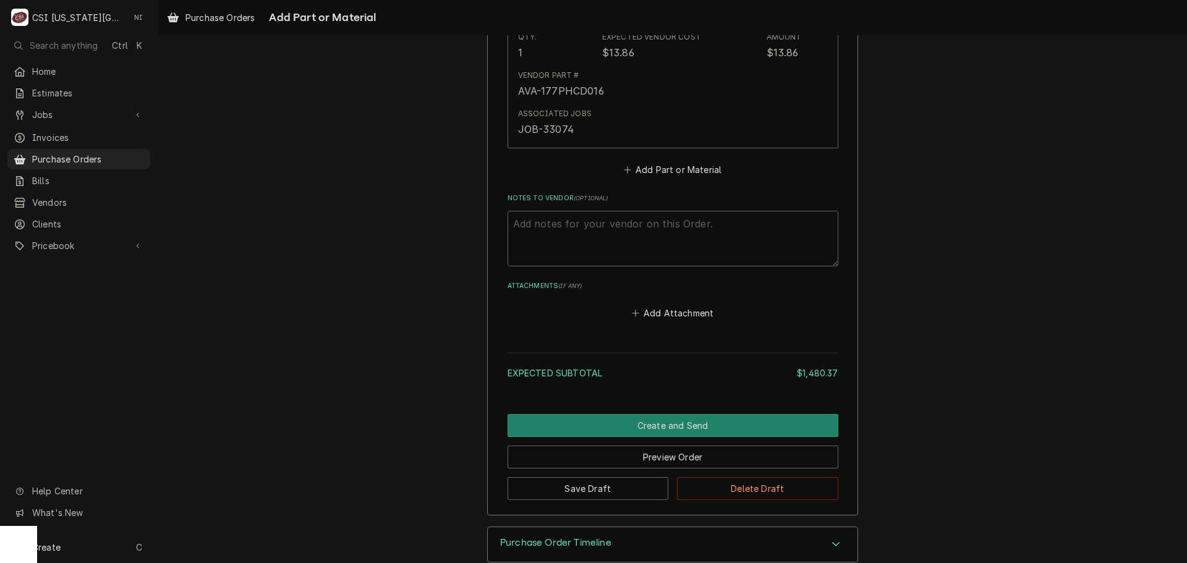
scroll to position [2727, 0]
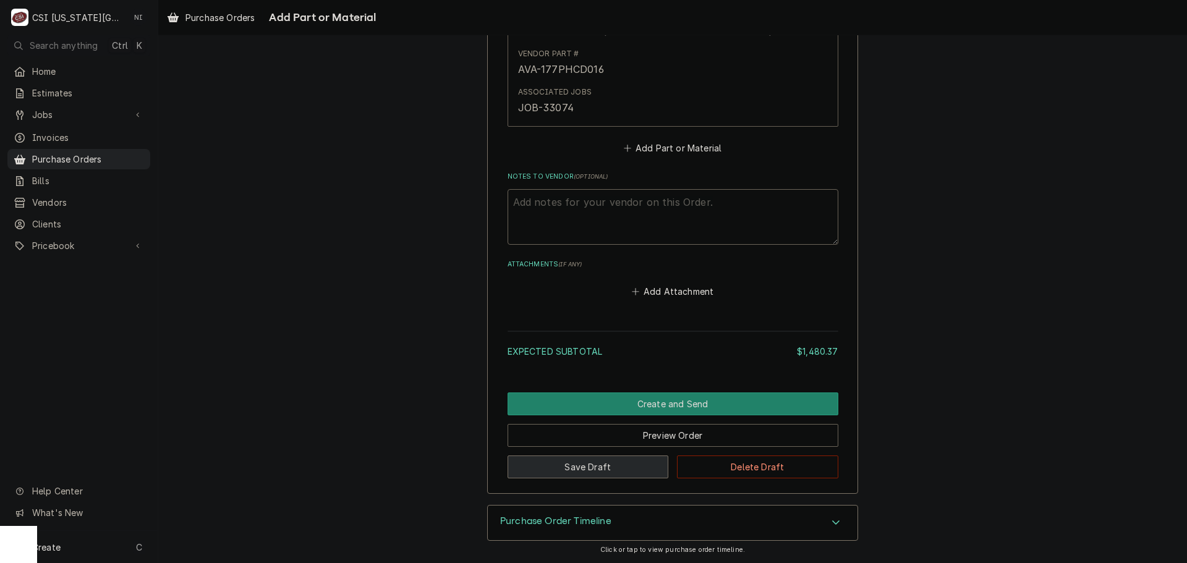
click at [573, 458] on button "Save Draft" at bounding box center [588, 467] width 161 height 23
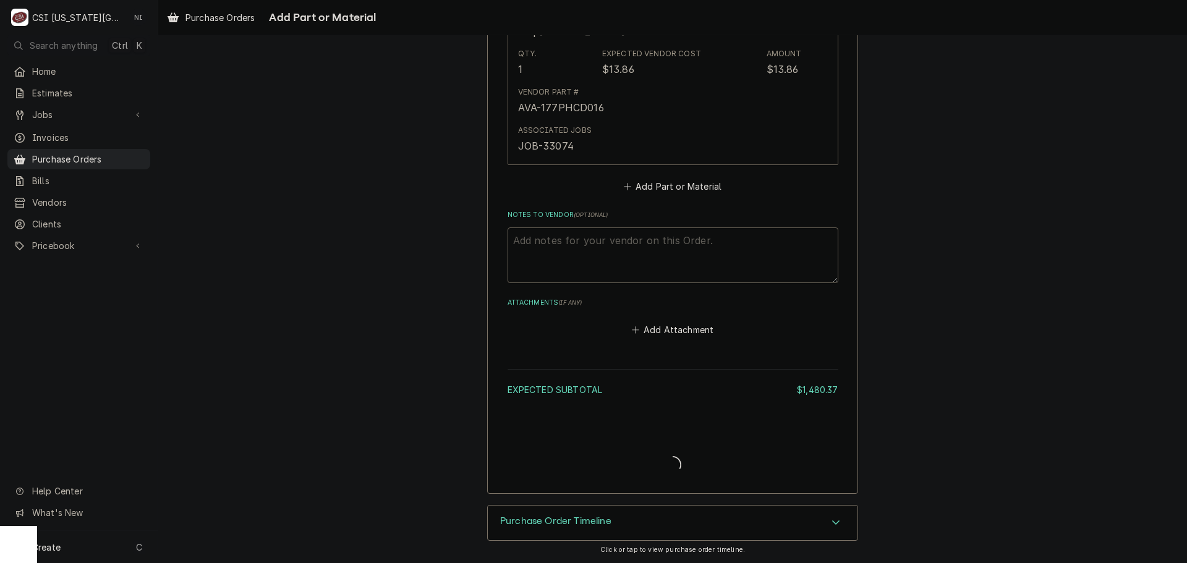
scroll to position [2688, 0]
type textarea "x"
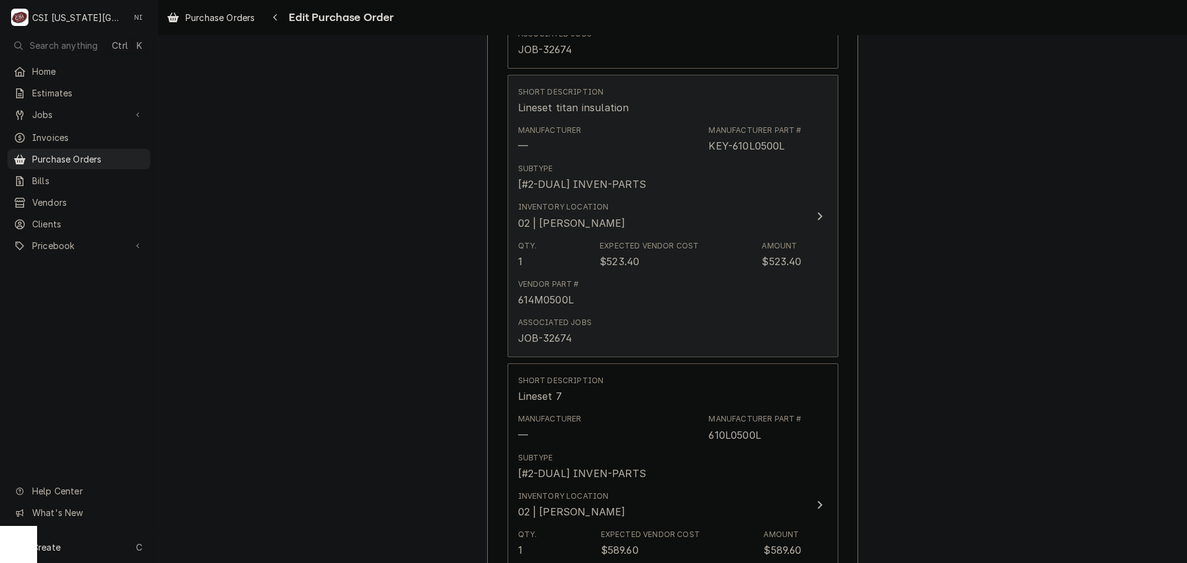
scroll to position [433, 0]
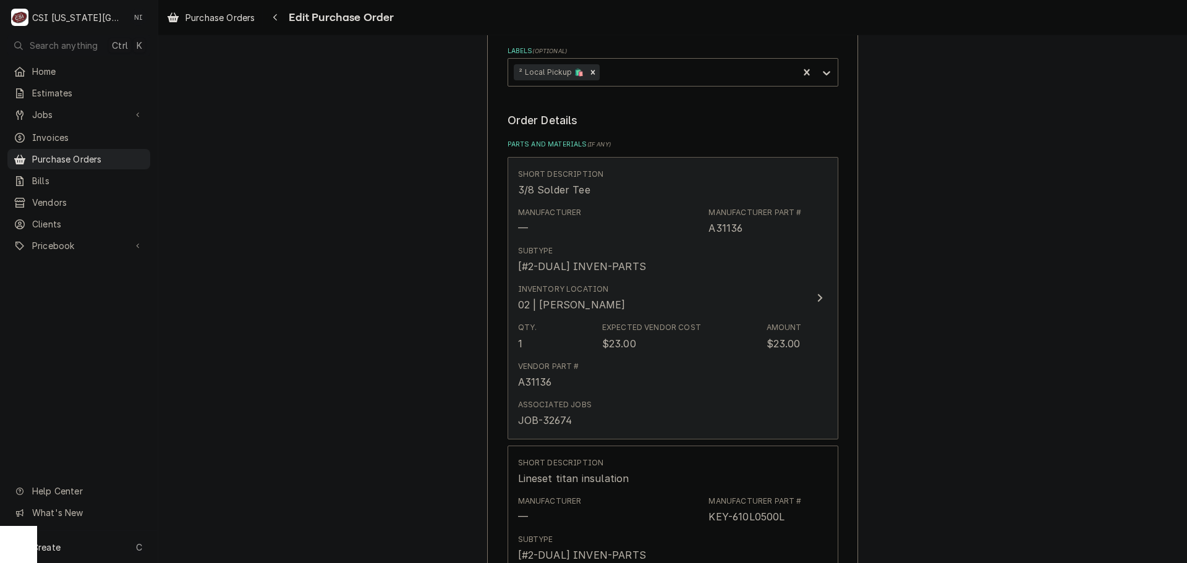
click at [694, 238] on div "Manufacturer — Manufacturer Part # A31136" at bounding box center [660, 221] width 284 height 38
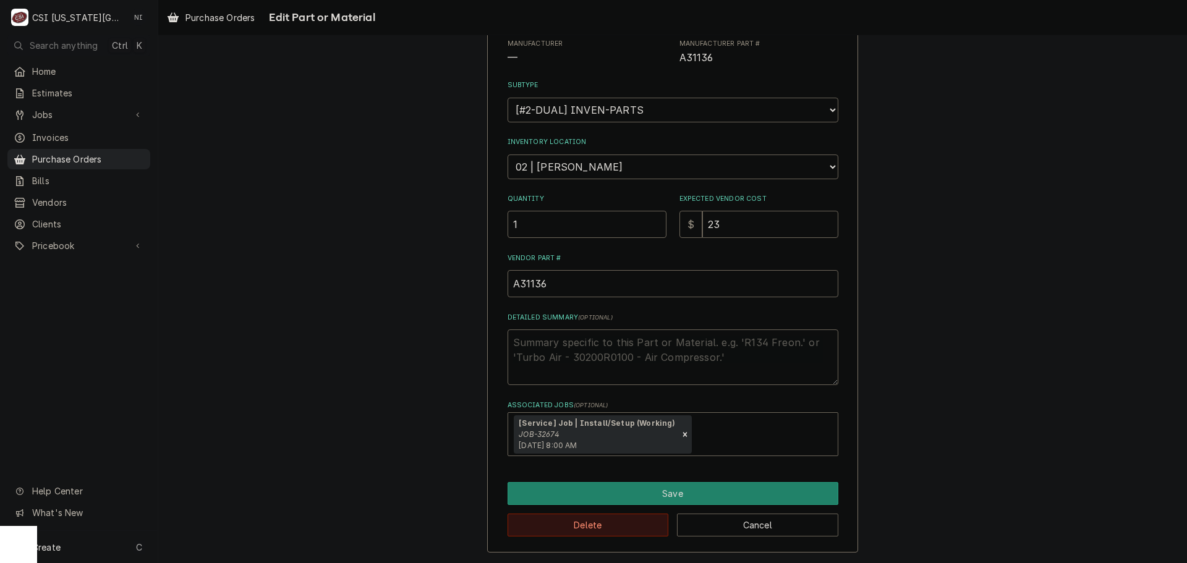
click at [618, 520] on button "Delete" at bounding box center [588, 525] width 161 height 23
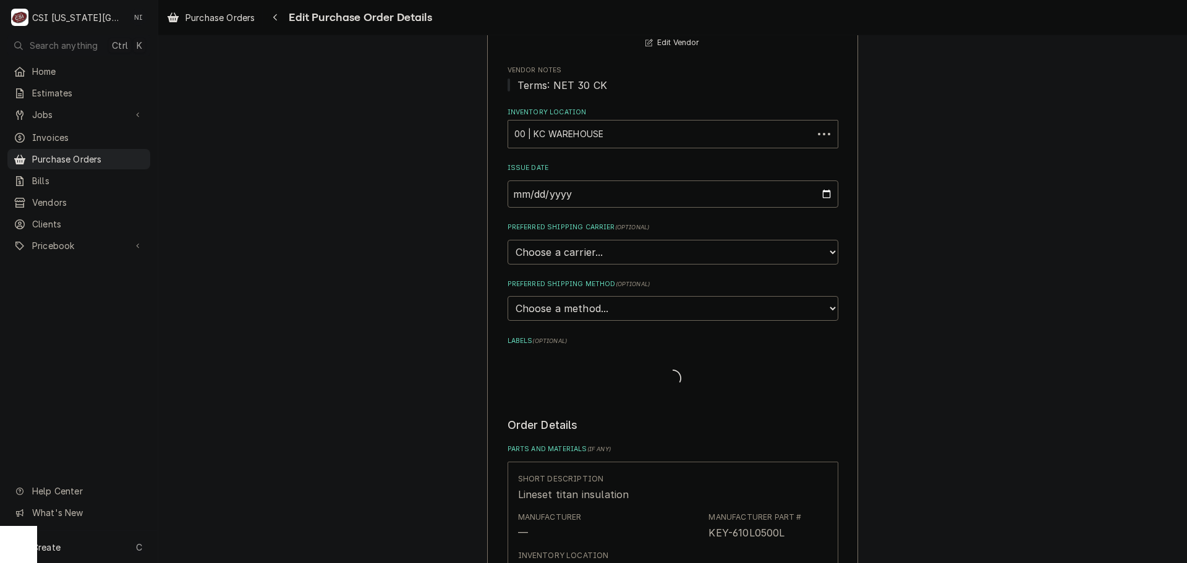
scroll to position [433, 0]
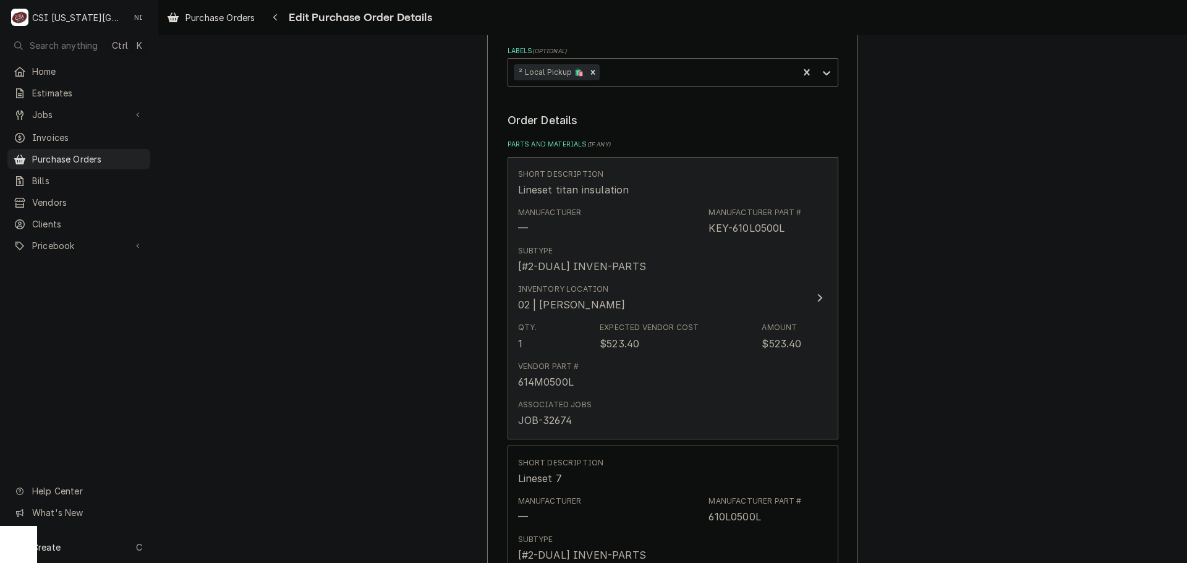
click at [633, 404] on div "Associated Jobs JOB-32674" at bounding box center [660, 414] width 284 height 38
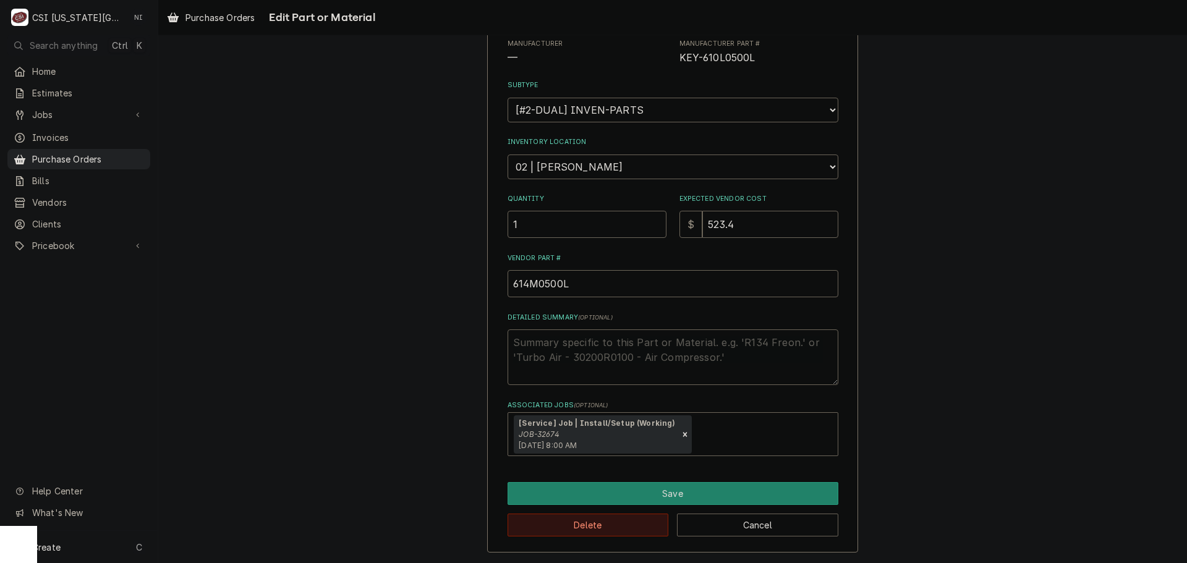
click at [620, 531] on button "Delete" at bounding box center [588, 525] width 161 height 23
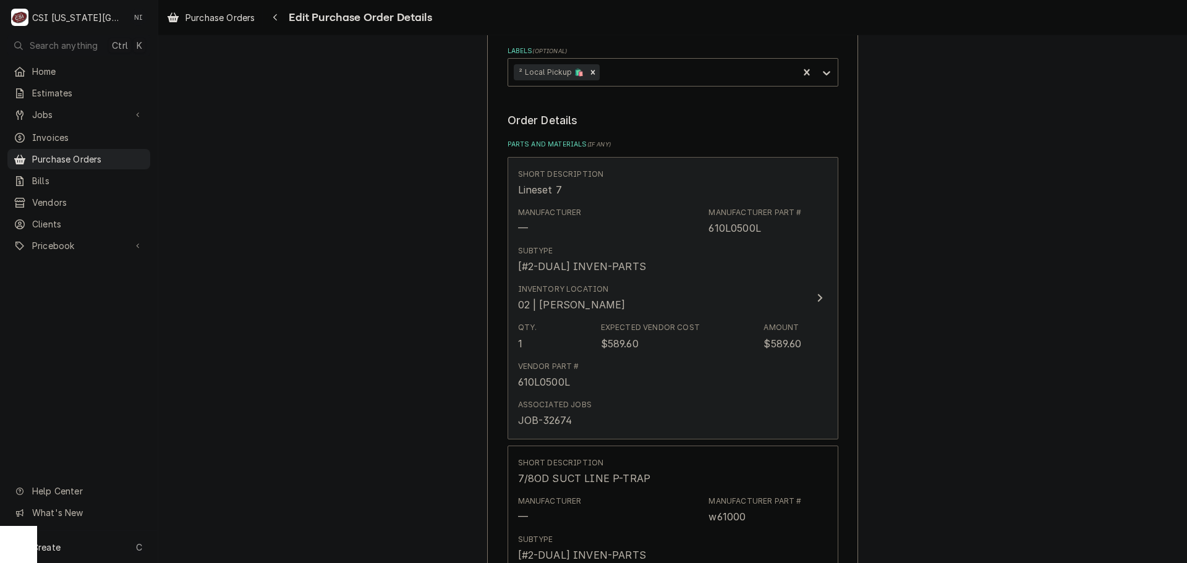
click at [635, 320] on div "Qty. 1 Expected Vendor Cost $589.60 Amount $589.60" at bounding box center [660, 336] width 284 height 38
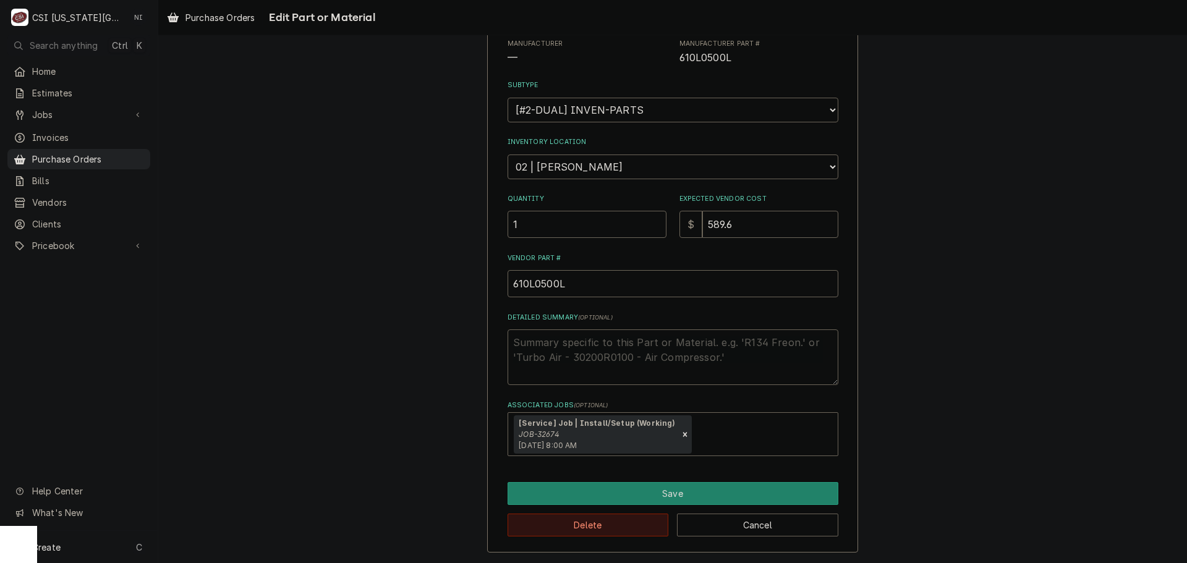
click at [622, 520] on button "Delete" at bounding box center [588, 525] width 161 height 23
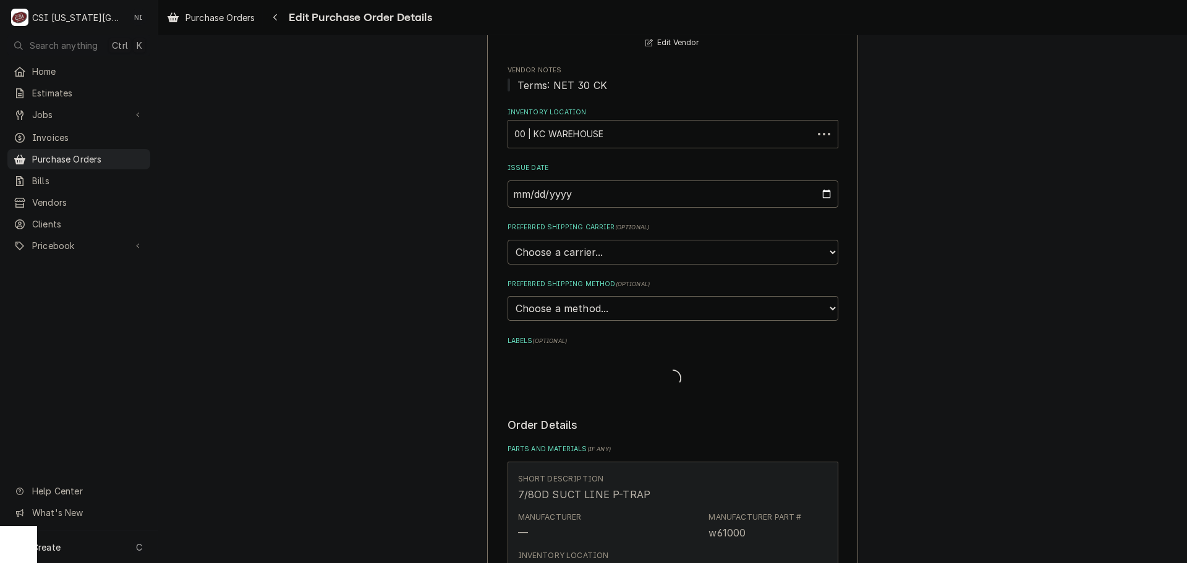
scroll to position [433, 0]
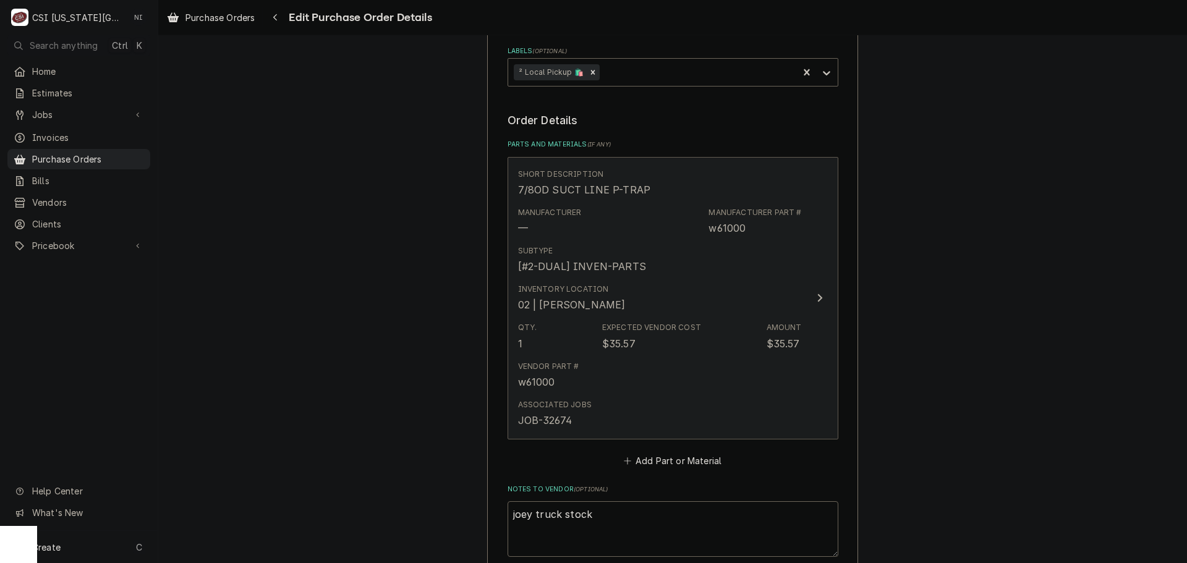
click at [648, 302] on div "Inventory Location 02 | JOEY STAHL" at bounding box center [660, 298] width 284 height 38
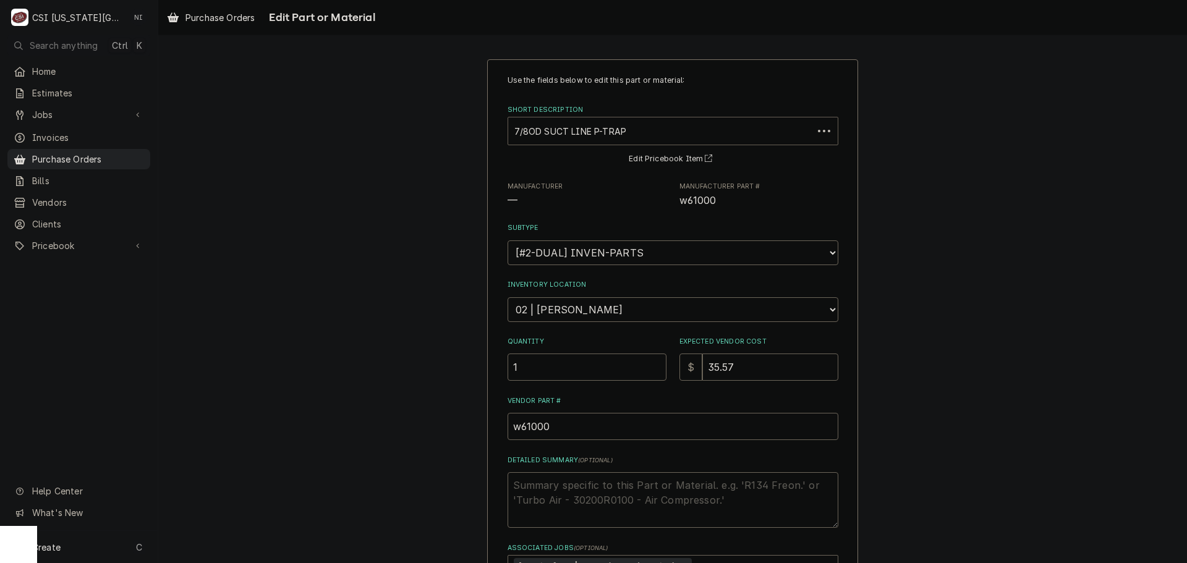
type textarea "x"
click at [603, 131] on div "Short Description" at bounding box center [661, 131] width 293 height 22
type input "i"
type input "o"
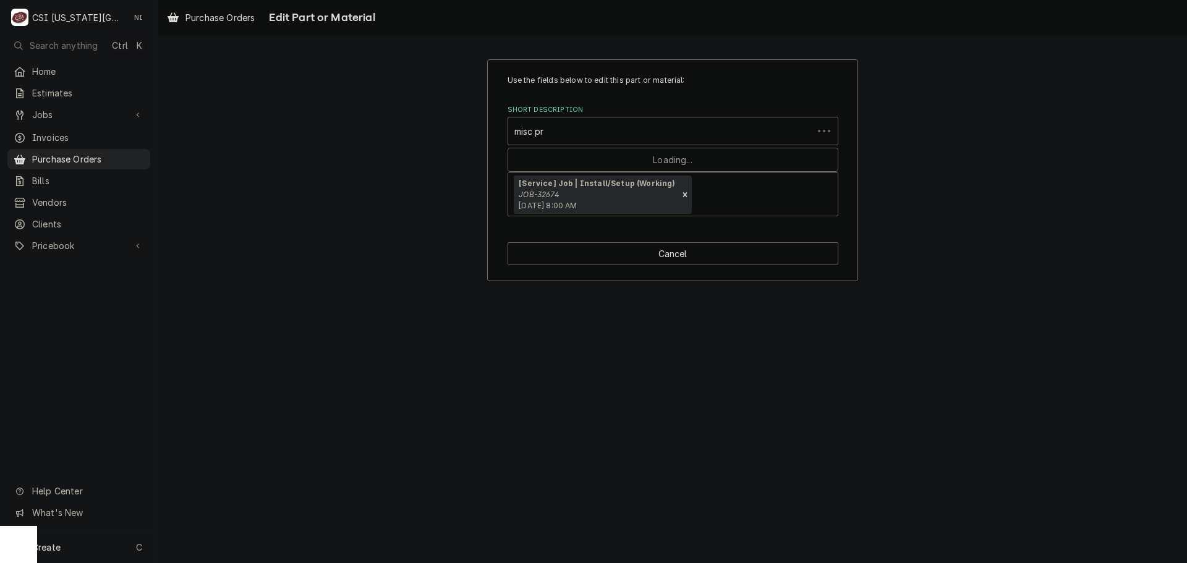
type input "misc pro"
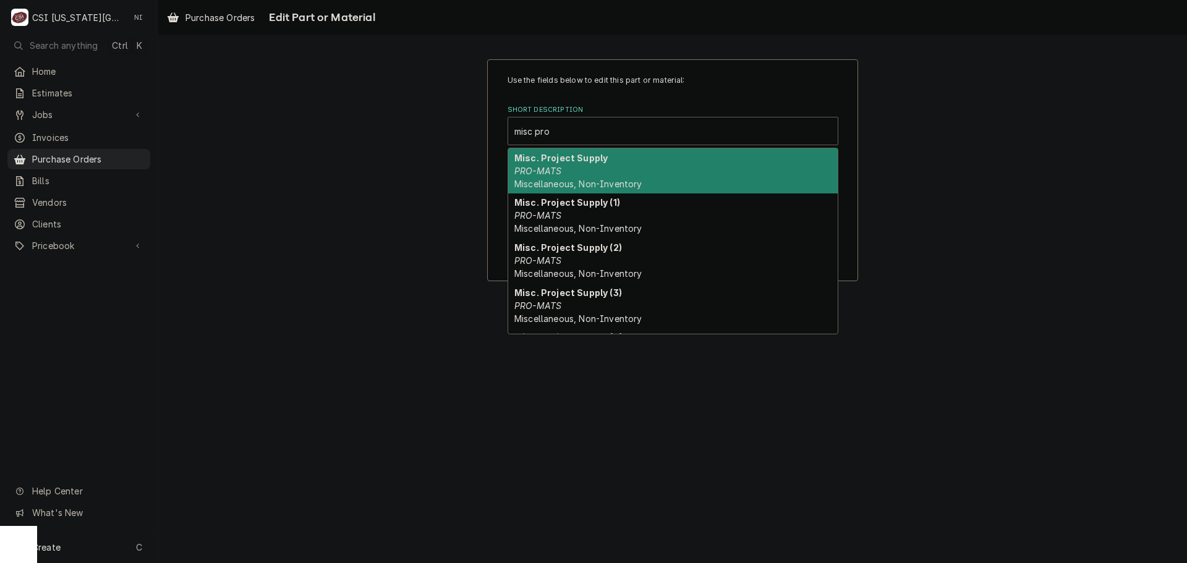
click at [594, 156] on strong "Misc. Project Supply" at bounding box center [561, 158] width 93 height 11
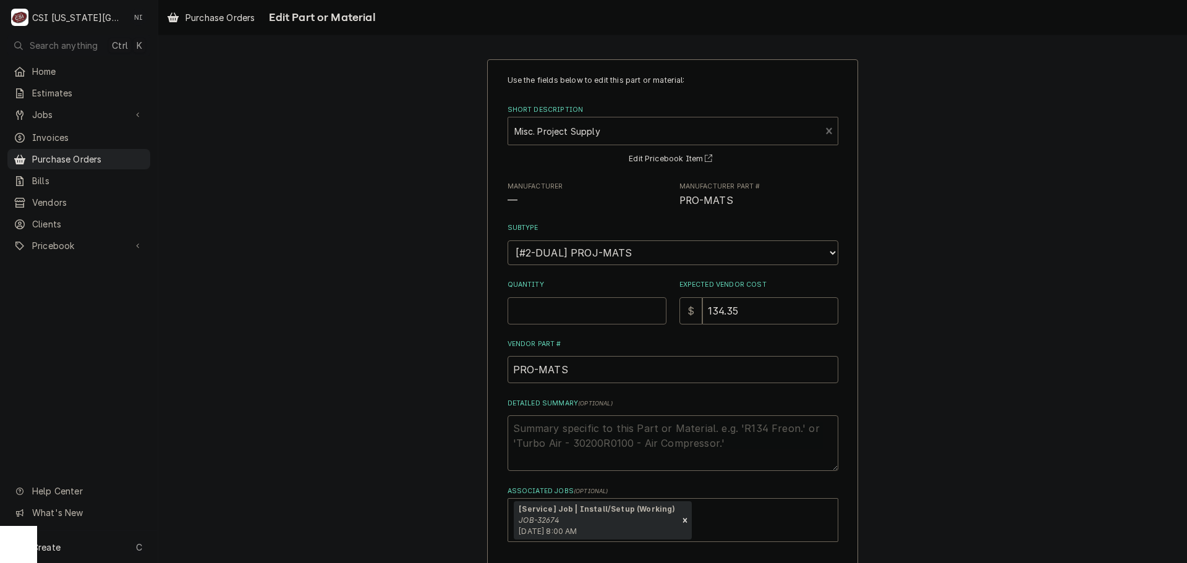
click at [604, 303] on input "Quantity" at bounding box center [587, 310] width 159 height 27
type textarea "x"
type input "1"
type textarea "x"
type input "1"
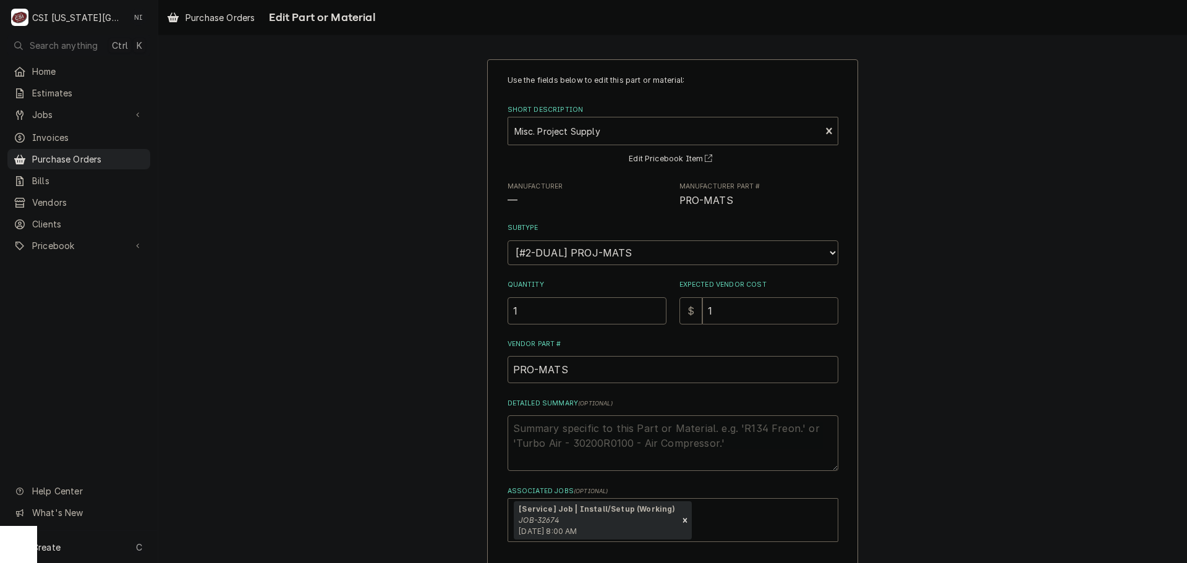
type textarea "x"
type input "11"
type textarea "x"
type input "117"
type textarea "x"
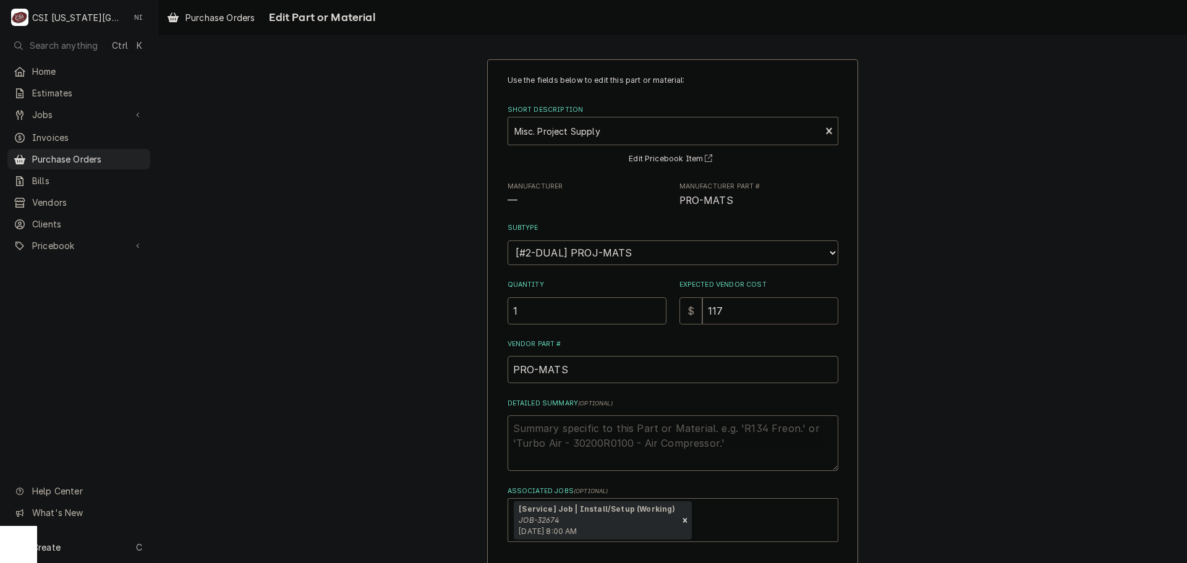
type input "1171"
type textarea "x"
type input "1171.5"
type textarea "x"
type input "1171.57"
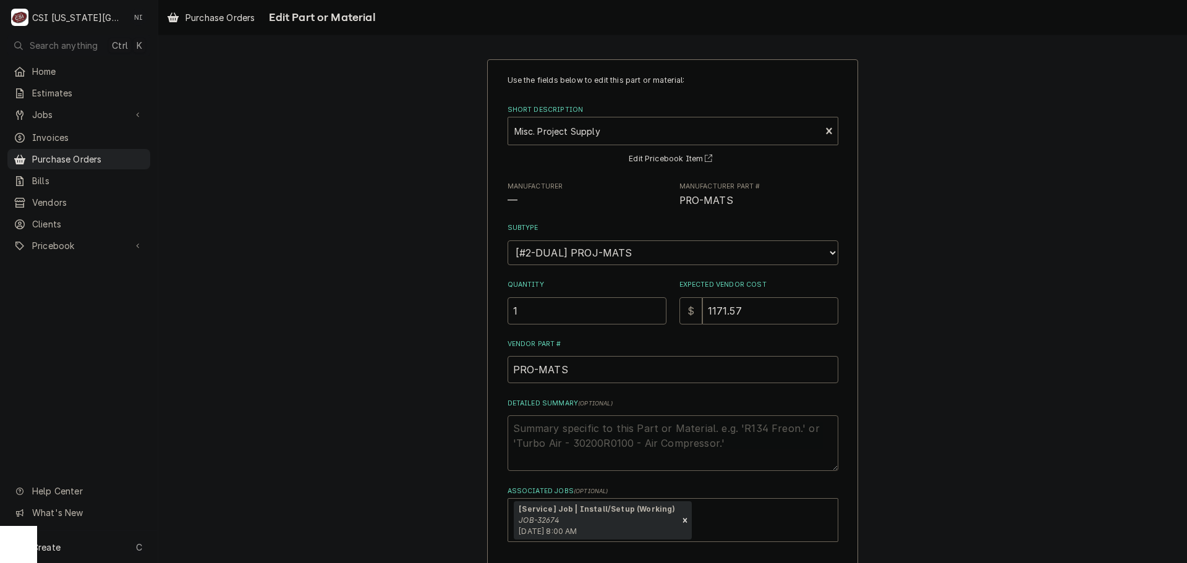
click at [609, 431] on textarea "Detailed Summary ( optional )" at bounding box center [673, 444] width 331 height 56
type textarea "x"
type textarea "c"
type textarea "x"
type textarea "co"
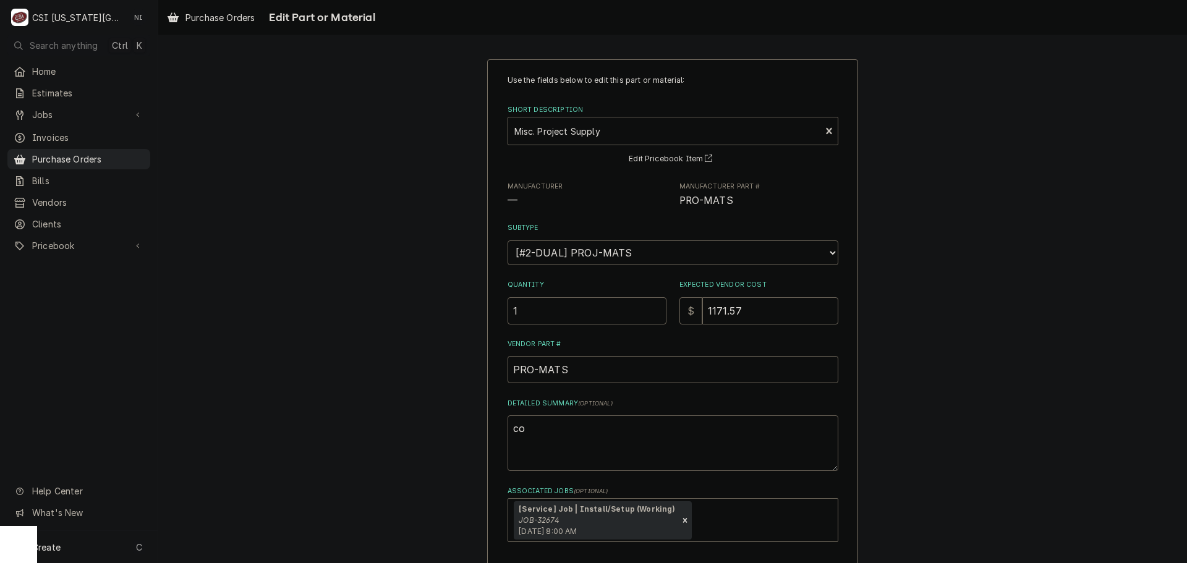
type textarea "x"
type textarea "cop"
type textarea "x"
type textarea "cope"
type textarea "x"
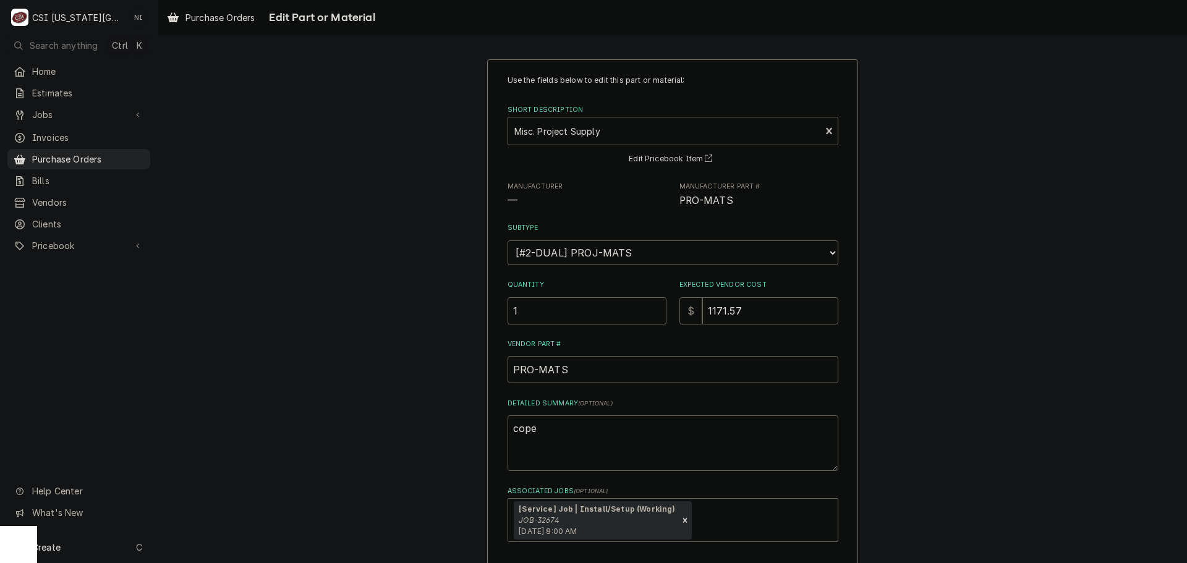
type textarea "coper"
type textarea "x"
type textarea "cope"
type textarea "x"
type textarea "cop"
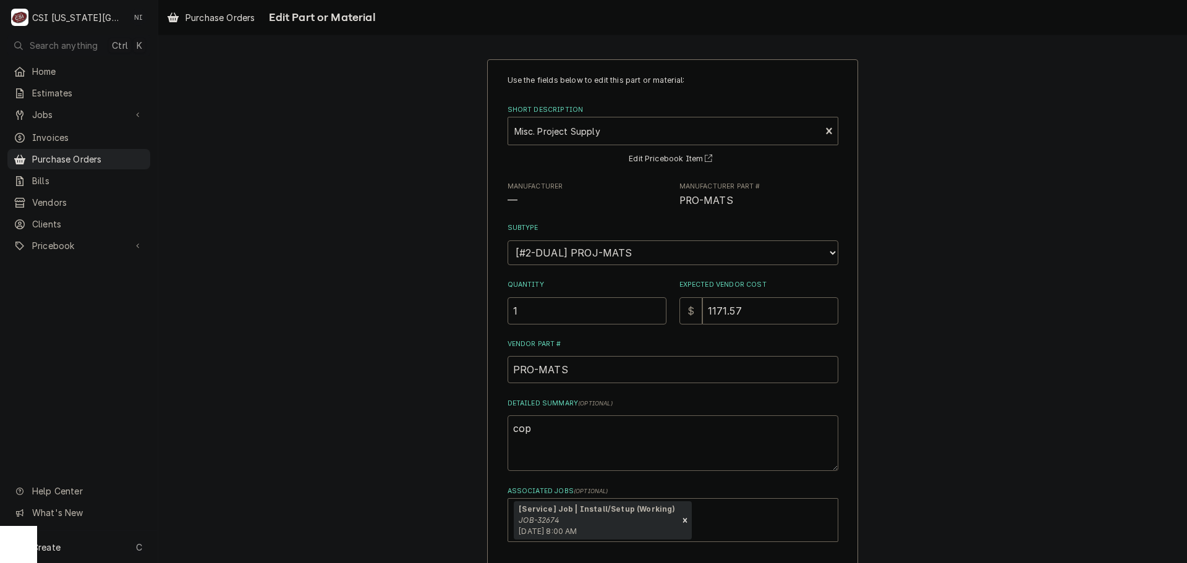
type textarea "x"
type textarea "co"
type textarea "x"
type textarea "c"
type textarea "x"
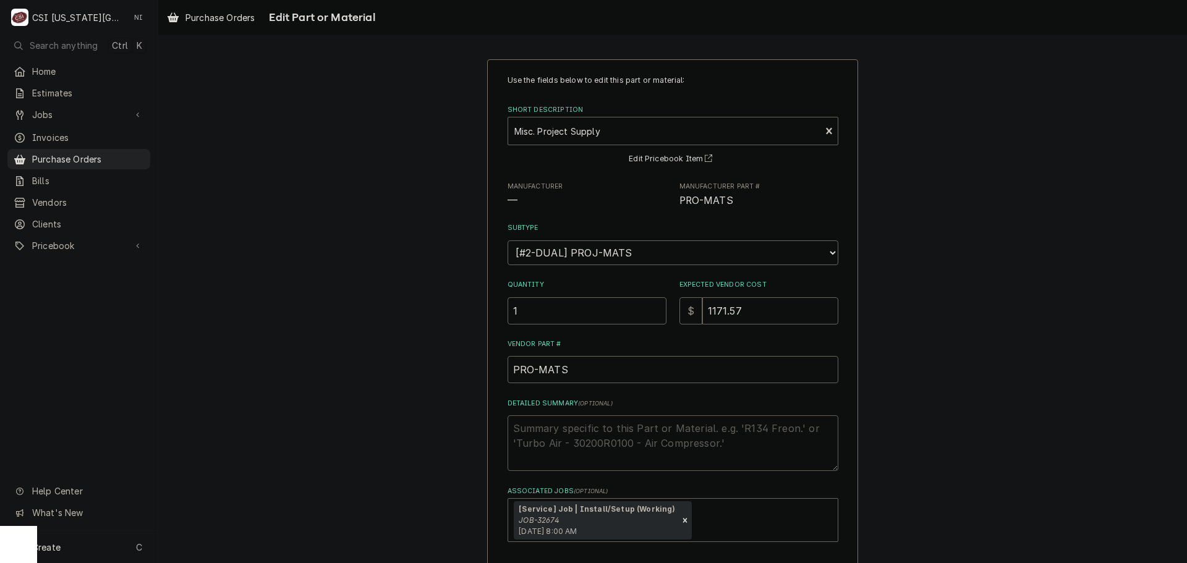
type textarea "x"
type textarea "p"
type textarea "x"
type textarea "pt"
type textarea "x"
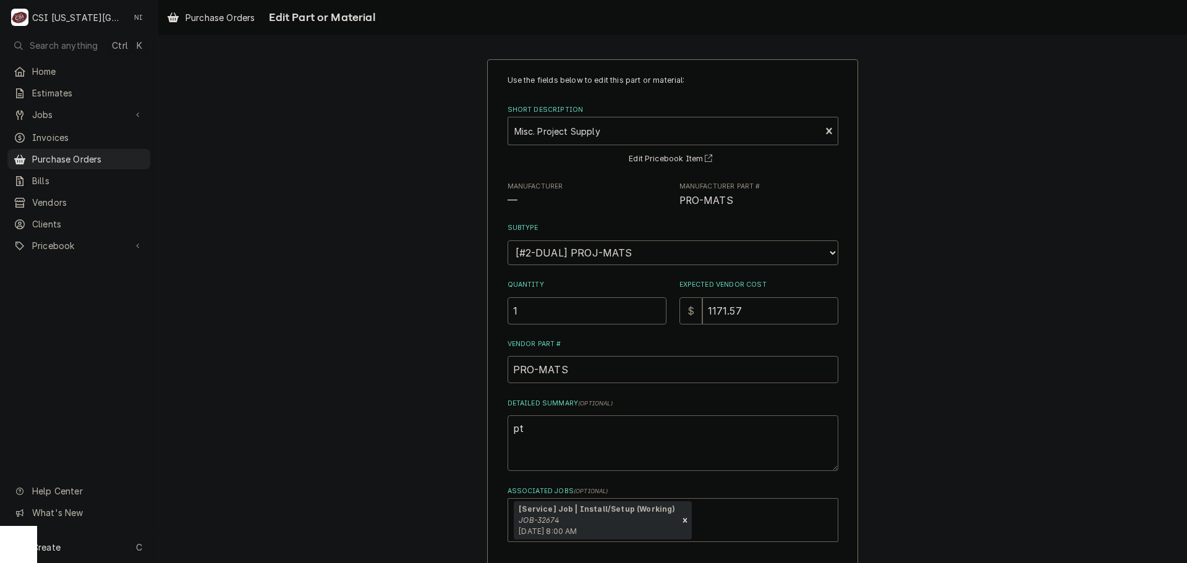
type textarea "ptr"
type textarea "x"
type textarea "ptra"
type textarea "x"
type textarea "ptrap"
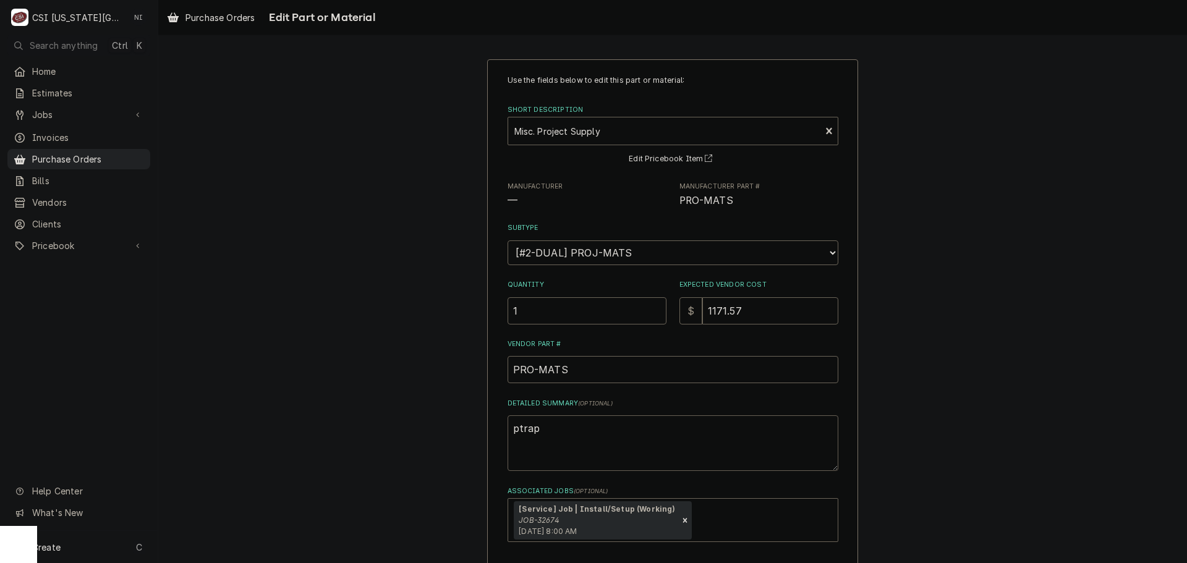
type textarea "x"
type textarea "ptraps"
type textarea "x"
type textarea "ptraps,"
type textarea "x"
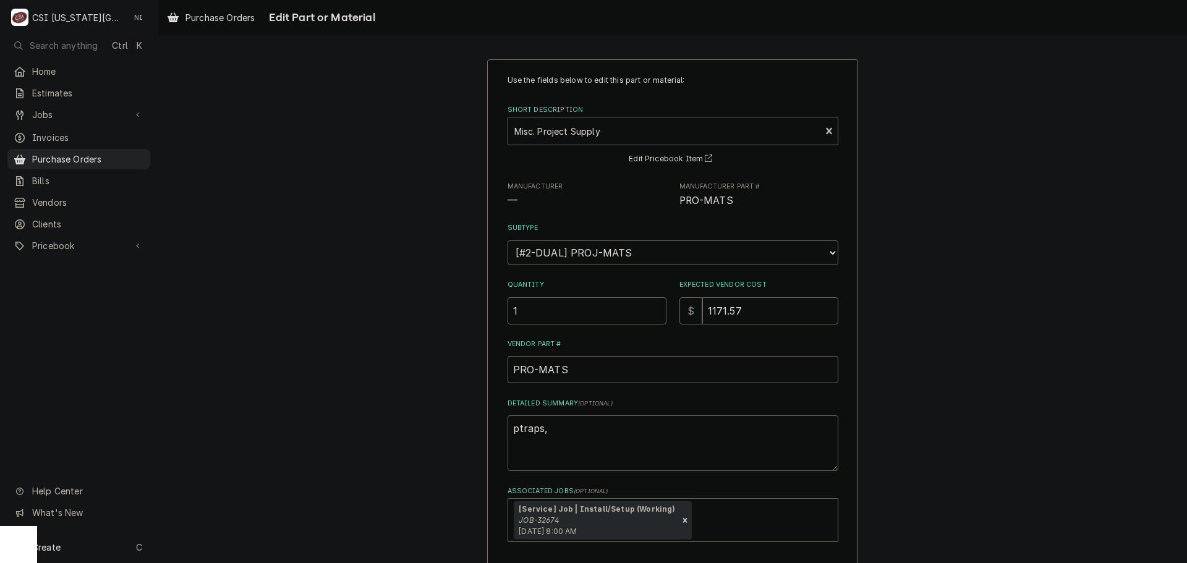
type textarea "ptraps,"
type textarea "x"
type textarea "ptraps, c"
type textarea "x"
type textarea "ptraps, coo"
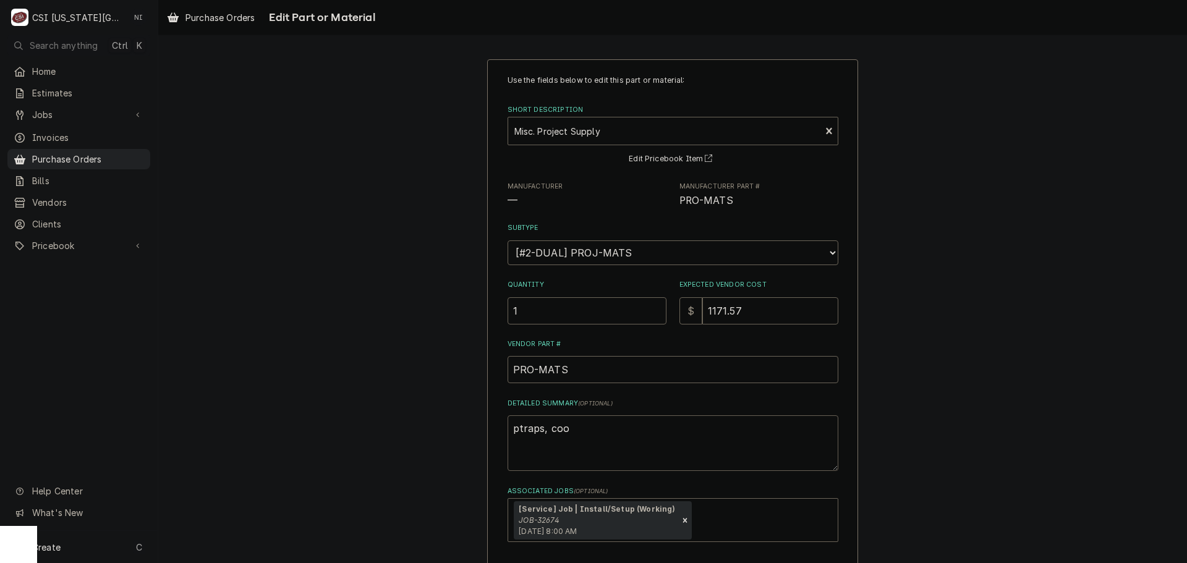
type textarea "x"
type textarea "ptraps, coop"
type textarea "x"
type textarea "ptraps, coopp"
type textarea "x"
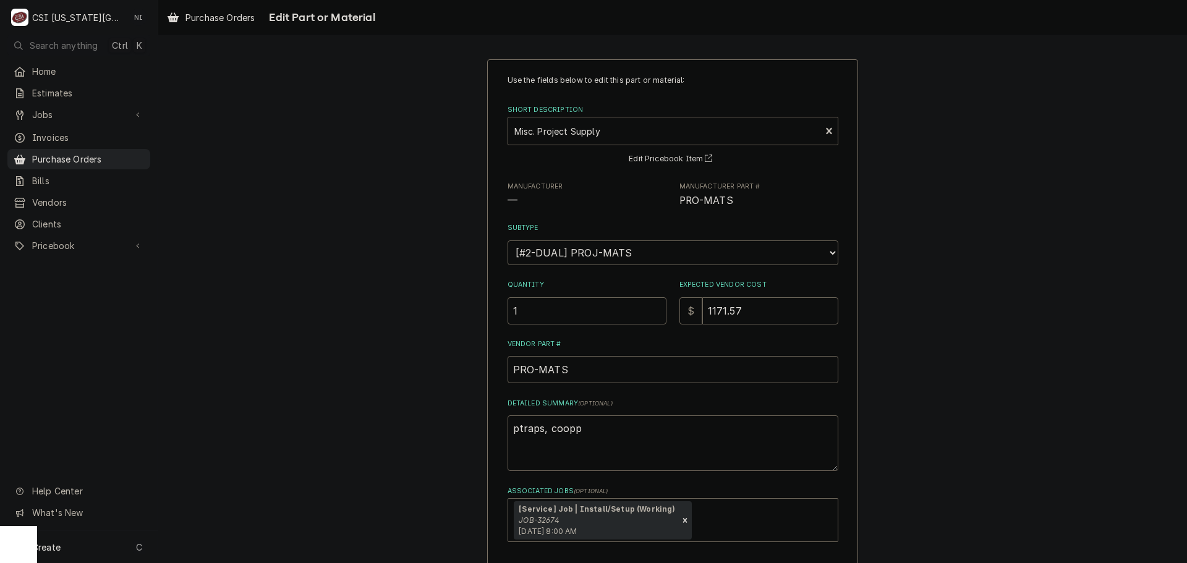
type textarea "ptraps, coop"
type textarea "x"
type textarea "ptraps, coo"
type textarea "x"
type textarea "ptraps, co"
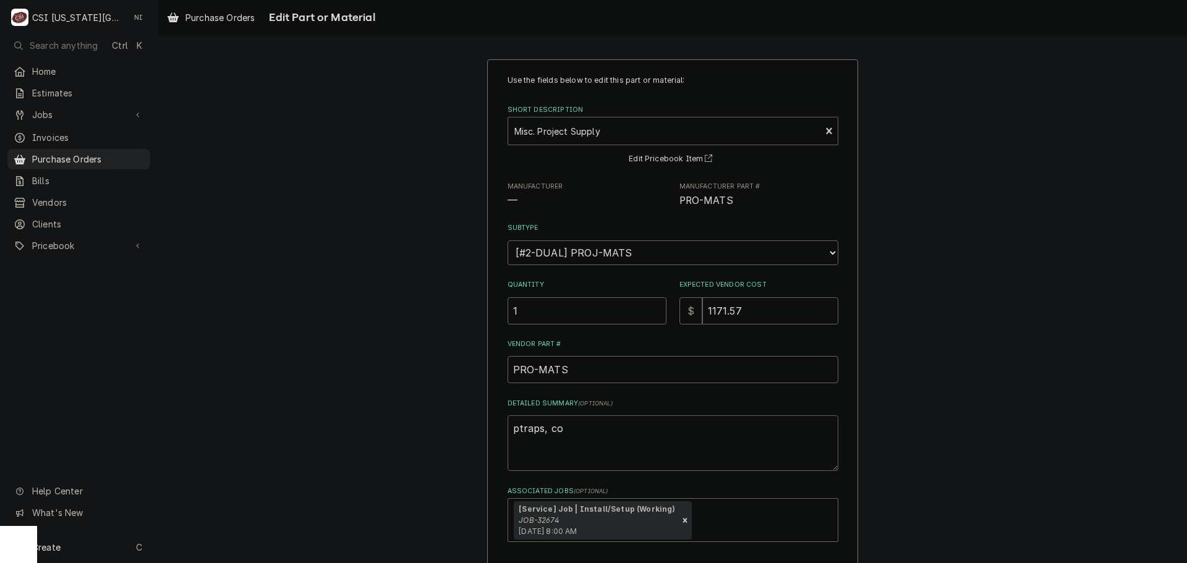
type textarea "x"
type textarea "ptraps, c"
type textarea "x"
type textarea "ptraps, c"
type textarea "x"
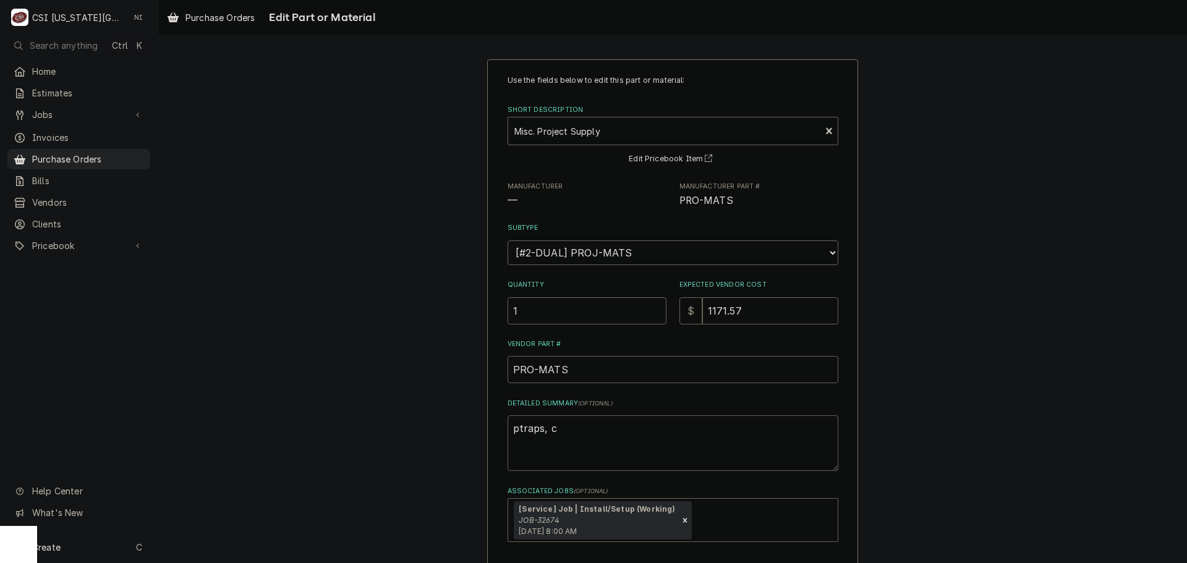
type textarea "ptraps,"
type textarea "x"
type textarea "ptraps, a"
type textarea "x"
type textarea "ptraps, ac"
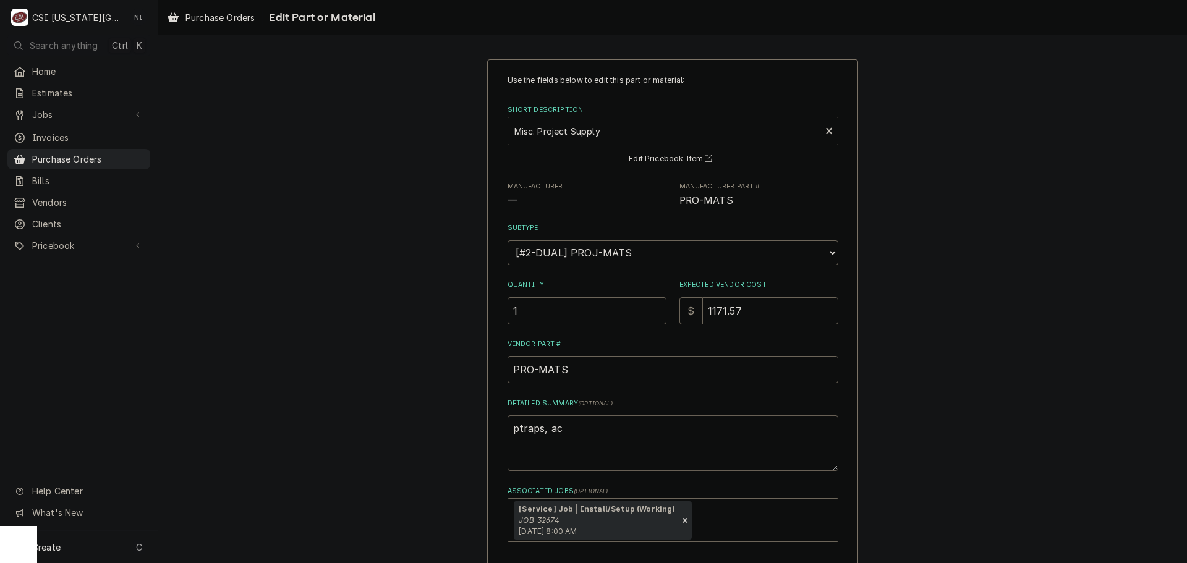
type textarea "x"
type textarea "ptraps, acc"
type textarea "x"
type textarea "ptraps, acce"
type textarea "x"
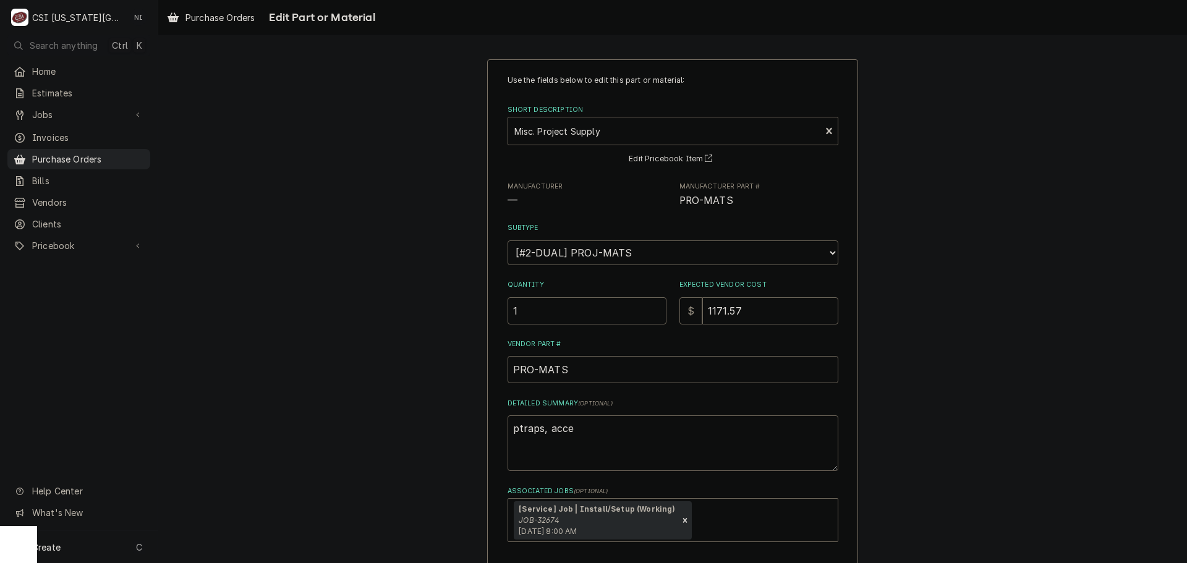
type textarea "ptraps, acces"
type textarea "x"
type textarea "ptraps, access"
type textarea "x"
type textarea "ptraps, access"
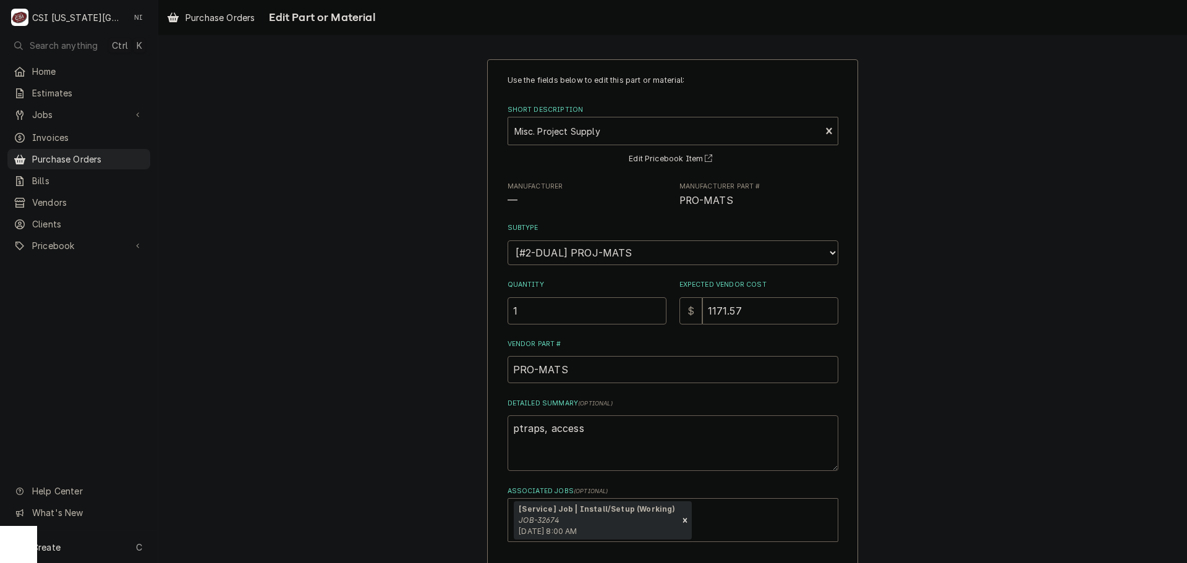
type textarea "x"
type textarea "ptraps, access f"
type textarea "x"
type textarea "ptraps, access fi"
type textarea "x"
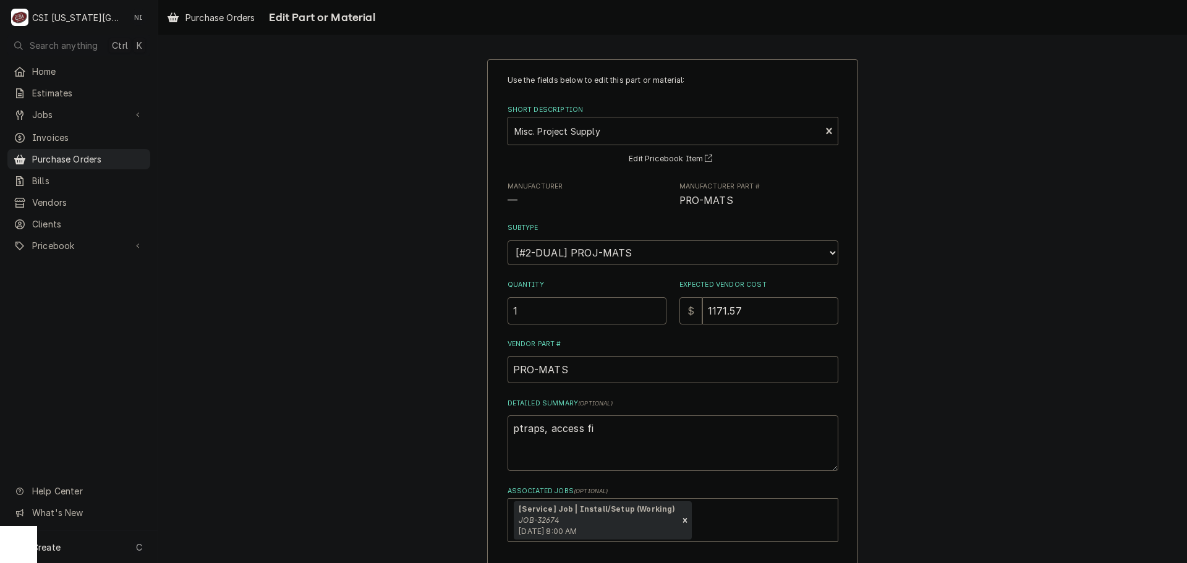
type textarea "ptraps, access fit"
type textarea "x"
type textarea "ptraps, access fitt"
type textarea "x"
type textarea "ptraps, access fitti"
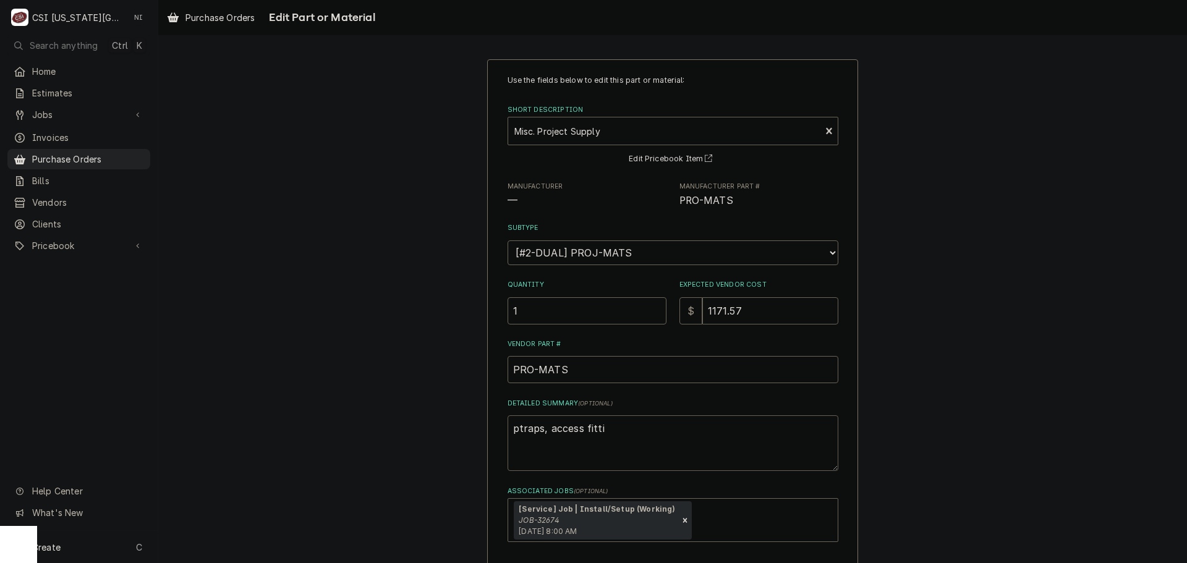
type textarea "x"
type textarea "ptraps, access fittin"
type textarea "x"
type textarea "ptraps, access fitting"
type textarea "x"
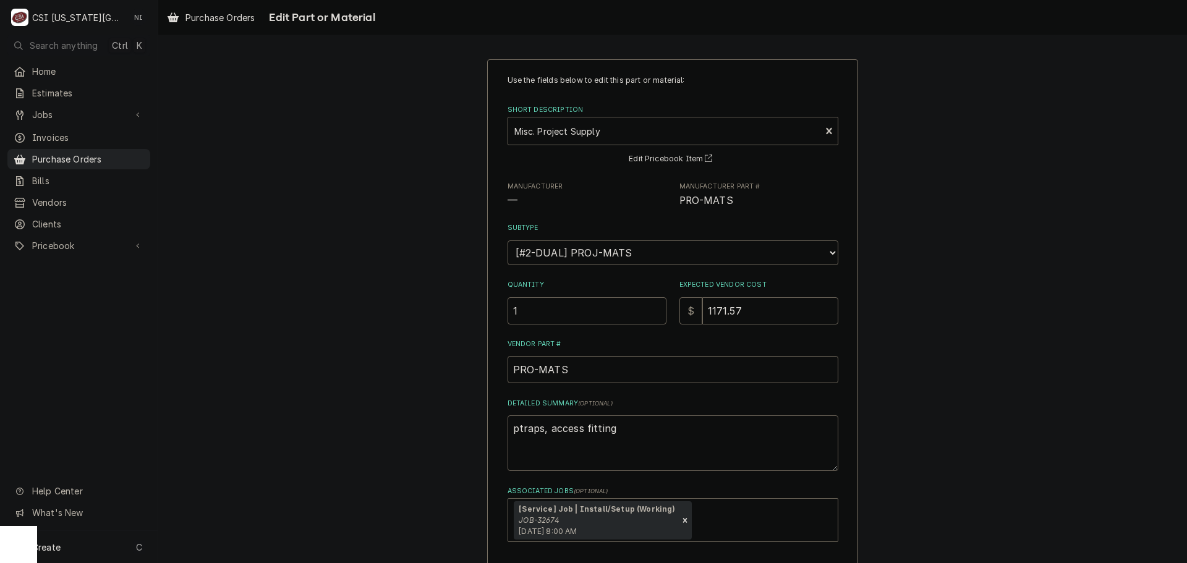
type textarea "ptraps, access fittings"
type textarea "x"
type textarea "ptraps, access fittings,"
type textarea "x"
type textarea "ptraps, access fittings,"
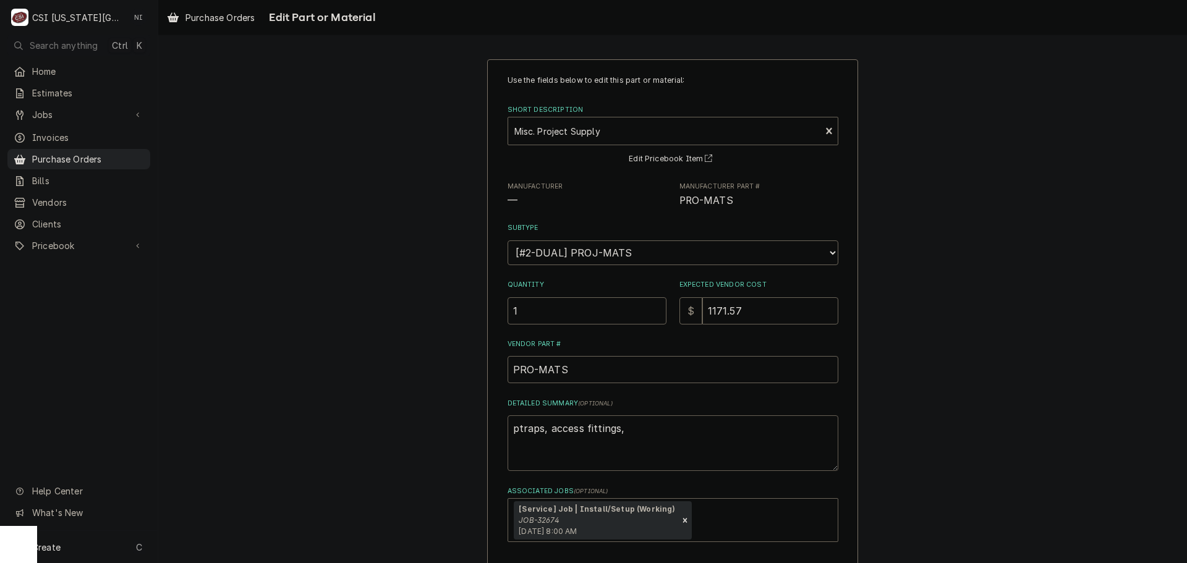
type textarea "x"
type textarea "ptraps, access fittings, l"
type textarea "x"
type textarea "ptraps, access fittings, li"
type textarea "x"
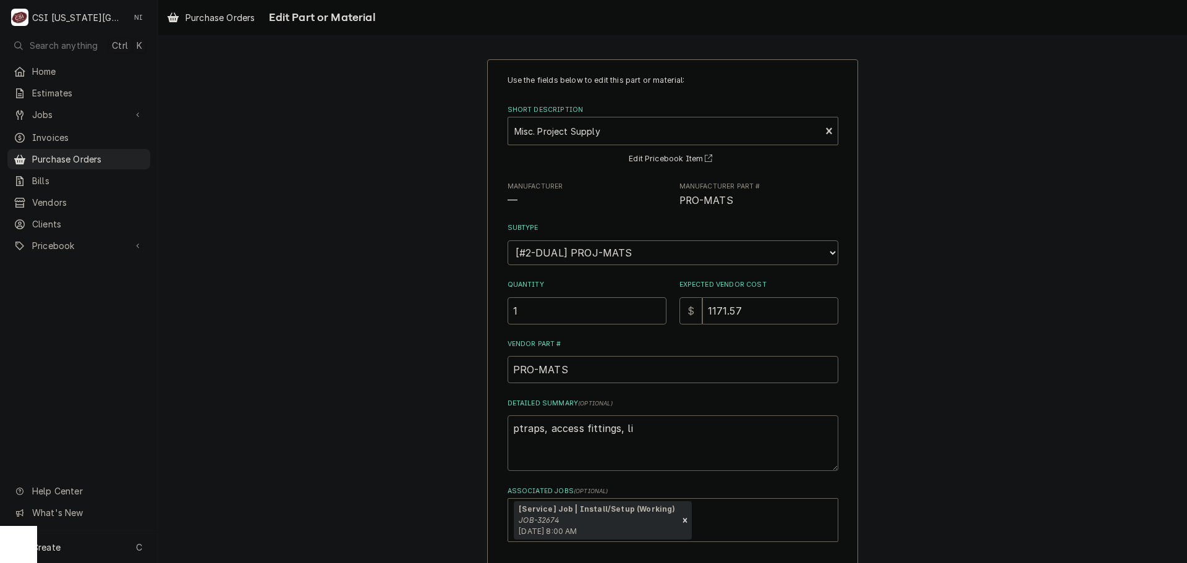
type textarea "ptraps, access fittings, lin"
type textarea "x"
type textarea "ptraps, access fittings, line"
type textarea "x"
type textarea "ptraps, access fittings, line"
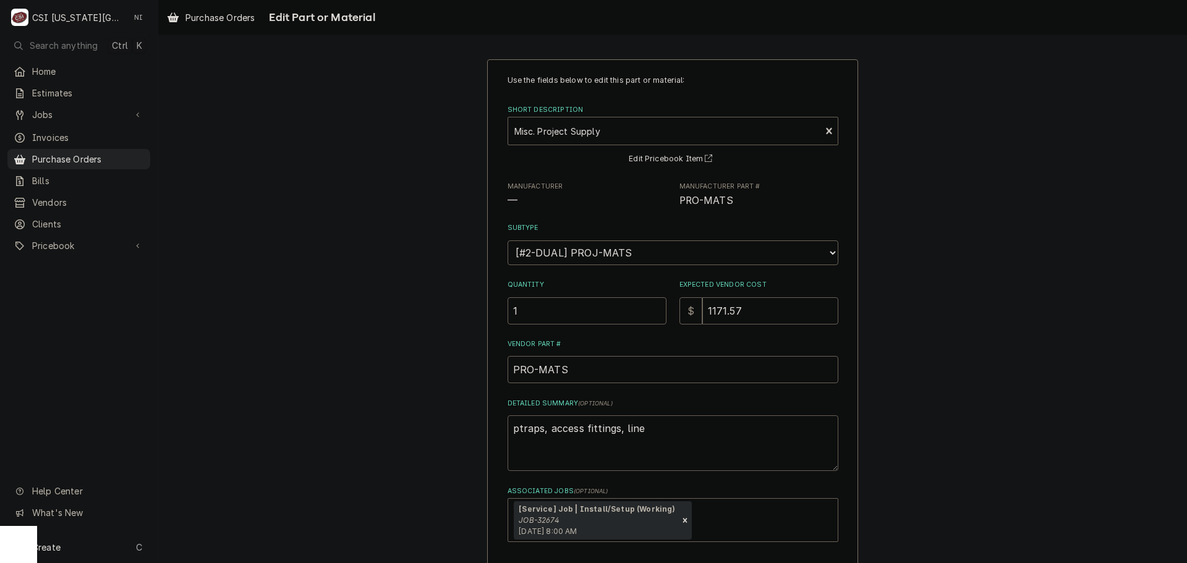
type textarea "x"
type textarea "ptraps, access fittings, line s"
type textarea "x"
type textarea "ptraps, access fittings, line se"
type textarea "x"
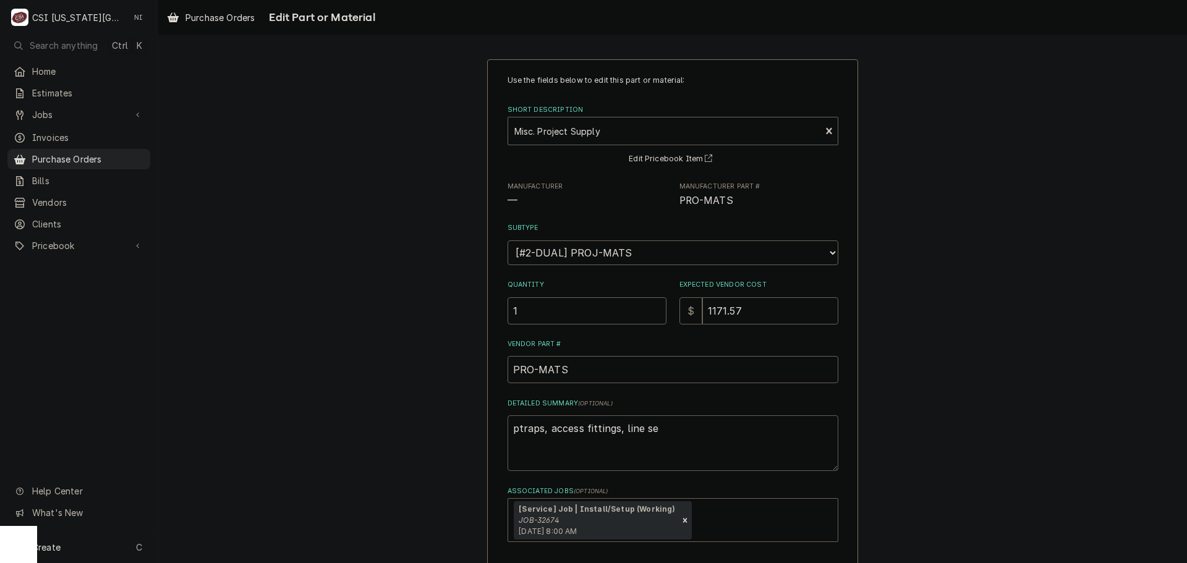
type textarea "ptraps, access fittings, line set"
type textarea "x"
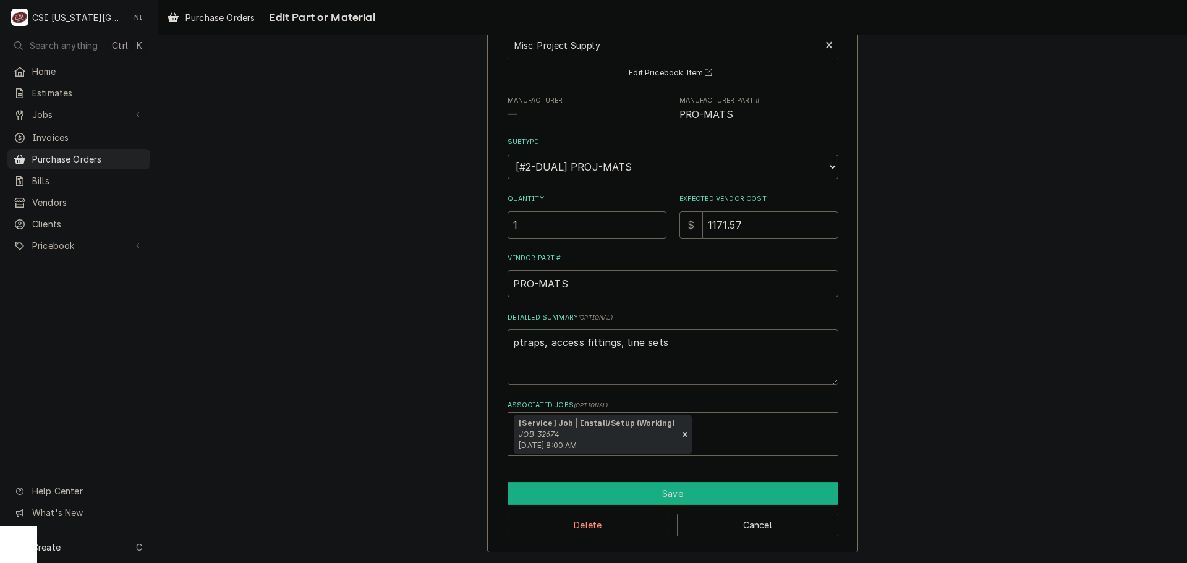
type textarea "ptraps, access fittings, line sets"
click at [620, 493] on button "Save" at bounding box center [673, 493] width 331 height 23
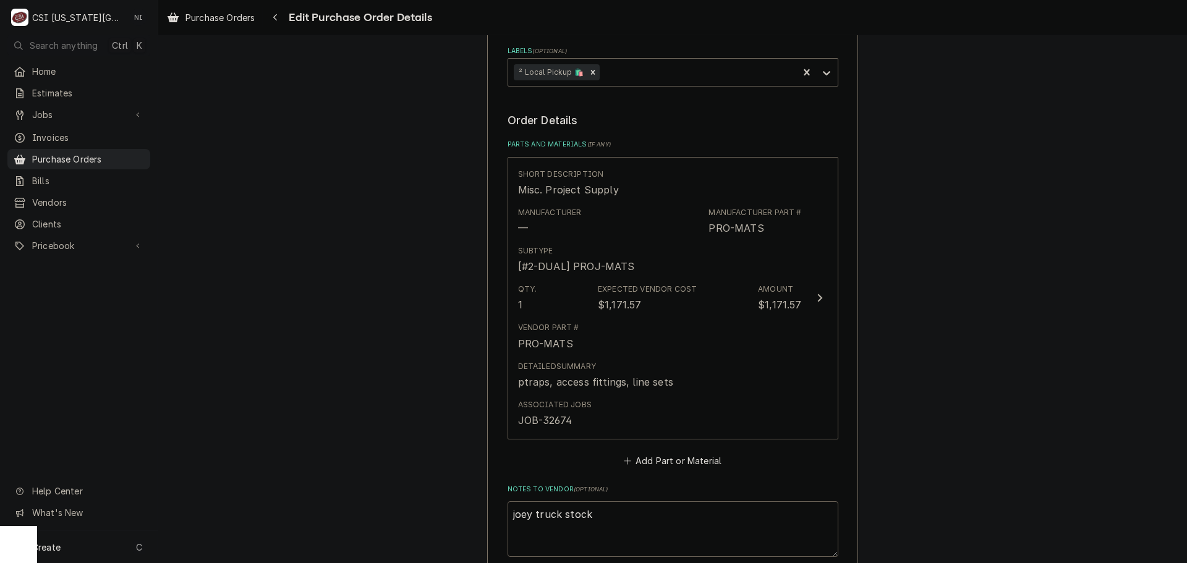
drag, startPoint x: 575, startPoint y: 519, endPoint x: 534, endPoint y: 525, distance: 41.9
click at [534, 525] on textarea "joey truck stock" at bounding box center [673, 530] width 331 height 56
type textarea "x"
type textarea "joey t"
type textarea "x"
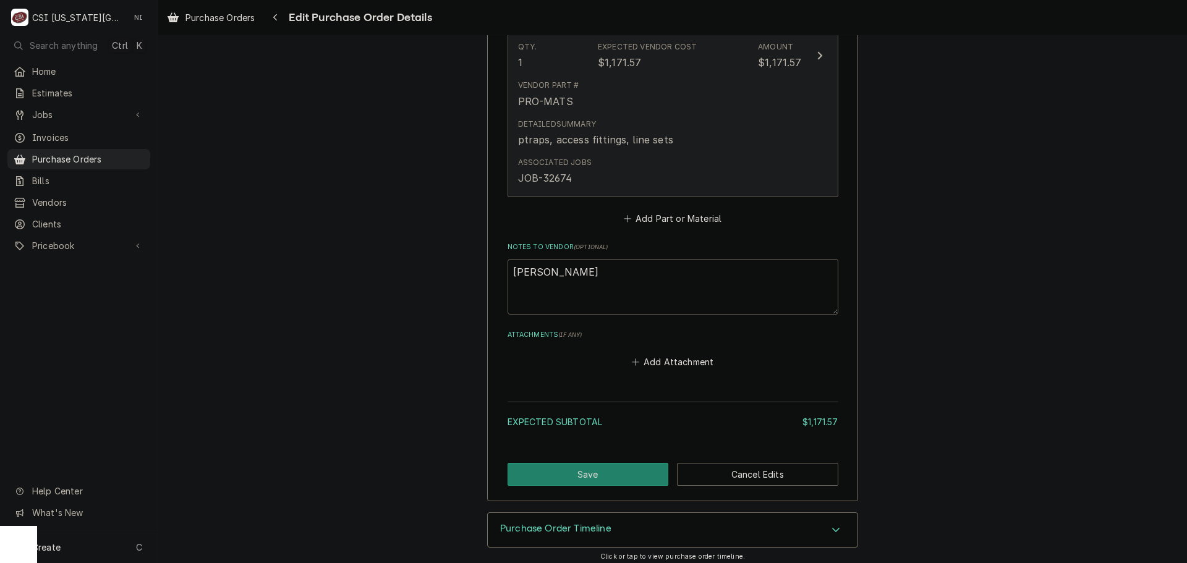
scroll to position [683, 0]
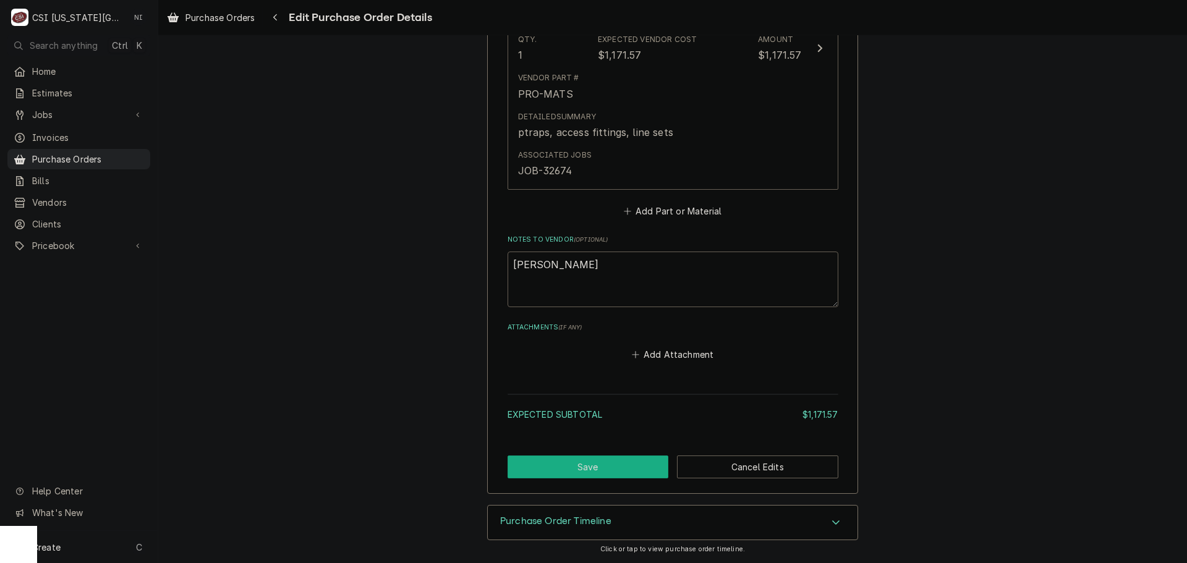
type textarea "joey"
click at [586, 469] on button "Save" at bounding box center [588, 467] width 161 height 23
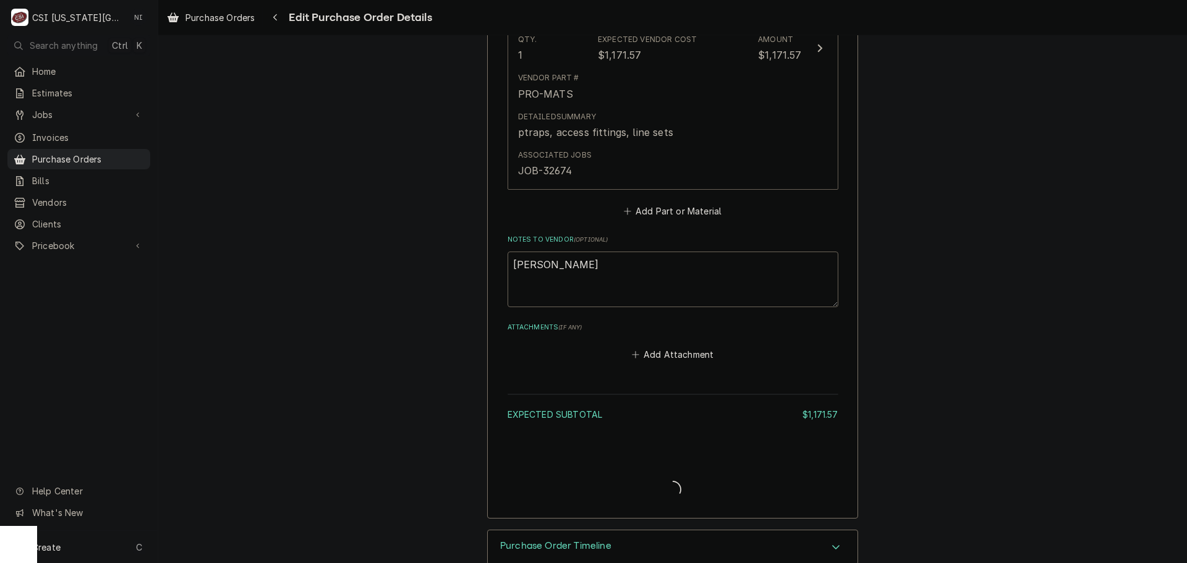
type textarea "x"
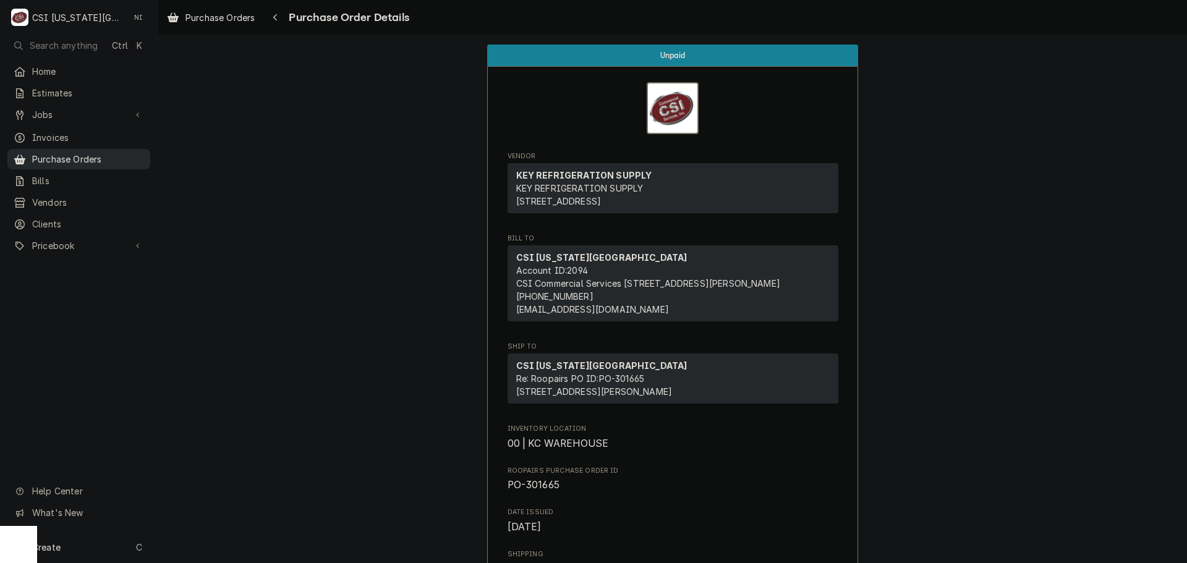
click at [135, 160] on span "Purchase Orders" at bounding box center [88, 159] width 112 height 13
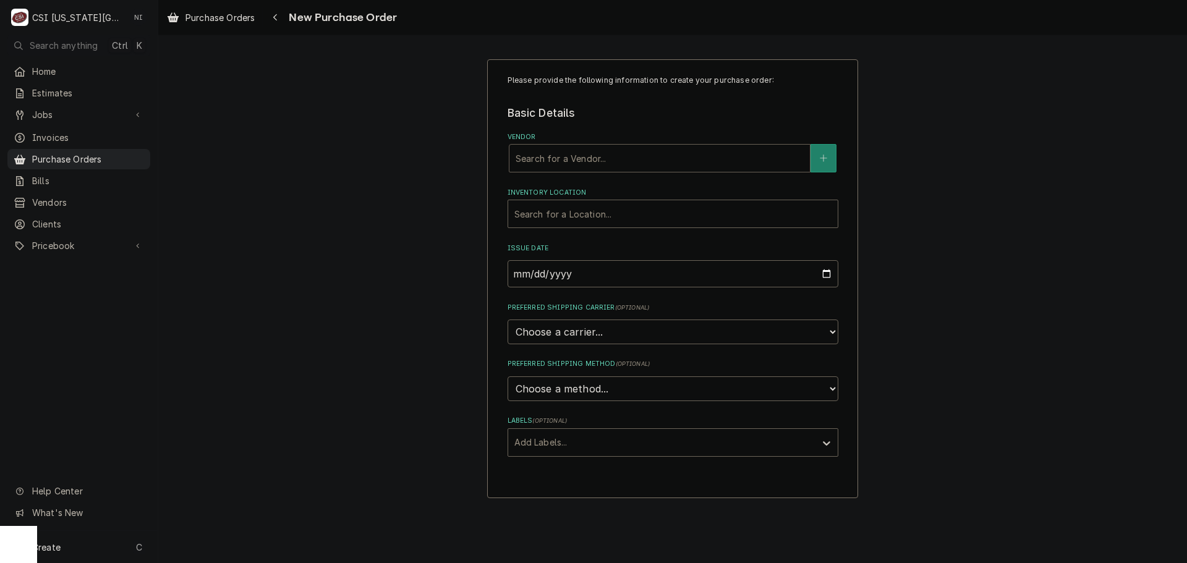
click at [607, 145] on div "Search for a Vendor..." at bounding box center [660, 158] width 301 height 27
click at [635, 161] on div "Vendor" at bounding box center [660, 158] width 288 height 22
type input "j"
type input "key"
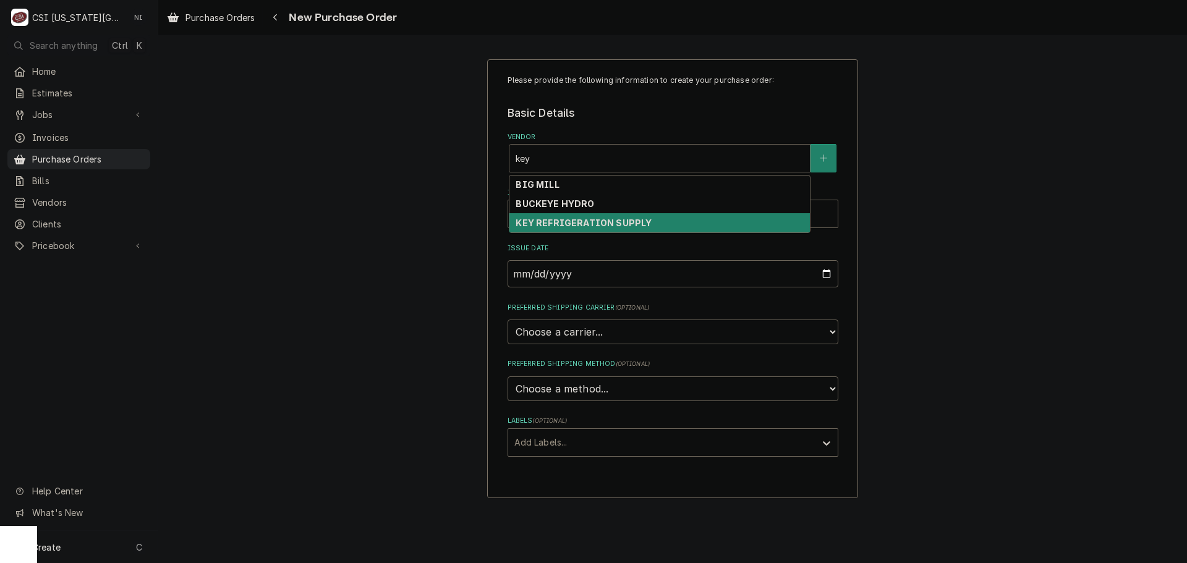
click at [599, 221] on strong "KEY REFRIGERATION SUPPLY" at bounding box center [584, 223] width 136 height 11
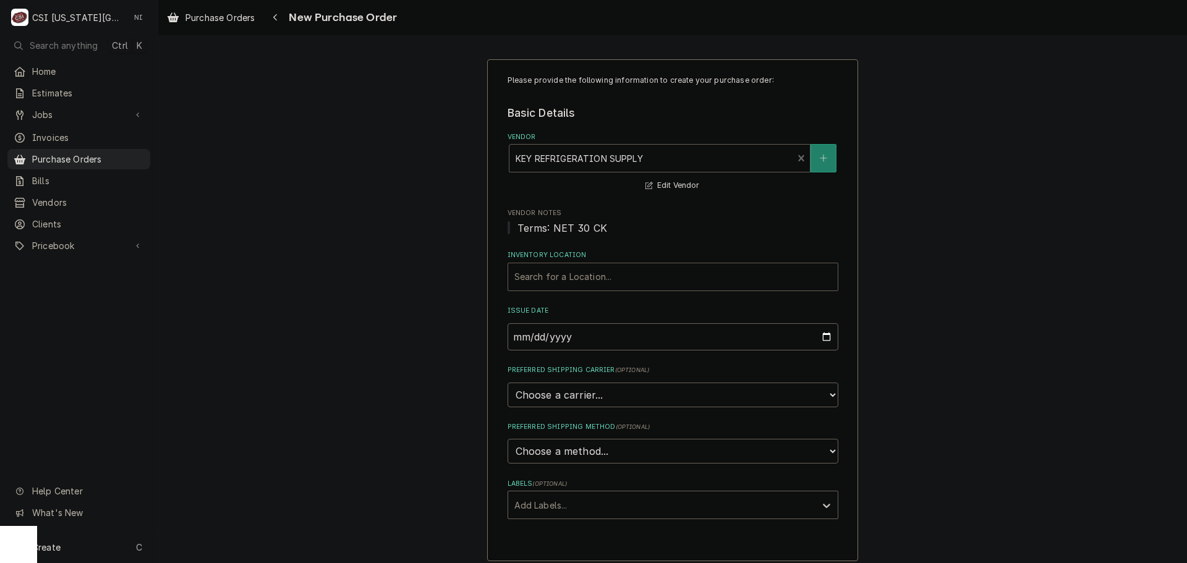
click at [589, 285] on div "Inventory Location" at bounding box center [673, 277] width 317 height 22
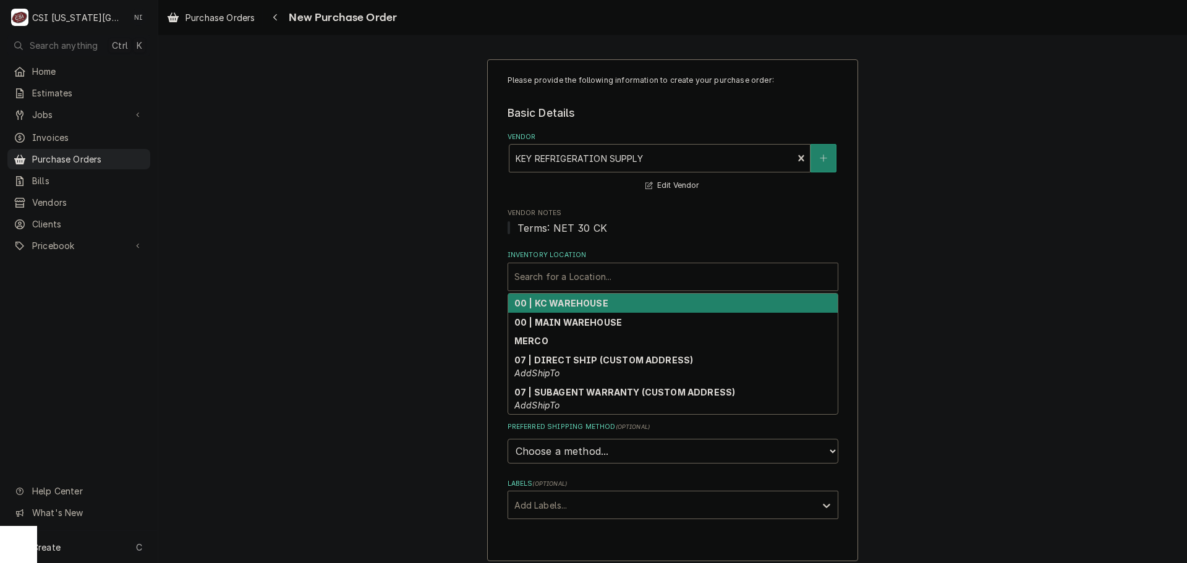
click at [589, 309] on strong "00 | KC WAREHOUSE" at bounding box center [562, 303] width 94 height 11
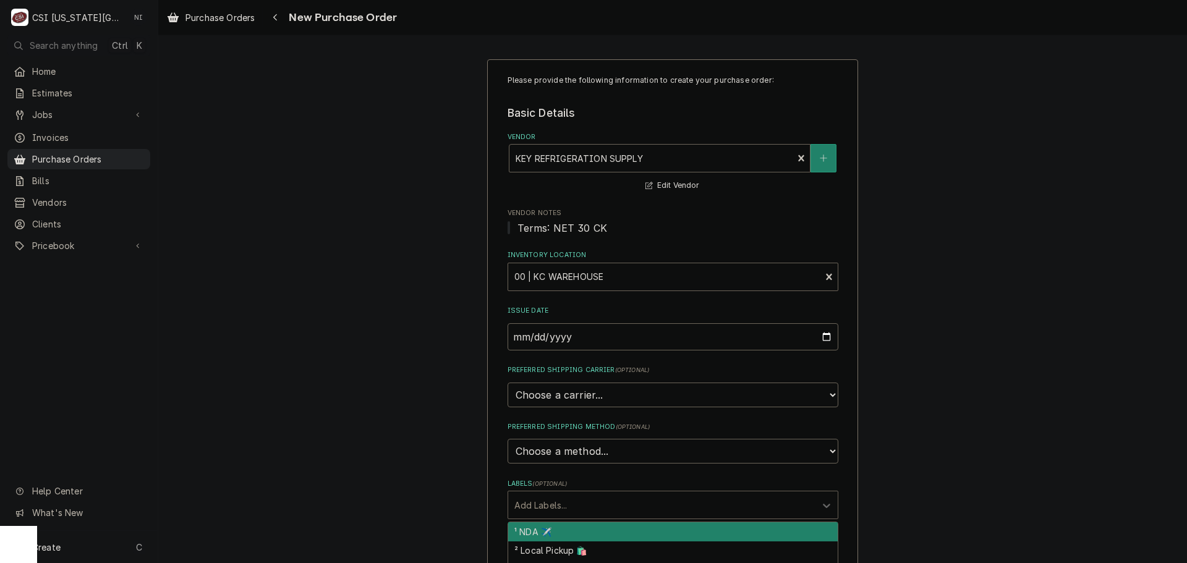
drag, startPoint x: 589, startPoint y: 503, endPoint x: 594, endPoint y: 521, distance: 19.1
click at [592, 510] on div "Labels" at bounding box center [662, 505] width 295 height 22
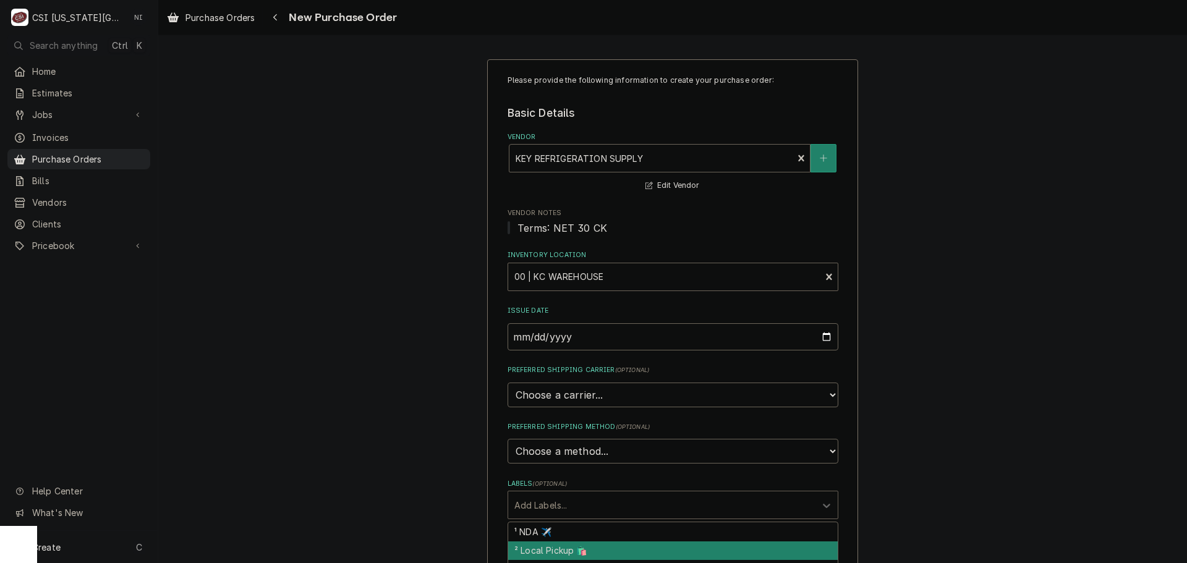
click at [590, 547] on div "² Local Pickup 🛍️" at bounding box center [673, 551] width 330 height 19
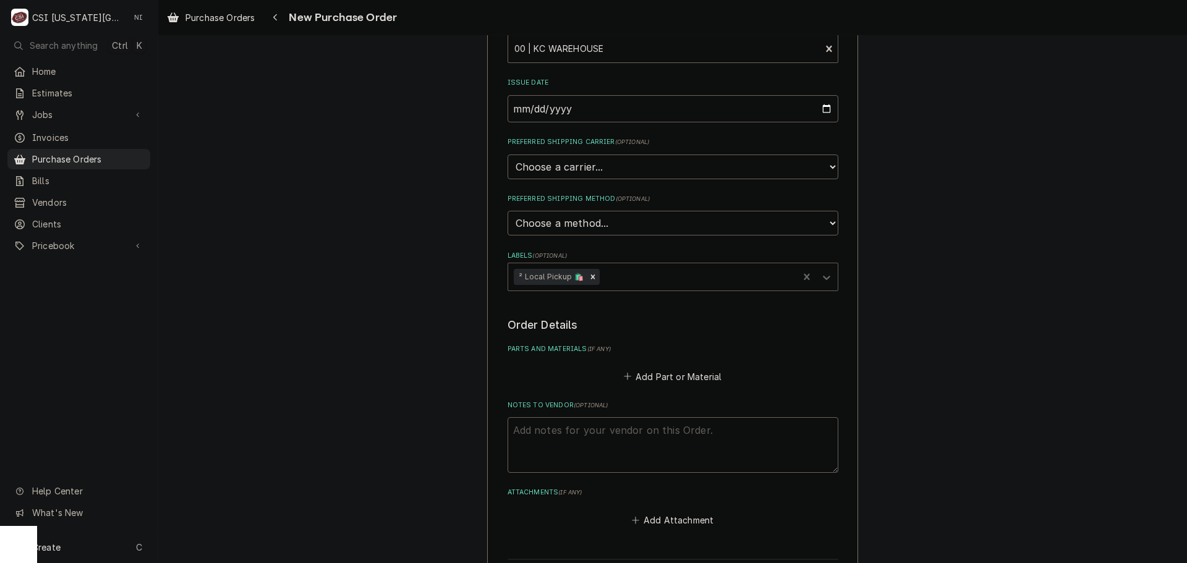
scroll to position [367, 0]
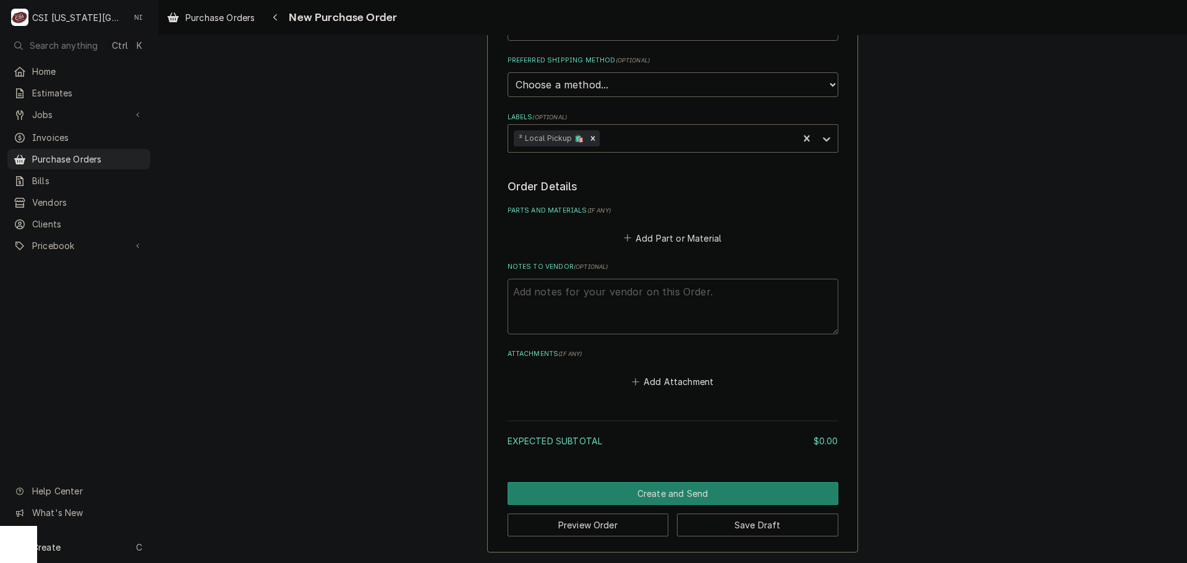
click at [587, 302] on textarea "Notes to Vendor ( optional )" at bounding box center [673, 307] width 331 height 56
type textarea "x"
type textarea "g"
type textarea "x"
type textarea "go"
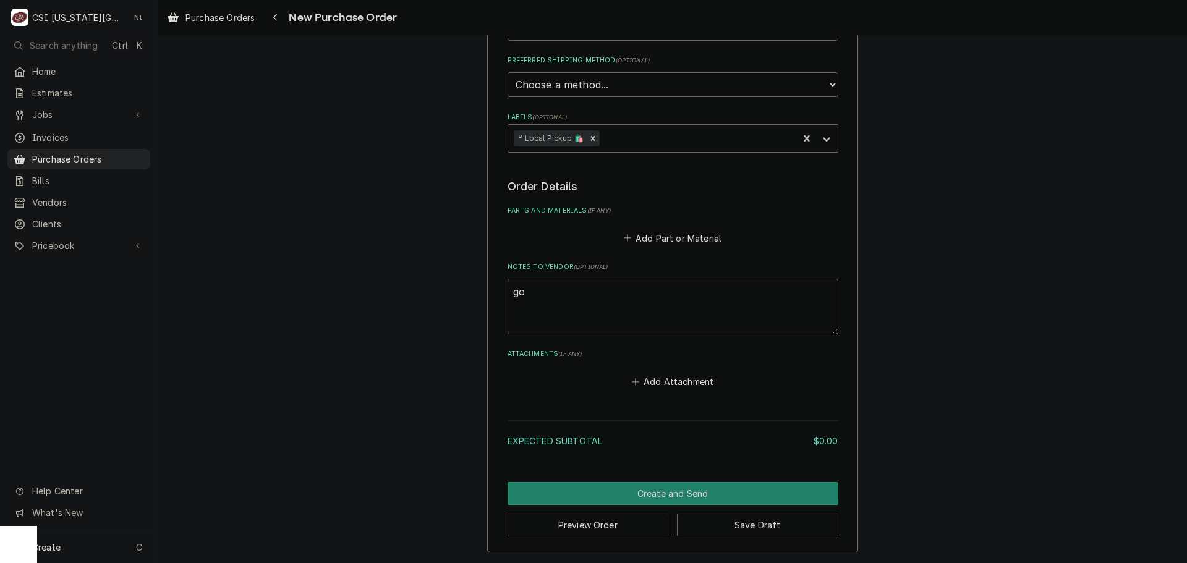
type textarea "x"
type textarea "gon"
type textarea "x"
type textarea "gonz"
type textarea "x"
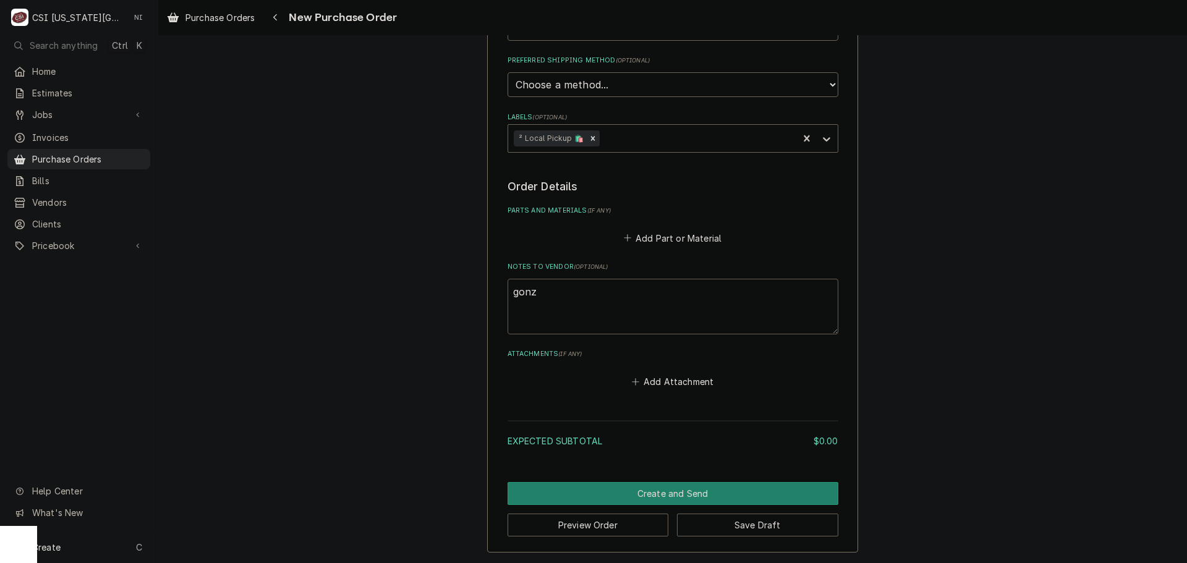
type textarea "gonza"
type textarea "x"
type textarea "gonzal"
type textarea "x"
type textarea "gonzale"
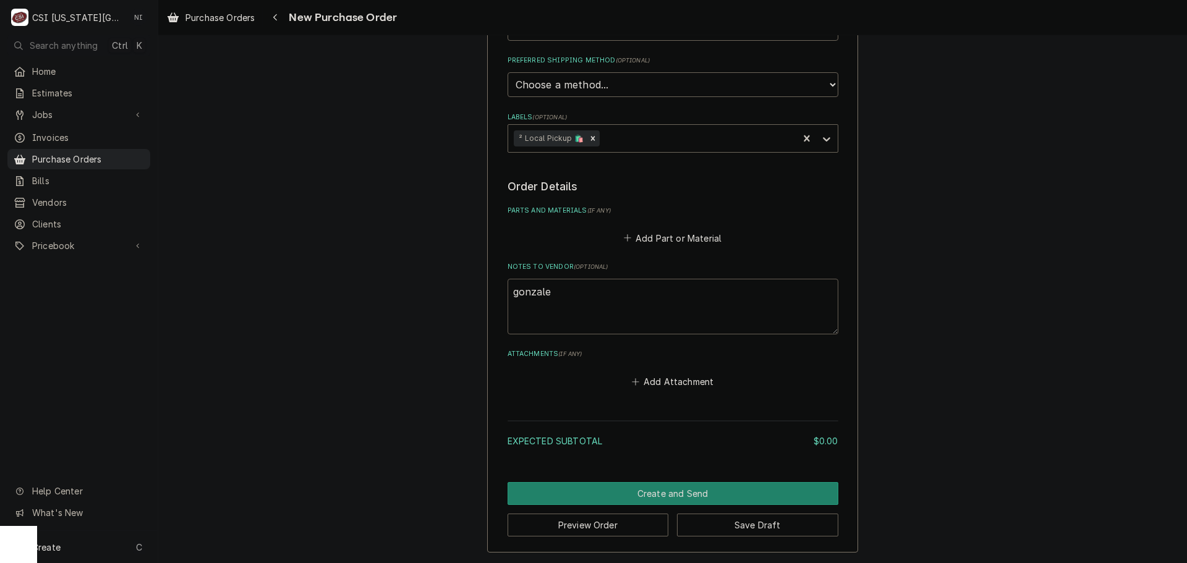
type textarea "x"
type textarea "gonzalez"
type textarea "x"
type textarea "gonzalez"
type textarea "x"
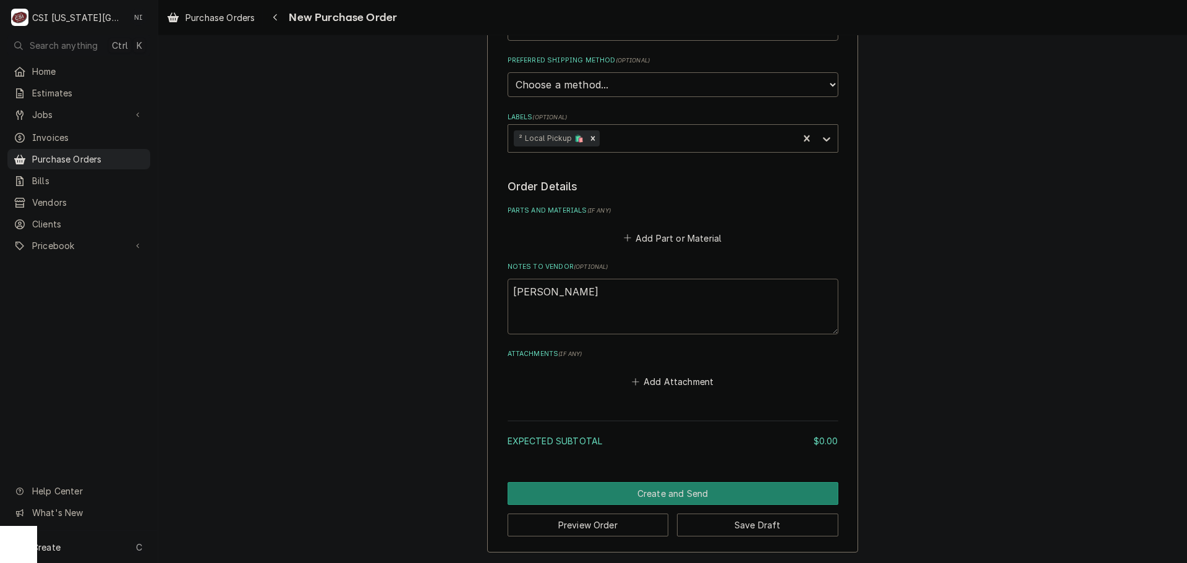
type textarea "gonzalez g"
type textarea "x"
type textarea "gonzalez"
type textarea "x"
type textarea "gonzalez"
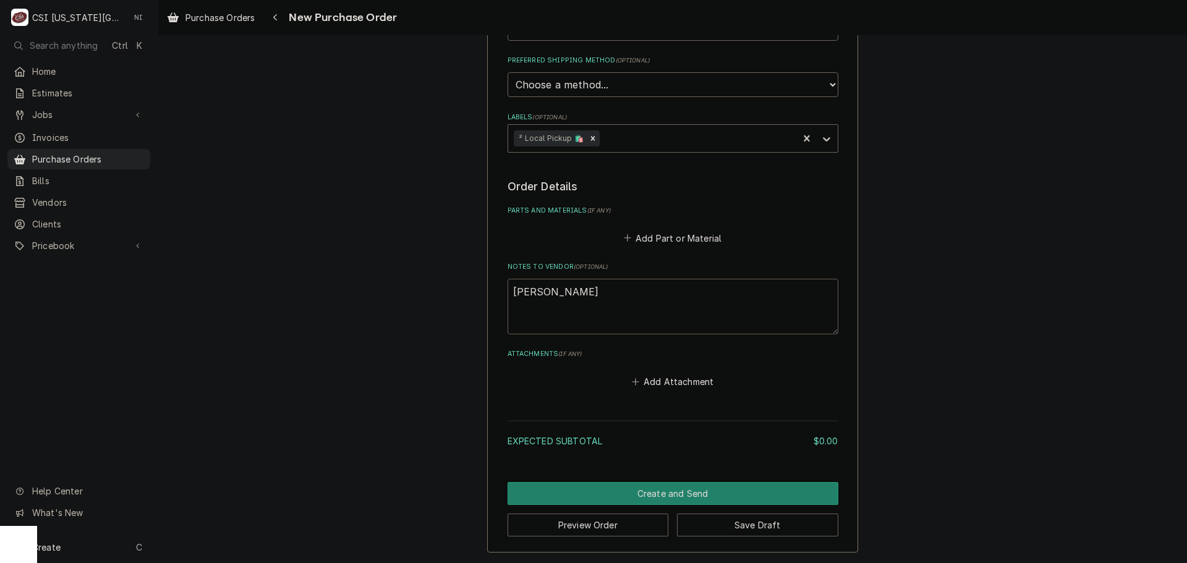
type textarea "x"
type textarea "gonzalez"
type textarea "x"
type textarea "gonzalez m"
type textarea "x"
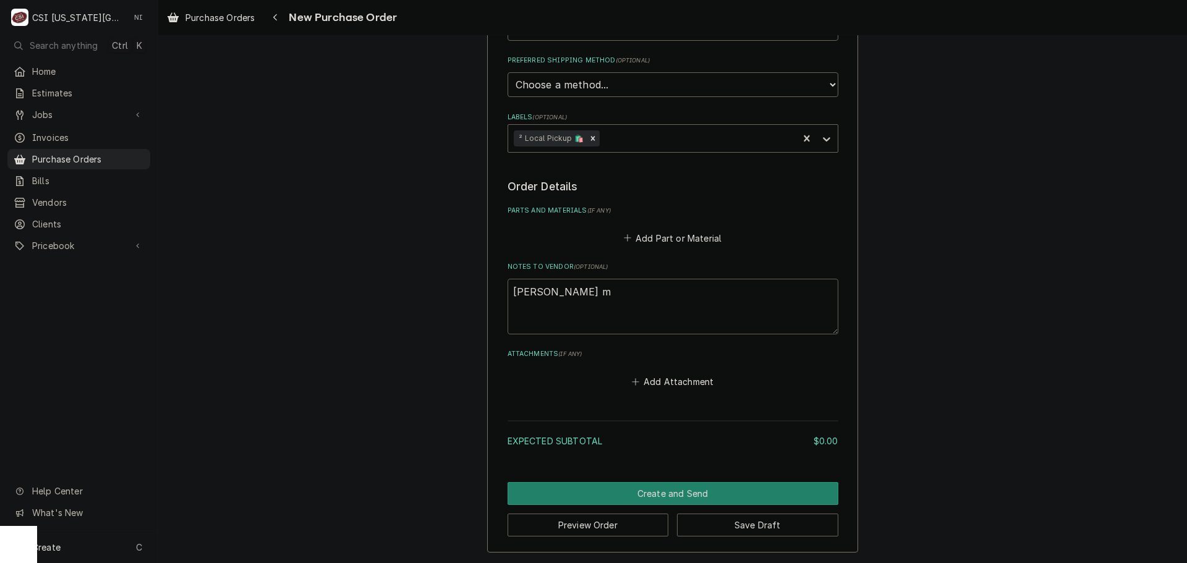
type textarea "gonzalez mp"
type textarea "x"
type textarea "gonzalez m"
type textarea "x"
type textarea "gonzalez"
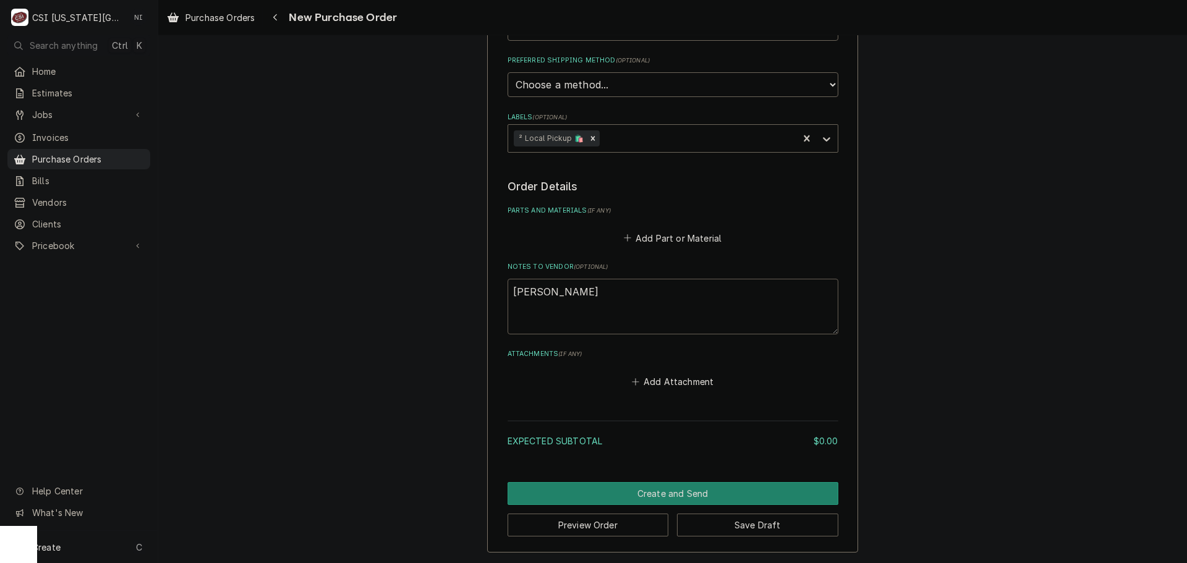
type textarea "x"
type textarea "gonzalez"
type textarea "x"
type textarea "gonzalezp"
type textarea "x"
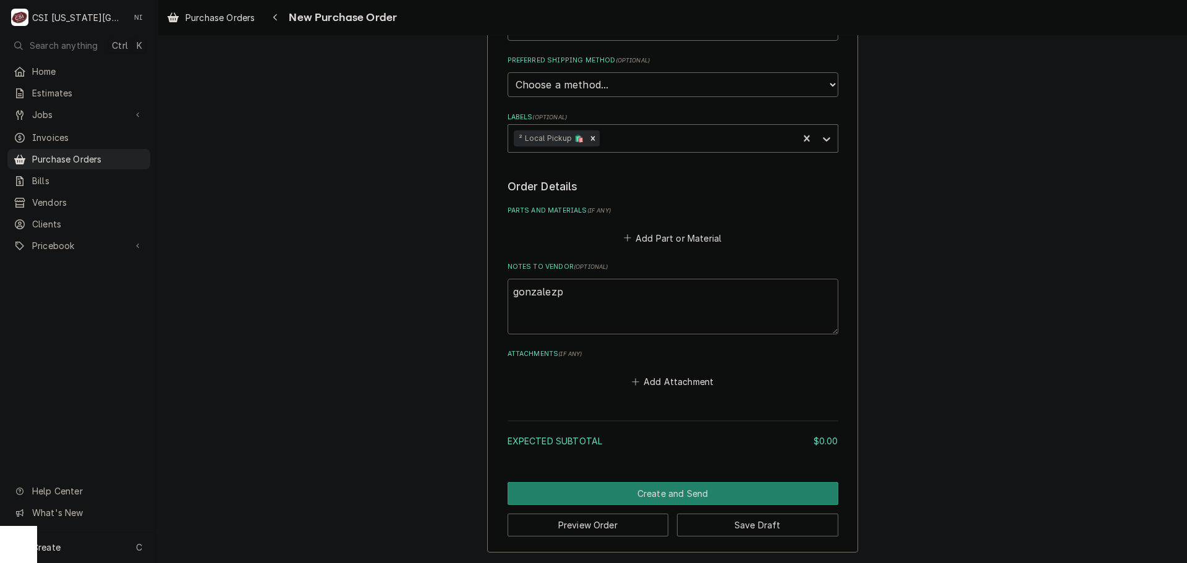
type textarea "gonzalezpm"
type textarea "x"
type textarea "gonzalezpm"
type textarea "x"
type textarea "gonzalezpm"
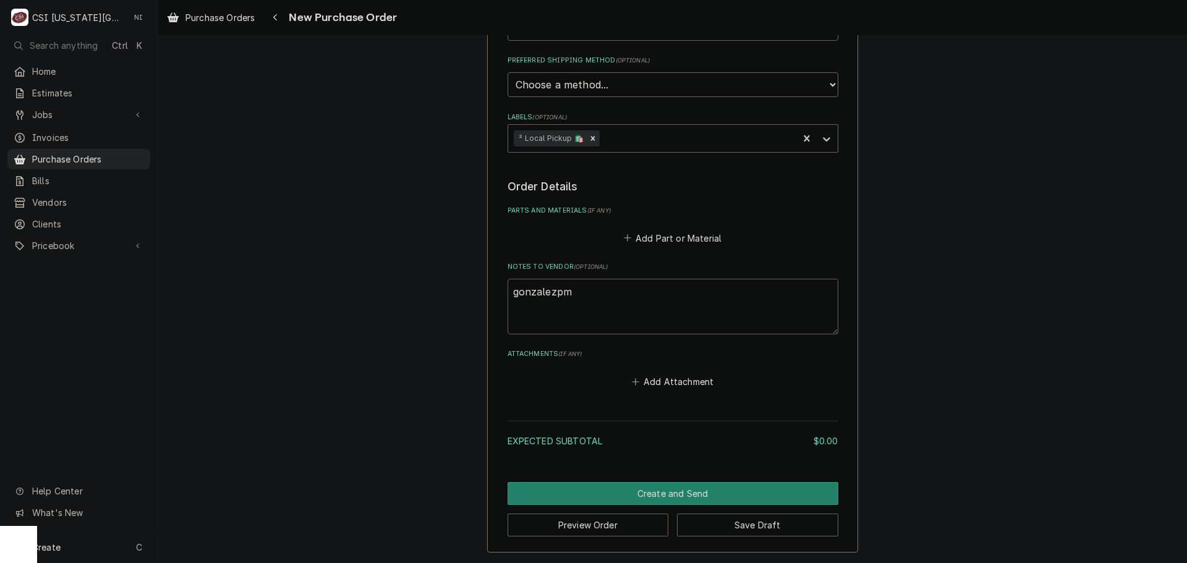
type textarea "x"
type textarea "gonzalezp"
type textarea "x"
type textarea "gonzalez"
type textarea "x"
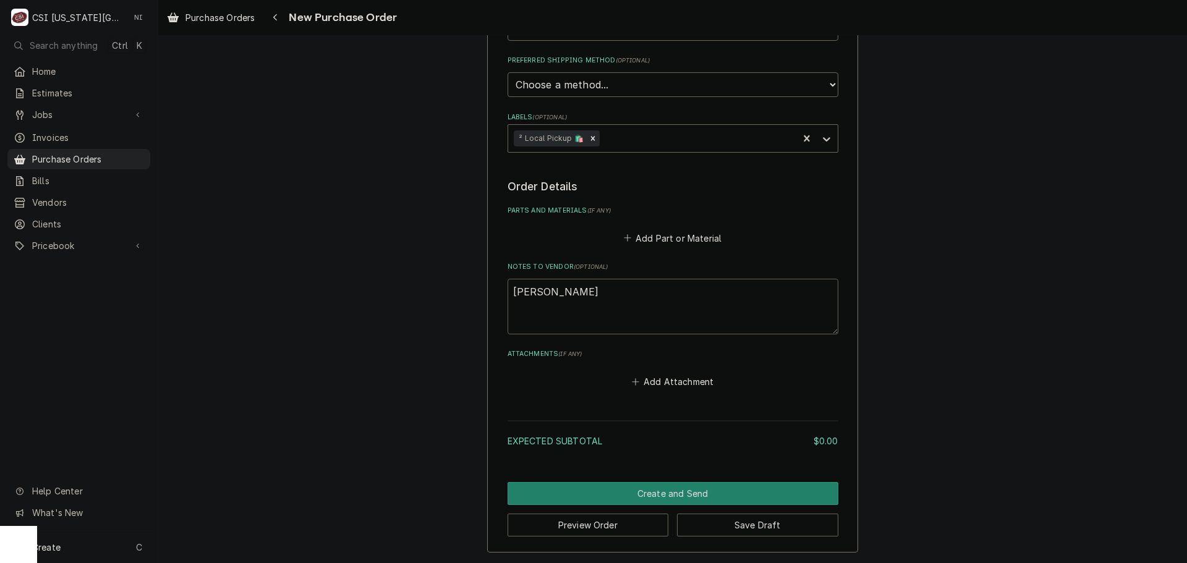
type textarea "gonzalez"
type textarea "x"
type textarea "gonzalez o"
type textarea "x"
type textarea "gonzalez op"
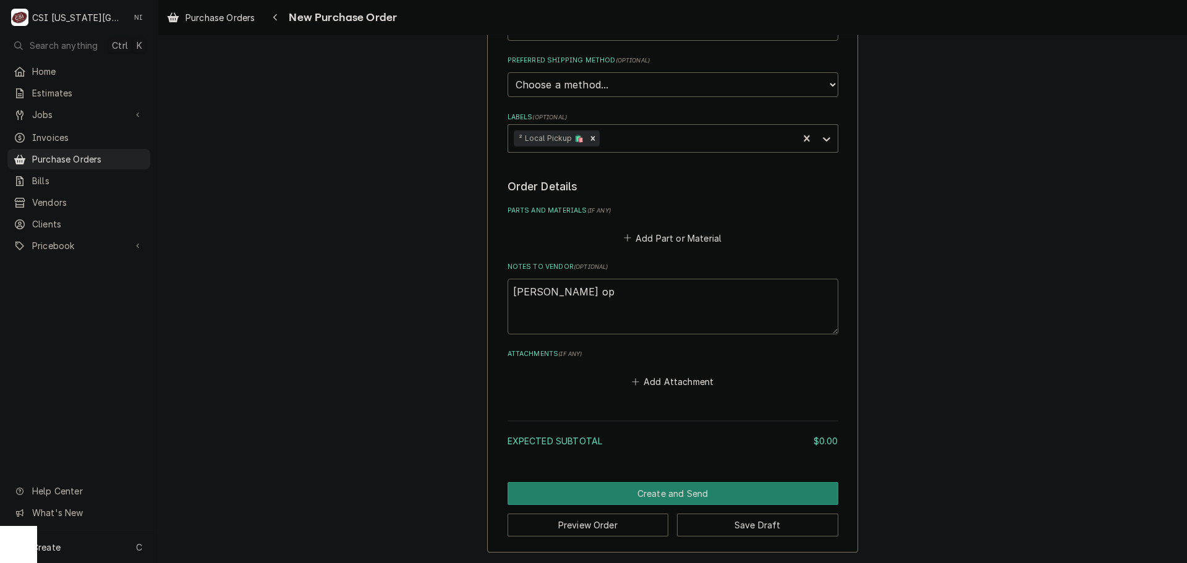
type textarea "x"
type textarea "gonzalez opm"
type textarea "x"
type textarea "gonzalez opm"
type textarea "x"
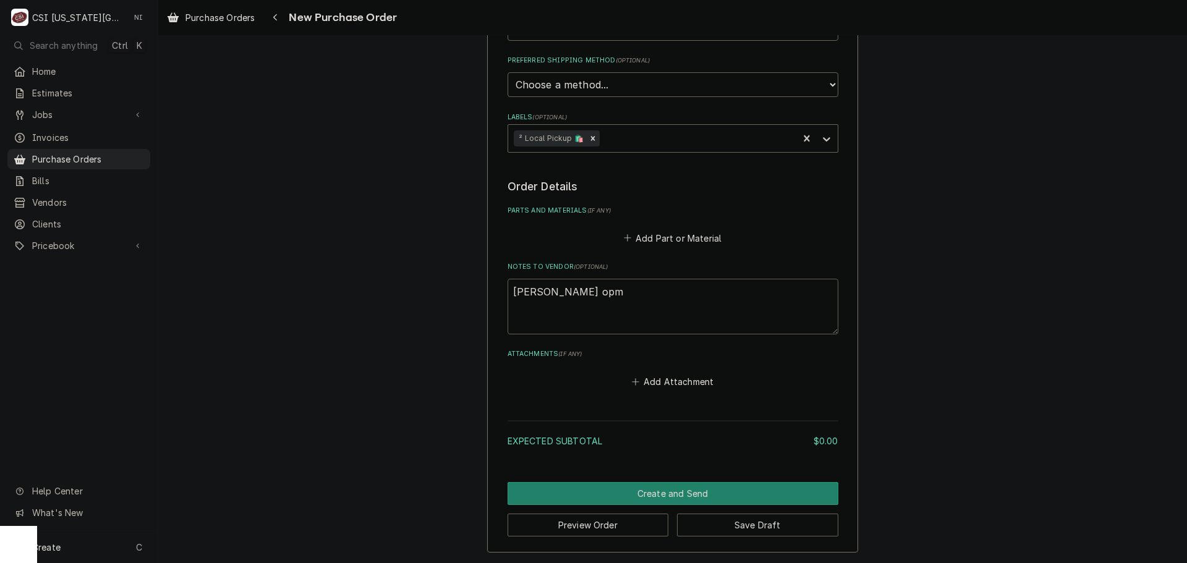
type textarea "gonzalez opm"
type textarea "x"
type textarea "gonzalez op"
type textarea "x"
type textarea "gonzalez o"
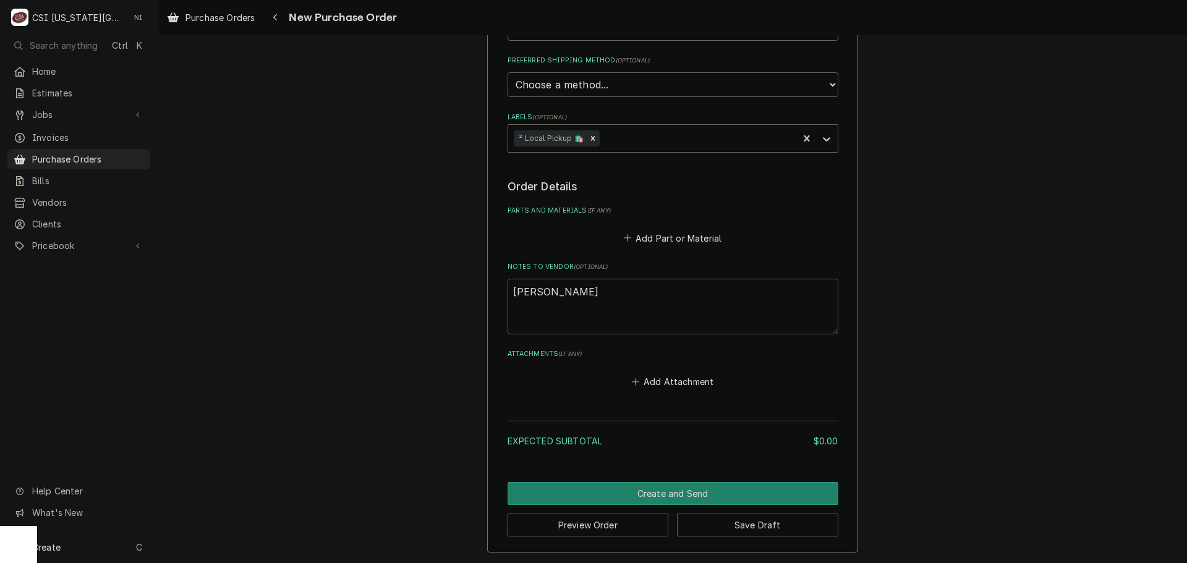
type textarea "x"
type textarea "gonzalez"
type textarea "x"
type textarea "gonzalez pm"
type textarea "x"
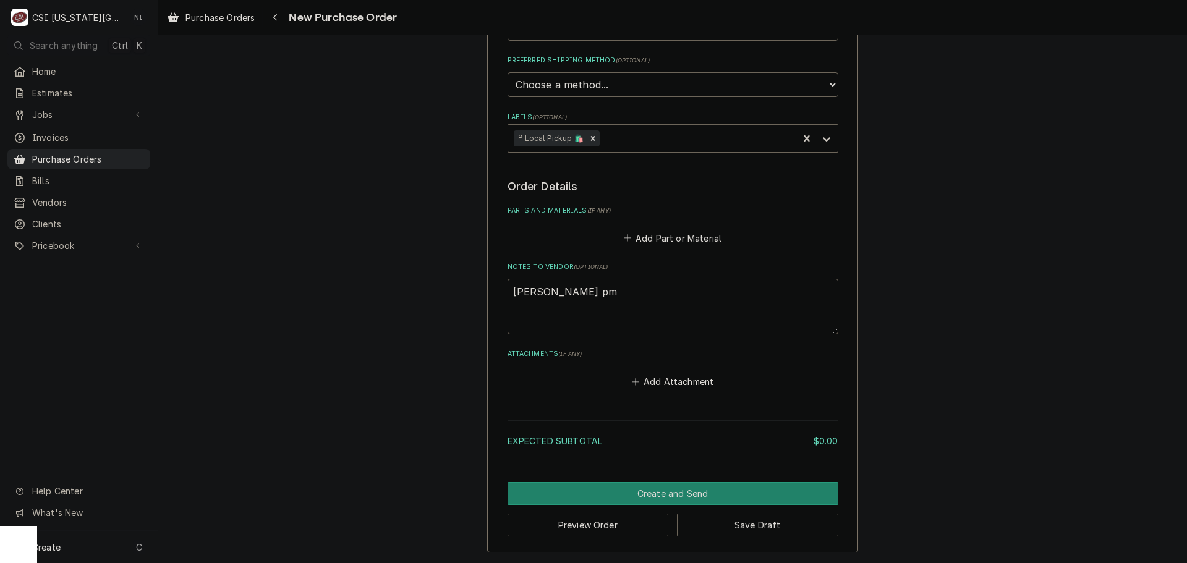
type textarea "gonzalez pm"
type textarea "x"
type textarea "gonzalez pm f"
type textarea "x"
type textarea "gonzalez pm fi"
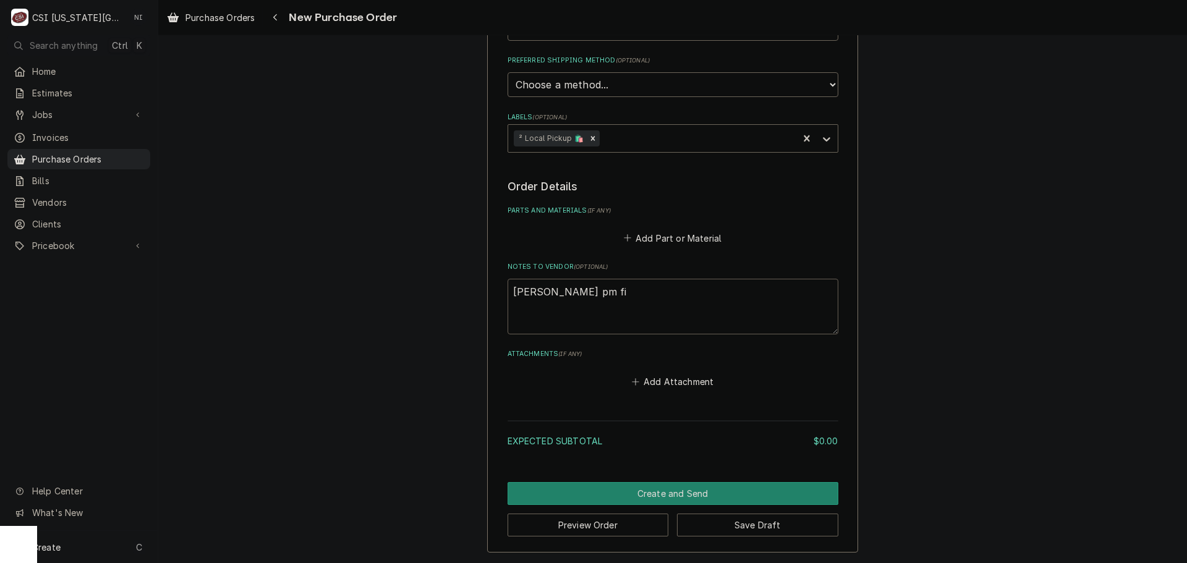
type textarea "x"
type textarea "gonzalez pm fil"
type textarea "x"
type textarea "gonzalez pm filt"
type textarea "x"
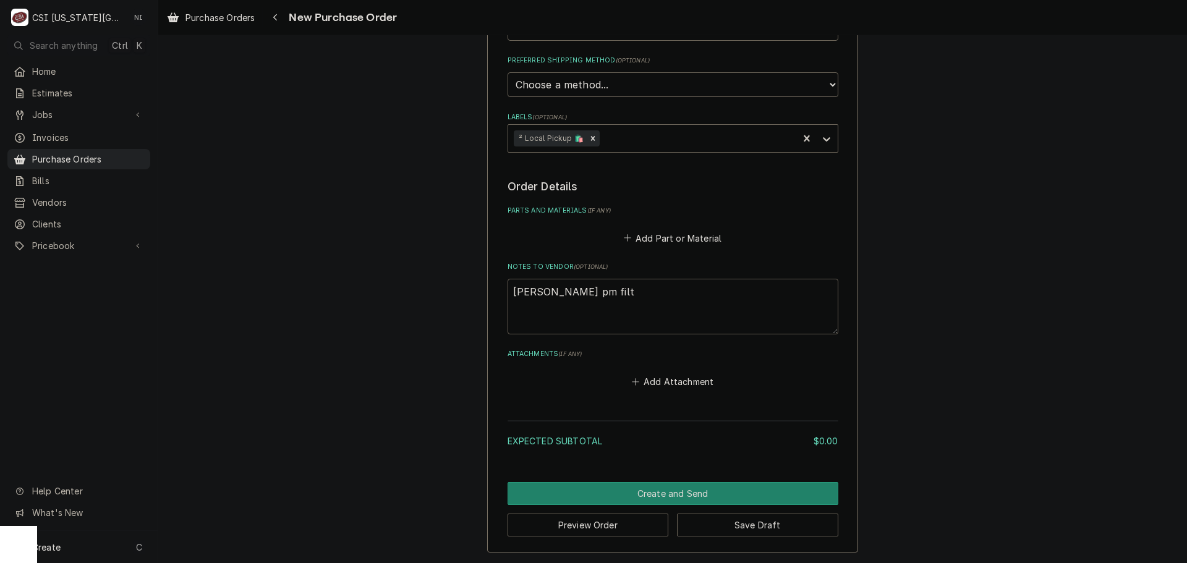
type textarea "gonzalez pm filte"
type textarea "x"
type textarea "gonzalez pm filter"
type textarea "x"
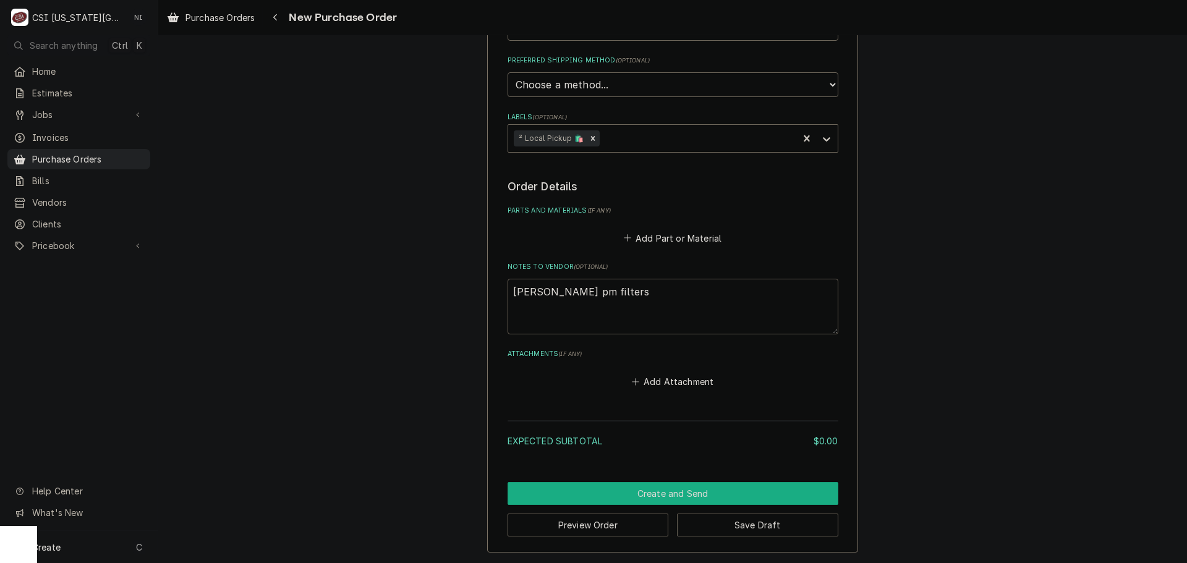
type textarea "[PERSON_NAME] pm filters"
click at [662, 484] on button "Create and Send" at bounding box center [673, 493] width 331 height 23
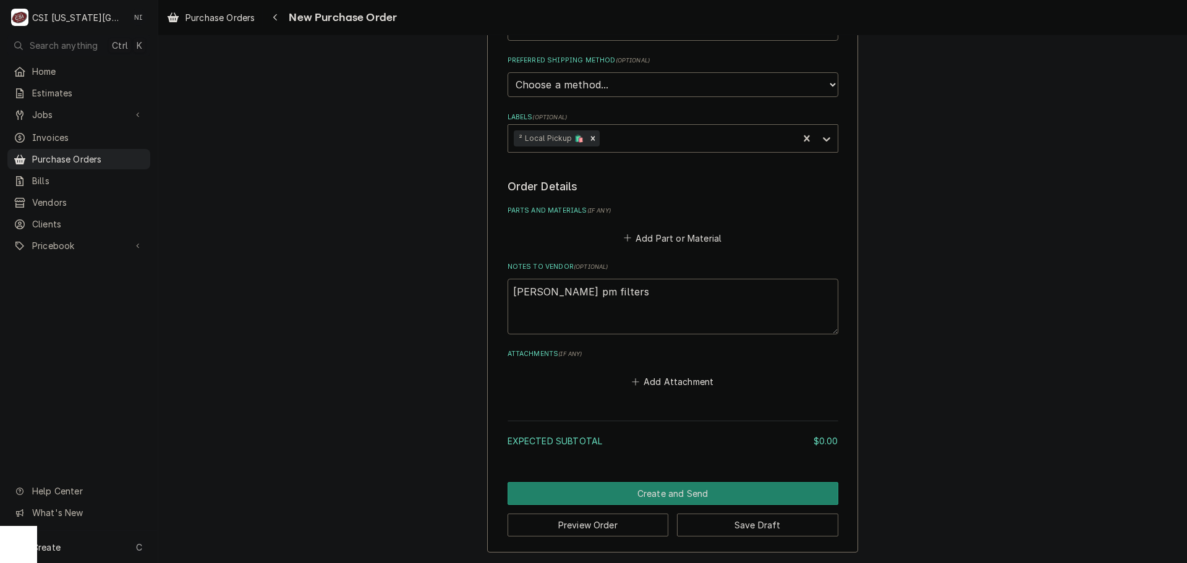
scroll to position [360, 0]
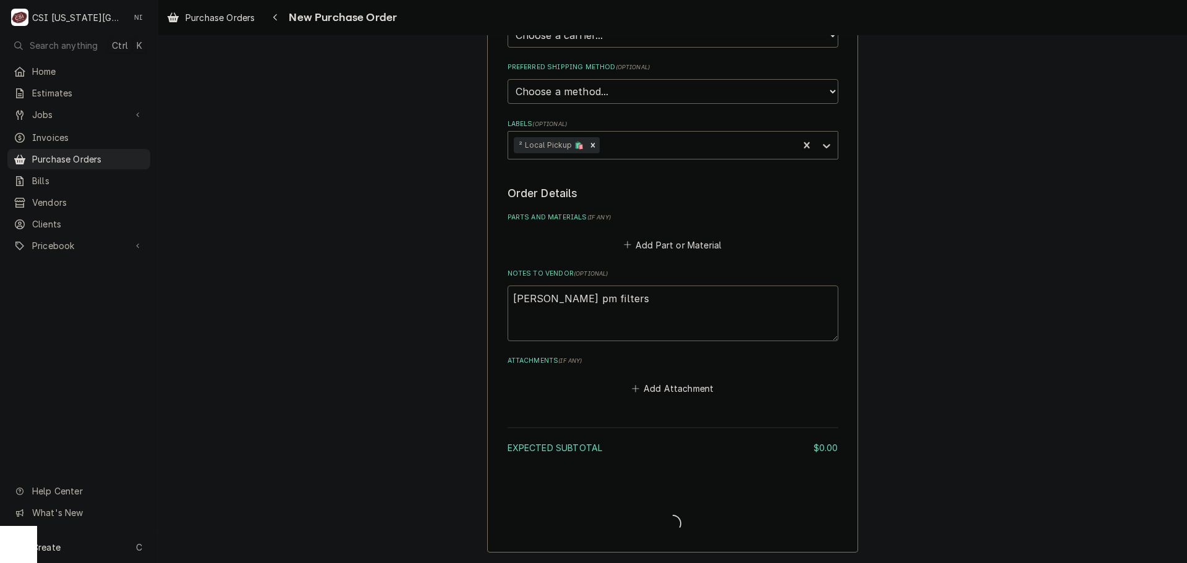
type textarea "x"
